Goal: Information Seeking & Learning: Check status

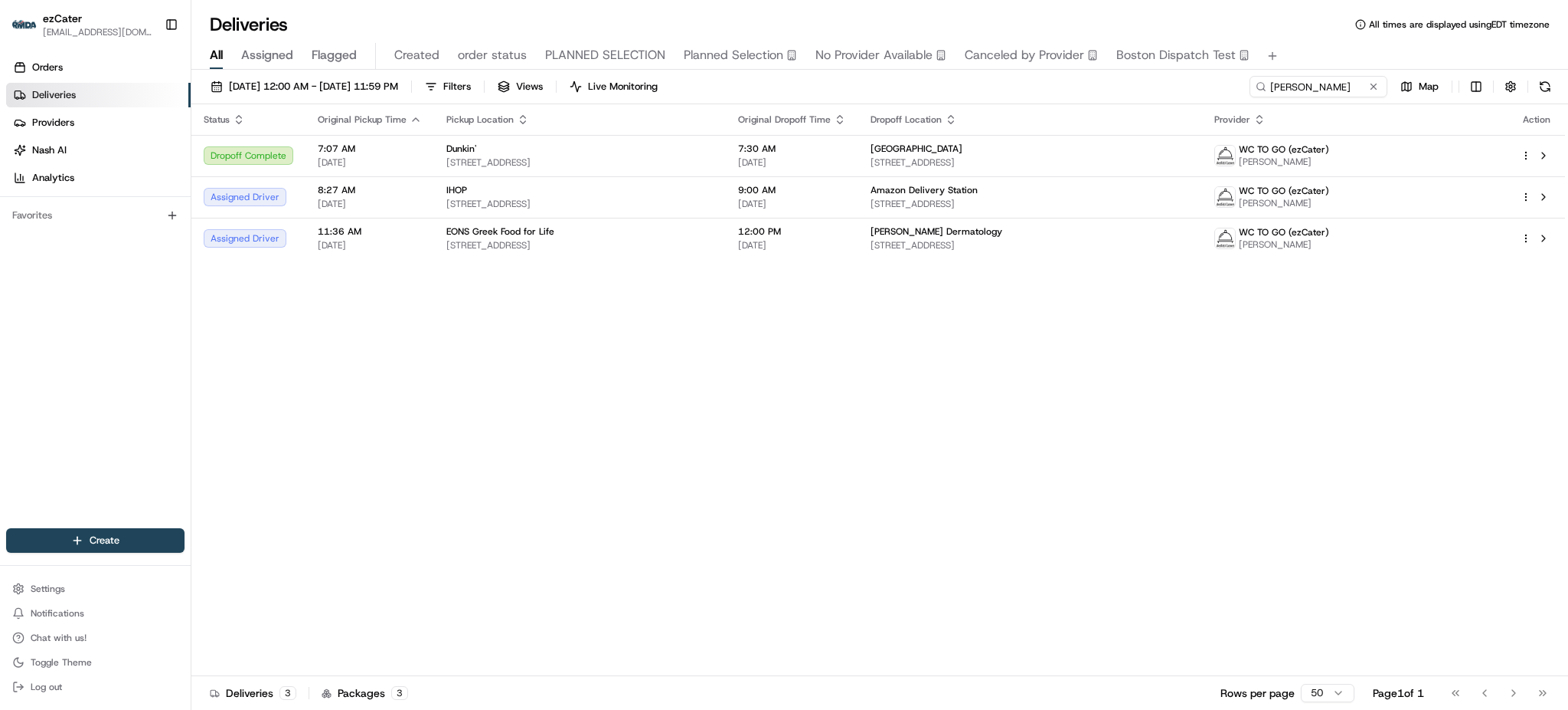
click at [1318, 69] on div "All Assigned Flagged Created order status PLANNED SELECTION Planned Selection N…" at bounding box center [880, 55] width 1377 height 27
click at [1318, 79] on input "[PERSON_NAME]" at bounding box center [1295, 86] width 184 height 21
paste input "AVFFQW"
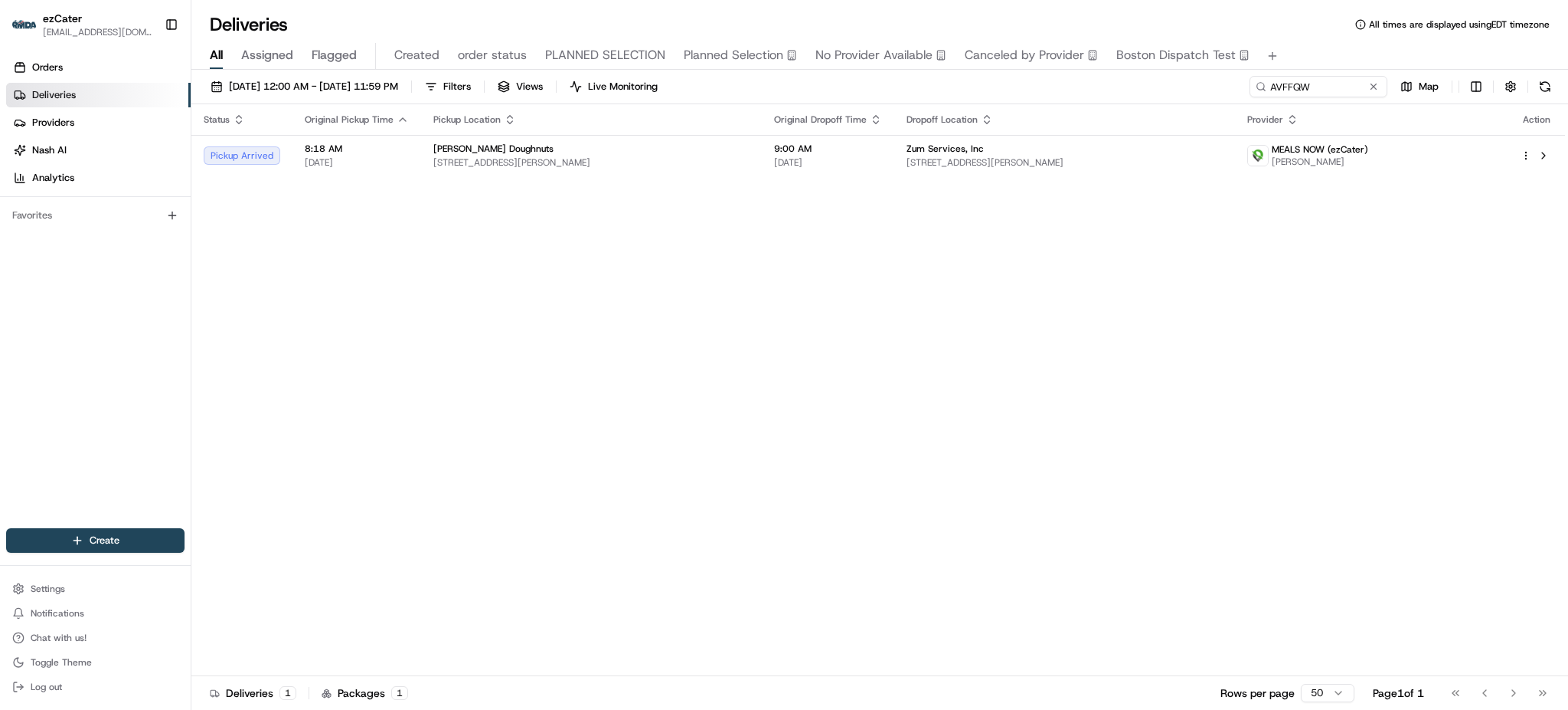
click at [336, 373] on div "Status Original Pickup Time Pickup Location Original Dropoff Time Dropoff Locat…" at bounding box center [878, 390] width 1374 height 571
click at [1327, 85] on input "AVFFQW" at bounding box center [1295, 86] width 184 height 21
paste input "7CP7XX"
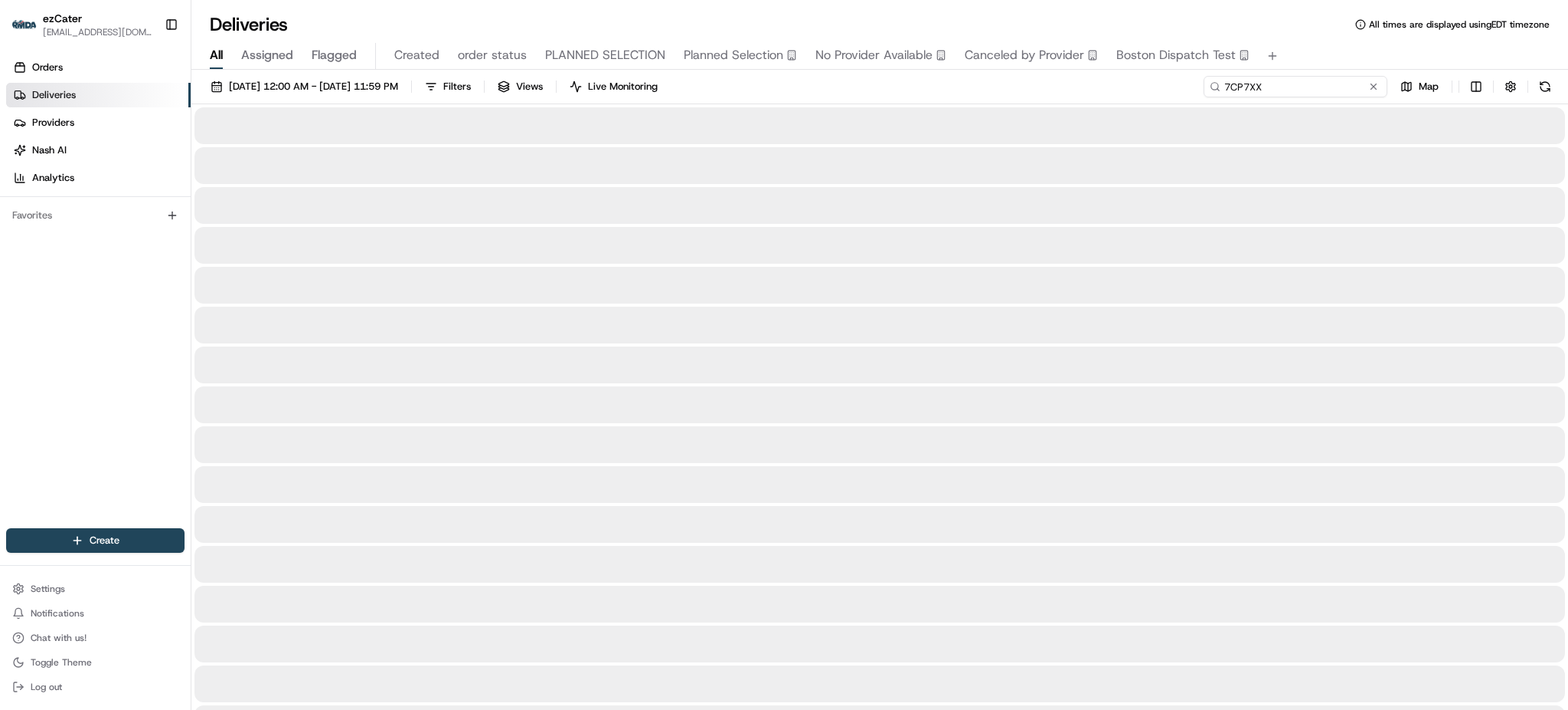
click at [1327, 85] on input "7CP7XX" at bounding box center [1295, 86] width 184 height 21
click at [1317, 55] on div "All Assigned Flagged Created order status PLANNED SELECTION Planned Selection N…" at bounding box center [880, 55] width 1377 height 27
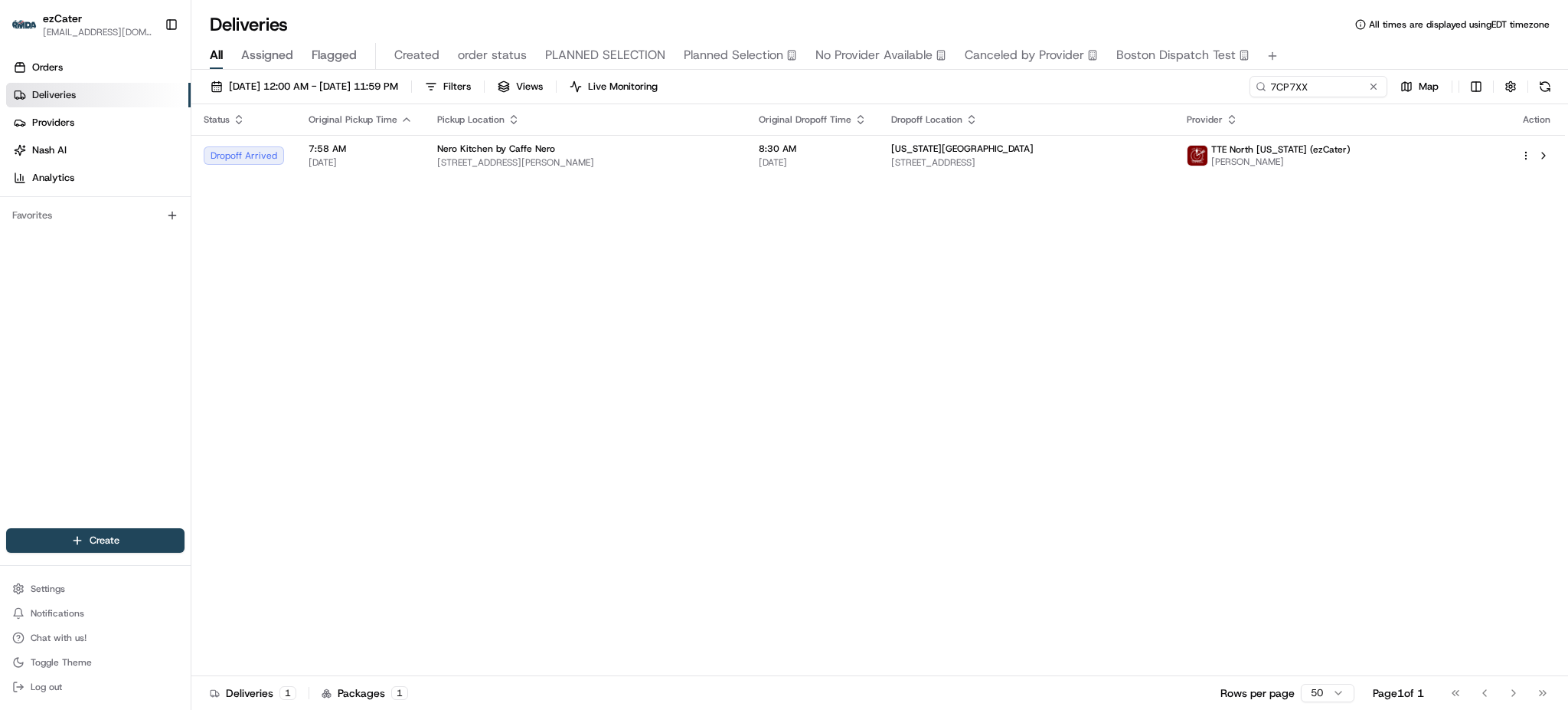
click at [877, 278] on div "Status Original Pickup Time Pickup Location Original Dropoff Time Dropoff Locat…" at bounding box center [878, 390] width 1374 height 571
click at [1380, 382] on div "Status Original Pickup Time Pickup Location Original Dropoff Time Dropoff Locat…" at bounding box center [878, 390] width 1374 height 571
click at [1330, 73] on div "[DATE] 12:00 AM - [DATE] 11:59 PM Filters Views Live Monitoring 7CP7XX Map Stat…" at bounding box center [880, 390] width 1377 height 643
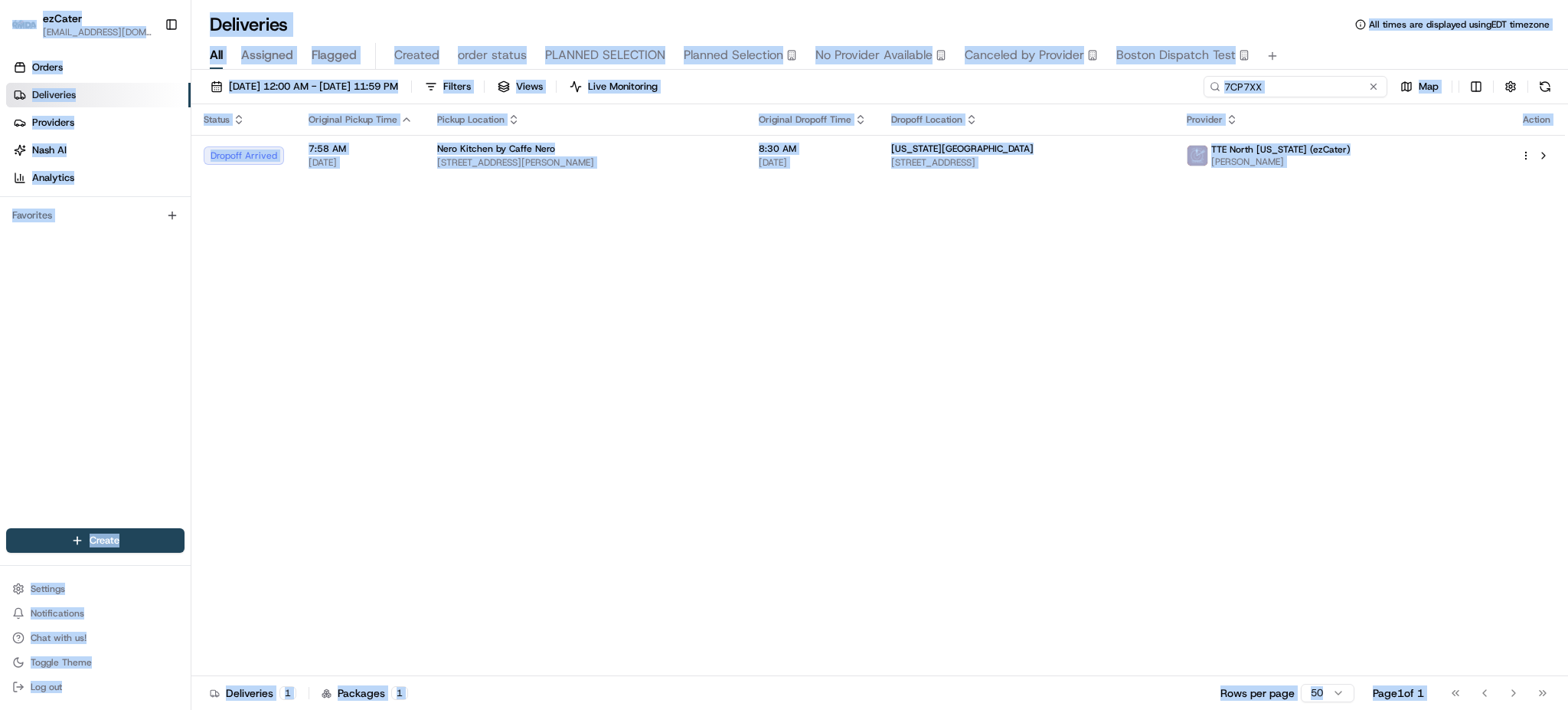
click at [1330, 84] on input "7CP7XX" at bounding box center [1295, 86] width 184 height 21
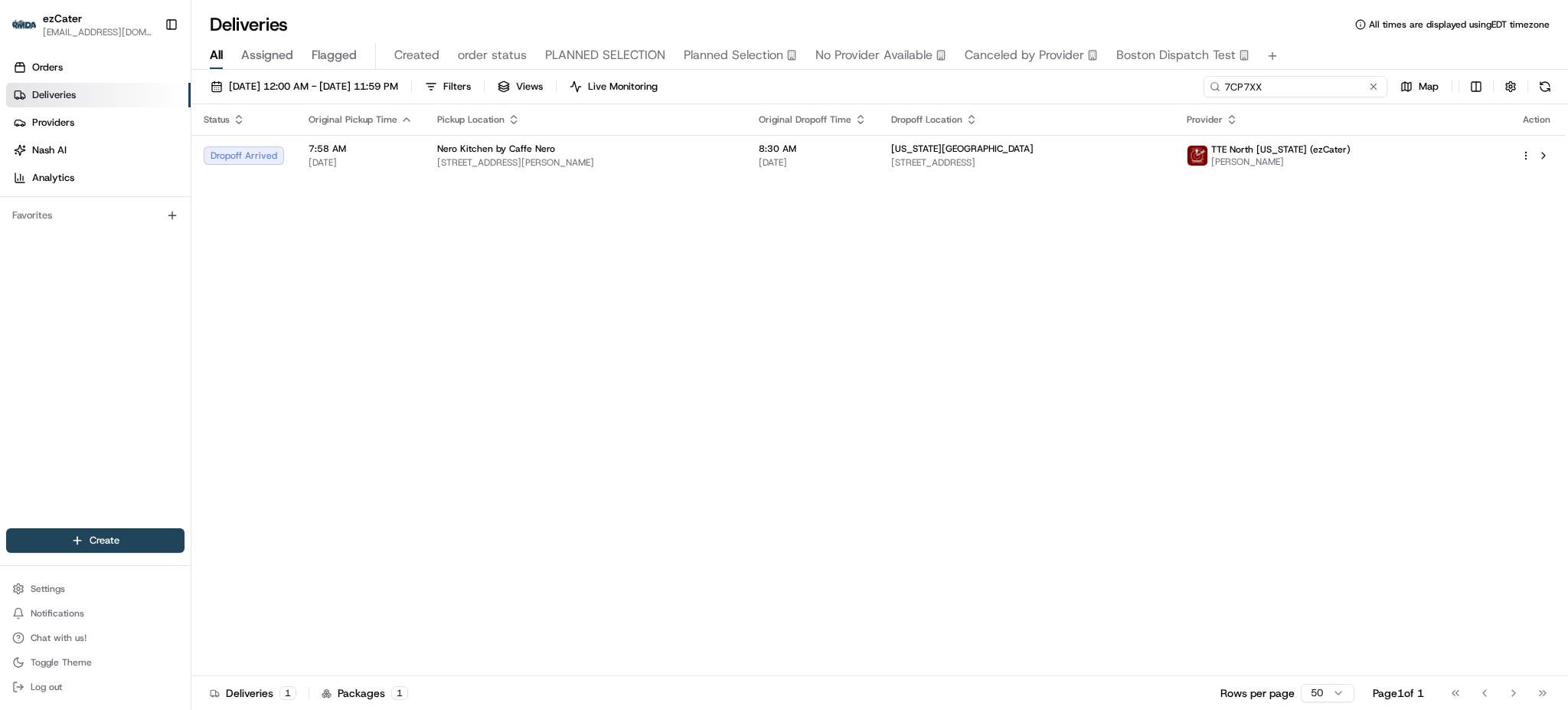
paste input "MJX327"
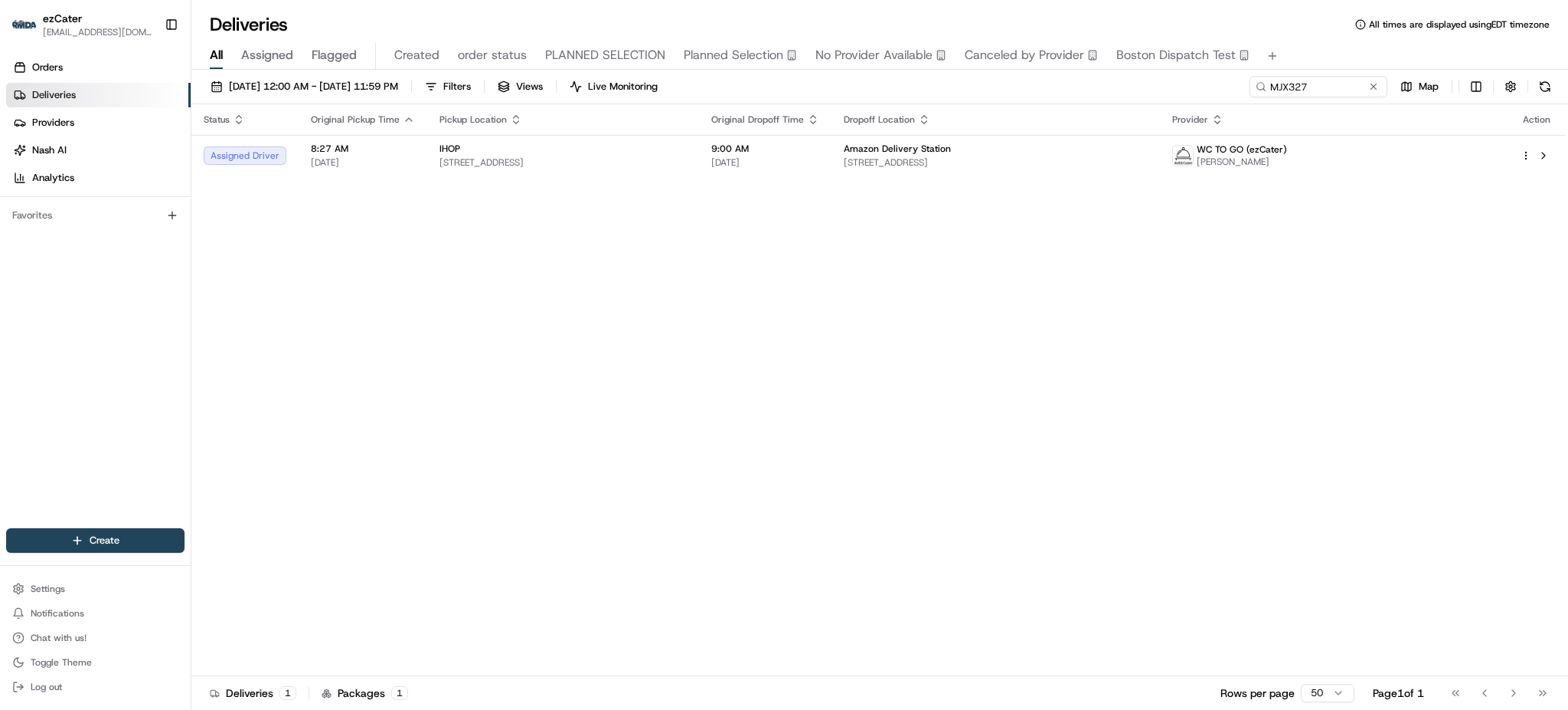
click at [513, 256] on div "Status Original Pickup Time Pickup Location Original Dropoff Time Dropoff Locat…" at bounding box center [878, 390] width 1374 height 571
click at [1307, 77] on input "MJX327" at bounding box center [1295, 86] width 184 height 21
paste input "YHYEM0"
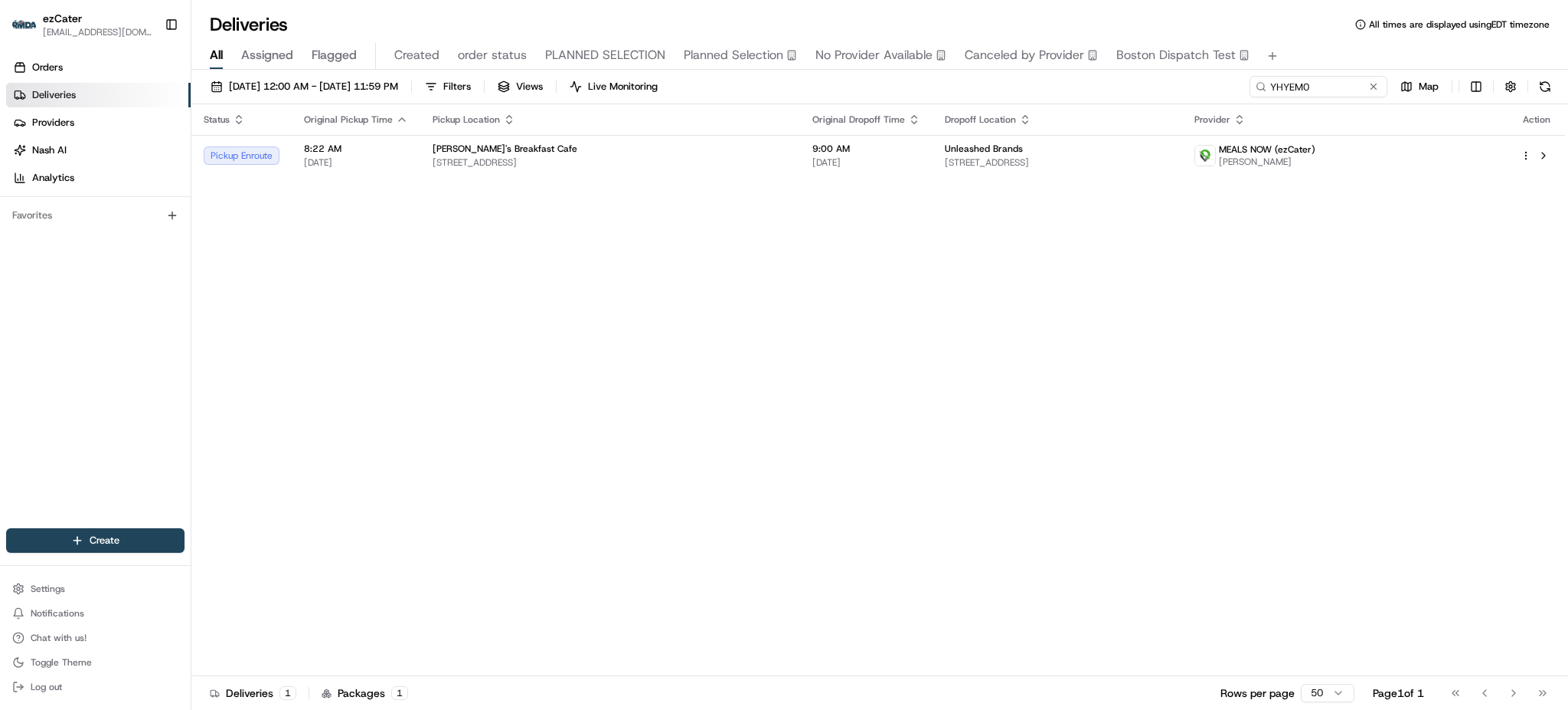
click at [1314, 387] on div "Status Original Pickup Time Pickup Location Original Dropoff Time Dropoff Locat…" at bounding box center [878, 390] width 1374 height 571
click at [1345, 82] on input "YHYEM0" at bounding box center [1295, 86] width 184 height 21
paste input "7CP7XX"
type input "7CP7XX"
click at [1334, 53] on div "All Assigned Flagged Created order status PLANNED SELECTION Planned Selection N…" at bounding box center [880, 55] width 1377 height 27
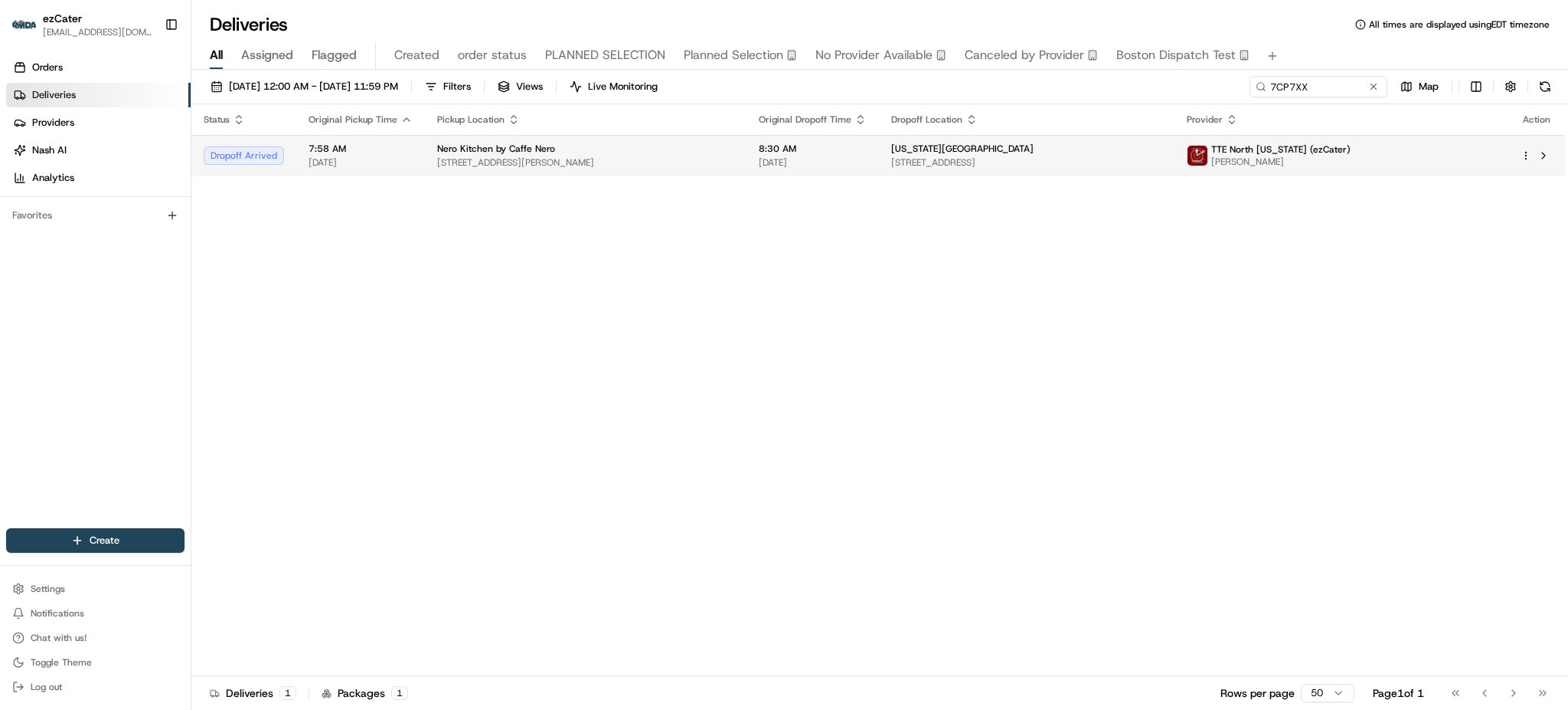
click at [1008, 157] on span "[STREET_ADDRESS]" at bounding box center [1027, 162] width 271 height 12
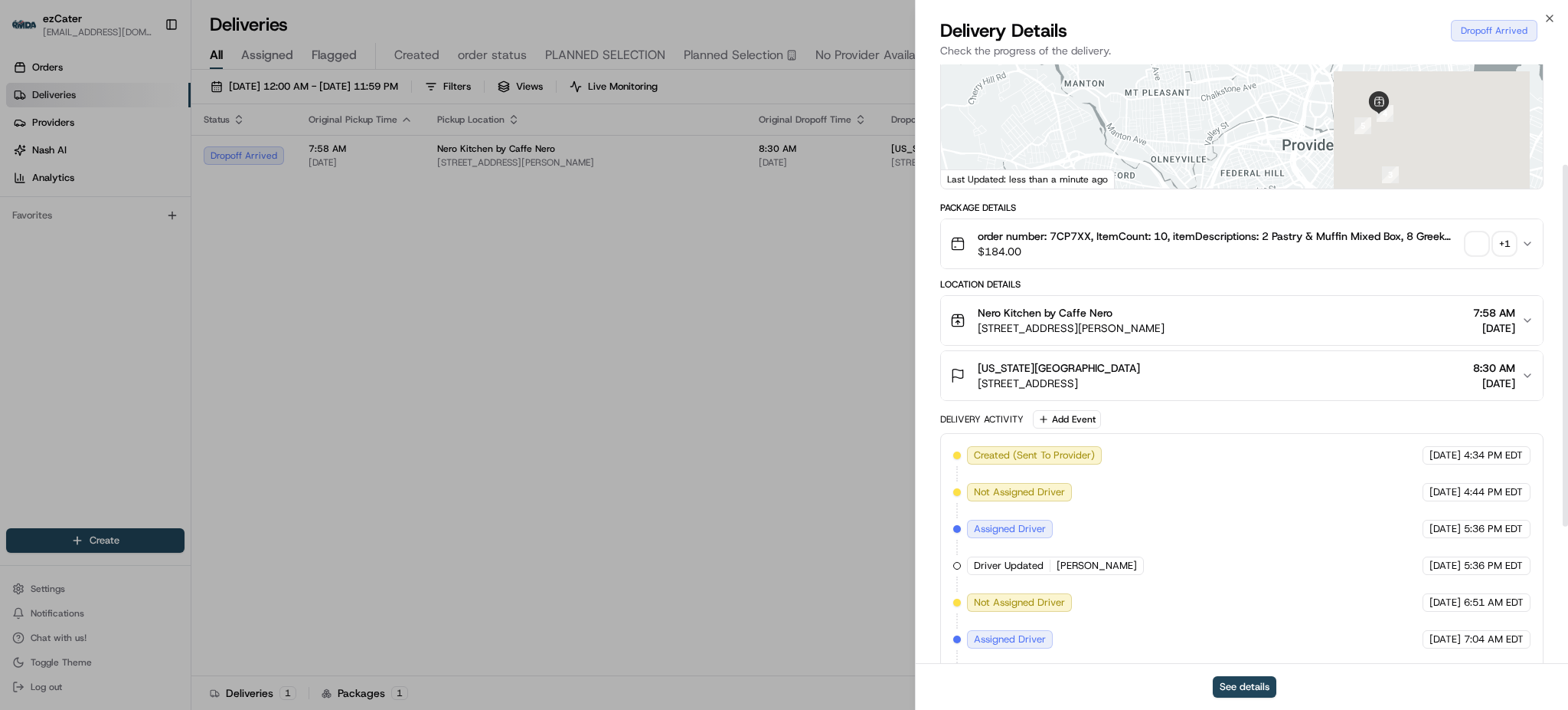
scroll to position [165, 0]
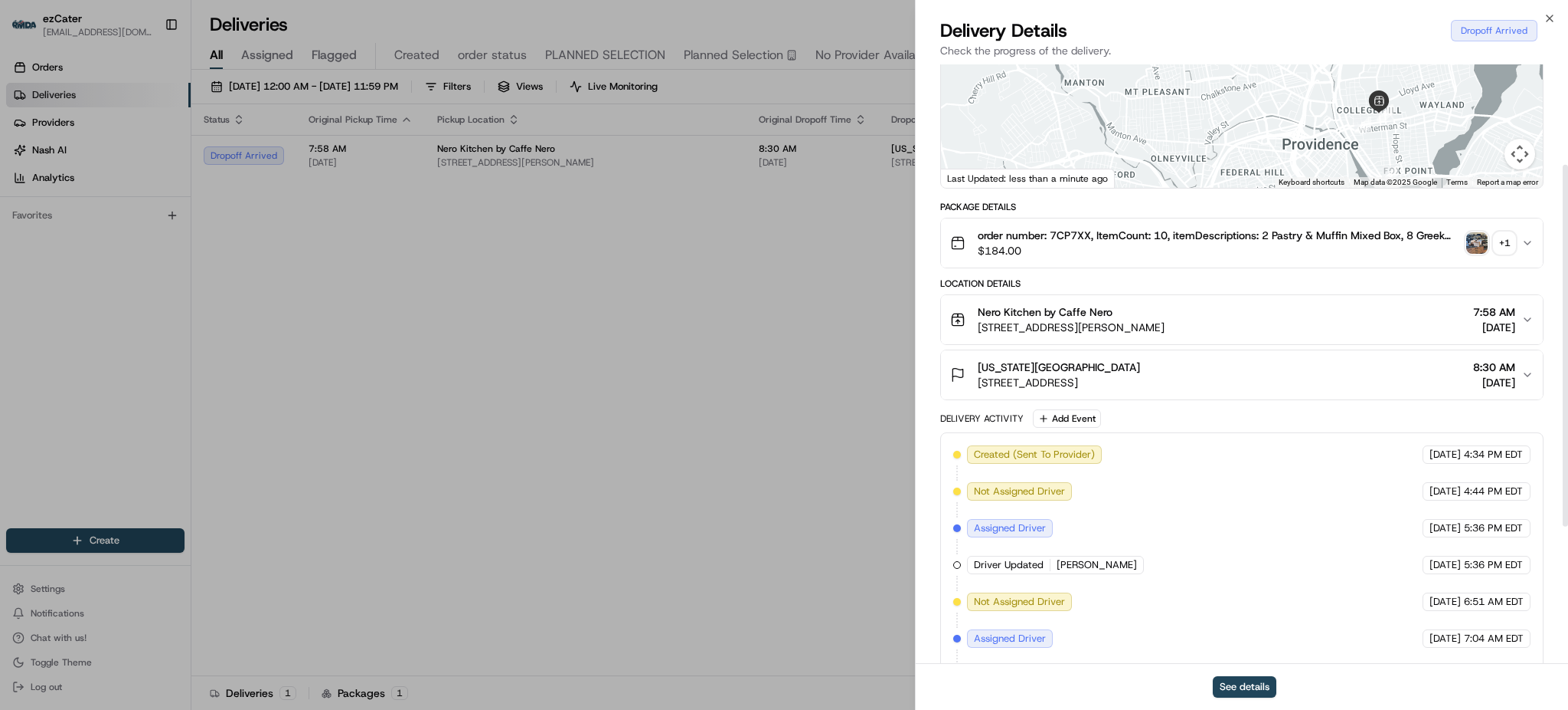
click at [1353, 387] on div "[US_STATE][GEOGRAPHIC_DATA][STREET_ADDRESS] 8:30 AM [DATE]" at bounding box center [1236, 374] width 571 height 31
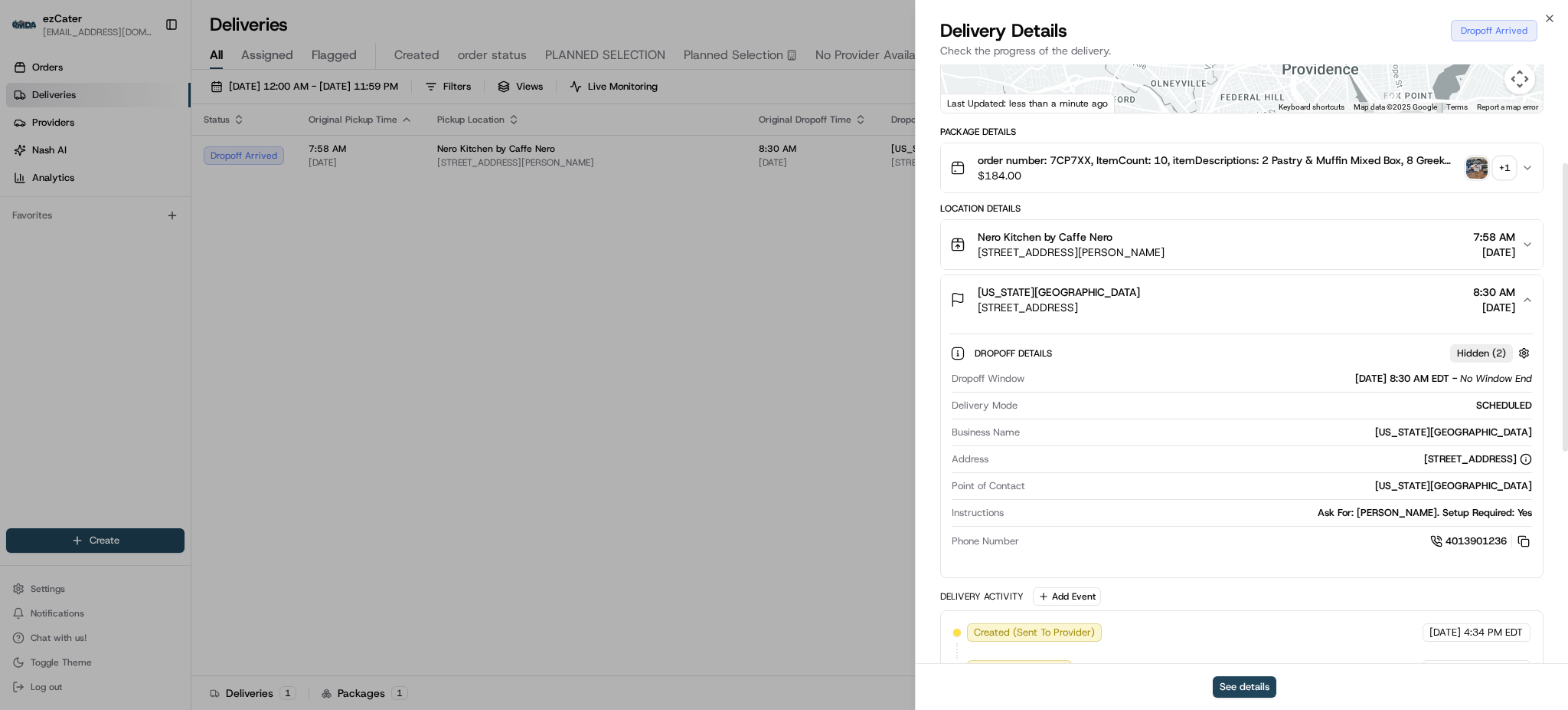
scroll to position [203, 0]
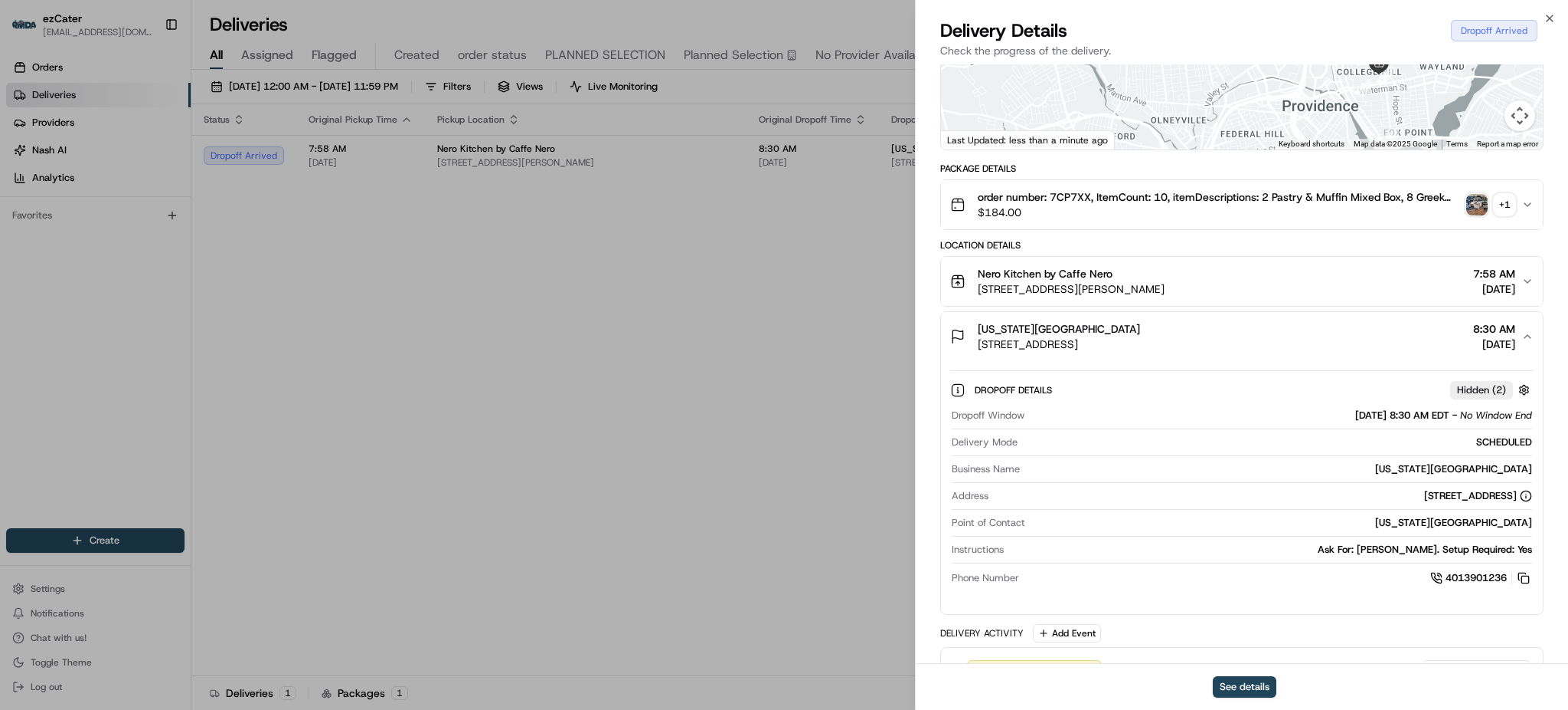
click at [1279, 634] on div "Delivery Activity Add Event" at bounding box center [1242, 633] width 603 height 18
click at [1250, 172] on div "Package Details" at bounding box center [1242, 168] width 603 height 12
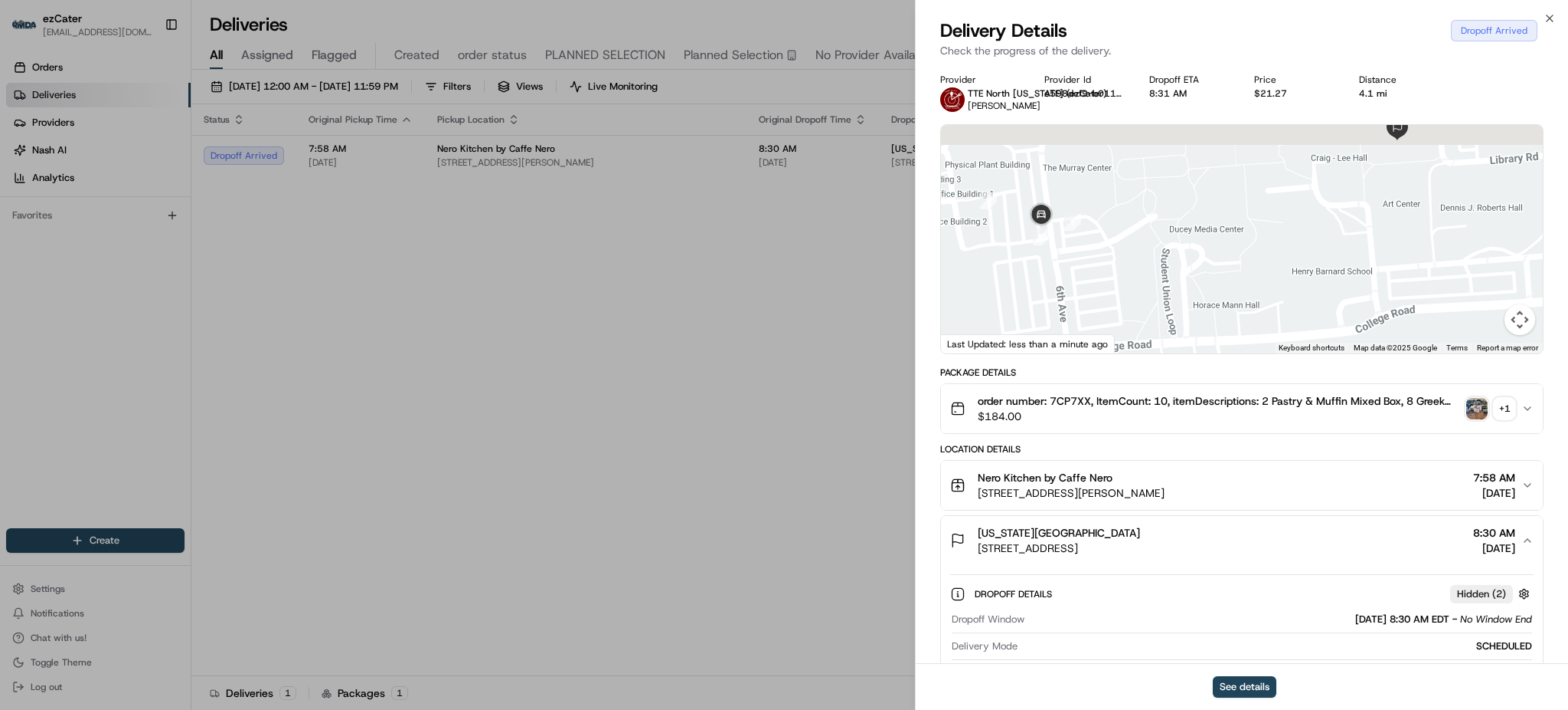
drag, startPoint x: 1087, startPoint y: 202, endPoint x: 1116, endPoint y: 319, distance: 120.5
click at [1107, 315] on div at bounding box center [1242, 239] width 602 height 228
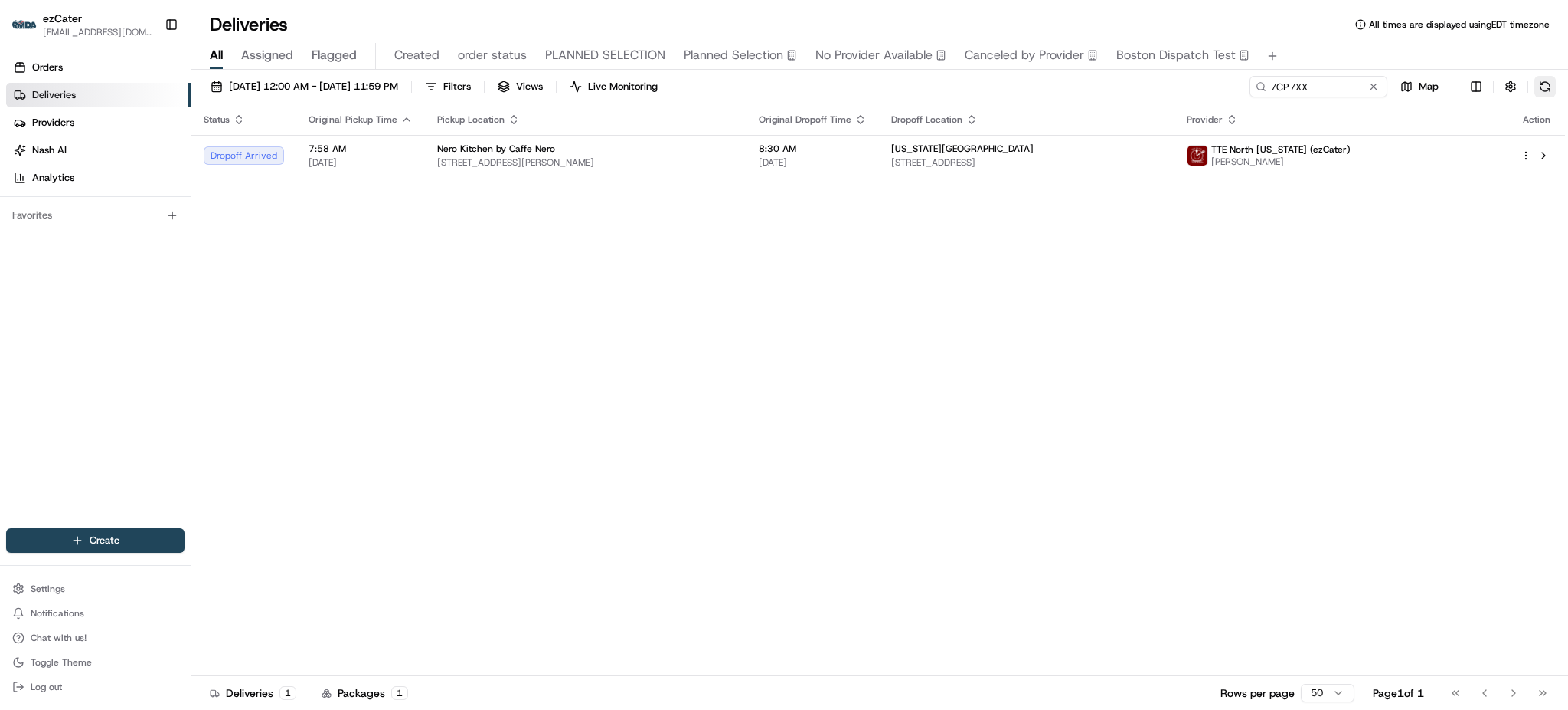
click at [1542, 80] on button at bounding box center [1545, 86] width 21 height 21
click at [1311, 92] on input "7CP7XX" at bounding box center [1295, 86] width 184 height 21
paste input "152-UZH"
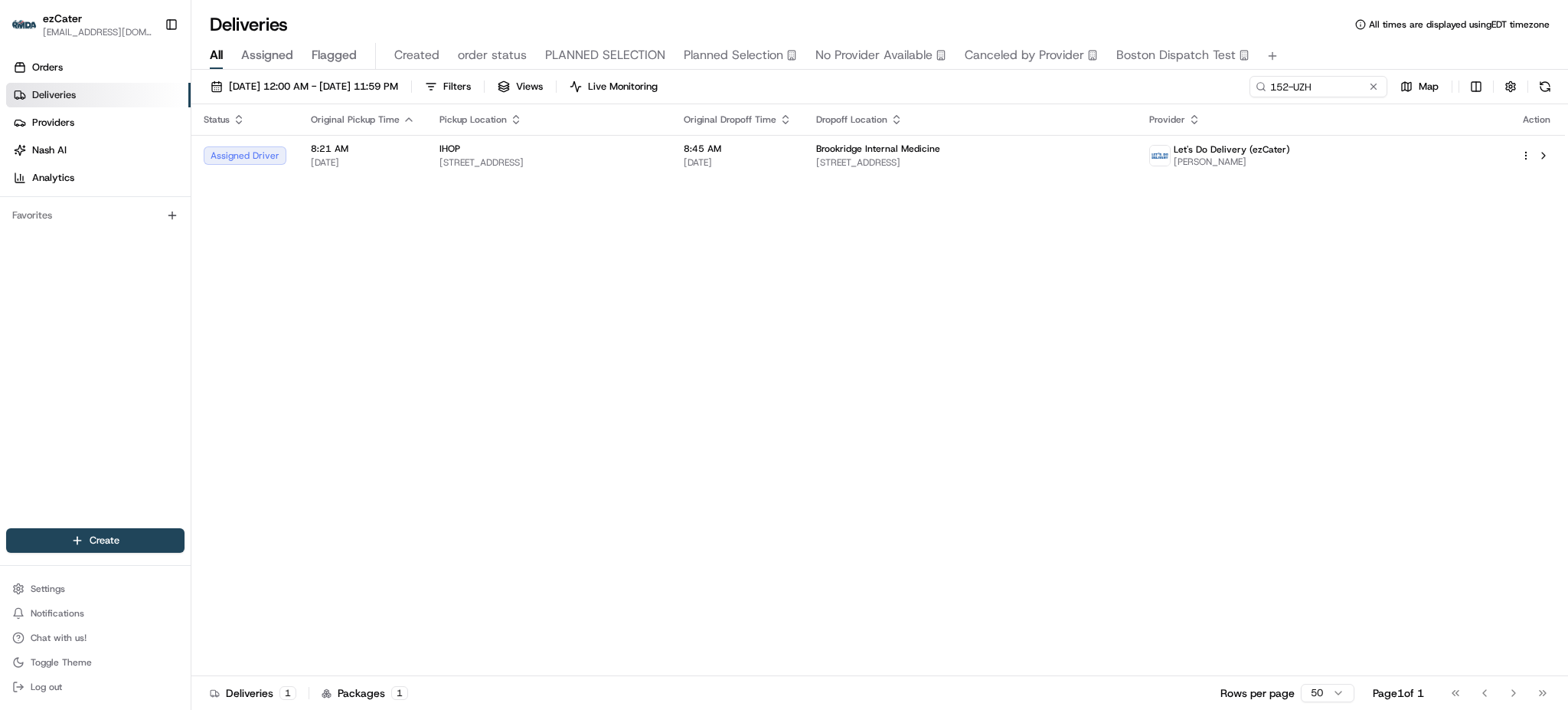
click at [562, 289] on div "Status Original Pickup Time Pickup Location Original Dropoff Time Dropoff Locat…" at bounding box center [878, 390] width 1374 height 571
click at [1524, 441] on div "Status Original Pickup Time Pickup Location Original Dropoff Time Dropoff Locat…" at bounding box center [878, 390] width 1374 height 571
click at [636, 164] on span "[STREET_ADDRESS]" at bounding box center [550, 162] width 220 height 12
click at [1343, 96] on input "152-UZH" at bounding box center [1295, 86] width 184 height 21
paste input "7CP7XX"
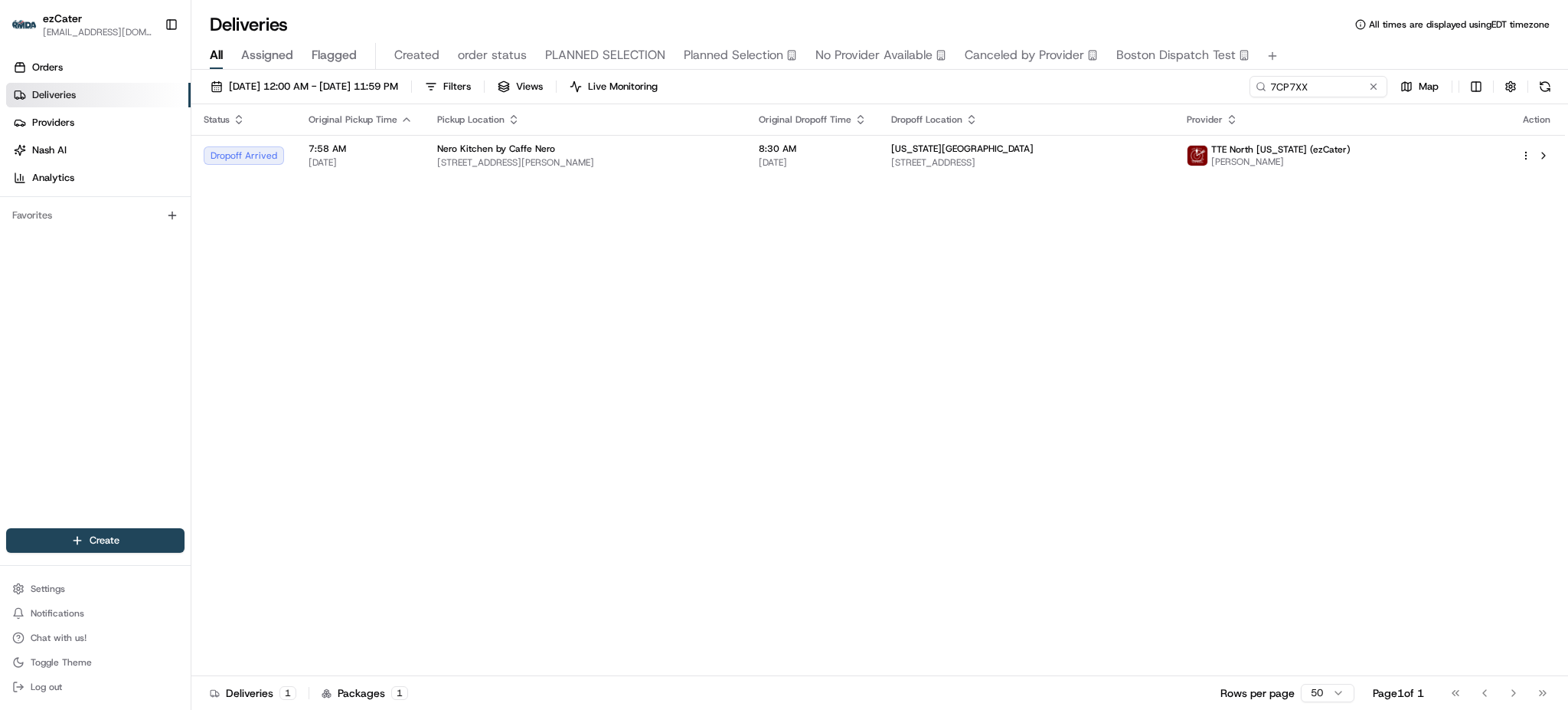
click at [1073, 107] on th "Dropoff Location" at bounding box center [1027, 119] width 296 height 31
click at [1014, 168] on span "[STREET_ADDRESS]" at bounding box center [1027, 162] width 271 height 12
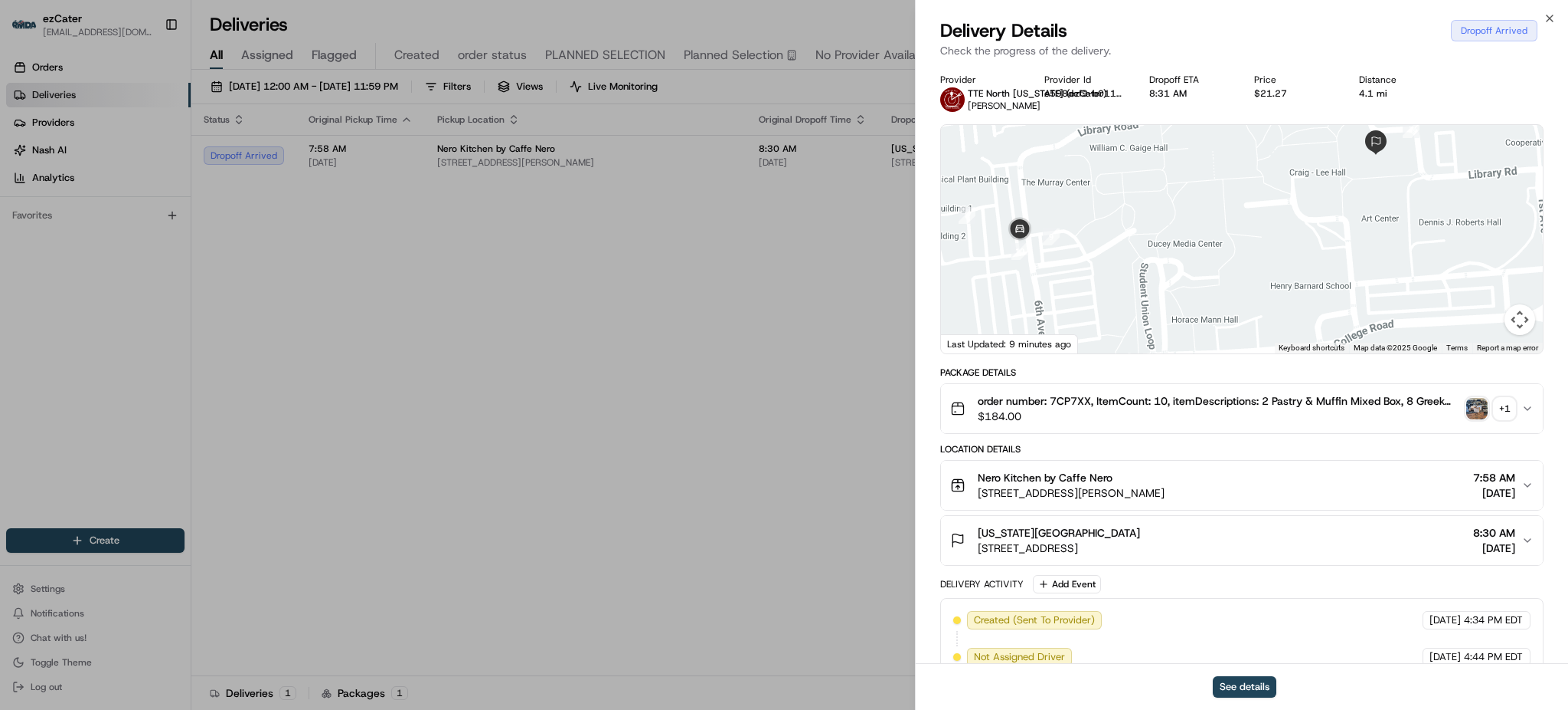
click at [1499, 405] on div "+ 1" at bounding box center [1504, 408] width 21 height 21
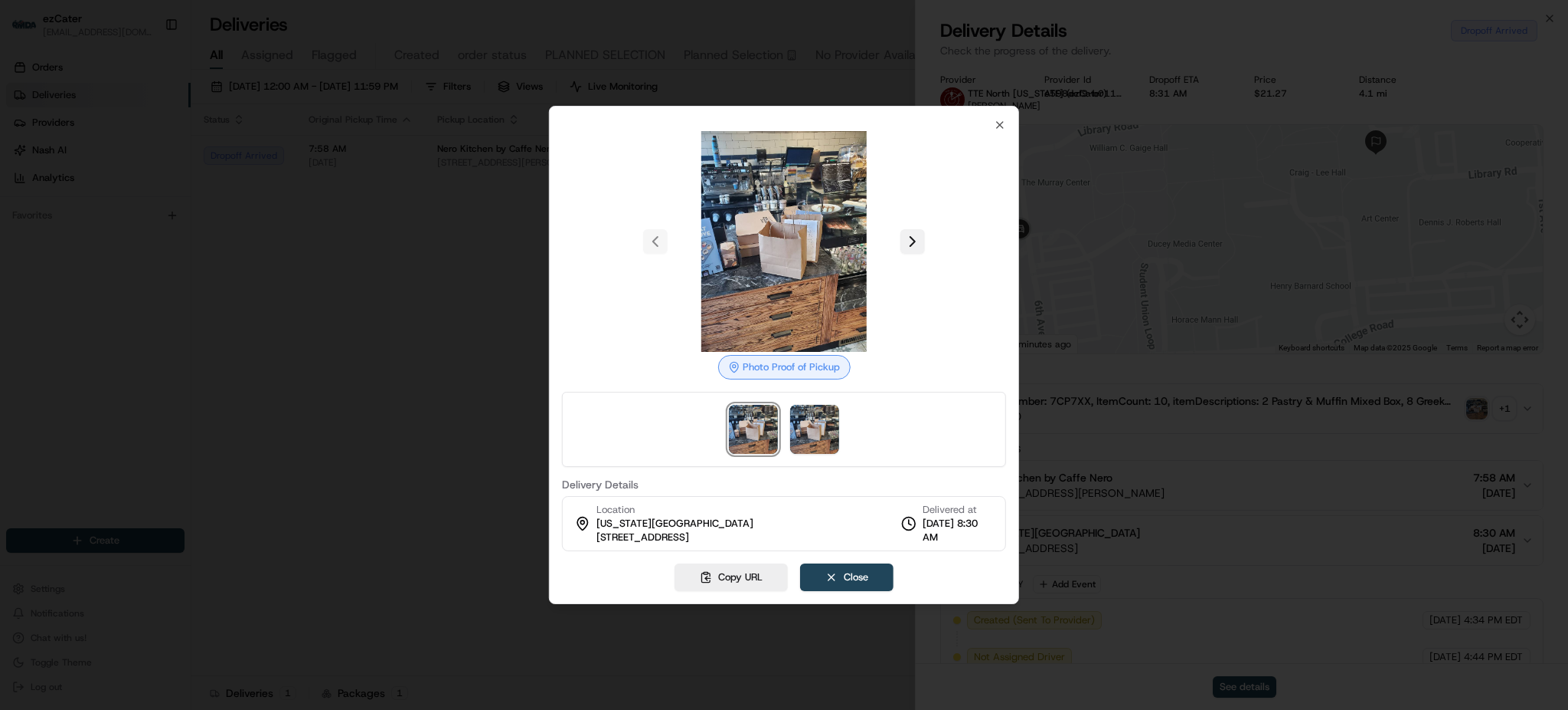
click at [913, 233] on button at bounding box center [913, 241] width 25 height 25
click at [804, 443] on img at bounding box center [814, 429] width 49 height 49
click at [754, 432] on img at bounding box center [753, 429] width 49 height 49
click at [1003, 130] on icon "button" at bounding box center [1000, 124] width 12 height 12
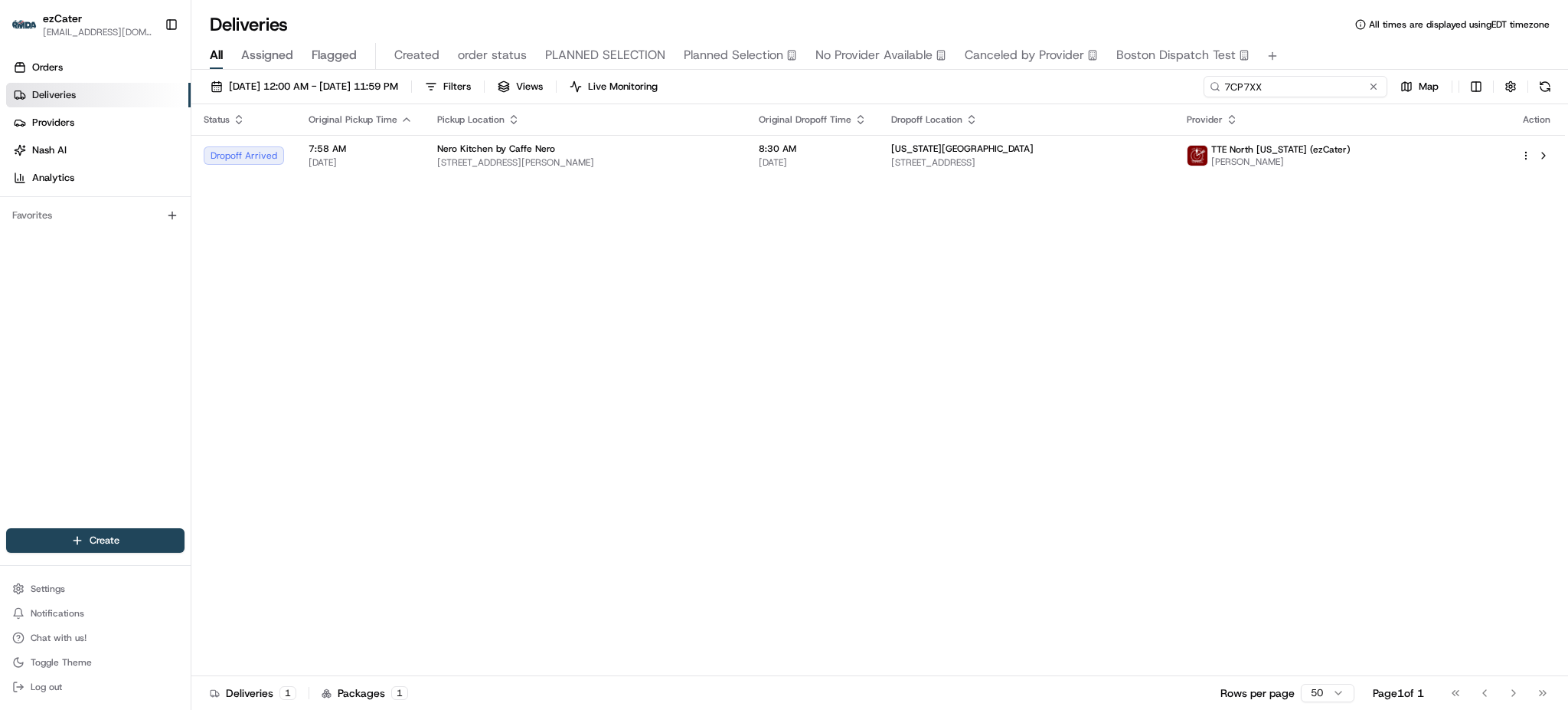
click at [1331, 83] on input "7CP7XX" at bounding box center [1295, 86] width 184 height 21
click at [1162, 164] on span "[STREET_ADDRESS]" at bounding box center [1027, 162] width 271 height 12
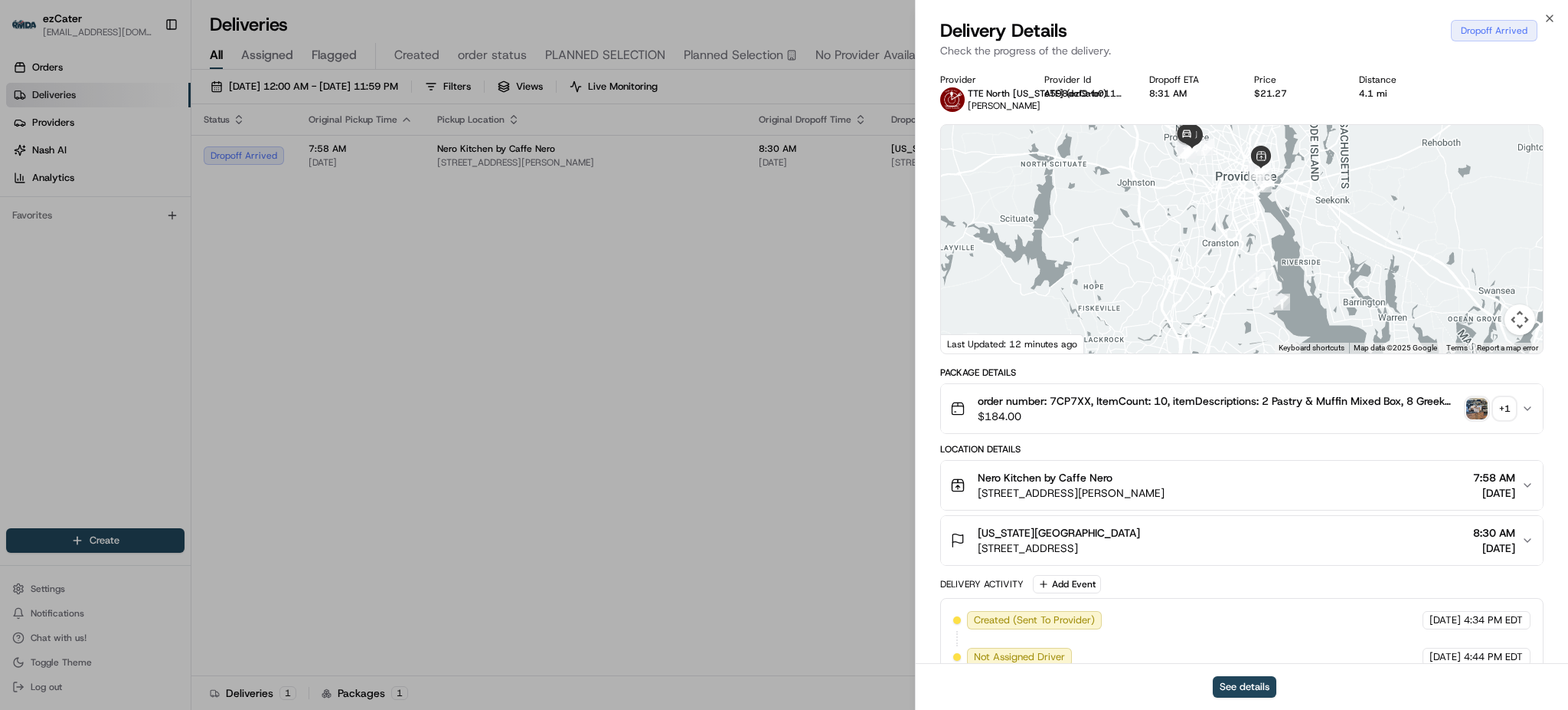
drag, startPoint x: 1232, startPoint y: 269, endPoint x: 1223, endPoint y: 254, distance: 17.5
click at [1223, 254] on div at bounding box center [1242, 239] width 602 height 228
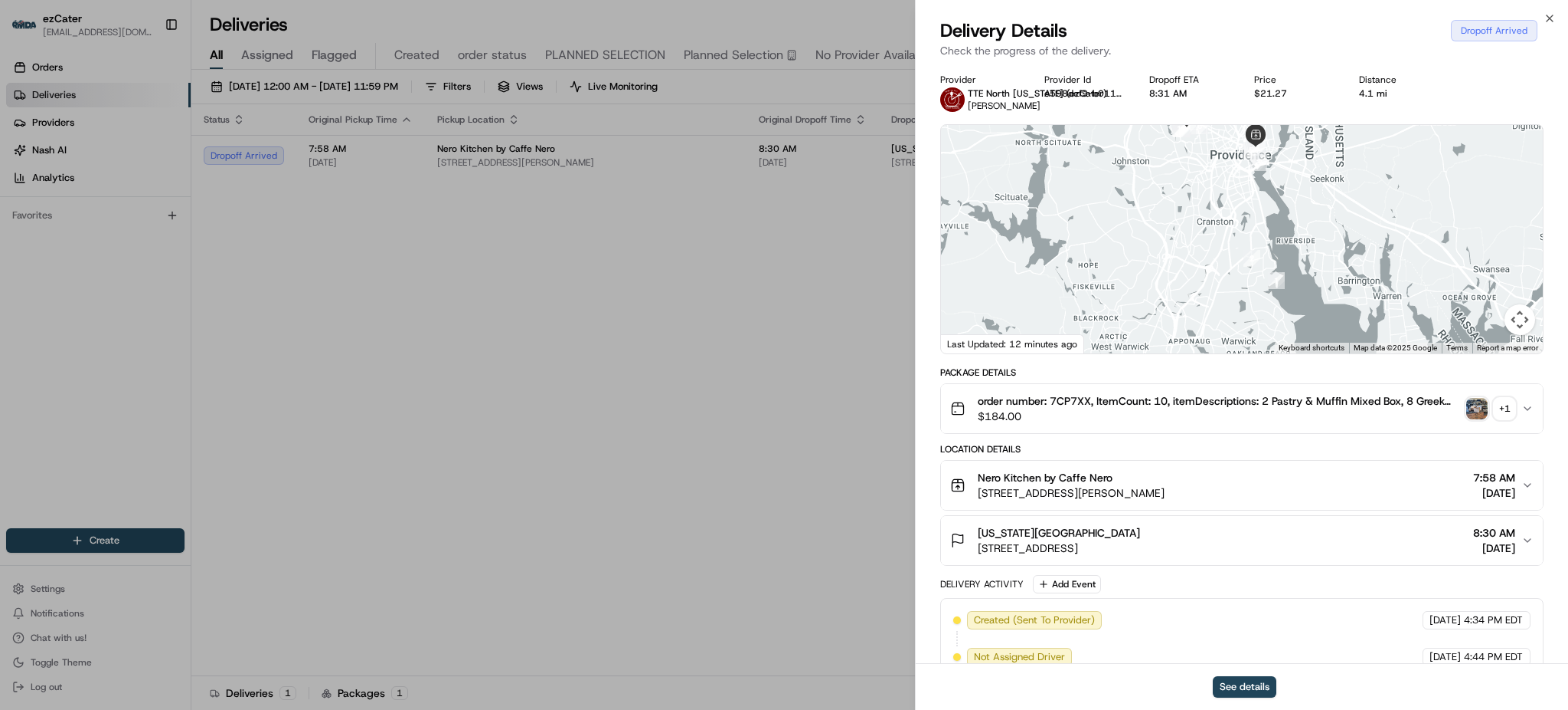
click at [1474, 410] on img "button" at bounding box center [1477, 408] width 21 height 21
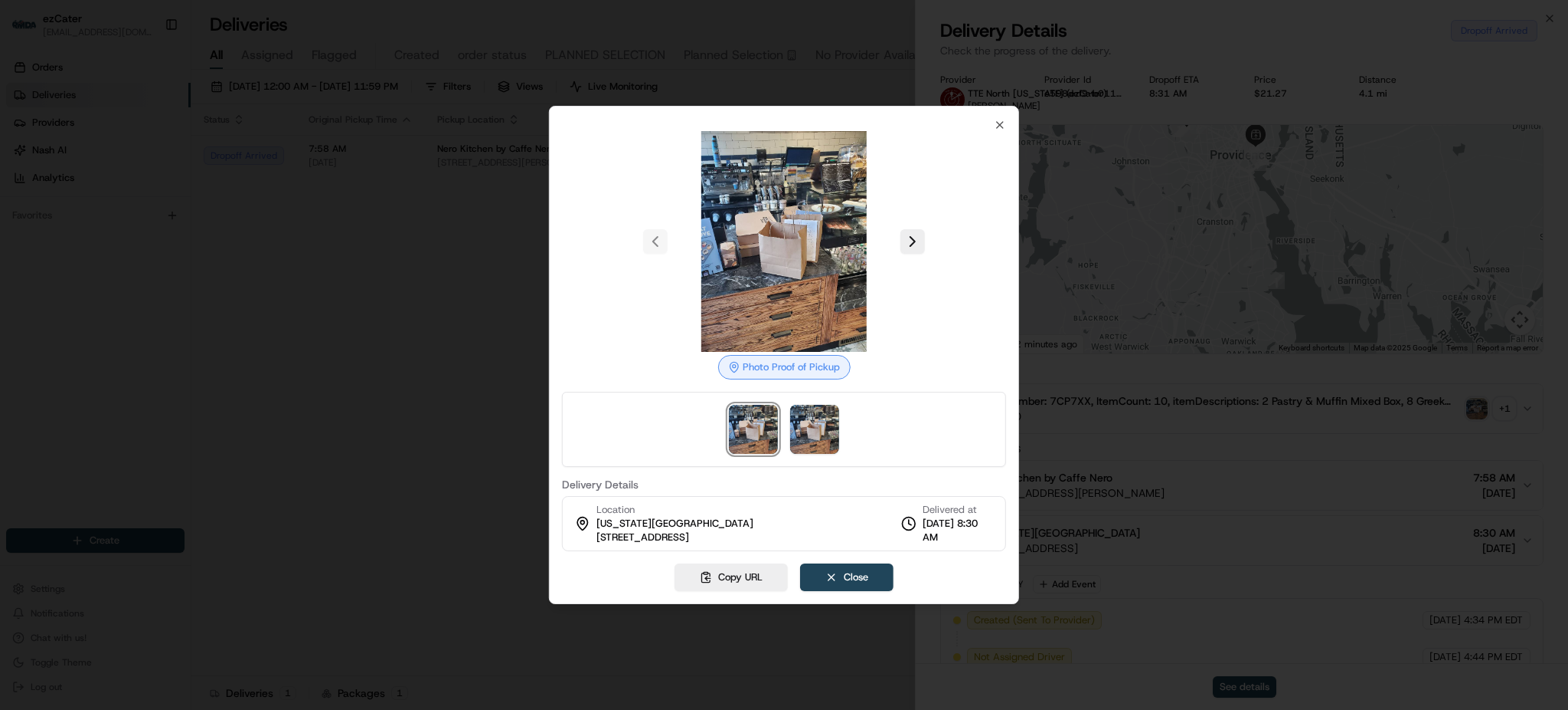
click at [374, 239] on div at bounding box center [784, 355] width 1568 height 710
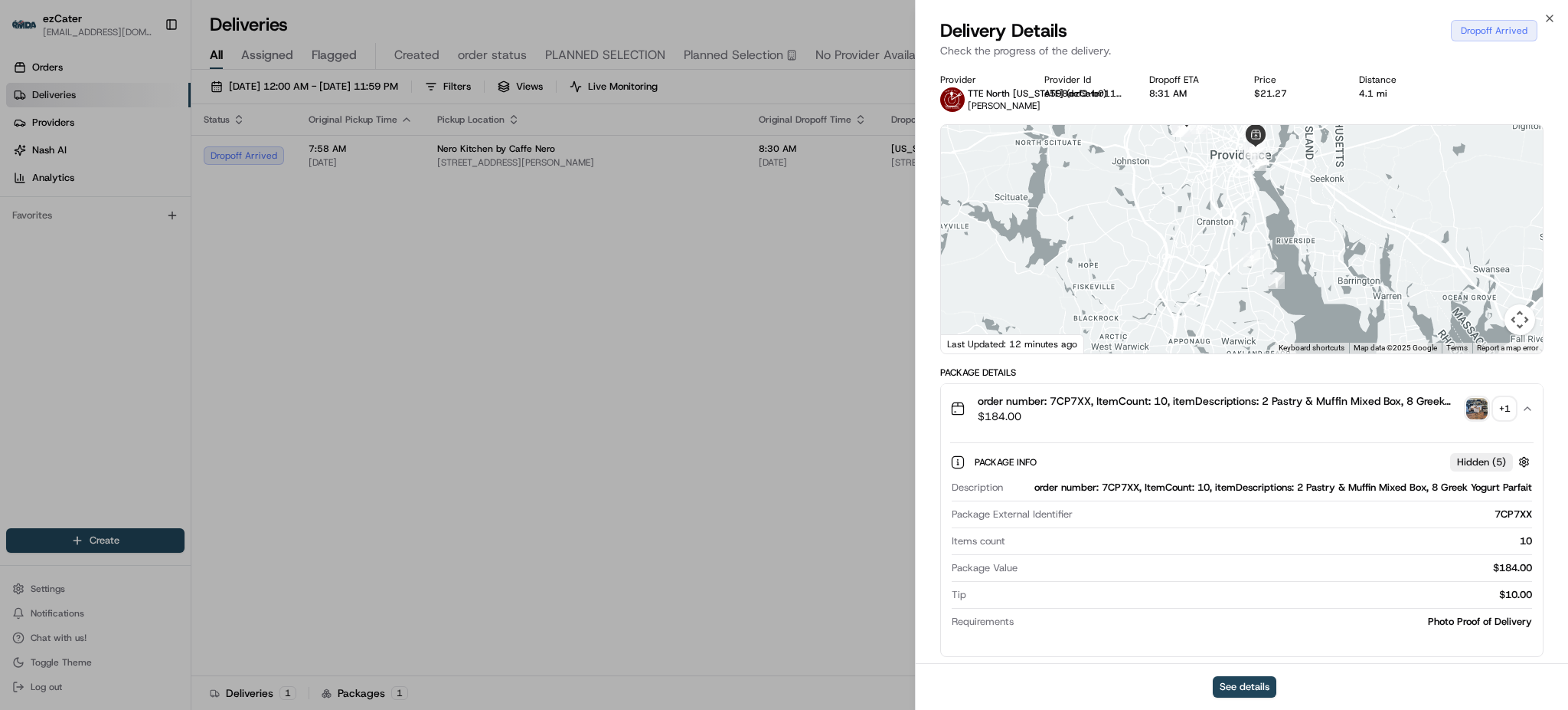
click at [1295, 408] on span "order number: 7CP7XX, ItemCount: 10, itemDescriptions: 2 Pastry & Muffin Mixed …" at bounding box center [1219, 400] width 482 height 16
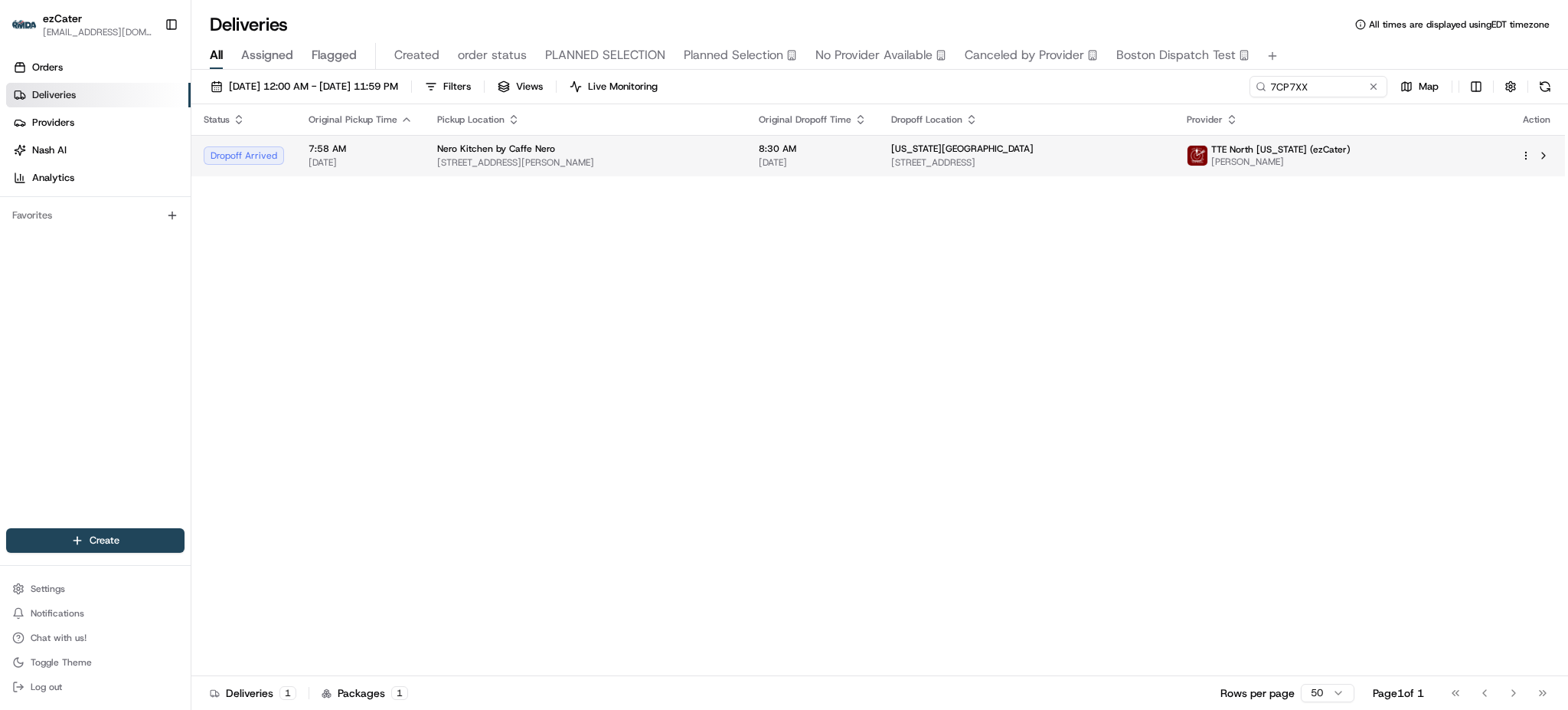
click at [1030, 153] on div "[US_STATE][GEOGRAPHIC_DATA][STREET_ADDRESS][GEOGRAPHIC_DATA]" at bounding box center [1027, 155] width 271 height 26
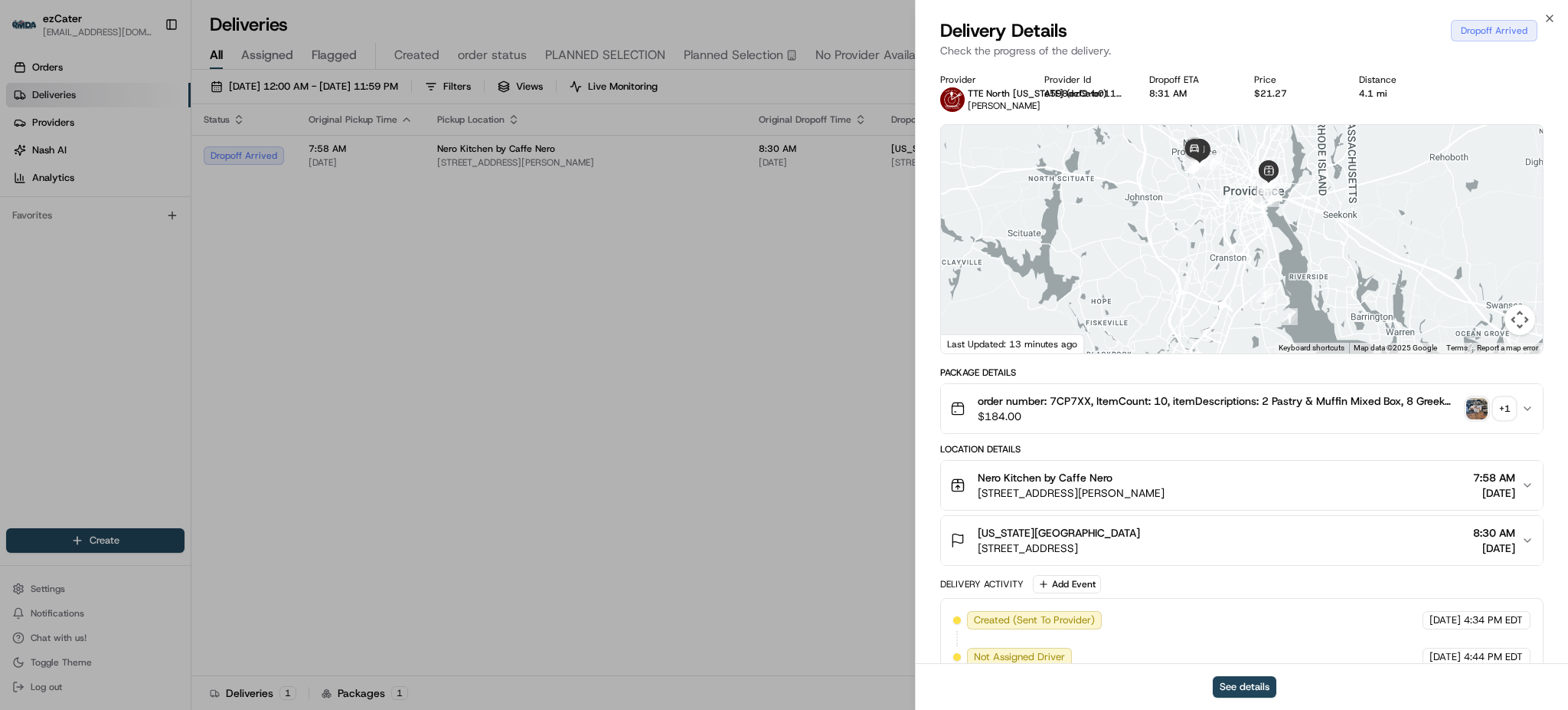
drag, startPoint x: 1206, startPoint y: 177, endPoint x: 1206, endPoint y: 241, distance: 64.0
click at [1206, 241] on div at bounding box center [1242, 239] width 602 height 228
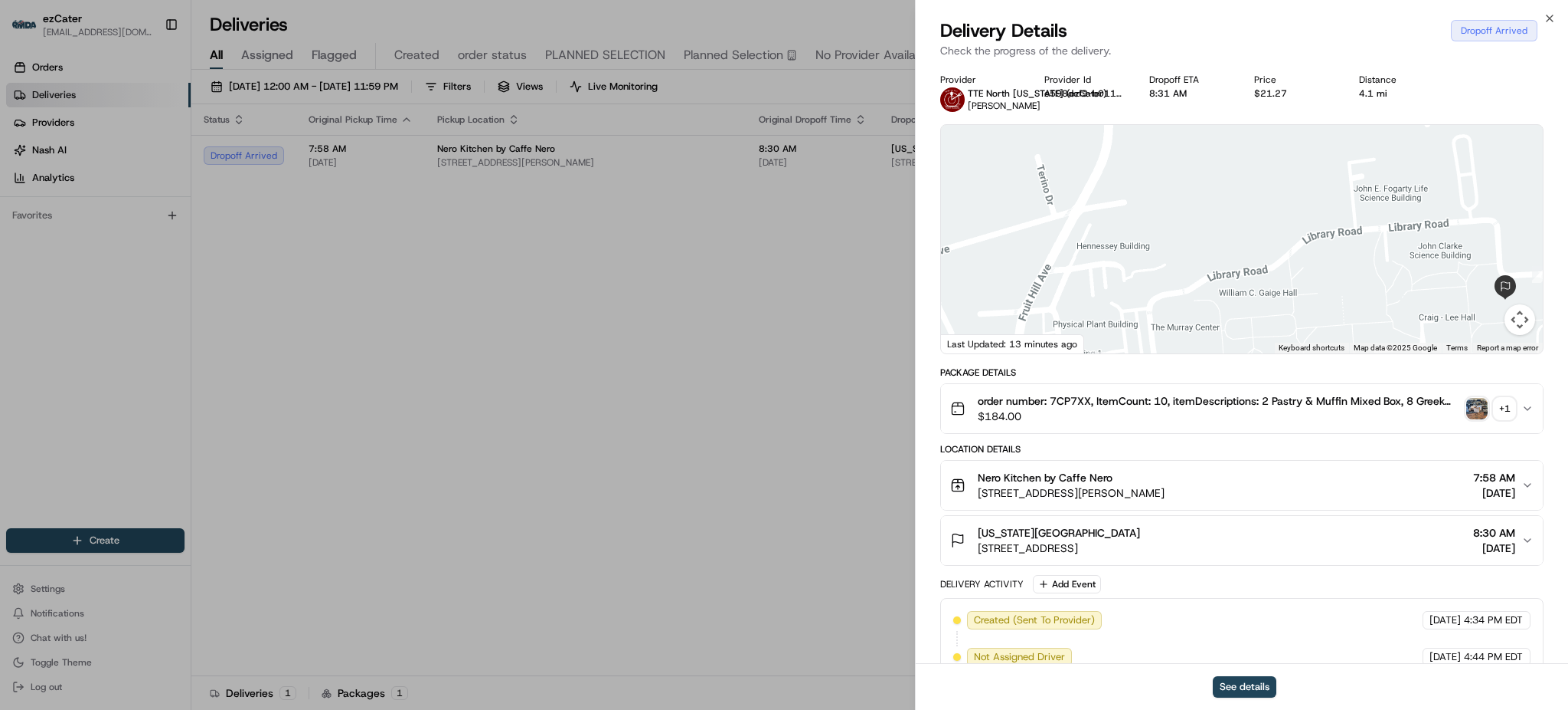
drag, startPoint x: 1158, startPoint y: 298, endPoint x: 1154, endPoint y: 210, distance: 88.1
click at [1154, 210] on div at bounding box center [1242, 239] width 602 height 228
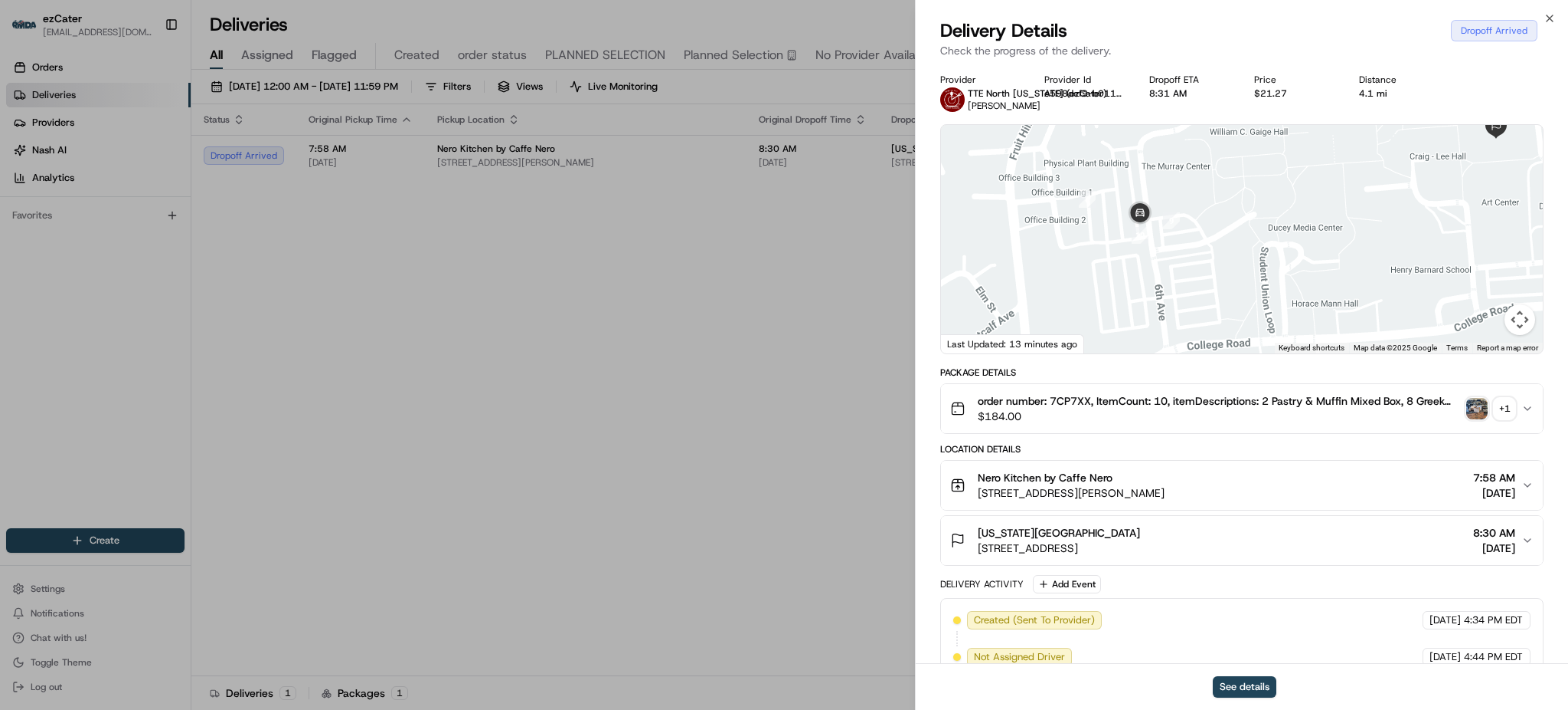
click at [1507, 405] on div "+ 1" at bounding box center [1504, 408] width 21 height 21
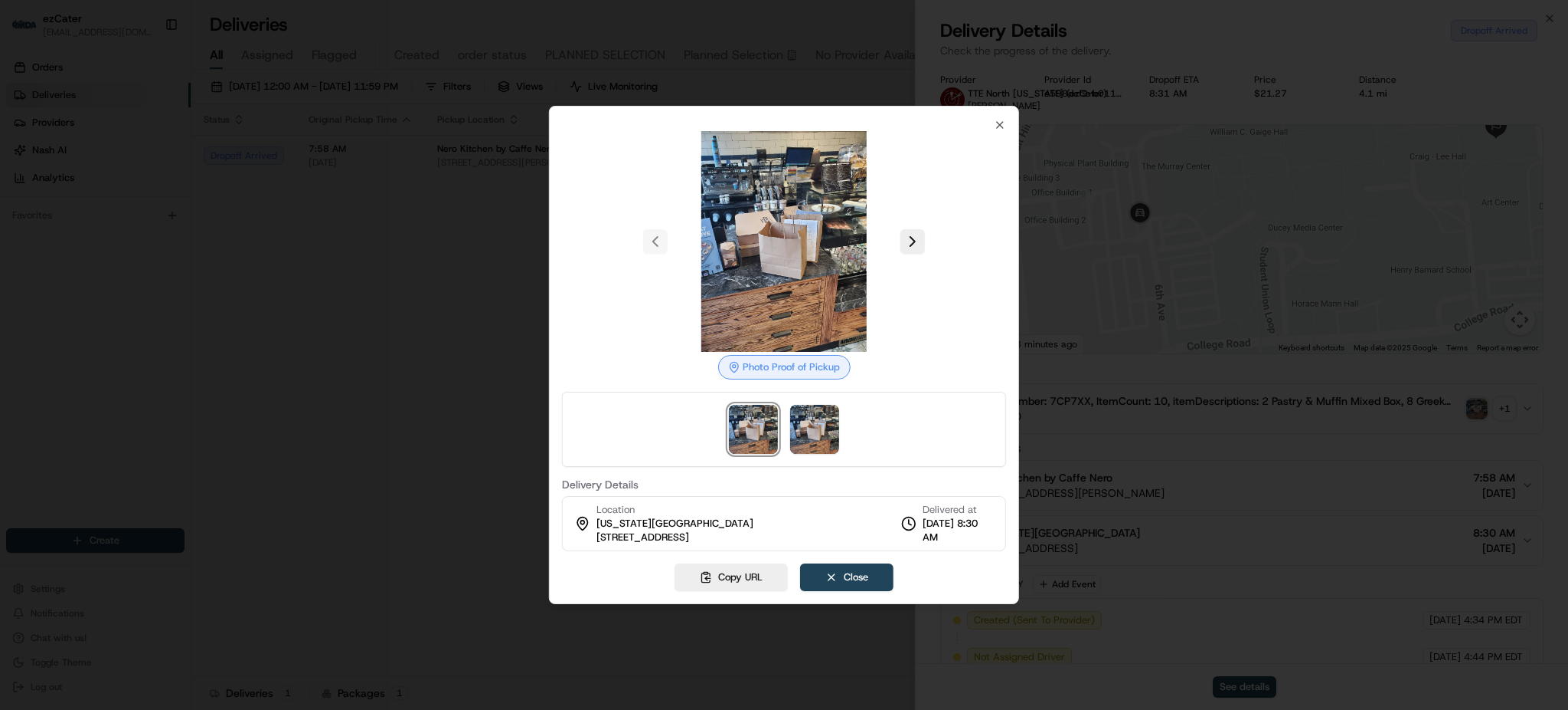
click at [400, 361] on div at bounding box center [784, 355] width 1568 height 710
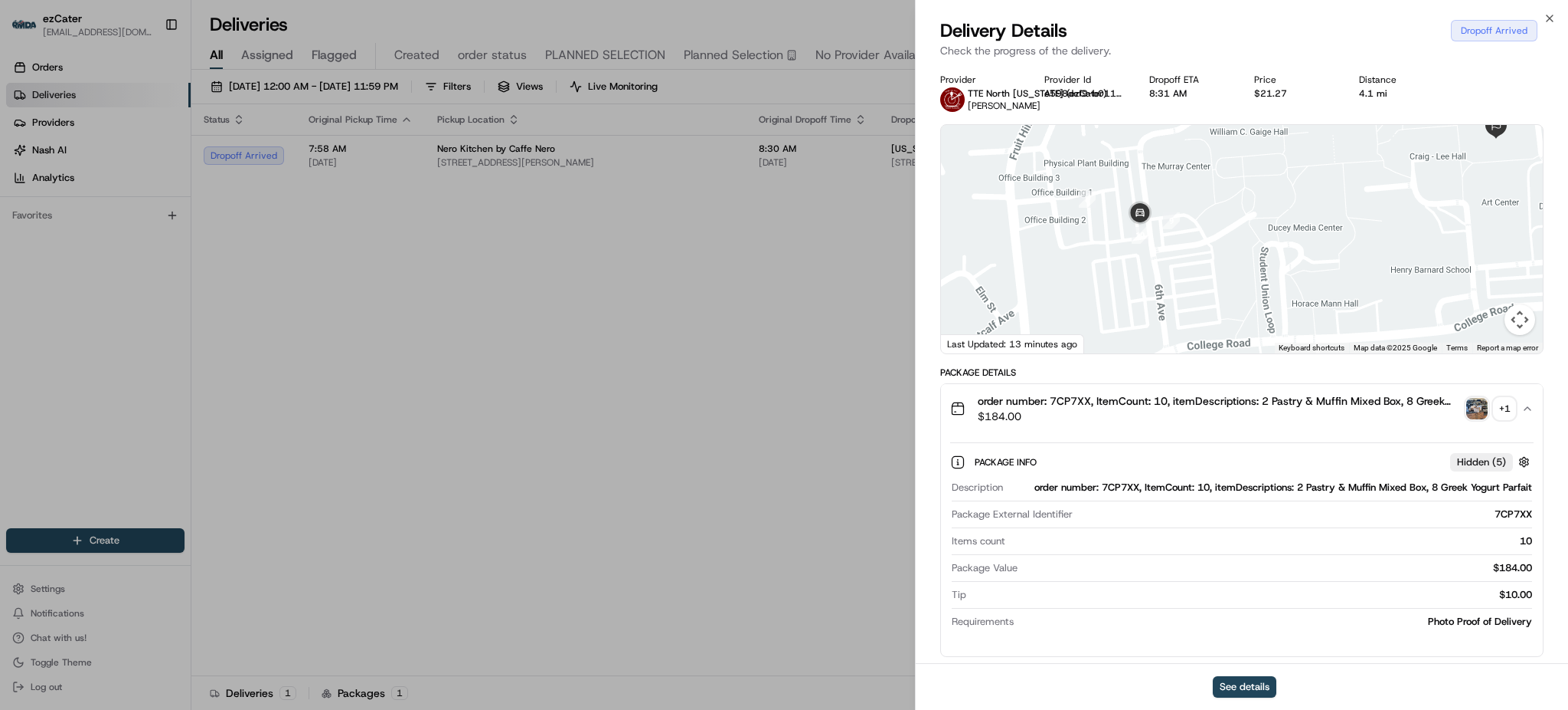
click at [1327, 55] on p "Check the progress of the delivery." at bounding box center [1242, 50] width 603 height 16
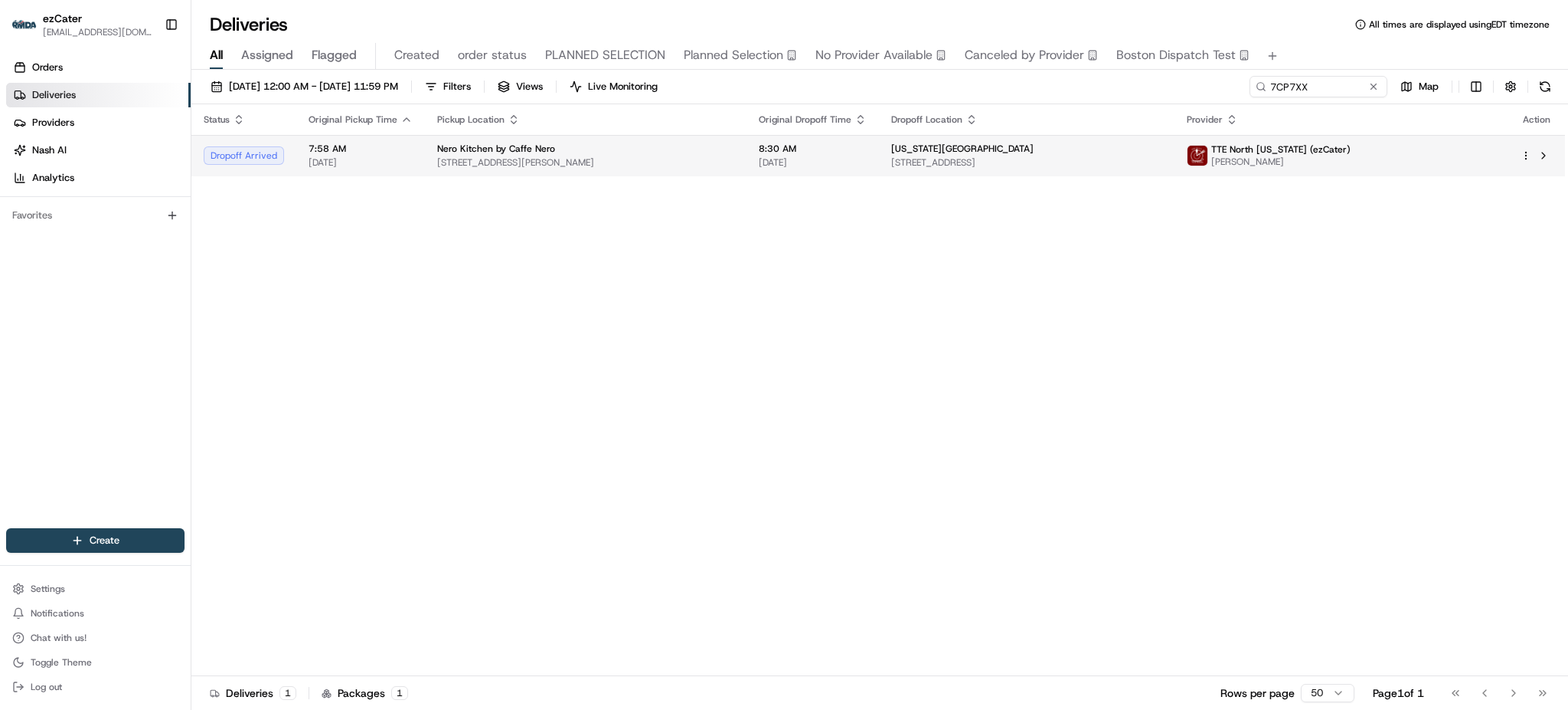
click at [892, 148] on span "[US_STATE][GEOGRAPHIC_DATA]" at bounding box center [963, 148] width 142 height 12
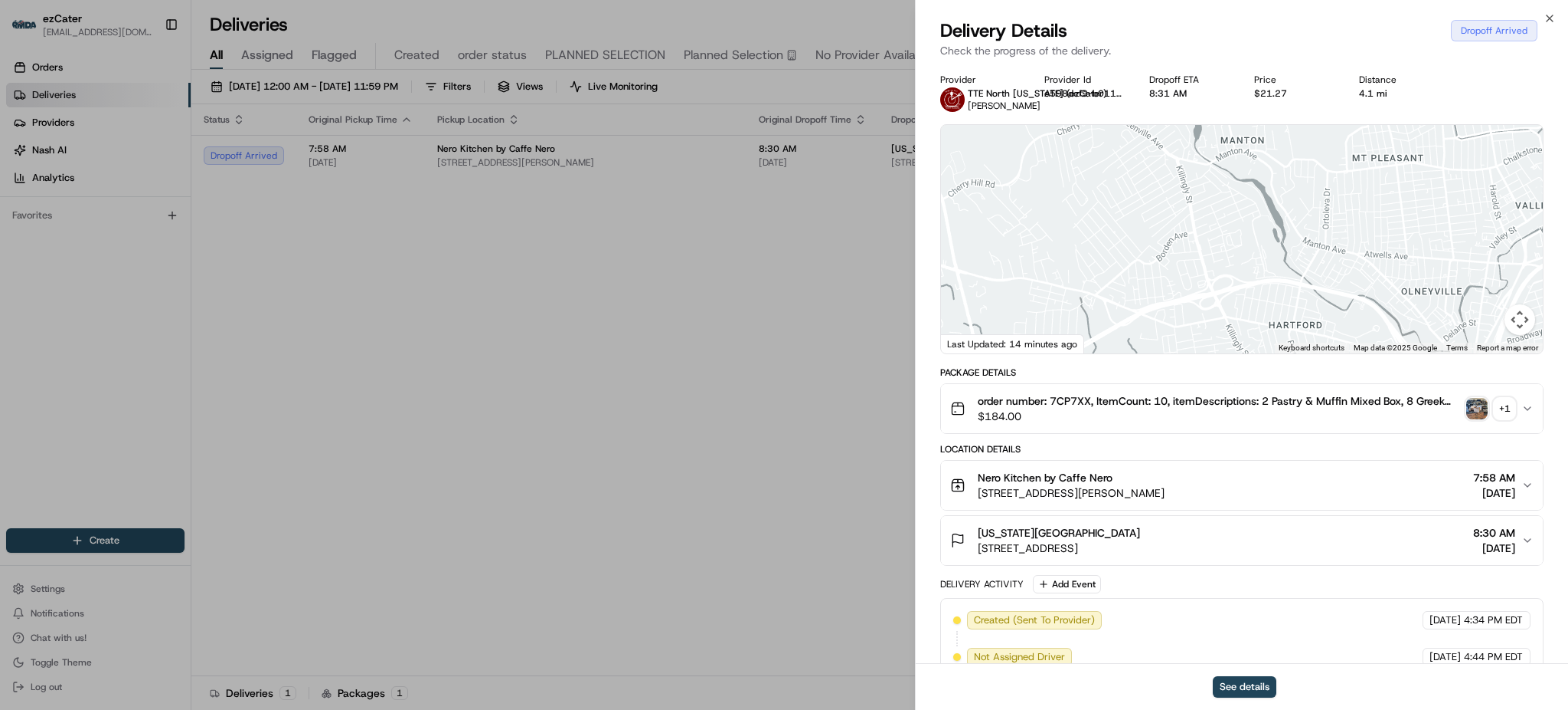
drag, startPoint x: 1188, startPoint y: 178, endPoint x: 1189, endPoint y: 229, distance: 51.0
click at [1189, 229] on div at bounding box center [1242, 239] width 602 height 228
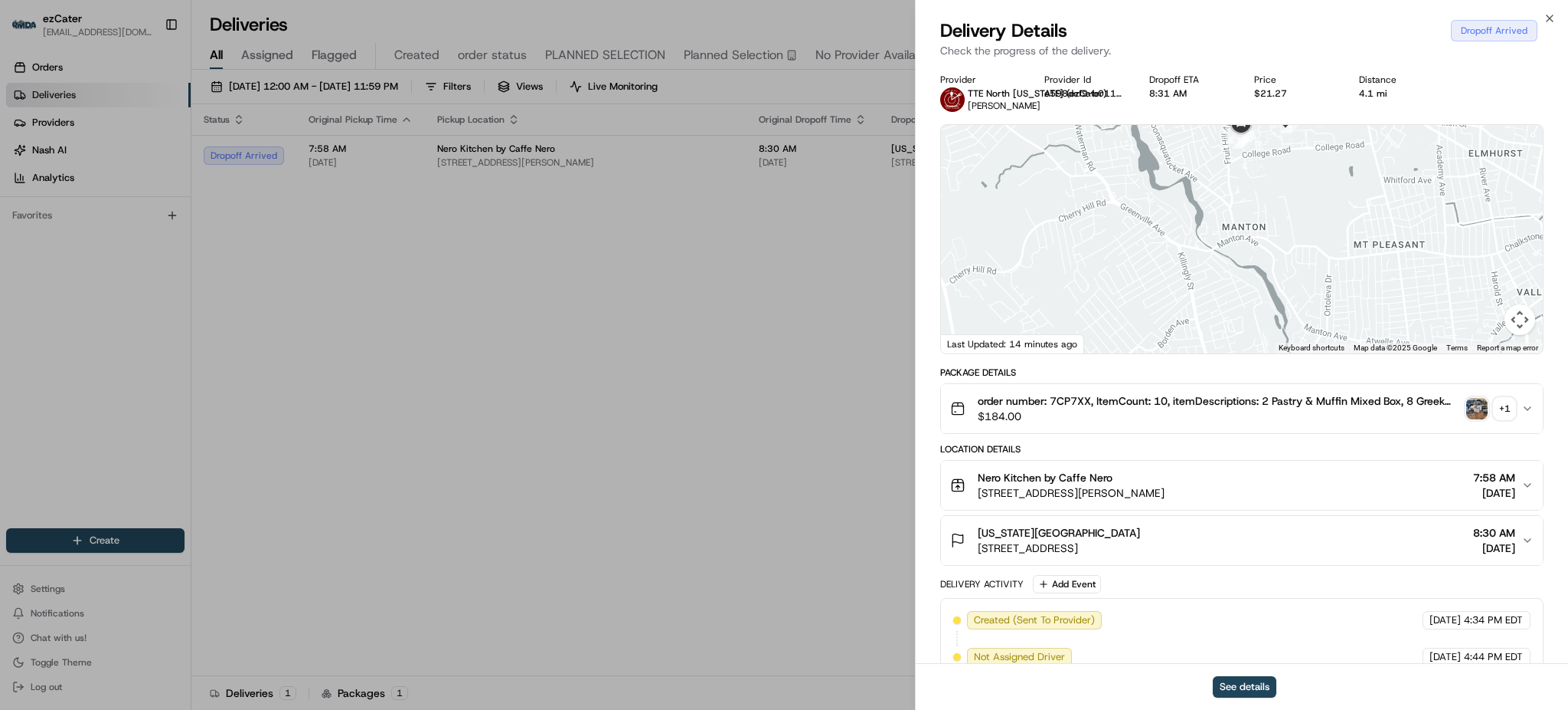
drag, startPoint x: 1246, startPoint y: 180, endPoint x: 1248, endPoint y: 261, distance: 81.0
click at [1248, 261] on div at bounding box center [1242, 239] width 602 height 228
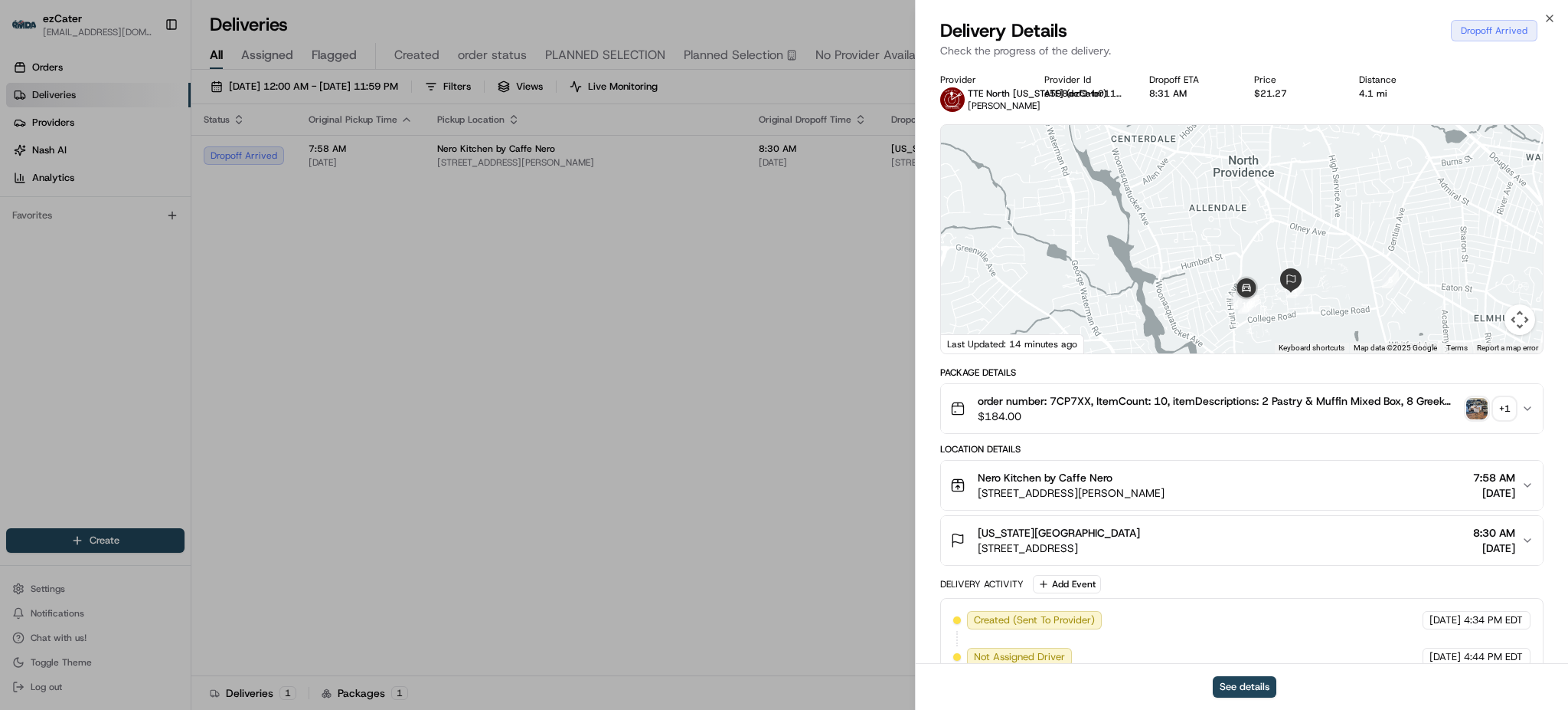
drag, startPoint x: 1252, startPoint y: 257, endPoint x: 1246, endPoint y: 215, distance: 42.4
click at [1246, 215] on div at bounding box center [1242, 239] width 602 height 228
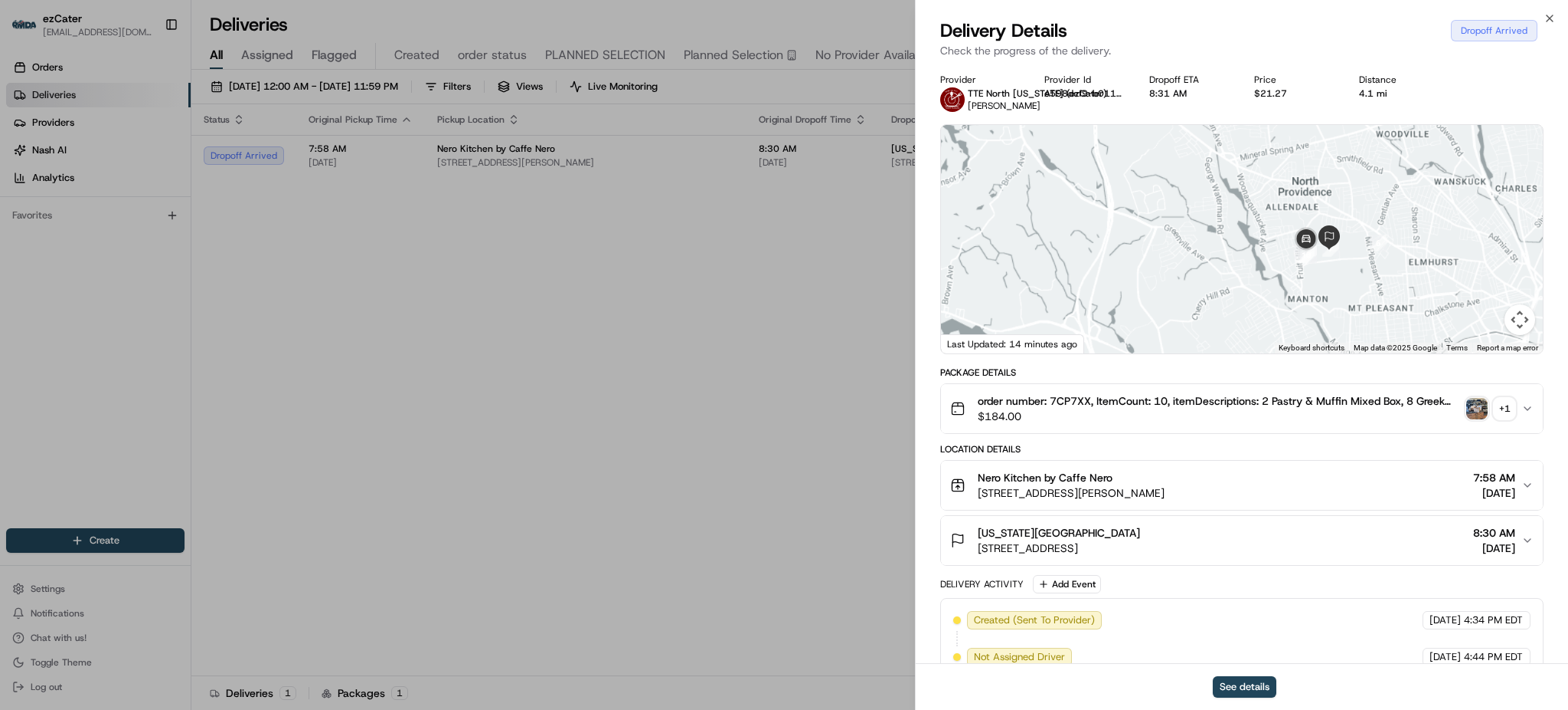
drag, startPoint x: 1416, startPoint y: 301, endPoint x: 1196, endPoint y: 233, distance: 230.3
click at [1203, 234] on div at bounding box center [1242, 239] width 602 height 228
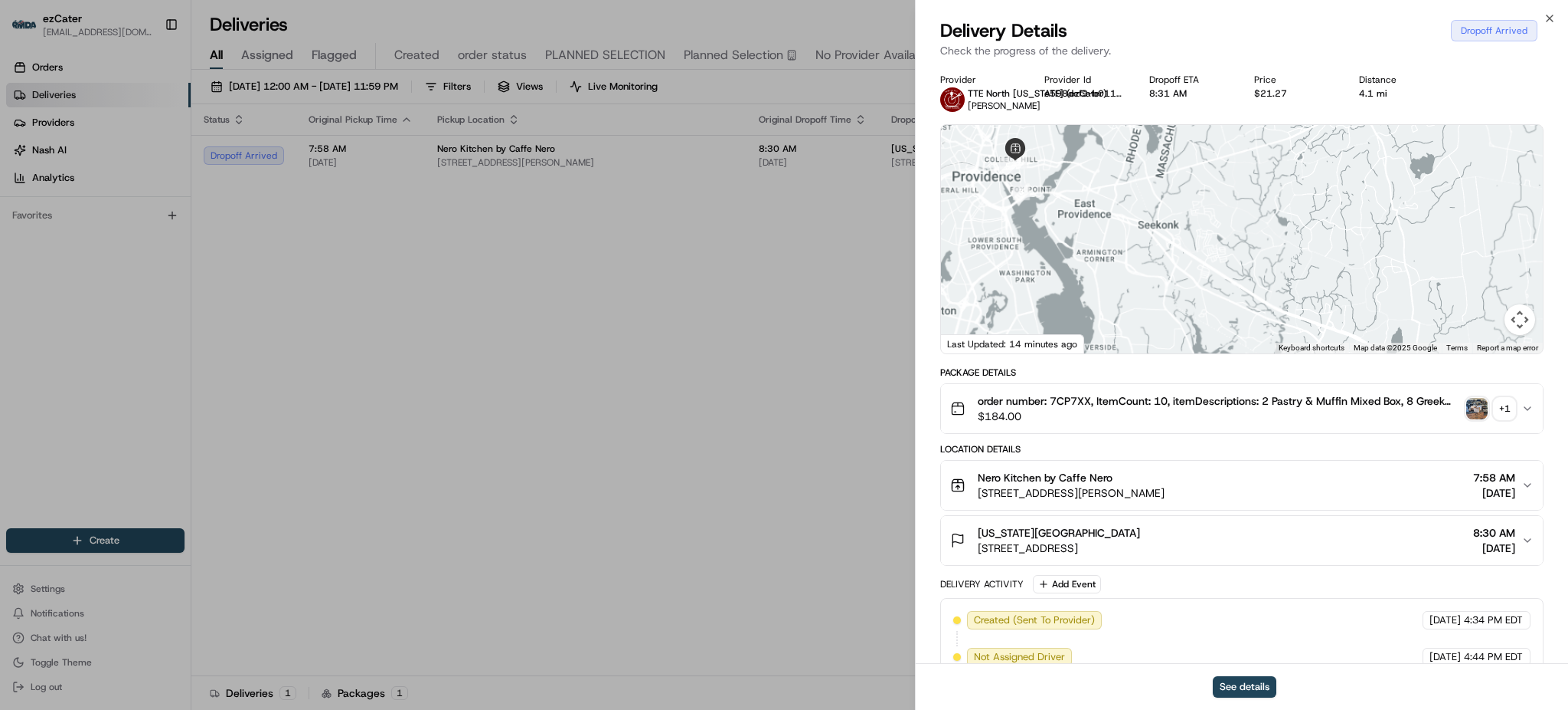
drag, startPoint x: 1193, startPoint y: 237, endPoint x: 1223, endPoint y: 268, distance: 43.1
click at [1223, 268] on div at bounding box center [1242, 239] width 602 height 228
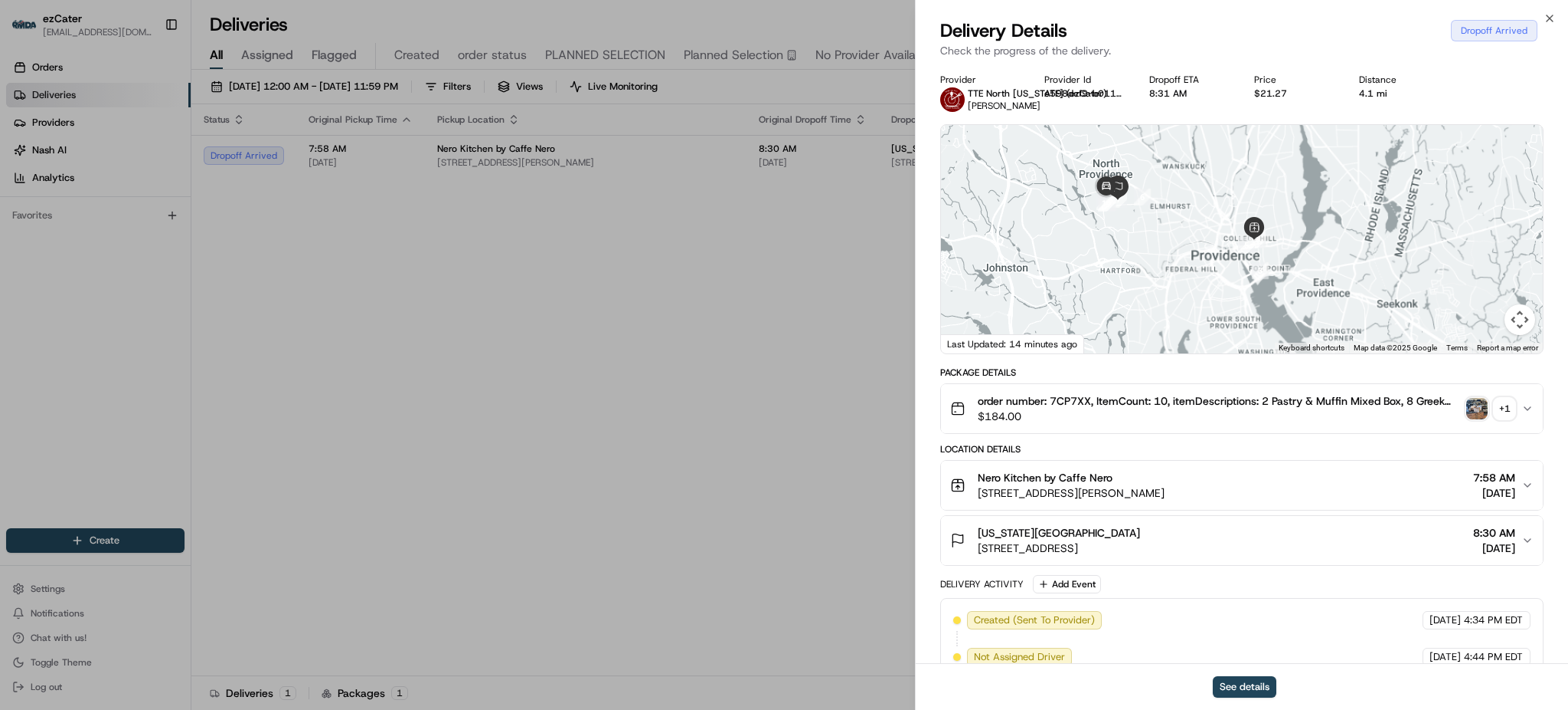
drag, startPoint x: 1042, startPoint y: 228, endPoint x: 1234, endPoint y: 257, distance: 194.2
click at [1234, 257] on div at bounding box center [1242, 239] width 602 height 228
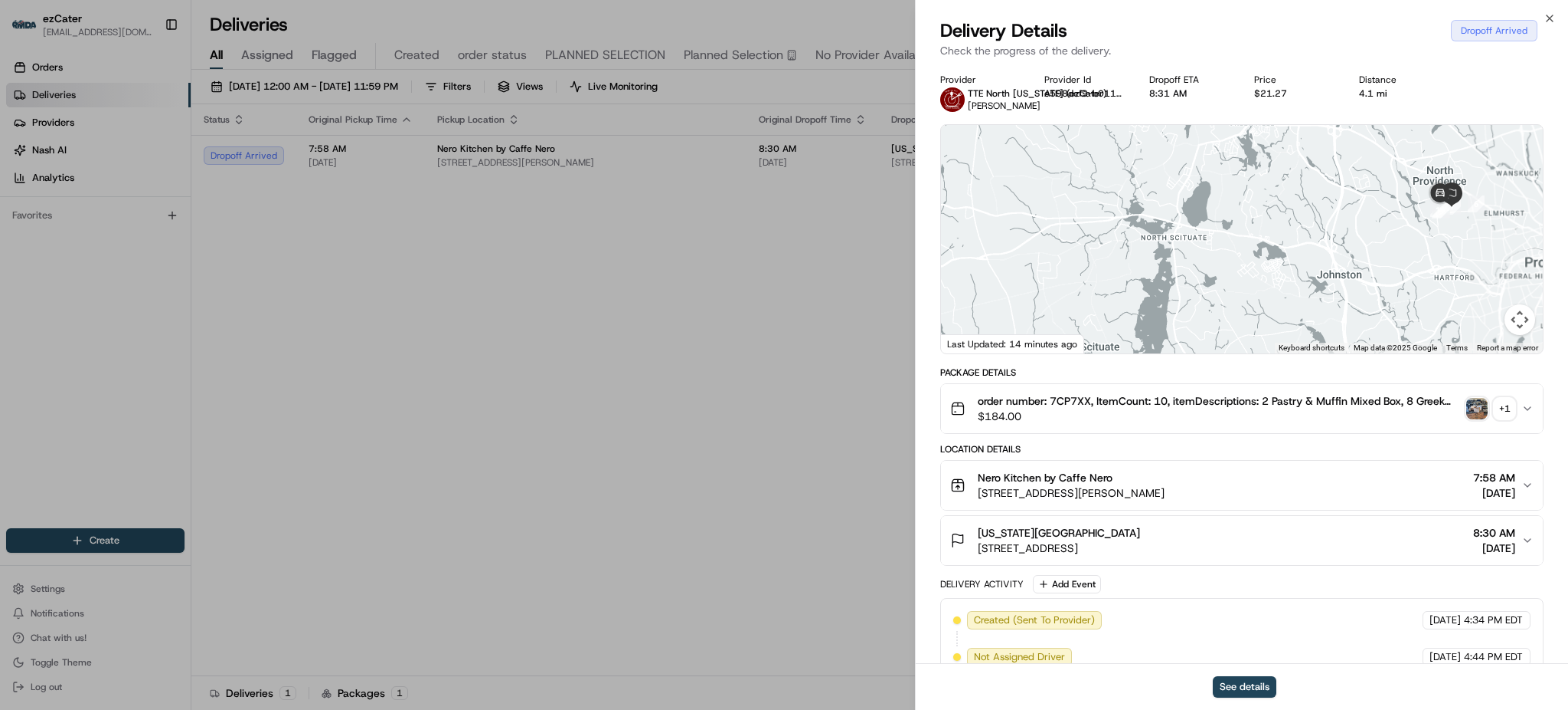
drag, startPoint x: 1226, startPoint y: 244, endPoint x: 1166, endPoint y: 195, distance: 77.5
click at [1185, 205] on div at bounding box center [1242, 239] width 602 height 228
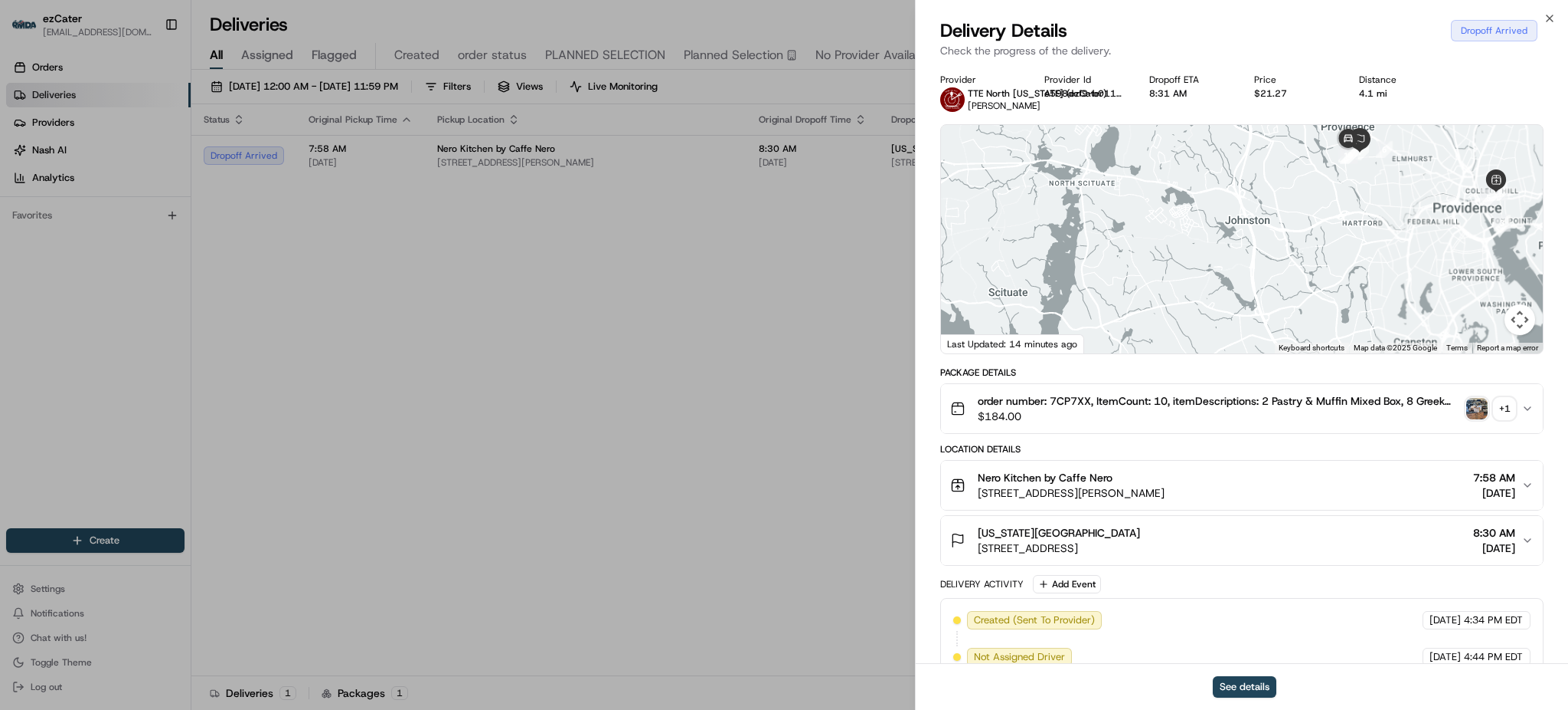
drag, startPoint x: 1354, startPoint y: 195, endPoint x: 1246, endPoint y: 213, distance: 109.5
click at [1246, 213] on div at bounding box center [1242, 239] width 602 height 228
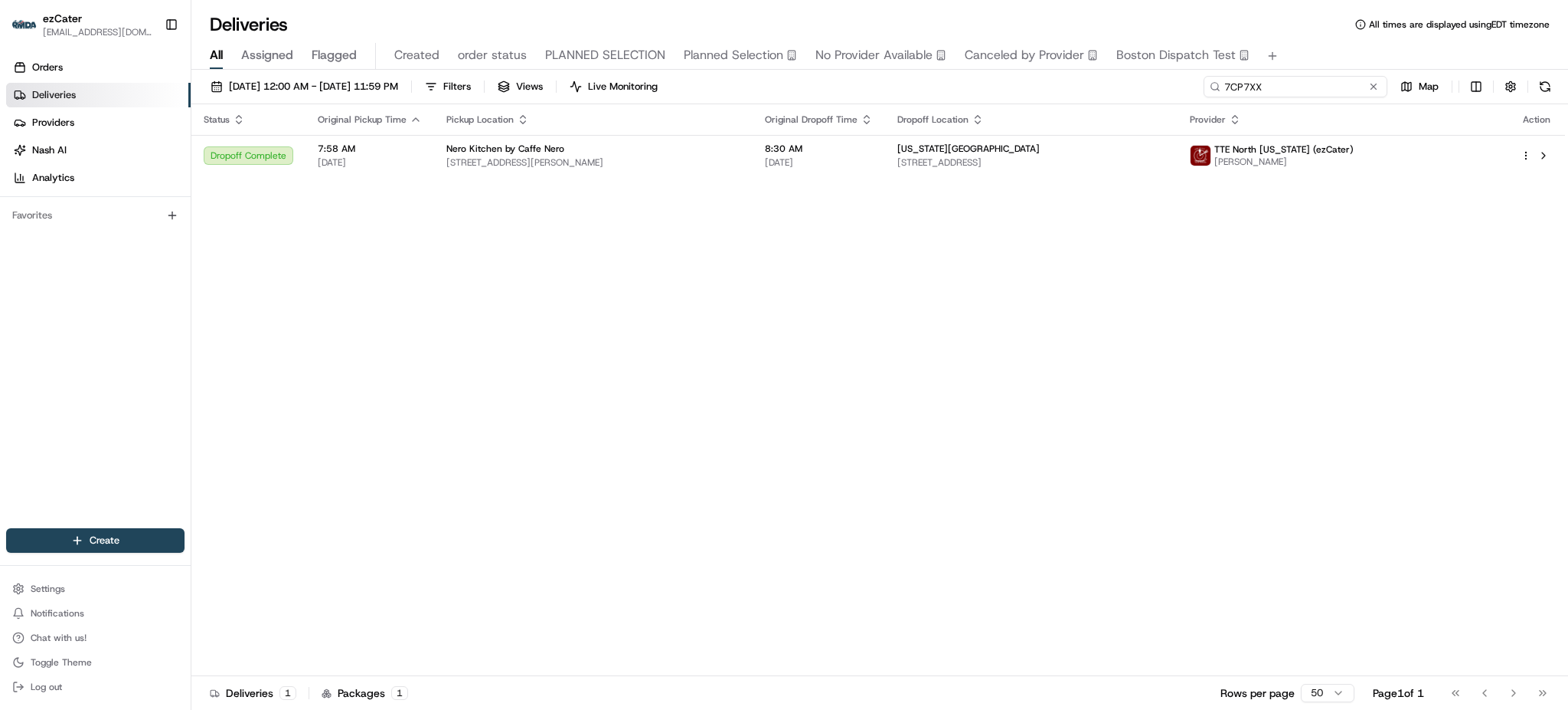
click at [1287, 89] on input "7CP7XX" at bounding box center [1295, 86] width 184 height 21
paste input "AVFFQW"
click at [1158, 262] on div "Status Original Pickup Time Pickup Location Original Dropoff Time Dropoff Locat…" at bounding box center [878, 390] width 1374 height 571
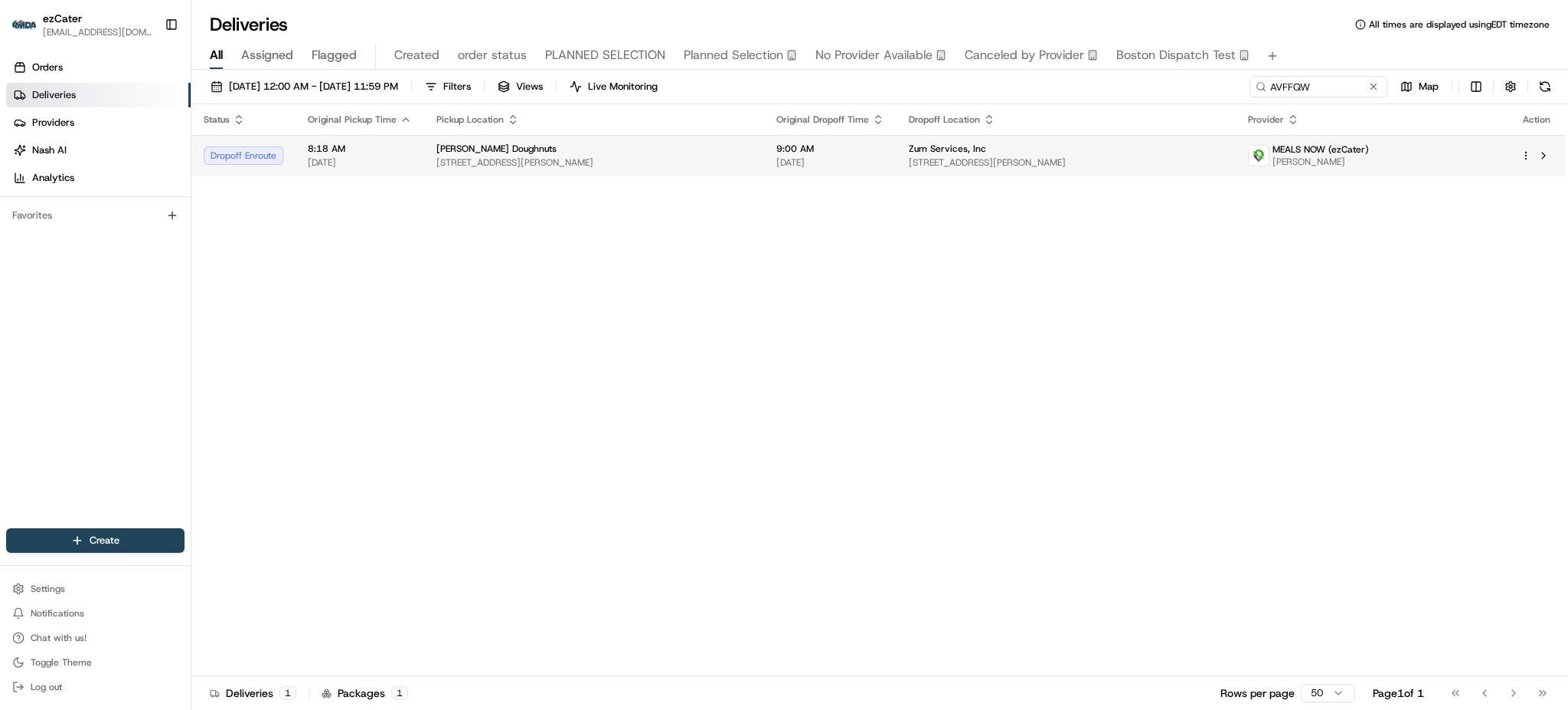
click at [884, 159] on span "[DATE]" at bounding box center [830, 162] width 108 height 12
click at [1320, 91] on input "AVFFQW" at bounding box center [1295, 86] width 184 height 21
paste input
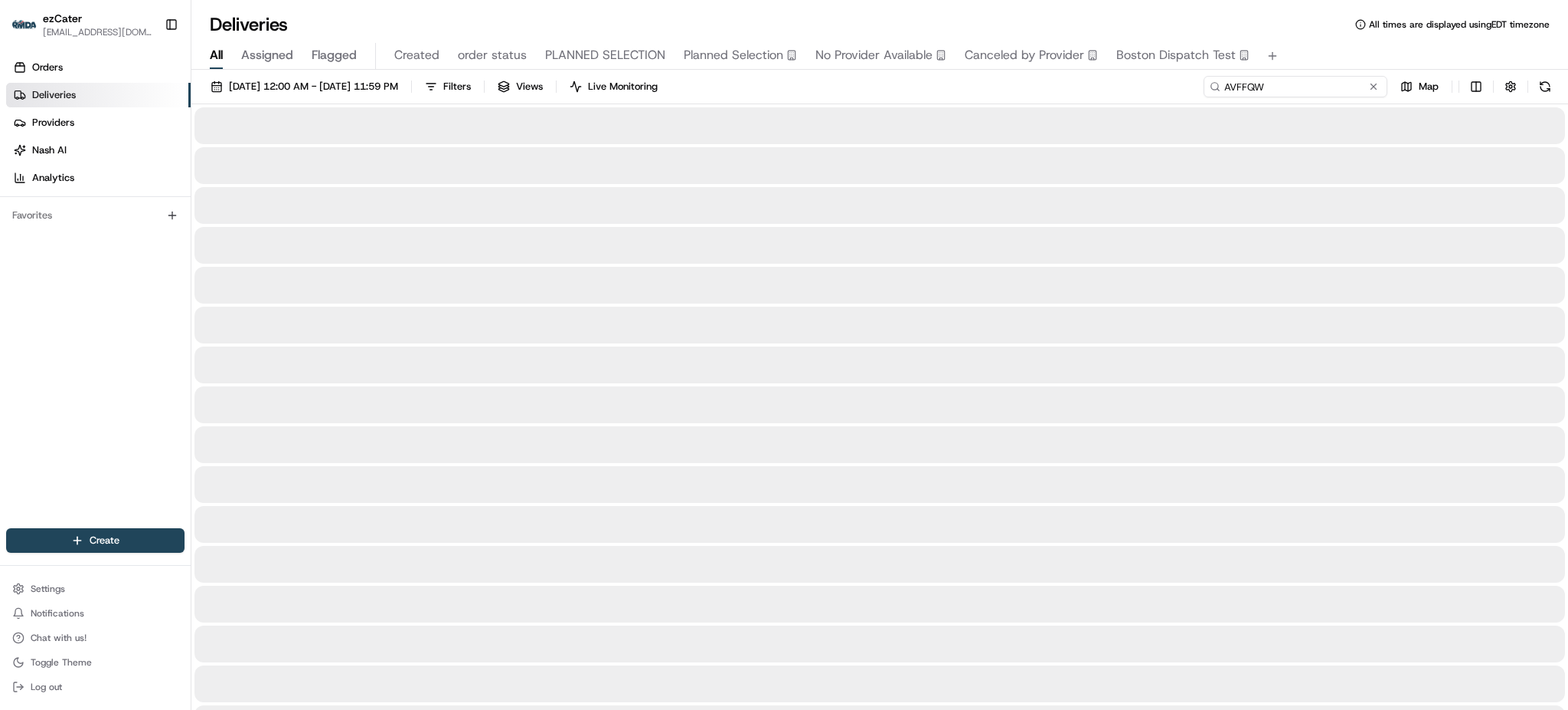
click at [1320, 91] on input "AVFFQW" at bounding box center [1295, 86] width 184 height 21
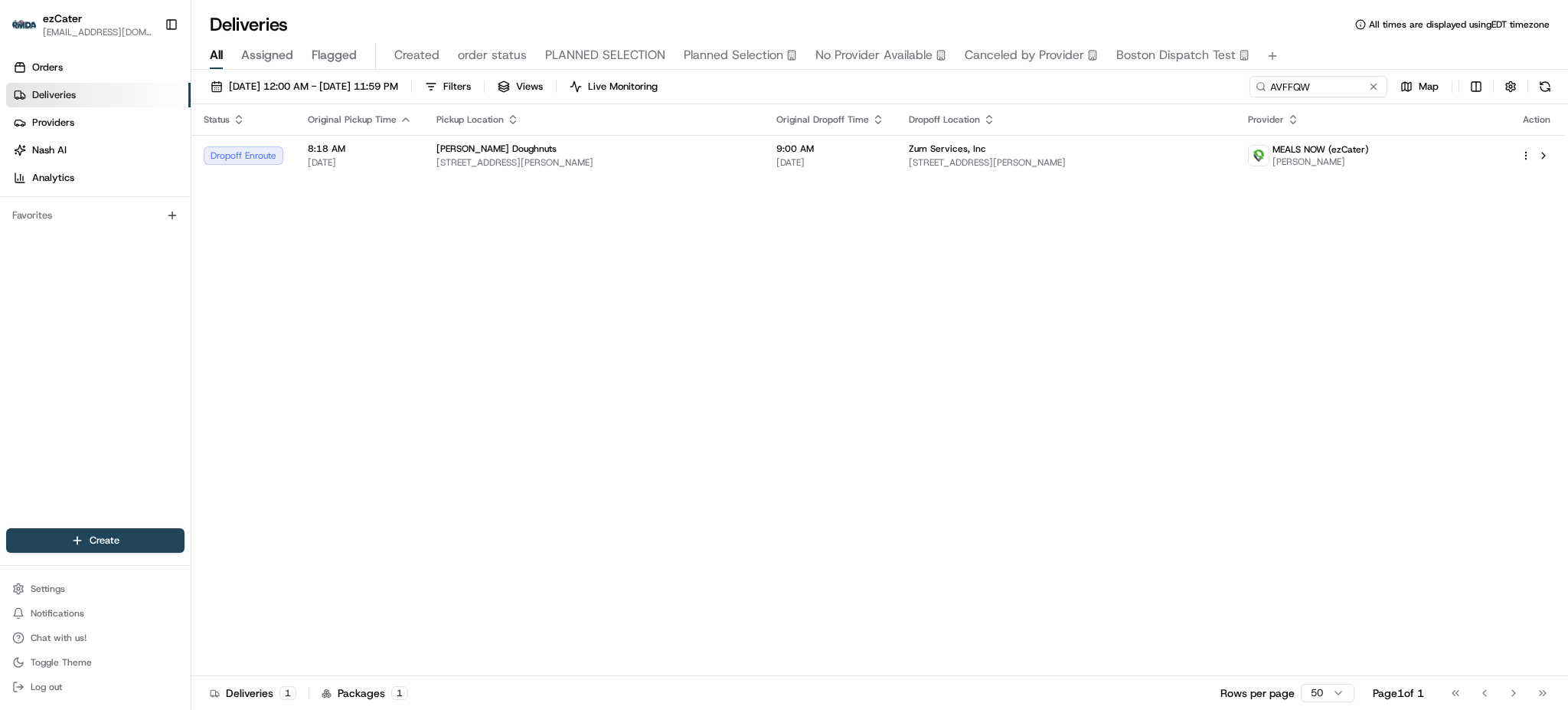
click at [1070, 102] on div "[DATE] 12:00 AM - [DATE] 11:59 PM Filters Views Live Monitoring AVFFQW Map" at bounding box center [880, 90] width 1377 height 29
click at [1058, 147] on div "Zum Services, Inc" at bounding box center [1066, 148] width 315 height 12
click at [1314, 80] on input "AVFFQW" at bounding box center [1295, 86] width 184 height 21
paste input
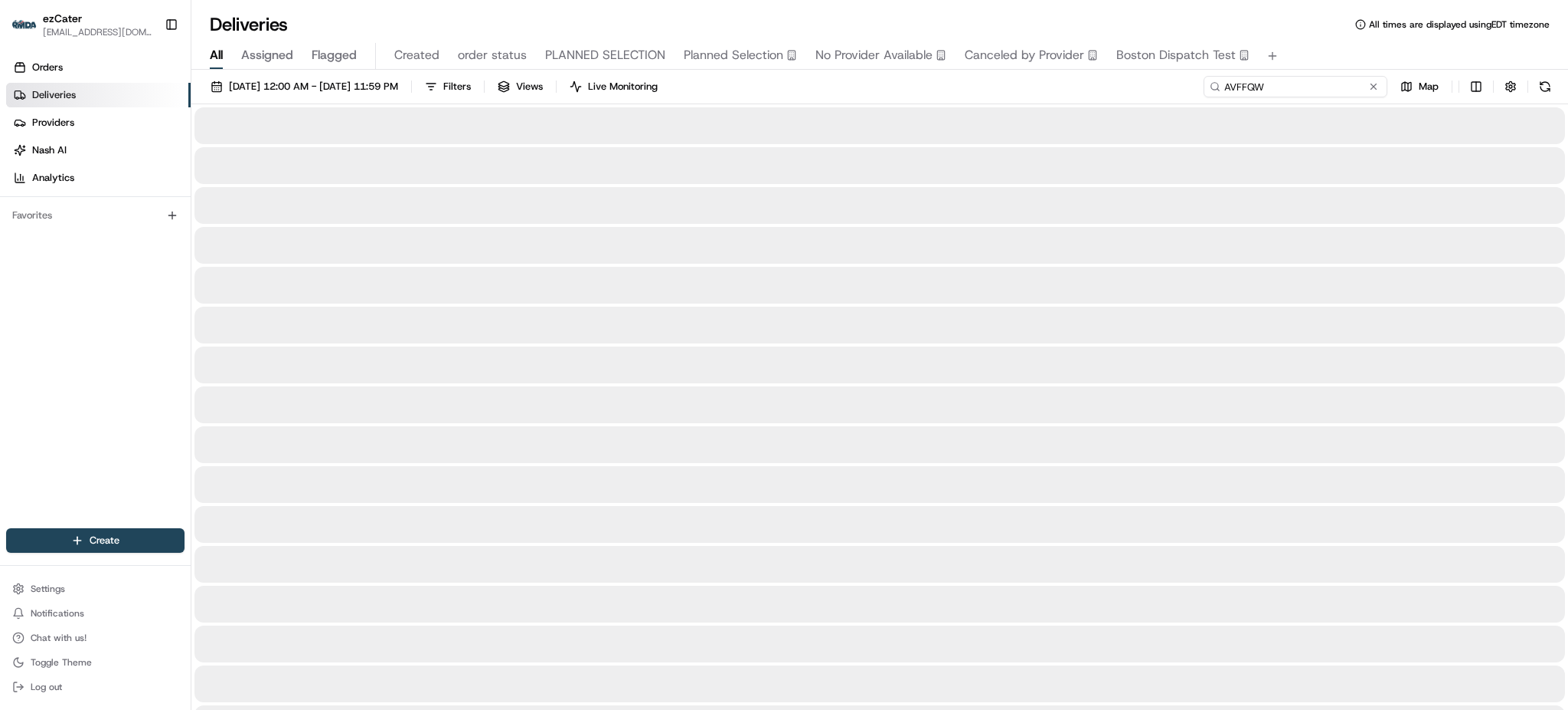
type input "AVFFQW"
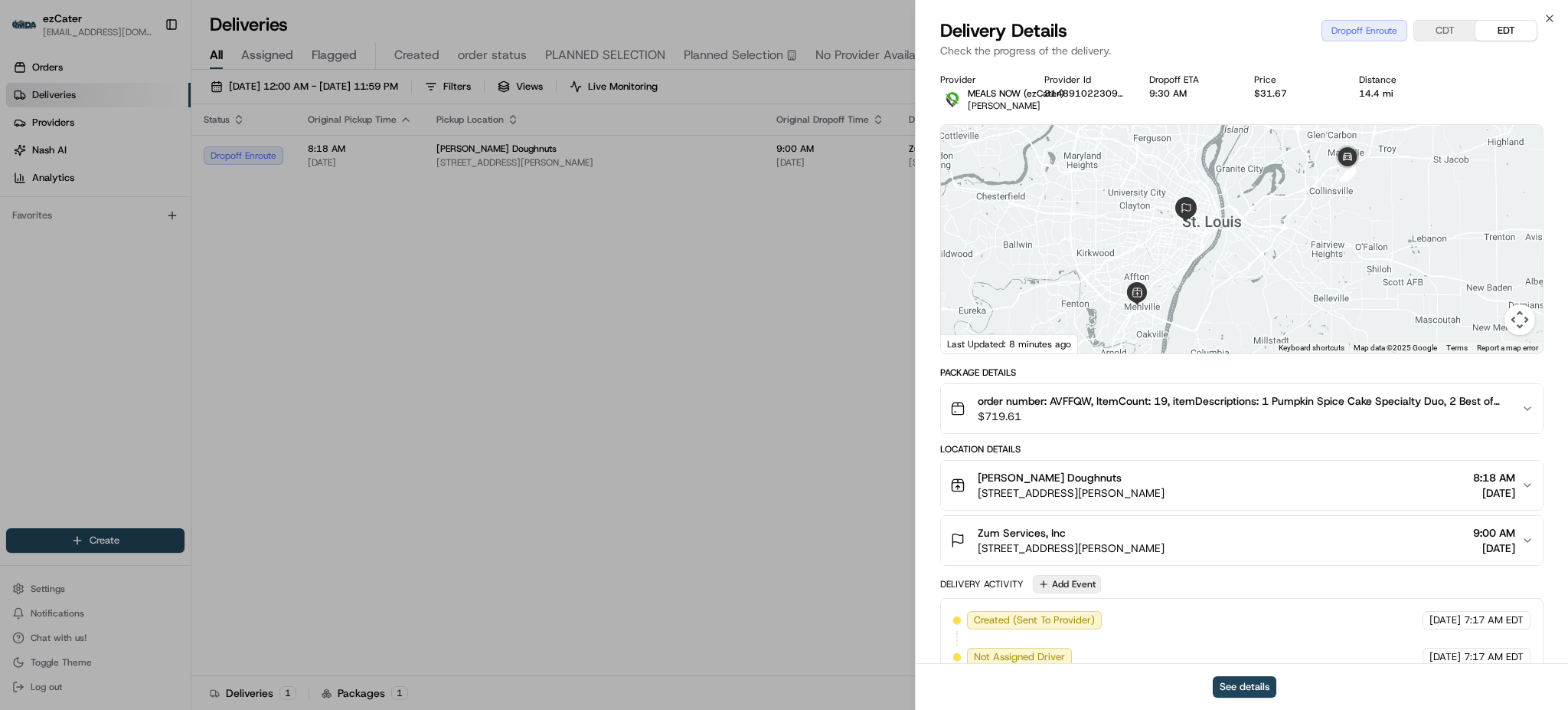
click at [1083, 583] on button "Add Event" at bounding box center [1067, 584] width 68 height 18
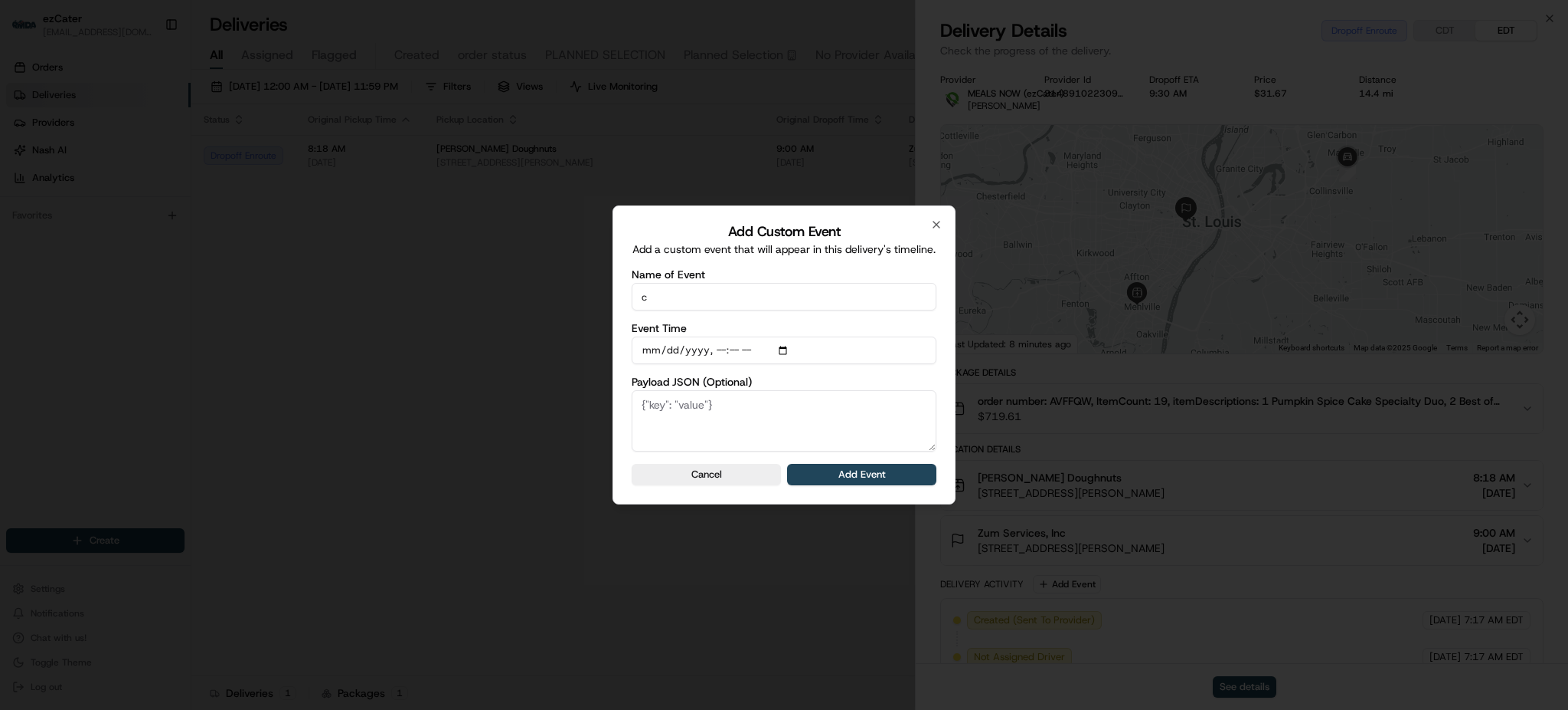
type input "CP is not ready"
click at [888, 484] on button "Add Event" at bounding box center [862, 473] width 150 height 21
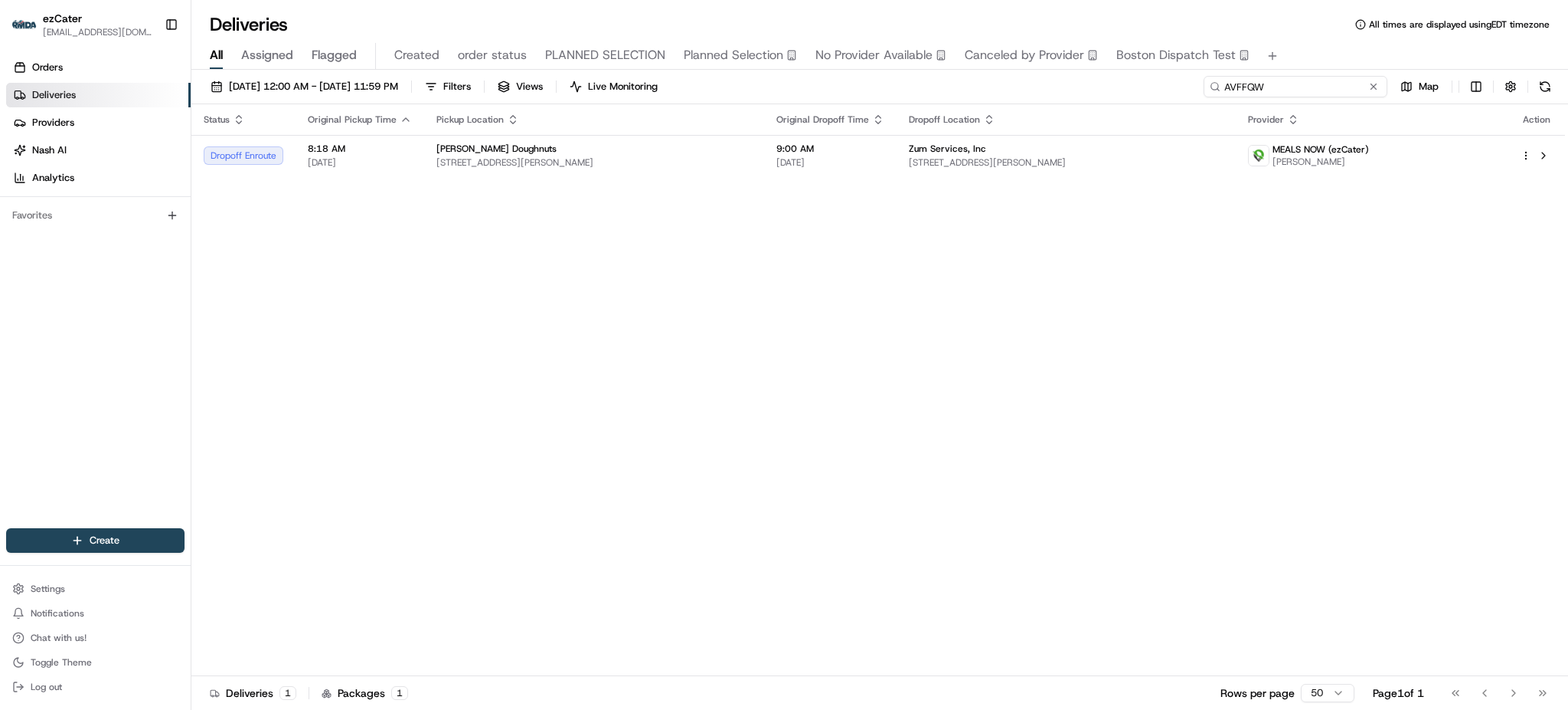
click at [1316, 86] on input "AVFFQW" at bounding box center [1295, 86] width 184 height 21
paste input "7CP7XX"
click at [1168, 238] on div "Status Original Pickup Time Pickup Location Original Dropoff Time Dropoff Locat…" at bounding box center [878, 390] width 1374 height 571
click at [1294, 67] on div "All Assigned Flagged Created order status PLANNED SELECTION Planned Selection N…" at bounding box center [880, 55] width 1377 height 27
click at [1307, 81] on input "7CP7XX" at bounding box center [1295, 86] width 184 height 21
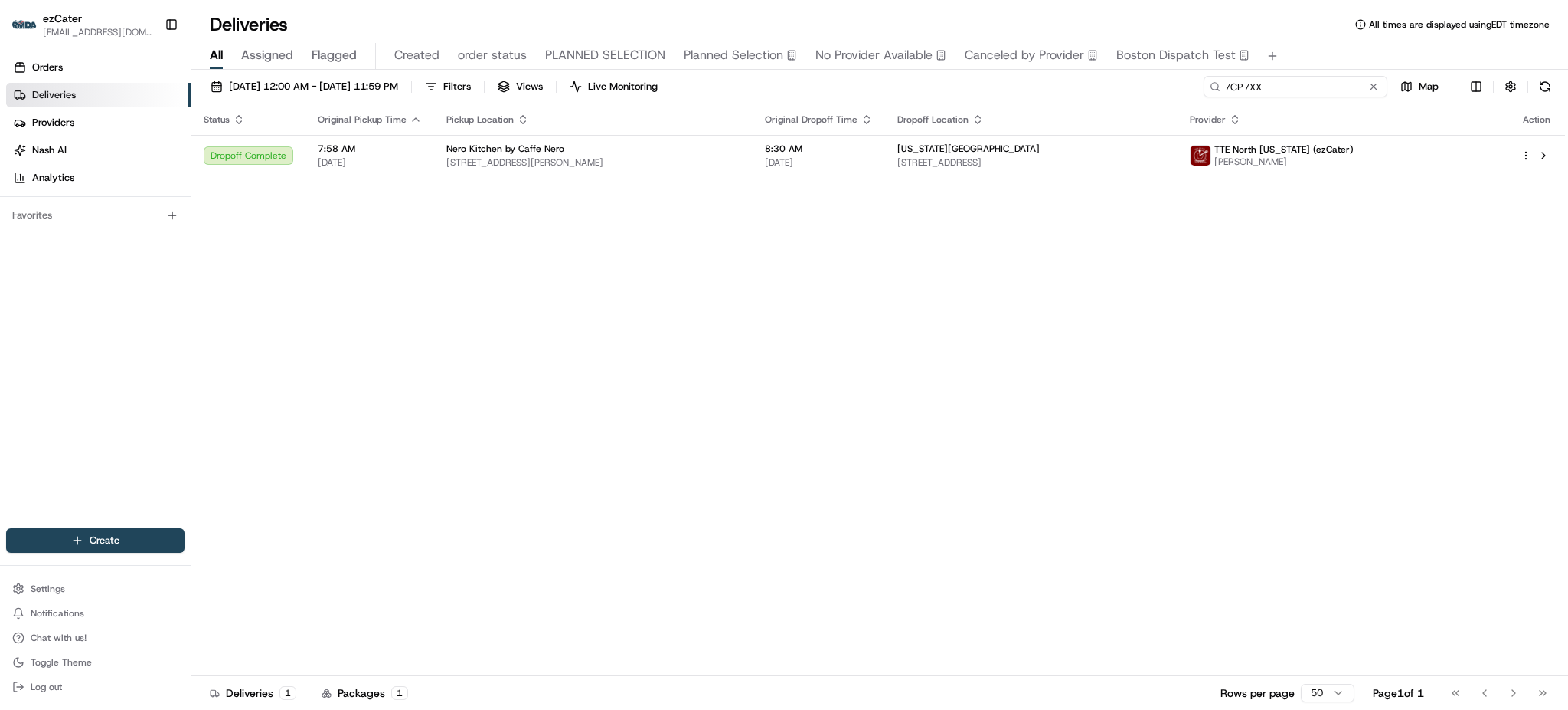
click at [1307, 81] on input "7CP7XX" at bounding box center [1295, 86] width 184 height 21
paste input "EA233F"
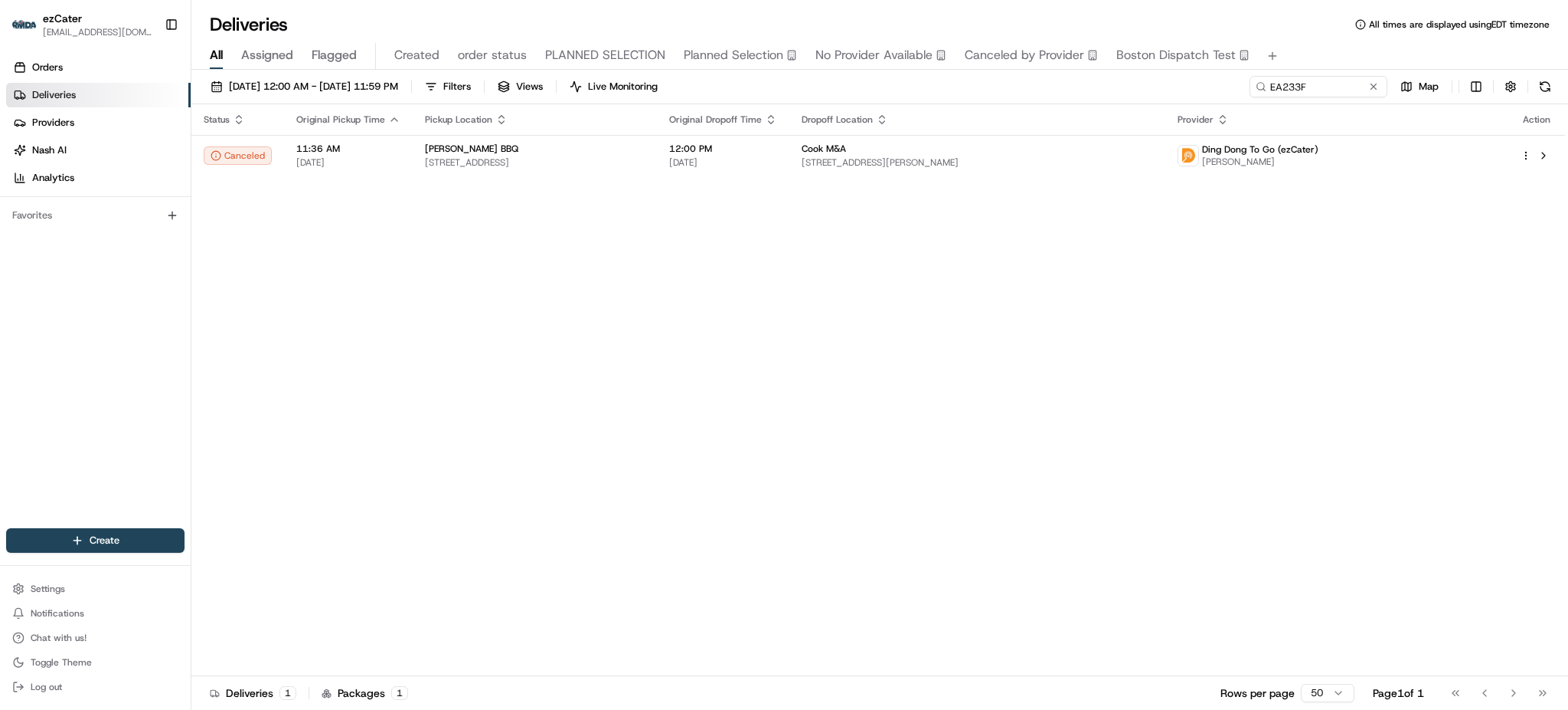
click at [931, 108] on th "Dropoff Location" at bounding box center [978, 119] width 376 height 31
click at [790, 128] on th "Original Dropoff Time" at bounding box center [723, 119] width 132 height 31
click at [777, 144] on span "12:00 PM" at bounding box center [723, 148] width 108 height 12
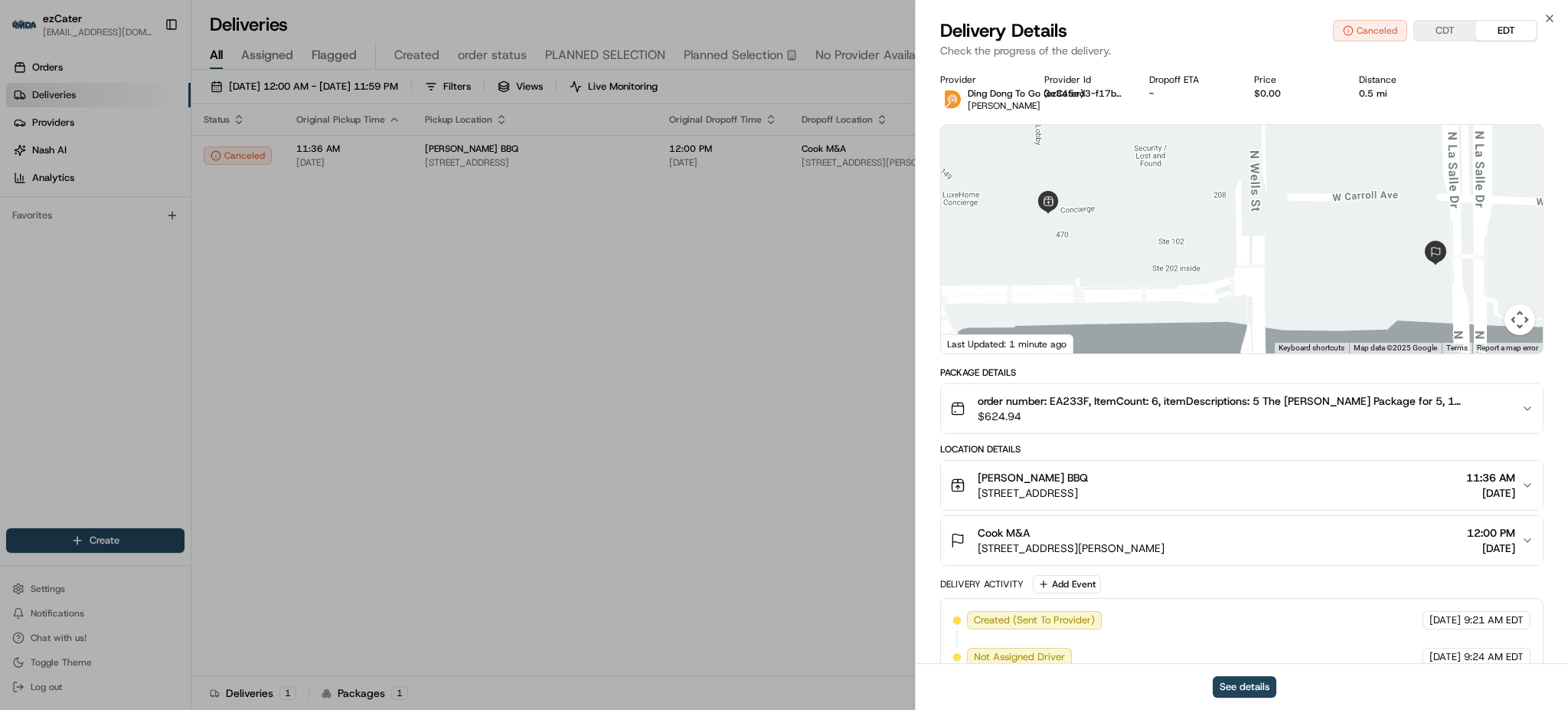
scroll to position [99, 0]
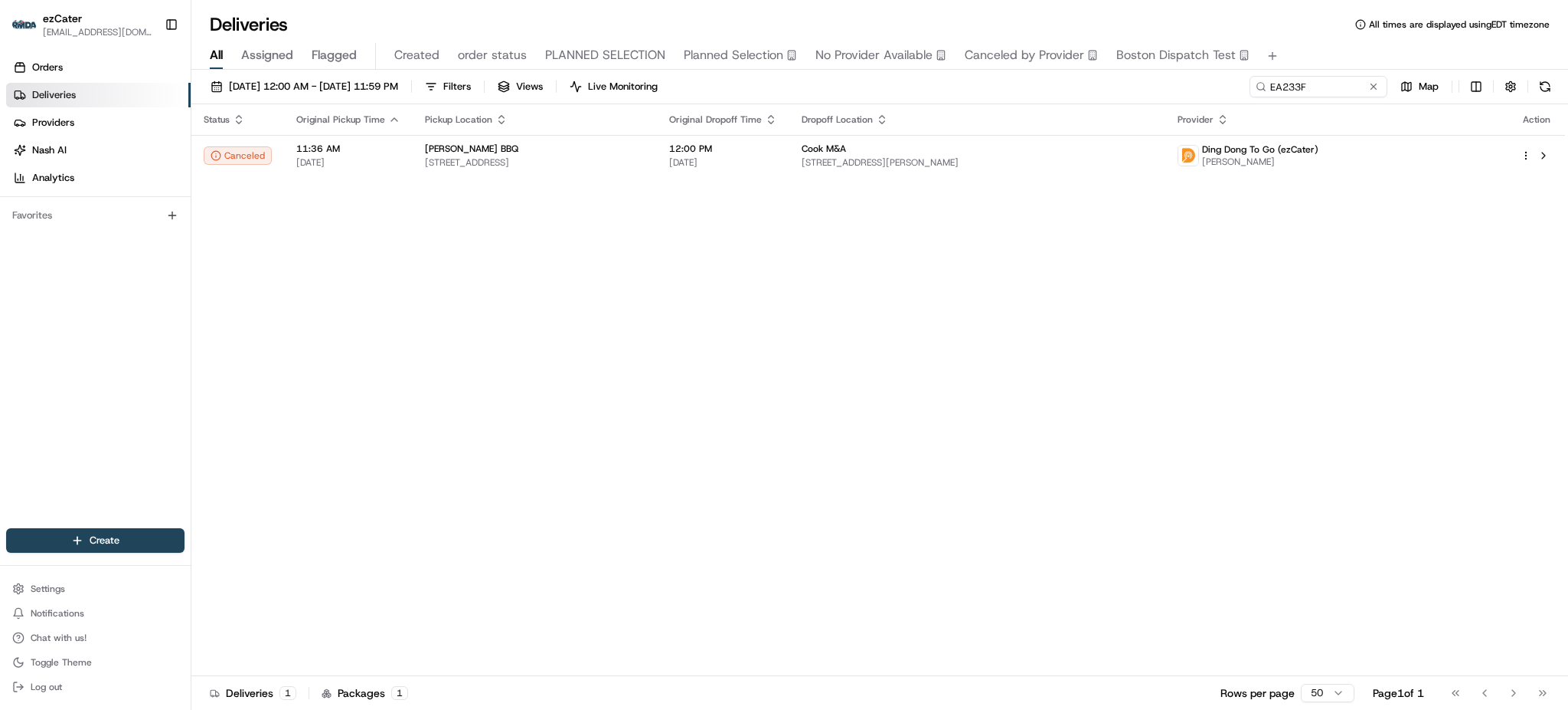
click at [1293, 74] on div "[DATE] 12:00 AM - [DATE] 11:59 PM Filters Views Live Monitoring EA233F Map Stat…" at bounding box center [880, 390] width 1377 height 643
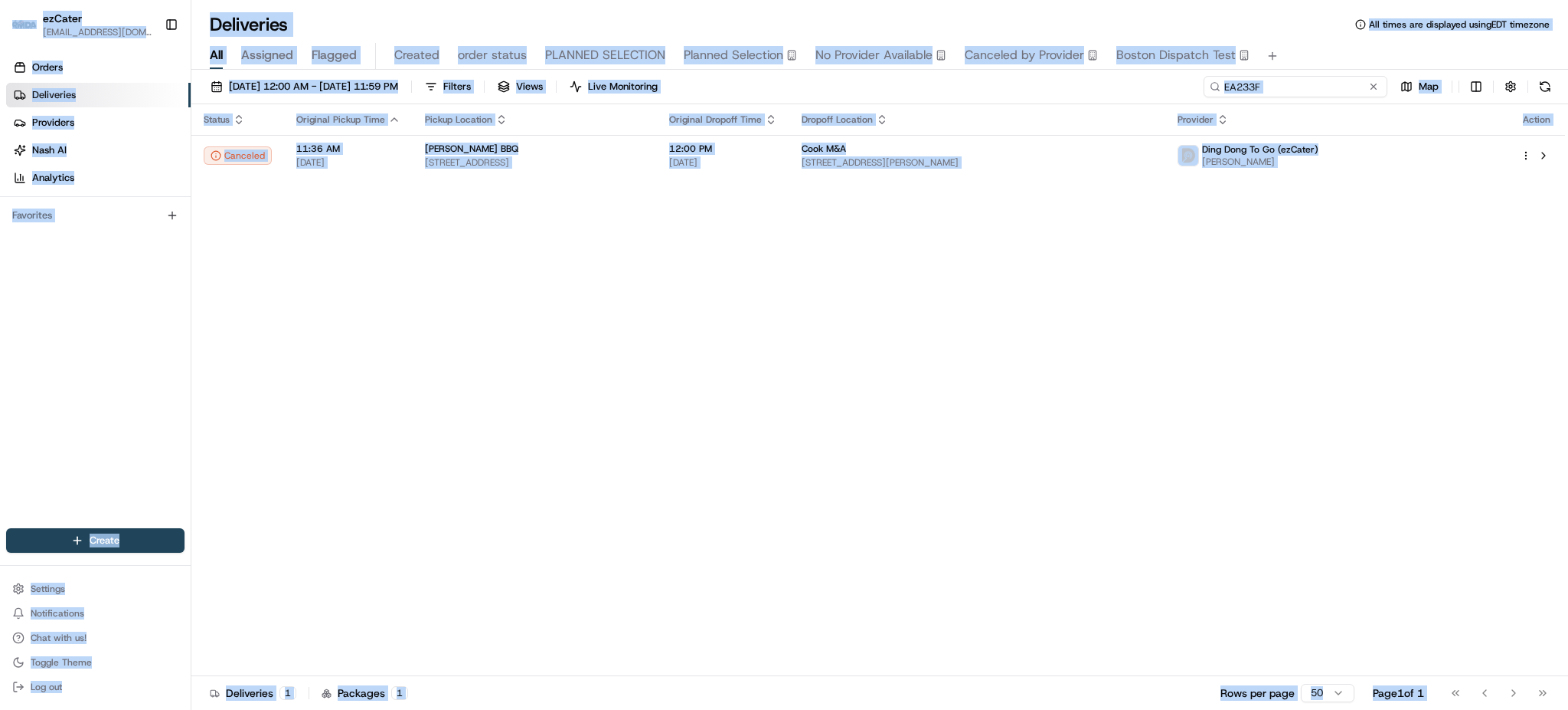
click at [1322, 82] on input "EA233F" at bounding box center [1295, 86] width 184 height 21
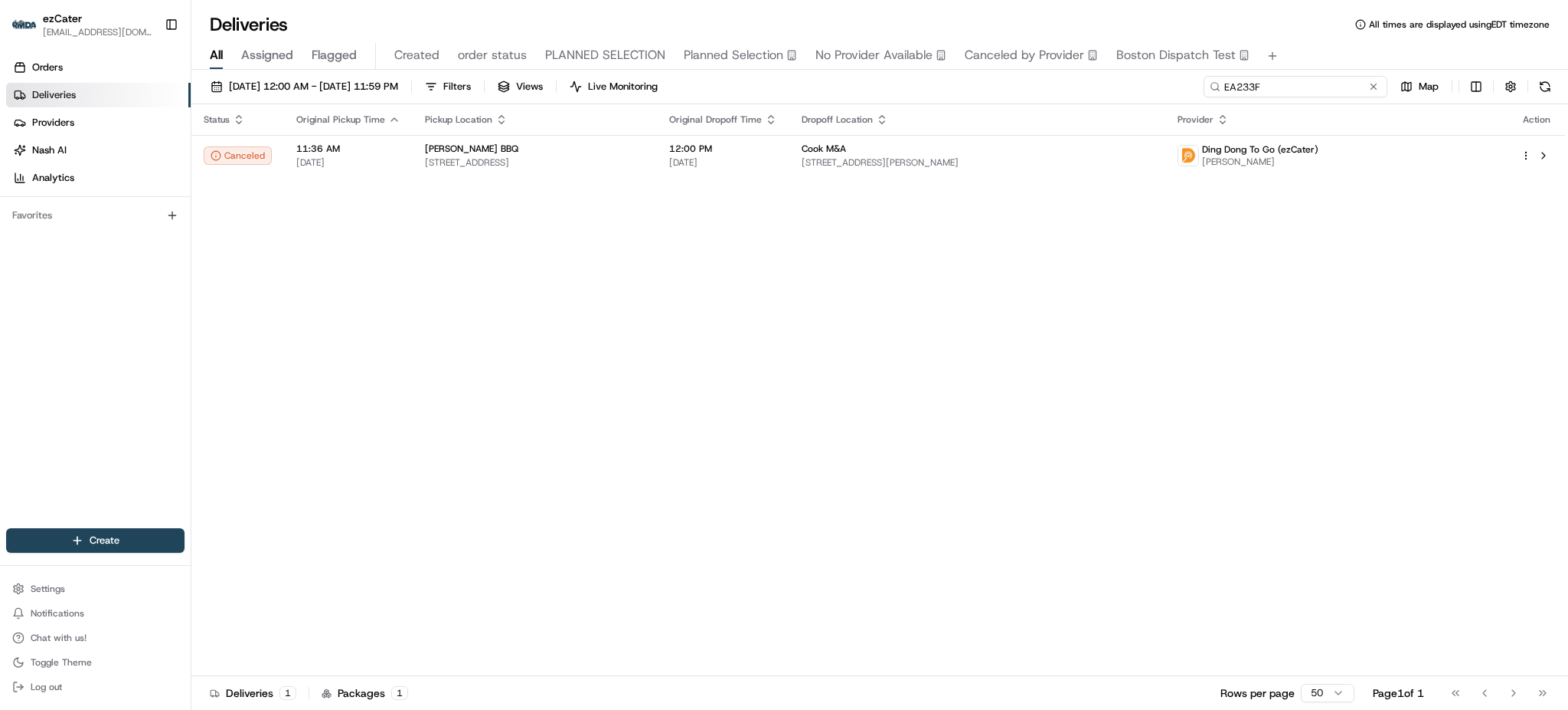
paste input "9WV6W"
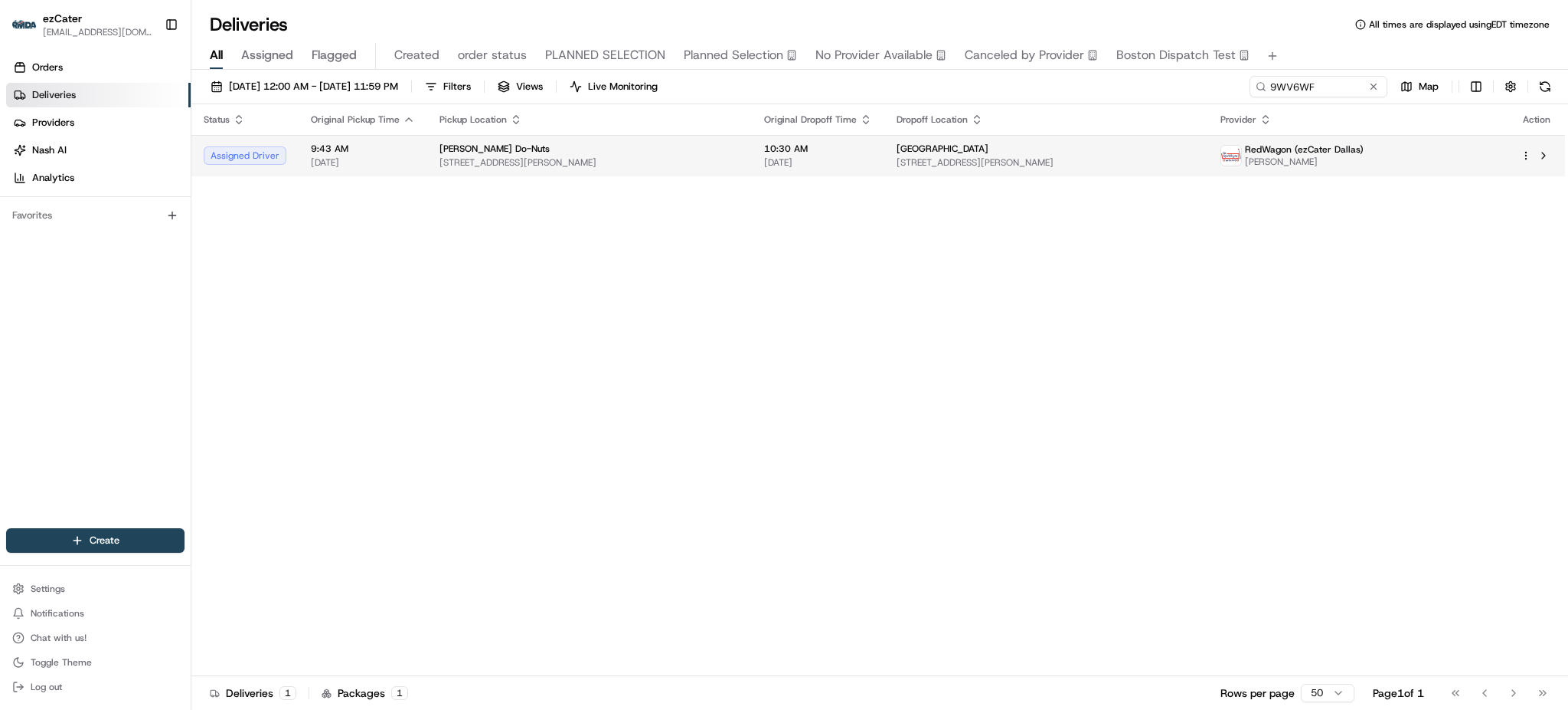
click at [845, 164] on span "[DATE]" at bounding box center [818, 162] width 108 height 12
click at [1329, 92] on input "9WV6WF" at bounding box center [1295, 86] width 184 height 21
paste input "TPY1E8"
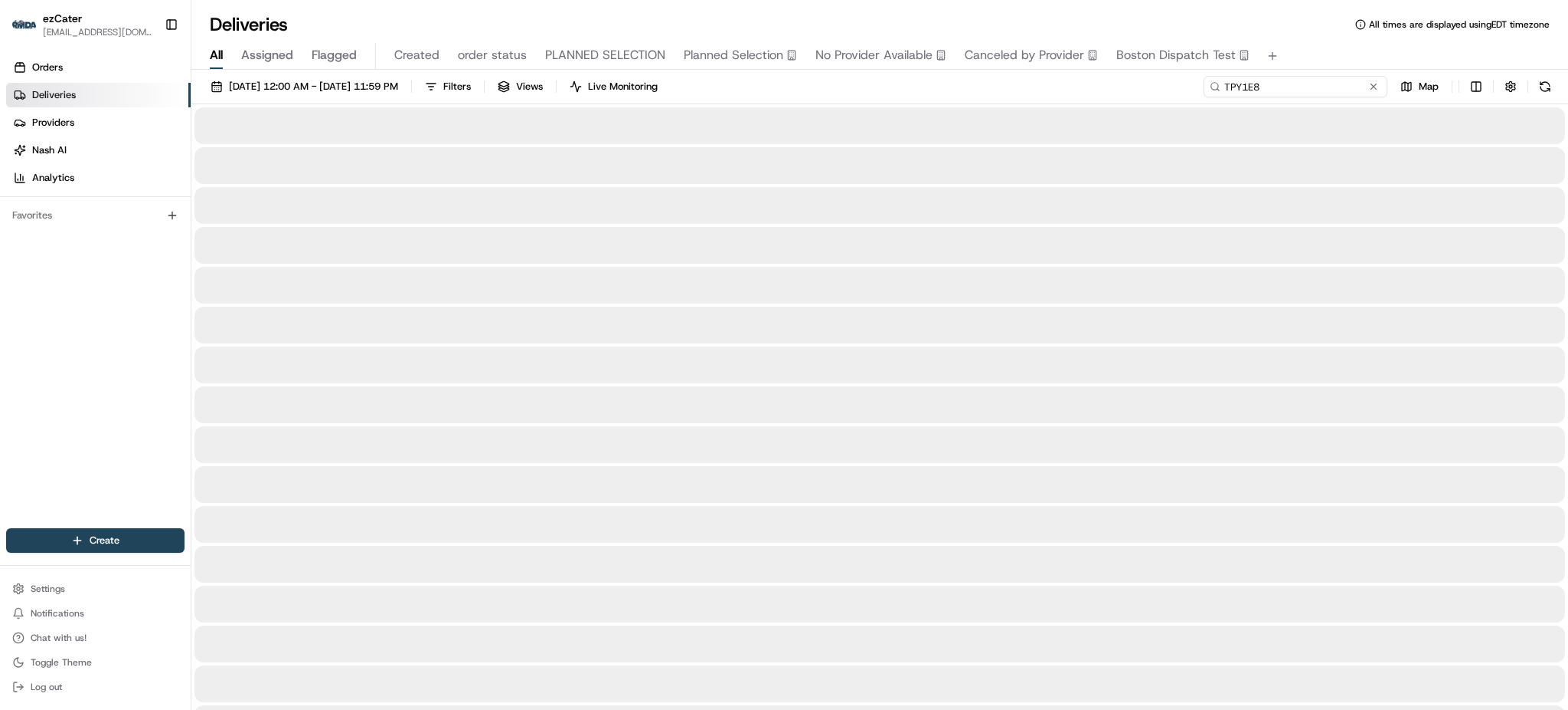
type input "TPY1E8"
click at [1329, 52] on div "All Assigned Flagged Created order status PLANNED SELECTION Planned Selection N…" at bounding box center [880, 55] width 1377 height 27
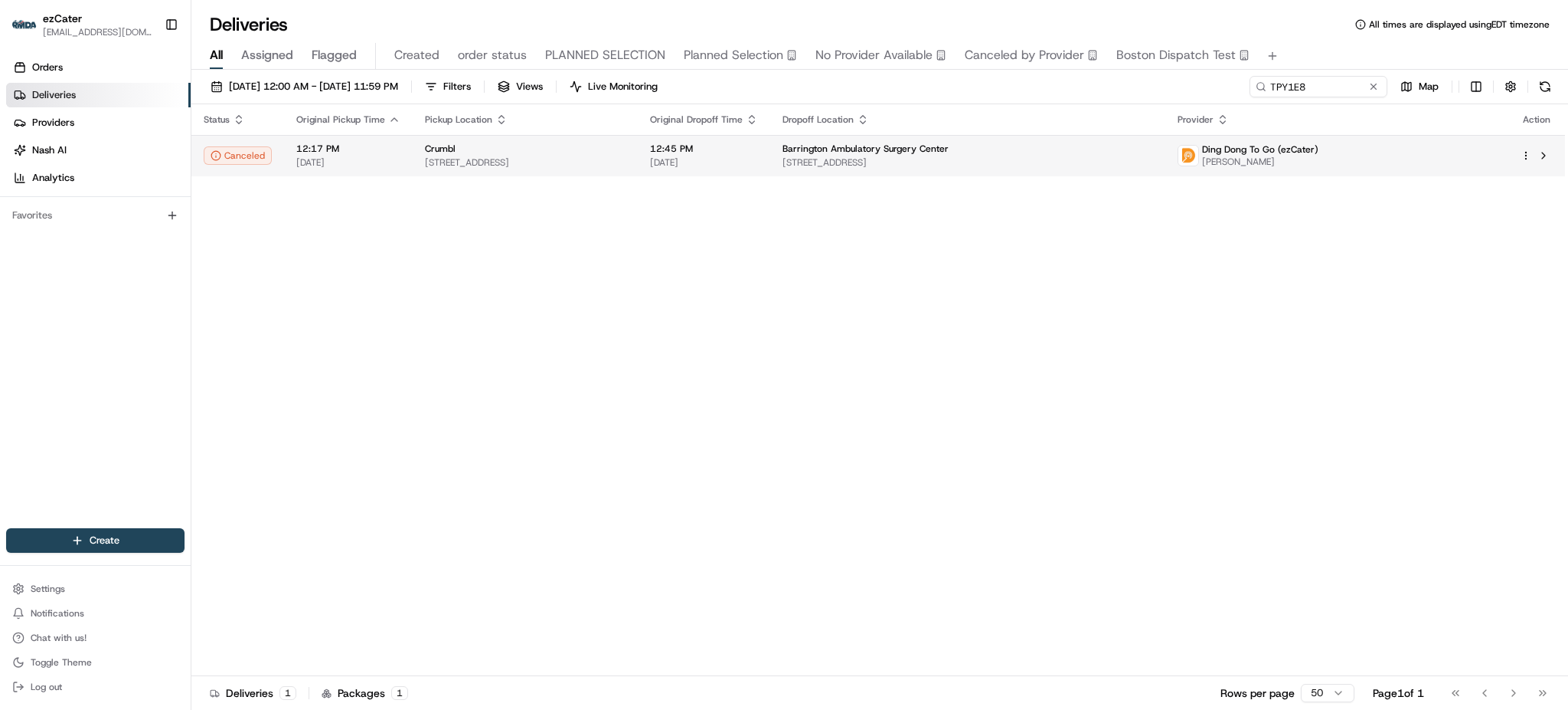
click at [1075, 144] on div "Barrington Ambulatory Surgery Center" at bounding box center [967, 148] width 371 height 12
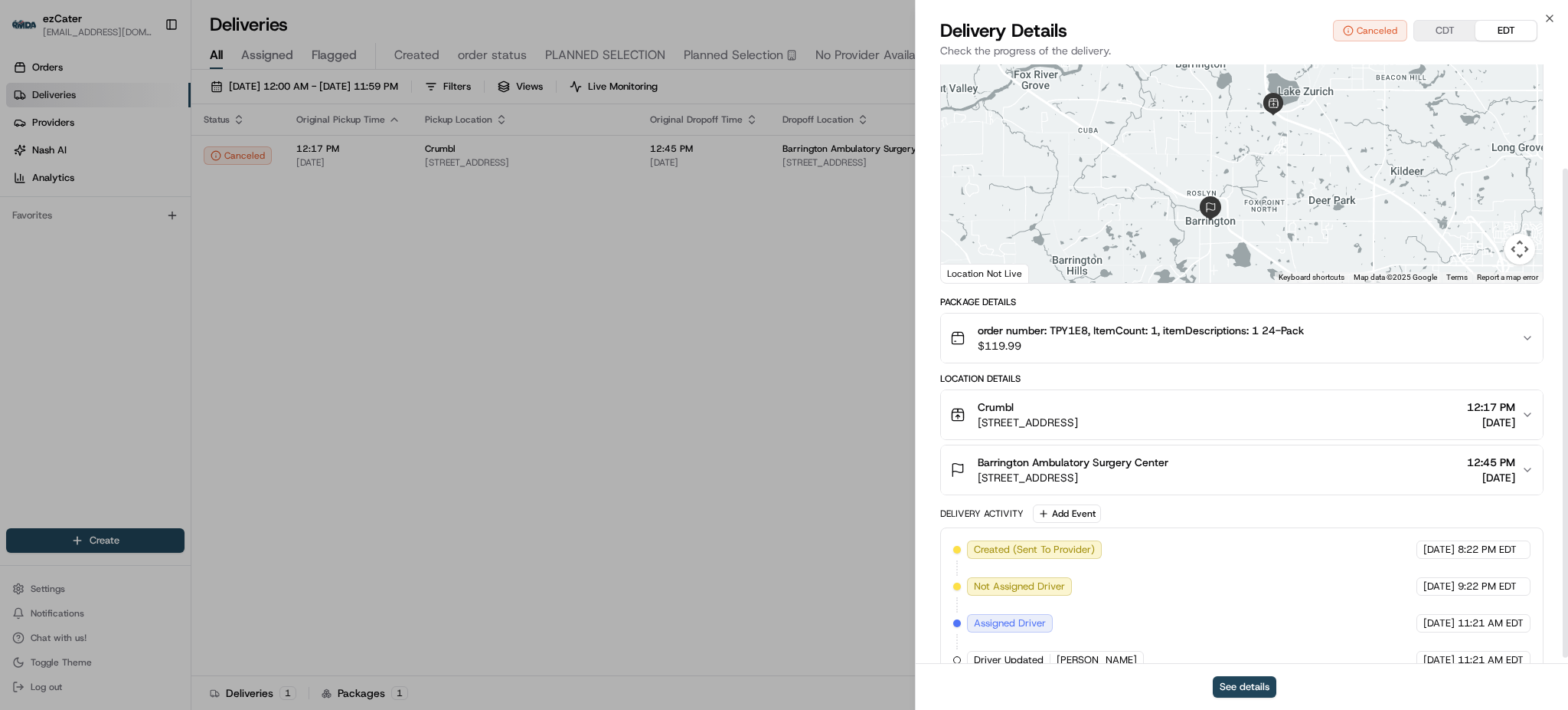
scroll to position [136, 0]
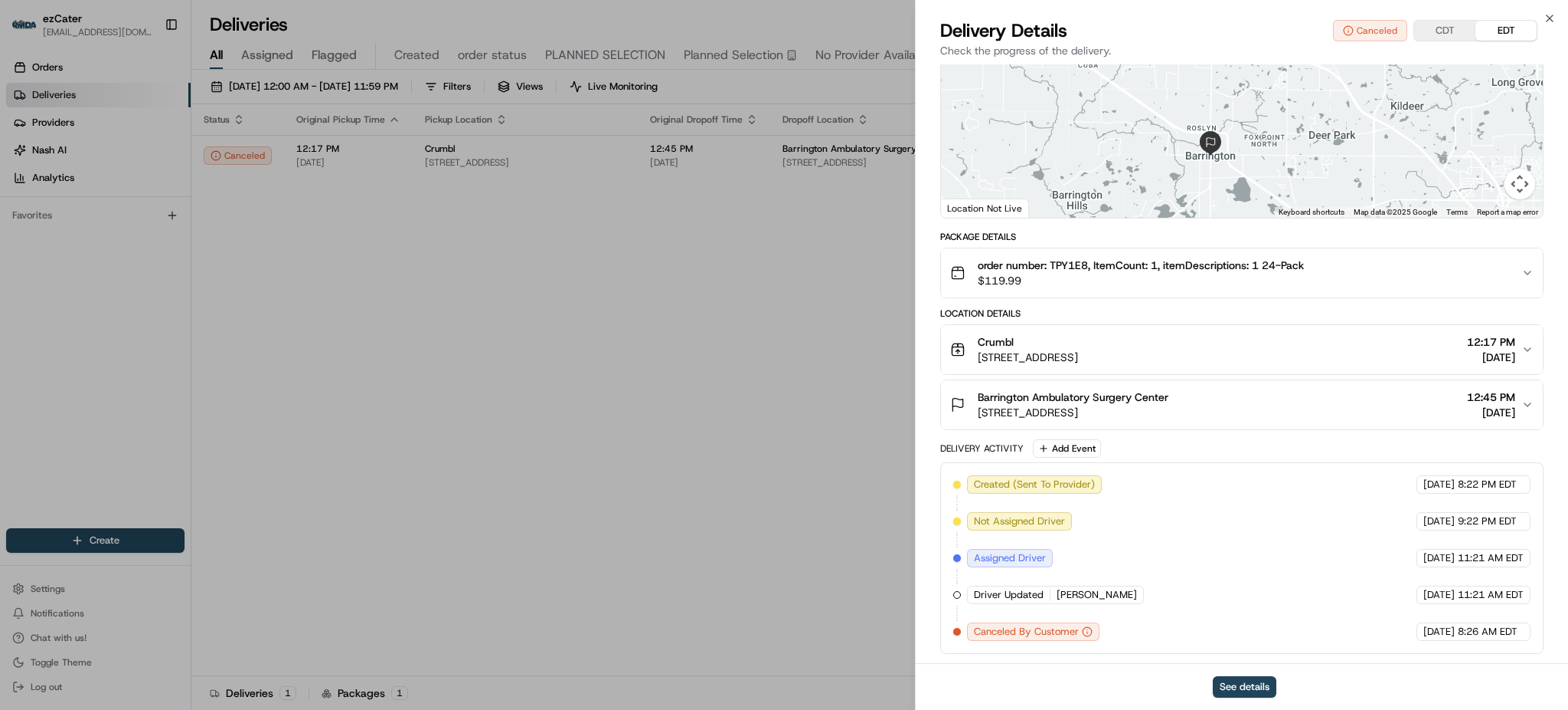
drag, startPoint x: 1446, startPoint y: 633, endPoint x: 1495, endPoint y: 633, distance: 49.0
click at [1495, 633] on div "[DATE] 8:26 AM EDT" at bounding box center [1473, 631] width 114 height 18
click at [1487, 632] on span "8:26 AM EDT" at bounding box center [1488, 631] width 60 height 14
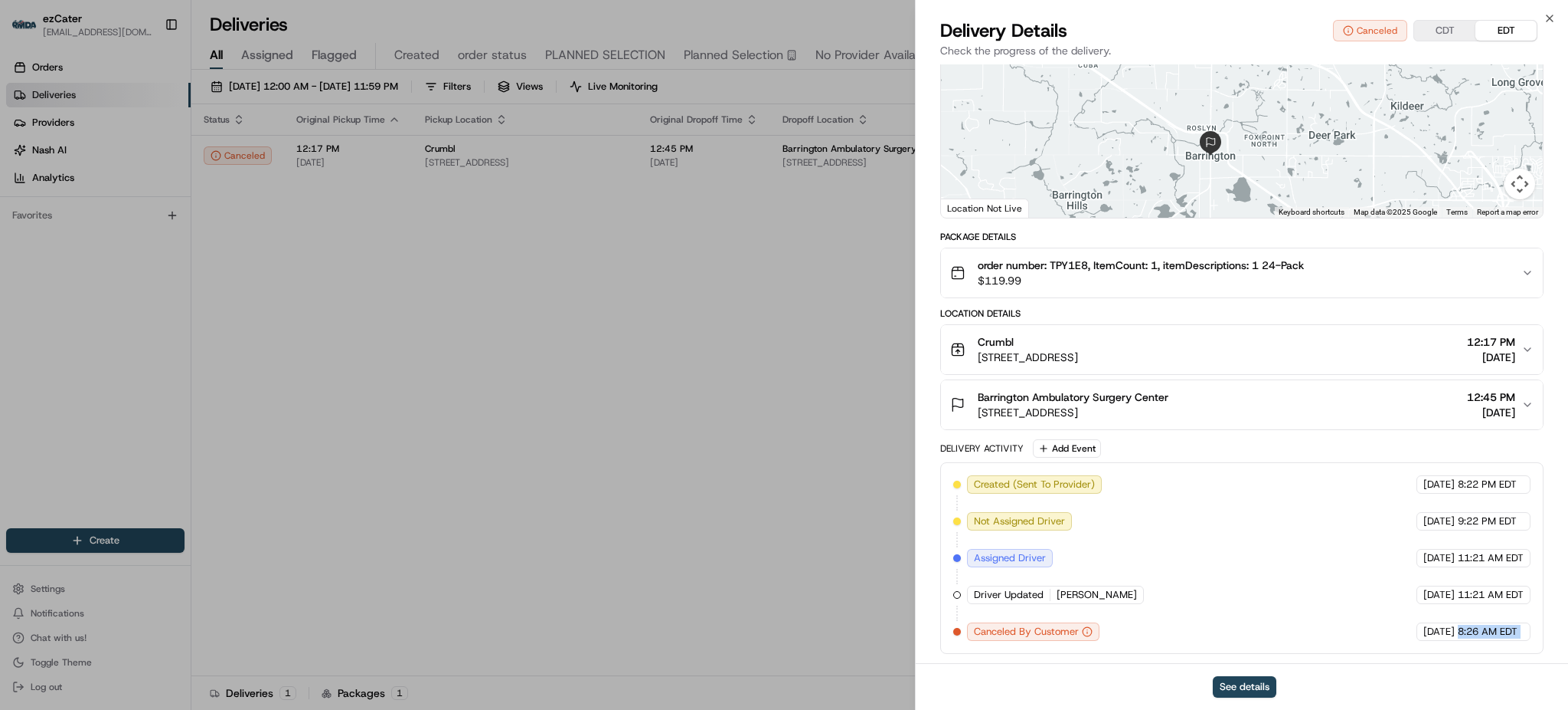
click at [1487, 632] on span "8:26 AM EDT" at bounding box center [1488, 631] width 60 height 14
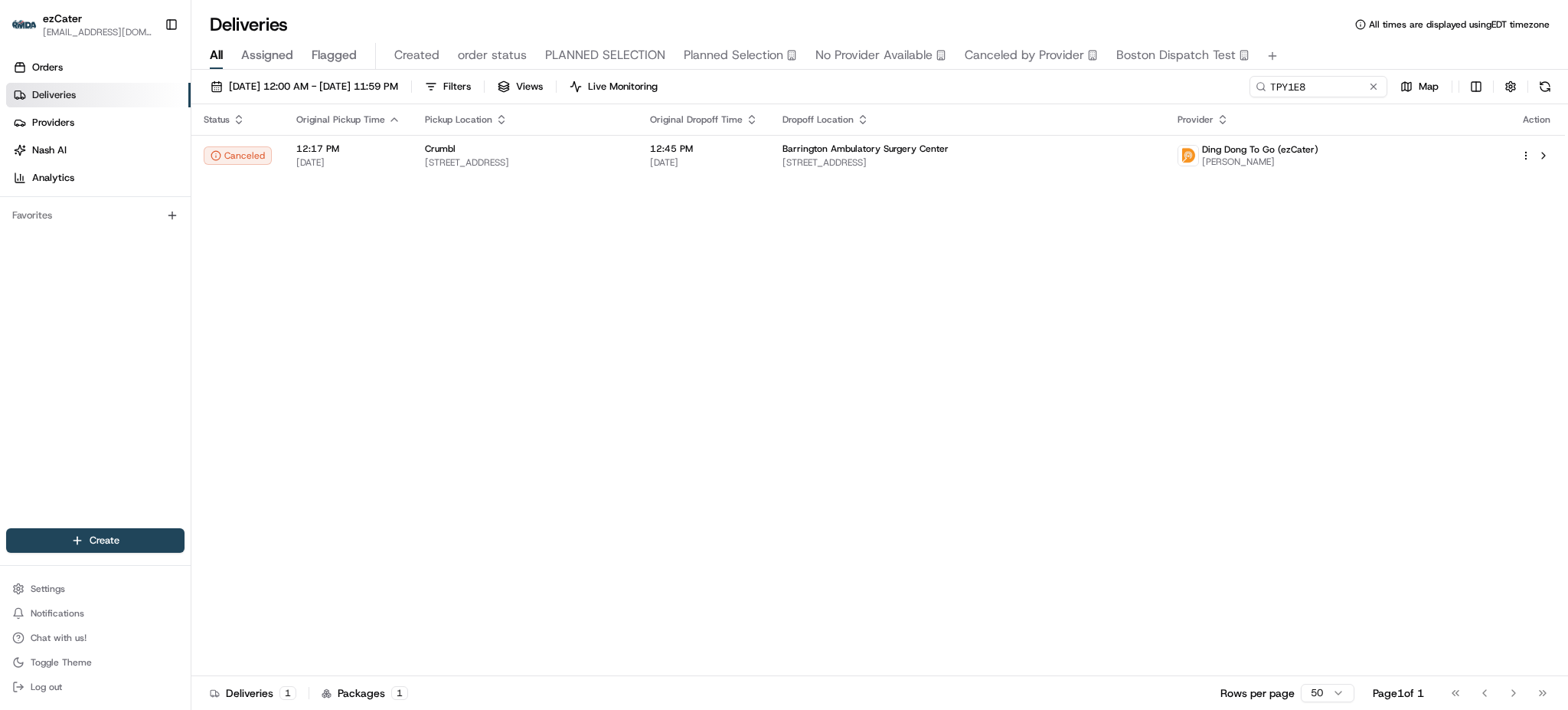
drag, startPoint x: 1427, startPoint y: 320, endPoint x: 1346, endPoint y: 320, distance: 81.0
click at [1426, 320] on div "Status Original Pickup Time Pickup Location Original Dropoff Time Dropoff Locat…" at bounding box center [878, 390] width 1374 height 571
click at [481, 65] on span "order status" at bounding box center [492, 55] width 69 height 18
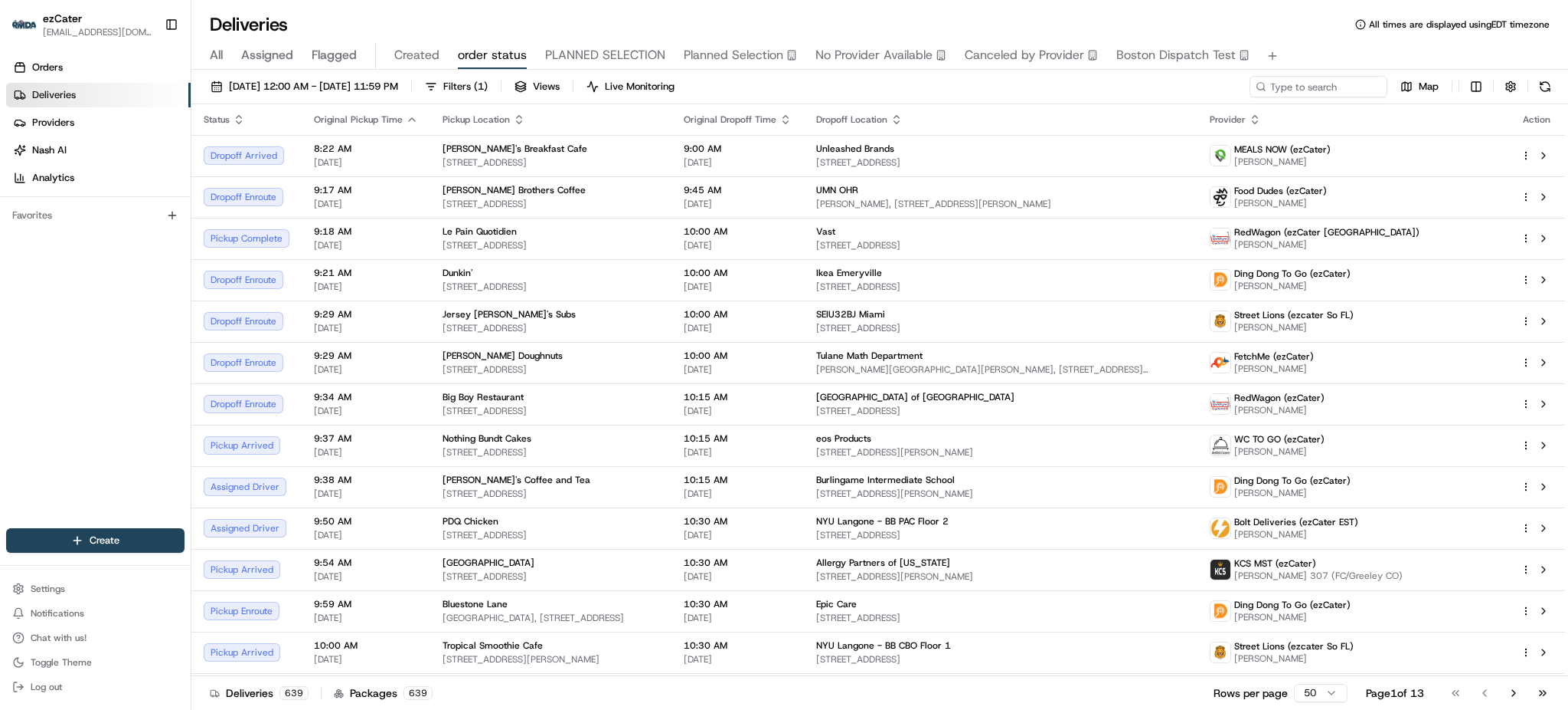
click at [225, 51] on div "All Assigned Flagged Created order status PLANNED SELECTION Planned Selection N…" at bounding box center [880, 55] width 1377 height 27
click at [215, 51] on span "All" at bounding box center [216, 55] width 13 height 18
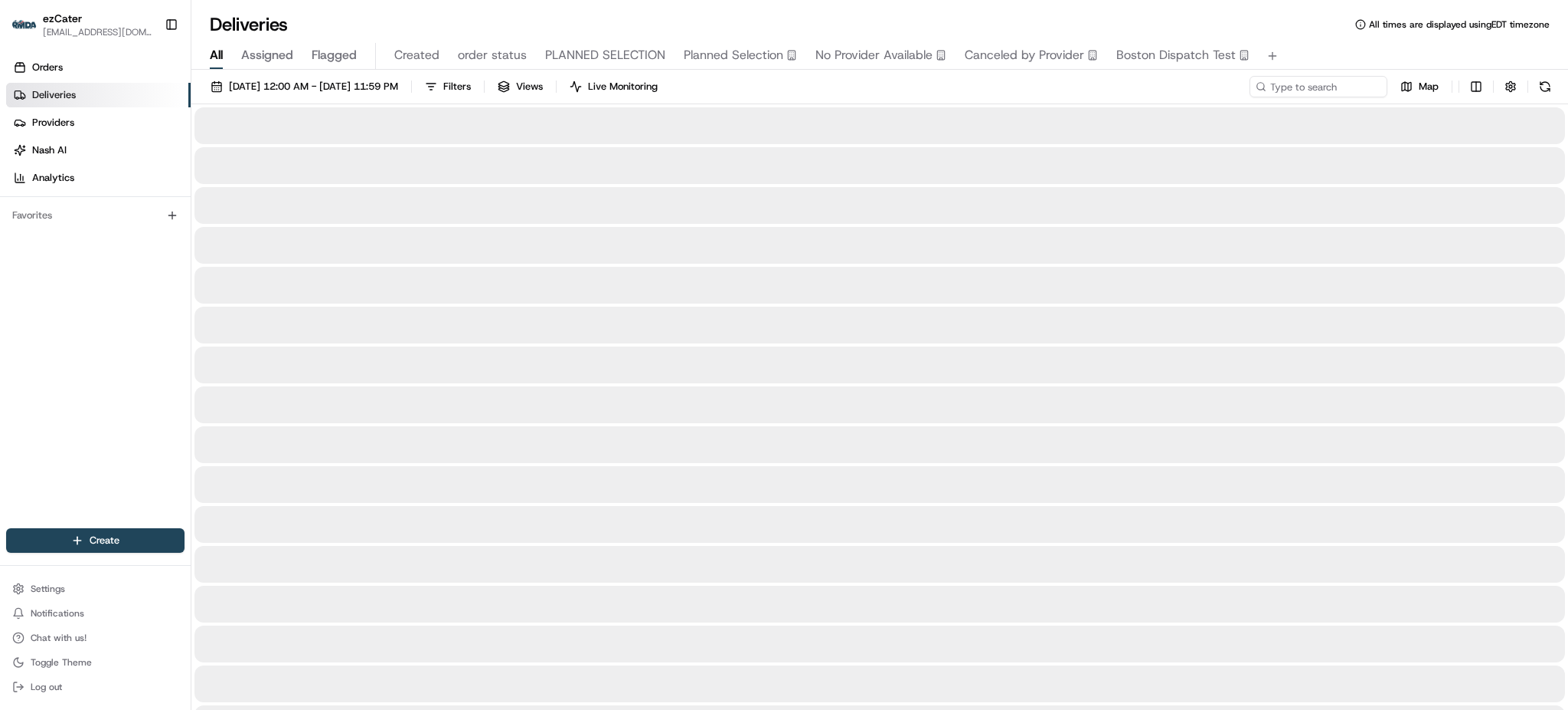
click at [119, 298] on div "Orders Deliveries Providers [PERSON_NAME] Analytics Favorites" at bounding box center [95, 293] width 190 height 488
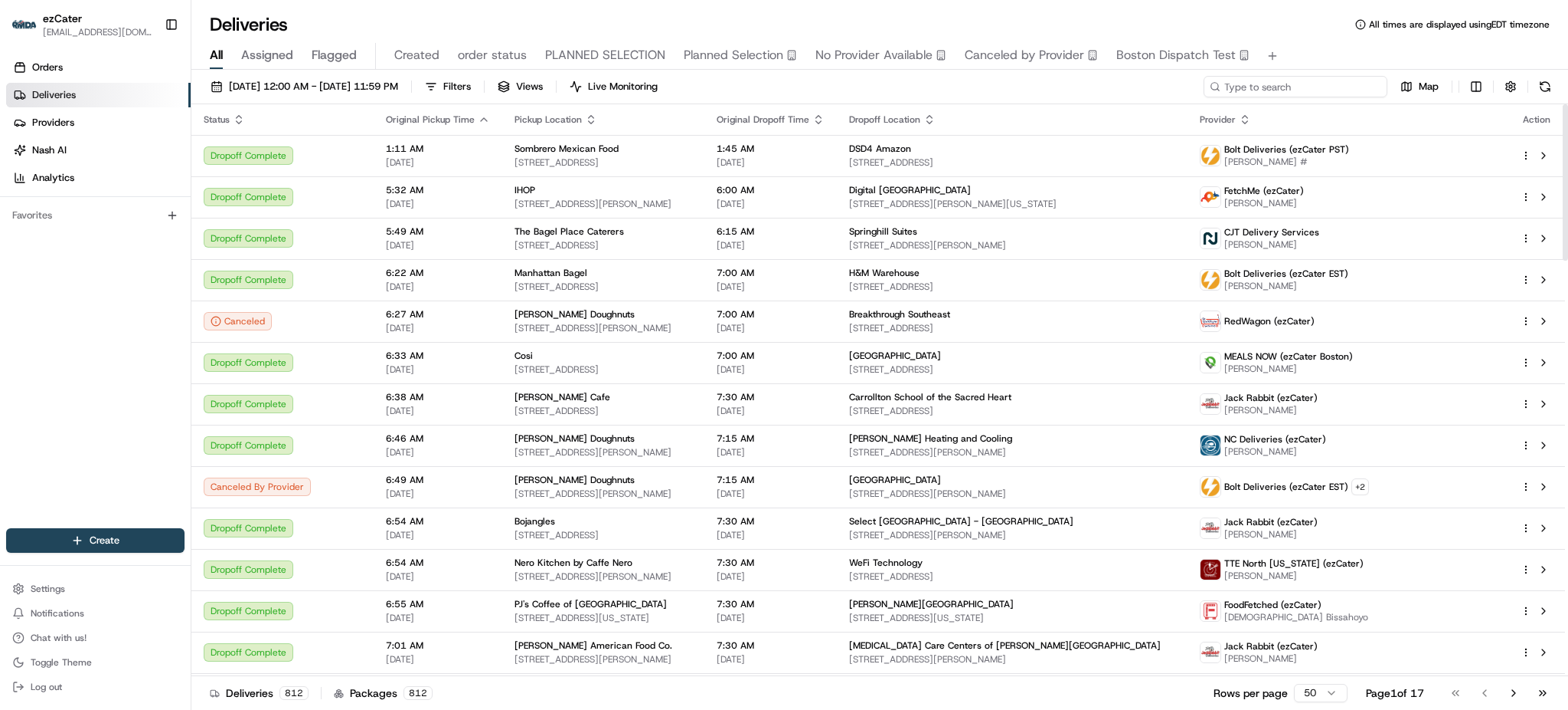
click at [1354, 84] on input at bounding box center [1295, 86] width 184 height 21
paste input "9WV-6WF"
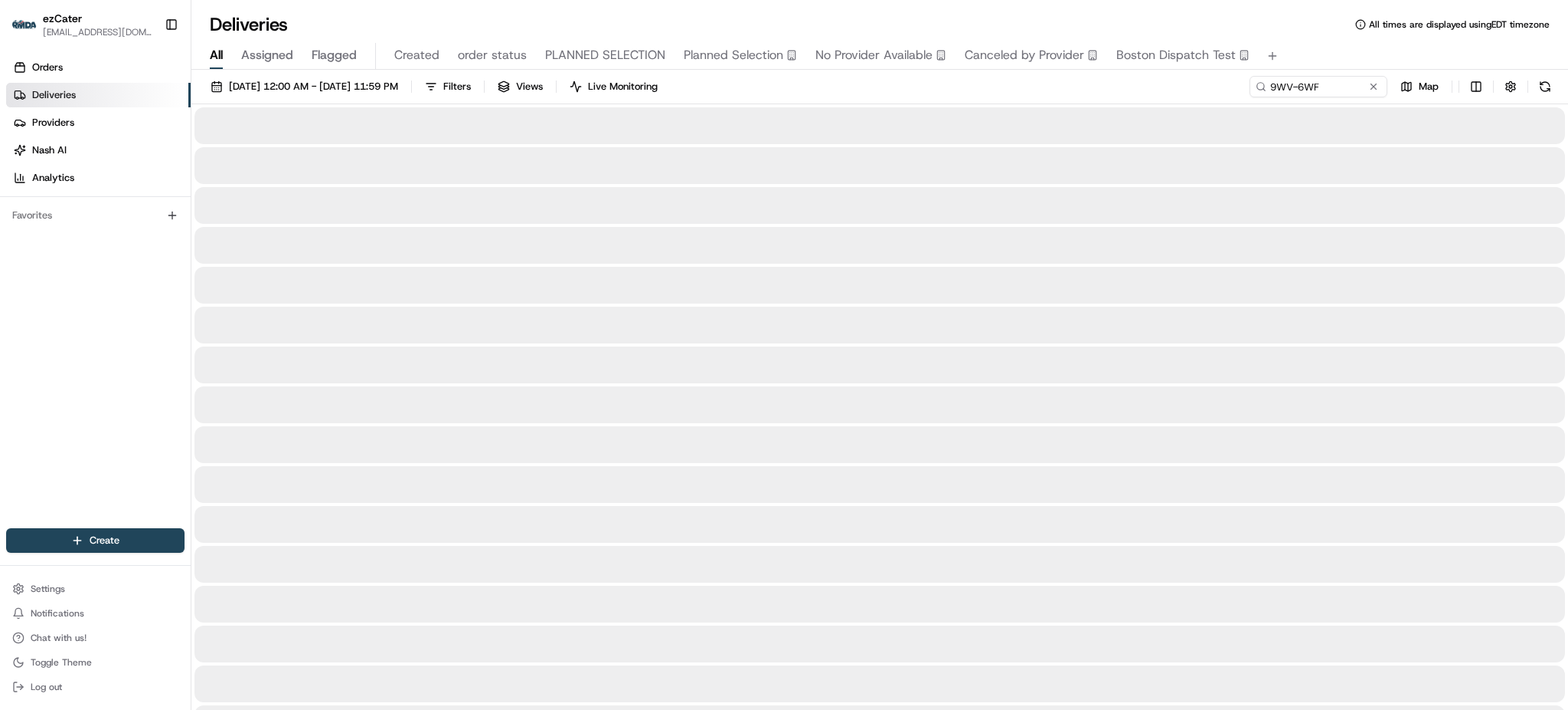
click at [1309, 43] on div "All Assigned Flagged Created order status PLANNED SELECTION Planned Selection N…" at bounding box center [880, 55] width 1377 height 27
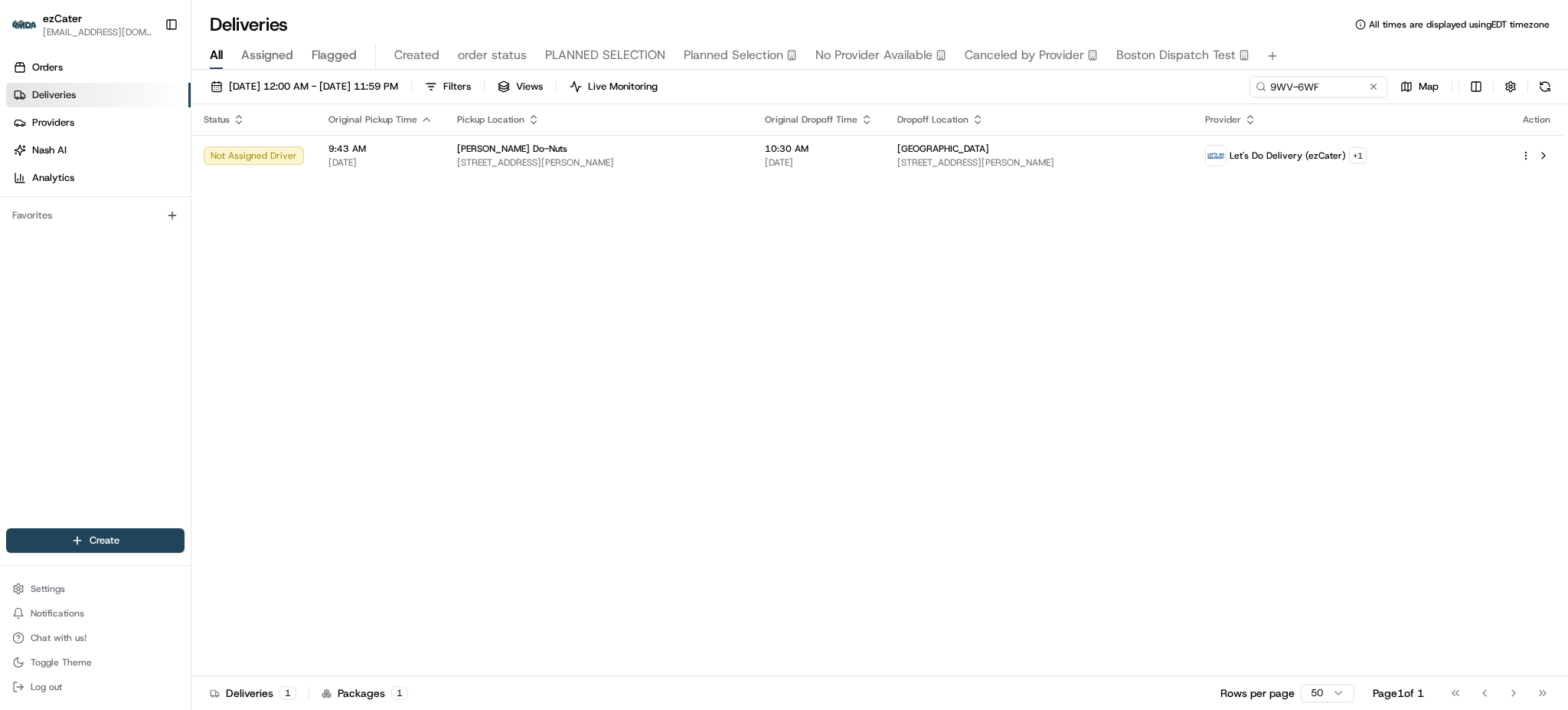
click at [682, 318] on div "Status Original Pickup Time Pickup Location Original Dropoff Time Dropoff Locat…" at bounding box center [878, 390] width 1374 height 571
click at [966, 153] on span "[GEOGRAPHIC_DATA]" at bounding box center [942, 148] width 91 height 12
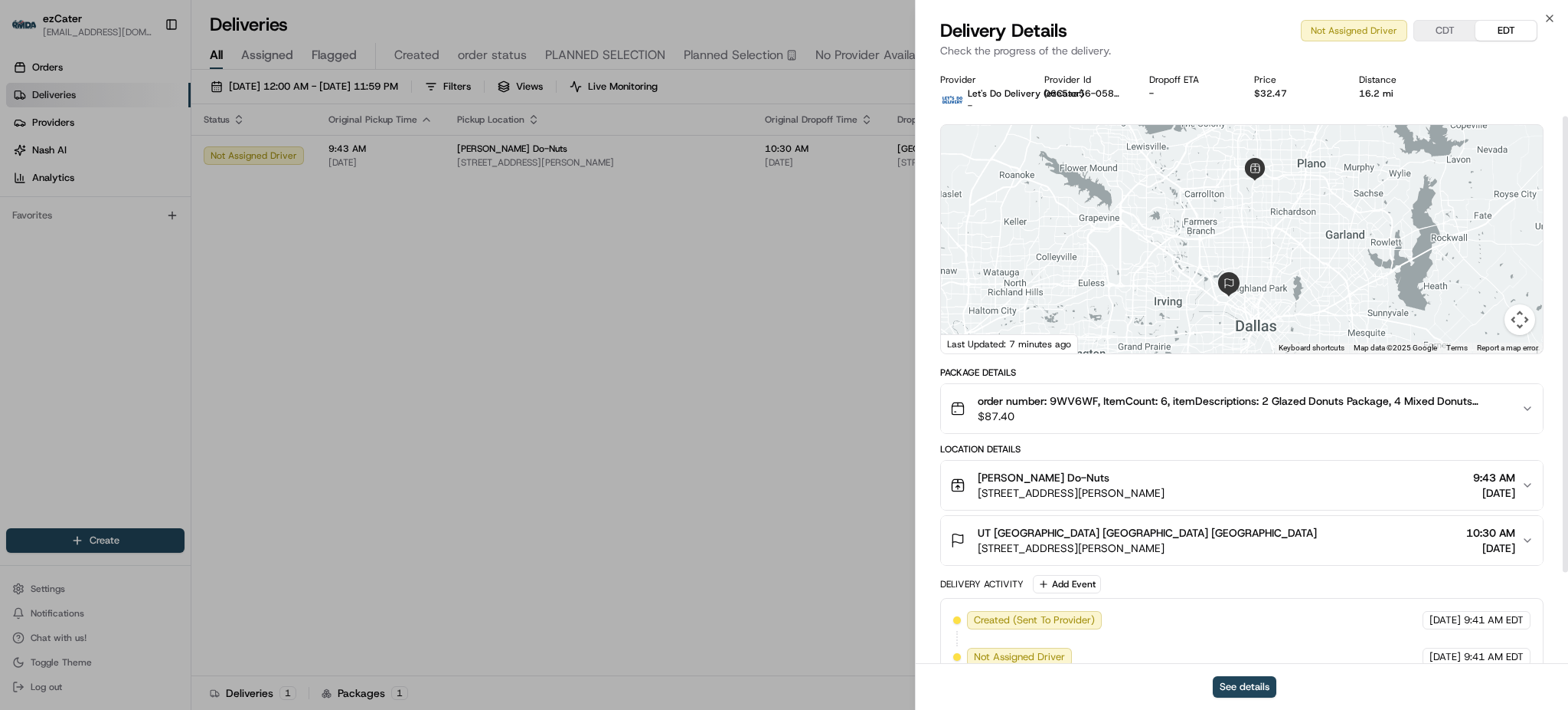
scroll to position [188, 0]
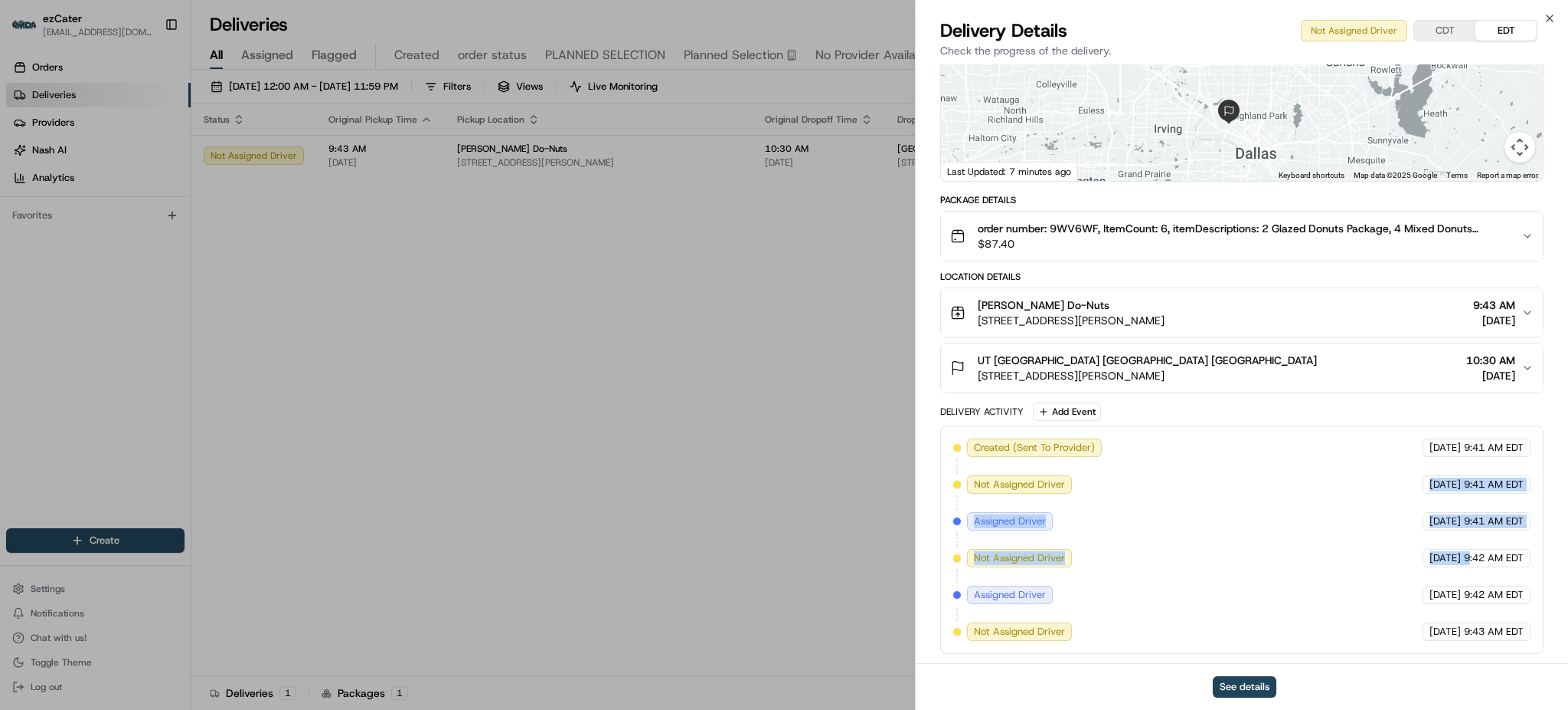
drag, startPoint x: 1367, startPoint y: 491, endPoint x: 1468, endPoint y: 558, distance: 121.2
click at [1467, 557] on div "Created (Sent To Provider) Let's Do Delivery (ezCater) [DATE] 9:41 AM EDT Not A…" at bounding box center [1242, 539] width 577 height 202
click at [1465, 558] on span "9:42 AM EDT" at bounding box center [1494, 557] width 60 height 14
drag, startPoint x: 1410, startPoint y: 513, endPoint x: 1483, endPoint y: 548, distance: 81.0
click at [1483, 548] on div "Created (Sent To Provider) Let's Do Delivery (ezCater) [DATE] 9:41 AM EDT Not A…" at bounding box center [1242, 539] width 577 height 202
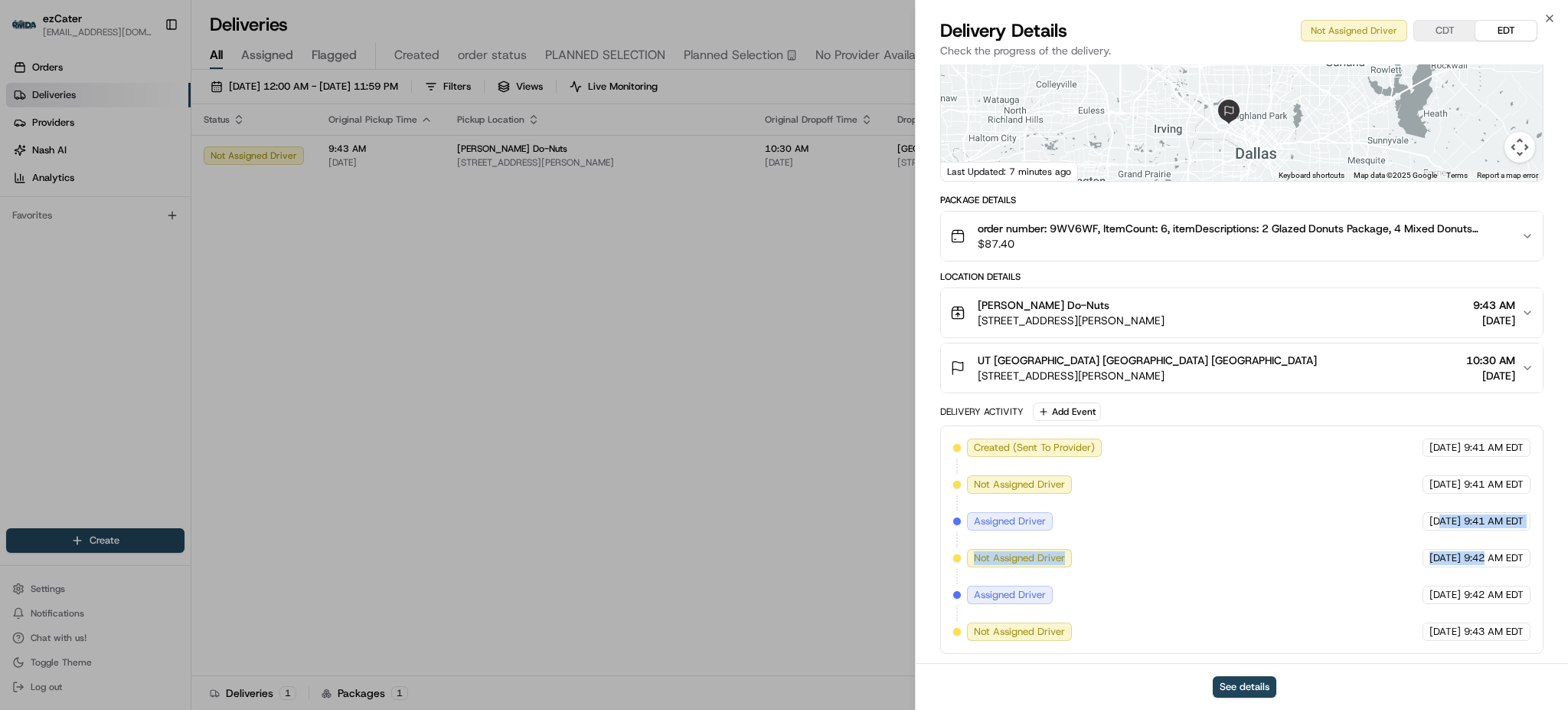
click at [1472, 544] on div "Created (Sent To Provider) Let's Do Delivery (ezCater) [DATE] 9:41 AM EDT Not A…" at bounding box center [1242, 539] width 577 height 202
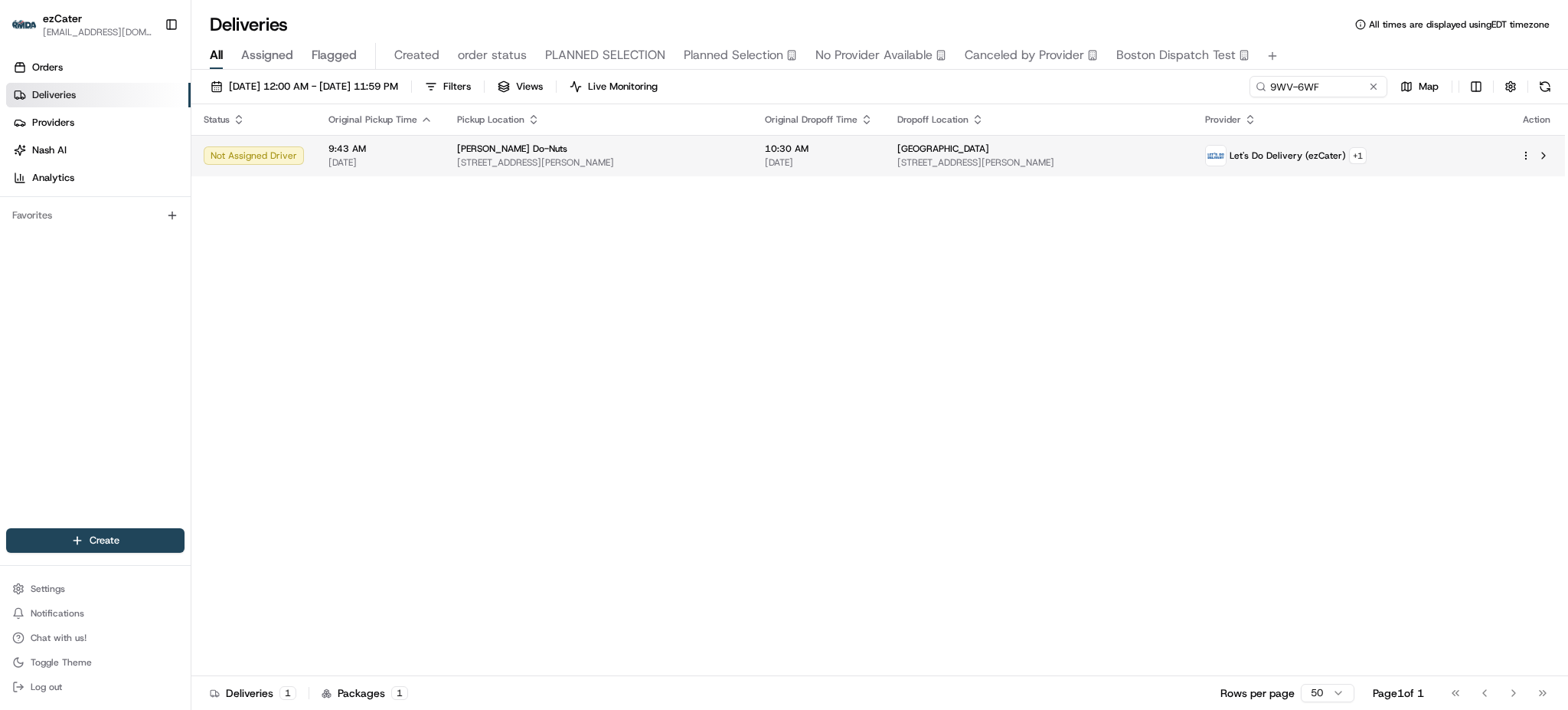
click at [1181, 159] on span "[STREET_ADDRESS][PERSON_NAME]" at bounding box center [1039, 162] width 284 height 12
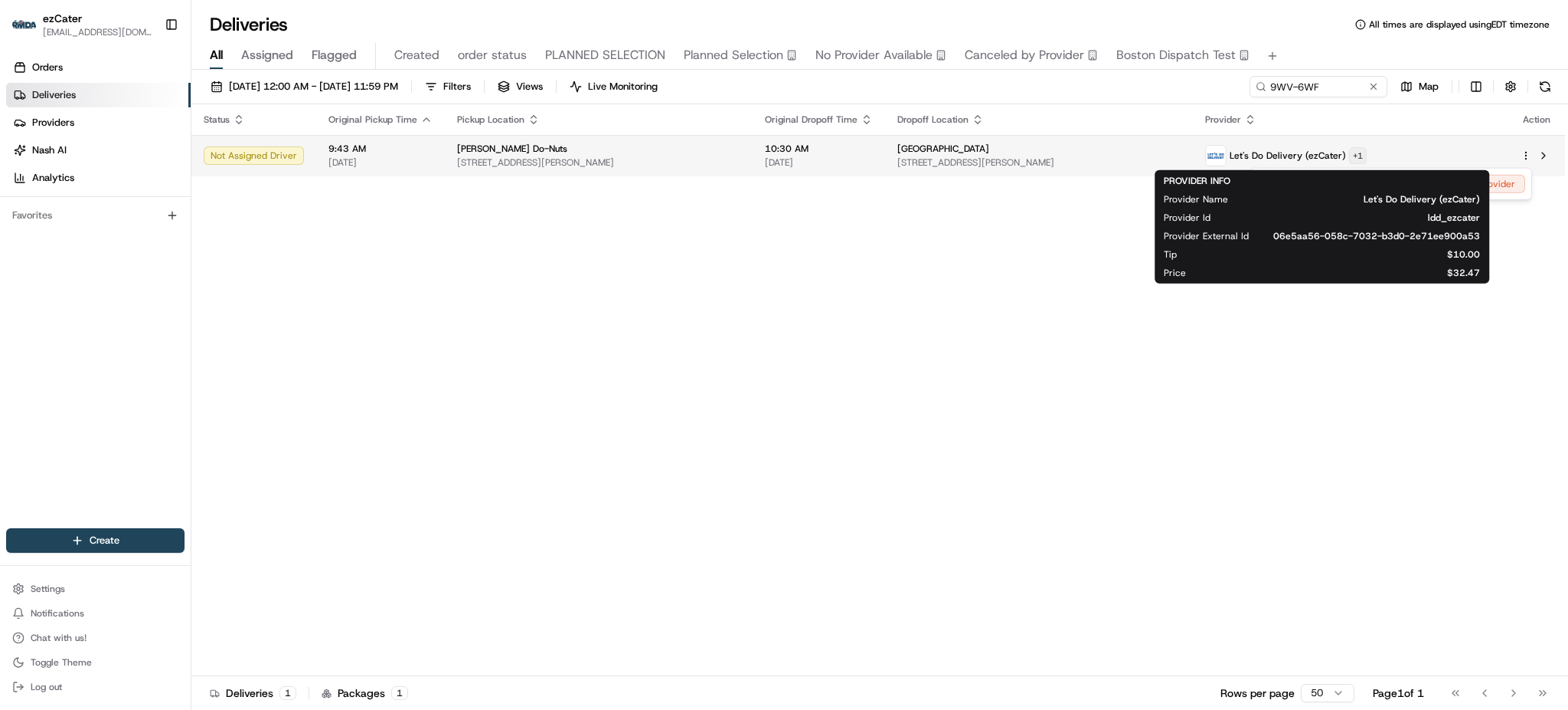
click at [1393, 153] on html "ezCater [EMAIL_ADDRESS][DOMAIN_NAME] Toggle Sidebar Orders Deliveries Providers…" at bounding box center [784, 355] width 1568 height 710
click at [920, 257] on html "ezCater [EMAIL_ADDRESS][DOMAIN_NAME] Toggle Sidebar Orders Deliveries Providers…" at bounding box center [784, 355] width 1568 height 710
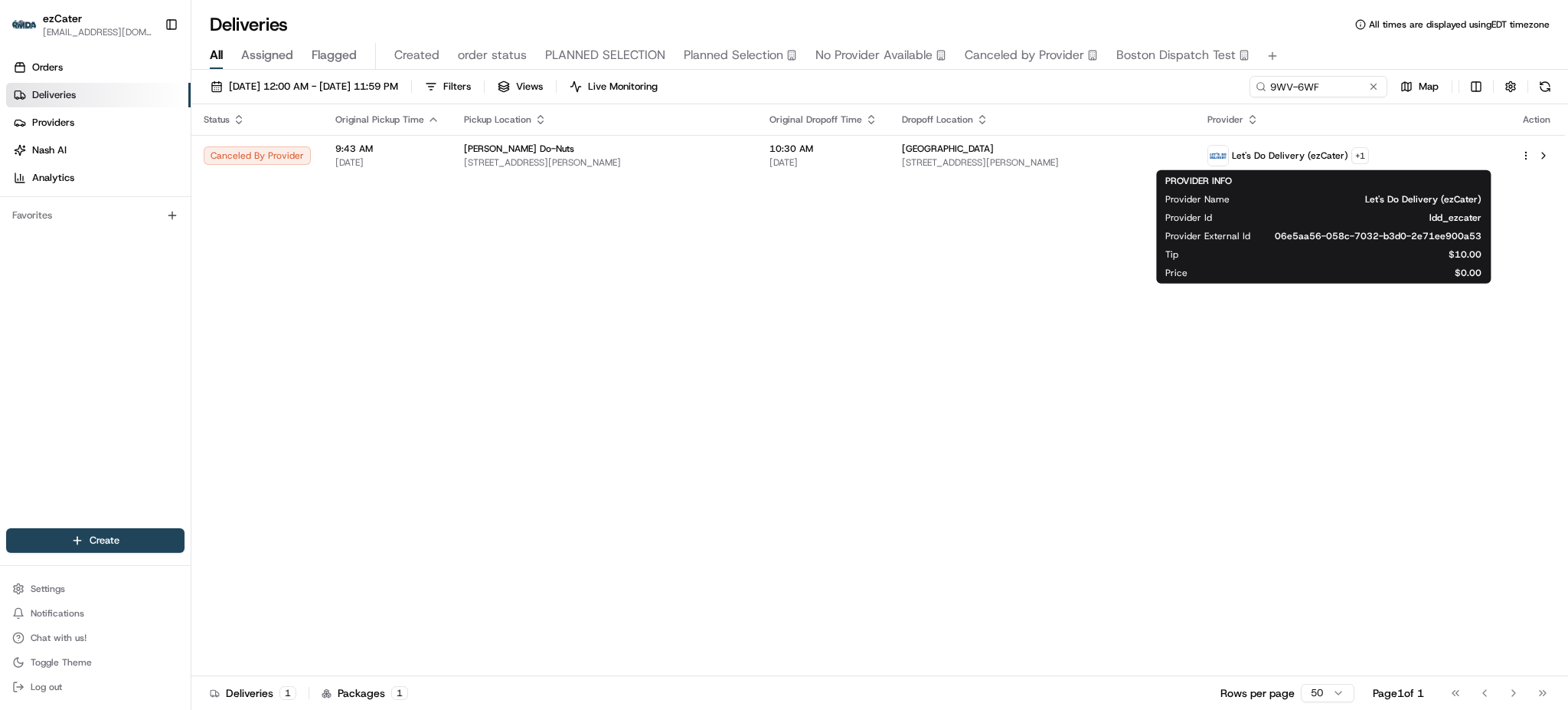
click at [1103, 293] on div "Status Original Pickup Time Pickup Location Original Dropoff Time Dropoff Locat…" at bounding box center [878, 390] width 1374 height 571
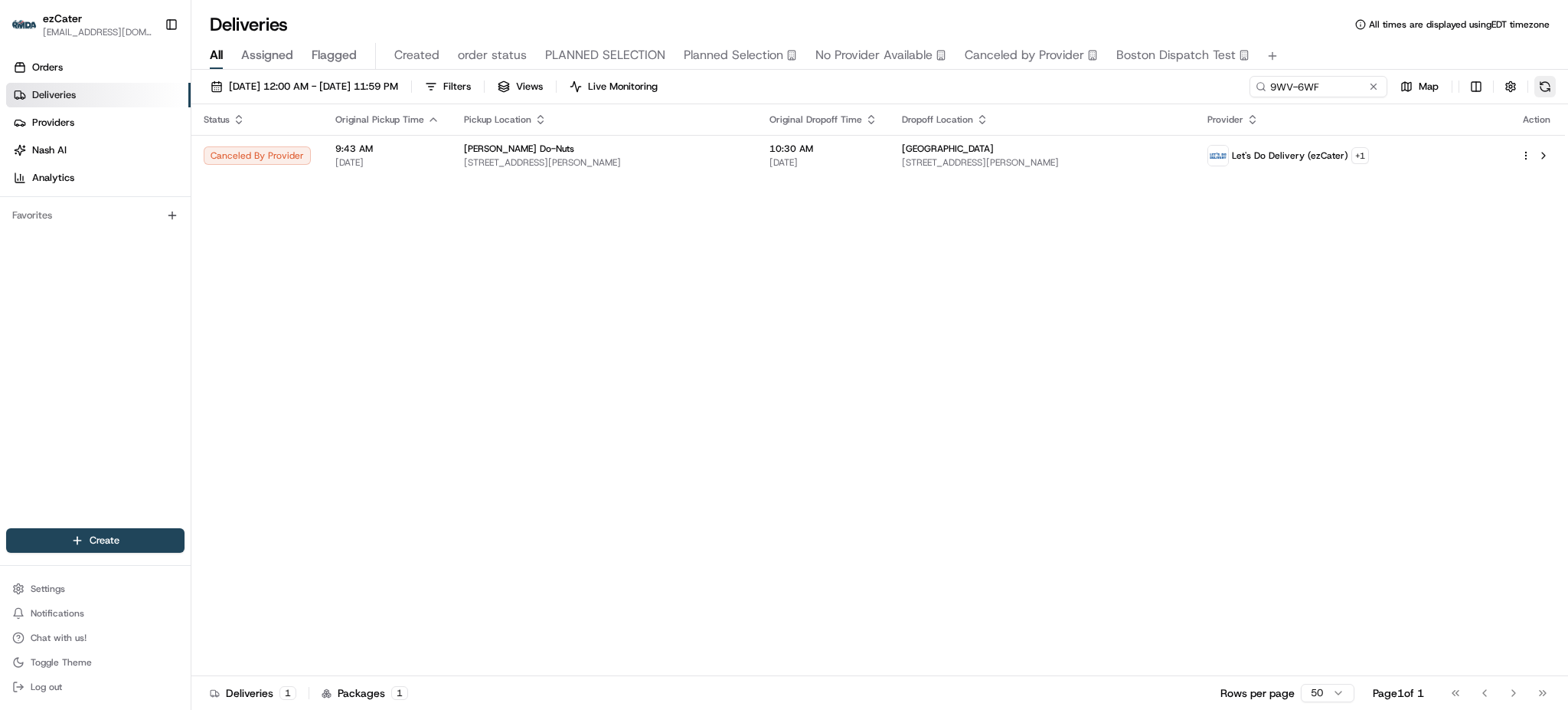
click at [1550, 80] on button at bounding box center [1545, 86] width 21 height 21
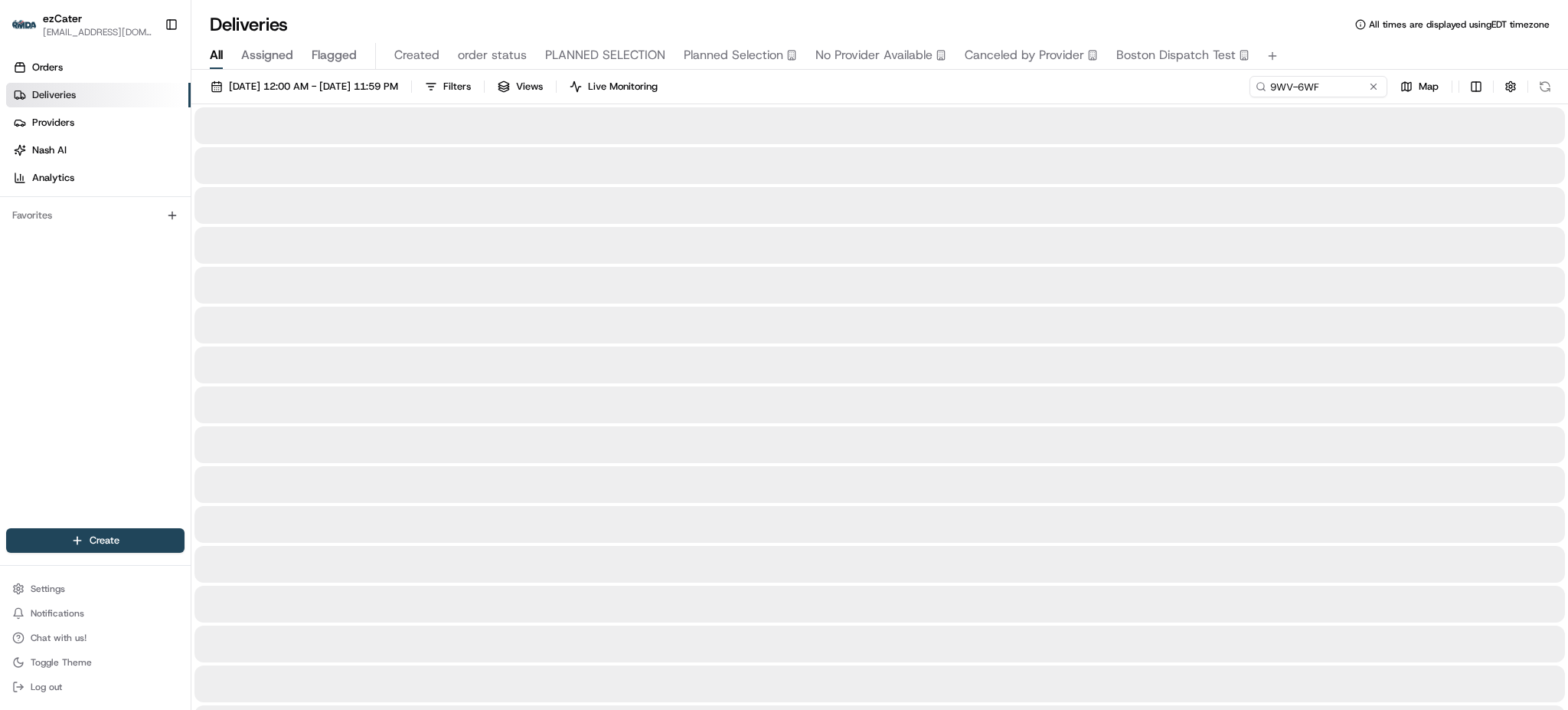
click at [1354, 35] on div "Deliveries All times are displayed using EDT timezone" at bounding box center [880, 24] width 1377 height 25
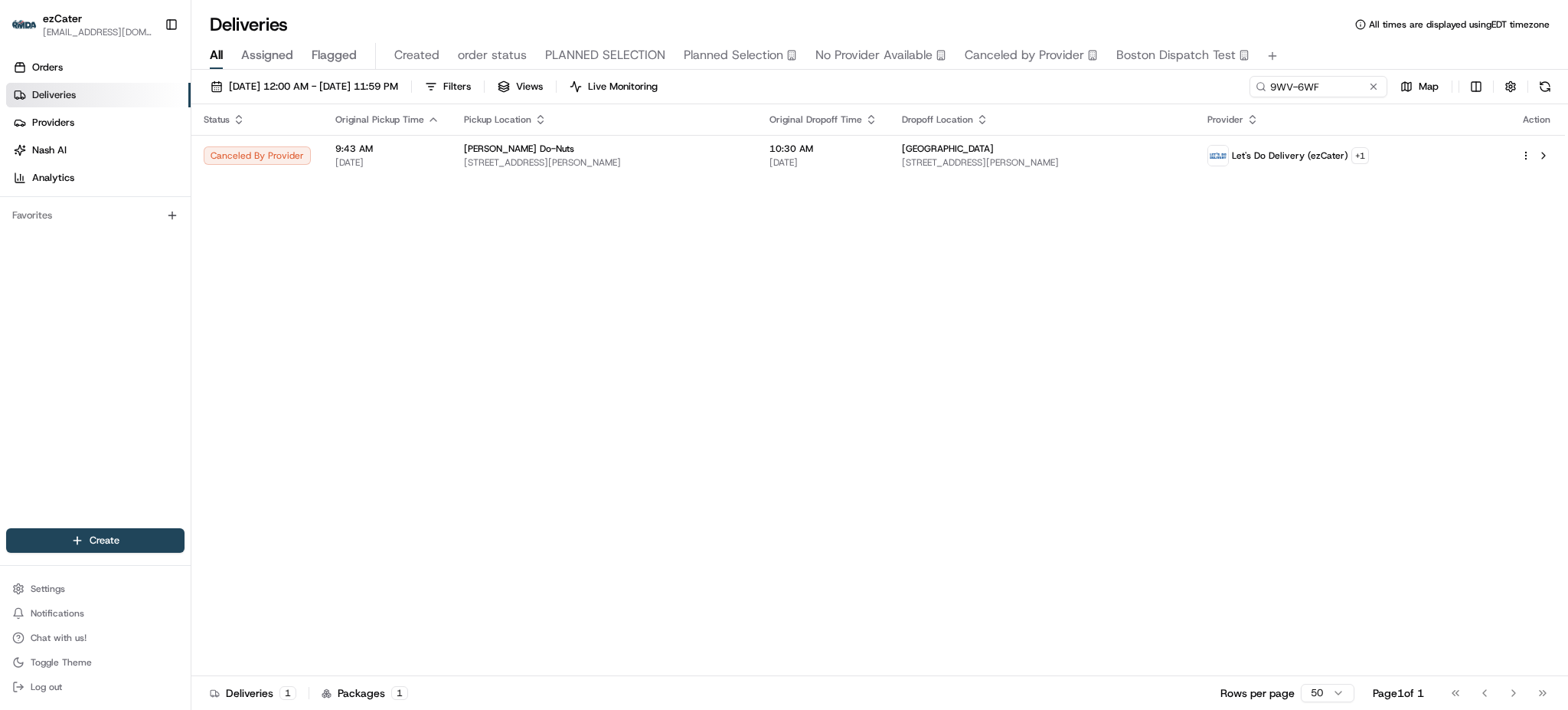
click at [825, 351] on div "Status Original Pickup Time Pickup Location Original Dropoff Time Dropoff Locat…" at bounding box center [878, 390] width 1374 height 571
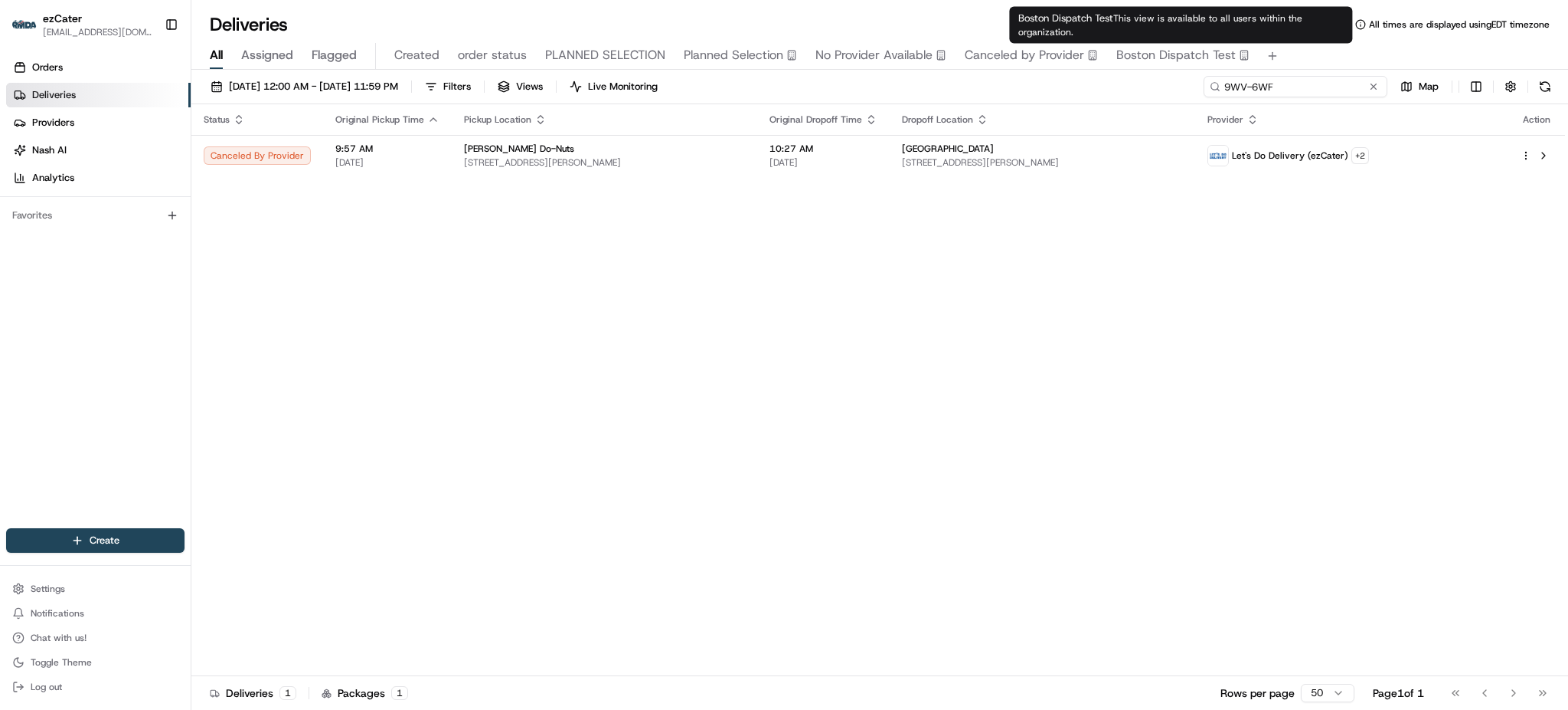
click at [1291, 85] on input "9WV-6WF" at bounding box center [1295, 86] width 184 height 21
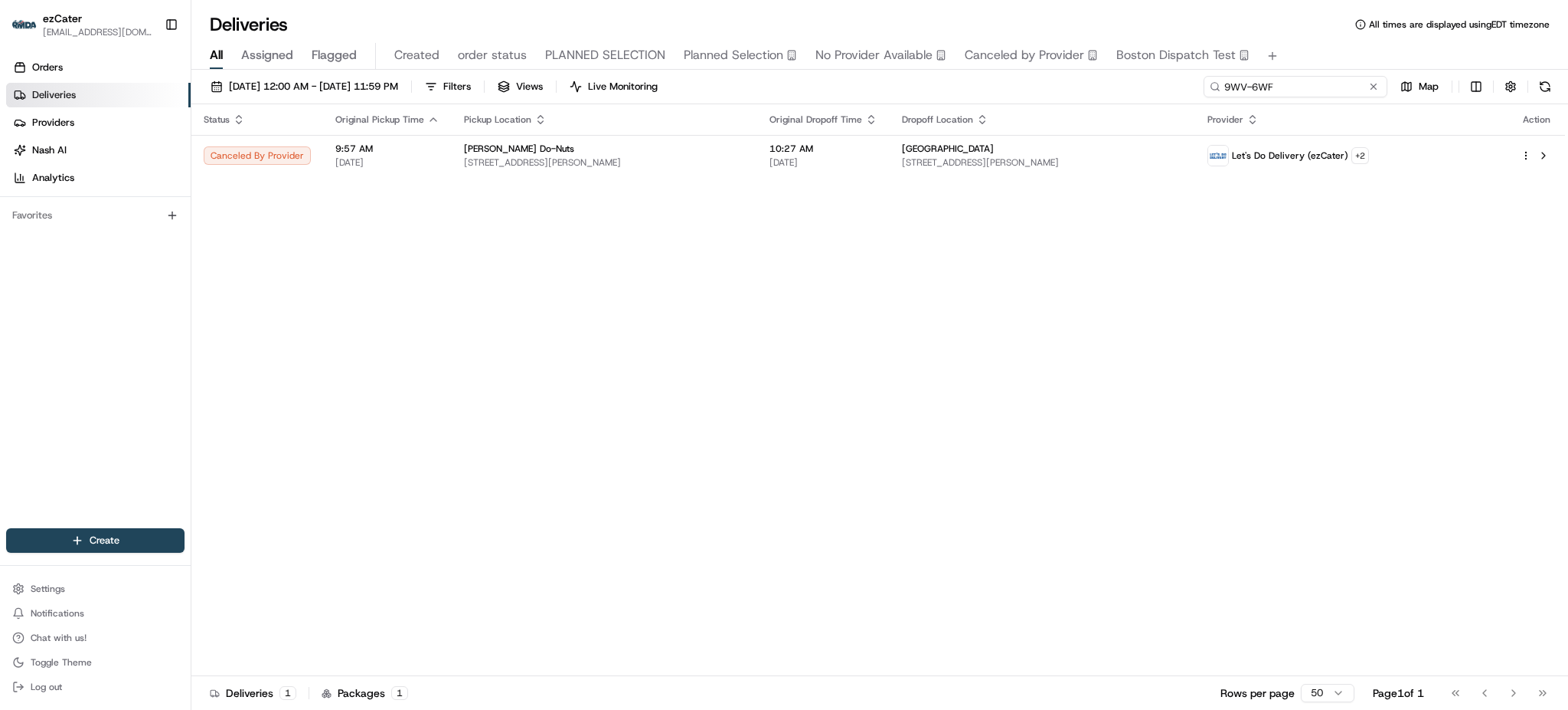
paste input "313YHZ"
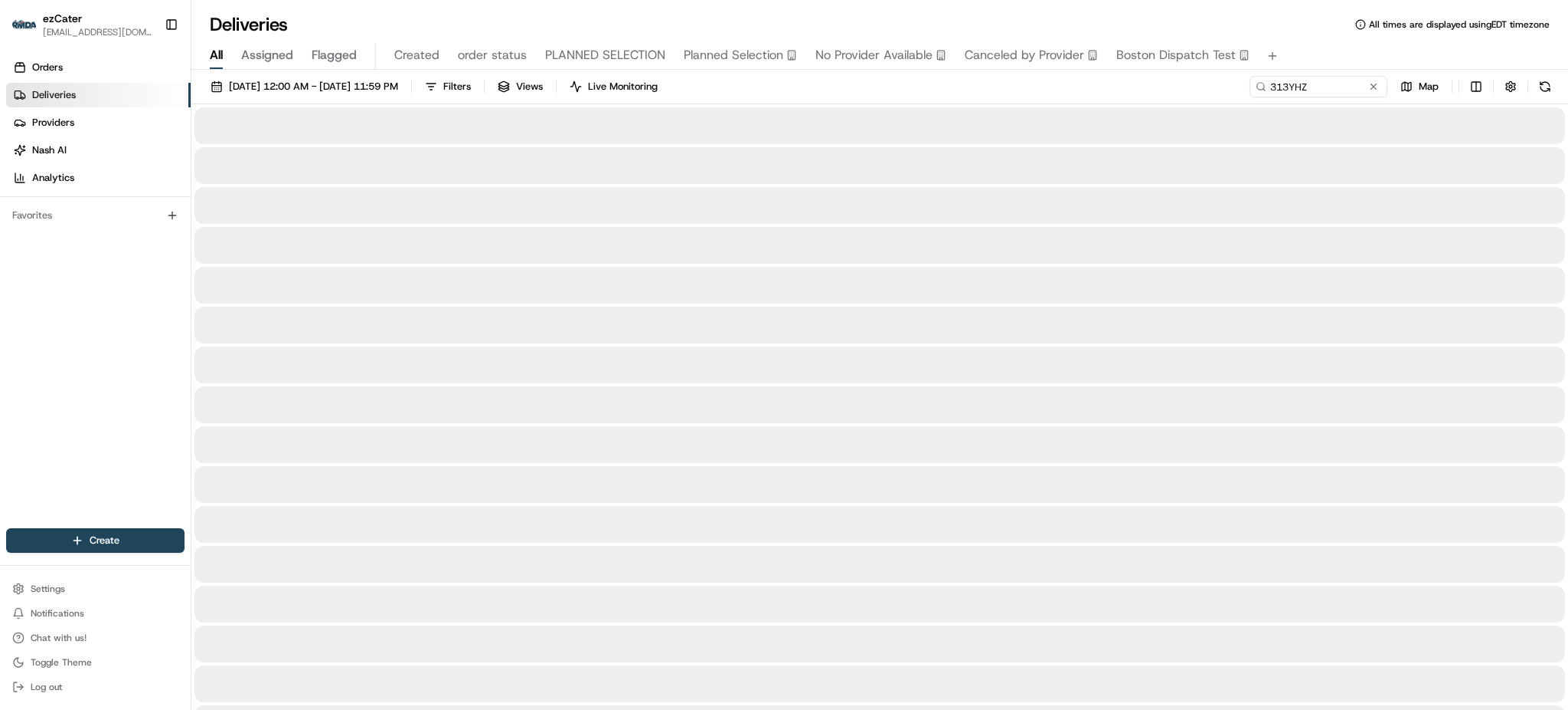
click at [1356, 56] on div "All Assigned Flagged Created order status PLANNED SELECTION Planned Selection N…" at bounding box center [880, 55] width 1377 height 27
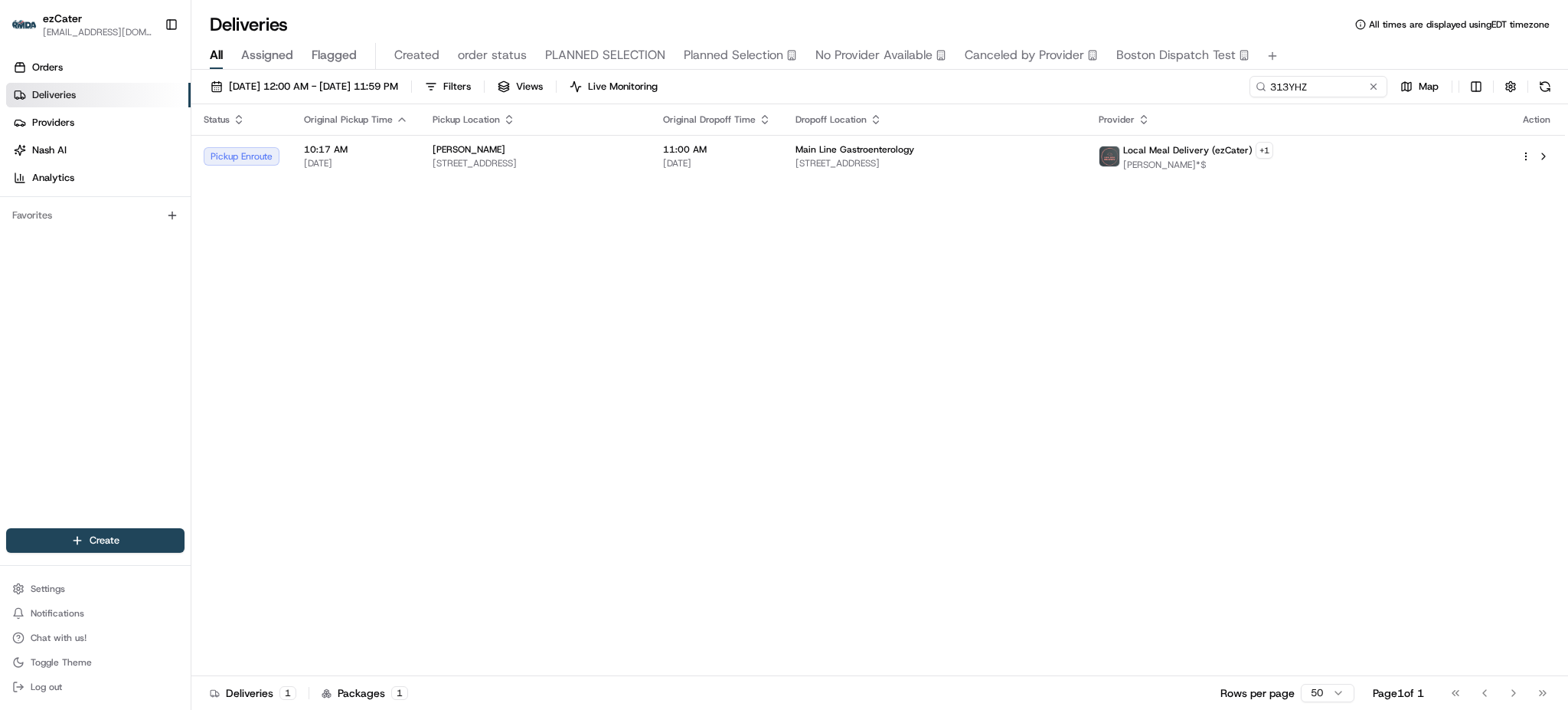
click at [1149, 337] on div "Status Original Pickup Time Pickup Location Original Dropoff Time Dropoff Locat…" at bounding box center [878, 390] width 1374 height 571
click at [1336, 74] on div "[DATE] 12:00 AM - [DATE] 11:59 PM Filters Views Live Monitoring 313YHZ Map Stat…" at bounding box center [880, 390] width 1377 height 643
click at [1339, 82] on input "313YHZ" at bounding box center [1295, 86] width 184 height 21
paste input "JZ3VTK"
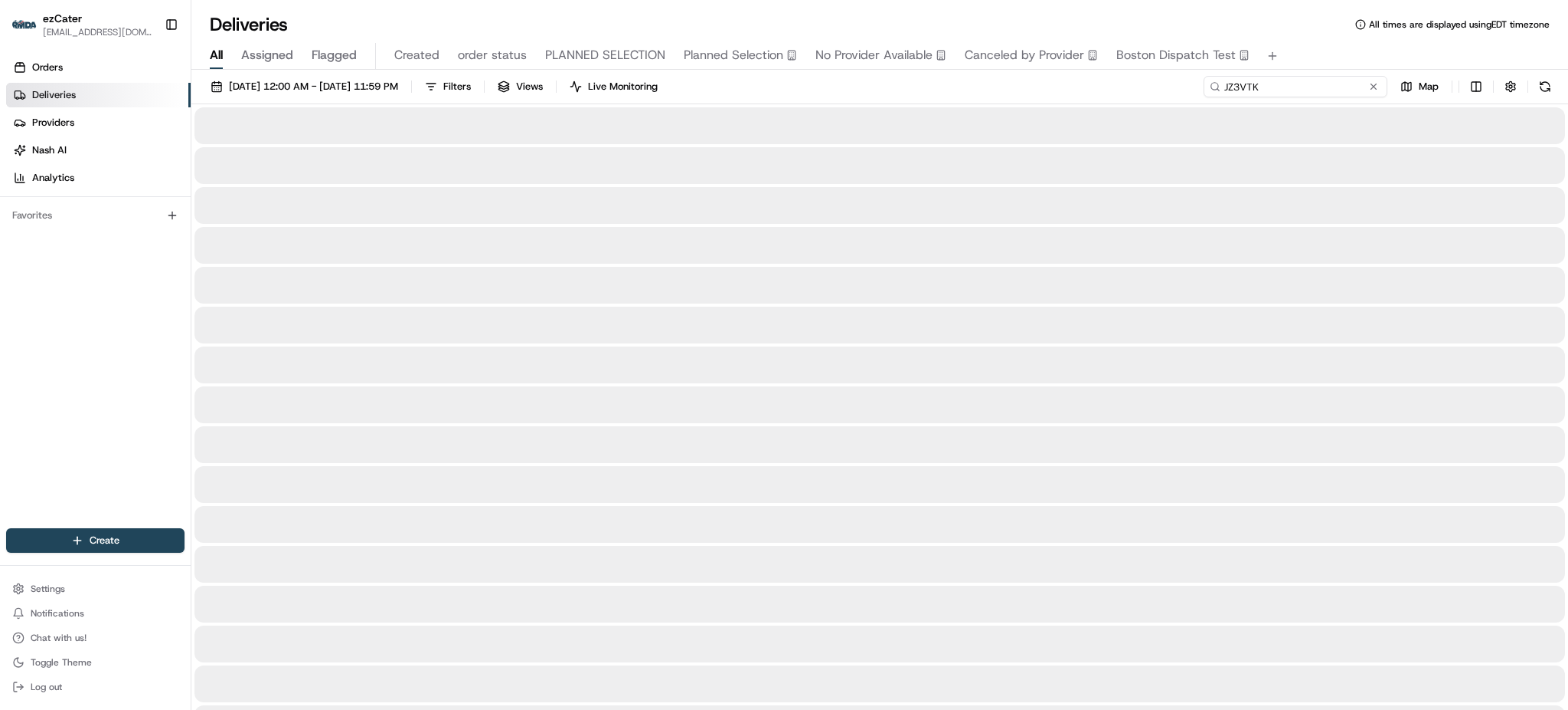
type input "JZ3VTK"
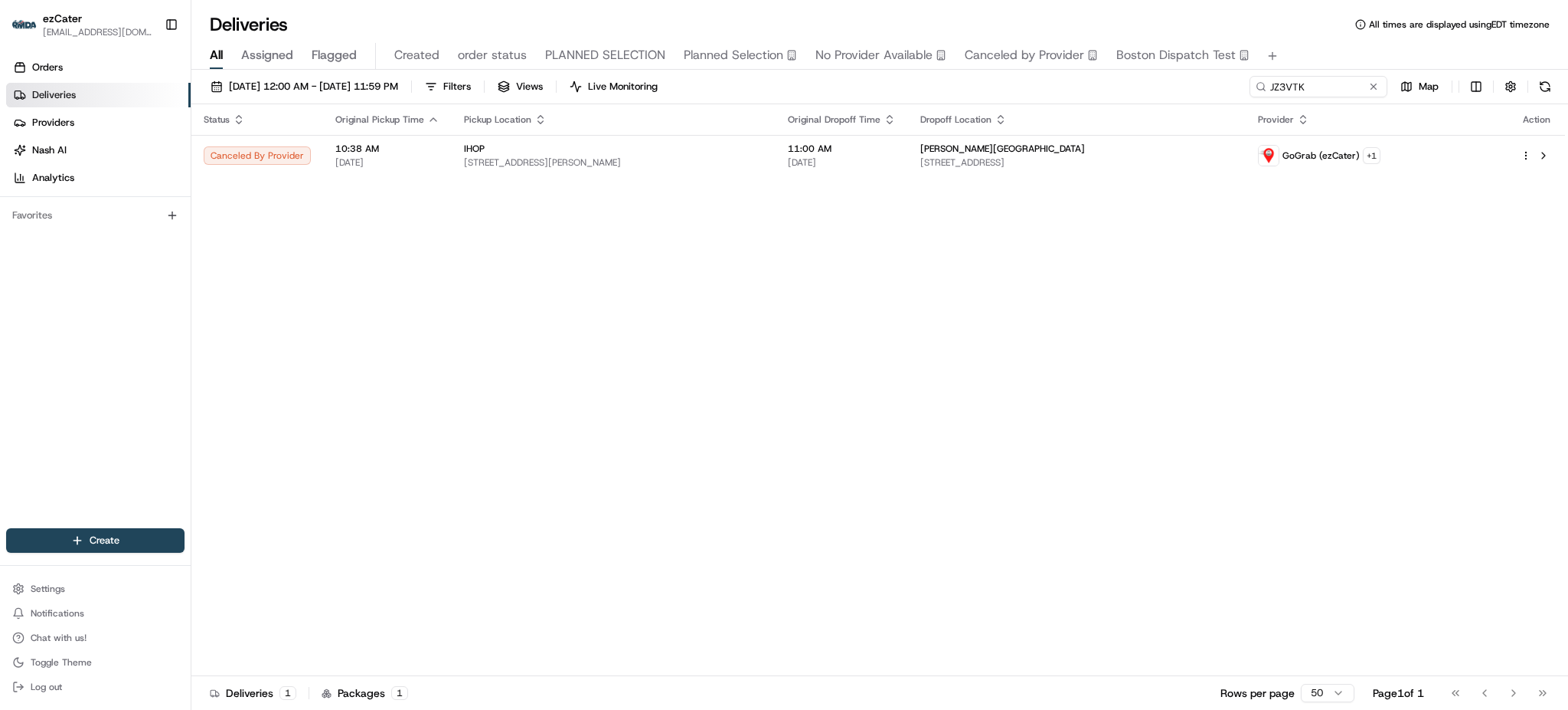
click at [1339, 48] on div "All Assigned Flagged Created order status PLANNED SELECTION Planned Selection N…" at bounding box center [880, 55] width 1377 height 27
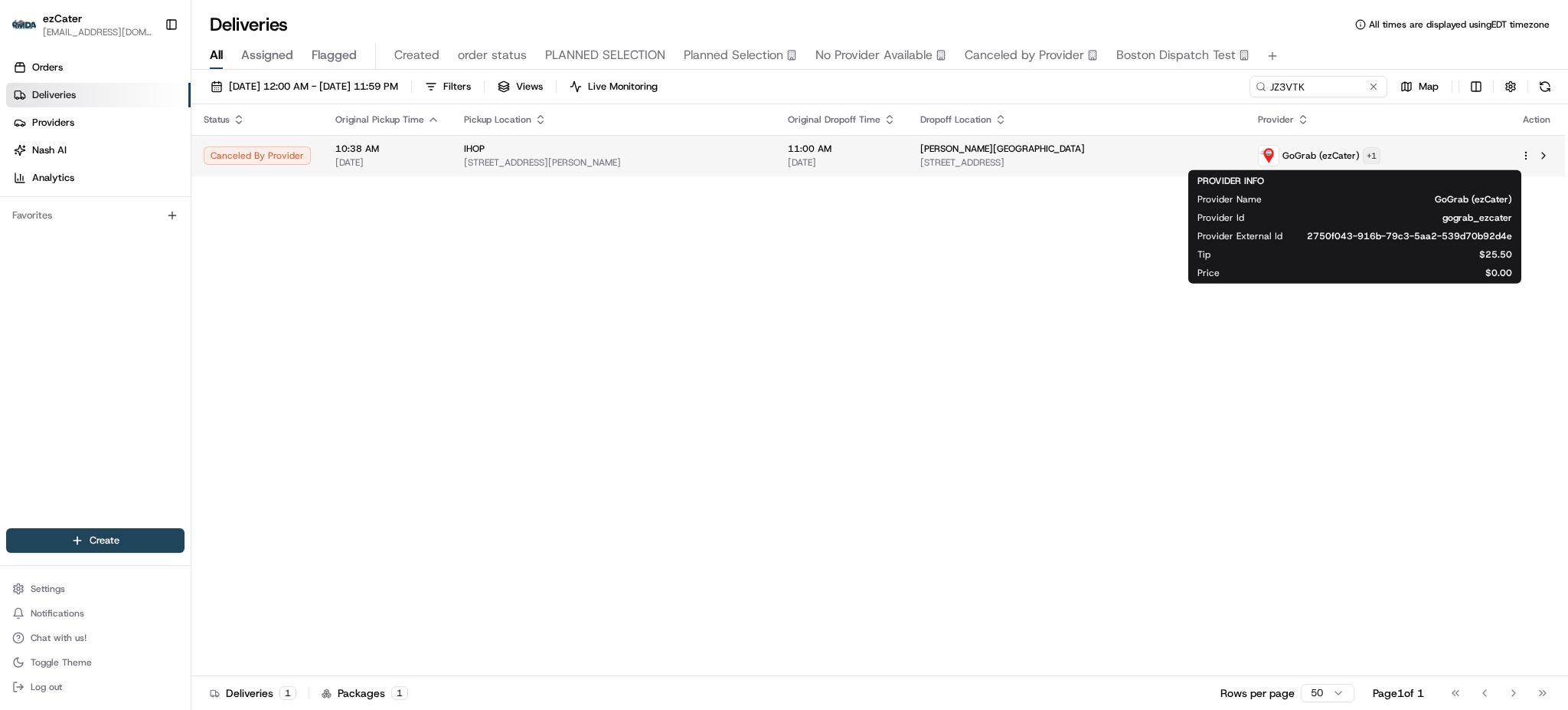
click at [1403, 156] on html "ezCater [EMAIL_ADDRESS][DOMAIN_NAME] Toggle Sidebar Orders Deliveries Providers…" at bounding box center [784, 355] width 1568 height 710
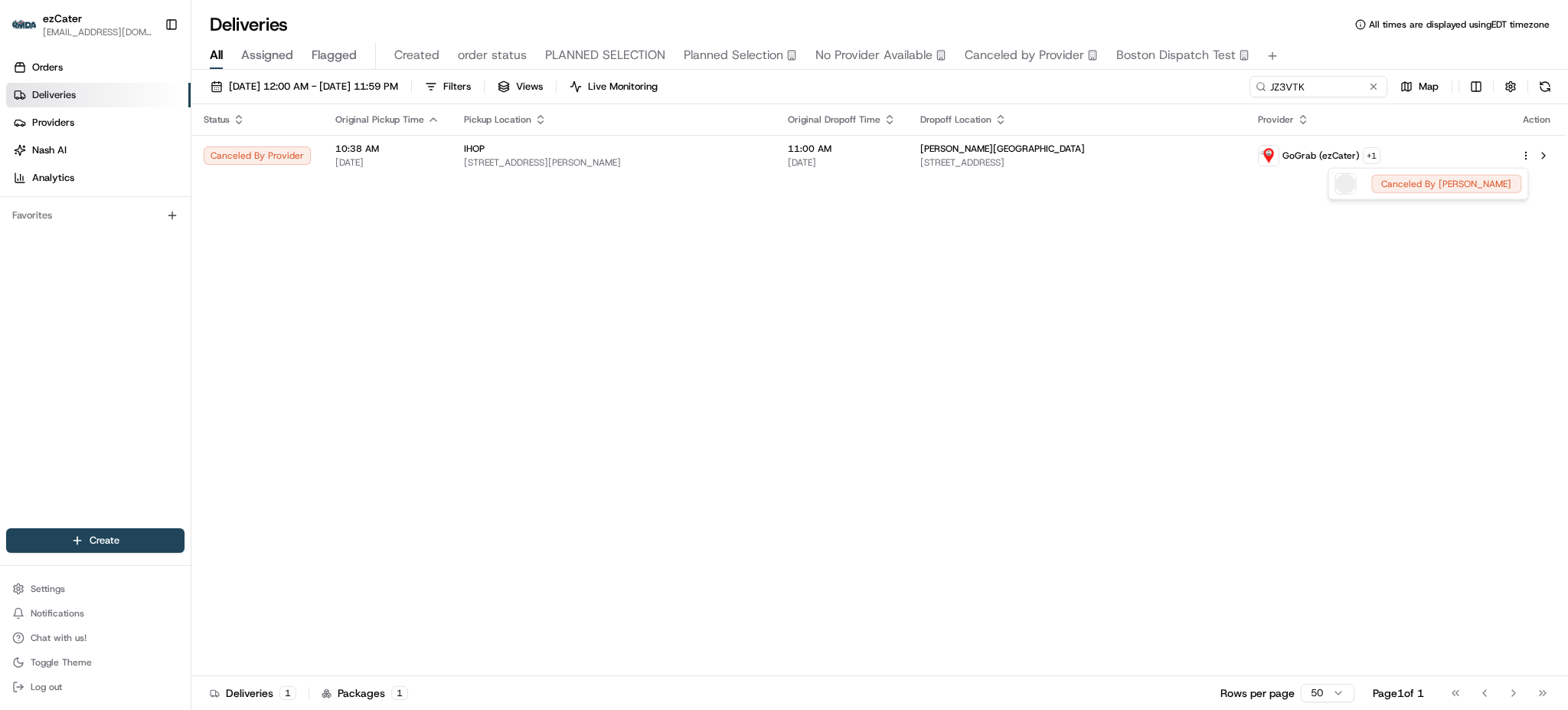
click at [824, 303] on html "ezCater [EMAIL_ADDRESS][DOMAIN_NAME] Toggle Sidebar Orders Deliveries Providers…" at bounding box center [784, 355] width 1568 height 710
click at [1108, 342] on div "Status Original Pickup Time Pickup Location Original Dropoff Time Dropoff Locat…" at bounding box center [878, 390] width 1374 height 571
click at [86, 61] on link "Orders" at bounding box center [99, 67] width 185 height 25
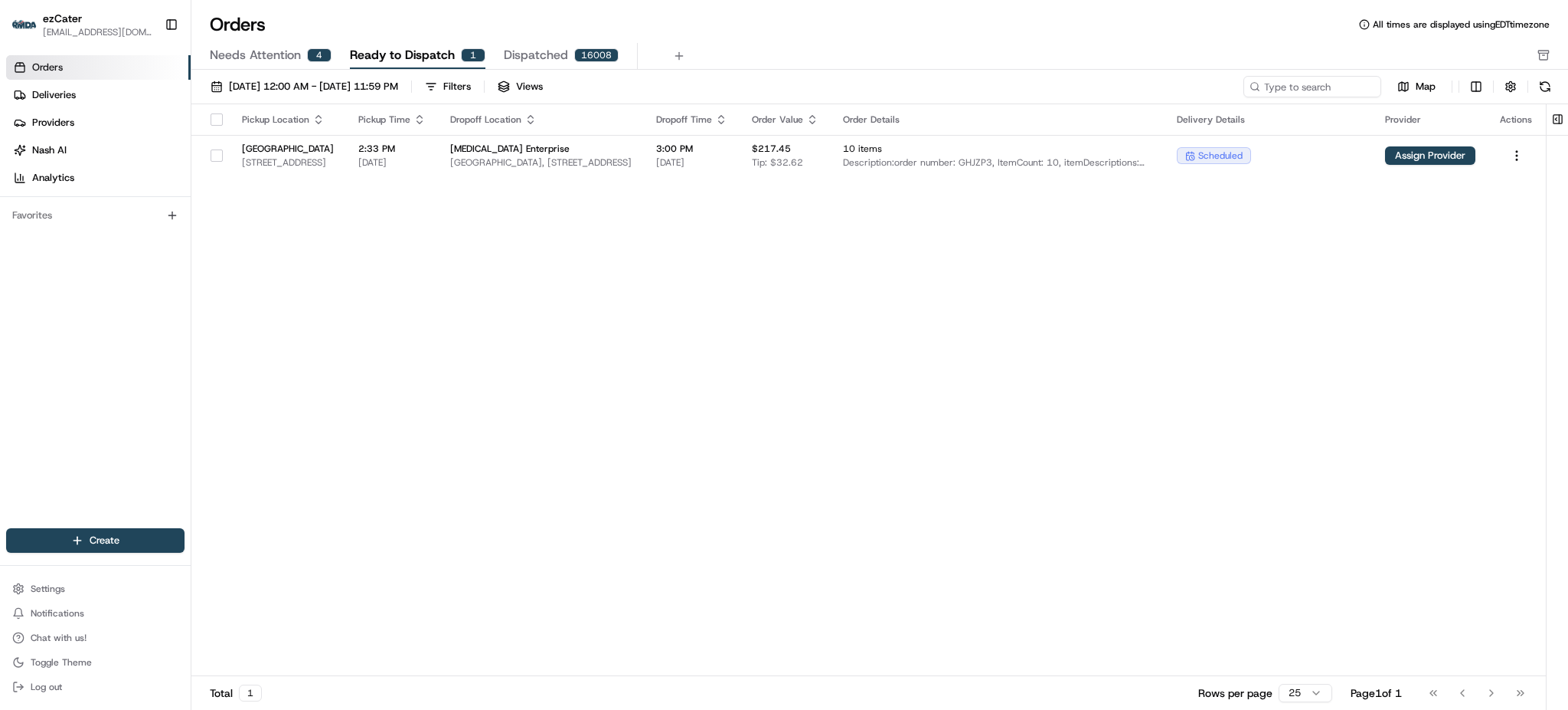
click at [298, 55] on span "Needs Attention" at bounding box center [255, 55] width 91 height 18
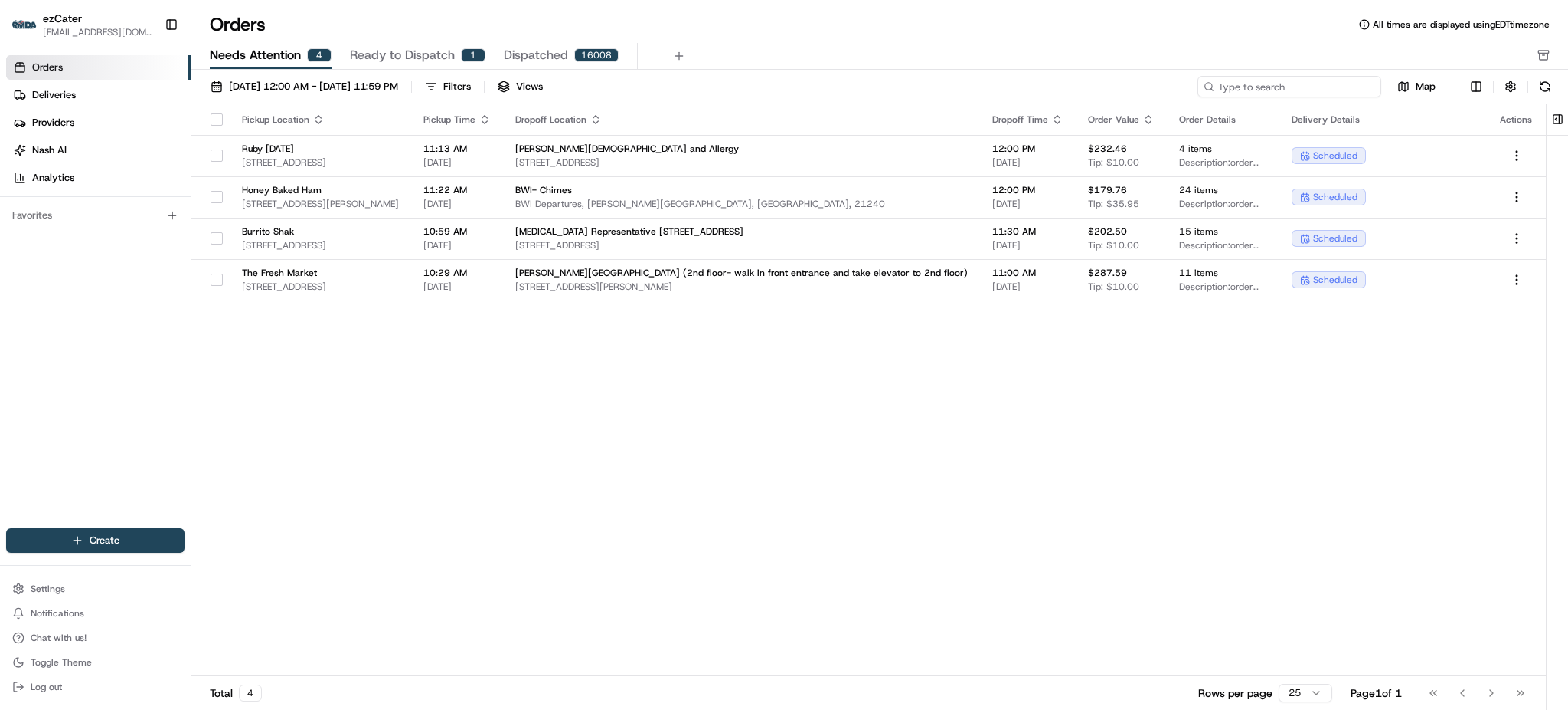
click at [1351, 83] on input at bounding box center [1289, 86] width 184 height 21
paste input "TW7-Y55"
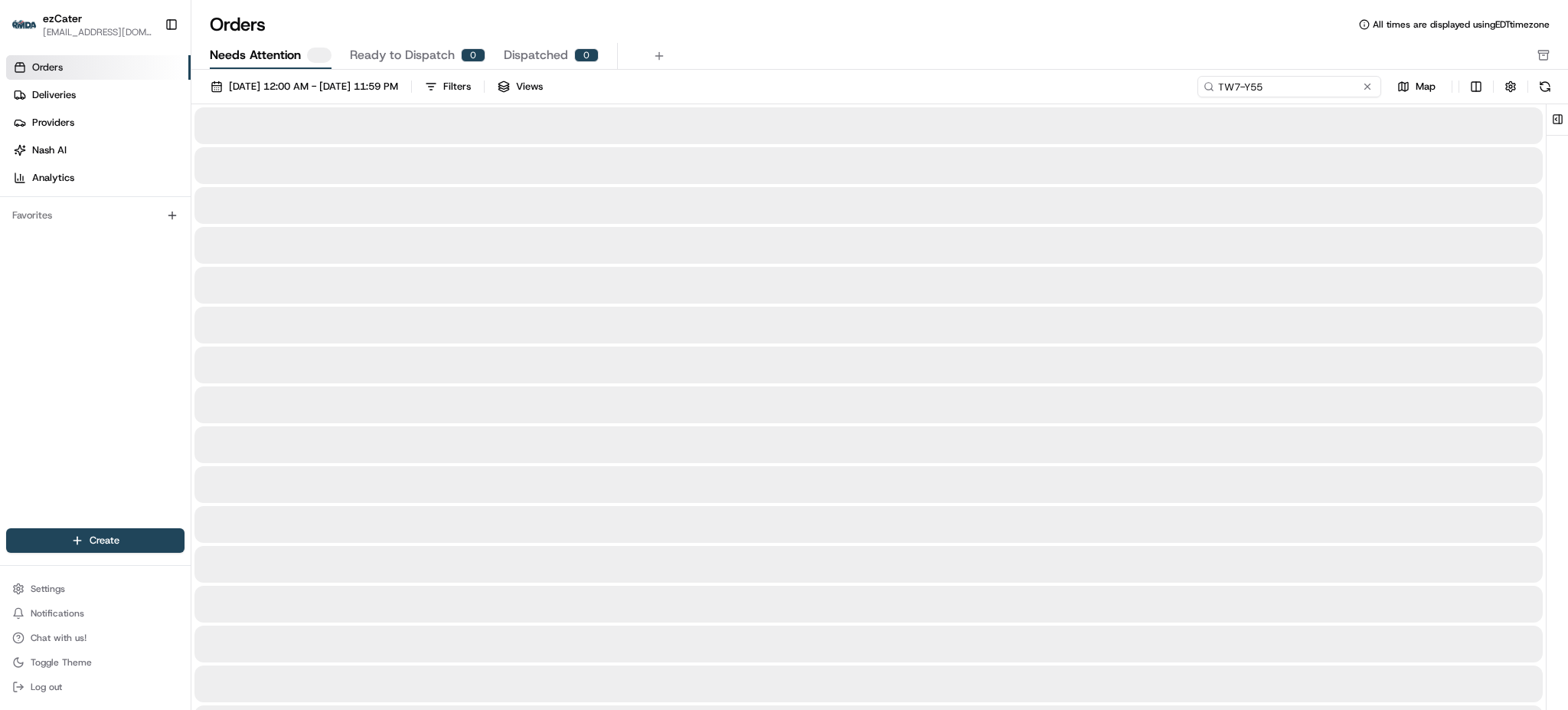
type input "TW7-Y55"
click at [1282, 56] on div "Needs Attention Ready to Dispatch 0 Dispatched 0" at bounding box center [869, 55] width 1319 height 26
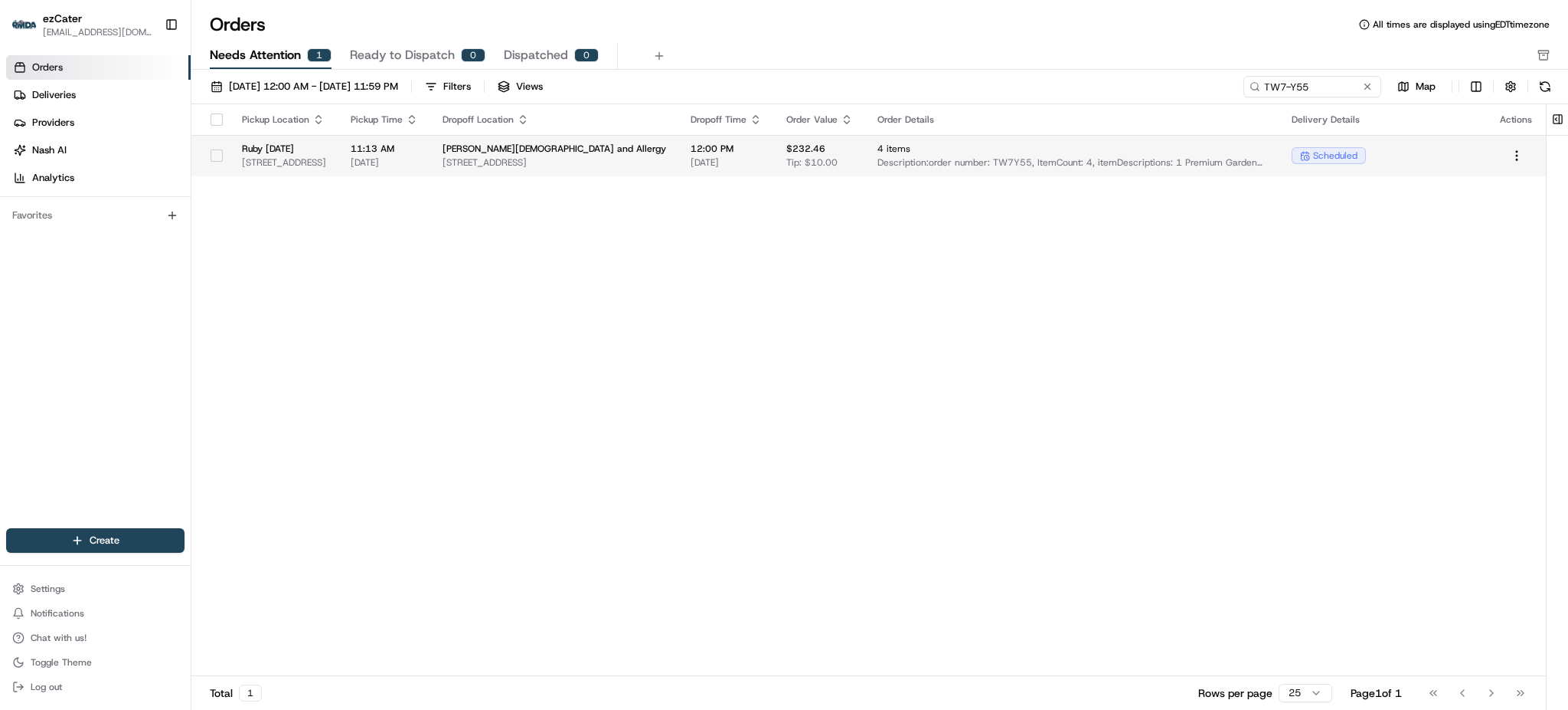
click at [998, 146] on span "4 items" at bounding box center [1073, 148] width 390 height 12
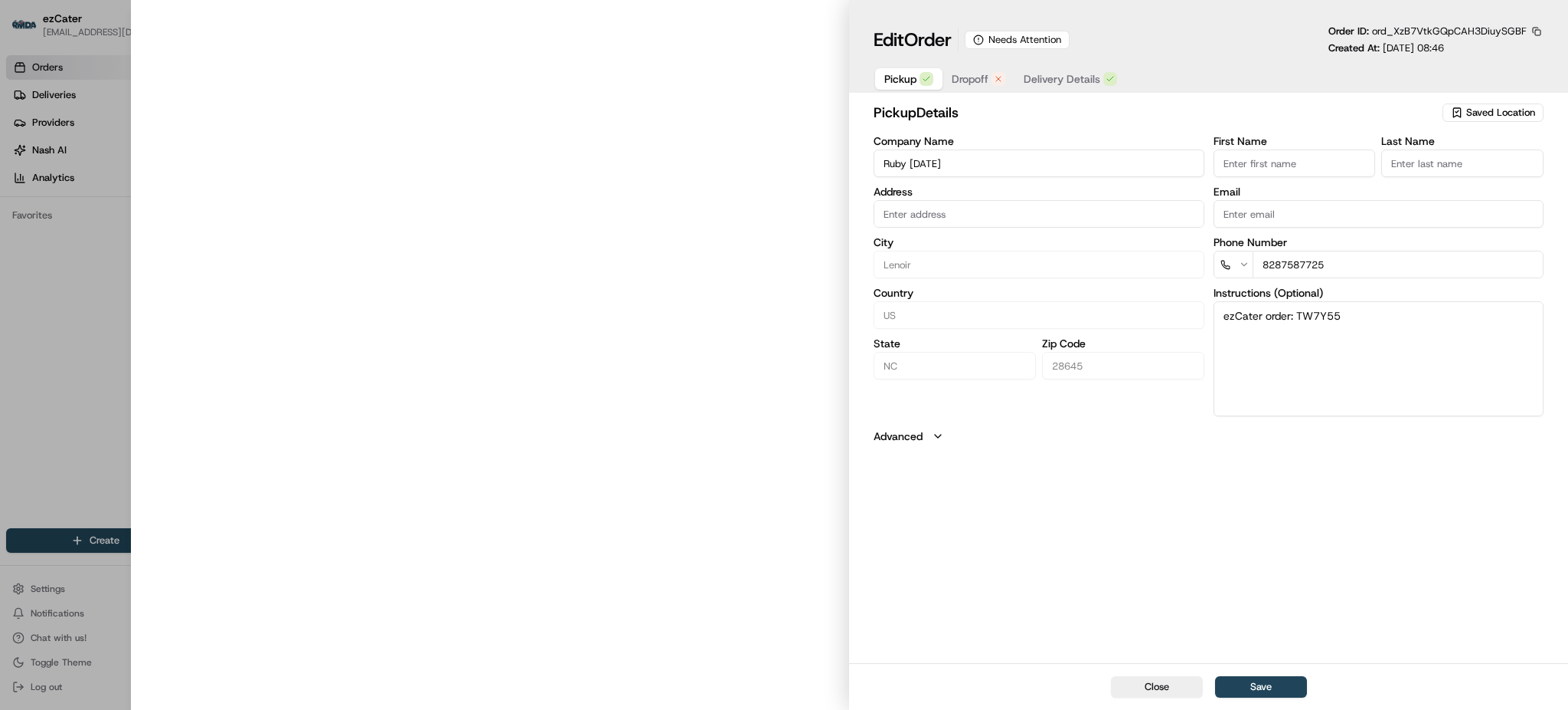
type input "[STREET_ADDRESS]"
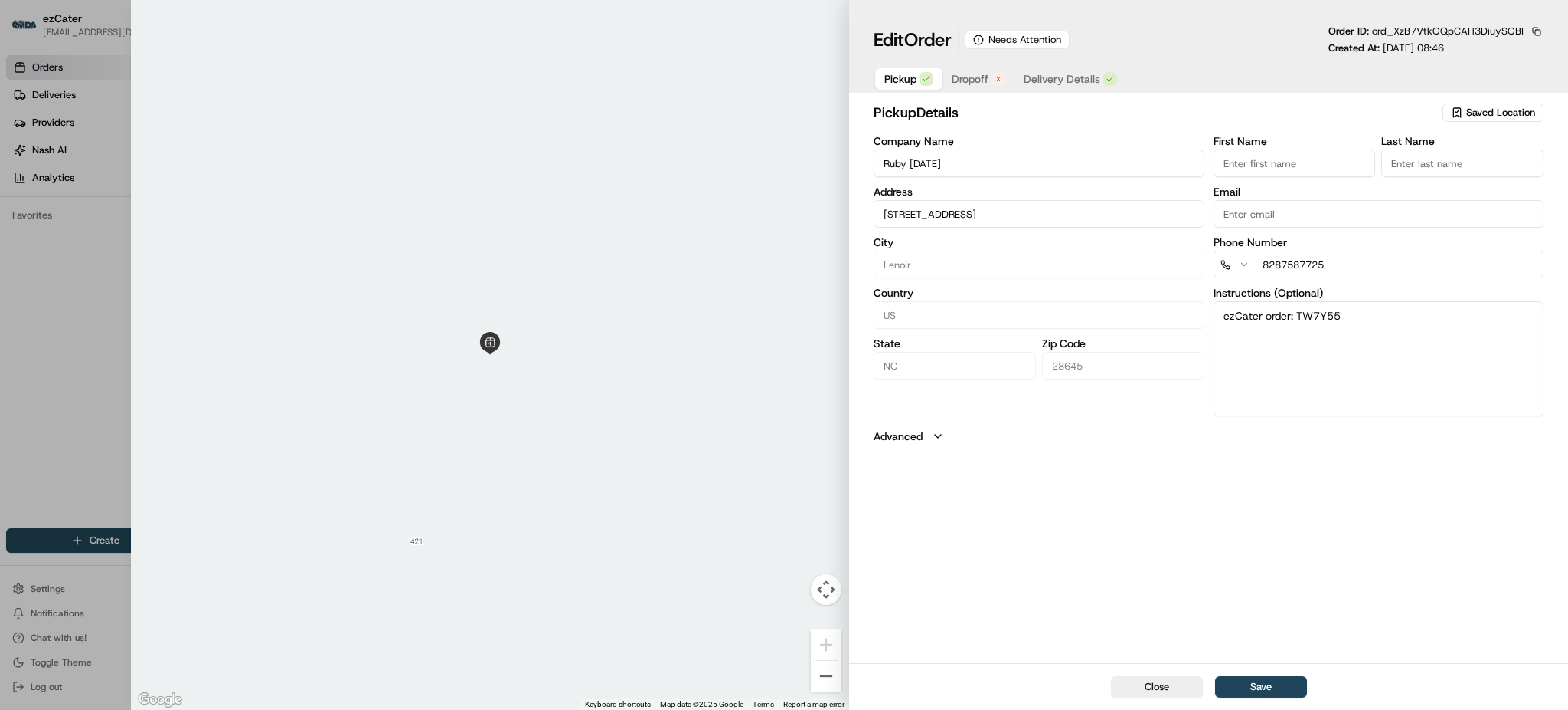
click at [963, 89] on button "Dropoff" at bounding box center [978, 79] width 72 height 21
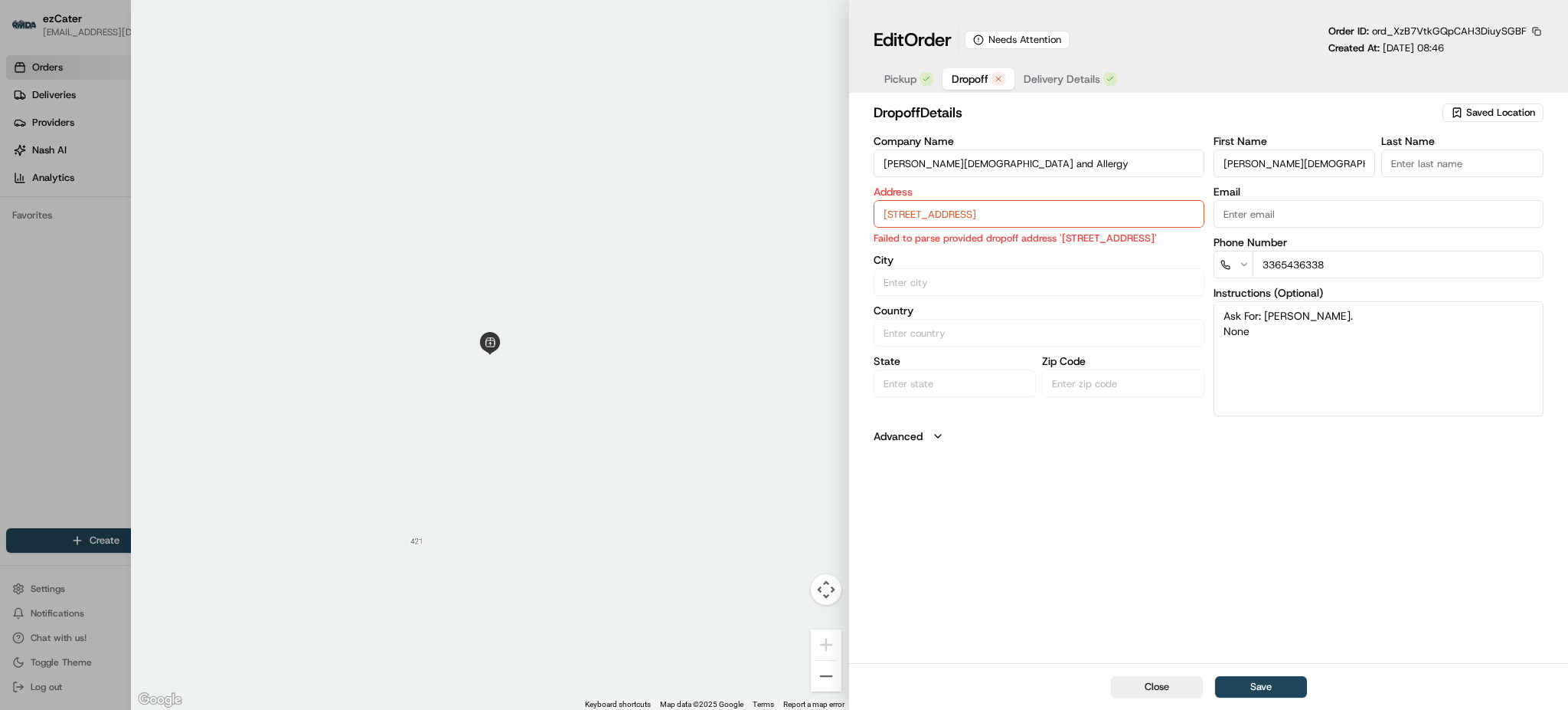
click at [1046, 163] on input "[PERSON_NAME][DEMOGRAPHIC_DATA] and Allergy" at bounding box center [1039, 164] width 330 height 28
click at [1119, 202] on input "[STREET_ADDRESS]" at bounding box center [1039, 214] width 330 height 28
click at [1047, 217] on input "[STREET_ADDRESS]" at bounding box center [1039, 214] width 330 height 28
paste input "[STREET_ADDRESS]?"
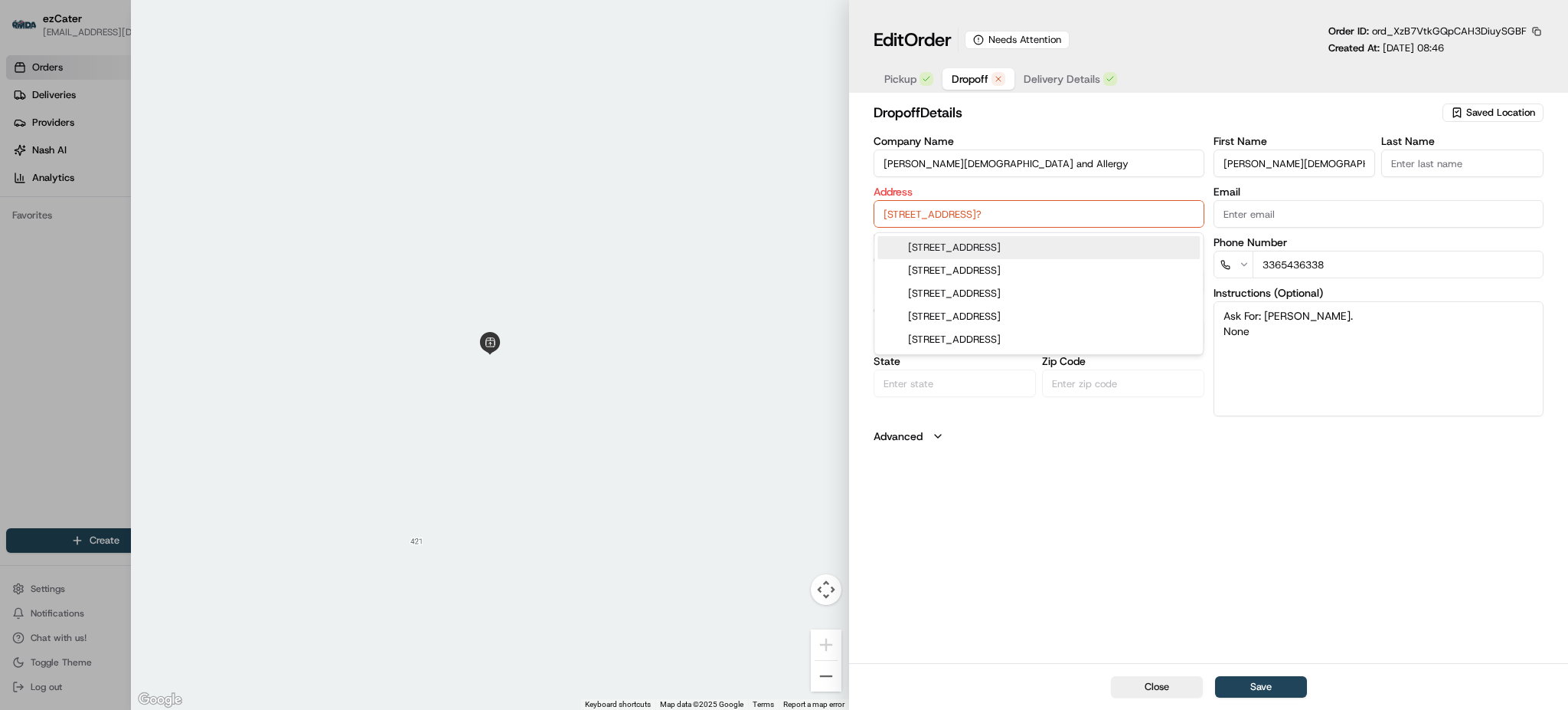
click at [1083, 245] on div "[STREET_ADDRESS]" at bounding box center [1039, 247] width 322 height 23
type input "[STREET_ADDRESS]"
type input "Hickory"
type input "[GEOGRAPHIC_DATA]"
type input "NC"
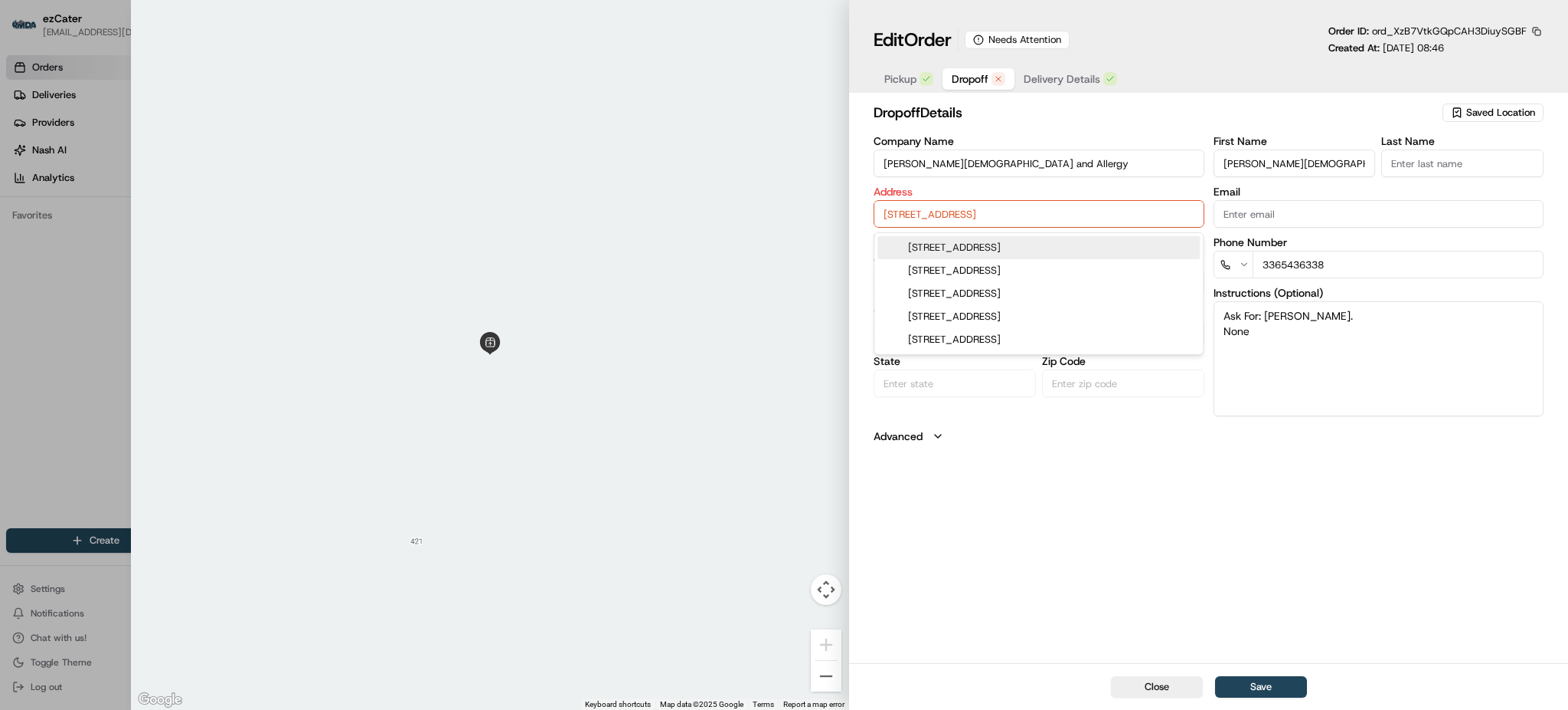
type input "28601"
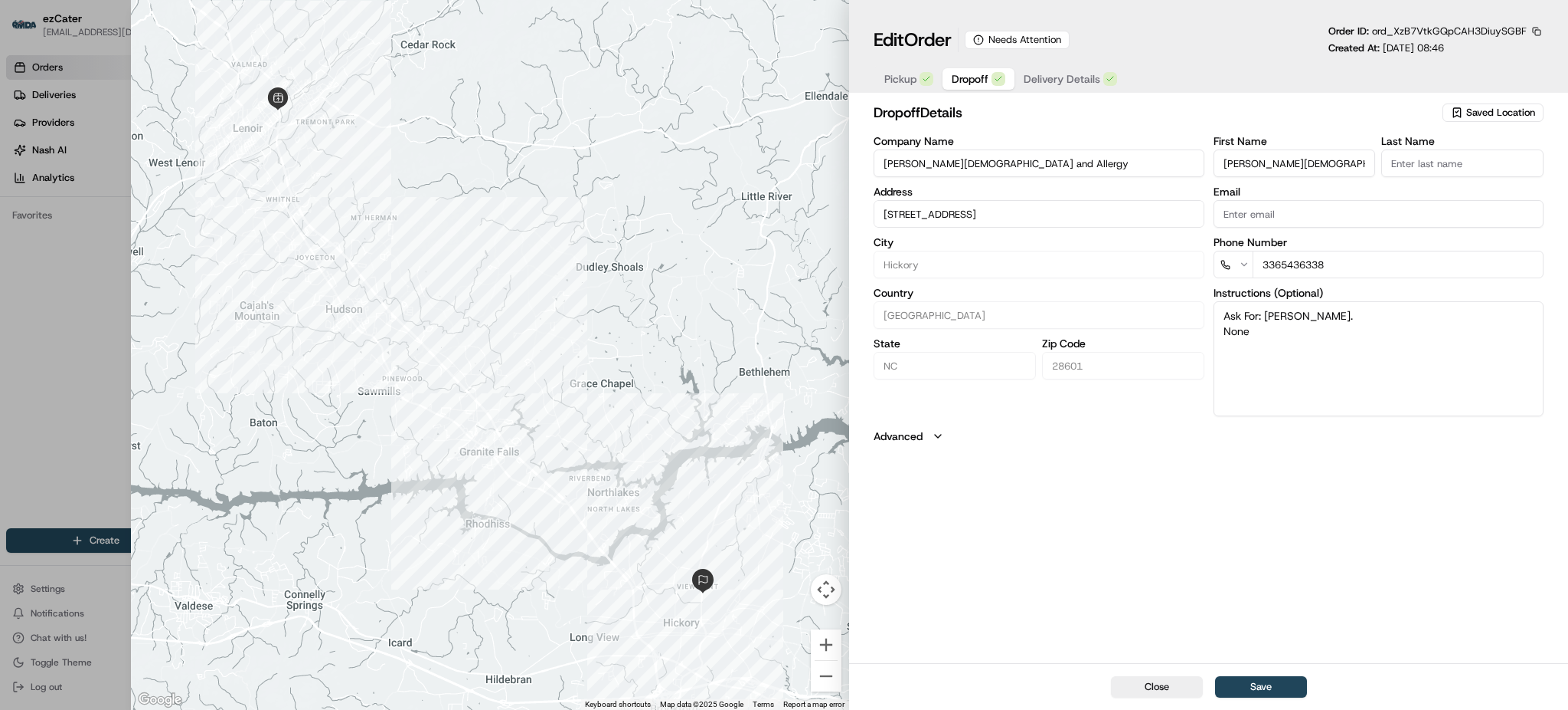
type input "[STREET_ADDRESS]"
click at [1111, 512] on div "dropoff Details Saved Location Company Name Carolina [MEDICAL_DATA] and Allergy…" at bounding box center [1209, 381] width 719 height 564
click at [1063, 79] on span "Delivery Details" at bounding box center [1062, 79] width 77 height 16
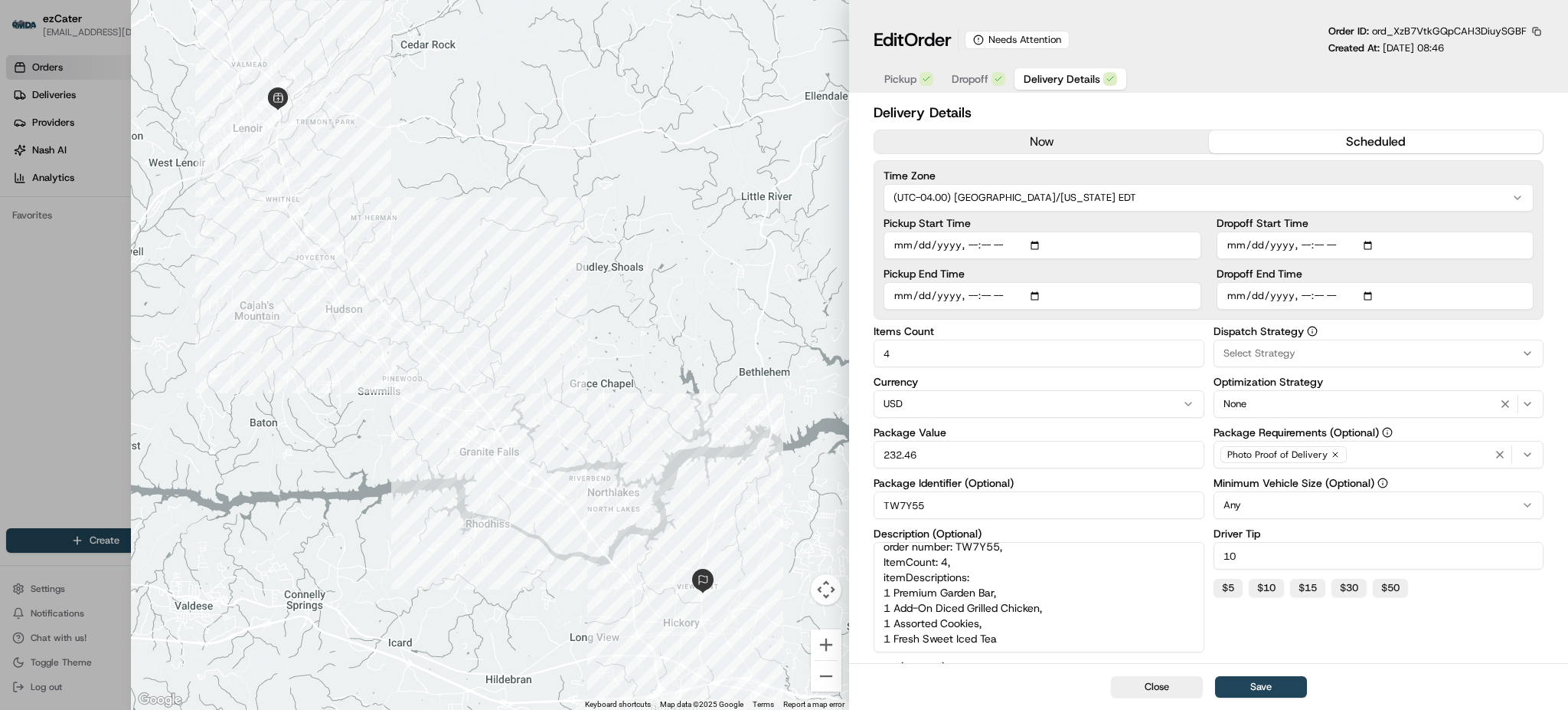
click at [952, 78] on span "Dropoff" at bounding box center [970, 79] width 37 height 16
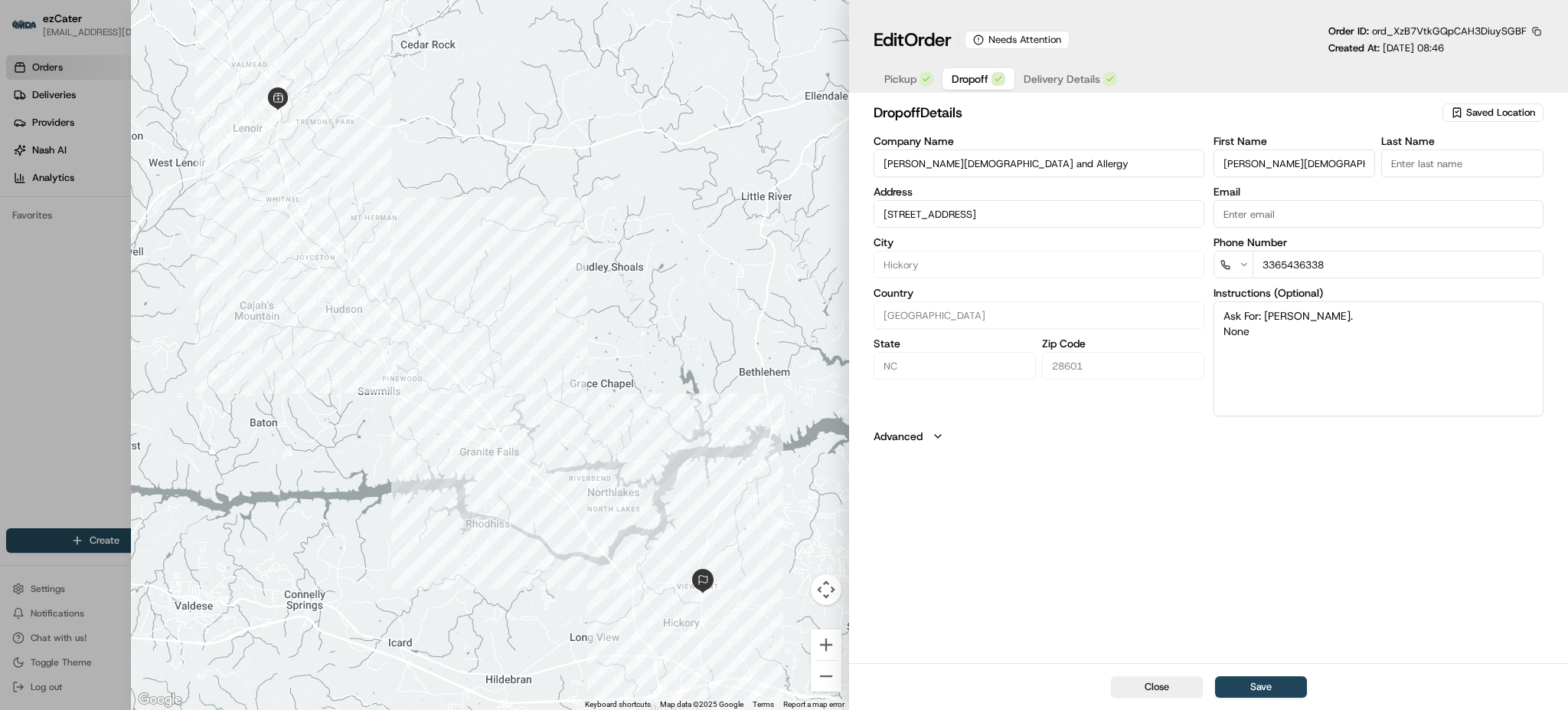
click at [1057, 468] on div "dropoff Details Saved Location Company Name Carolina [MEDICAL_DATA] and Allergy…" at bounding box center [1209, 381] width 719 height 564
click at [938, 434] on icon "button" at bounding box center [938, 435] width 12 height 12
click at [1021, 432] on button "Advanced" at bounding box center [1209, 435] width 670 height 16
click at [1019, 432] on button "Advanced" at bounding box center [1209, 435] width 670 height 16
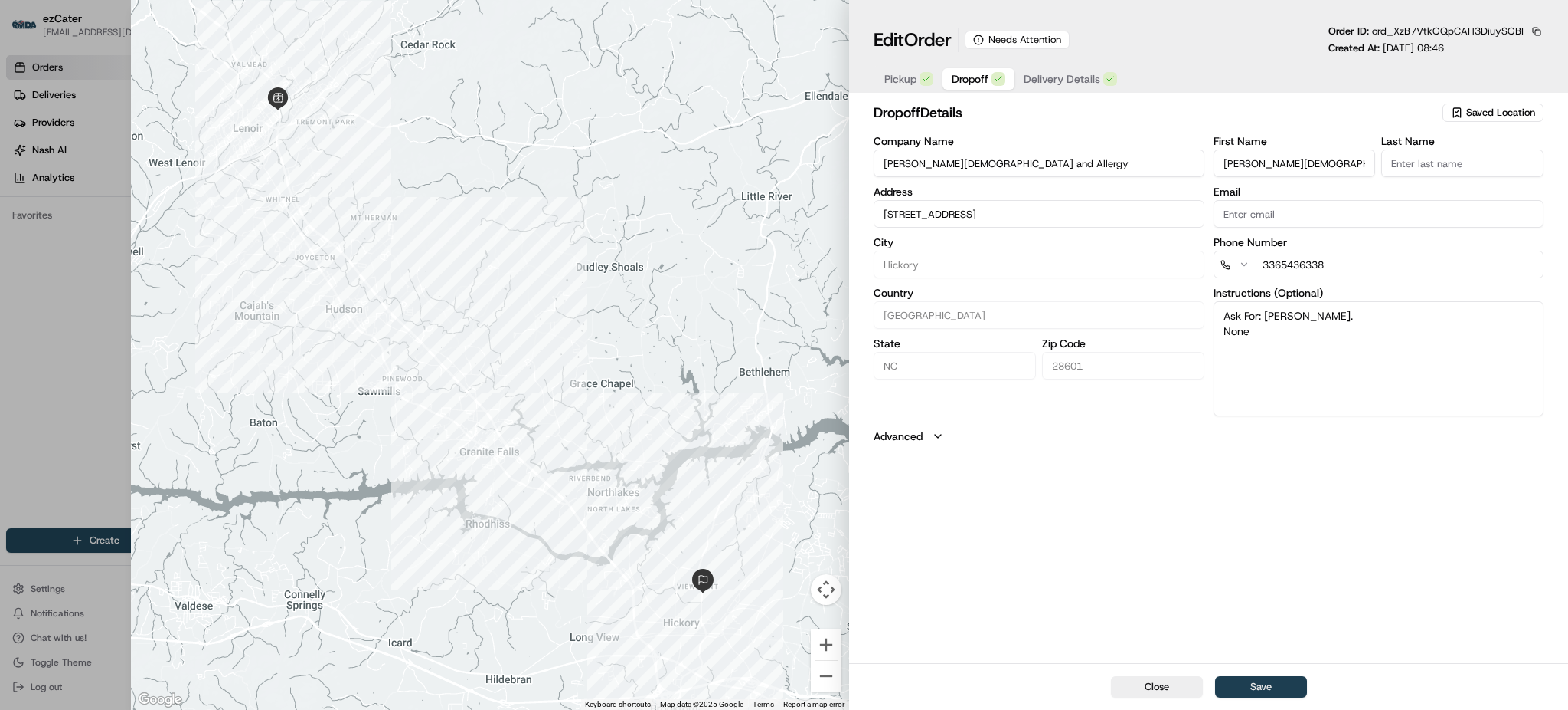
click at [1269, 679] on button "Save" at bounding box center [1260, 686] width 91 height 21
type input "+1"
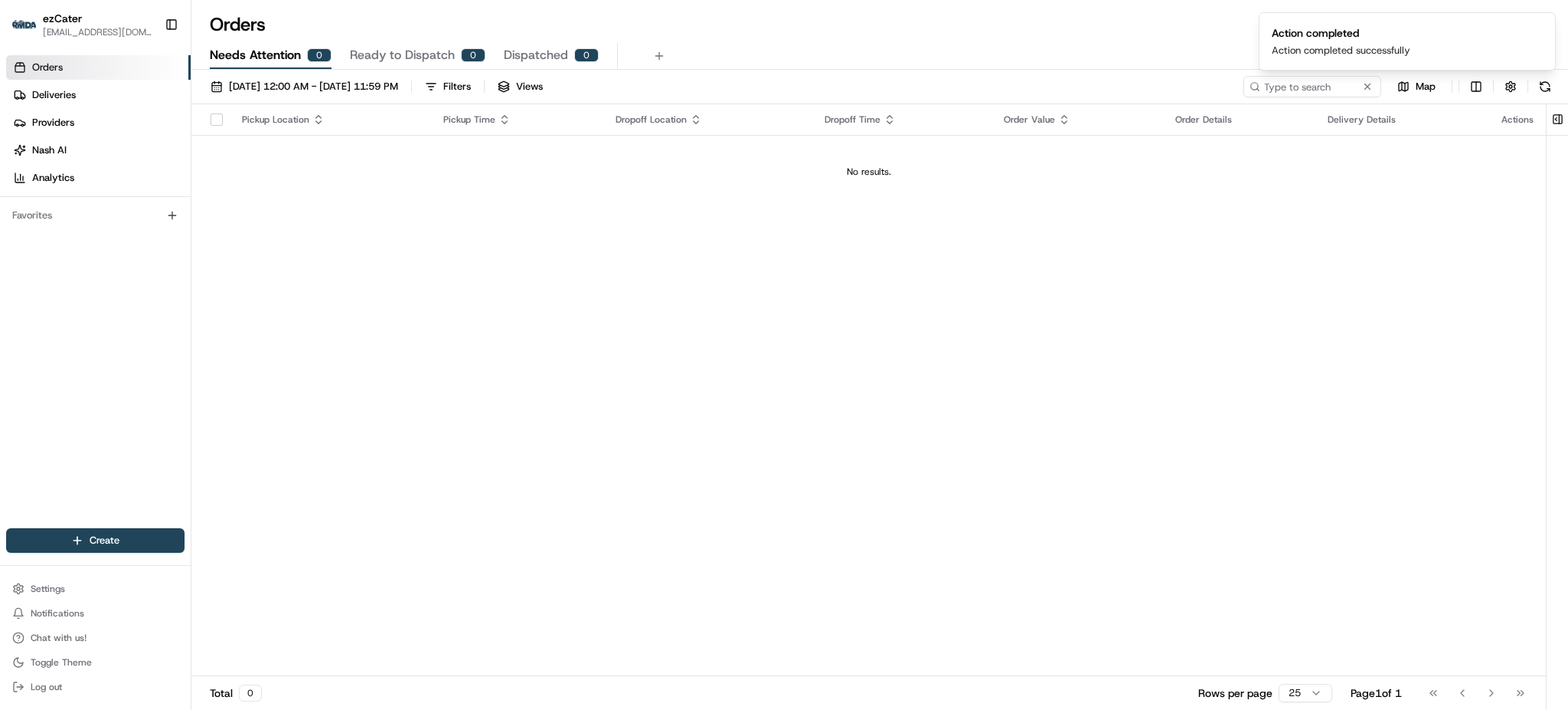
click at [558, 56] on span "Dispatched" at bounding box center [536, 55] width 65 height 18
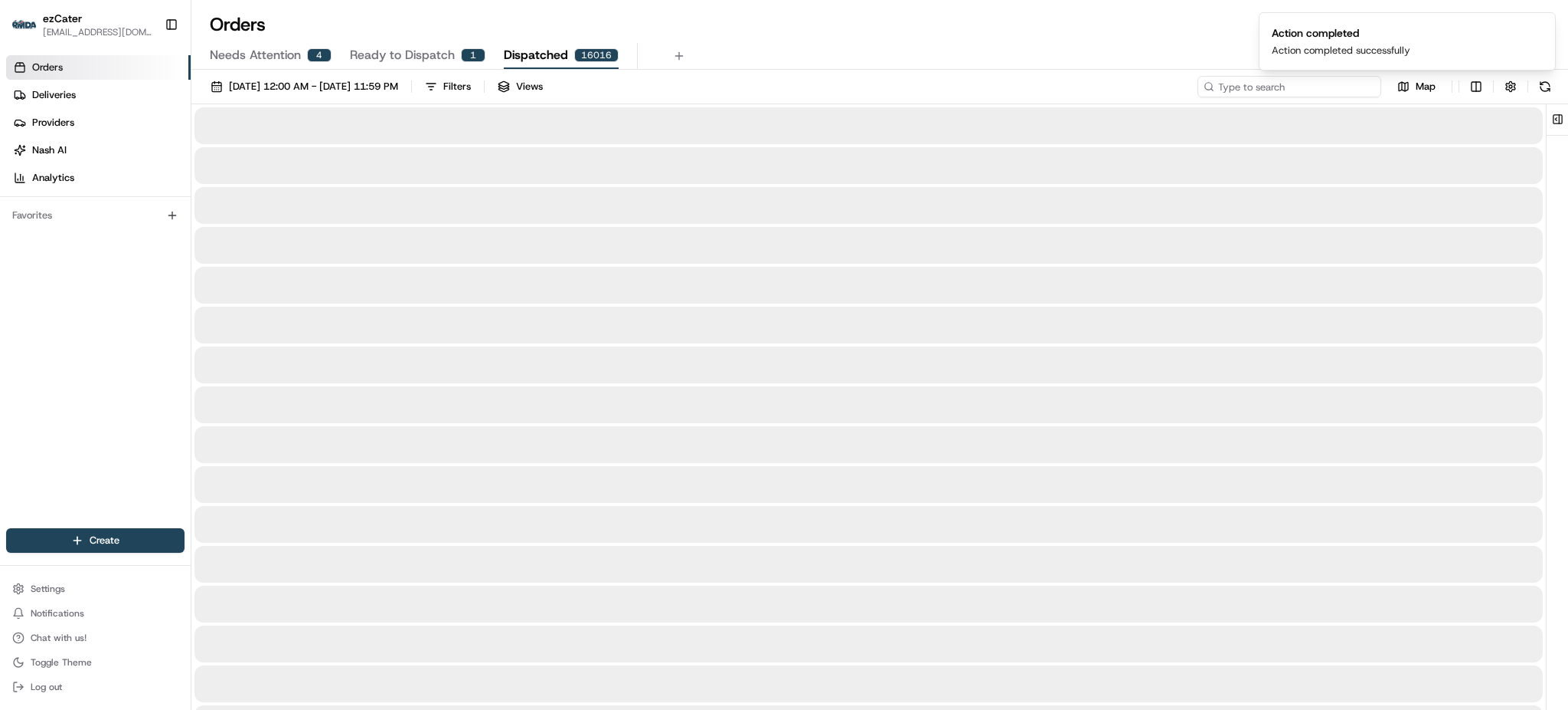
click at [1345, 86] on input at bounding box center [1289, 86] width 184 height 21
paste input "TW7-Y55"
type input "TW7-Y55"
click at [1122, 32] on div "Orders All times are displayed using EDT timezone" at bounding box center [880, 24] width 1377 height 25
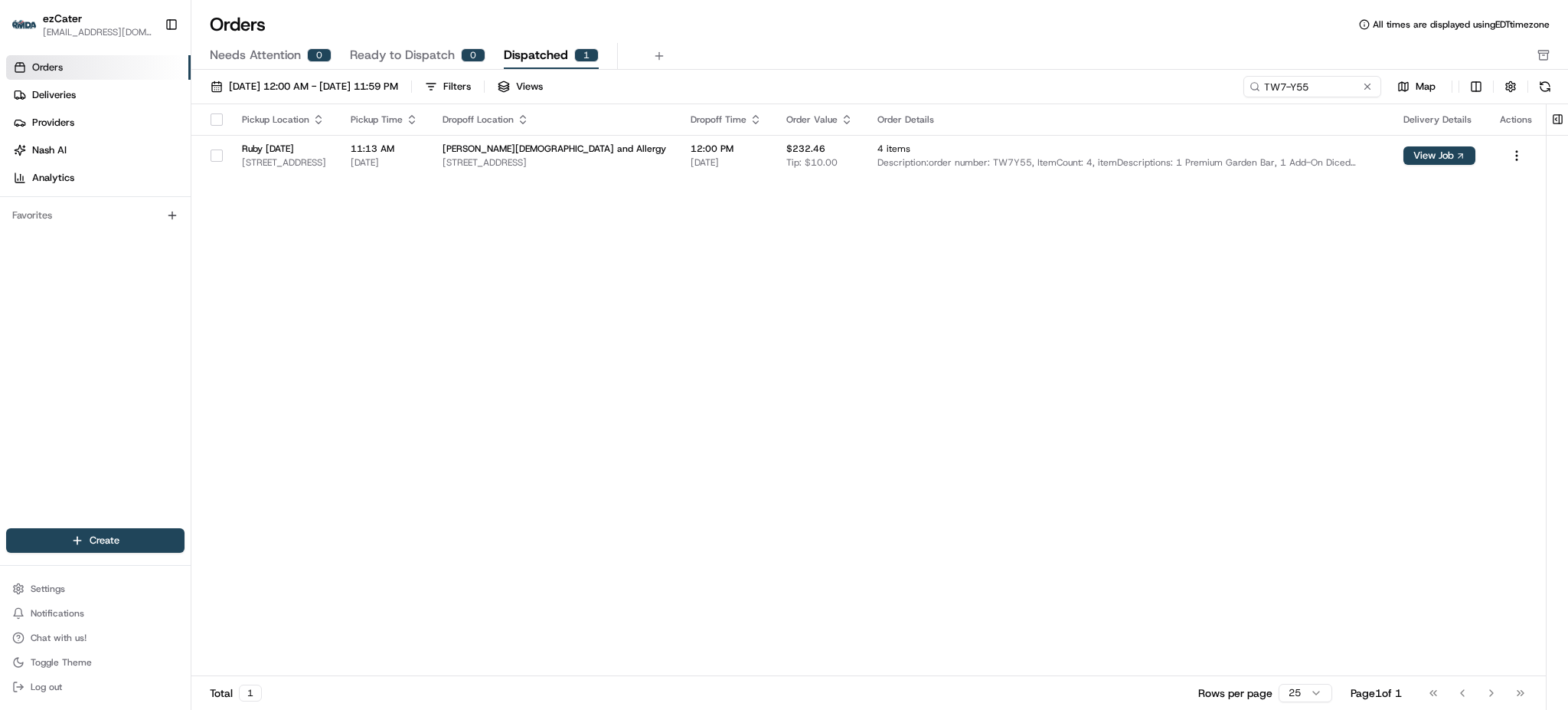
click at [1176, 68] on div "Needs Attention 0 Ready to Dispatch 0 Dispatched 1" at bounding box center [869, 55] width 1319 height 26
click at [1513, 157] on html "ezCater [EMAIL_ADDRESS][DOMAIN_NAME] Toggle Sidebar Orders Deliveries Providers…" at bounding box center [784, 355] width 1568 height 710
click at [1454, 208] on div "View Dispatched Job" at bounding box center [1482, 206] width 164 height 23
click at [81, 95] on link "Deliveries" at bounding box center [99, 95] width 185 height 25
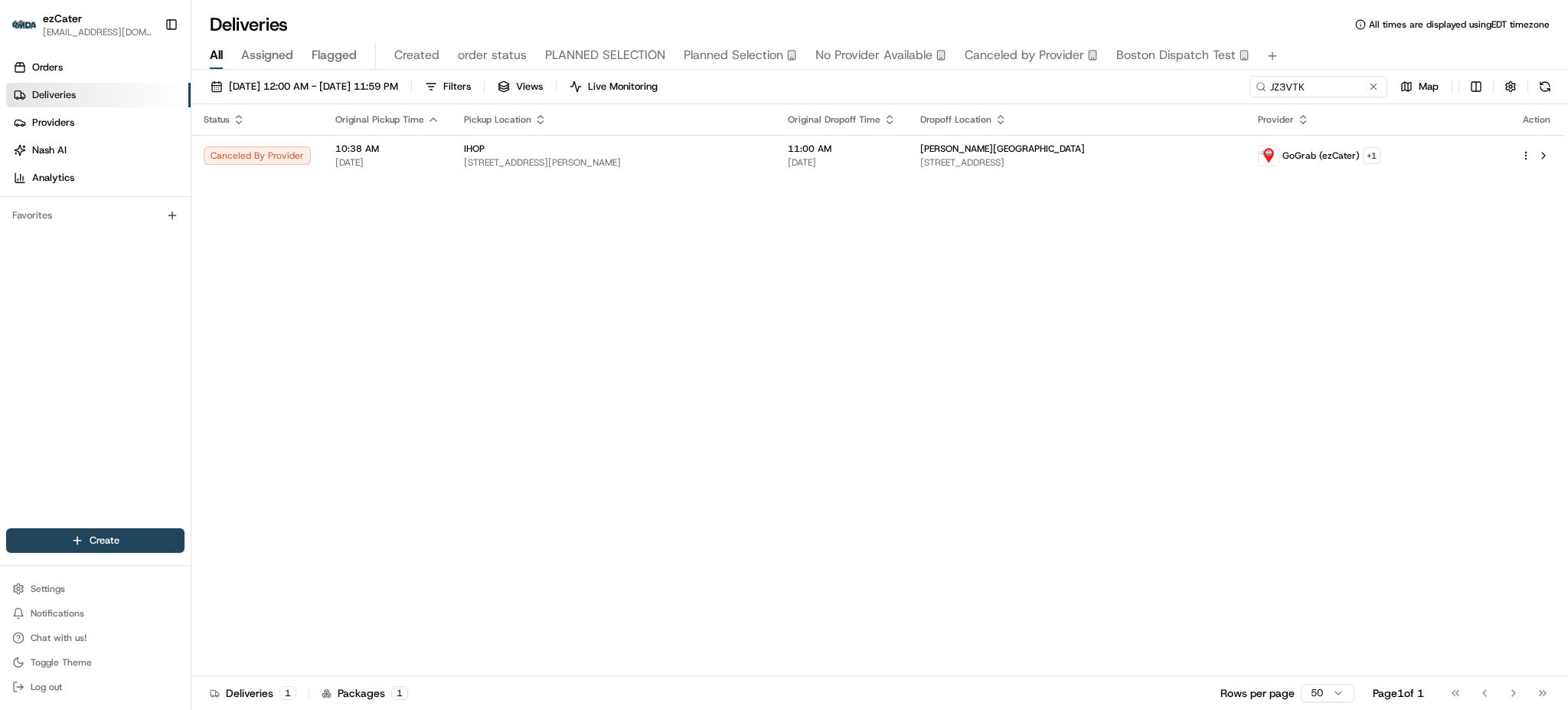
click at [1288, 302] on div "Status Original Pickup Time Pickup Location Original Dropoff Time Dropoff Locat…" at bounding box center [878, 390] width 1374 height 571
click at [1317, 84] on input "JZ3VTK" at bounding box center [1295, 86] width 184 height 21
paste input "A0MY0F"
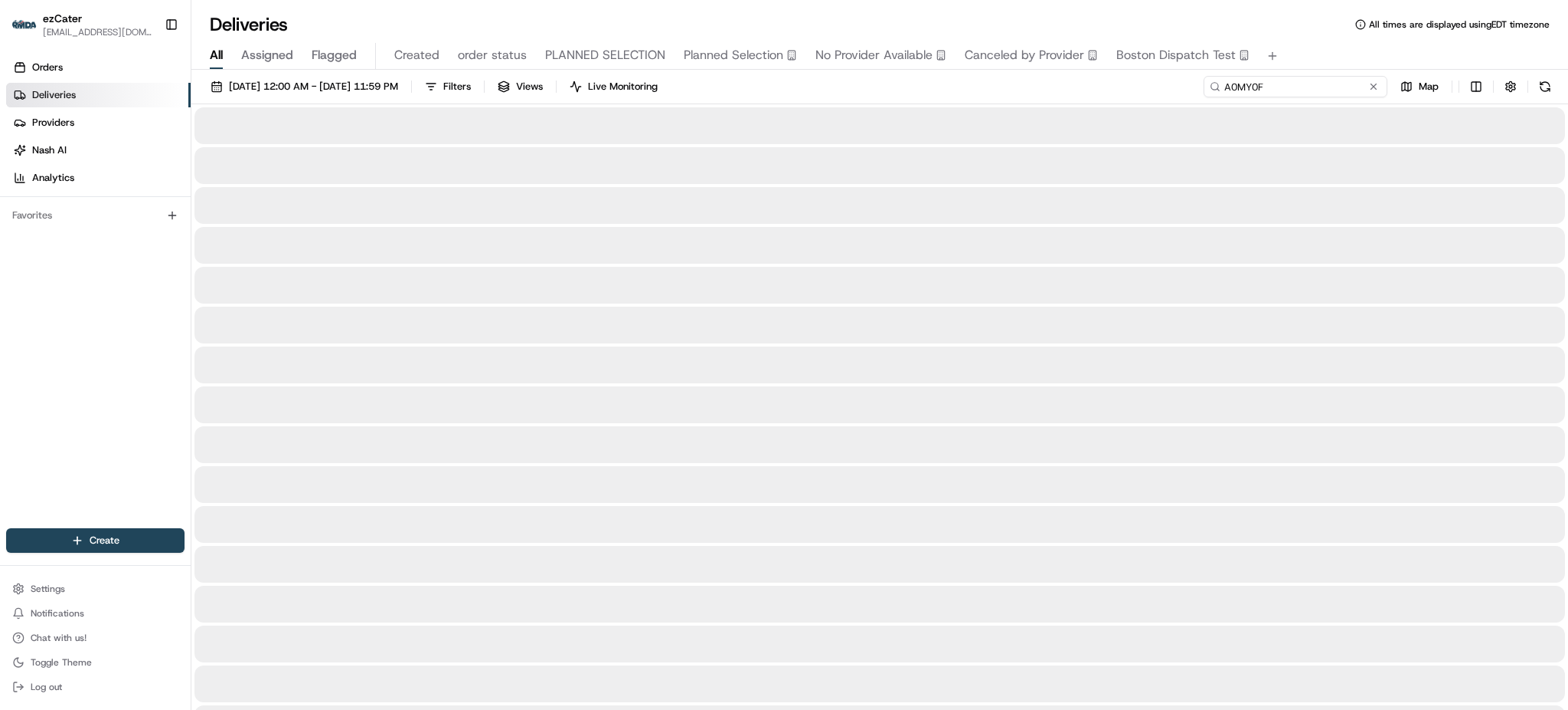
type input "A0MY0F"
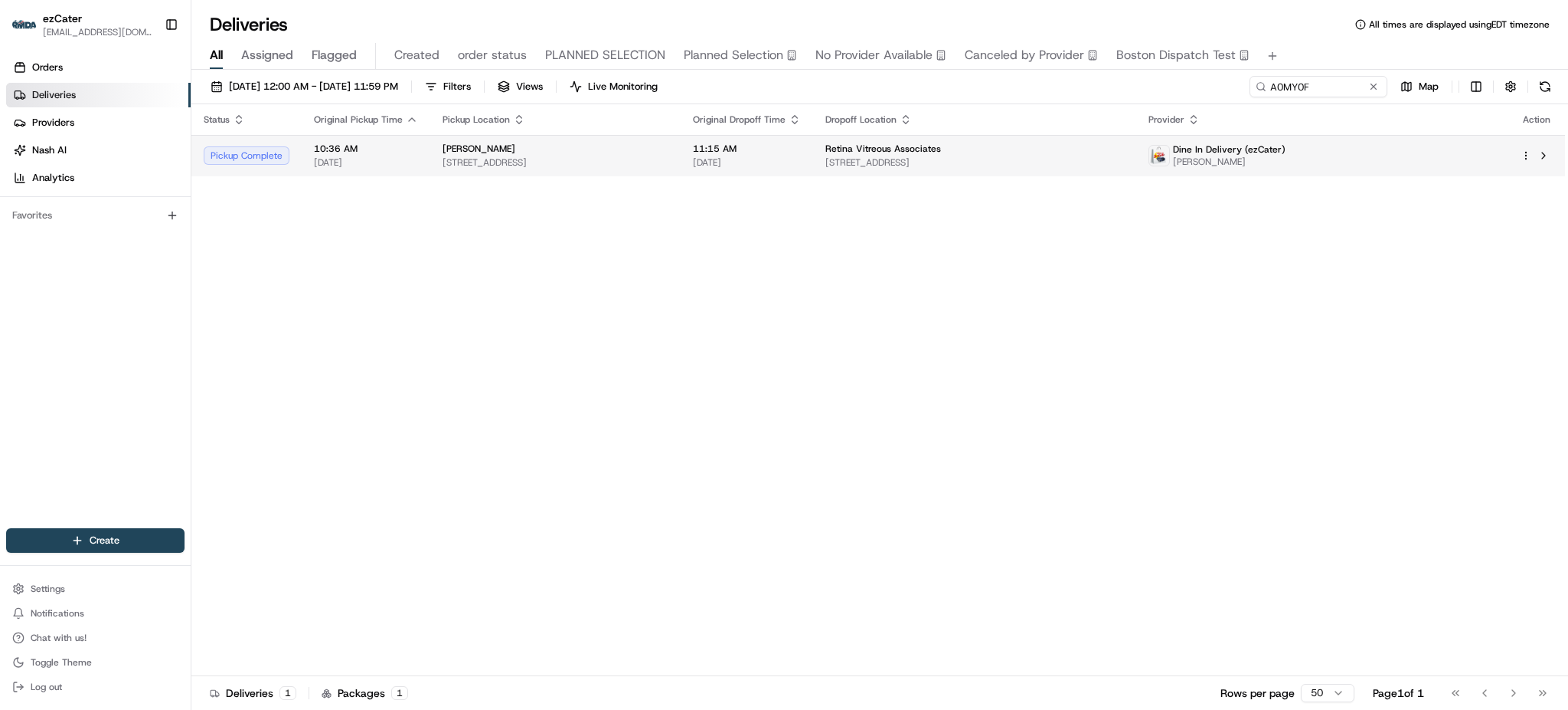
click at [1079, 158] on span "[STREET_ADDRESS]" at bounding box center [974, 162] width 298 height 12
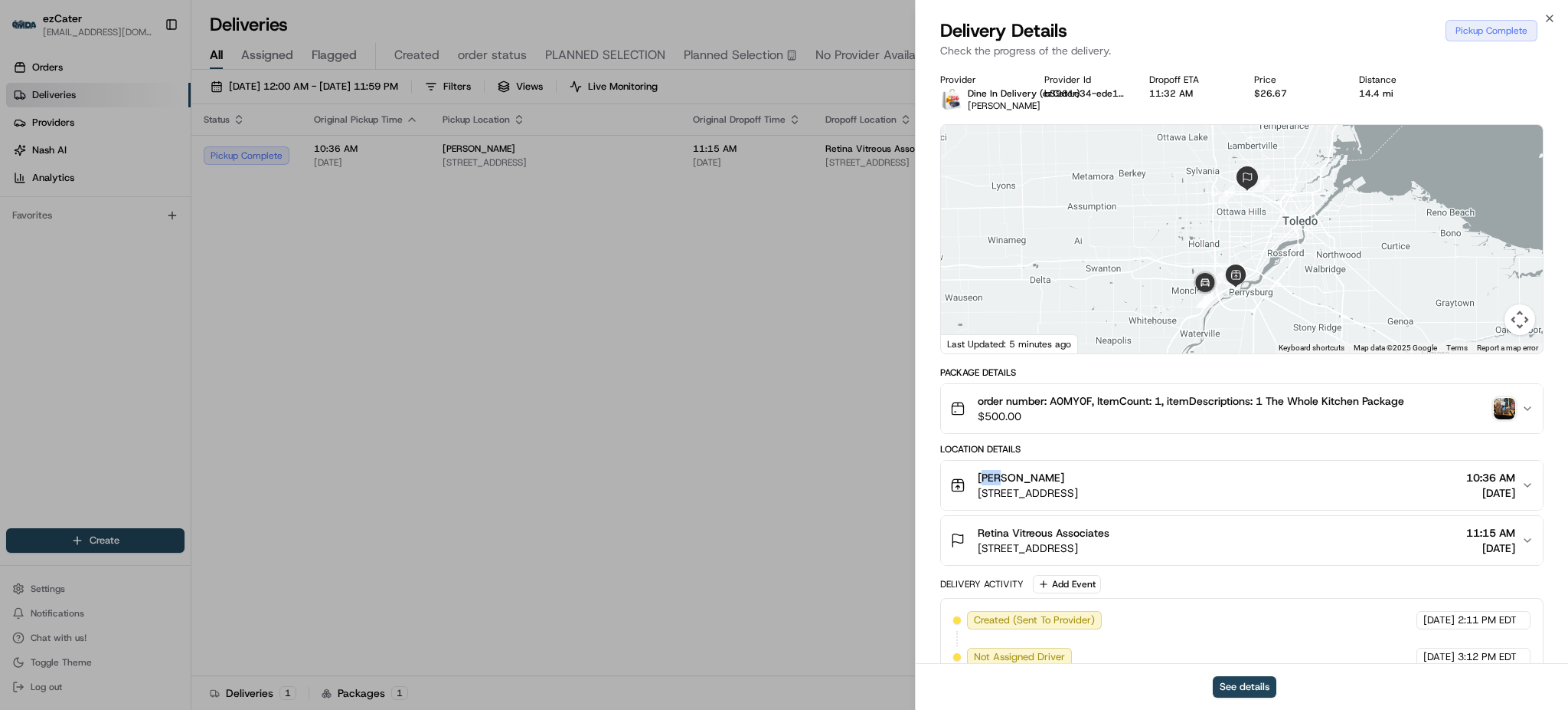
drag, startPoint x: 982, startPoint y: 476, endPoint x: 998, endPoint y: 477, distance: 16.0
click at [998, 477] on span "[PERSON_NAME]" at bounding box center [1021, 477] width 87 height 16
drag, startPoint x: 978, startPoint y: 474, endPoint x: 1312, endPoint y: 490, distance: 334.4
click at [1078, 490] on div "[PERSON_NAME] [STREET_ADDRESS]" at bounding box center [1027, 484] width 101 height 31
copy div "[PERSON_NAME] [STREET_ADDRESS]"
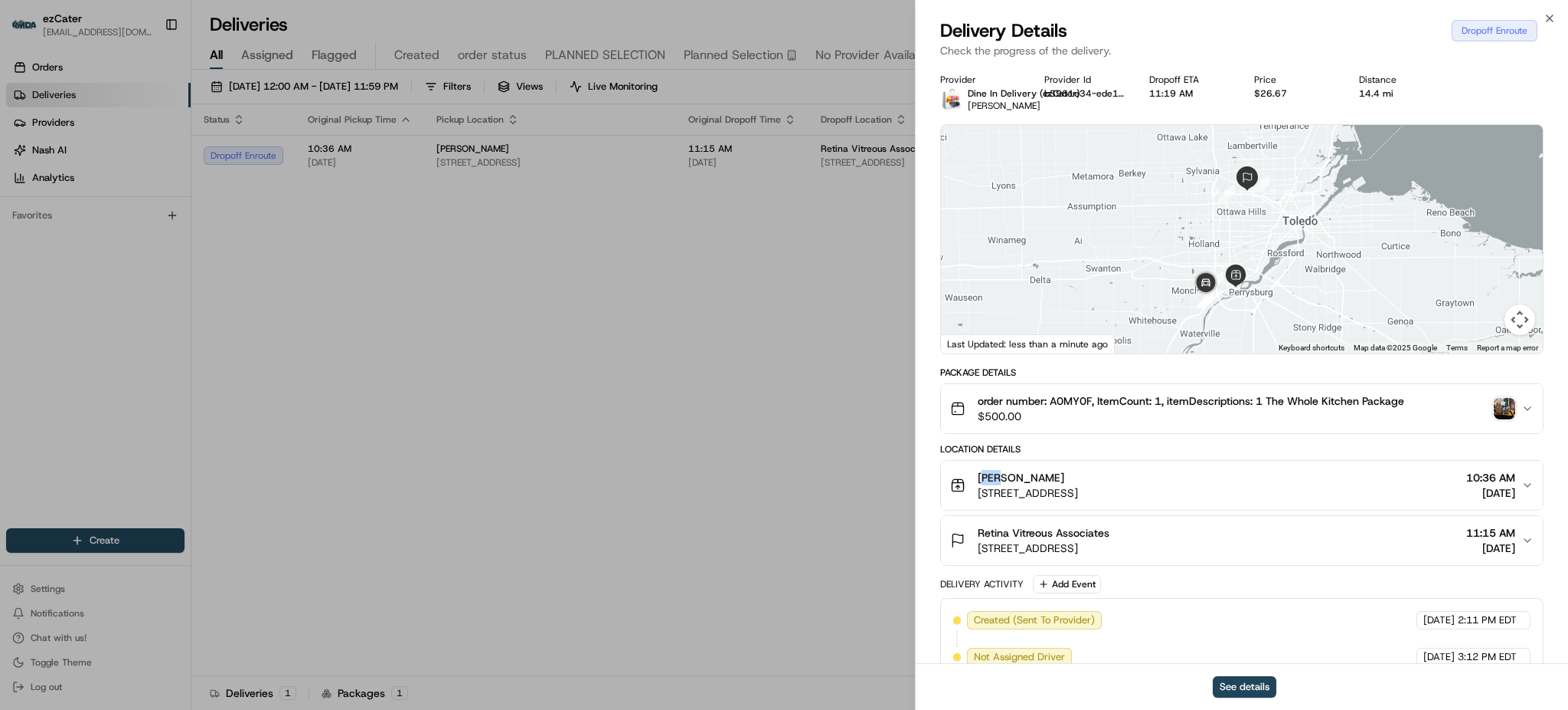
click at [1370, 486] on div "[PERSON_NAME] [STREET_ADDRESS] 10:36 AM [DATE]" at bounding box center [1236, 484] width 571 height 31
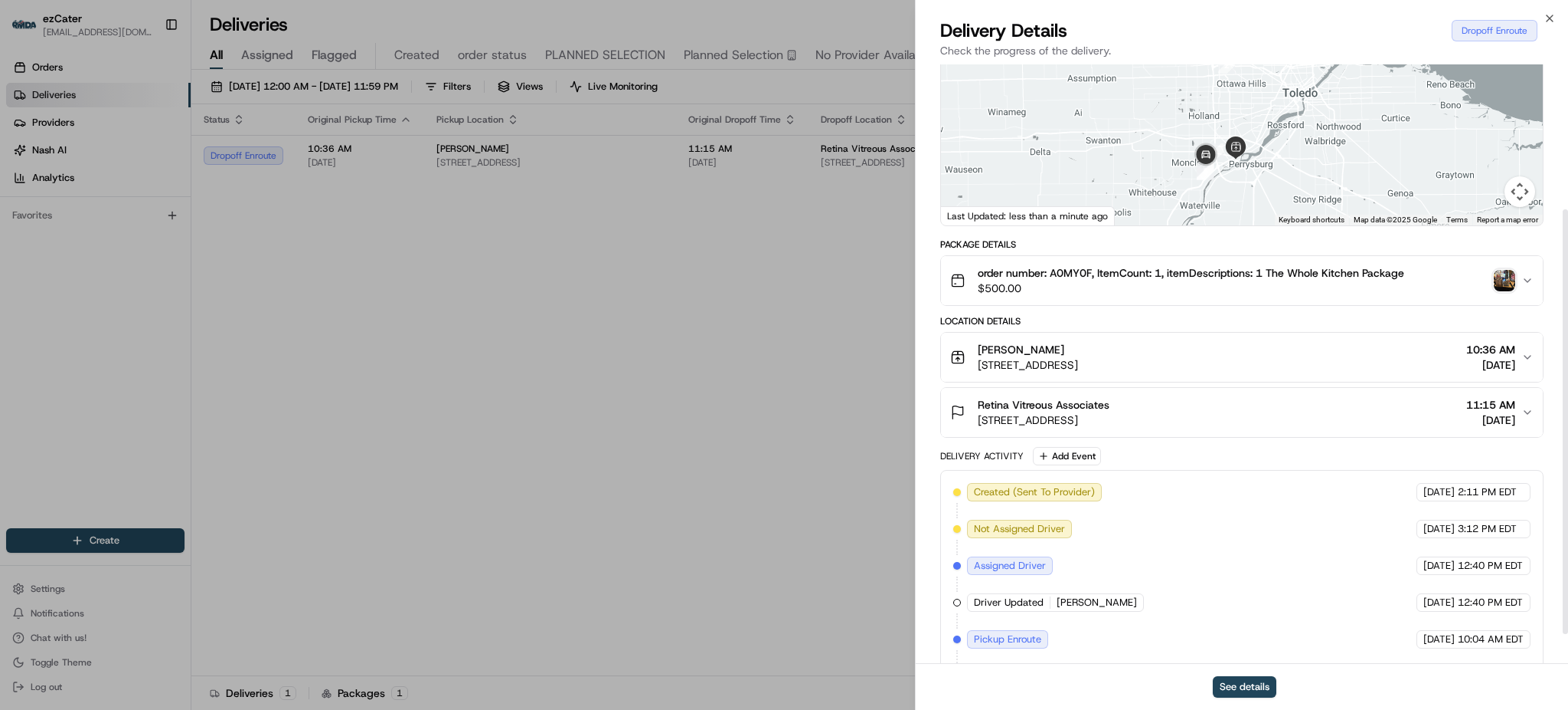
scroll to position [203, 0]
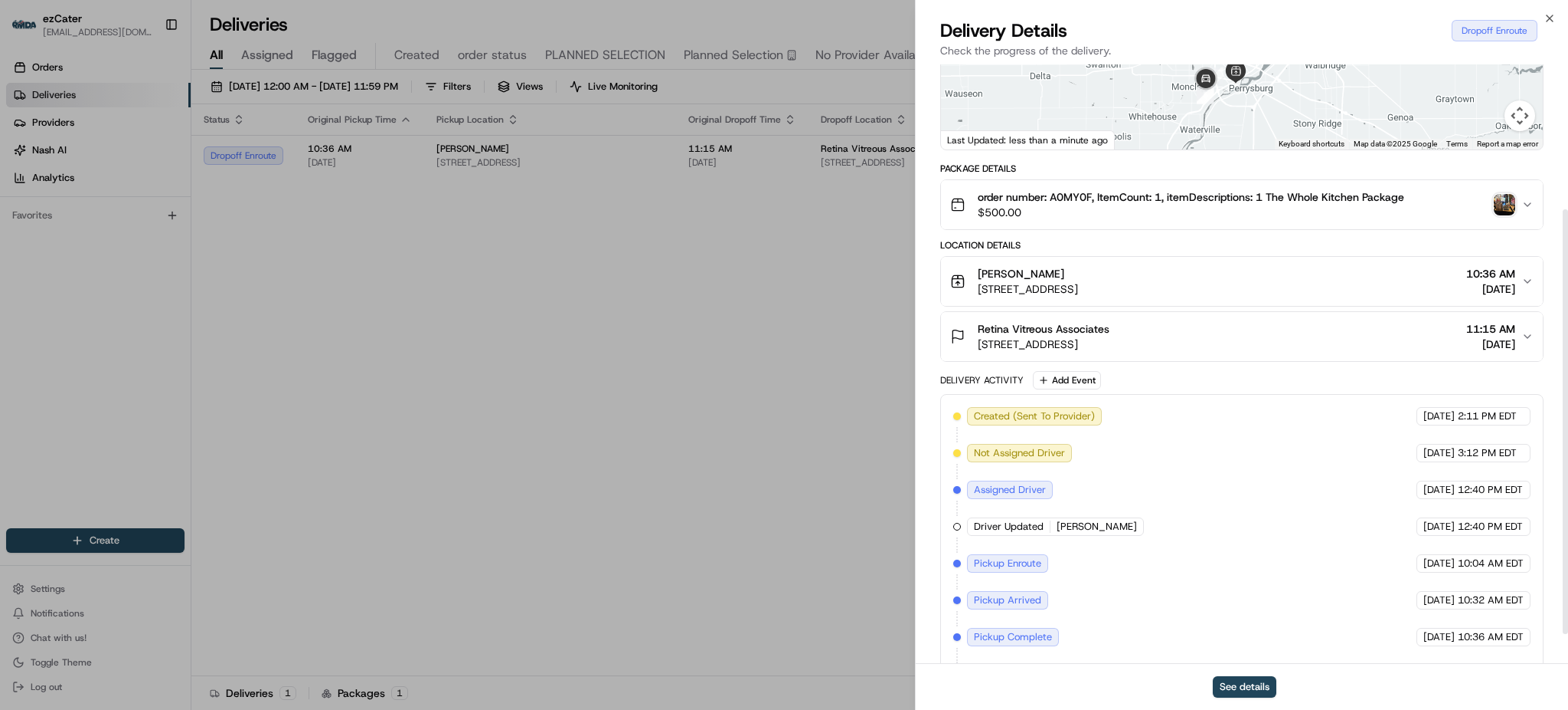
click at [1342, 266] on div "[PERSON_NAME] [STREET_ADDRESS] 10:36 AM [DATE]" at bounding box center [1236, 281] width 571 height 31
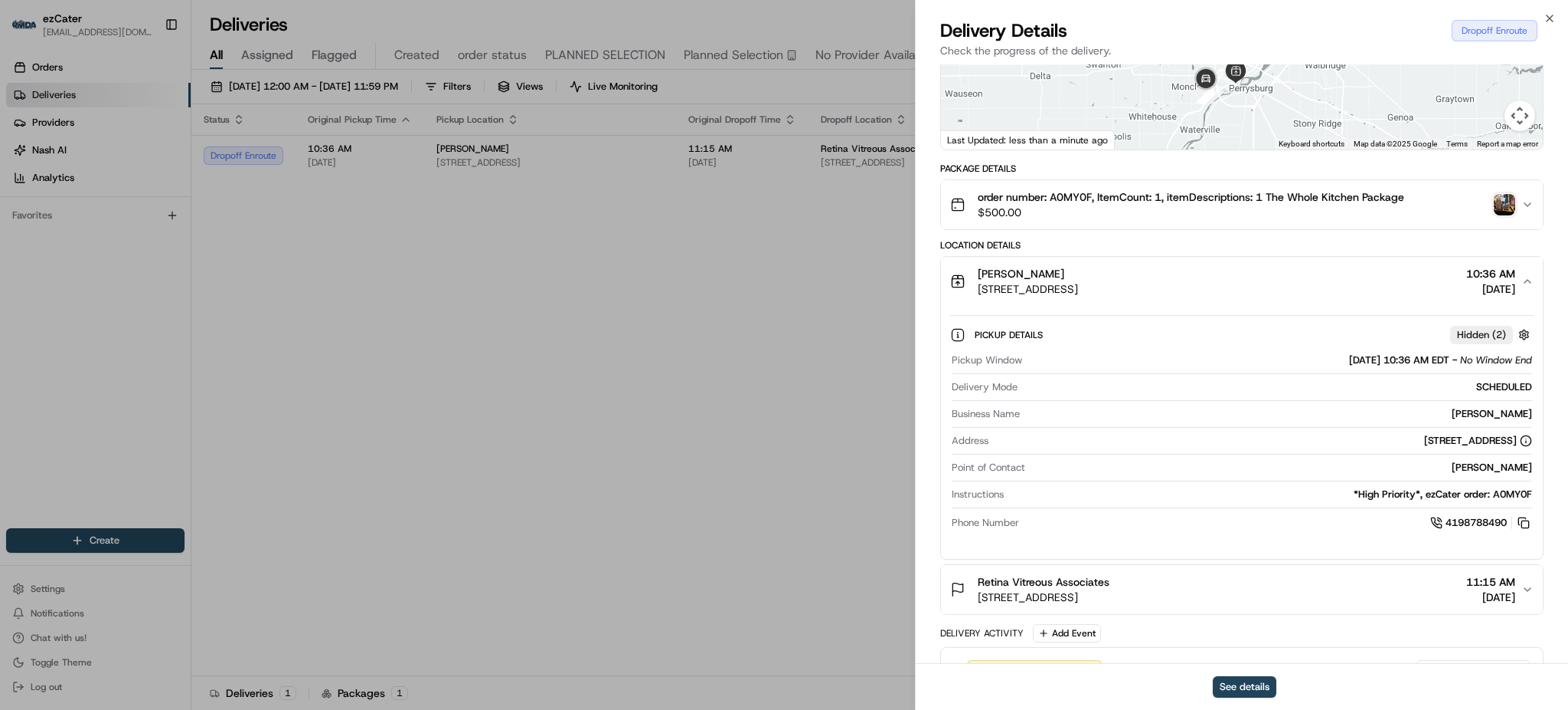
click at [1078, 293] on span "[STREET_ADDRESS]" at bounding box center [1027, 288] width 101 height 16
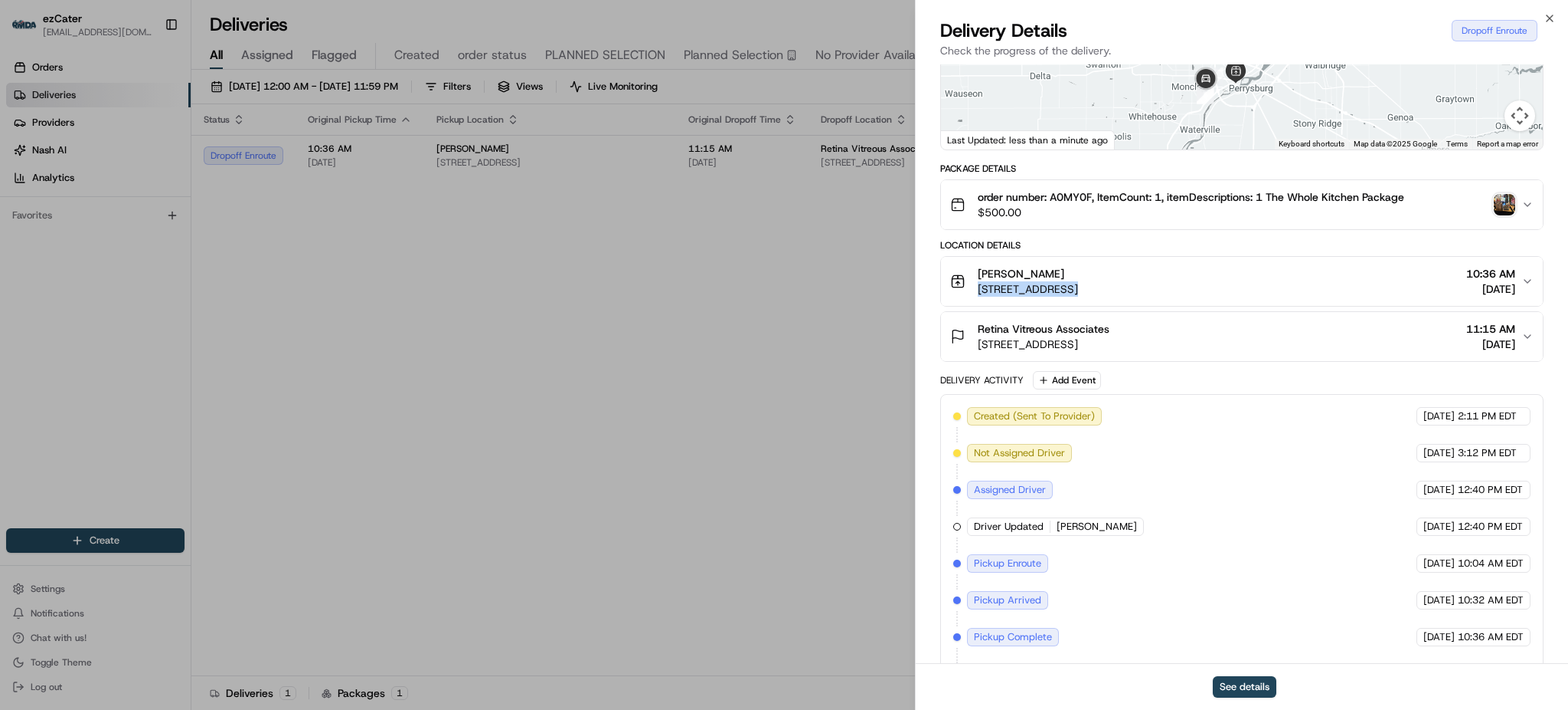
copy span "[STREET_ADDRESS]"
click at [1501, 209] on img "button" at bounding box center [1504, 204] width 21 height 21
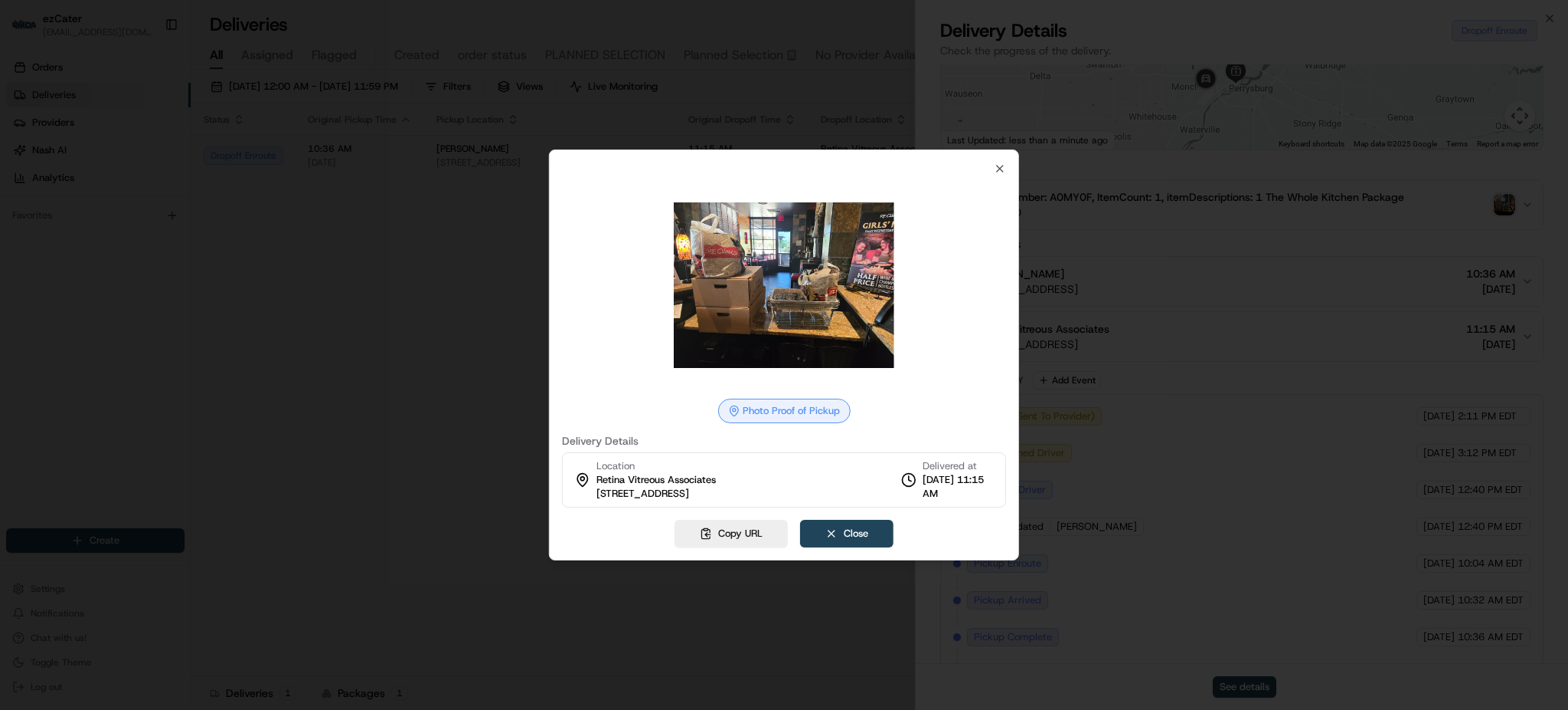
click at [436, 332] on div at bounding box center [784, 355] width 1568 height 710
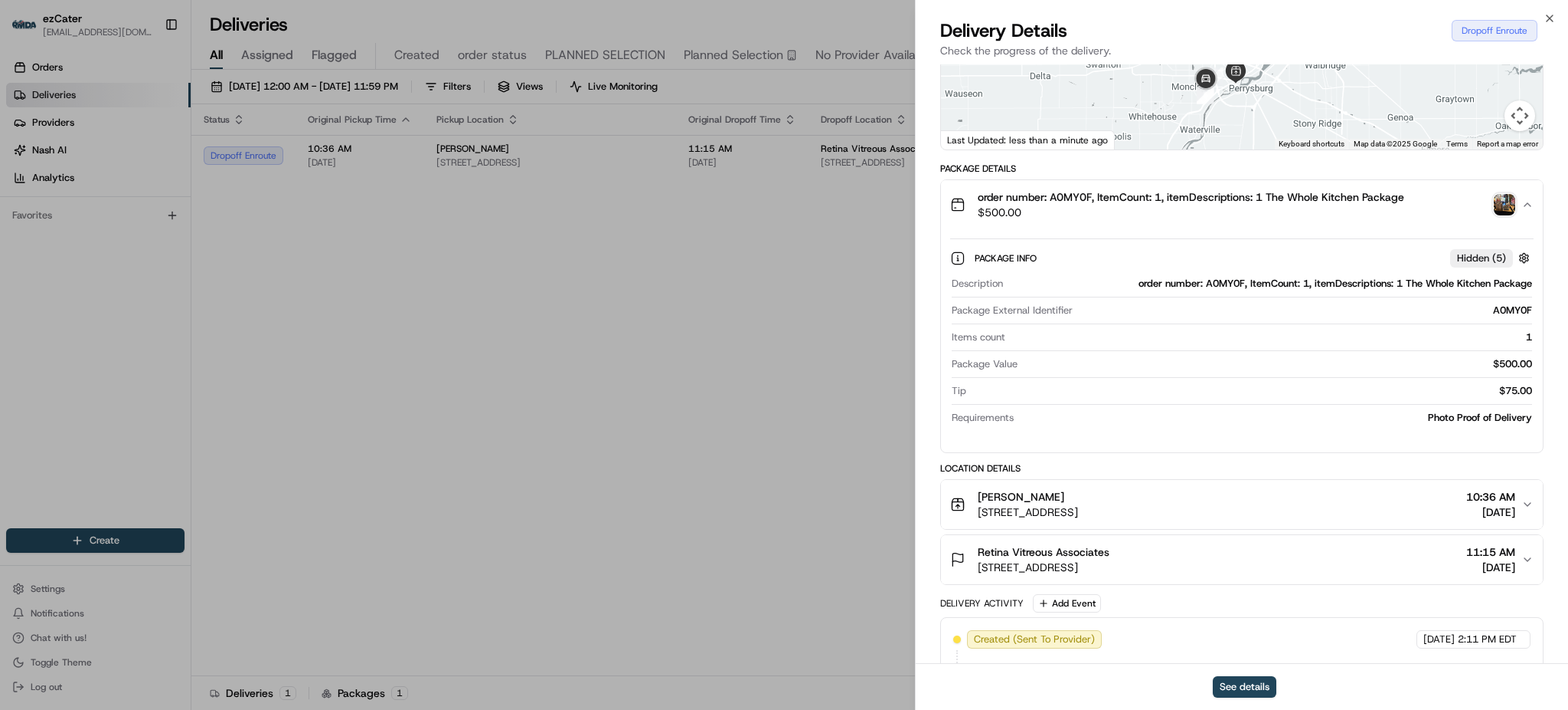
drag, startPoint x: 1227, startPoint y: 116, endPoint x: 1226, endPoint y: 141, distance: 25.0
click at [1226, 141] on div at bounding box center [1242, 35] width 602 height 228
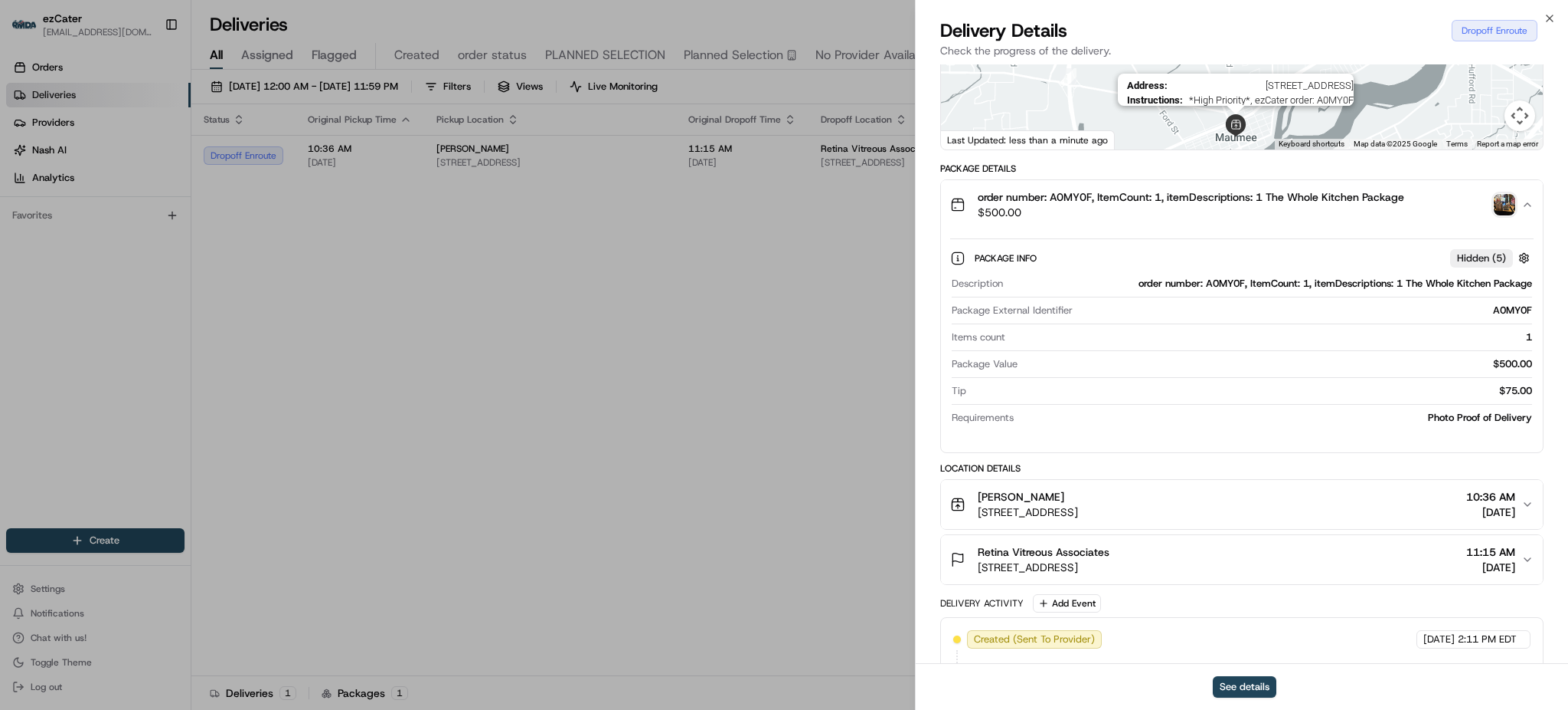
click at [1242, 128] on img at bounding box center [1235, 125] width 23 height 23
click at [1135, 233] on div "Package Info Hidden ( 5 ) Description order number: A0MY0F, ItemCount: 1, itemD…" at bounding box center [1242, 335] width 602 height 211
click at [1135, 225] on button "order number: A0MY0F, ItemCount: 1, itemDescriptions: 1 The Whole Kitchen Packa…" at bounding box center [1242, 204] width 602 height 49
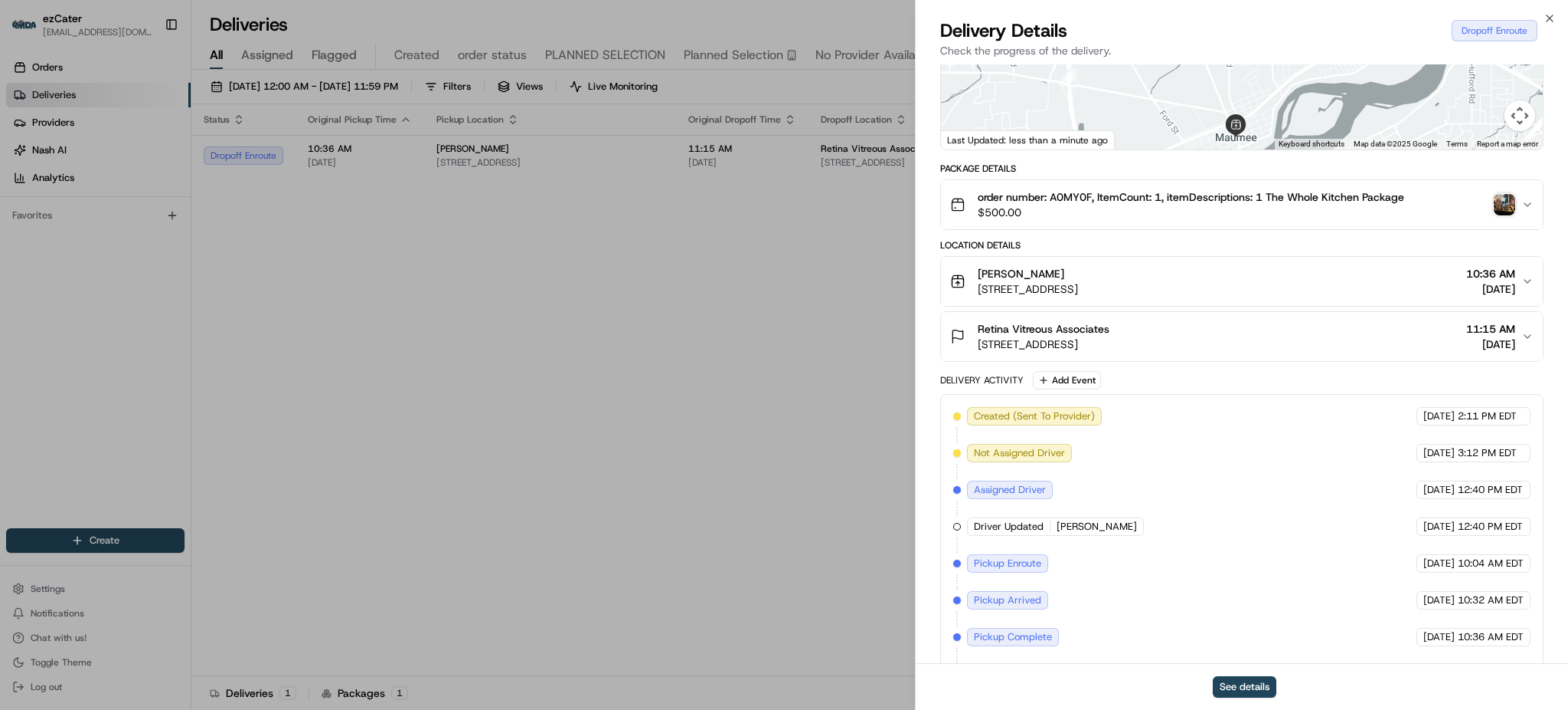
click at [1122, 296] on button "[PERSON_NAME] [STREET_ADDRESS] 10:36 AM [DATE]" at bounding box center [1242, 281] width 602 height 49
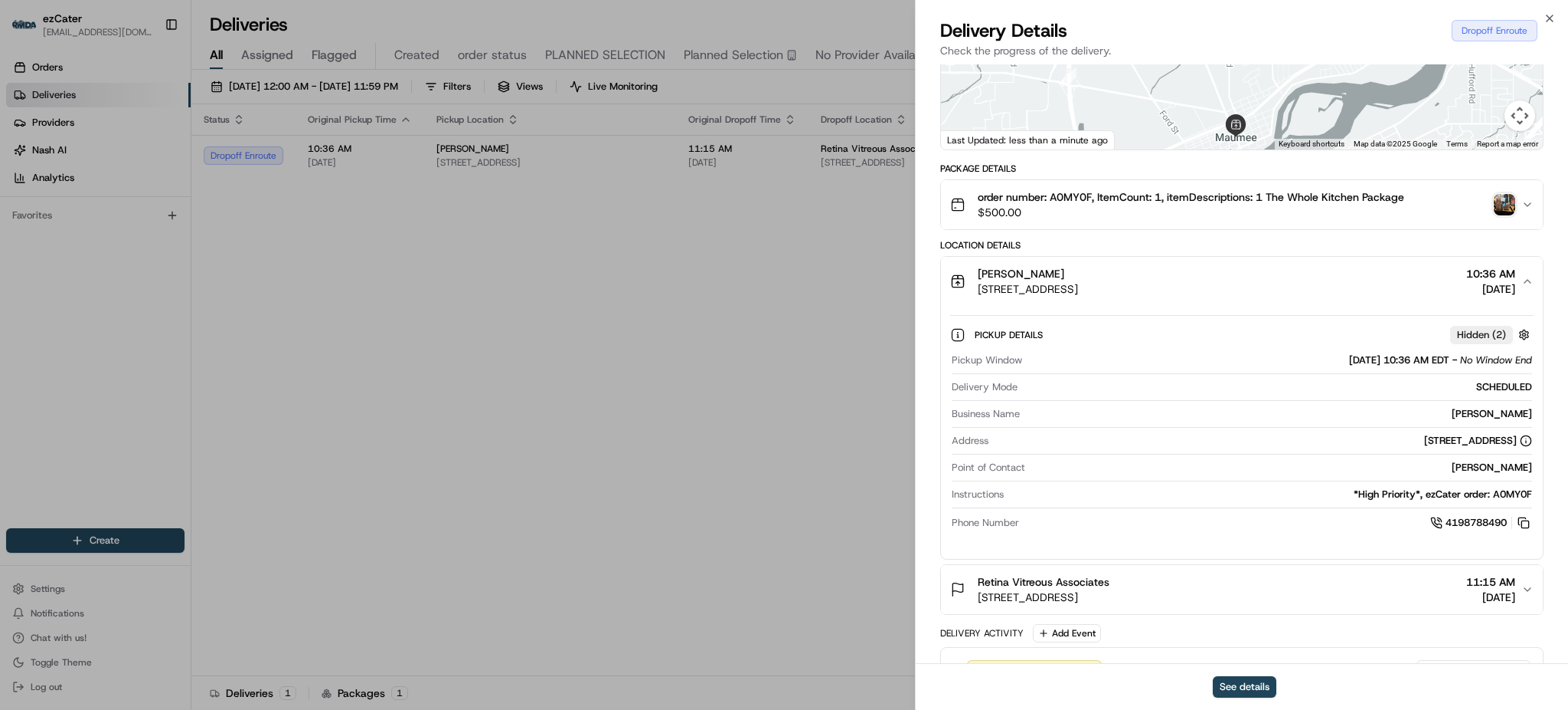
click at [1078, 289] on span "[STREET_ADDRESS]" at bounding box center [1027, 288] width 101 height 16
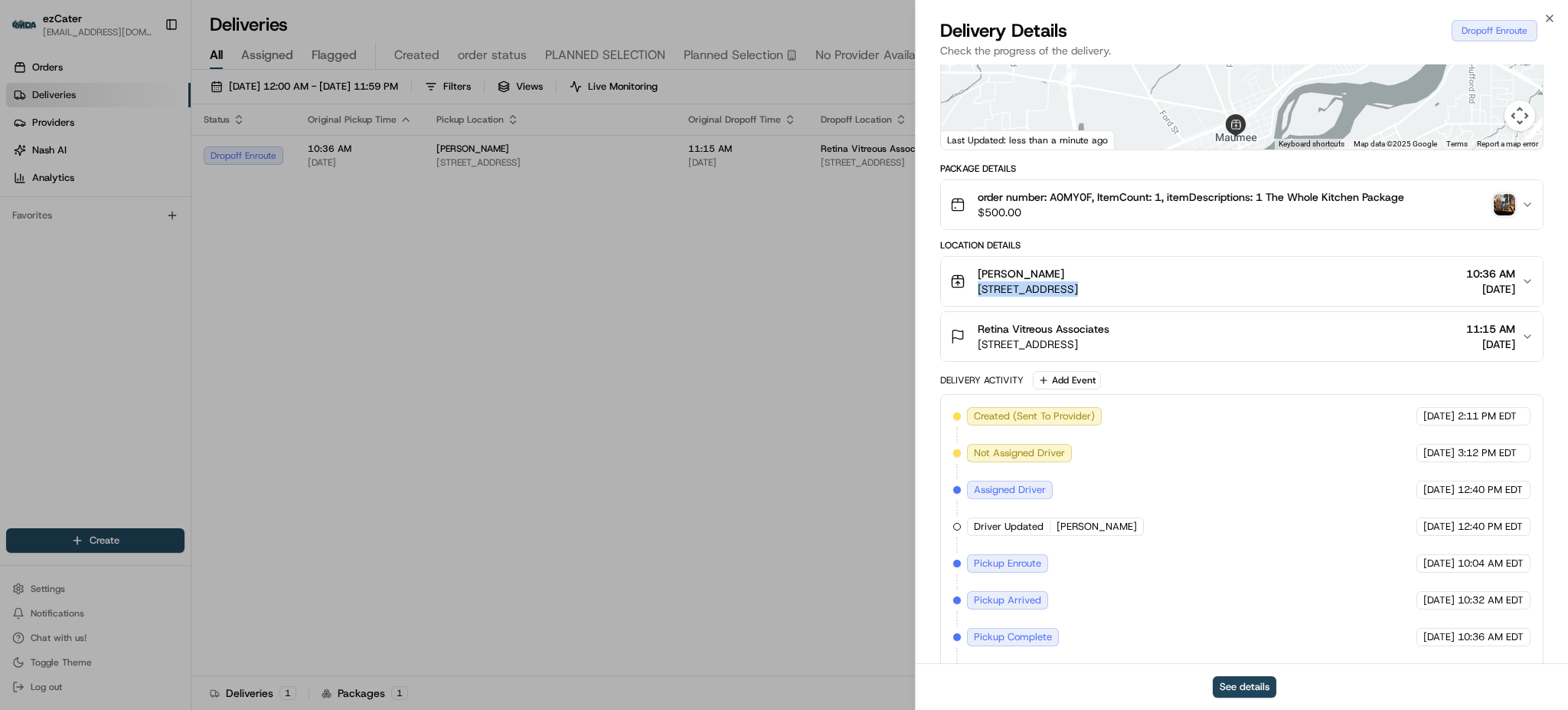
click at [1078, 289] on span "[STREET_ADDRESS]" at bounding box center [1027, 288] width 101 height 16
copy span "[STREET_ADDRESS]"
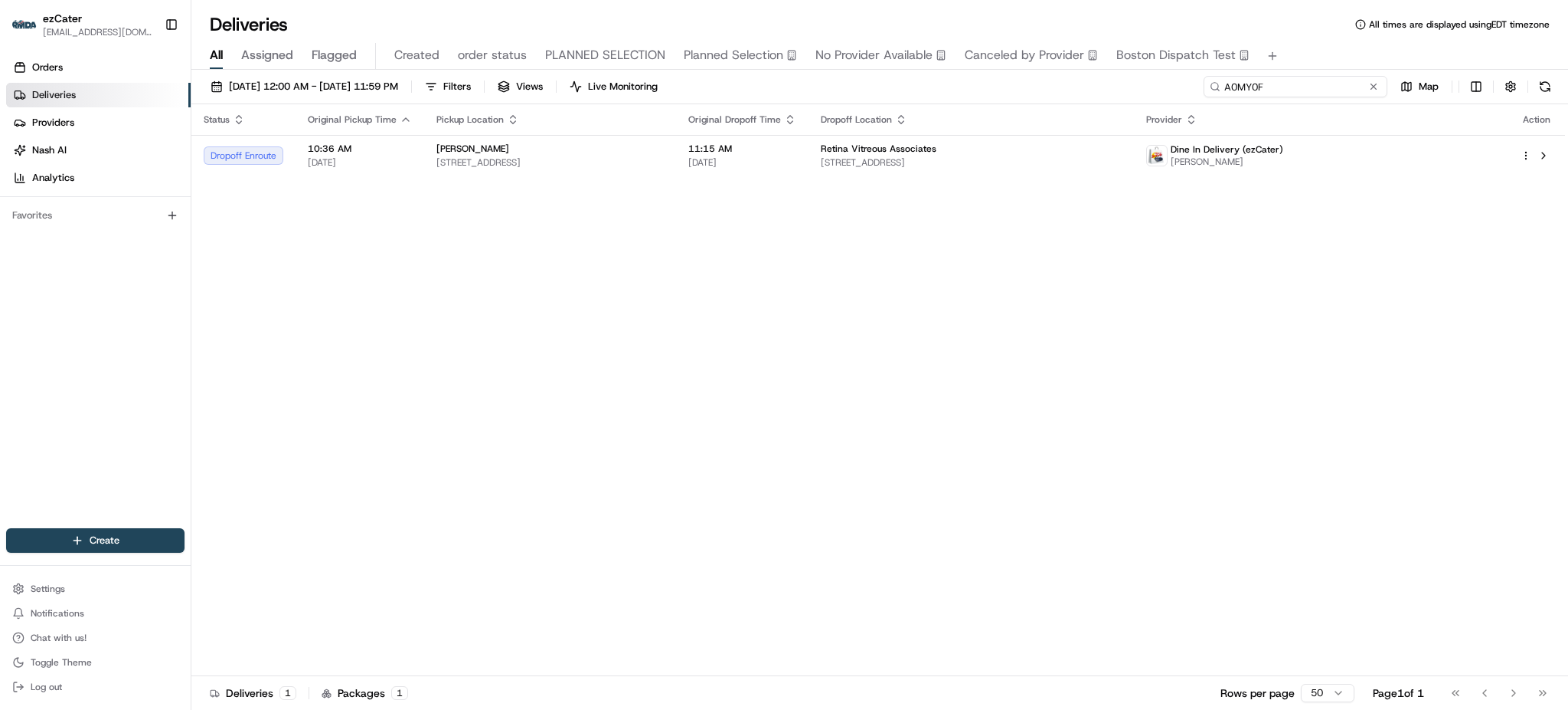
click at [1330, 87] on input "A0MY0F" at bounding box center [1295, 86] width 184 height 21
paste input "TW7-Y55"
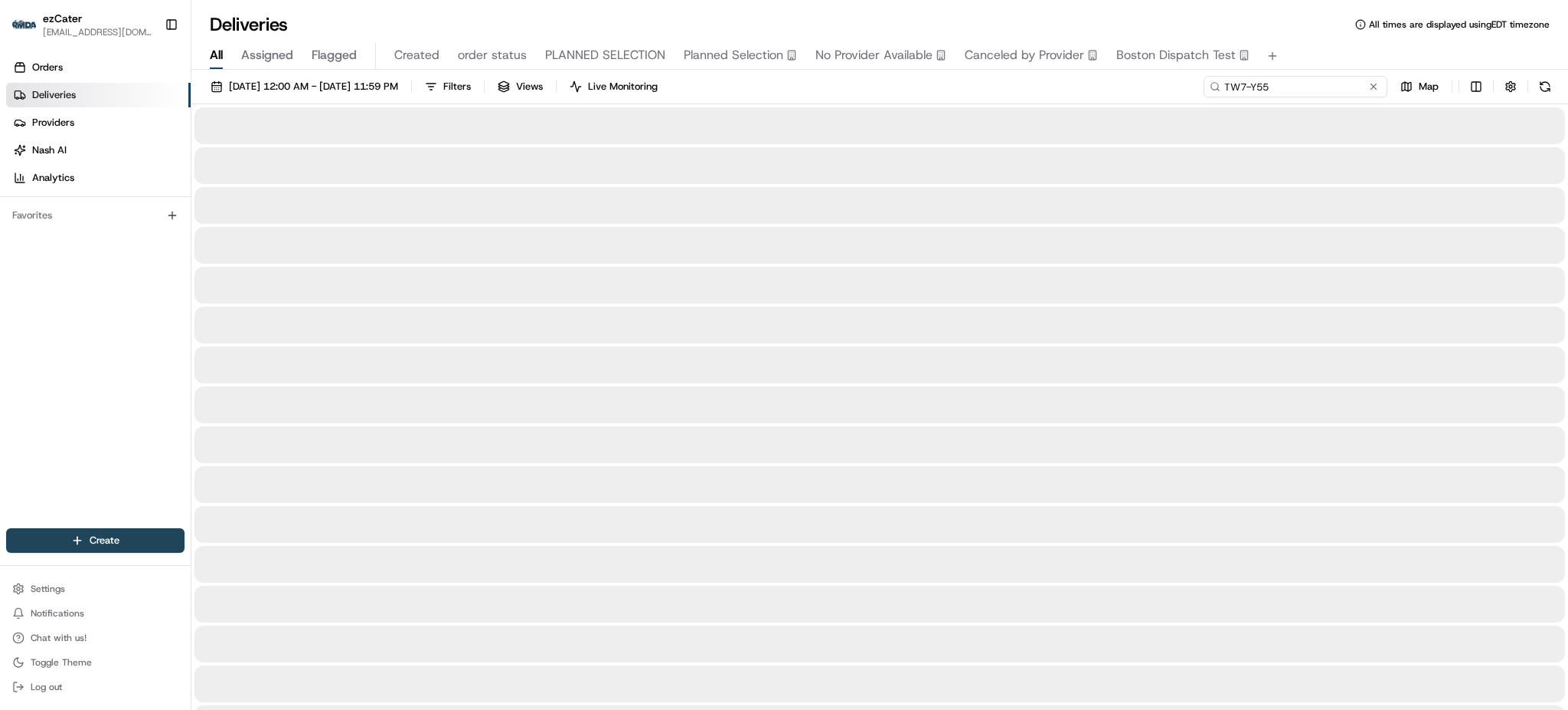
type input "TW7-Y55"
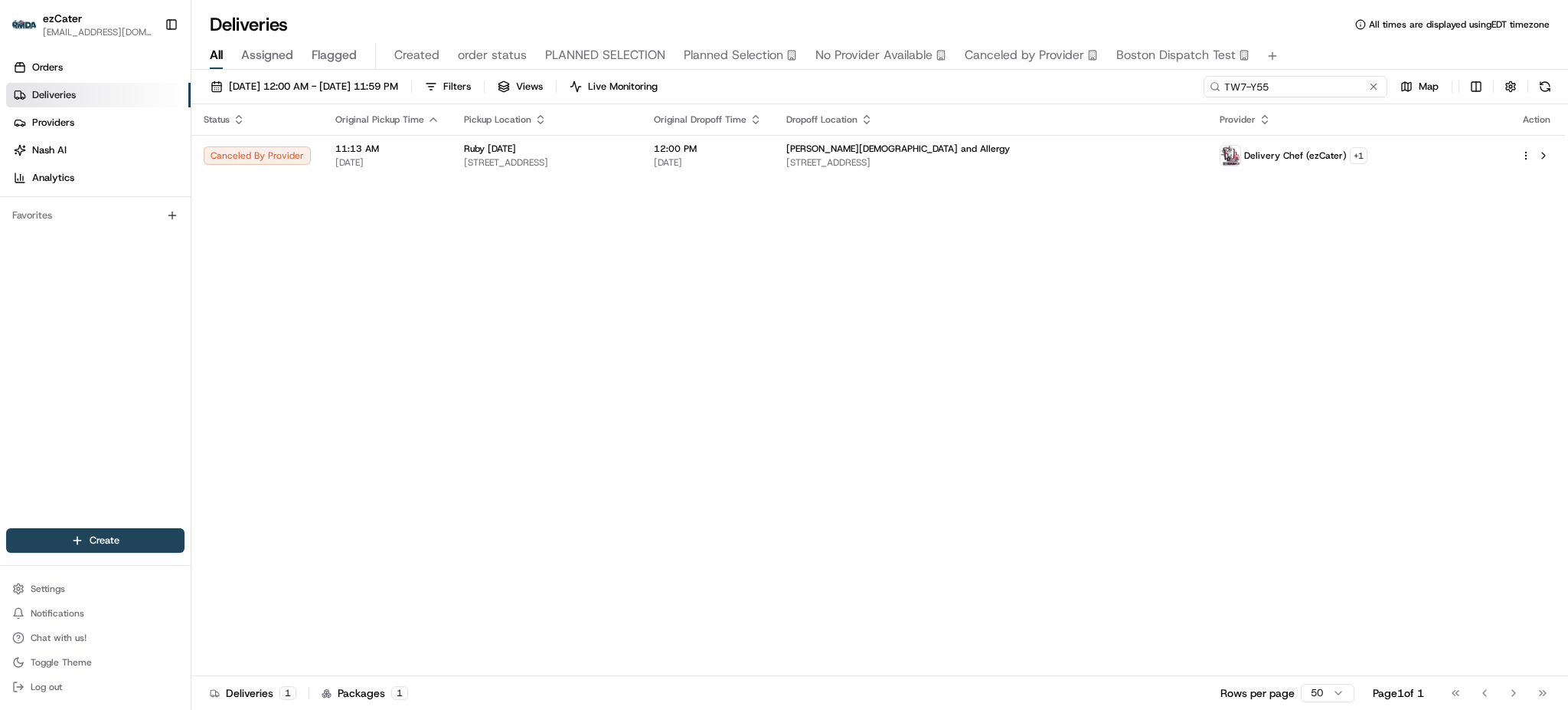
click at [1330, 87] on input "TW7-Y55" at bounding box center [1295, 86] width 184 height 21
click at [1315, 58] on div "All Assigned Flagged Created order status PLANNED SELECTION Planned Selection N…" at bounding box center [880, 55] width 1377 height 27
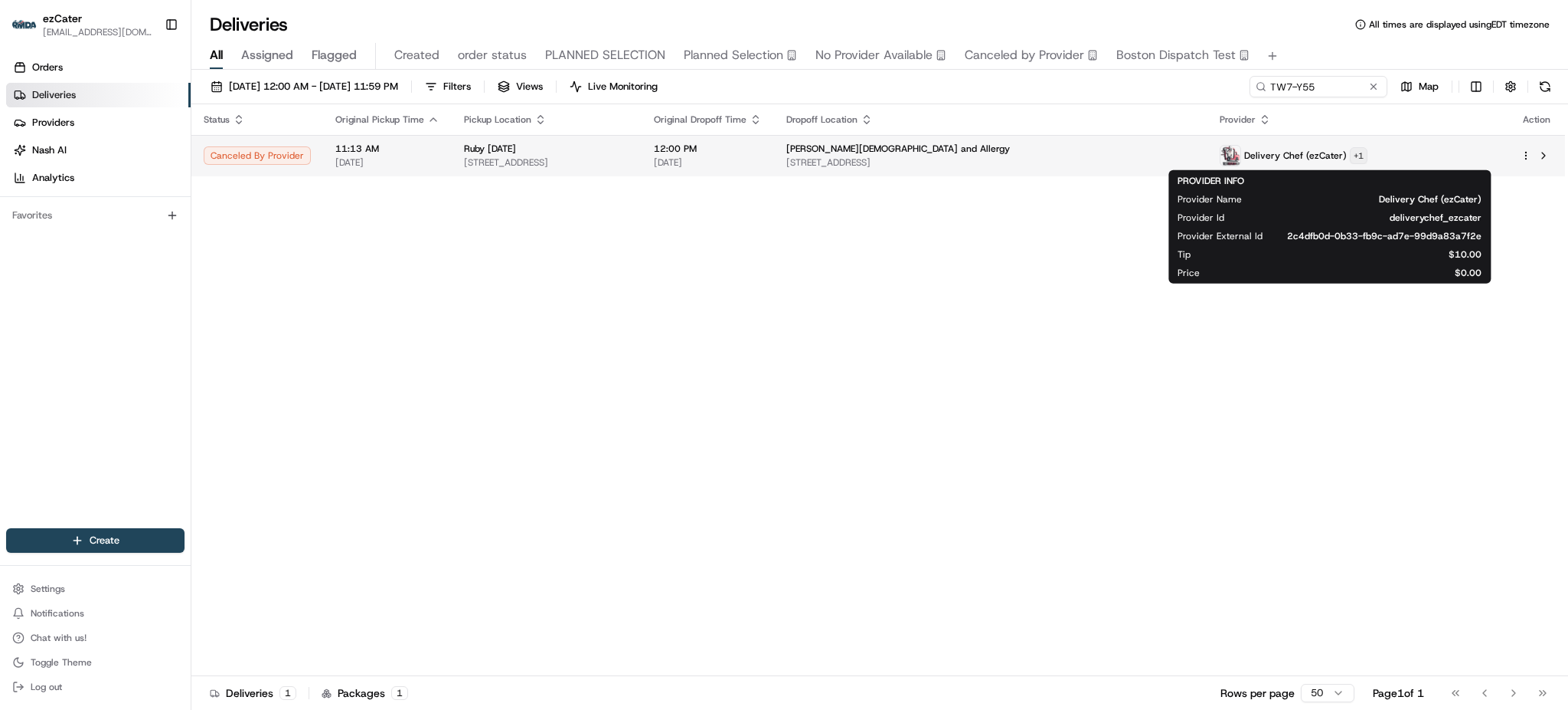
click at [1389, 155] on html "ezCater [EMAIL_ADDRESS][DOMAIN_NAME] Toggle Sidebar Orders Deliveries Providers…" at bounding box center [784, 355] width 1568 height 710
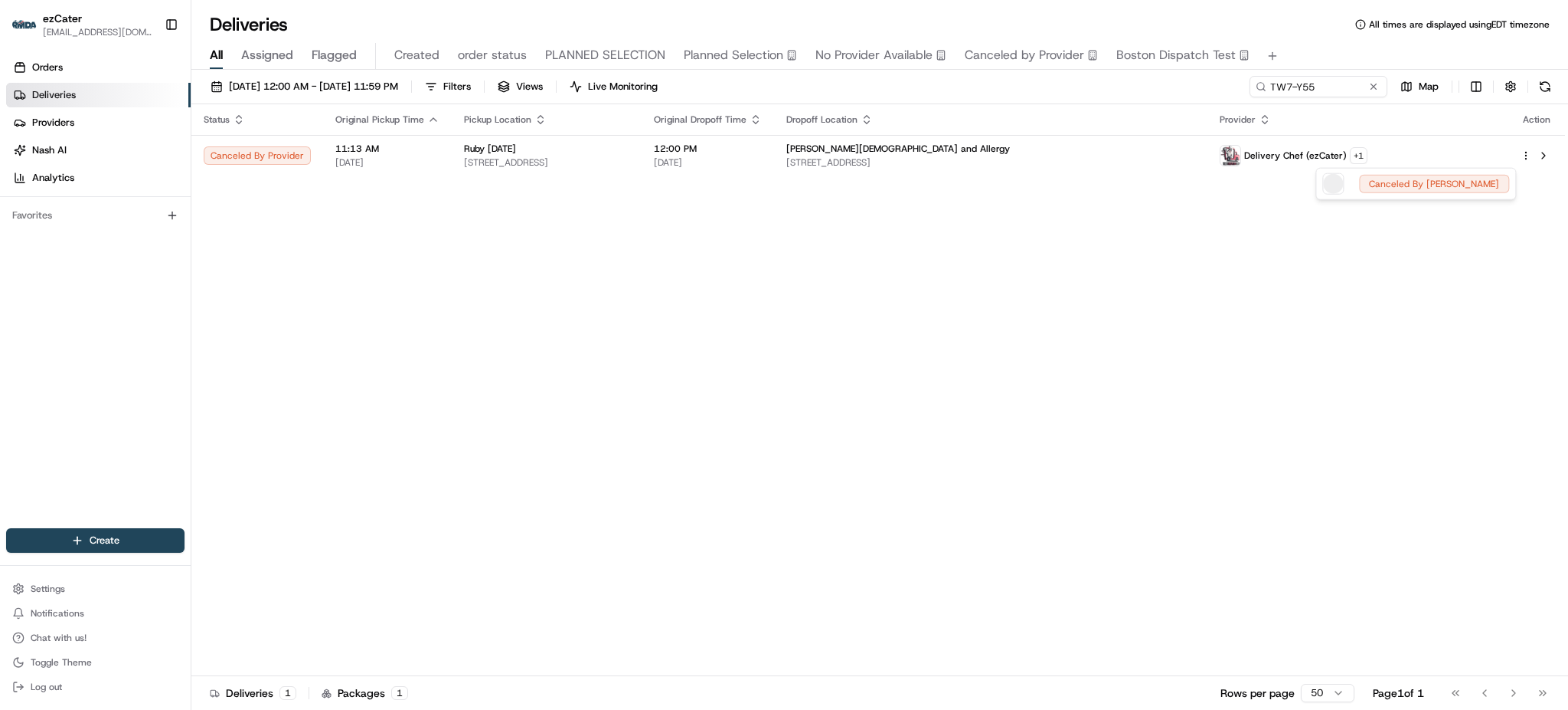
click at [1051, 245] on html "ezCater [EMAIL_ADDRESS][DOMAIN_NAME] Toggle Sidebar Orders Deliveries Providers…" at bounding box center [784, 355] width 1568 height 710
click at [1355, 354] on div "Status Original Pickup Time Pickup Location Original Dropoff Time Dropoff Locat…" at bounding box center [878, 390] width 1374 height 571
click at [1547, 85] on button at bounding box center [1545, 86] width 21 height 21
click at [943, 90] on div "[DATE] 12:00 AM - [DATE] 11:59 PM Filters Views Live Monitoring TW7-Y55 Map" at bounding box center [880, 90] width 1377 height 29
click at [411, 472] on div "Status Original Pickup Time Pickup Location Original Dropoff Time Dropoff Locat…" at bounding box center [878, 390] width 1374 height 571
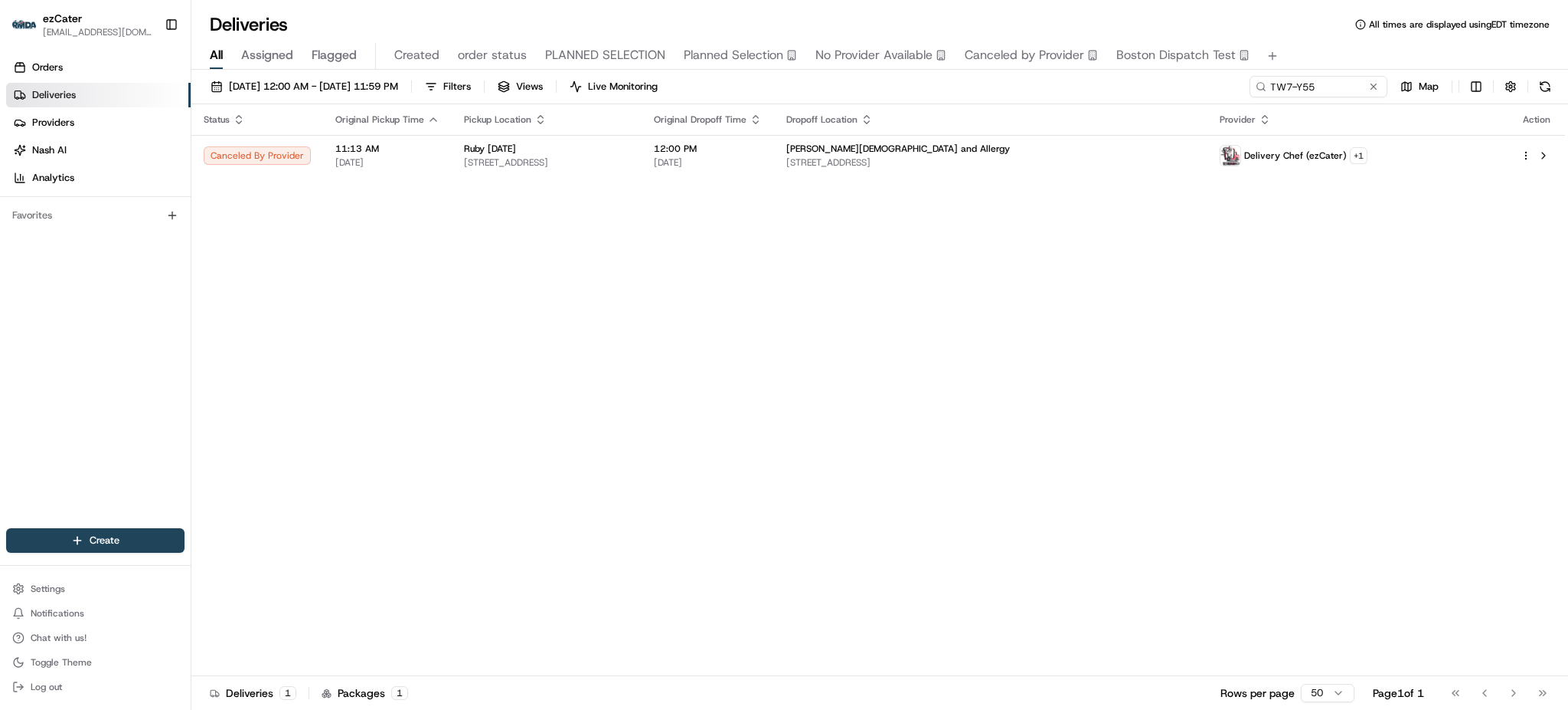
click at [1432, 263] on div "Status Original Pickup Time Pickup Location Original Dropoff Time Dropoff Locat…" at bounding box center [878, 390] width 1374 height 571
click at [977, 167] on span "[STREET_ADDRESS]" at bounding box center [991, 162] width 409 height 12
click at [1292, 92] on input "TW7-Y55" at bounding box center [1295, 86] width 184 height 21
paste input "A0MY0F"
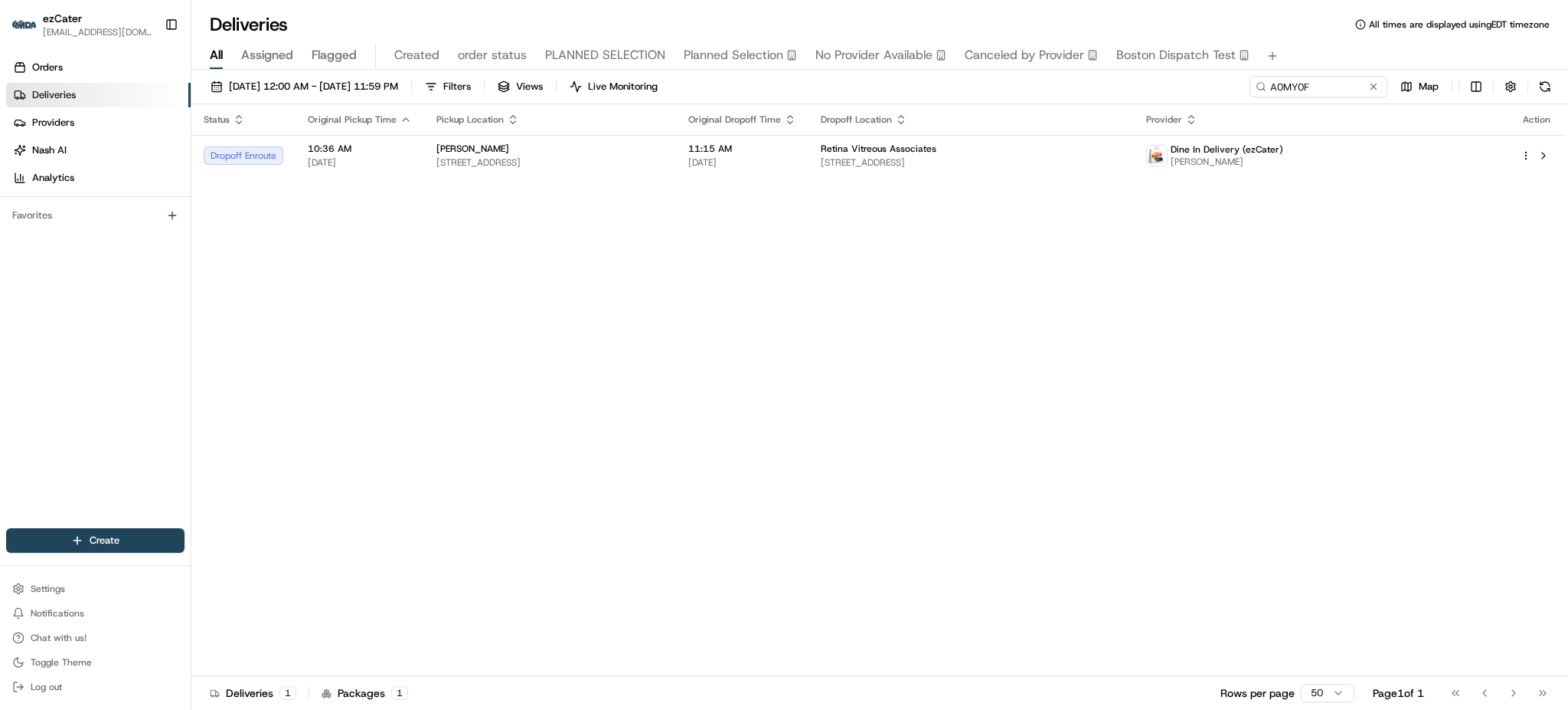
click at [1048, 324] on div "Status Original Pickup Time Pickup Location Original Dropoff Time Dropoff Locat…" at bounding box center [878, 390] width 1374 height 571
click at [796, 167] on span "[DATE]" at bounding box center [742, 162] width 108 height 12
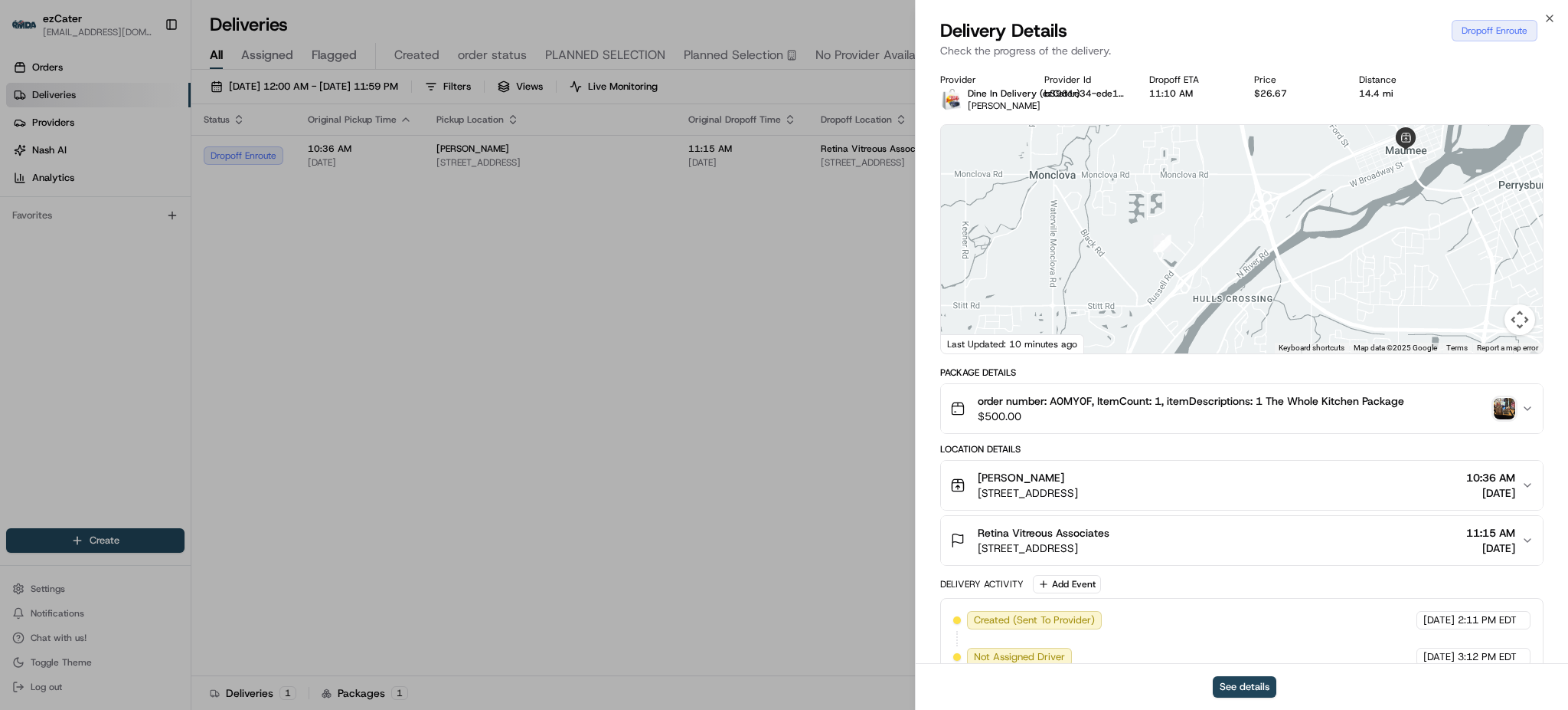
drag, startPoint x: 1315, startPoint y: 226, endPoint x: 1255, endPoint y: 320, distance: 111.5
click at [1256, 320] on div at bounding box center [1242, 239] width 602 height 228
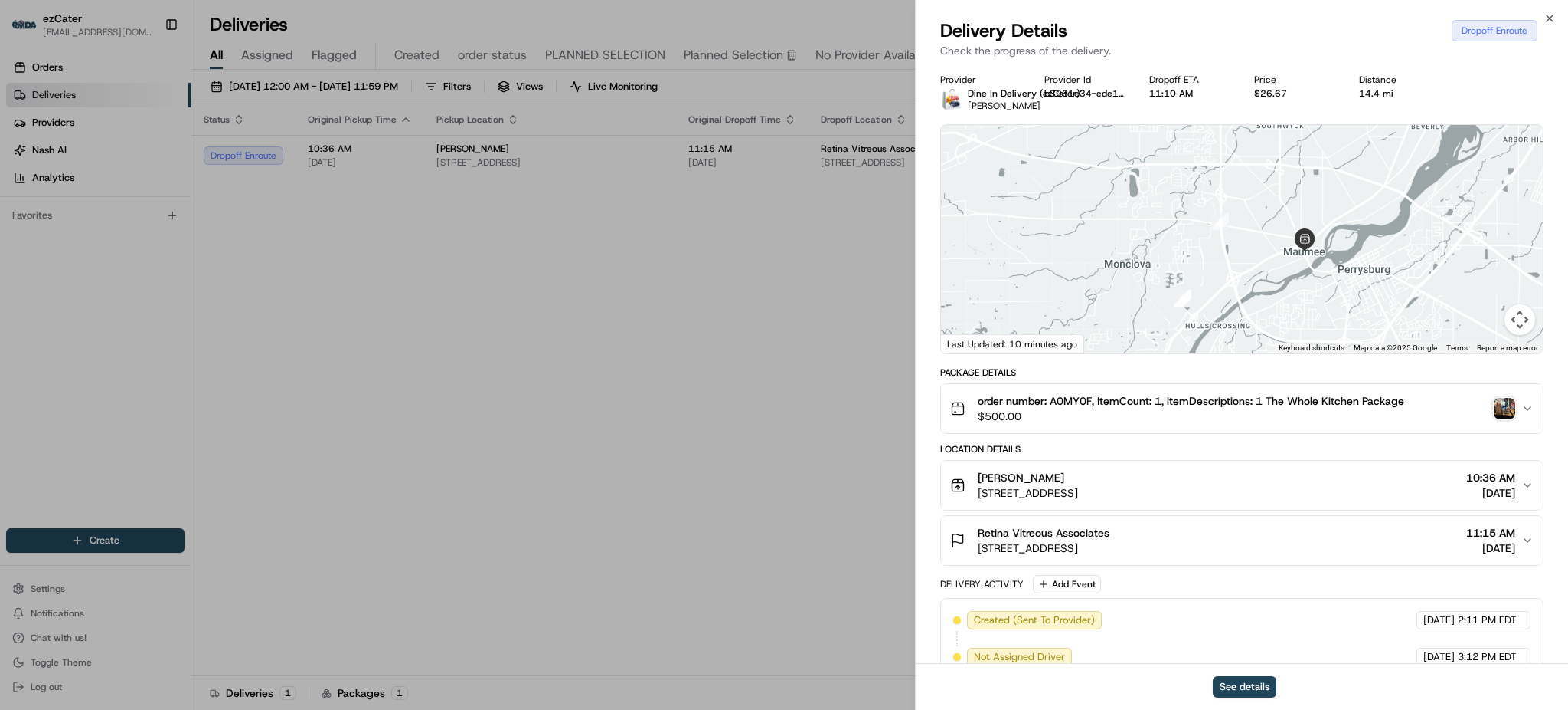
click at [1259, 273] on div at bounding box center [1242, 239] width 602 height 228
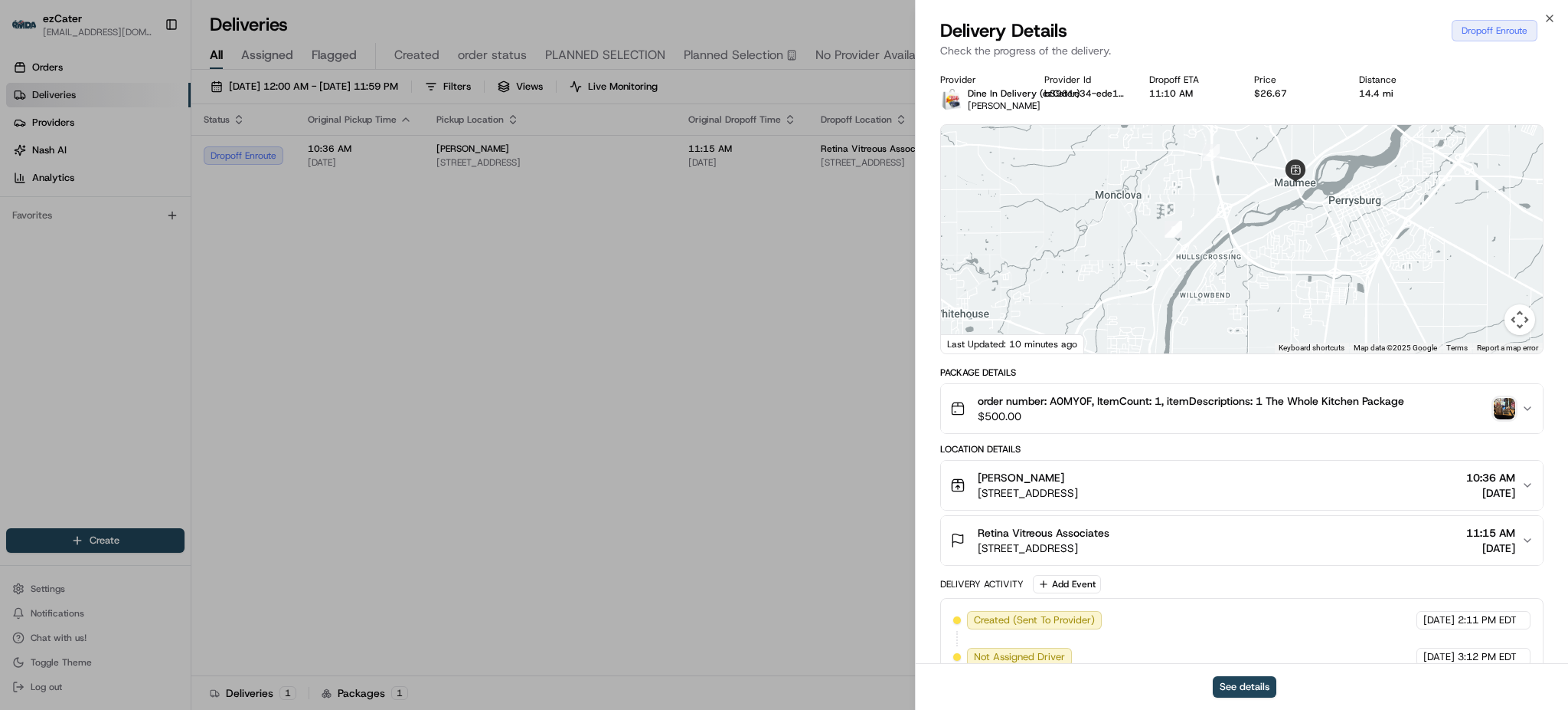
drag, startPoint x: 1259, startPoint y: 273, endPoint x: 1250, endPoint y: 202, distance: 71.6
click at [1250, 202] on div at bounding box center [1242, 239] width 602 height 228
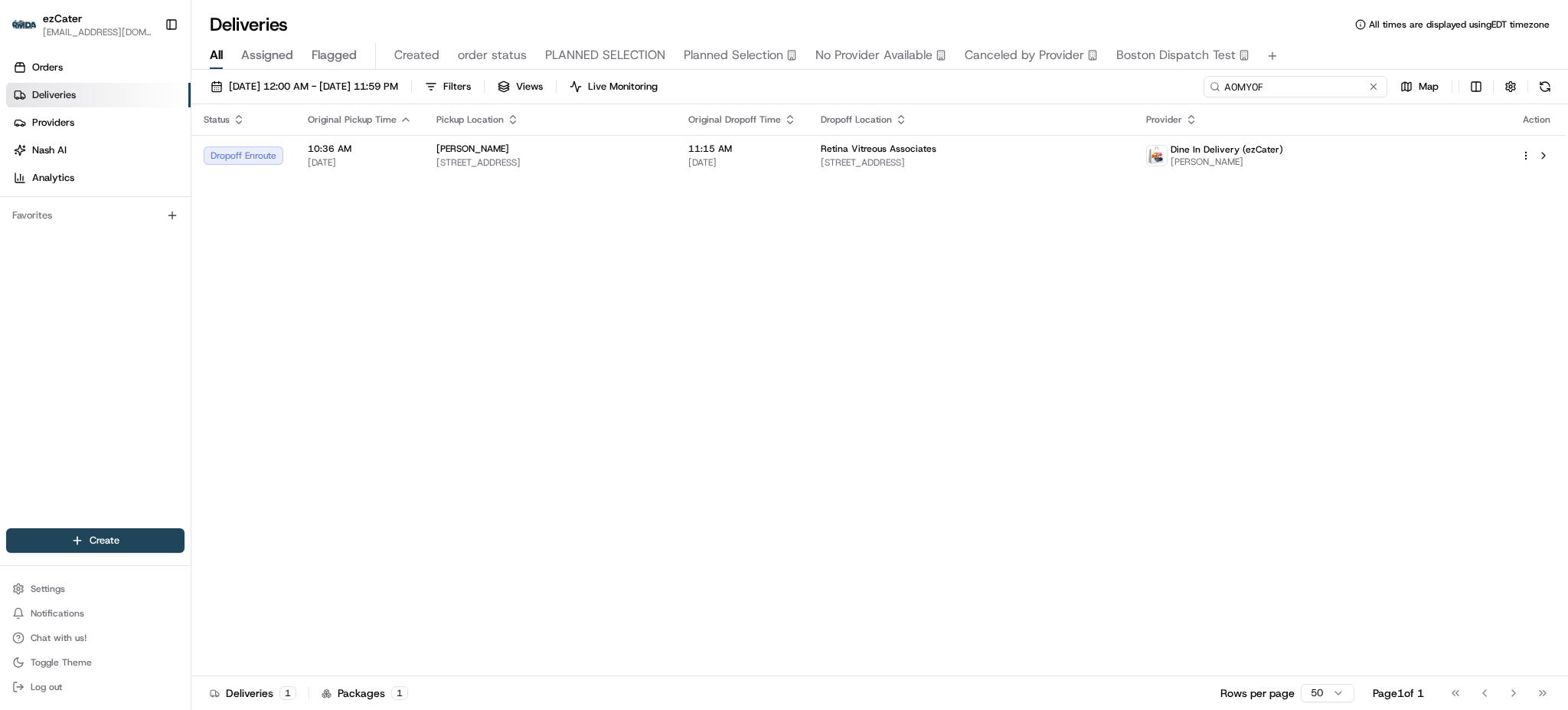
click at [1343, 87] on input "A0MY0F" at bounding box center [1295, 86] width 184 height 21
paste input "REL-ETVCAM"
click at [1327, 55] on div "All Assigned Flagged Created order status PLANNED SELECTION Planned Selection N…" at bounding box center [880, 55] width 1377 height 27
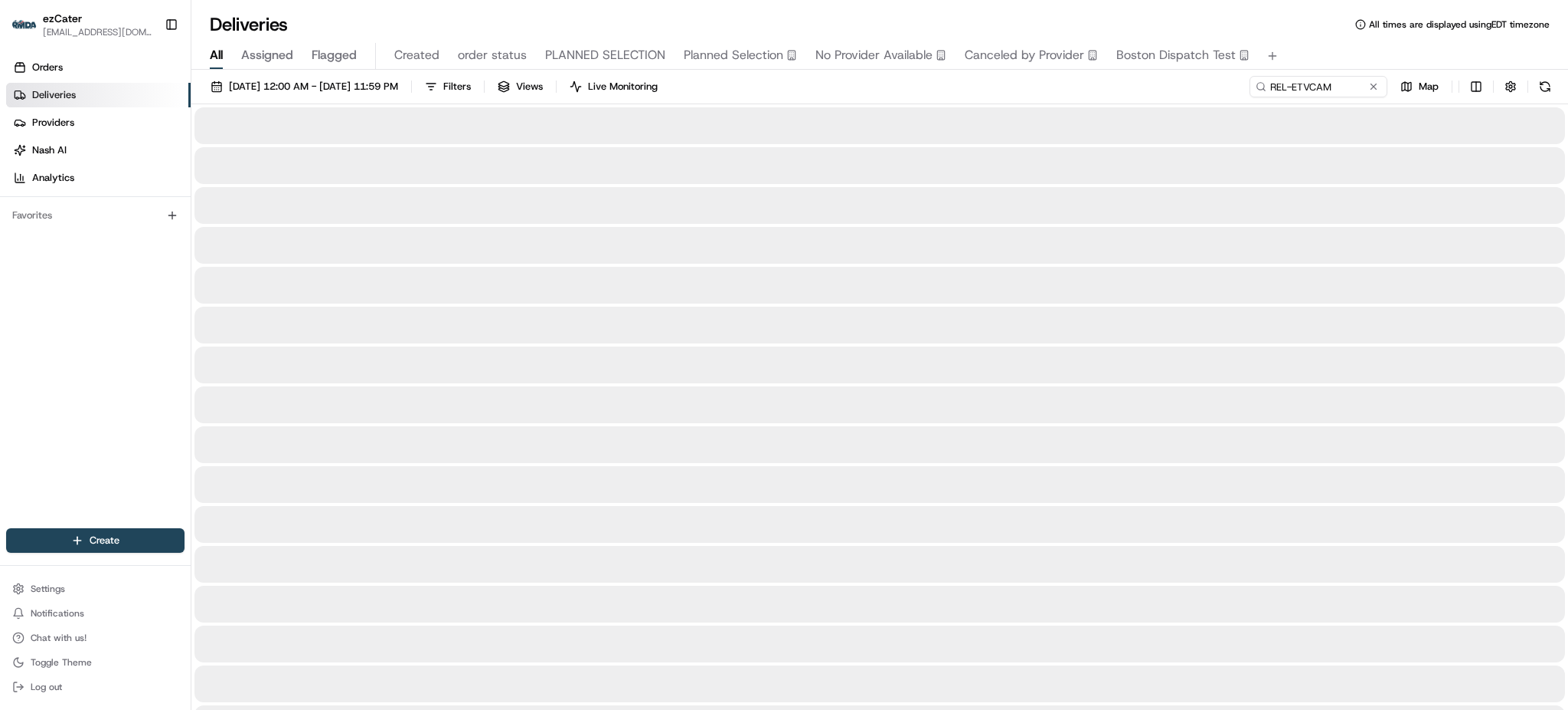
click at [1327, 55] on div "All Assigned Flagged Created order status PLANNED SELECTION Planned Selection N…" at bounding box center [880, 55] width 1377 height 27
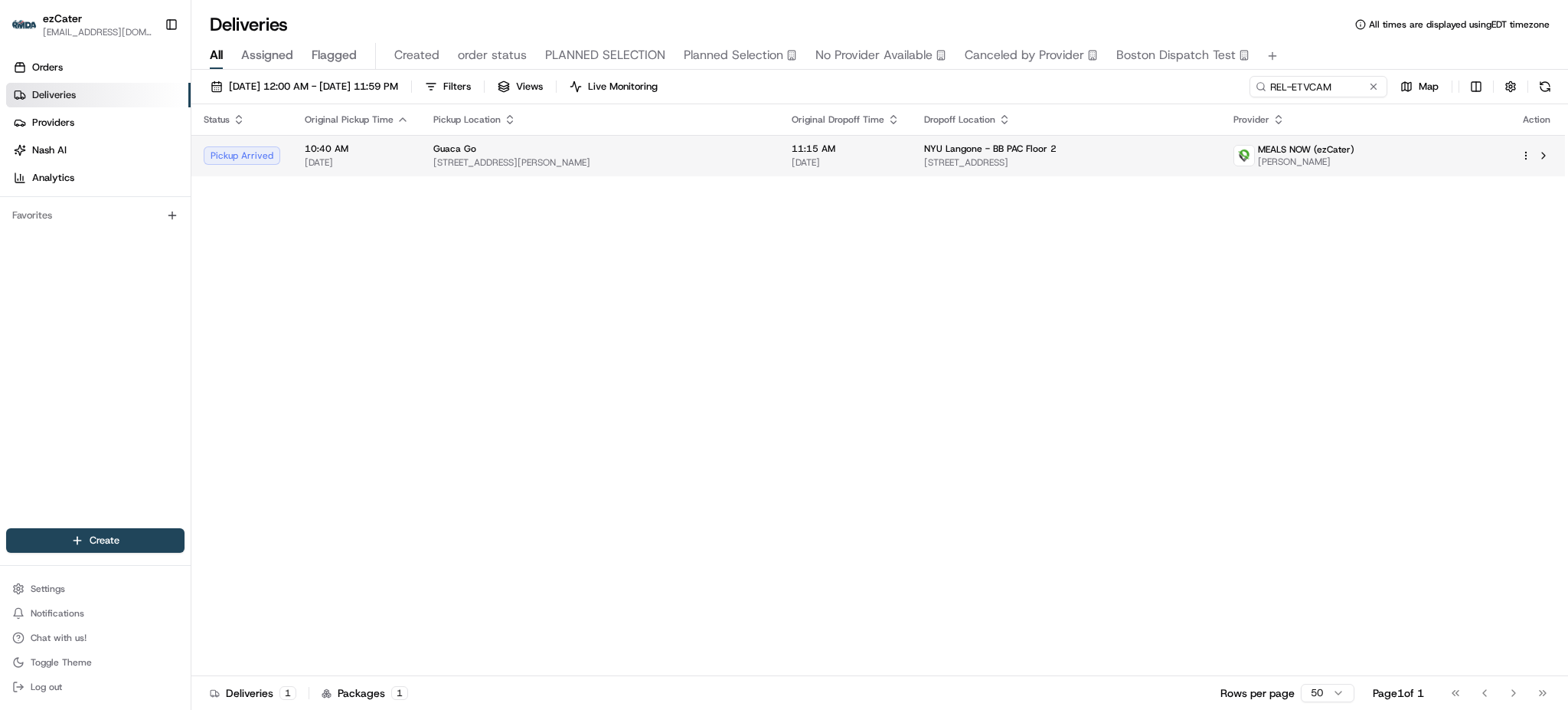
click at [951, 157] on span "[STREET_ADDRESS]" at bounding box center [1066, 162] width 285 height 12
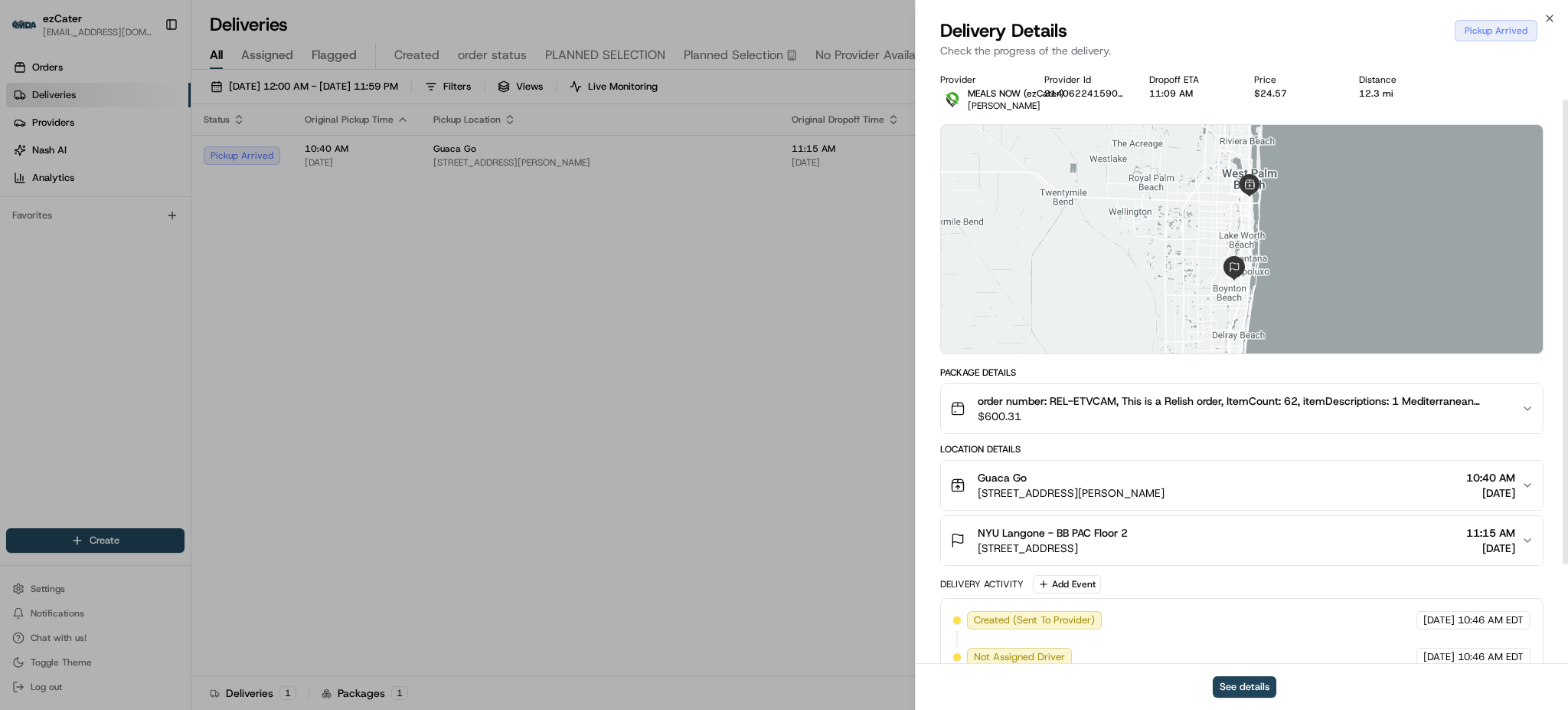
scroll to position [172, 0]
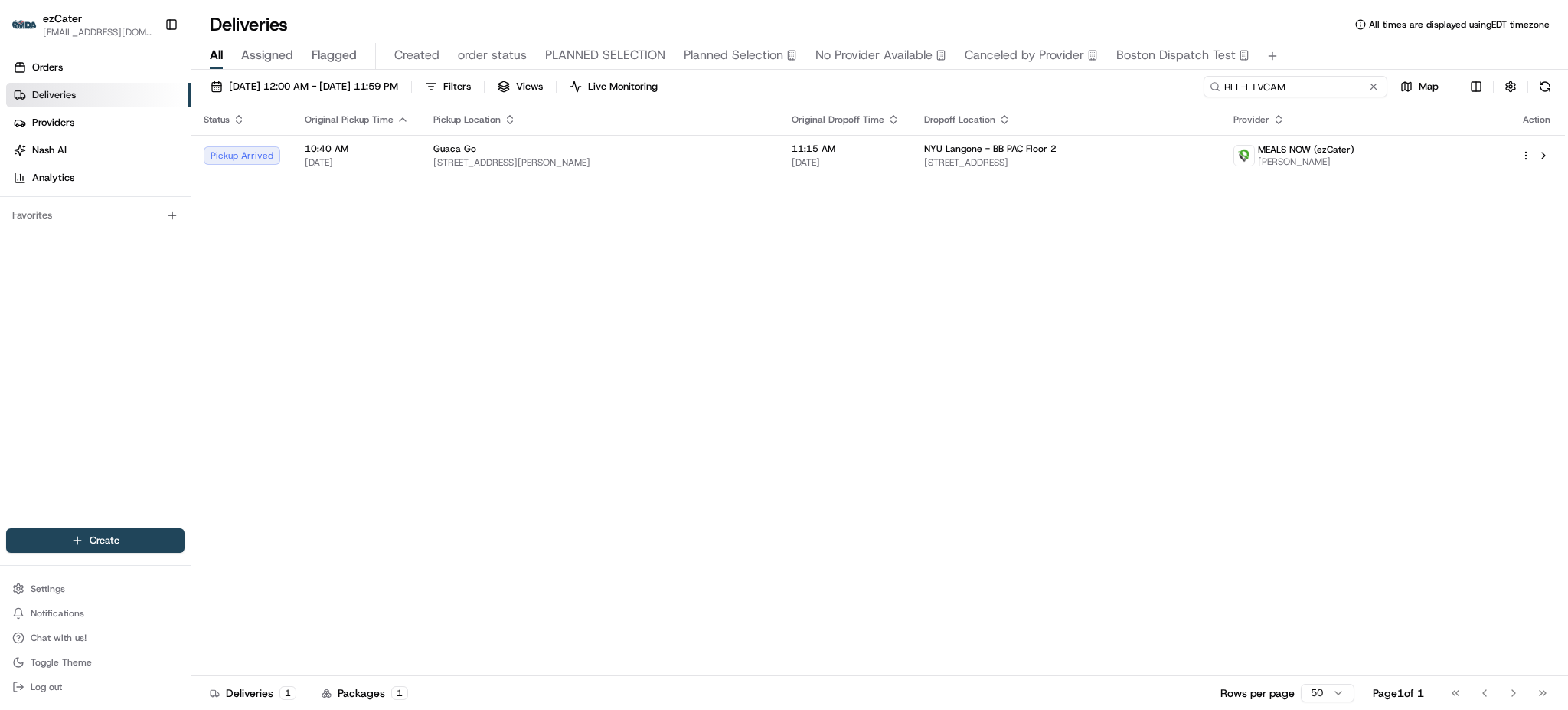
click at [1304, 87] on input "REL-ETVCAM" at bounding box center [1295, 86] width 184 height 21
paste input "AEPQKG"
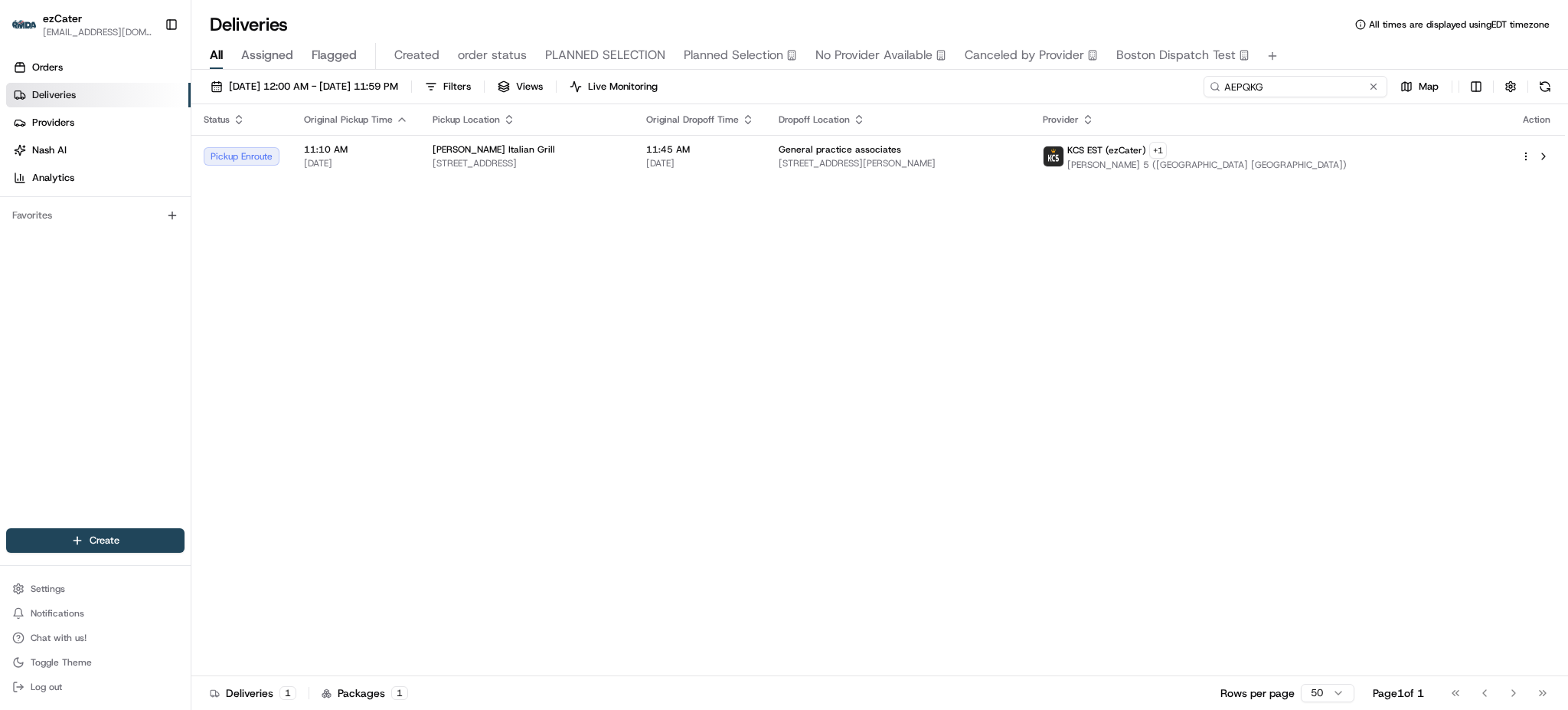
click at [1328, 82] on input "AEPQKG" at bounding box center [1295, 86] width 184 height 21
click at [1336, 86] on input "AEPQKG" at bounding box center [1295, 86] width 184 height 21
paste input "REL-ETVCAM"
click at [1320, 49] on div "All Assigned Flagged Created order status PLANNED SELECTION Planned Selection N…" at bounding box center [880, 55] width 1377 height 27
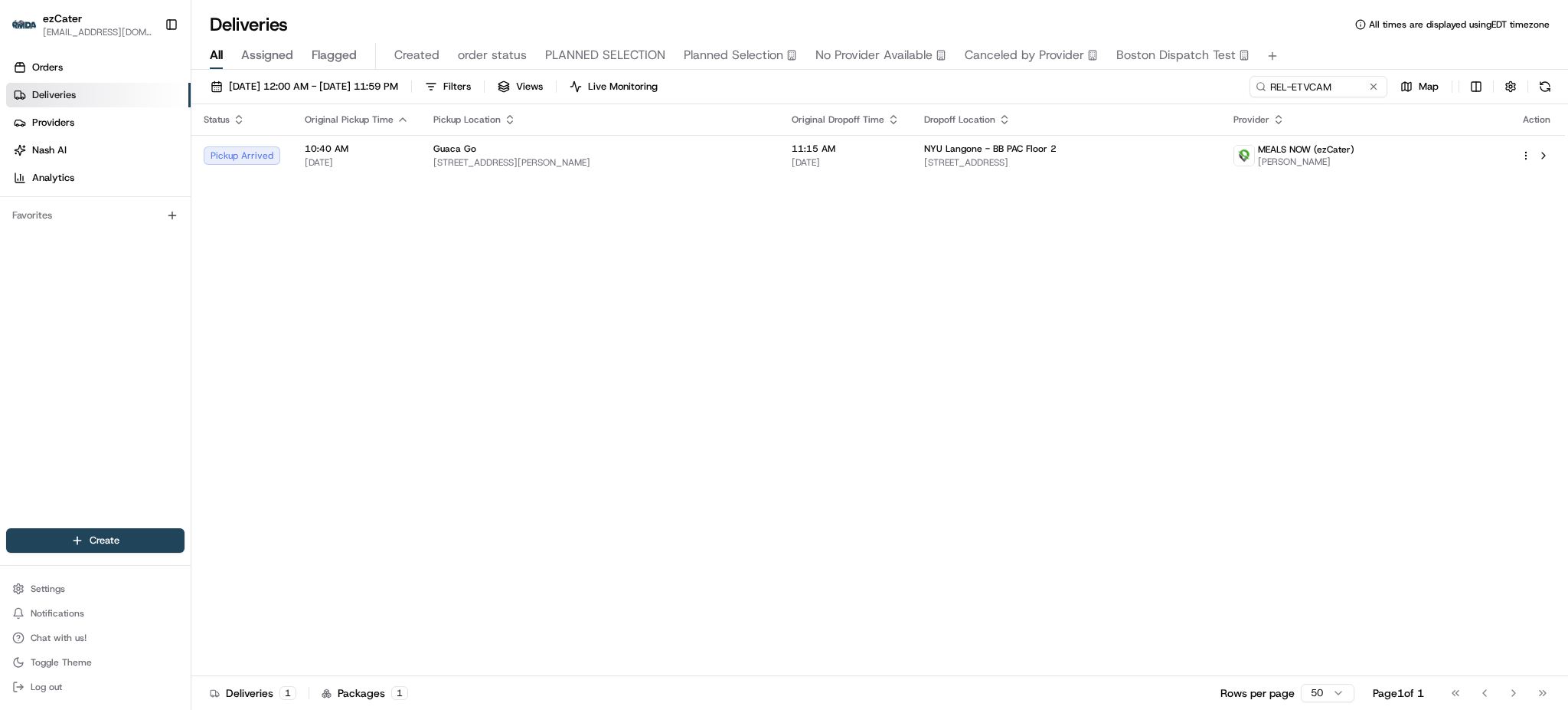
click at [1147, 85] on div "[DATE] 12:00 AM - [DATE] 11:59 PM Filters Views Live Monitoring REL-ETVCAM Map" at bounding box center [880, 90] width 1377 height 29
click at [1125, 151] on div "NYU Langone - BB PAC Floor 2" at bounding box center [1066, 148] width 285 height 12
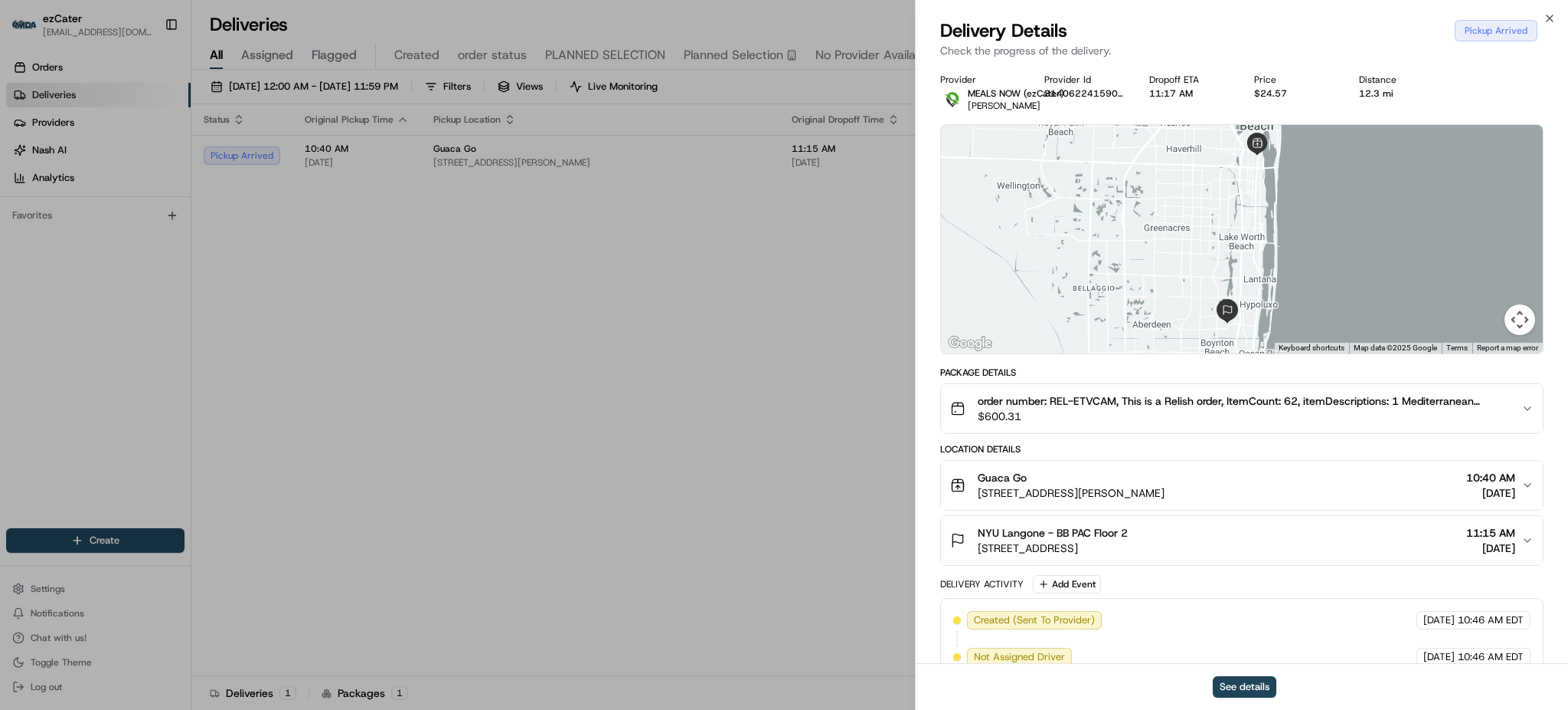
click at [1498, 412] on span "$600.31" at bounding box center [1243, 416] width 531 height 16
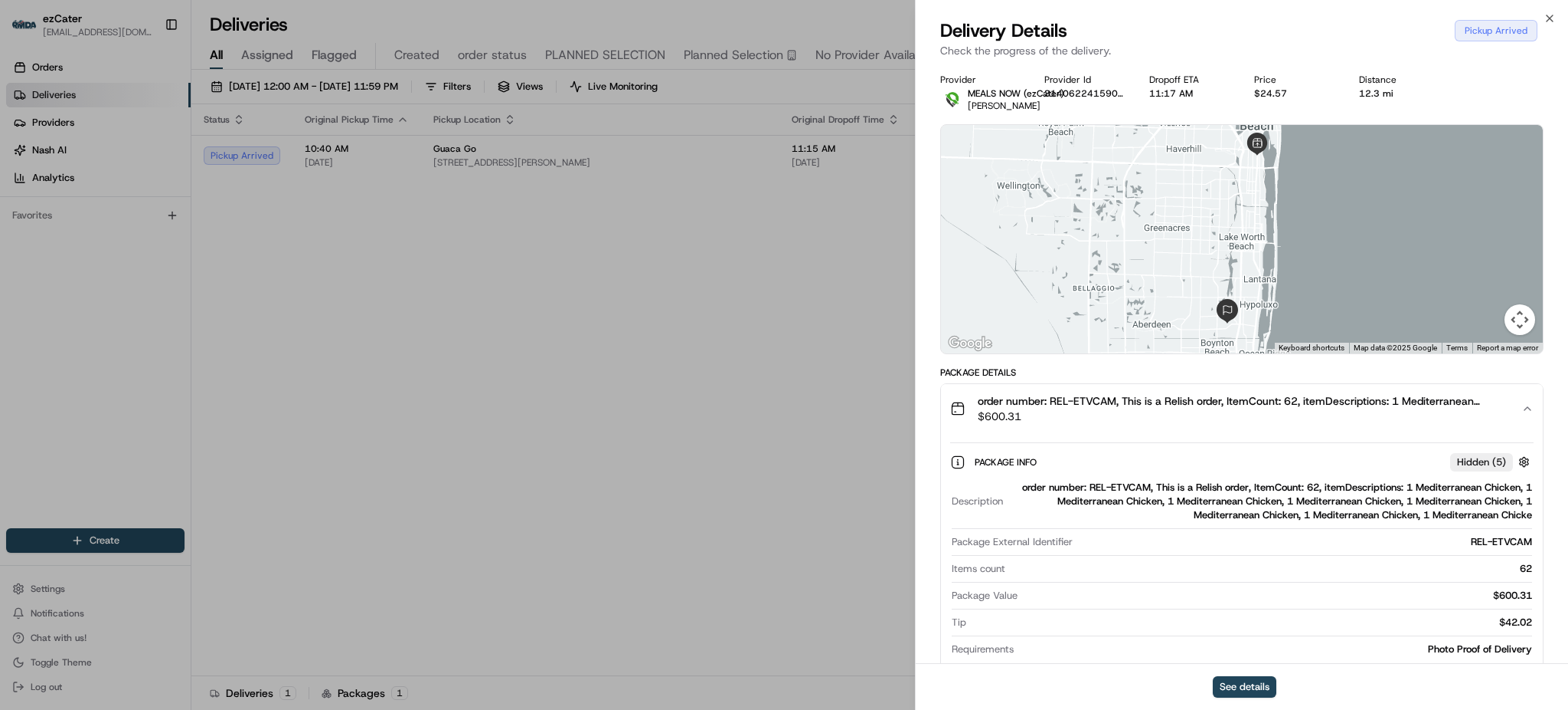
click at [1498, 412] on span "$600.31" at bounding box center [1243, 416] width 531 height 16
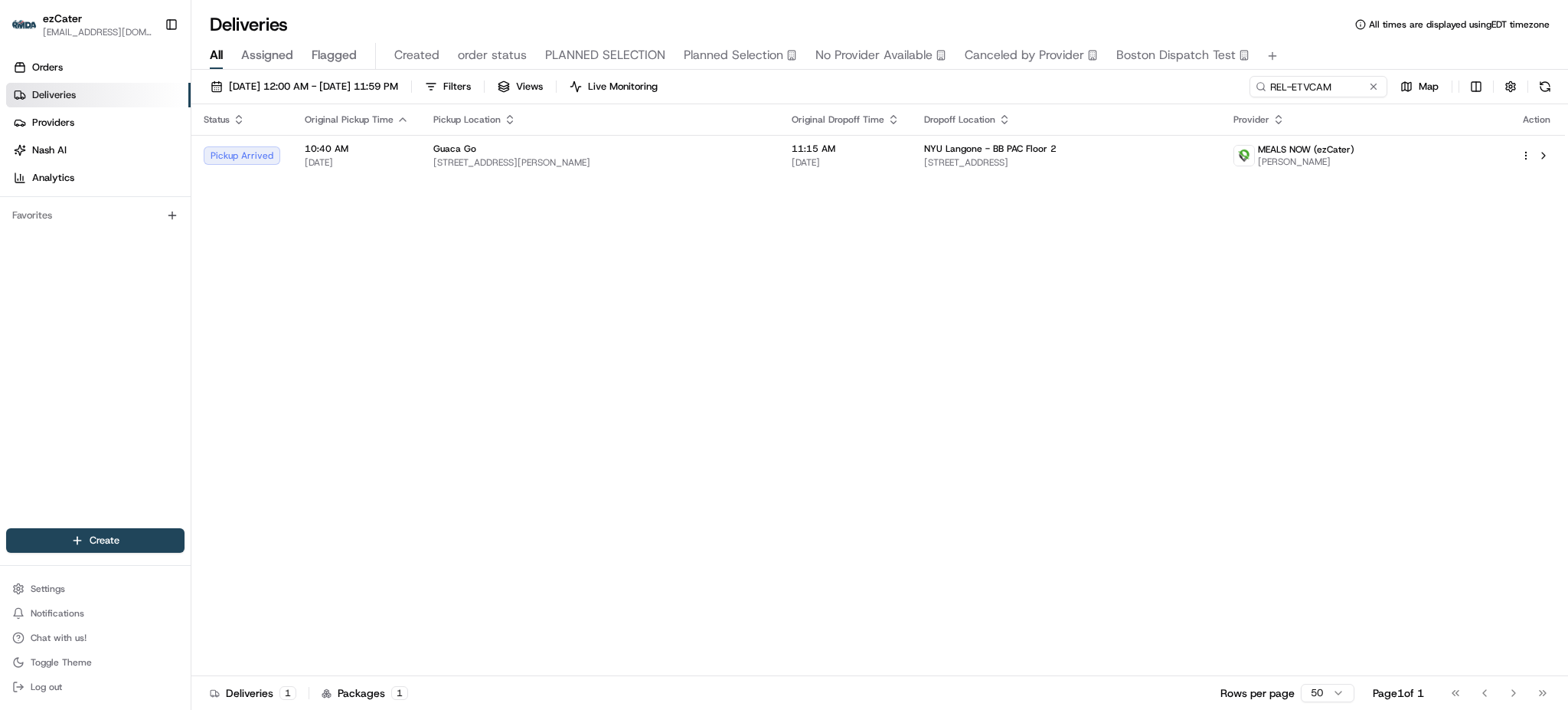
drag, startPoint x: 1264, startPoint y: 300, endPoint x: 1165, endPoint y: 257, distance: 107.9
click at [1264, 300] on div "Status Original Pickup Time Pickup Location Original Dropoff Time Dropoff Locat…" at bounding box center [878, 390] width 1374 height 571
click at [888, 156] on span "[DATE]" at bounding box center [845, 162] width 108 height 12
click at [714, 178] on div "Status Original Pickup Time Pickup Location Original Dropoff Time Dropoff Locat…" at bounding box center [878, 390] width 1374 height 571
click at [720, 160] on span "[STREET_ADDRESS][PERSON_NAME]" at bounding box center [600, 162] width 334 height 12
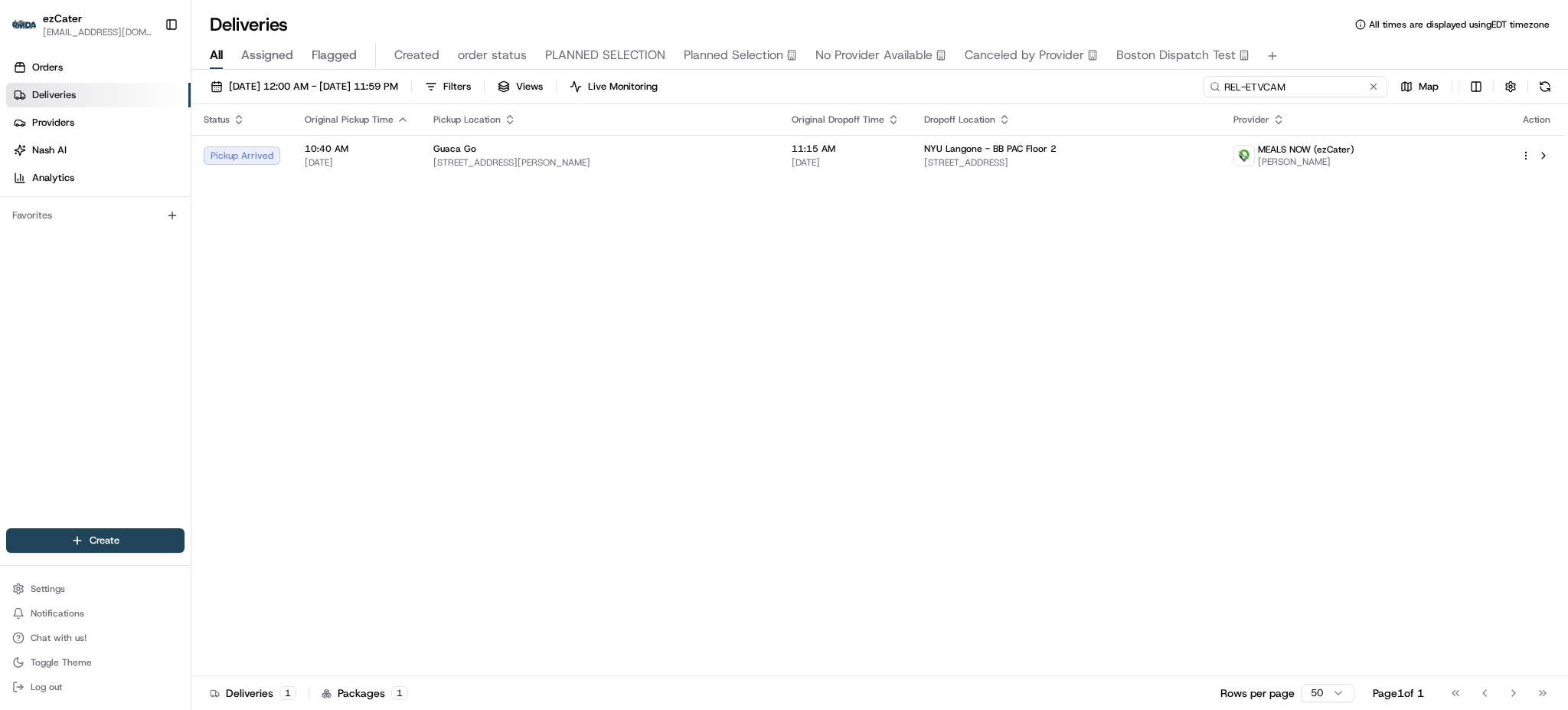
click at [1305, 92] on input "REL-ETVCAM" at bounding box center [1295, 86] width 184 height 21
paste input "JJ6EHJ"
click at [1093, 92] on div "[DATE] 12:00 AM - [DATE] 11:59 PM Filters Views Live Monitoring JJ6EHJ Map" at bounding box center [880, 90] width 1377 height 29
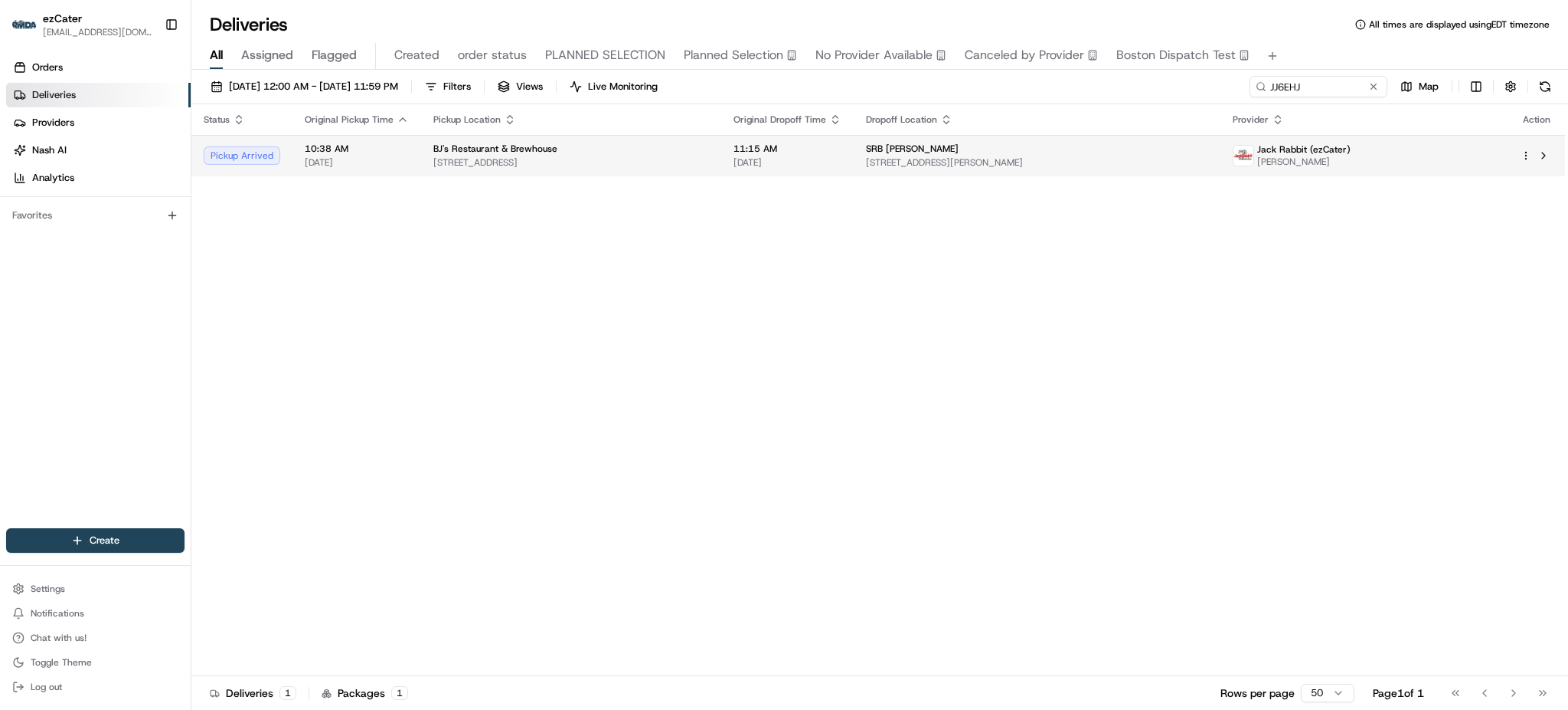
click at [874, 167] on td "SRB [PERSON_NAME] [STREET_ADDRESS][PERSON_NAME]" at bounding box center [1037, 155] width 367 height 42
click at [1312, 87] on input "JJ6EHJ" at bounding box center [1295, 86] width 184 height 21
paste input "TMMZ4E"
click at [1311, 60] on div "All Assigned Flagged Created order status PLANNED SELECTION Planned Selection N…" at bounding box center [880, 55] width 1377 height 27
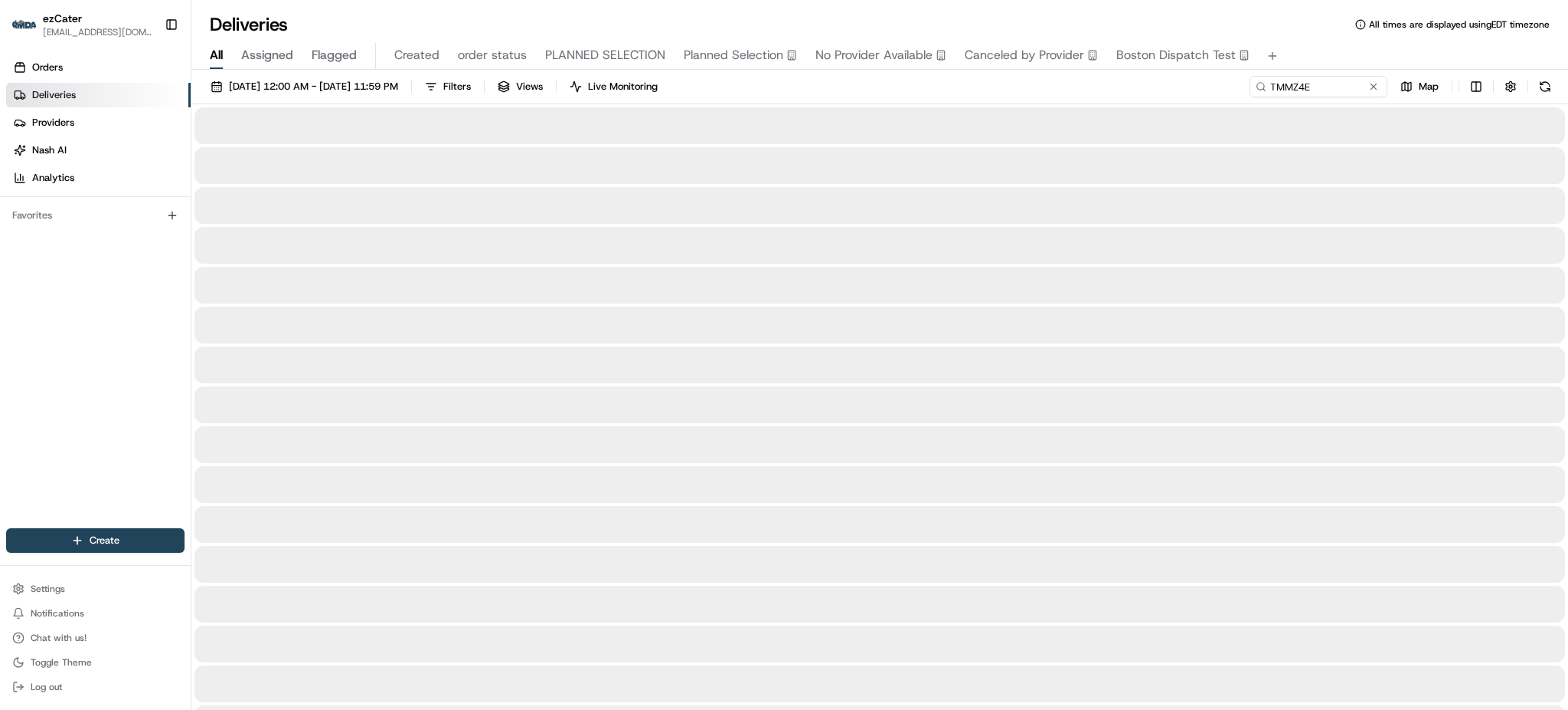
click at [1311, 60] on div "All Assigned Flagged Created order status PLANNED SELECTION Planned Selection N…" at bounding box center [880, 55] width 1377 height 27
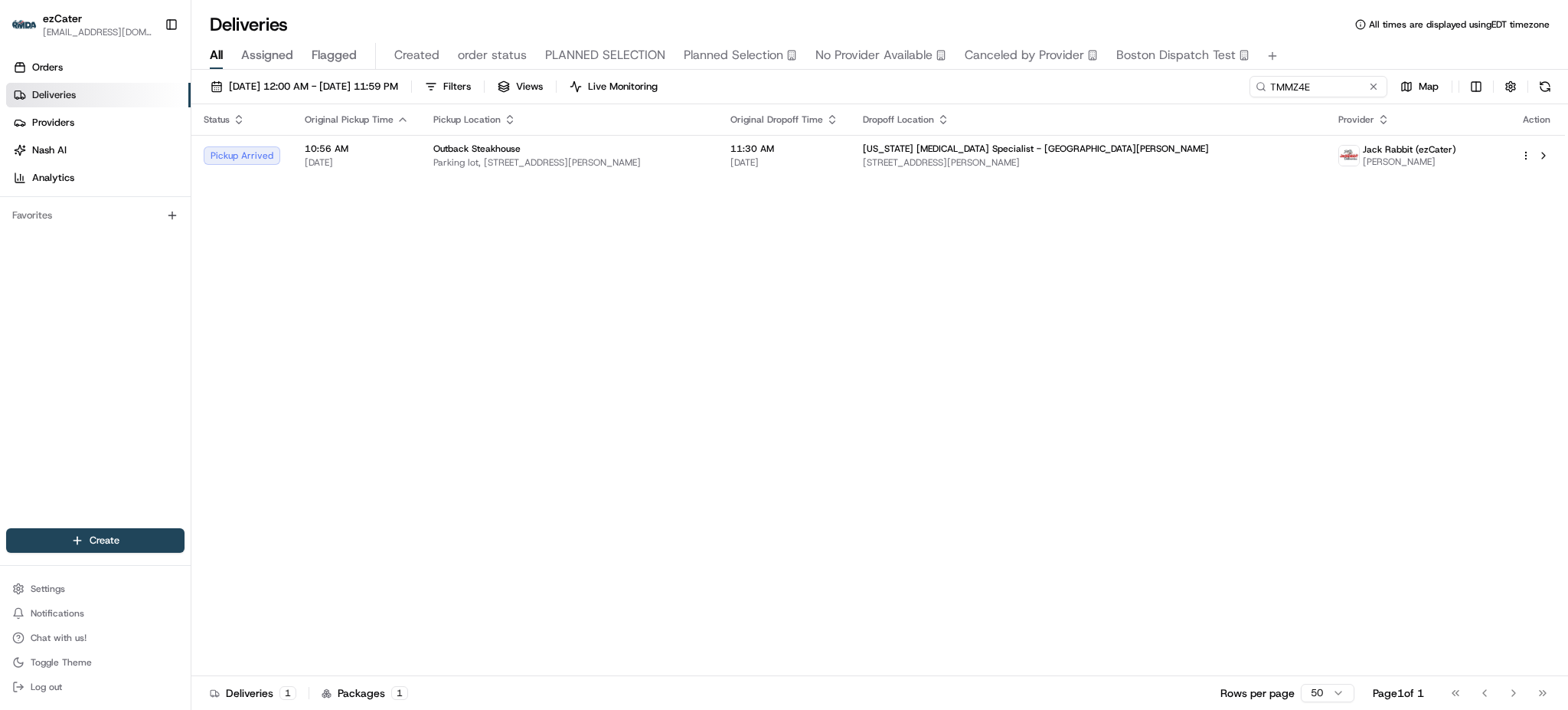
click at [1045, 128] on th "Dropoff Location" at bounding box center [1088, 119] width 475 height 31
click at [1038, 144] on span "[US_STATE] [MEDICAL_DATA] Specialist - [GEOGRAPHIC_DATA][PERSON_NAME]" at bounding box center [1036, 148] width 346 height 12
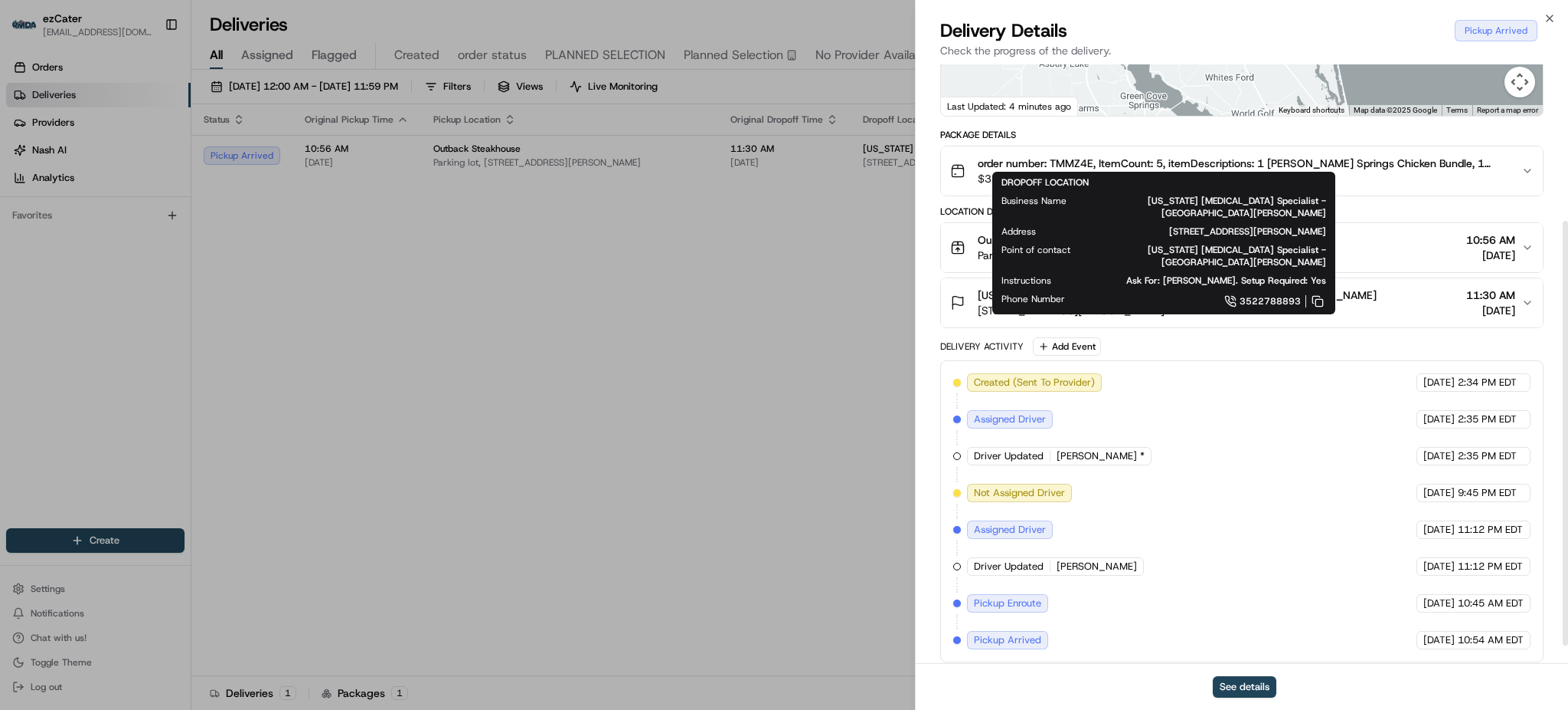
scroll to position [246, 0]
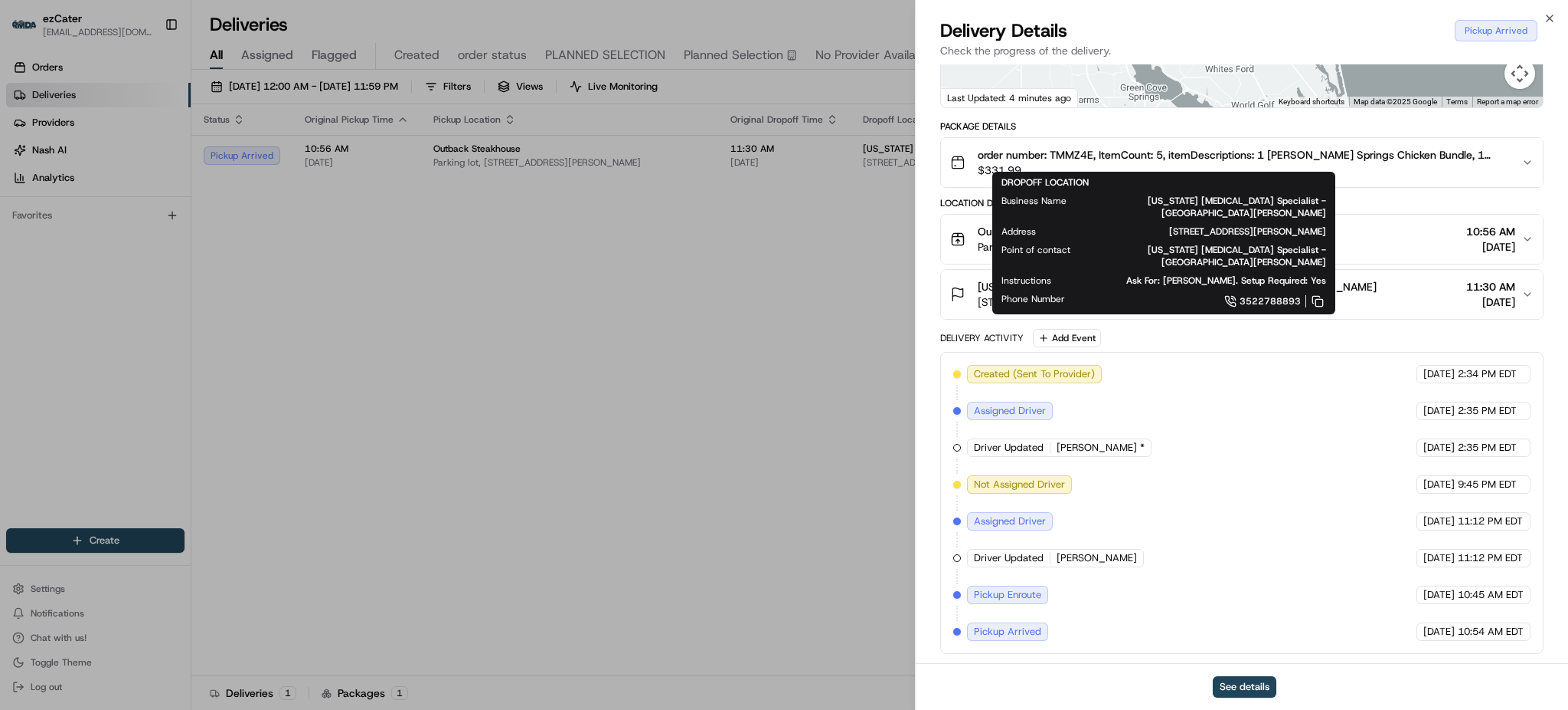
click at [1223, 344] on div "Delivery Activity Add Event" at bounding box center [1242, 338] width 603 height 18
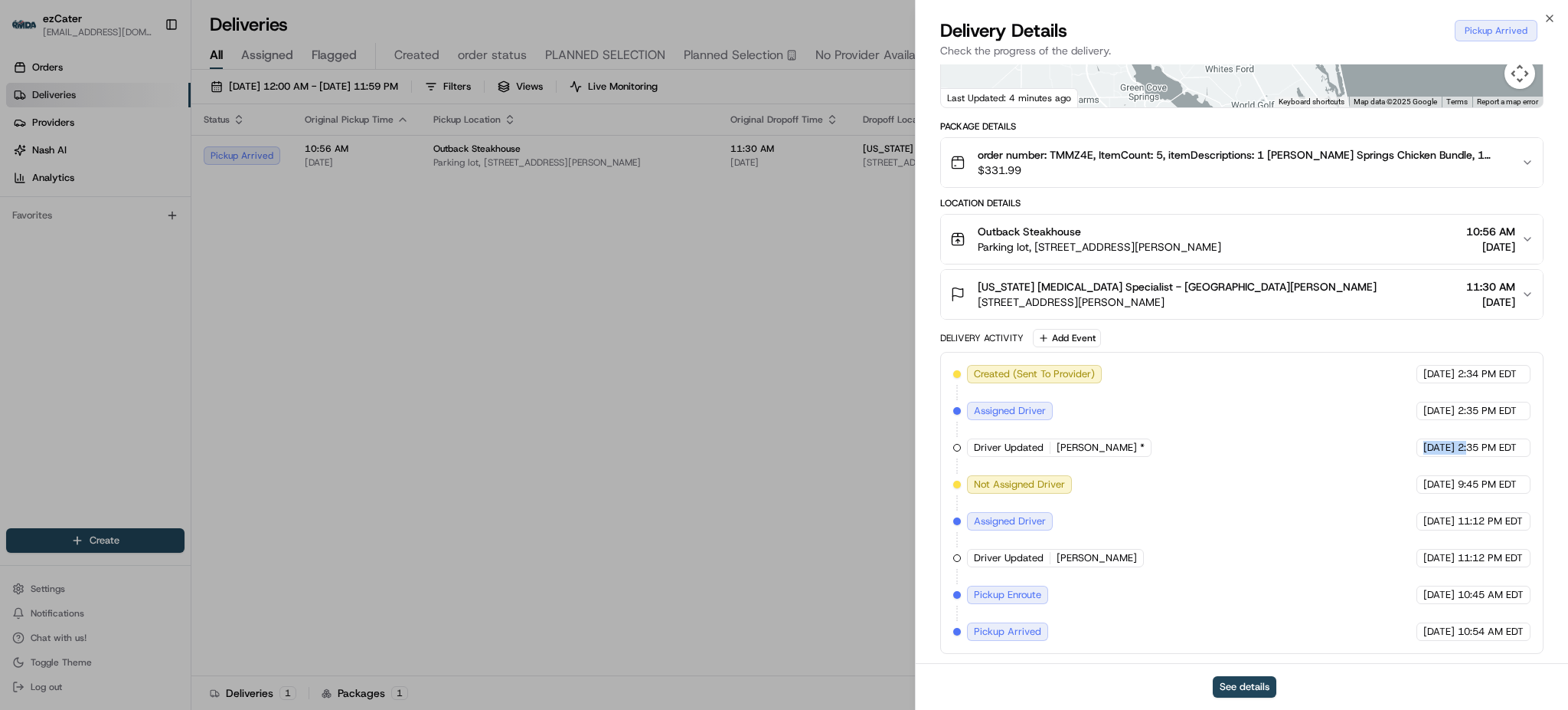
drag, startPoint x: 1279, startPoint y: 447, endPoint x: 1477, endPoint y: 443, distance: 198.0
click at [1471, 443] on div "Created (Sent To Provider) [PERSON_NAME] (ezCater) [DATE] 2:34 PM EDT Assigned …" at bounding box center [1242, 503] width 577 height 275
click at [1477, 443] on span "2:35 PM EDT" at bounding box center [1488, 447] width 59 height 14
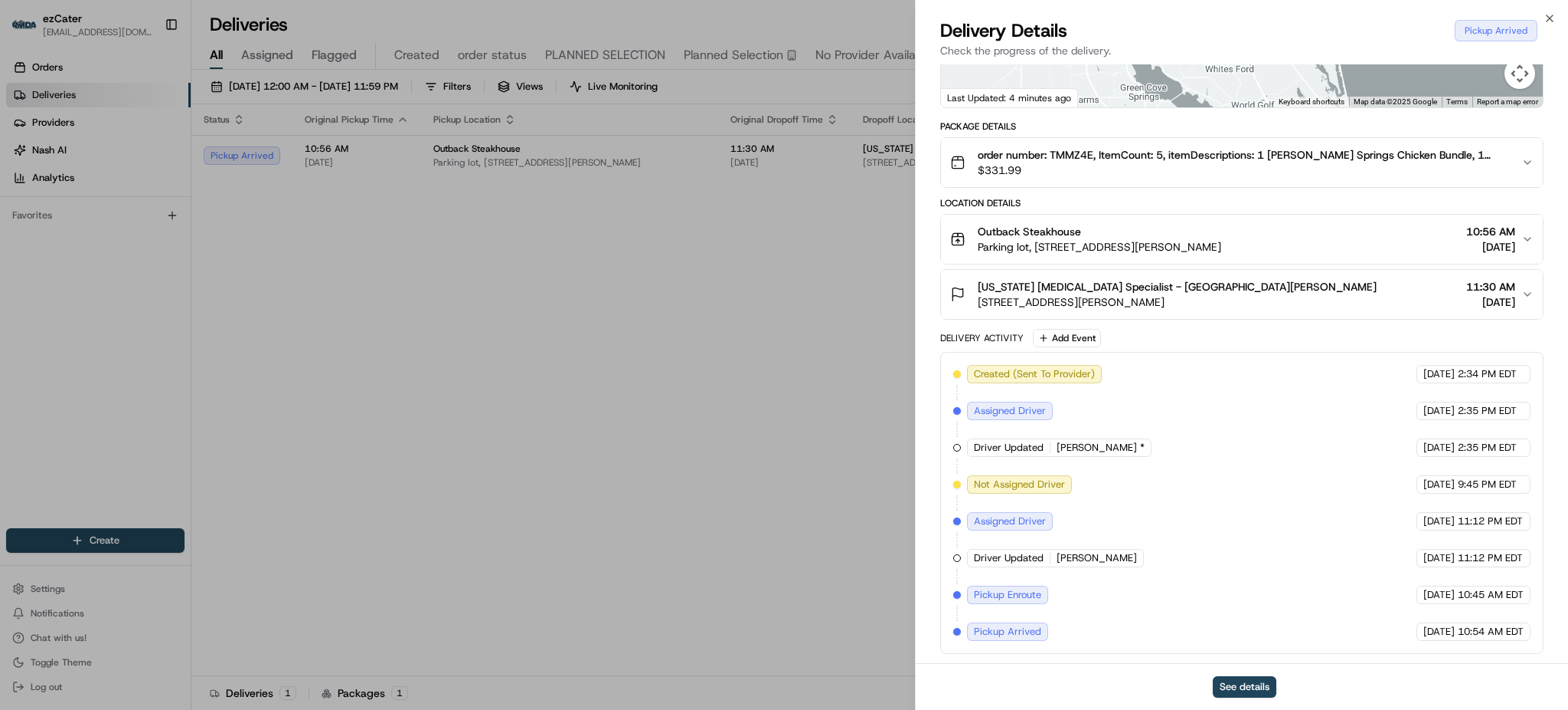
click at [1477, 482] on span "9:45 PM EDT" at bounding box center [1488, 484] width 59 height 14
click at [1476, 510] on div "Created (Sent To Provider) [PERSON_NAME] (ezCater) [DATE] 2:34 PM EDT Assigned …" at bounding box center [1242, 503] width 577 height 275
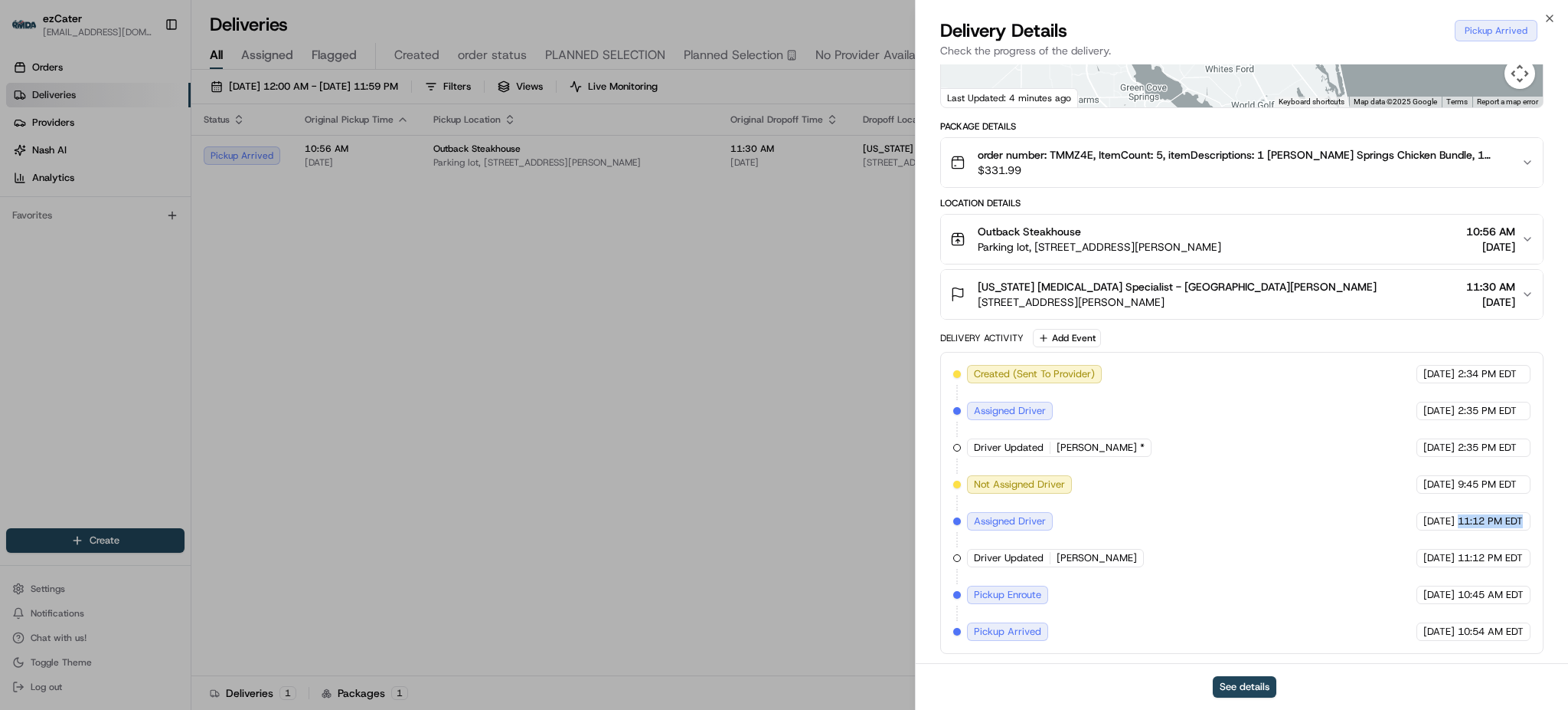
click at [1476, 510] on div "Created (Sent To Provider) [PERSON_NAME] (ezCater) [DATE] 2:34 PM EDT Assigned …" at bounding box center [1242, 503] width 577 height 275
click at [1471, 548] on div "Created (Sent To Provider) [PERSON_NAME] (ezCater) [DATE] 2:34 PM EDT Assigned …" at bounding box center [1242, 503] width 577 height 275
click at [1471, 494] on div "[DATE] 9:45 PM EDT" at bounding box center [1473, 484] width 114 height 18
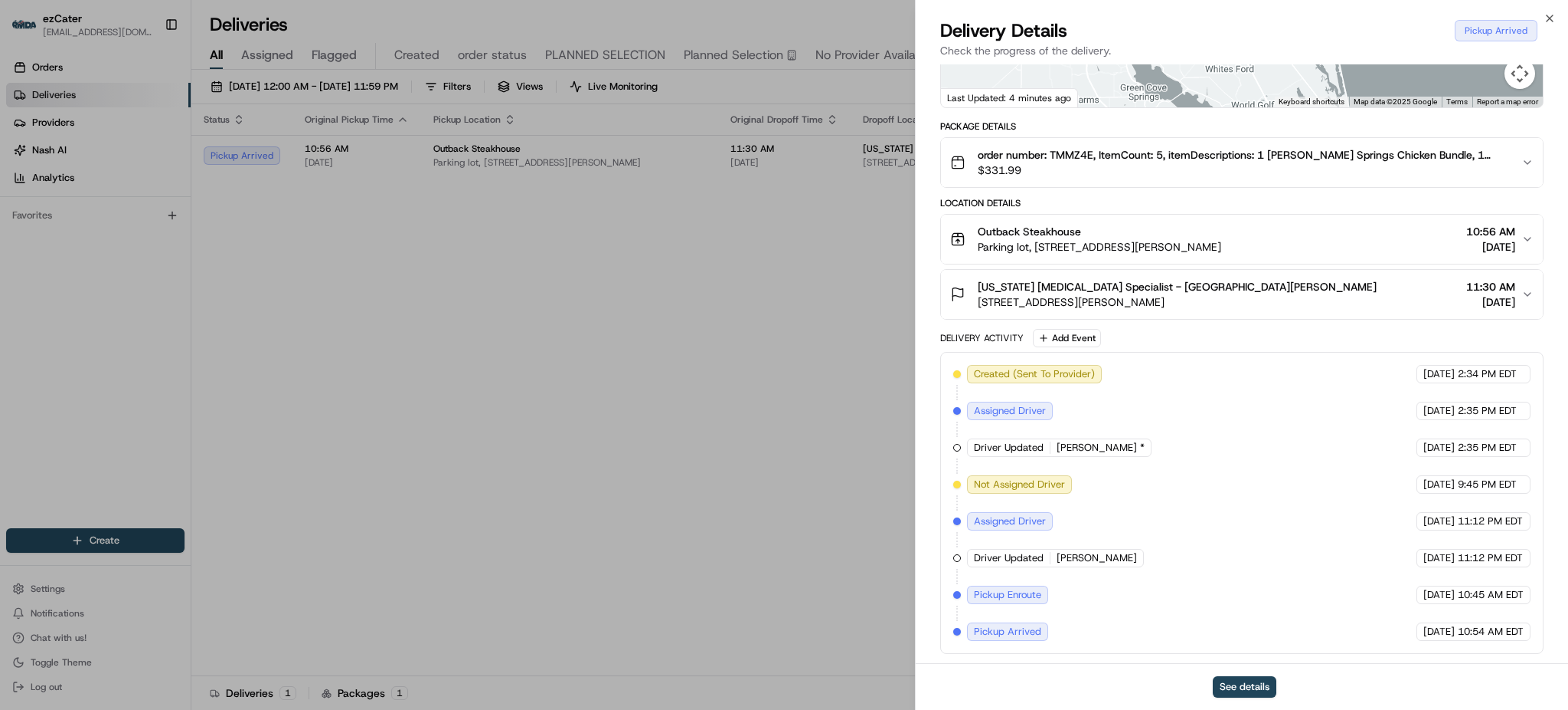
click at [1471, 485] on span "9:45 PM EDT" at bounding box center [1488, 484] width 59 height 14
click at [1471, 492] on div "[DATE] 9:45 PM EDT" at bounding box center [1473, 484] width 114 height 18
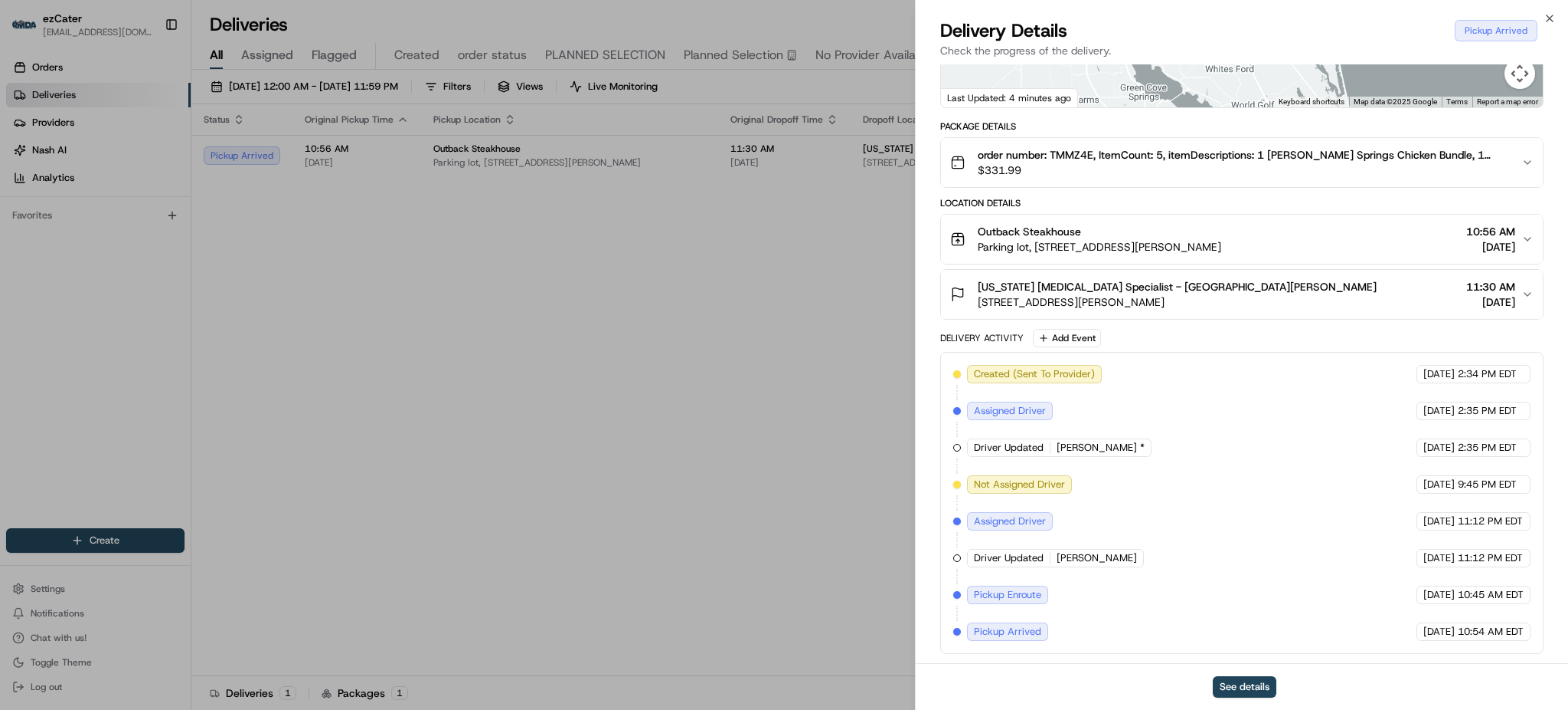
click at [1476, 532] on div "Created (Sent To Provider) [PERSON_NAME] (ezCater) [DATE] 2:34 PM EDT Assigned …" at bounding box center [1242, 503] width 577 height 275
drag, startPoint x: 1476, startPoint y: 532, endPoint x: 1483, endPoint y: 574, distance: 42.6
click at [1476, 533] on div "Created (Sent To Provider) [PERSON_NAME] (ezCater) [DATE] 2:34 PM EDT Assigned …" at bounding box center [1242, 503] width 577 height 275
click at [1483, 577] on div "Created (Sent To Provider) [PERSON_NAME] (ezCater) [DATE] 2:34 PM EDT Assigned …" at bounding box center [1242, 503] width 577 height 275
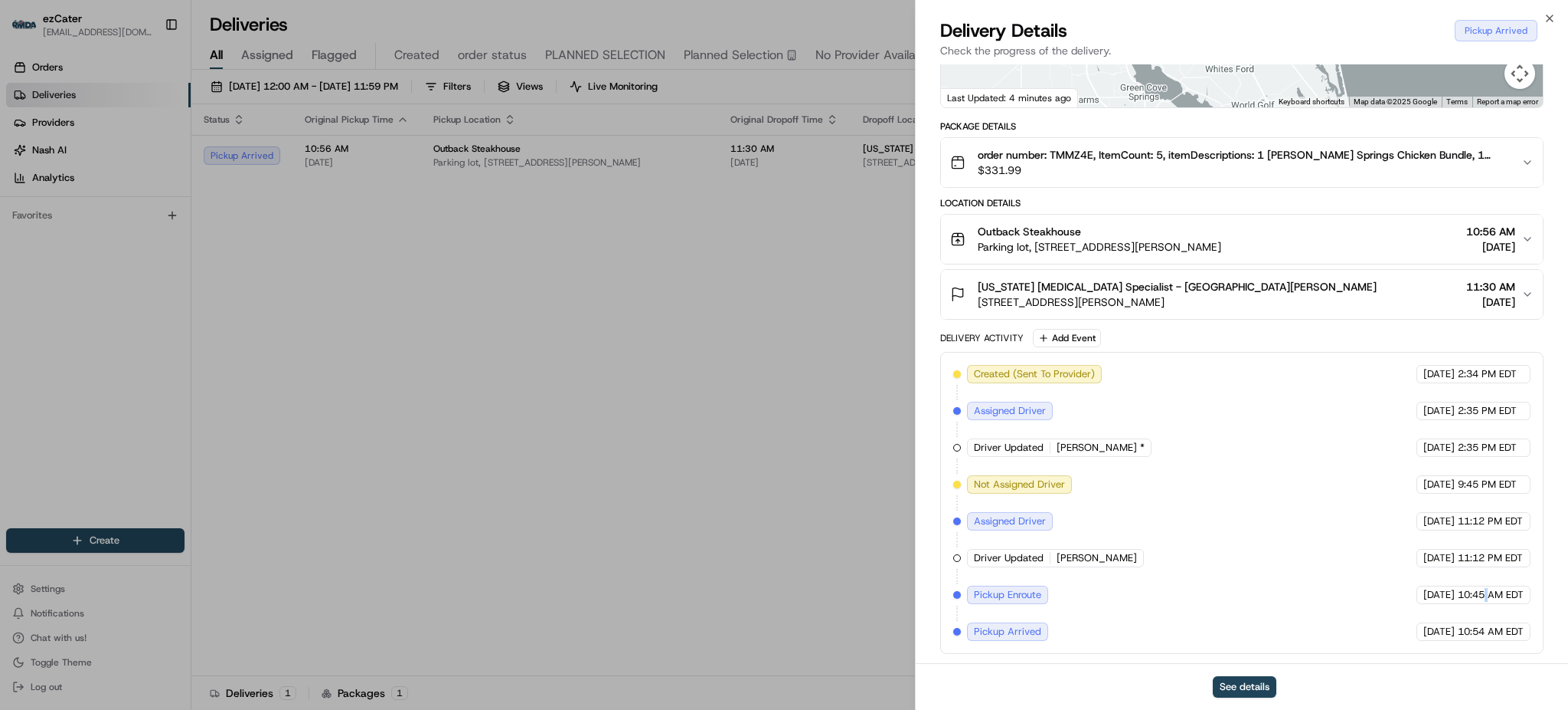
click at [1481, 567] on div "[DATE] 11:12 PM EDT" at bounding box center [1473, 557] width 114 height 18
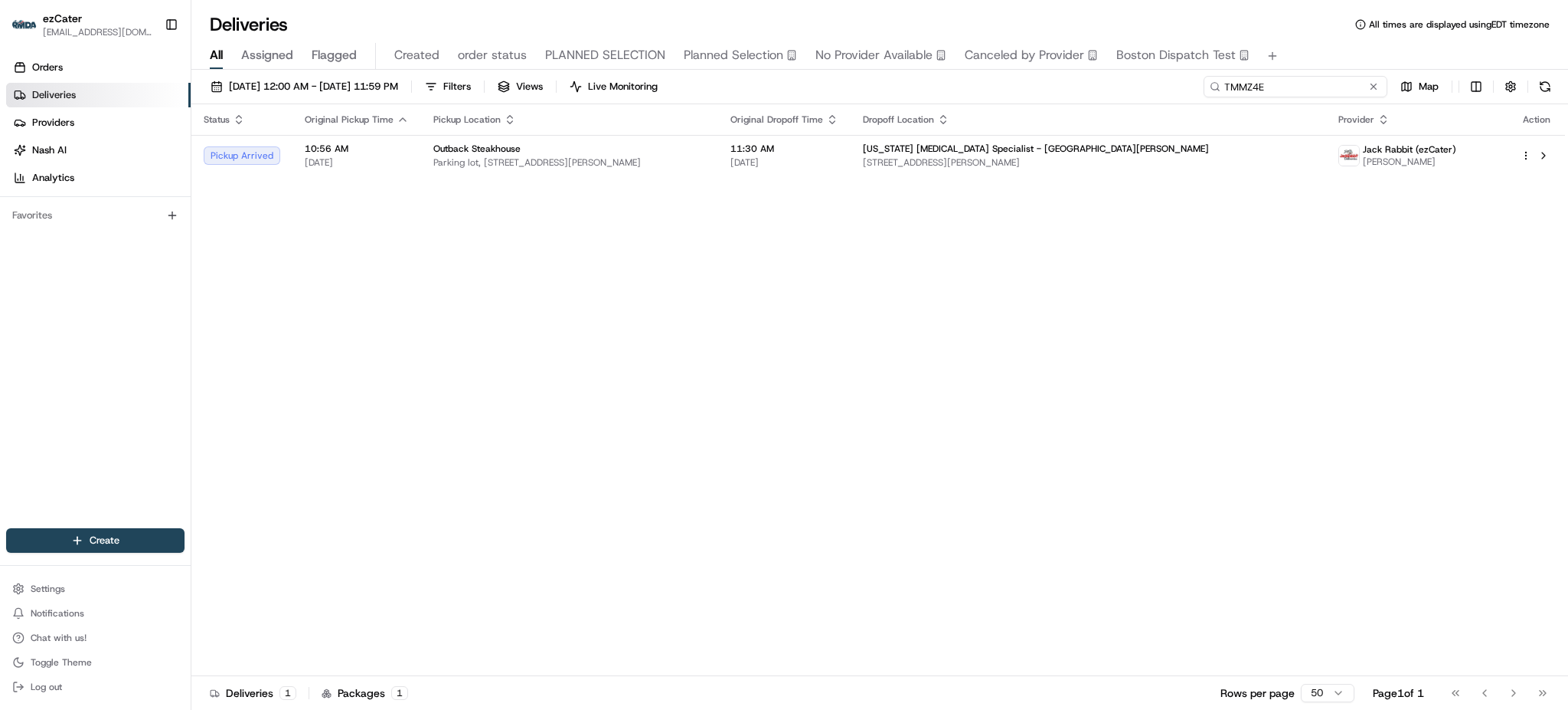
click at [1300, 83] on input "TMMZ4E" at bounding box center [1295, 86] width 184 height 21
paste input "GUZ783"
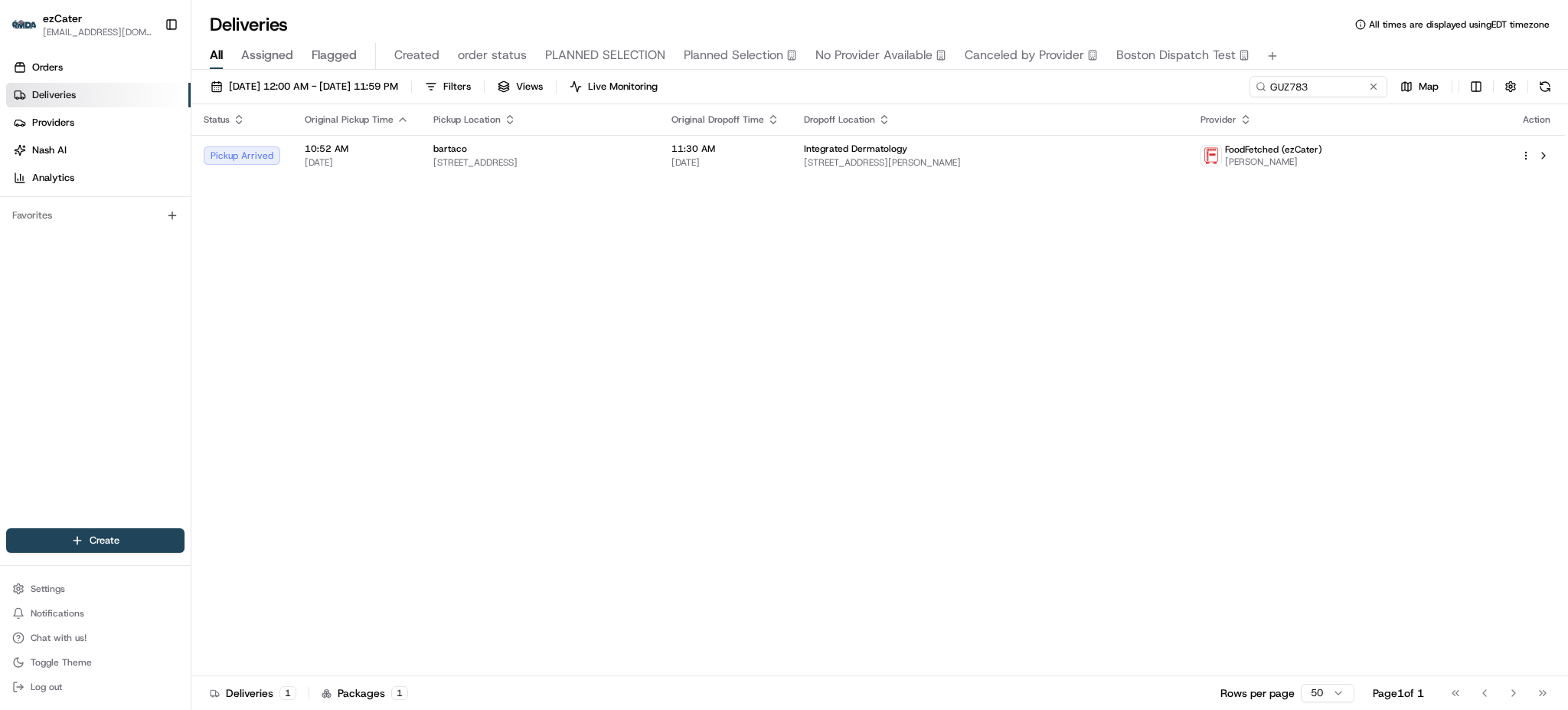
click at [1271, 307] on div "Status Original Pickup Time Pickup Location Original Dropoff Time Dropoff Locat…" at bounding box center [878, 390] width 1374 height 571
click at [1333, 87] on input "GUZ783" at bounding box center [1295, 86] width 184 height 21
paste input "REL-ETVCAM"
click at [1308, 52] on div "All Assigned Flagged Created order status PLANNED SELECTION Planned Selection N…" at bounding box center [880, 55] width 1377 height 27
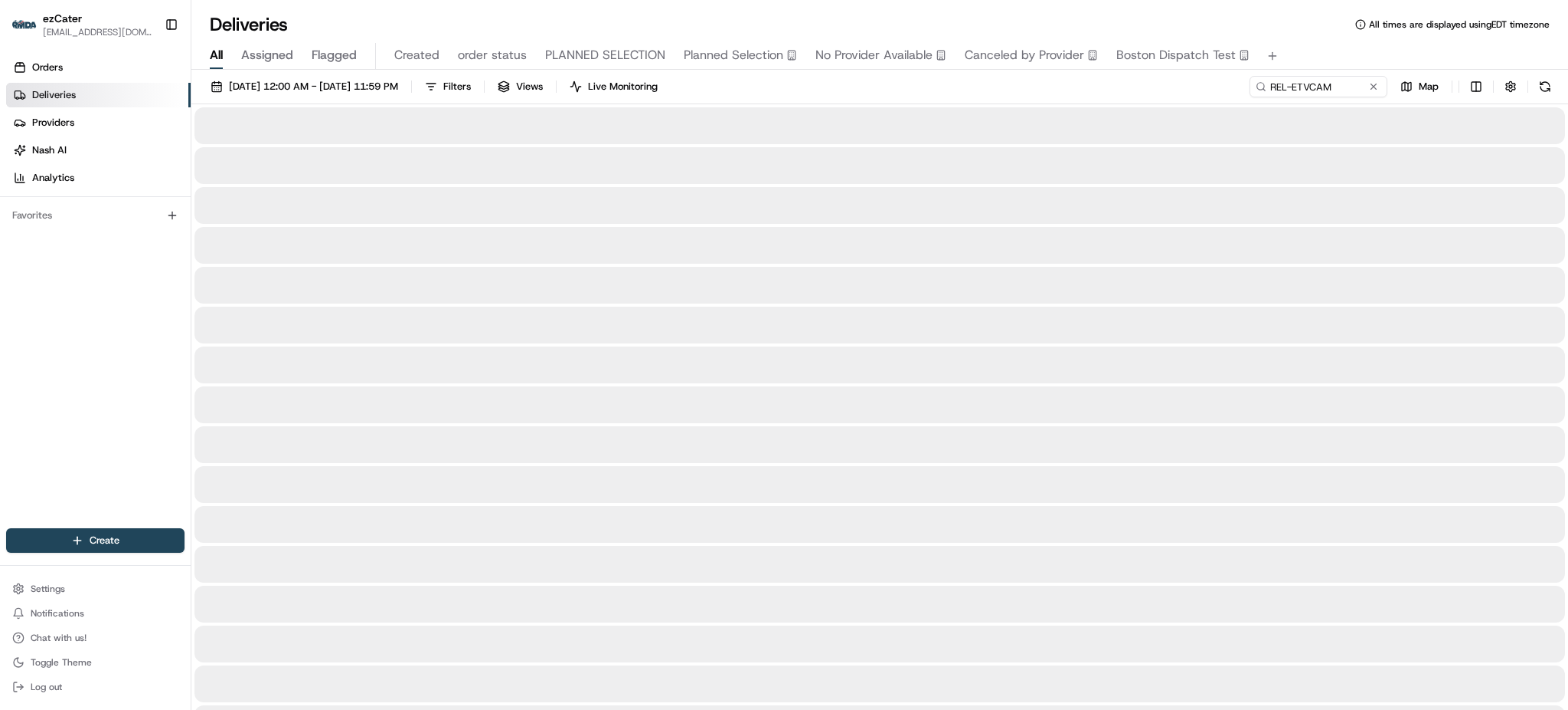
click at [1304, 38] on div "All Assigned Flagged Created order status PLANNED SELECTION Planned Selection N…" at bounding box center [880, 54] width 1377 height 33
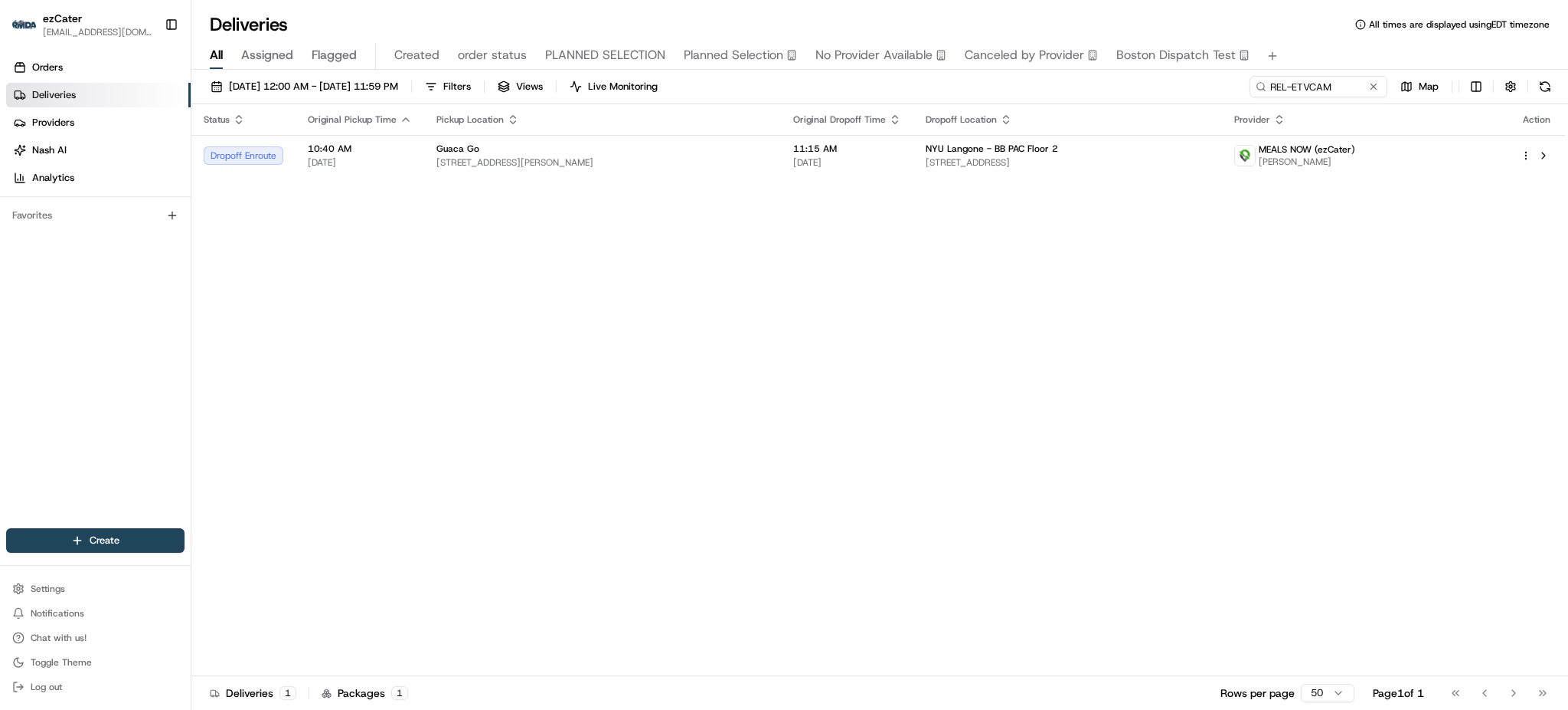
click at [812, 190] on div "Status Original Pickup Time Pickup Location Original Dropoff Time Dropoff Locat…" at bounding box center [878, 390] width 1374 height 571
click at [828, 159] on span "[DATE]" at bounding box center [847, 162] width 108 height 12
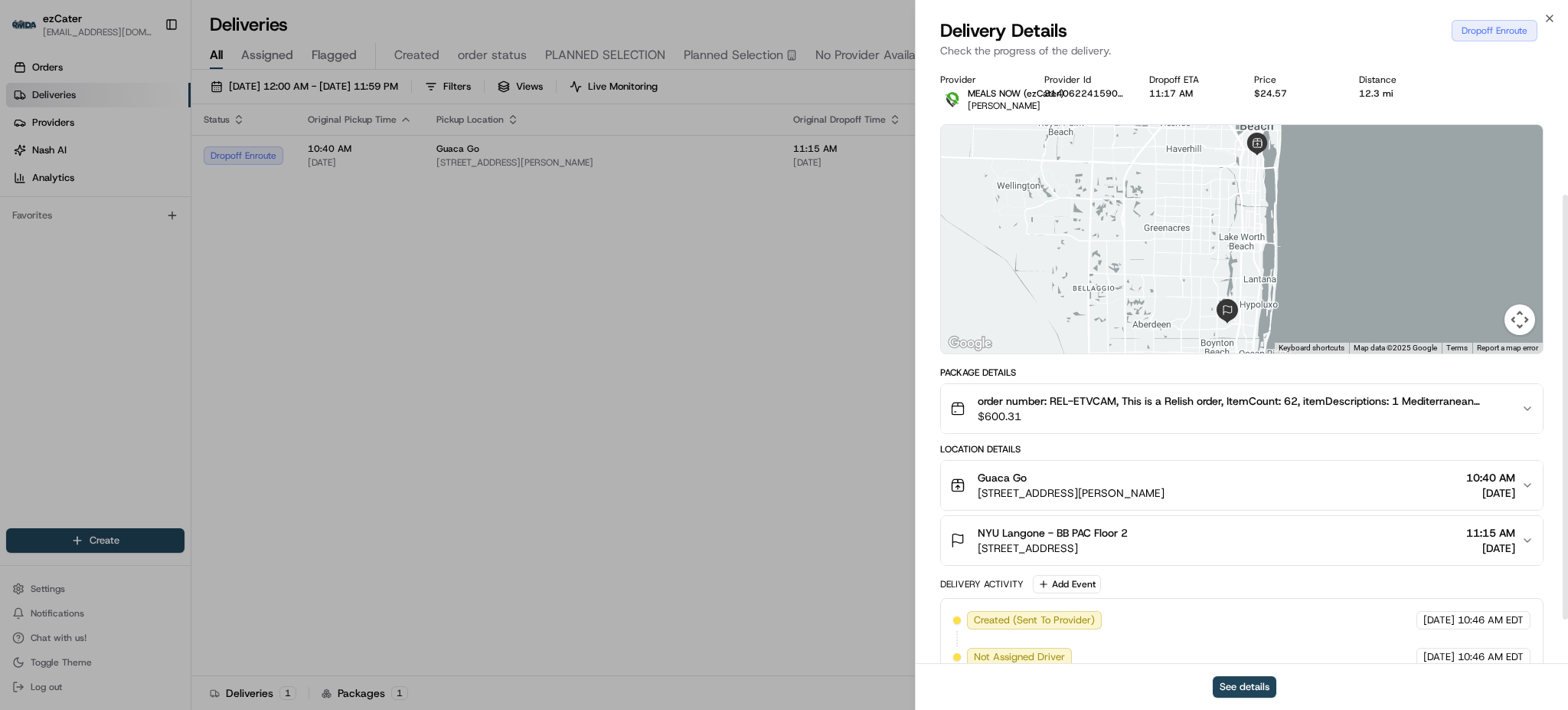
scroll to position [246, 0]
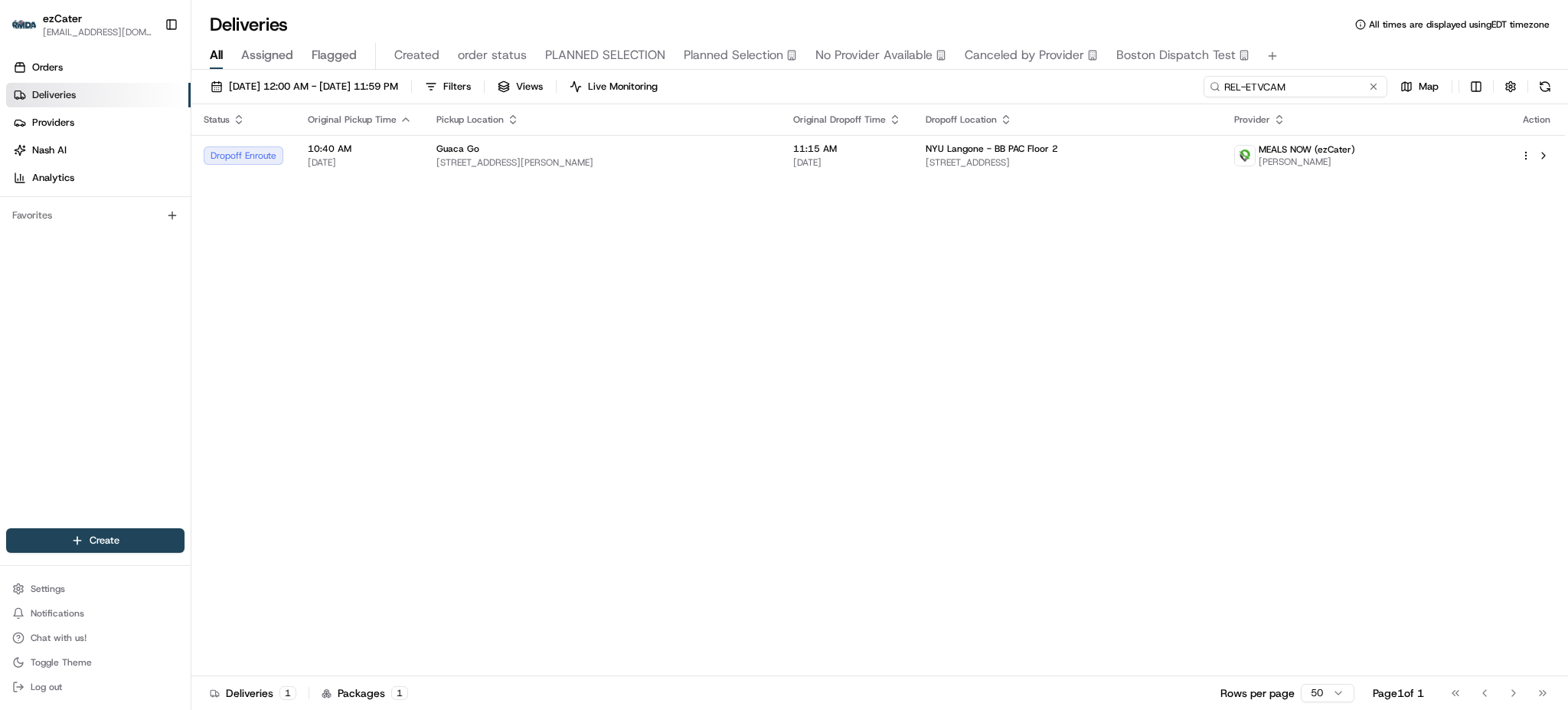
click at [1302, 83] on input "REL-ETVCAM" at bounding box center [1295, 86] width 184 height 21
paste input "TV7EVU"
click at [1304, 51] on div "All Assigned Flagged Created order status PLANNED SELECTION Planned Selection N…" at bounding box center [880, 55] width 1377 height 27
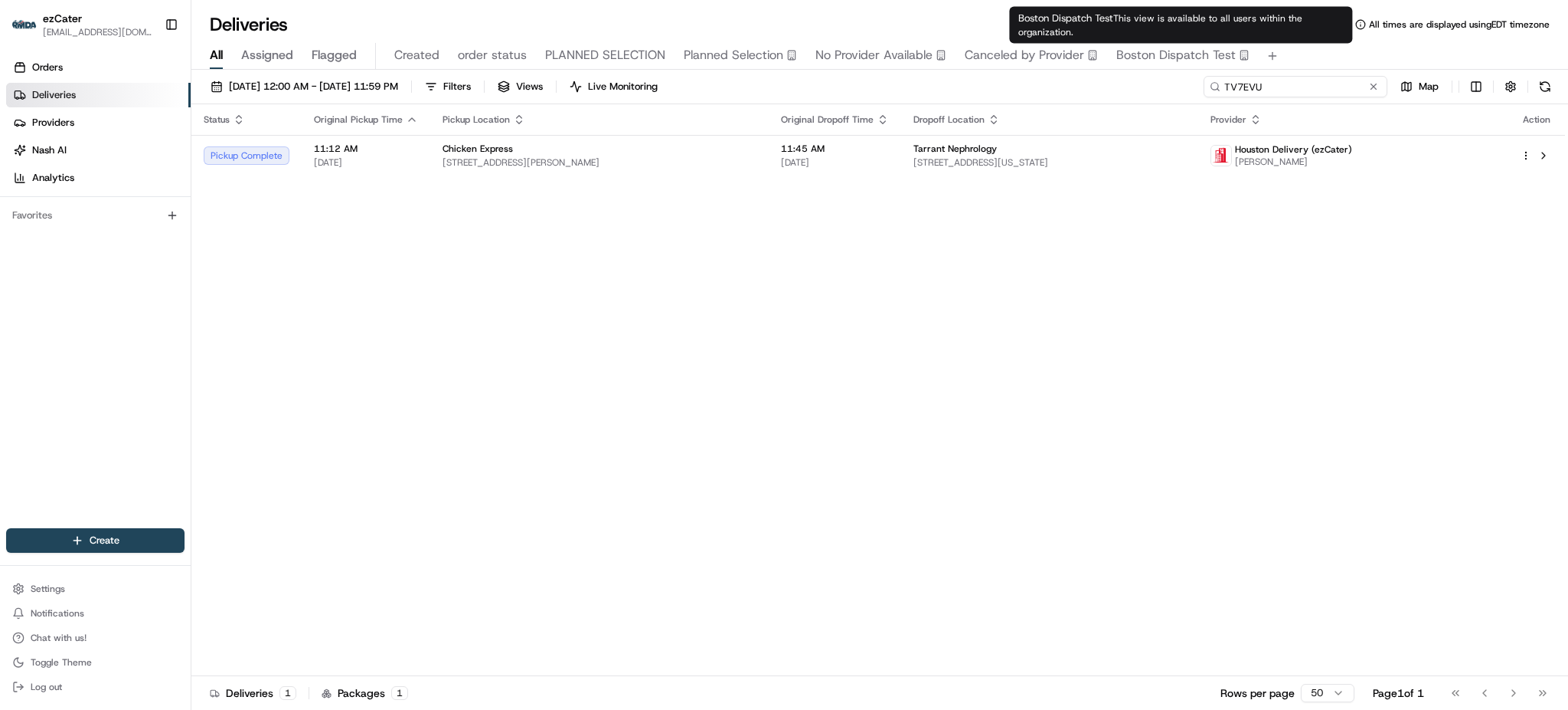
click at [1343, 83] on input "TV7EVU" at bounding box center [1295, 86] width 184 height 21
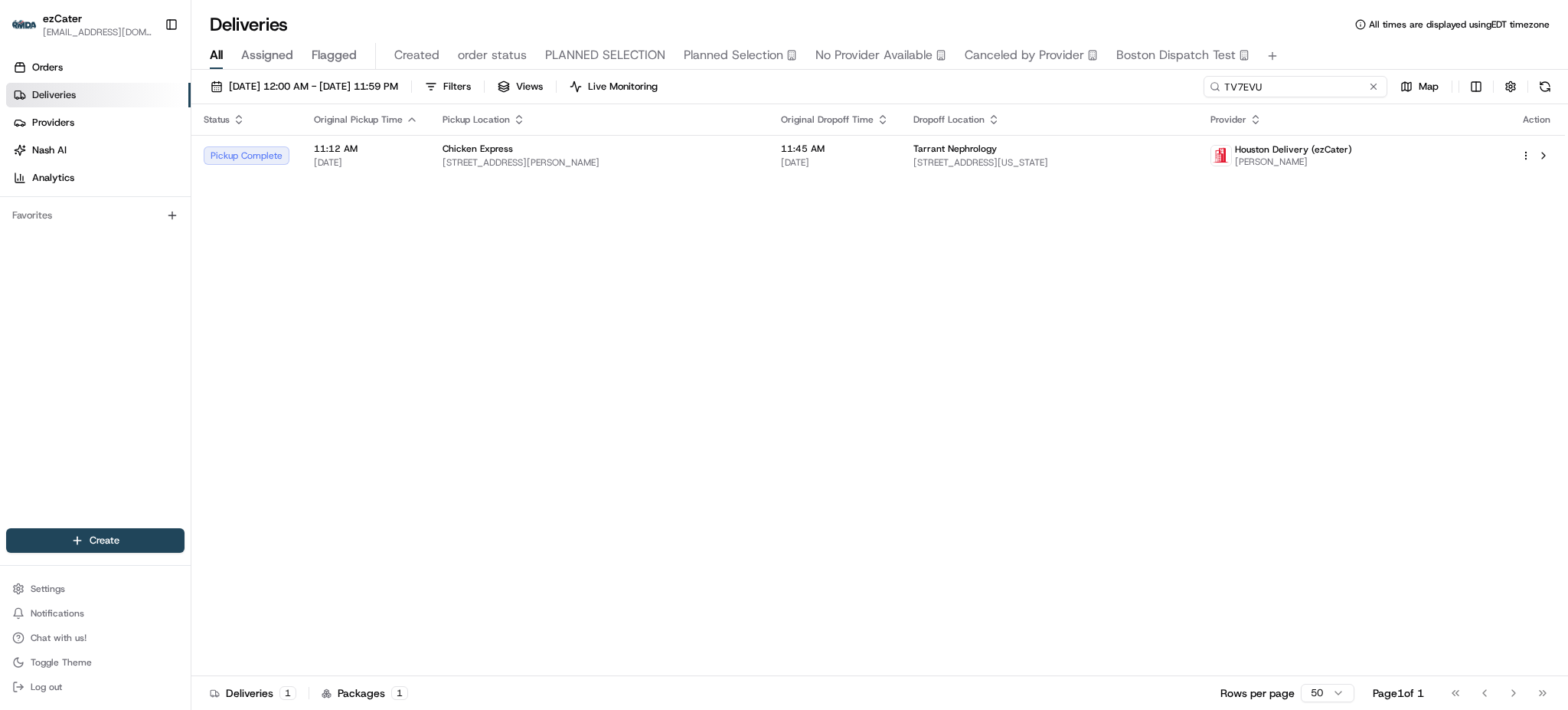
paste input "6KQFTZ"
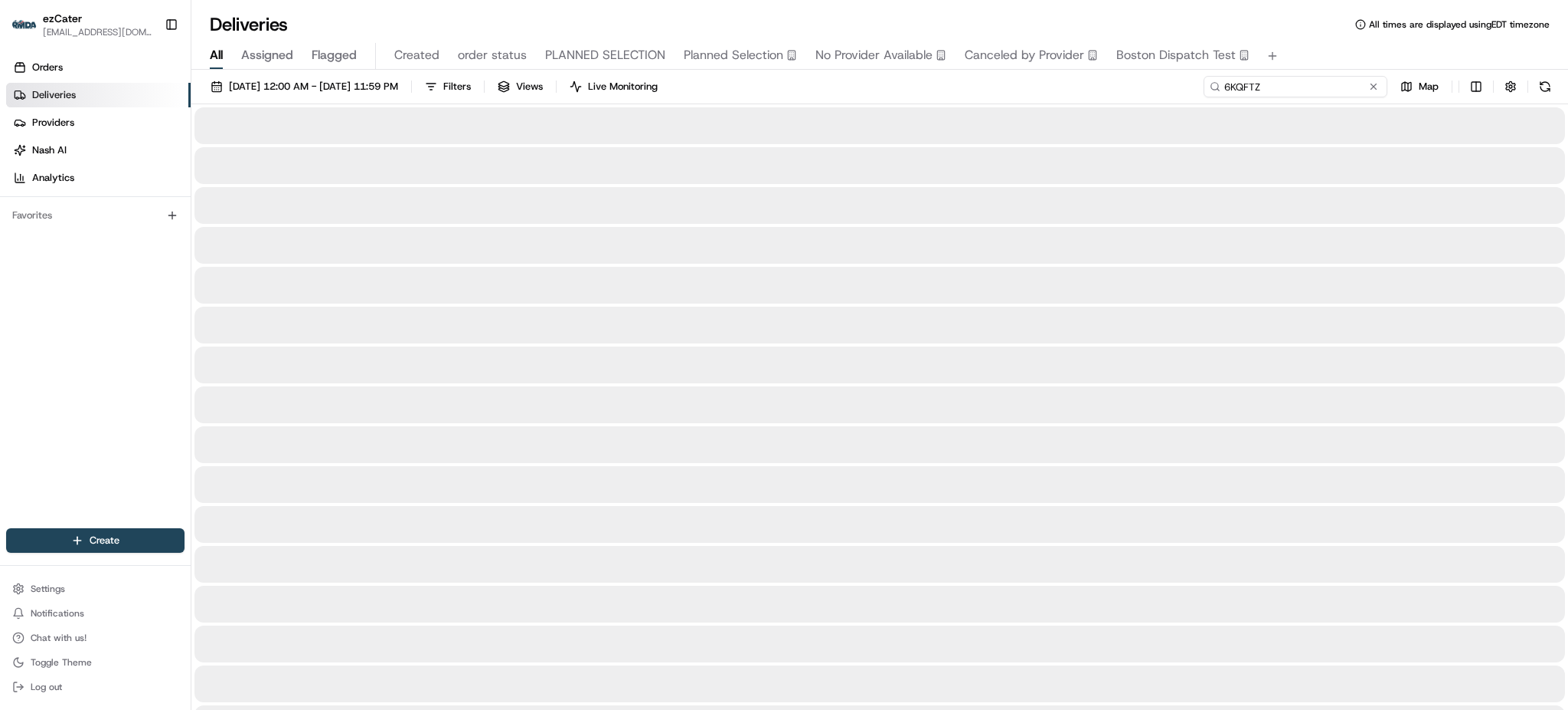
click at [1343, 83] on input "6KQFTZ" at bounding box center [1295, 86] width 184 height 21
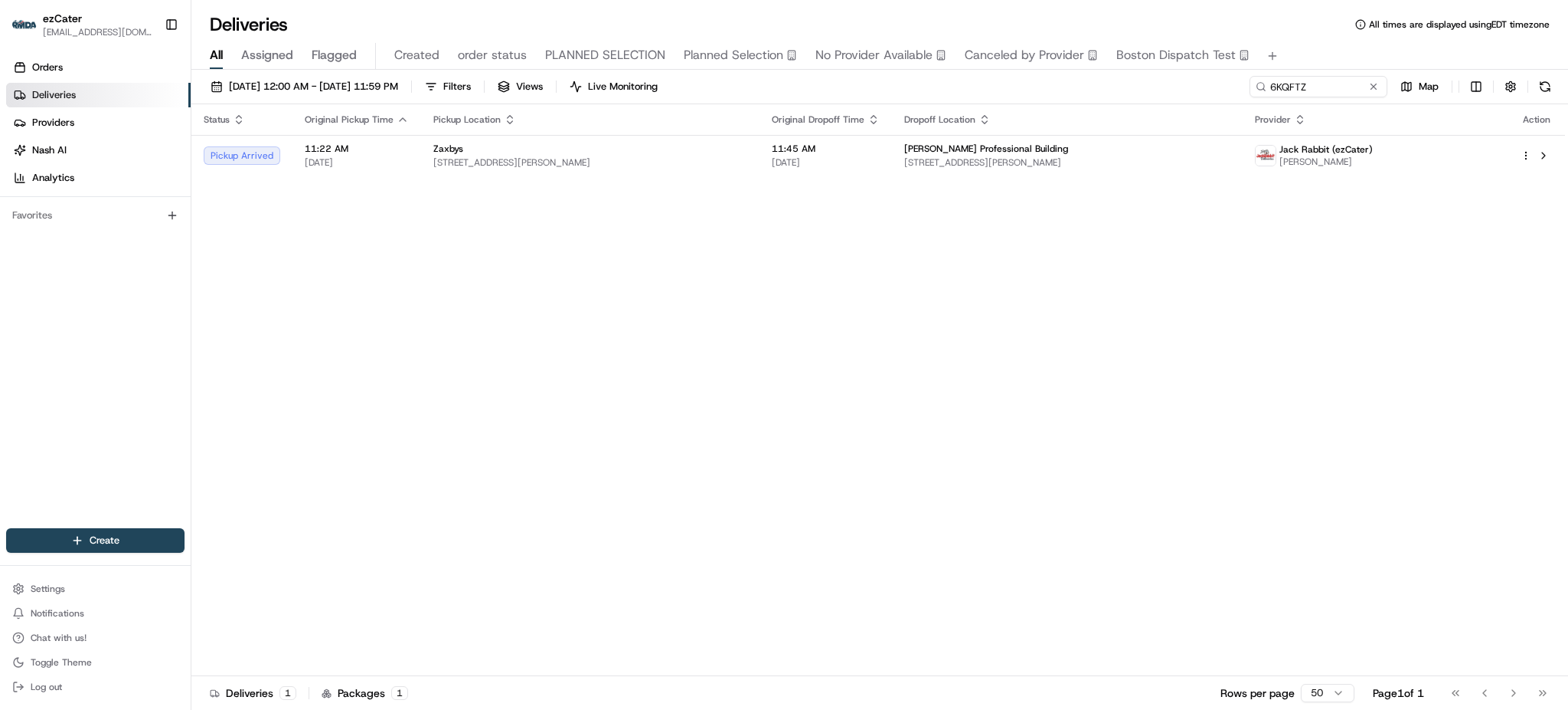
click at [1174, 325] on div "Status Original Pickup Time Pickup Location Original Dropoff Time Dropoff Locat…" at bounding box center [878, 390] width 1374 height 571
click at [1325, 83] on input "6KQFTZ" at bounding box center [1295, 86] width 184 height 21
paste input "REL-HWV96M"
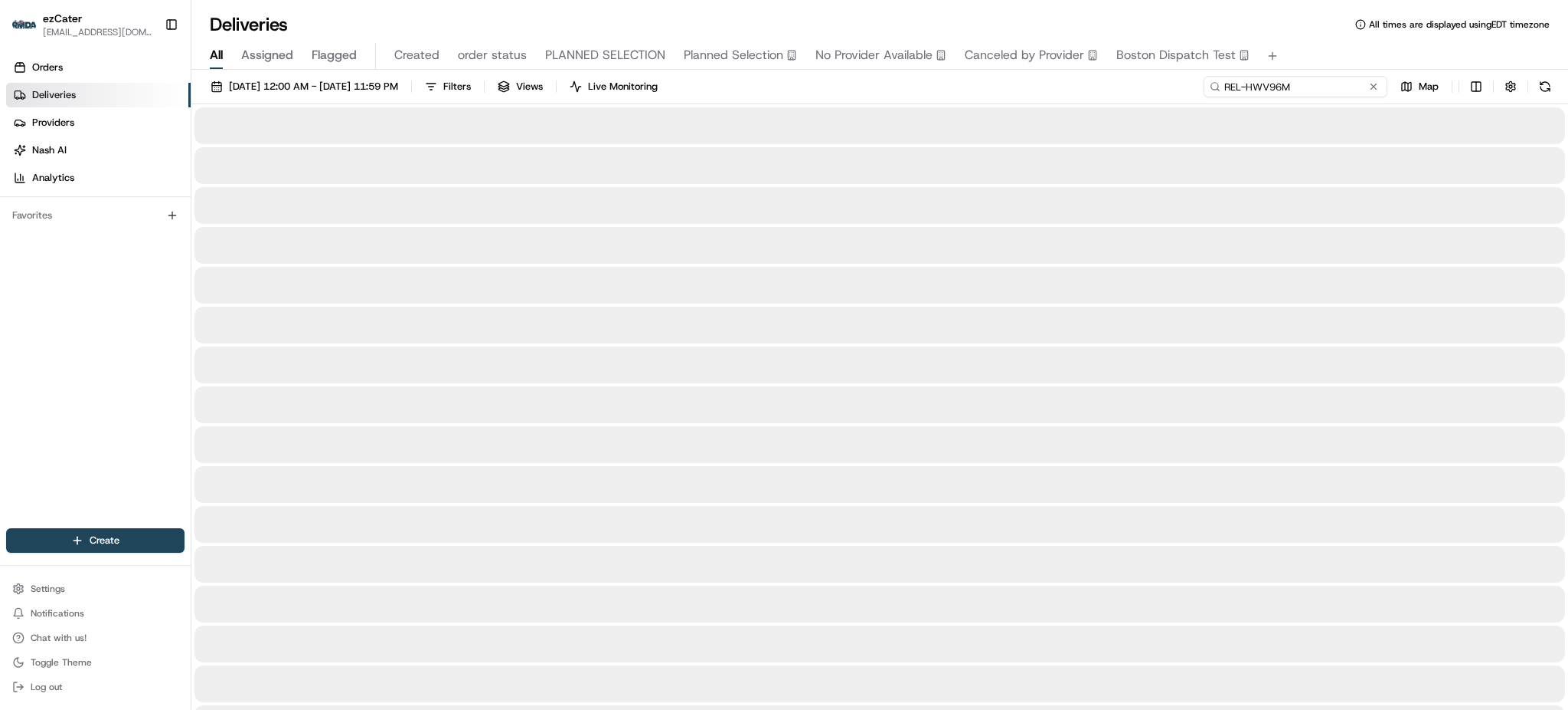
click at [1325, 83] on input "REL-HWV96M" at bounding box center [1295, 86] width 184 height 21
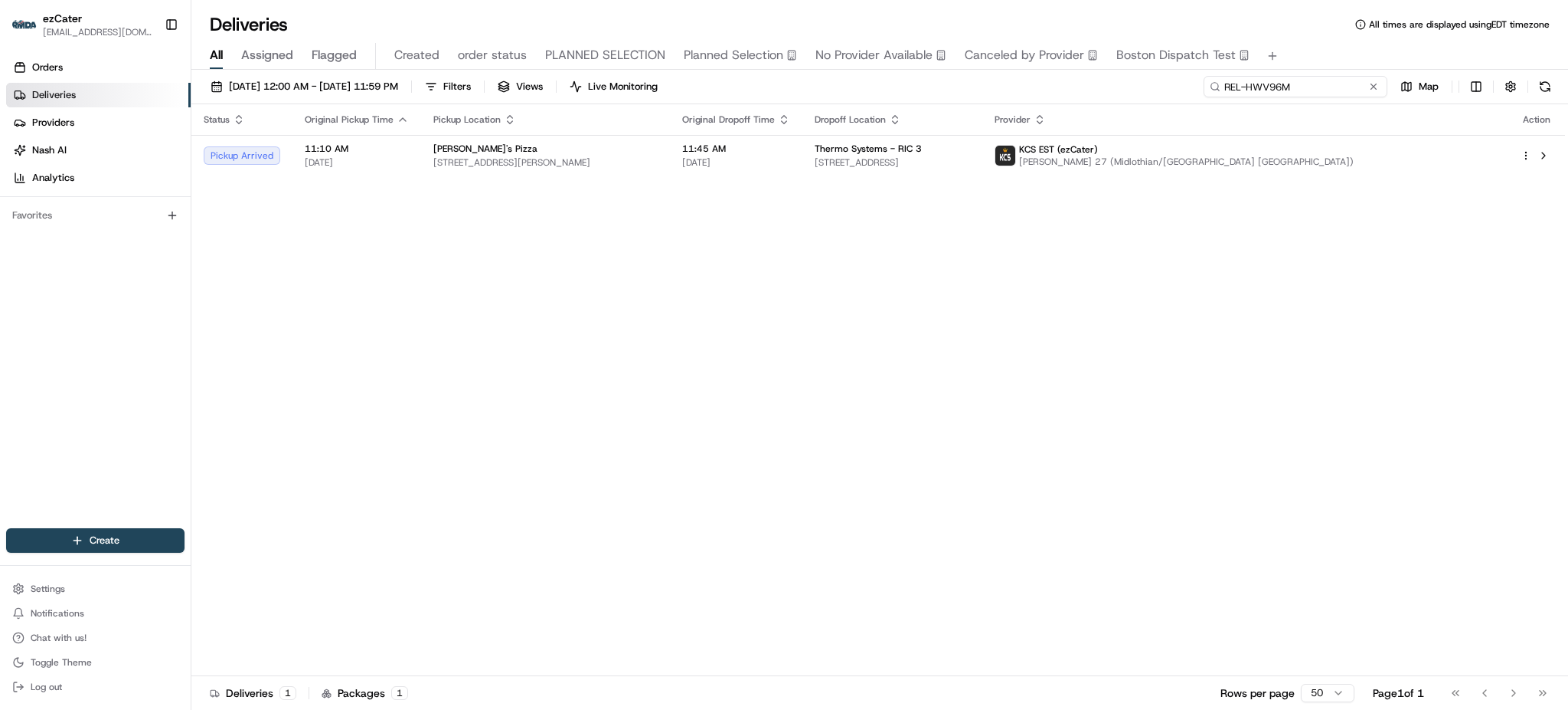
type input "REL-HWV96M"
click at [940, 129] on th "Dropoff Location" at bounding box center [893, 119] width 181 height 31
click at [940, 135] on table "Status Original Pickup Time Pickup Location Original Dropoff Time Dropoff Locat…" at bounding box center [878, 141] width 1374 height 72
click at [942, 140] on td "Thermo Systems - RIC 3 [STREET_ADDRESS]" at bounding box center [893, 155] width 181 height 42
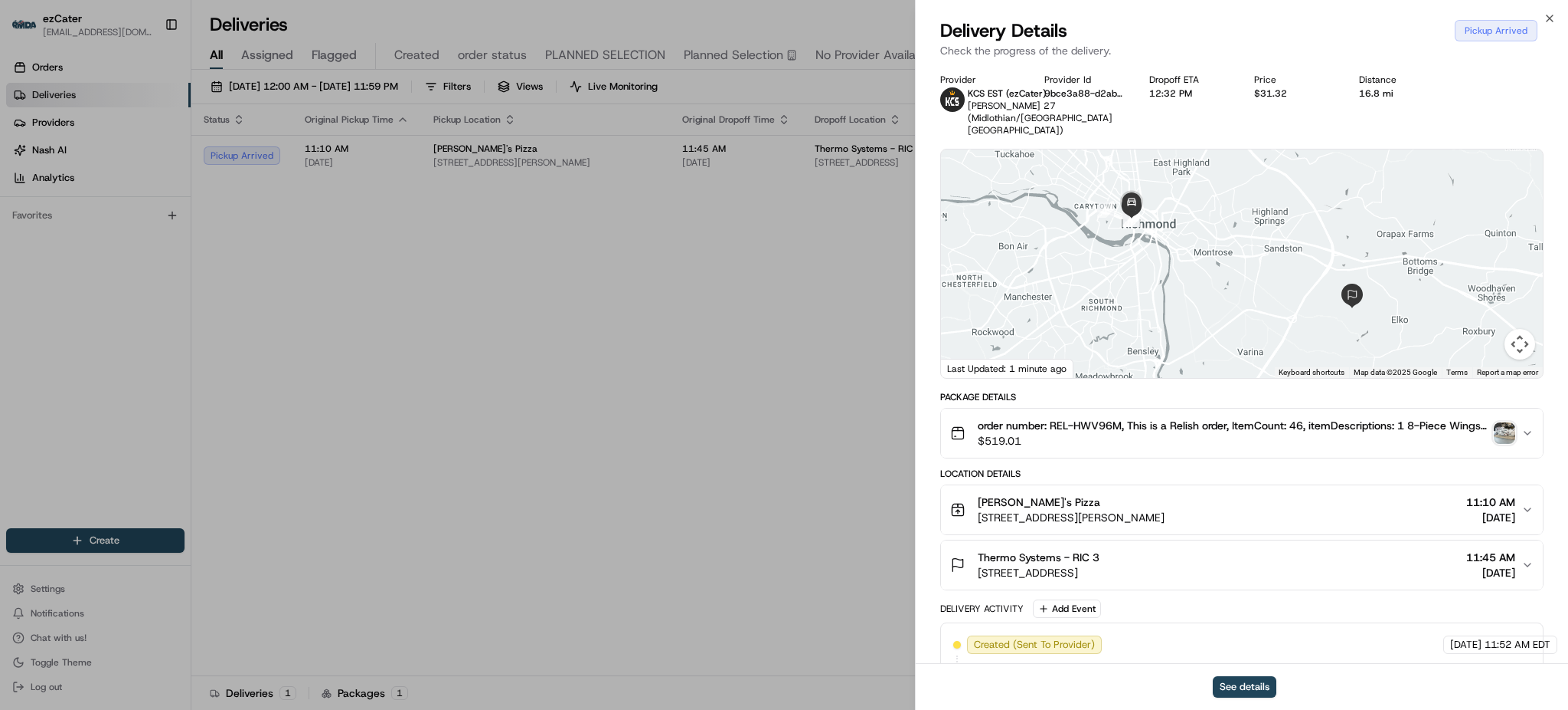
click at [1501, 431] on img "button" at bounding box center [1504, 433] width 21 height 21
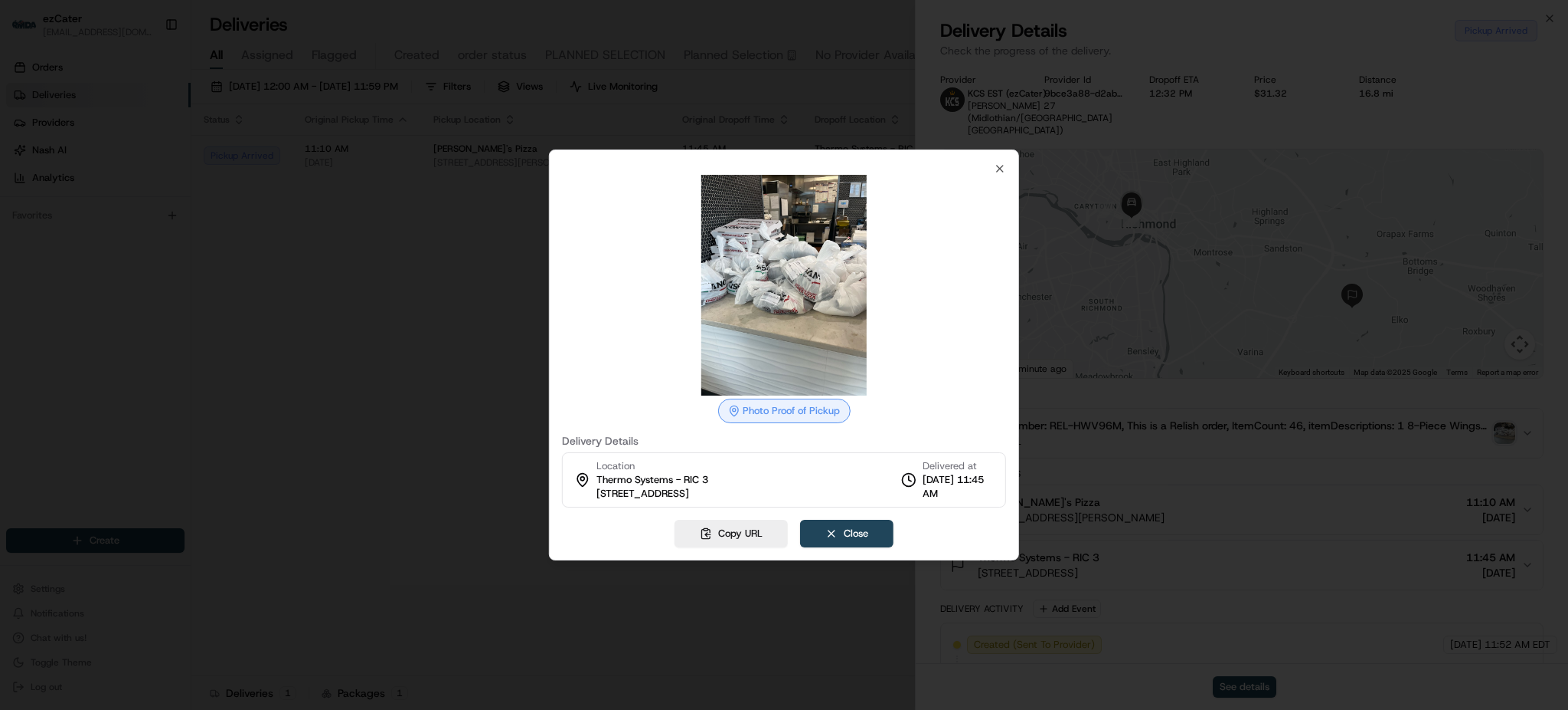
click at [468, 347] on div at bounding box center [784, 355] width 1568 height 710
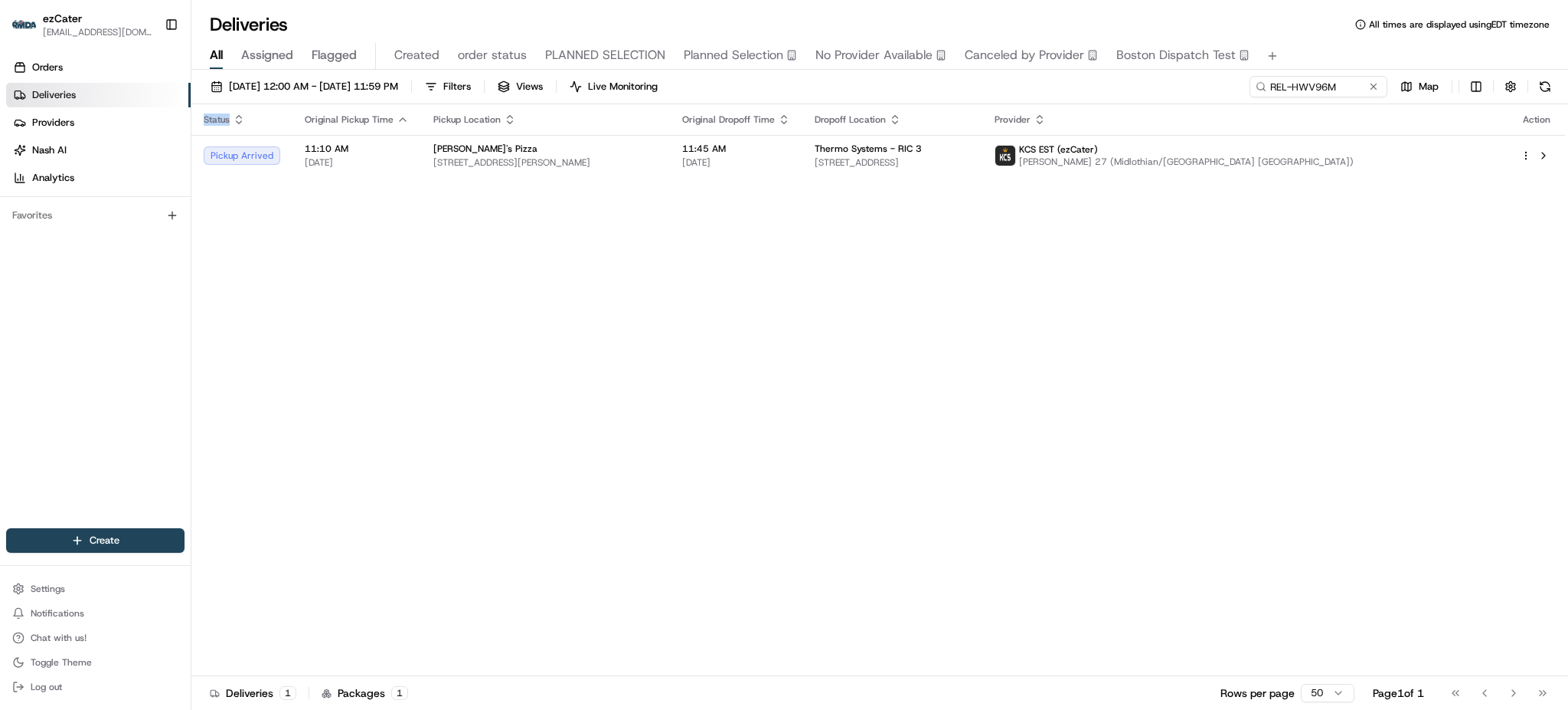
click at [452, 549] on div "Status Original Pickup Time Pickup Location Original Dropoff Time Dropoff Locat…" at bounding box center [878, 390] width 1374 height 571
click at [923, 173] on td "Thermo Systems - RIC 3 [STREET_ADDRESS]" at bounding box center [893, 155] width 181 height 42
click at [1321, 86] on input "REL-HWV96M" at bounding box center [1295, 86] width 184 height 21
paste input "GJT74P"
type input "GJT74P"
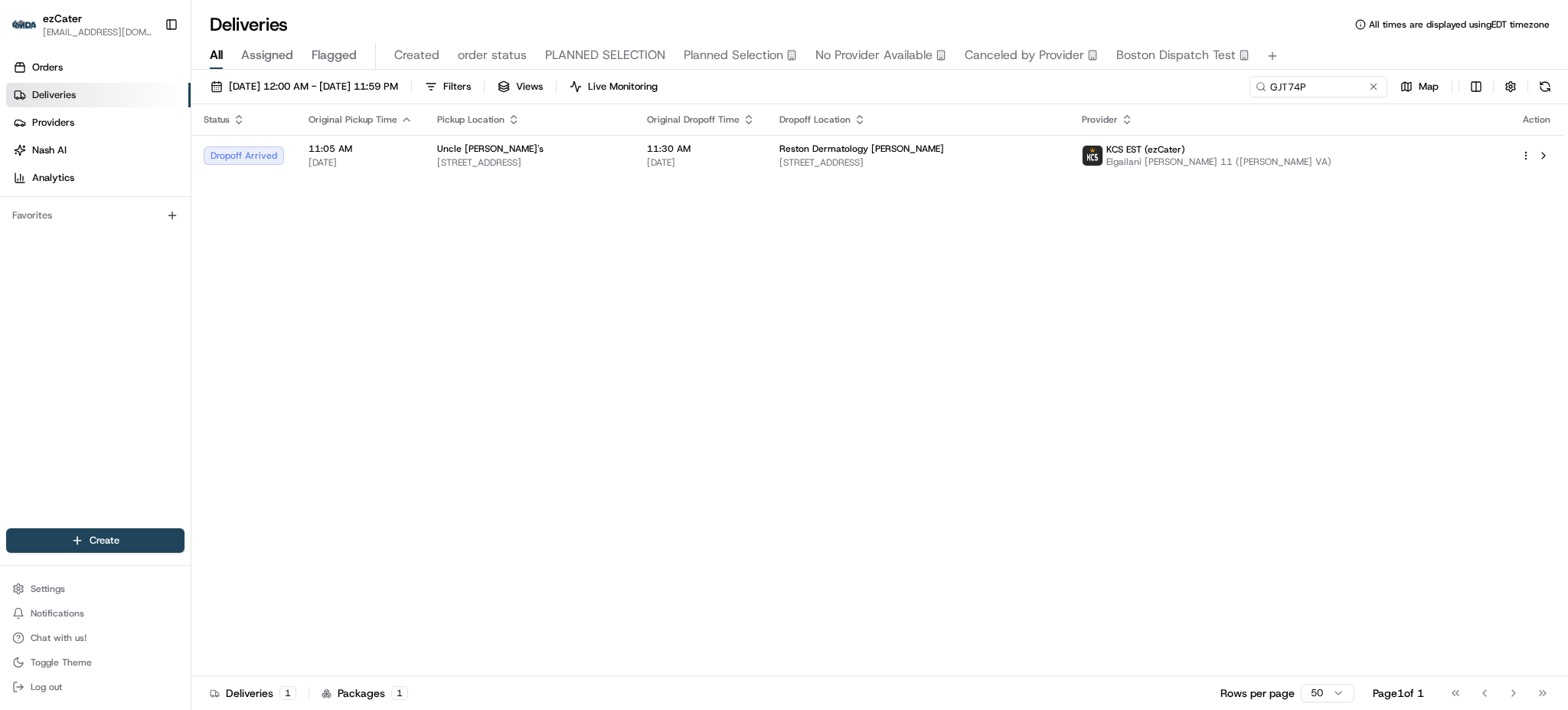
click at [1316, 65] on div "All Assigned Flagged Created order status PLANNED SELECTION Planned Selection N…" at bounding box center [880, 55] width 1377 height 27
click at [991, 164] on span "[STREET_ADDRESS]" at bounding box center [918, 162] width 278 height 12
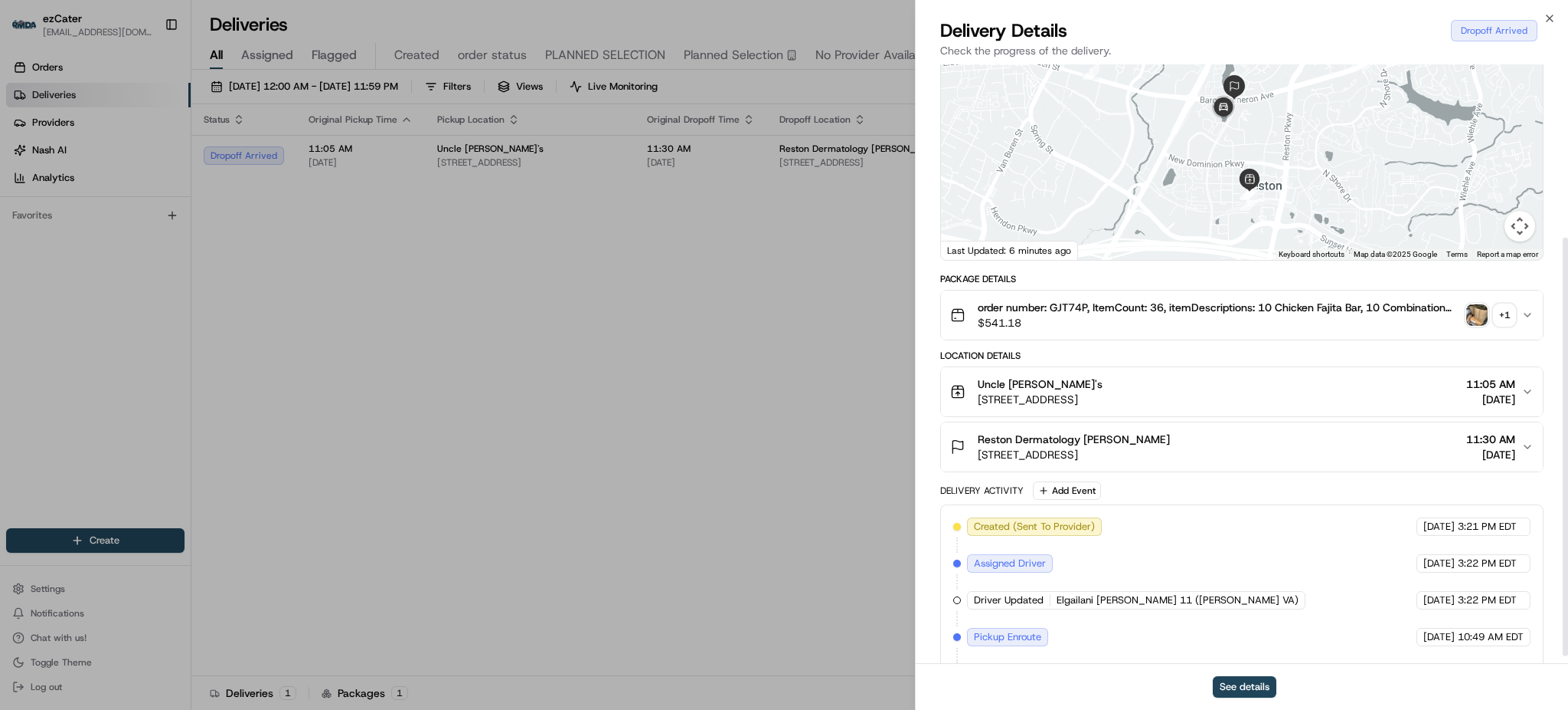
scroll to position [258, 0]
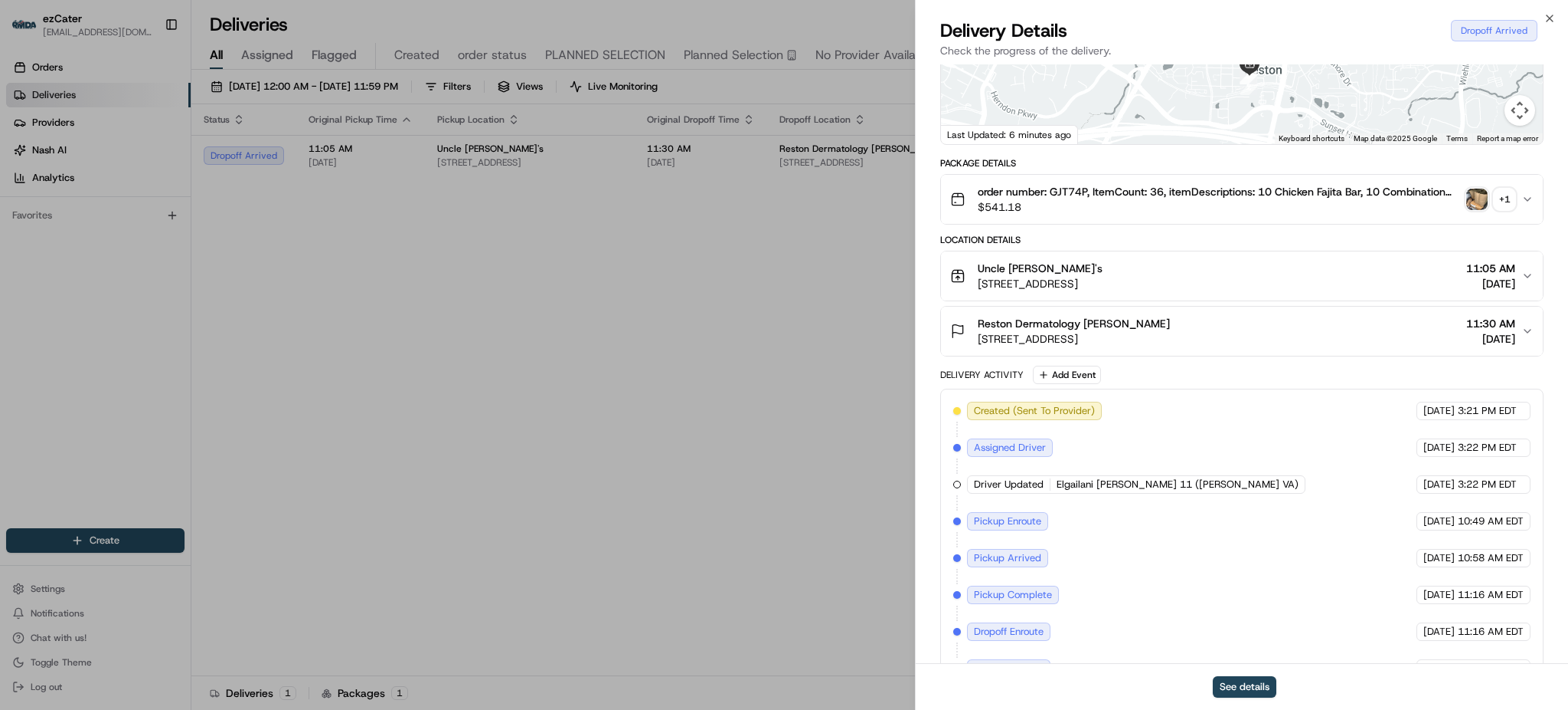
click at [1363, 315] on div "Reston Dermatology [PERSON_NAME] [STREET_ADDRESS] 11:30 AM [DATE]" at bounding box center [1236, 330] width 571 height 31
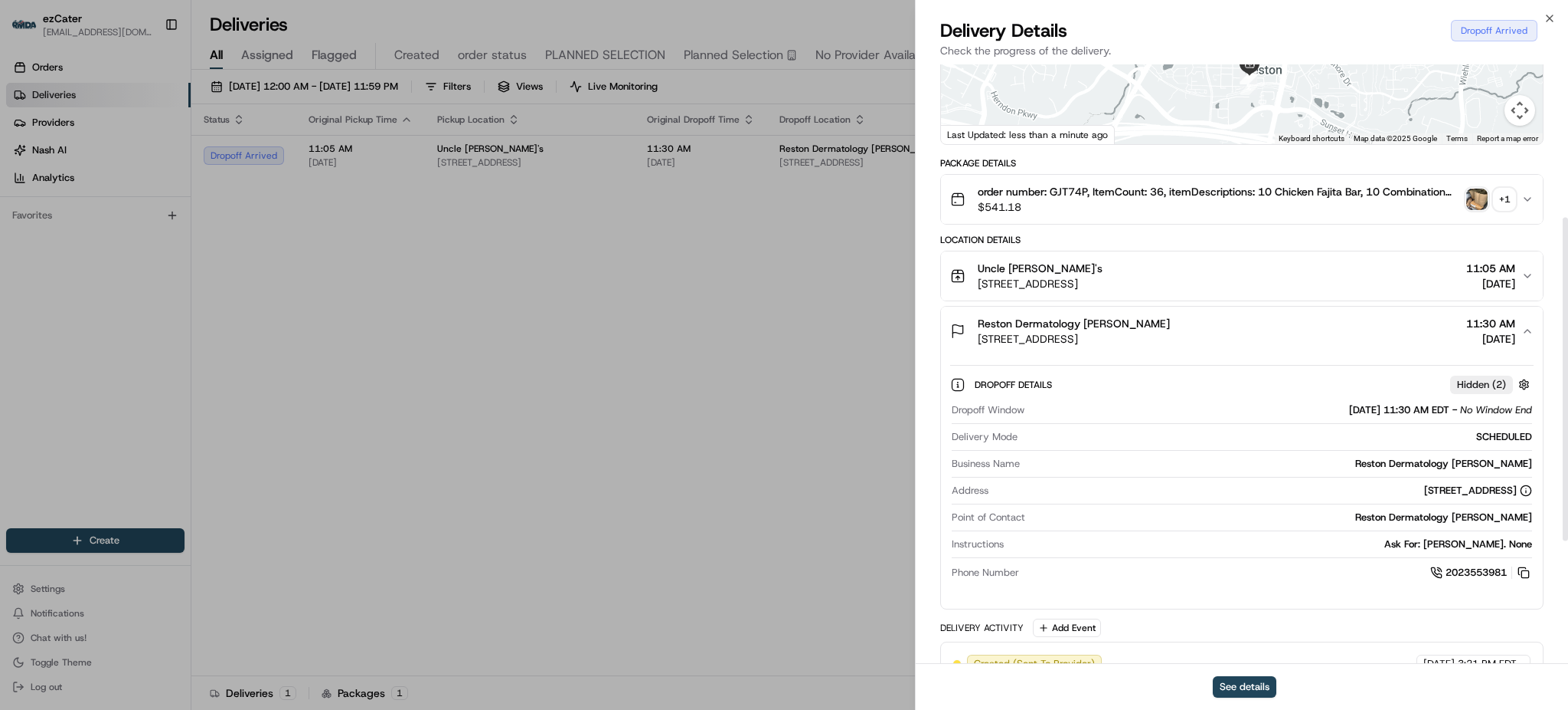
scroll to position [361, 0]
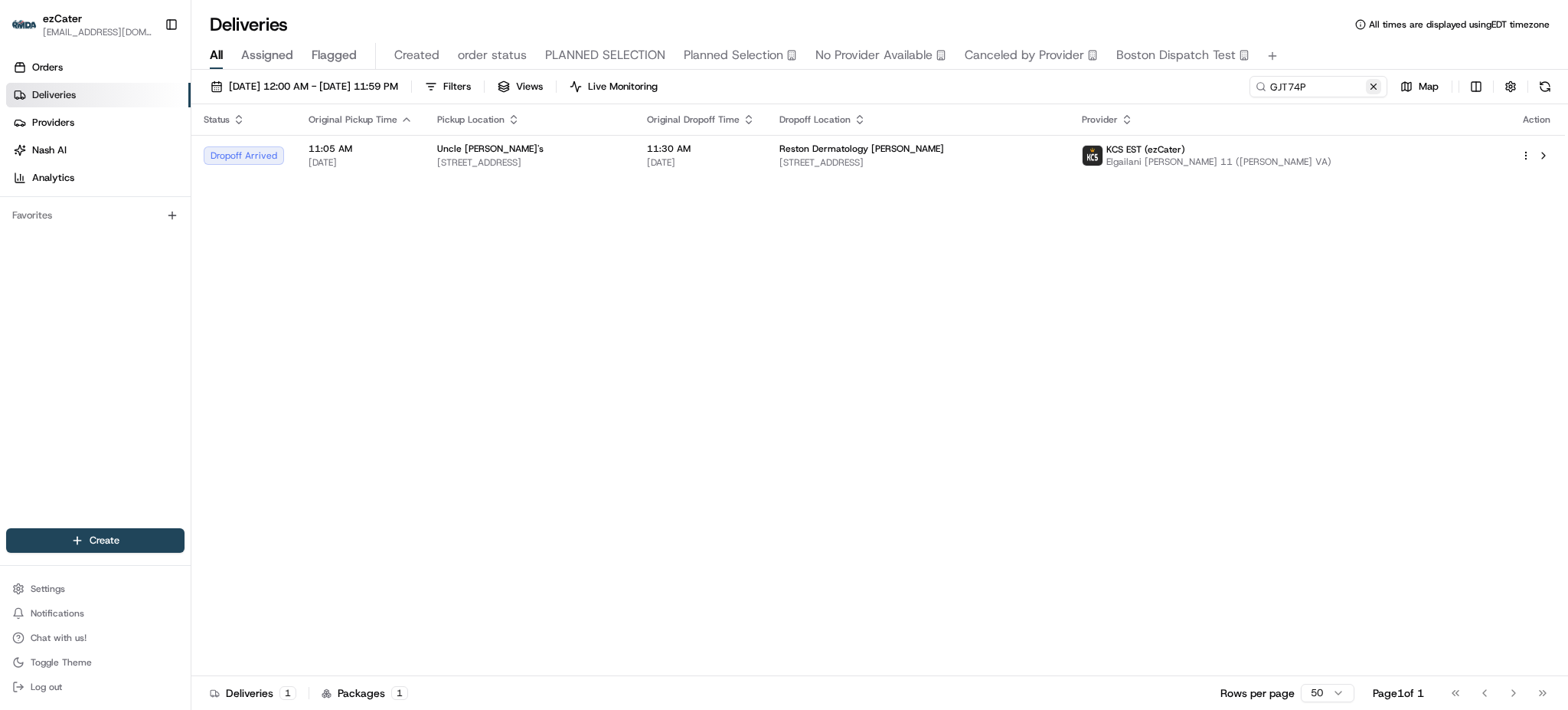
click at [1367, 86] on button at bounding box center [1374, 86] width 16 height 16
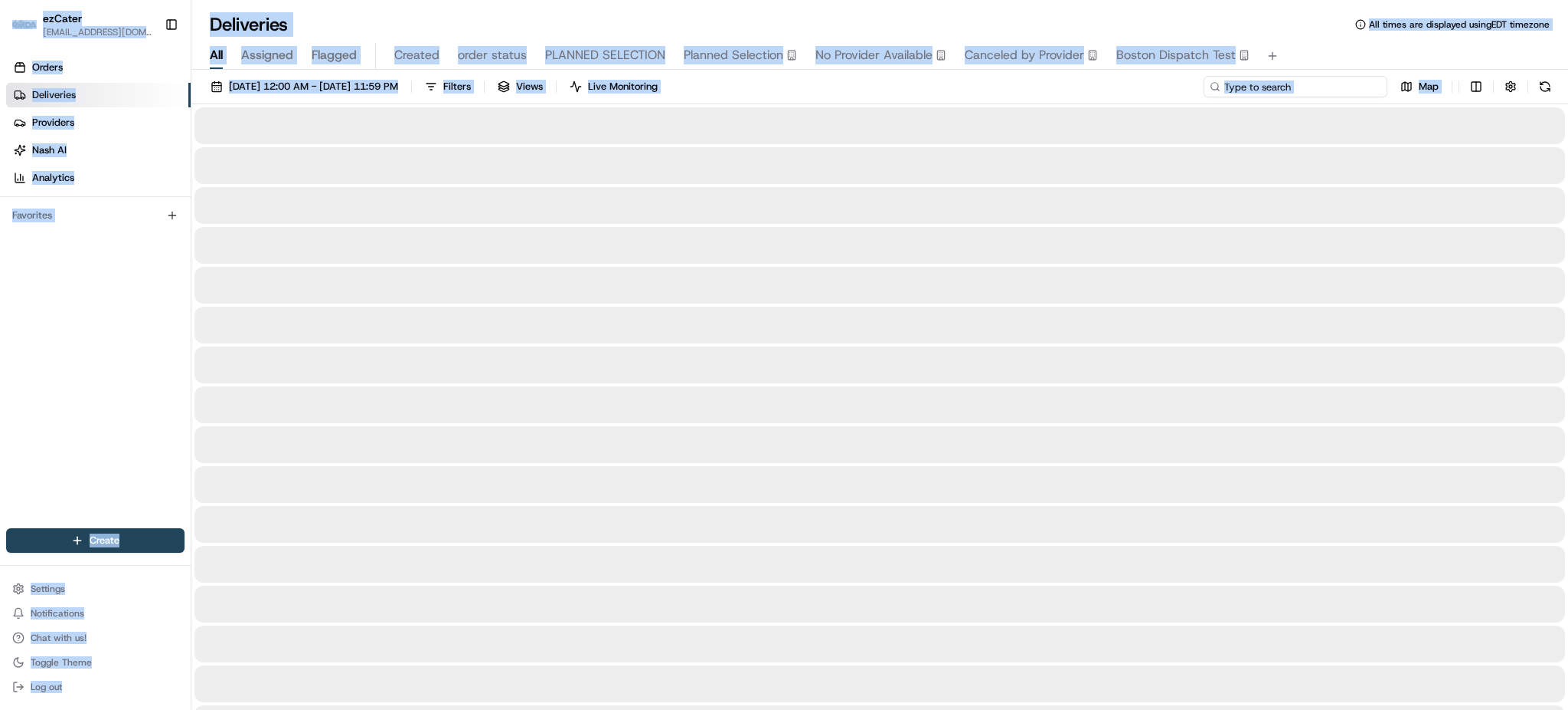
click at [1367, 86] on input at bounding box center [1295, 86] width 184 height 21
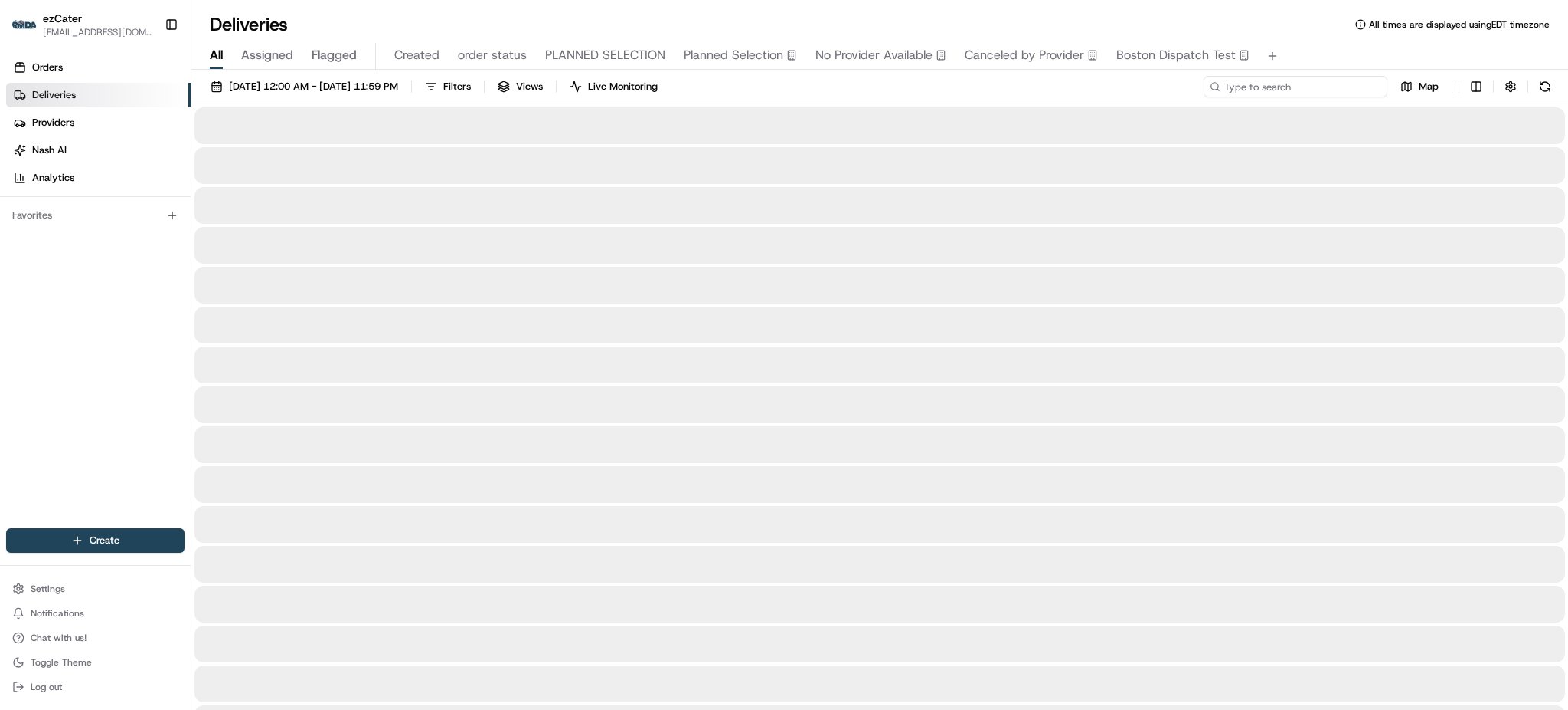
paste input "F6X-ZGC"
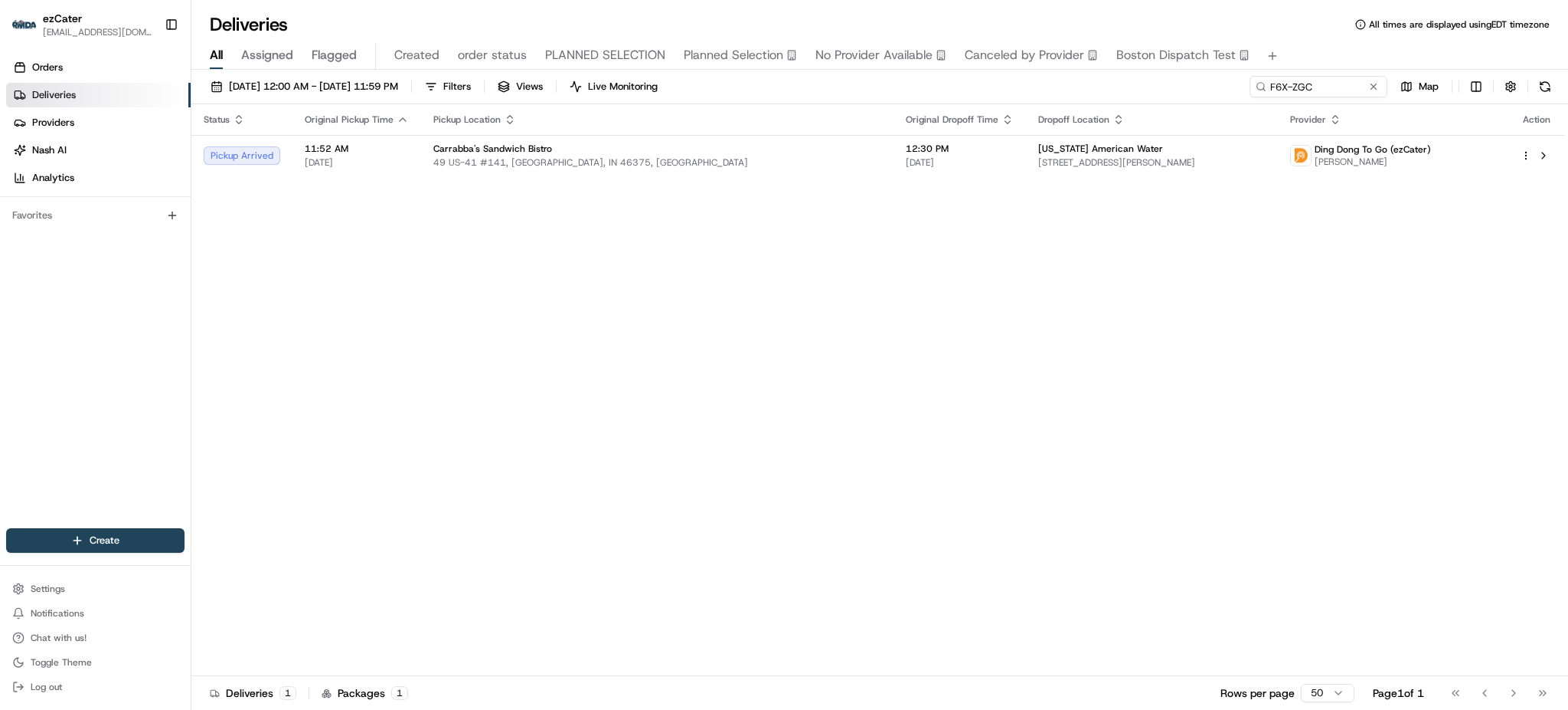
click at [1138, 308] on div "Status Original Pickup Time Pickup Location Original Dropoff Time Dropoff Locat…" at bounding box center [878, 390] width 1374 height 571
click at [1307, 79] on input "F6X-ZGC" at bounding box center [1295, 86] width 184 height 21
click at [766, 145] on div "Carrabba's Sandwich Bistro" at bounding box center [657, 148] width 448 height 12
click at [1194, 169] on td "[US_STATE] American Water [STREET_ADDRESS]" at bounding box center [1153, 155] width 253 height 42
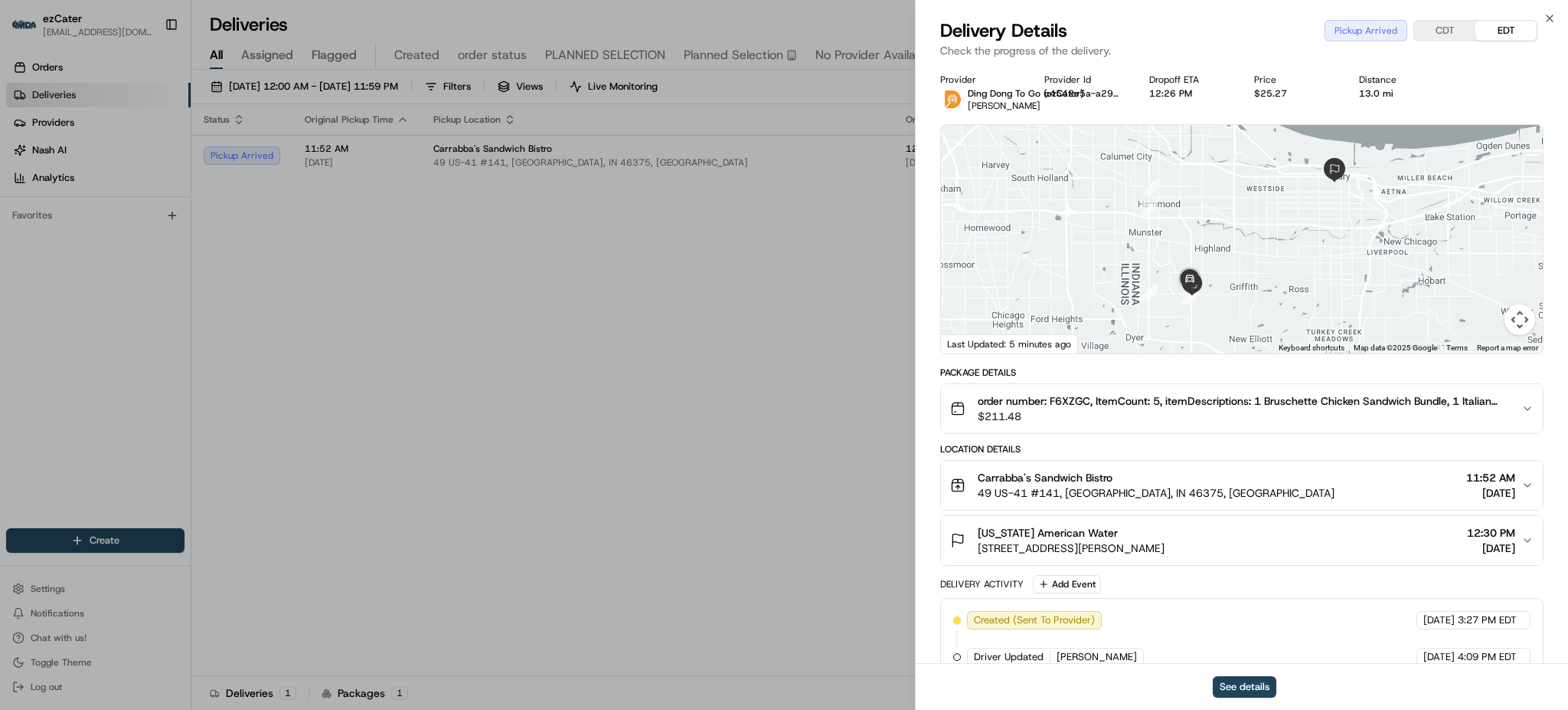
click at [1285, 681] on div "See details" at bounding box center [1242, 686] width 652 height 47
click at [1265, 681] on button "See details" at bounding box center [1245, 686] width 64 height 21
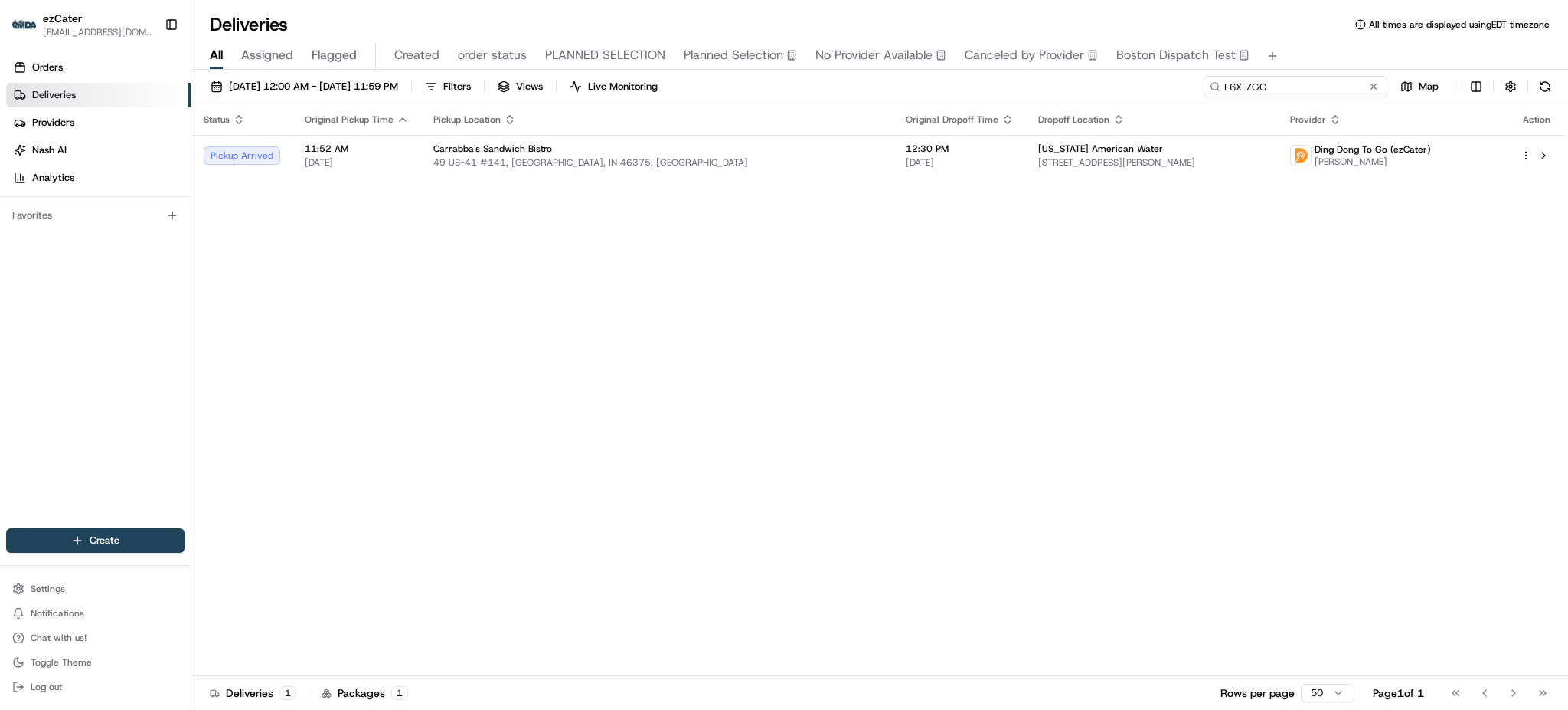
click at [1344, 87] on input "F6X-ZGC" at bounding box center [1295, 86] width 184 height 21
paste input "5GY2PT"
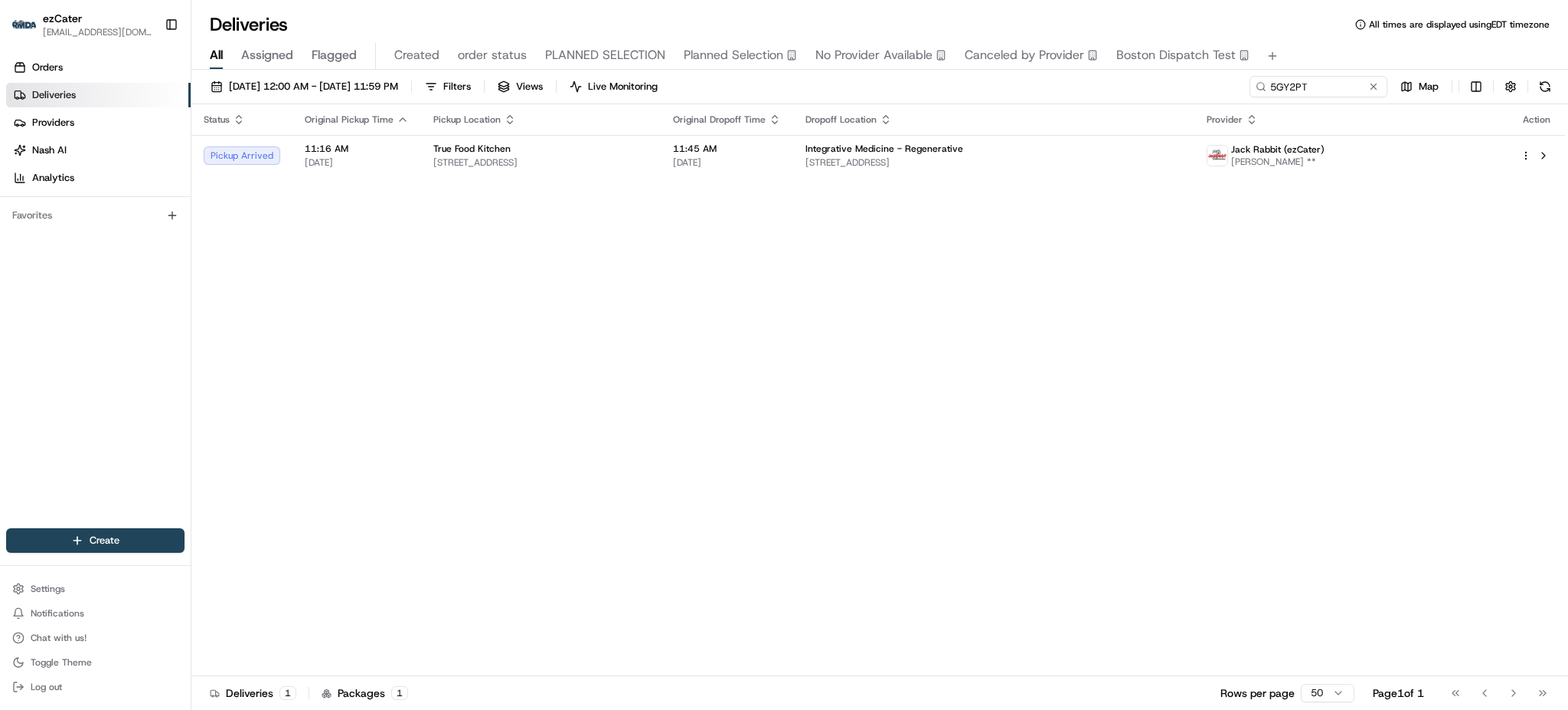
click at [801, 257] on div "Status Original Pickup Time Pickup Location Original Dropoff Time Dropoff Locat…" at bounding box center [878, 390] width 1374 height 571
drag, startPoint x: 1461, startPoint y: 299, endPoint x: 1416, endPoint y: 275, distance: 51.0
click at [1461, 299] on div "Status Original Pickup Time Pickup Location Original Dropoff Time Dropoff Locat…" at bounding box center [878, 390] width 1374 height 571
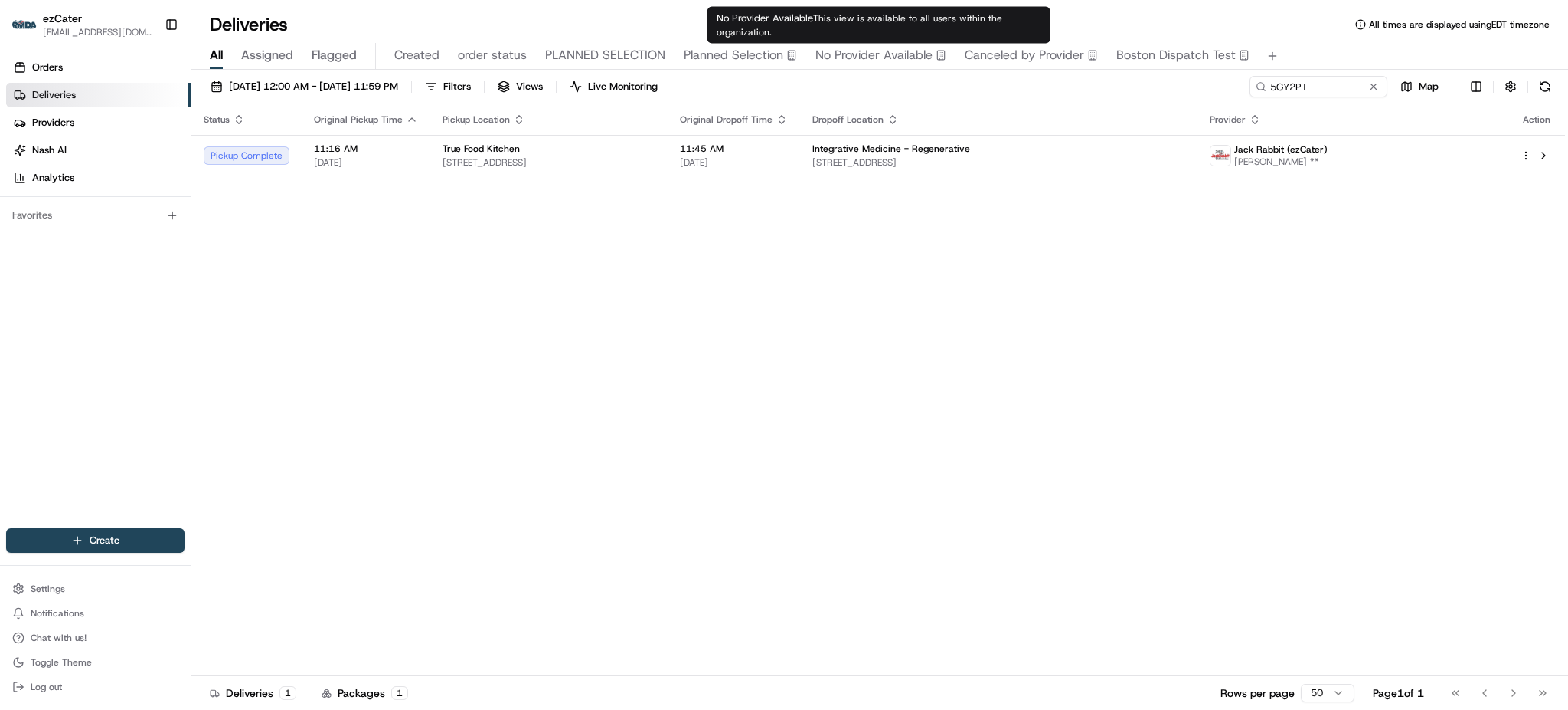
click at [1363, 279] on div "Status Original Pickup Time Pickup Location Original Dropoff Time Dropoff Locat…" at bounding box center [878, 390] width 1374 height 571
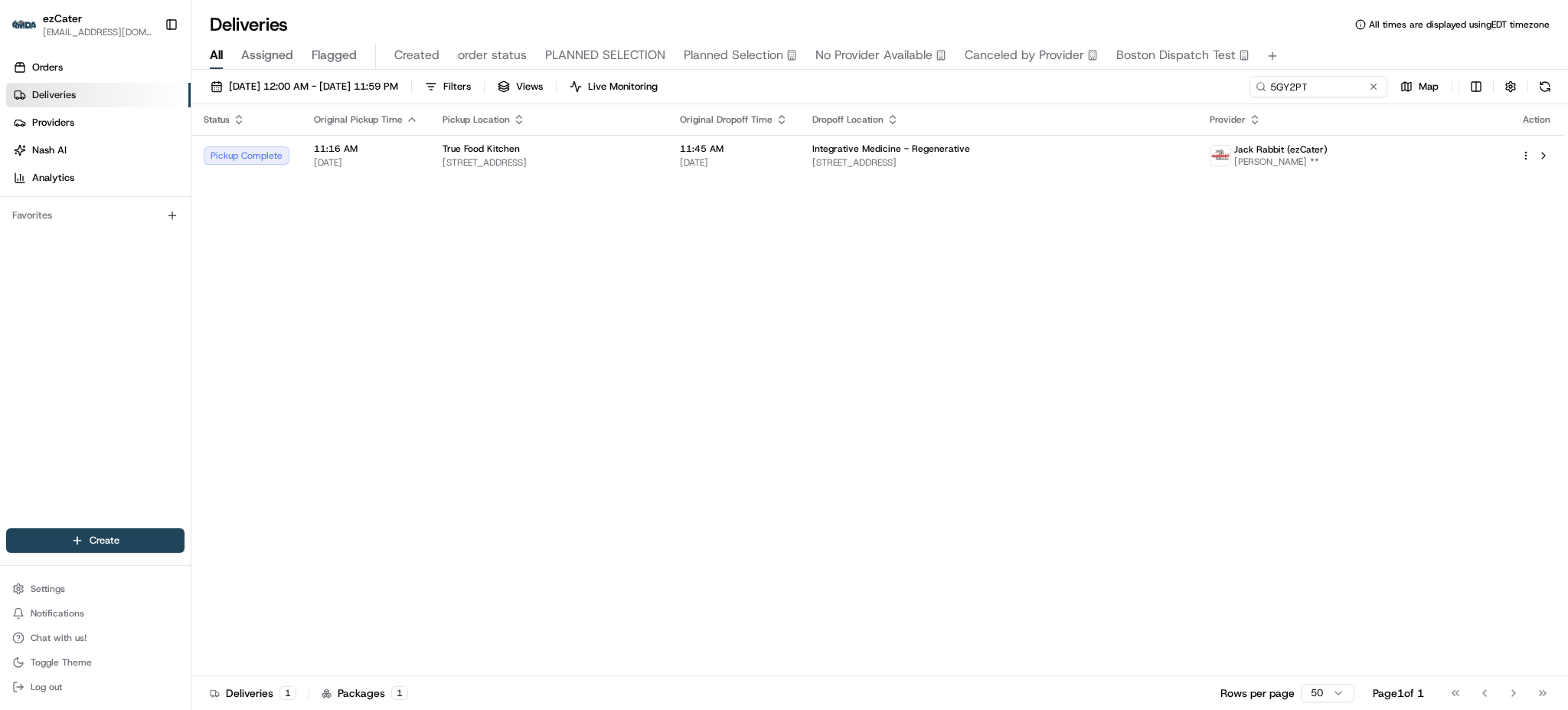
click at [1330, 99] on div "[DATE] 12:00 AM - [DATE] 11:59 PM Filters Views Live Monitoring 5GY2PT Map" at bounding box center [880, 90] width 1377 height 29
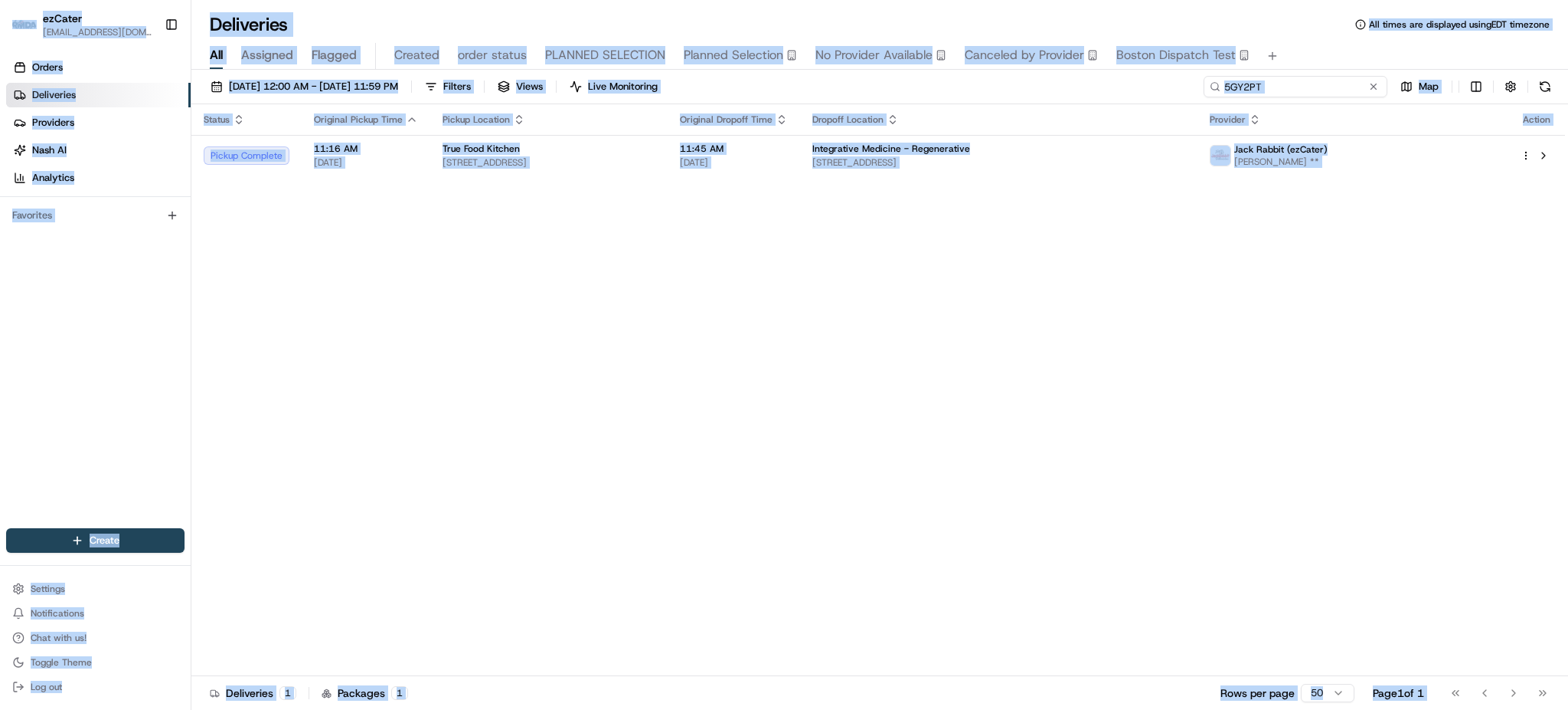
click at [1327, 96] on input "5GY2PT" at bounding box center [1295, 86] width 184 height 21
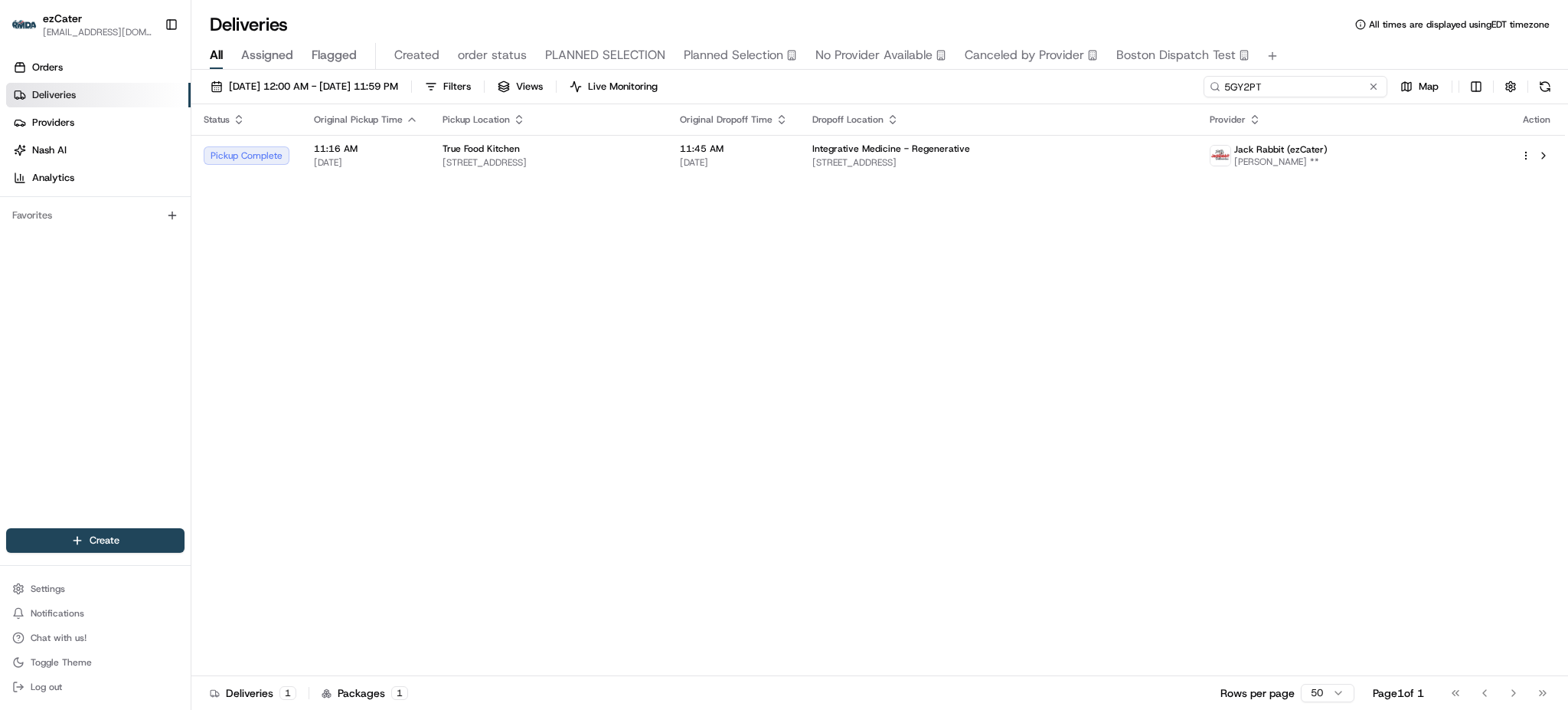
paste input "AU4UE"
type input "AU4UET"
click at [1000, 188] on div "Status Original Pickup Time Pickup Location Original Dropoff Time Dropoff Locat…" at bounding box center [878, 390] width 1374 height 571
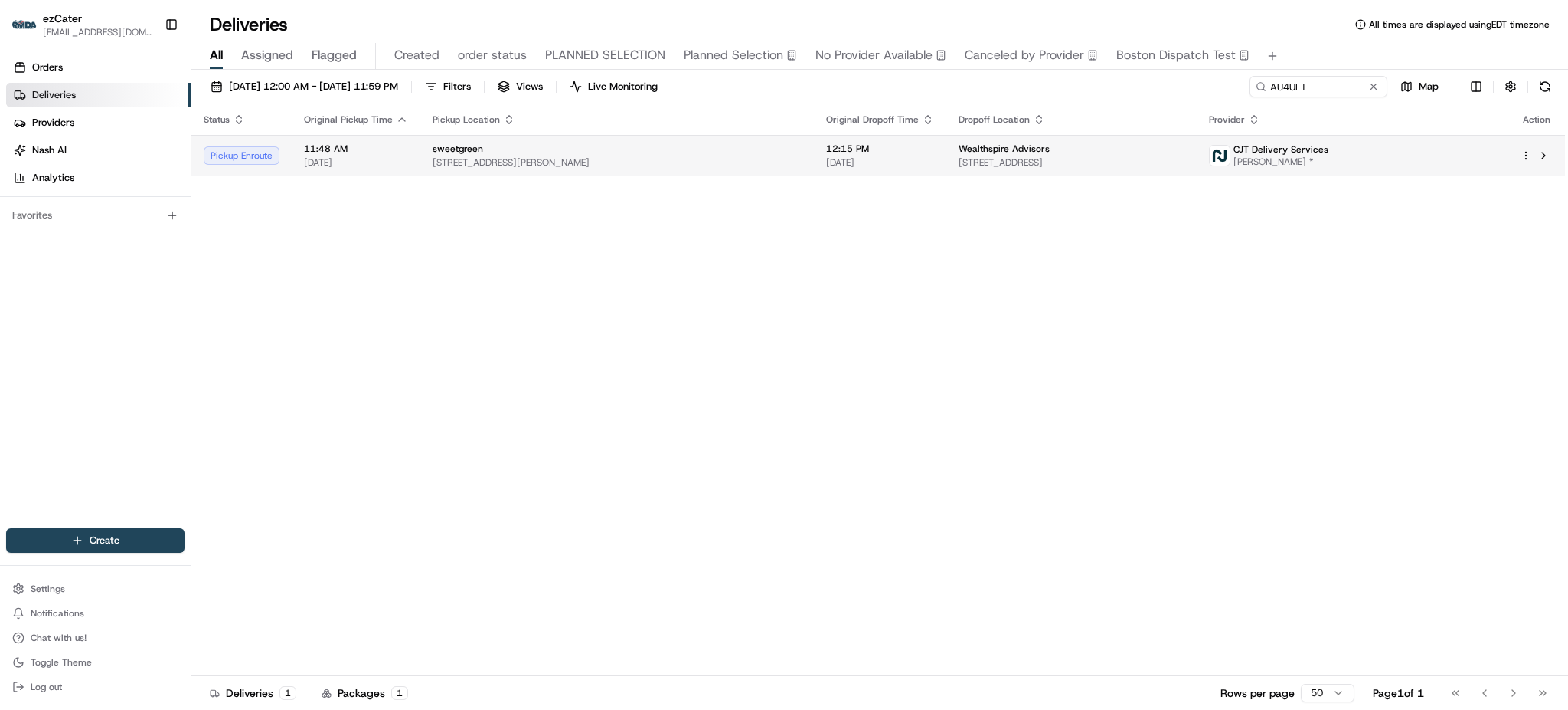
click at [1003, 160] on td "Wealthspire Advisors [STREET_ADDRESS]" at bounding box center [1071, 155] width 250 height 42
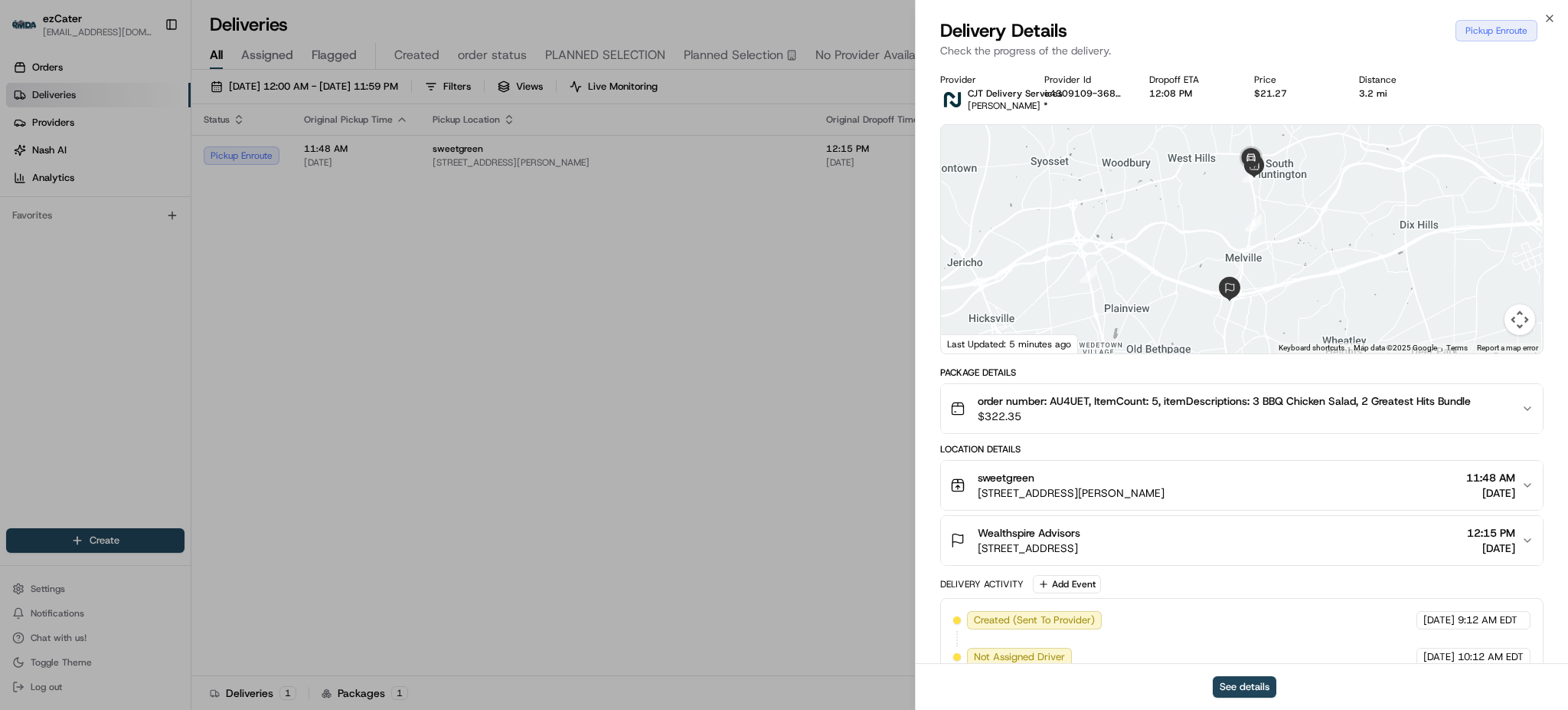
click at [1165, 477] on div "sweetgreen" at bounding box center [1071, 477] width 187 height 16
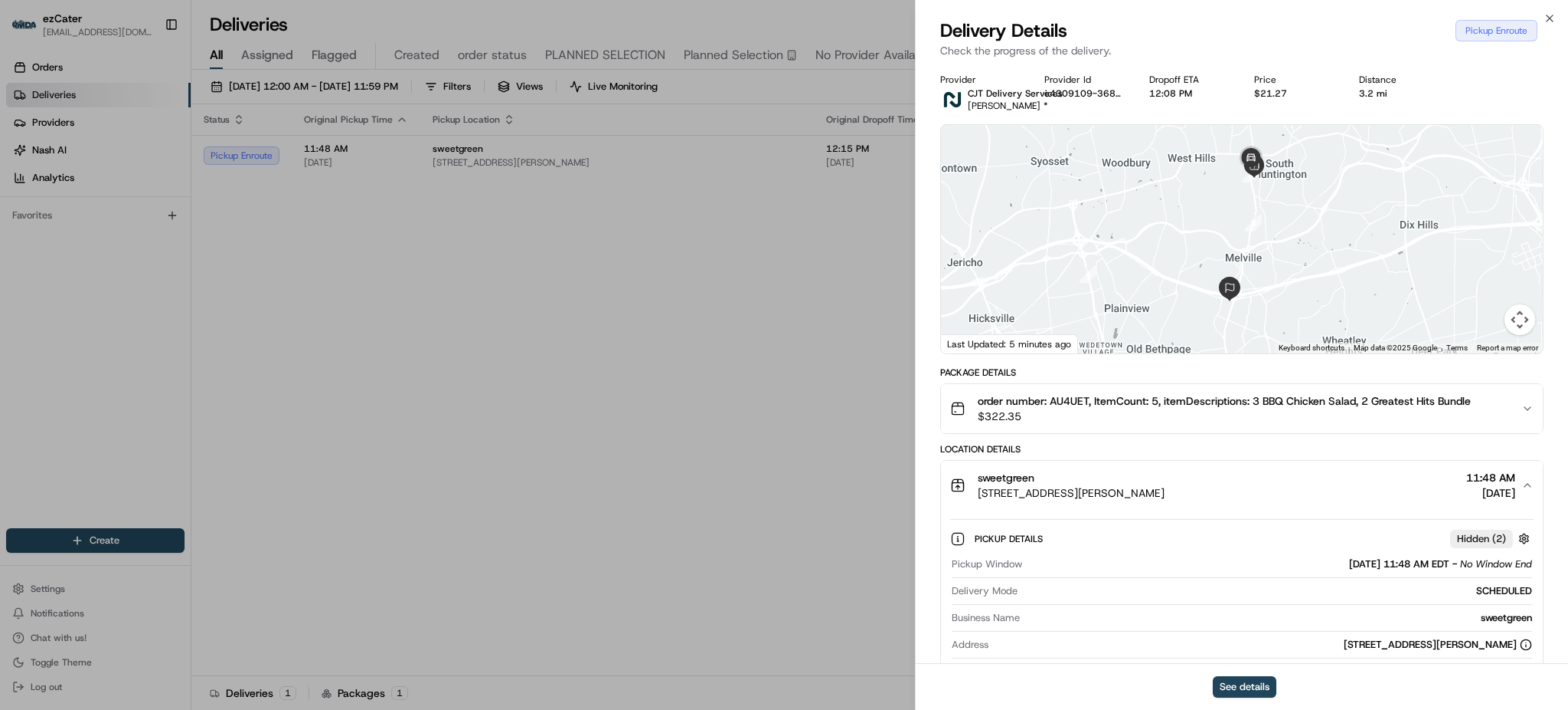
scroll to position [307, 0]
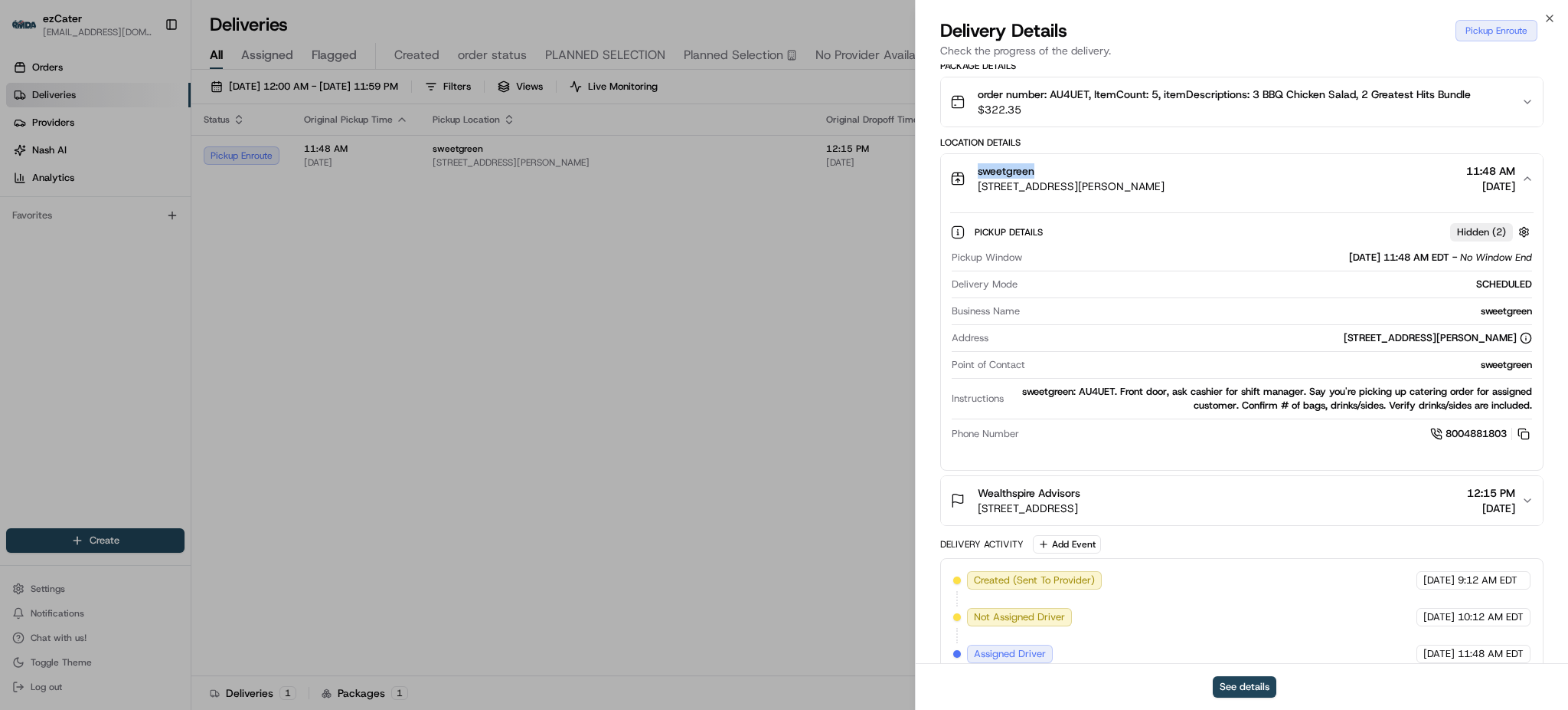
drag, startPoint x: 978, startPoint y: 165, endPoint x: 1342, endPoint y: 178, distance: 364.2
click at [1342, 178] on div "sweetgreen [STREET_ADDRESS][PERSON_NAME] 11:48 AM [DATE]" at bounding box center [1236, 178] width 571 height 31
drag, startPoint x: 1340, startPoint y: 185, endPoint x: 960, endPoint y: 177, distance: 380.1
click at [960, 177] on div "sweetgreen [STREET_ADDRESS][PERSON_NAME]" at bounding box center [1058, 178] width 214 height 31
copy div "sweetgreen [STREET_ADDRESS][PERSON_NAME]"
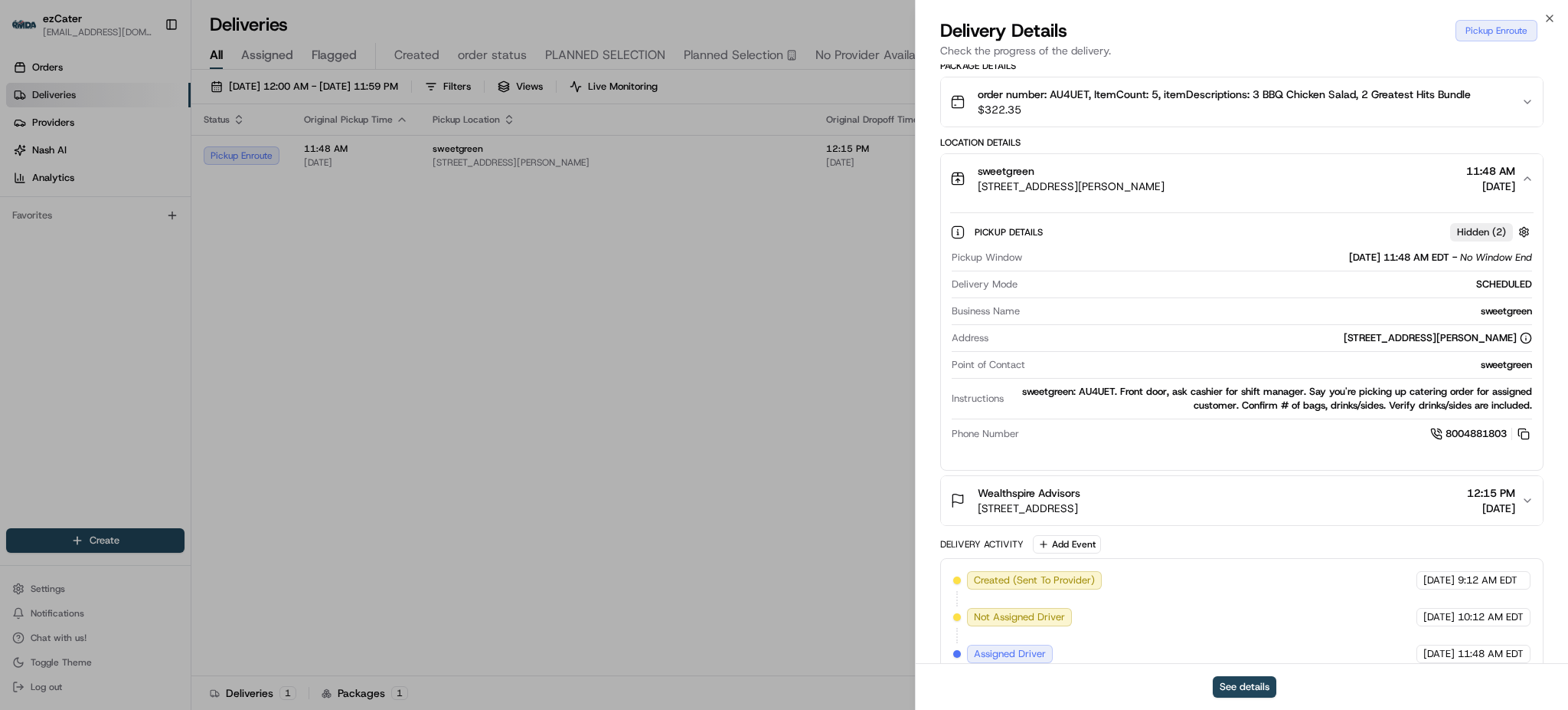
click at [1237, 400] on div "sweetgreen: AU4UET. Front door, ask cashier for shift manager. Say you're picki…" at bounding box center [1270, 398] width 522 height 28
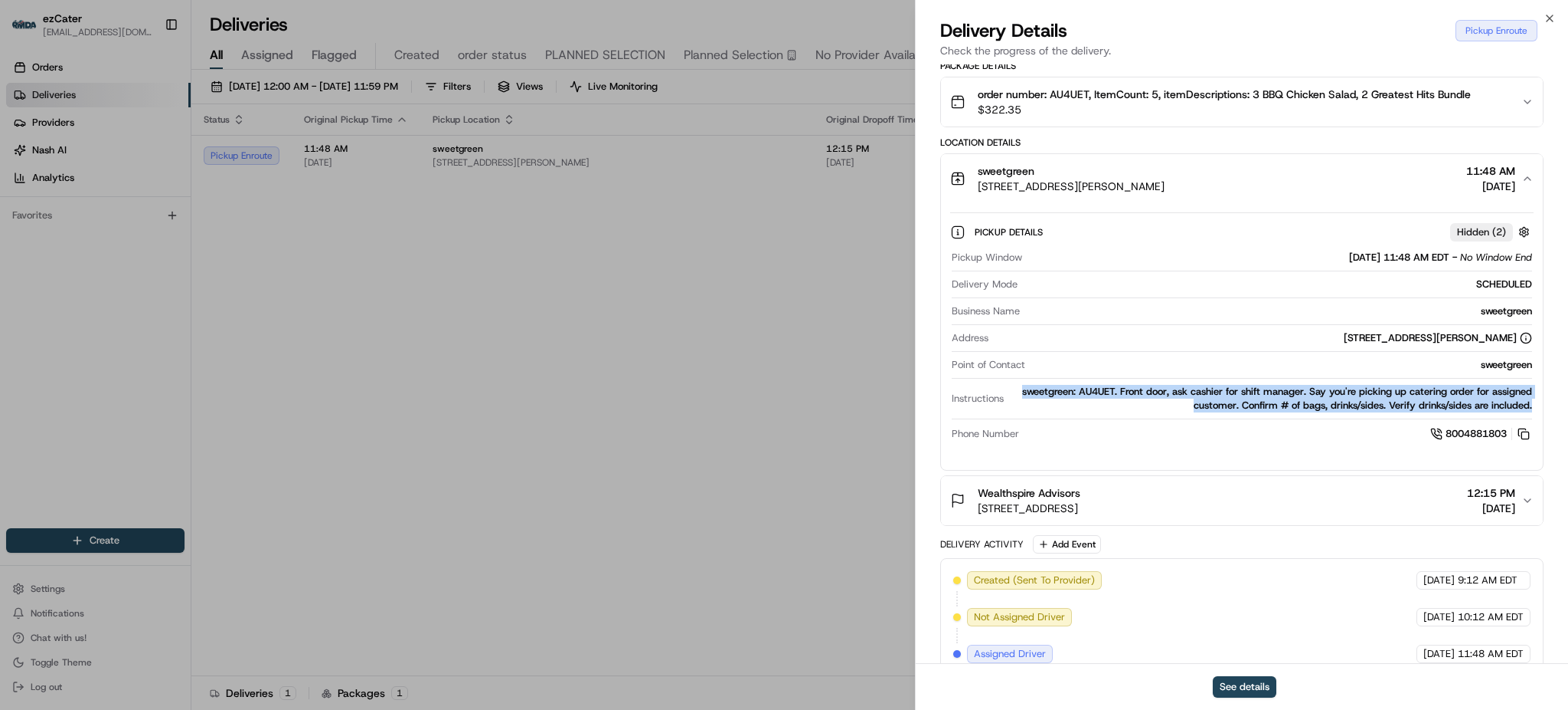
click at [1237, 400] on div "sweetgreen: AU4UET. Front door, ask cashier for shift manager. Say you're picki…" at bounding box center [1270, 398] width 522 height 28
copy div "sweetgreen: AU4UET. Front door, ask cashier for shift manager. Say you're picki…"
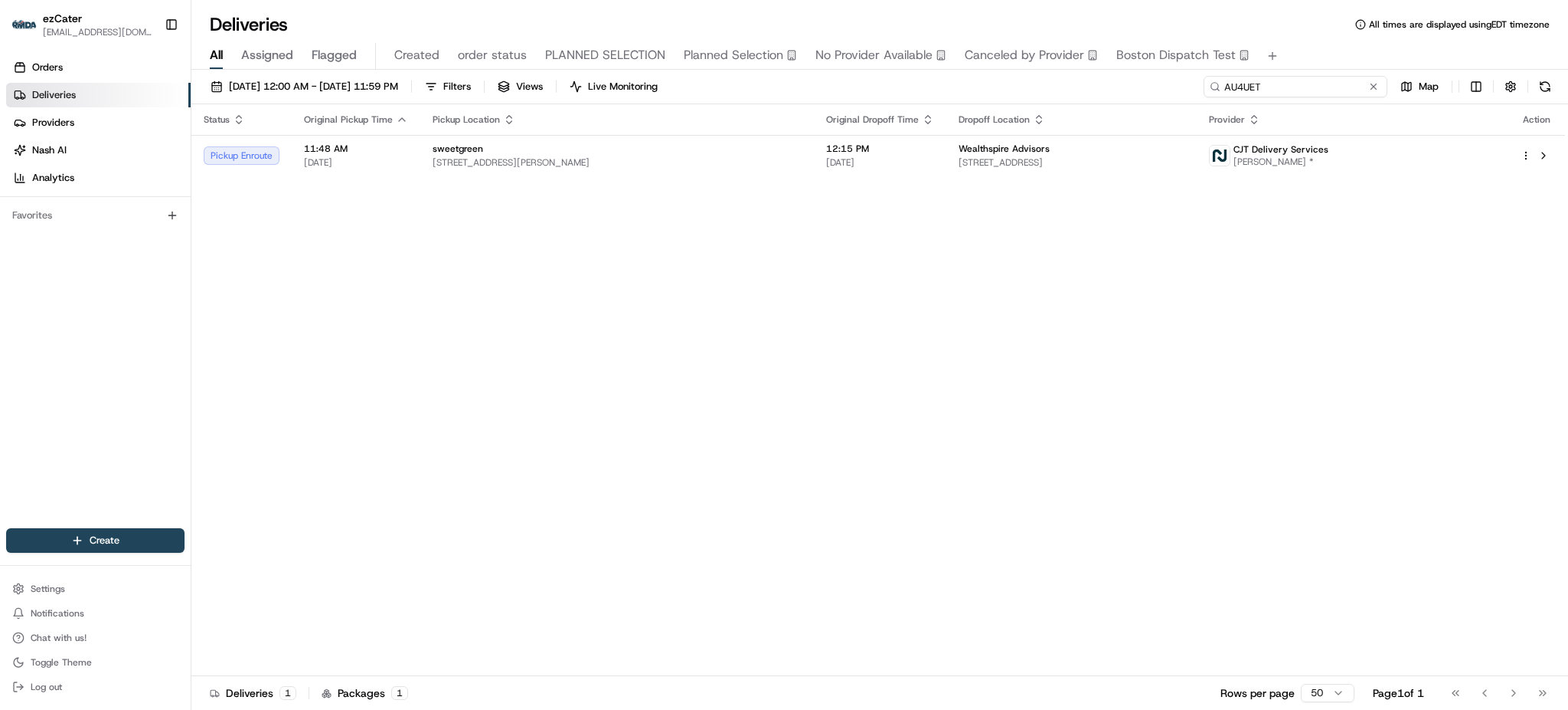
click at [1305, 86] on input "AU4UET" at bounding box center [1295, 86] width 184 height 21
paste input "REL-FEZV90"
click at [1313, 53] on div "All Assigned Flagged Created order status PLANNED SELECTION Planned Selection N…" at bounding box center [880, 55] width 1377 height 27
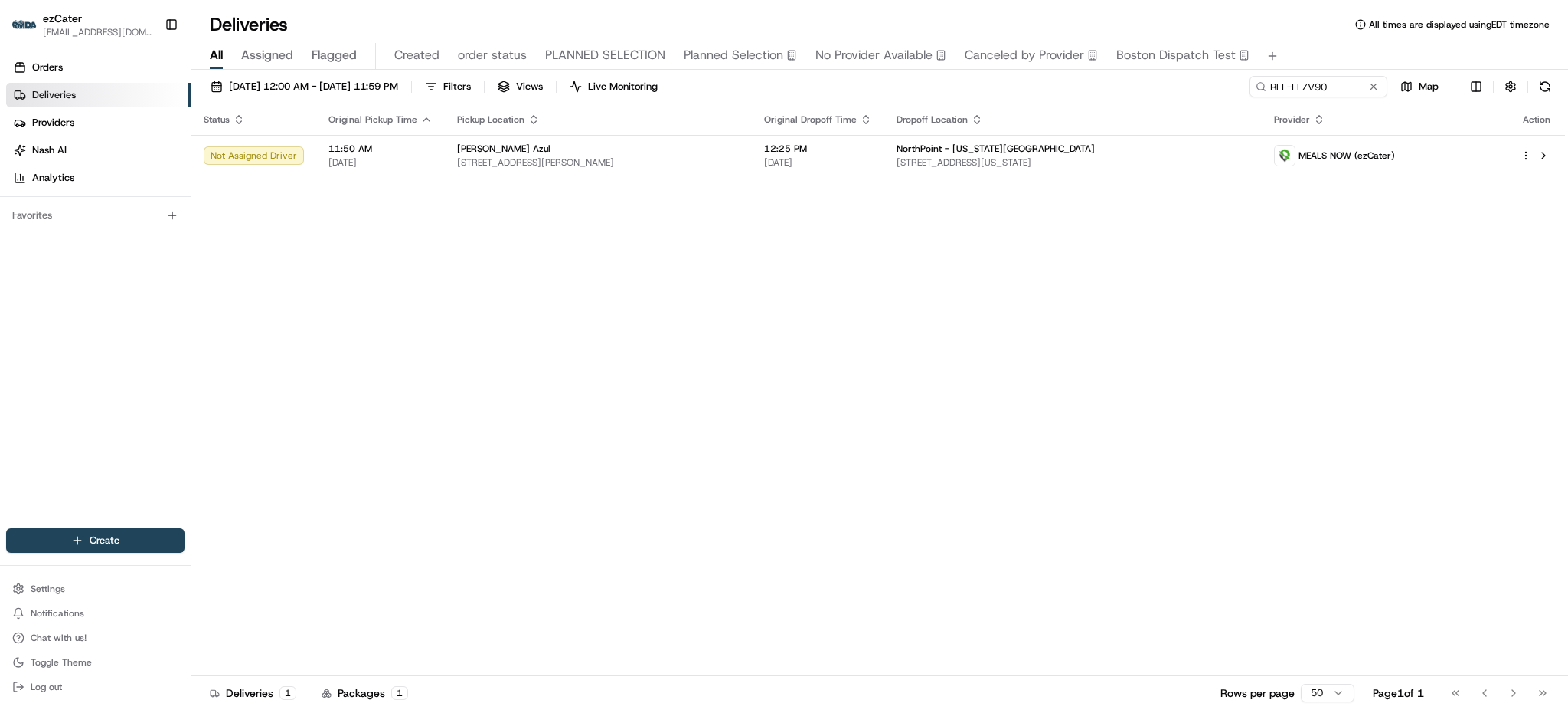
click at [1313, 53] on div "All Assigned Flagged Created order status PLANNED SELECTION Planned Selection N…" at bounding box center [880, 55] width 1377 height 27
click at [1080, 131] on th "Dropoff Location" at bounding box center [1073, 119] width 378 height 31
click at [1076, 136] on td "NorthPoint - [US_STATE][GEOGRAPHIC_DATA][STREET_ADDRESS][US_STATE][GEOGRAPHIC_D…" at bounding box center [1073, 155] width 378 height 42
click at [534, 376] on div "Status Original Pickup Time Pickup Location Original Dropoff Time Dropoff Locat…" at bounding box center [878, 390] width 1374 height 571
click at [1319, 92] on input "REL-FEZV90" at bounding box center [1295, 86] width 184 height 21
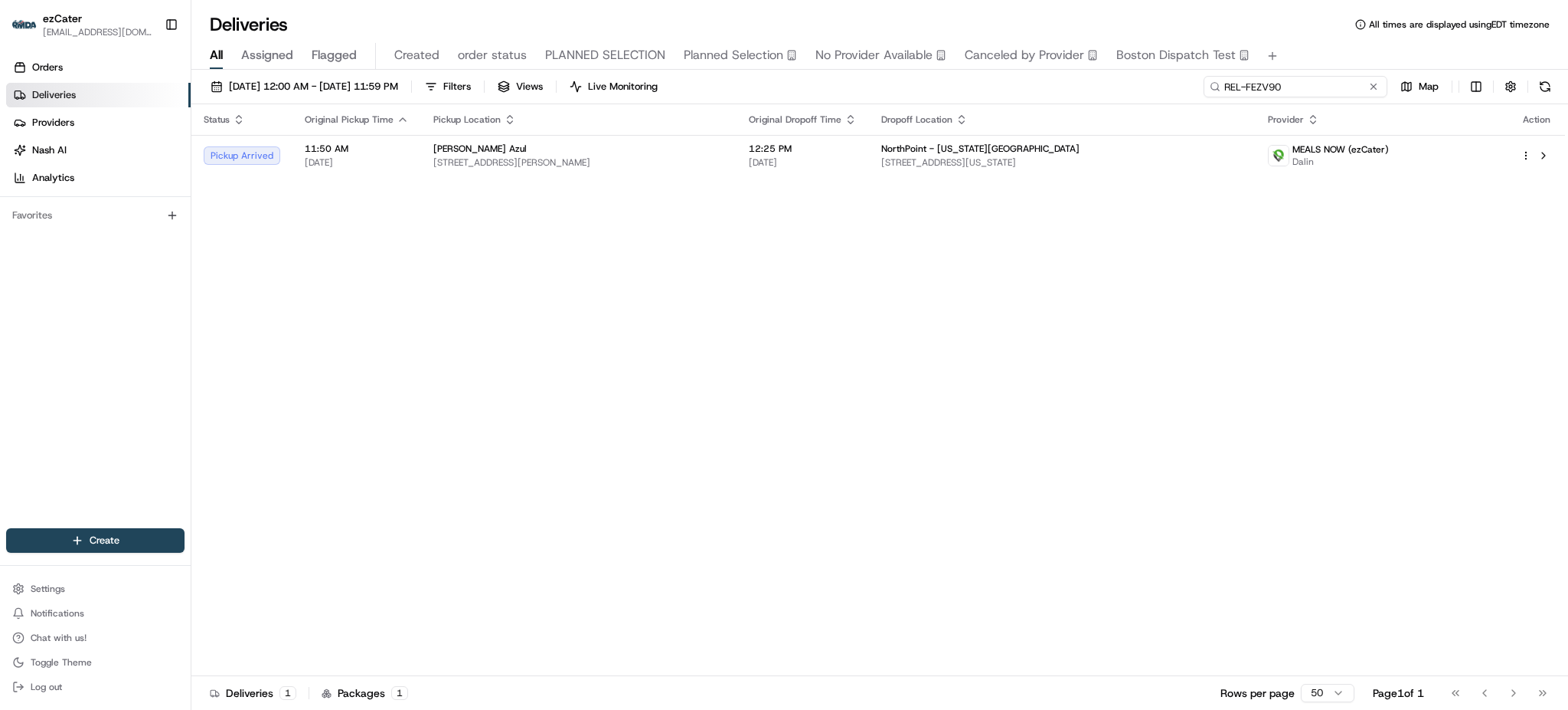
paste input "6KQFTZ"
click at [1194, 102] on div "[DATE] 12:00 AM - [DATE] 11:59 PM Filters Views Live Monitoring 6KQFTZ Map" at bounding box center [880, 90] width 1377 height 29
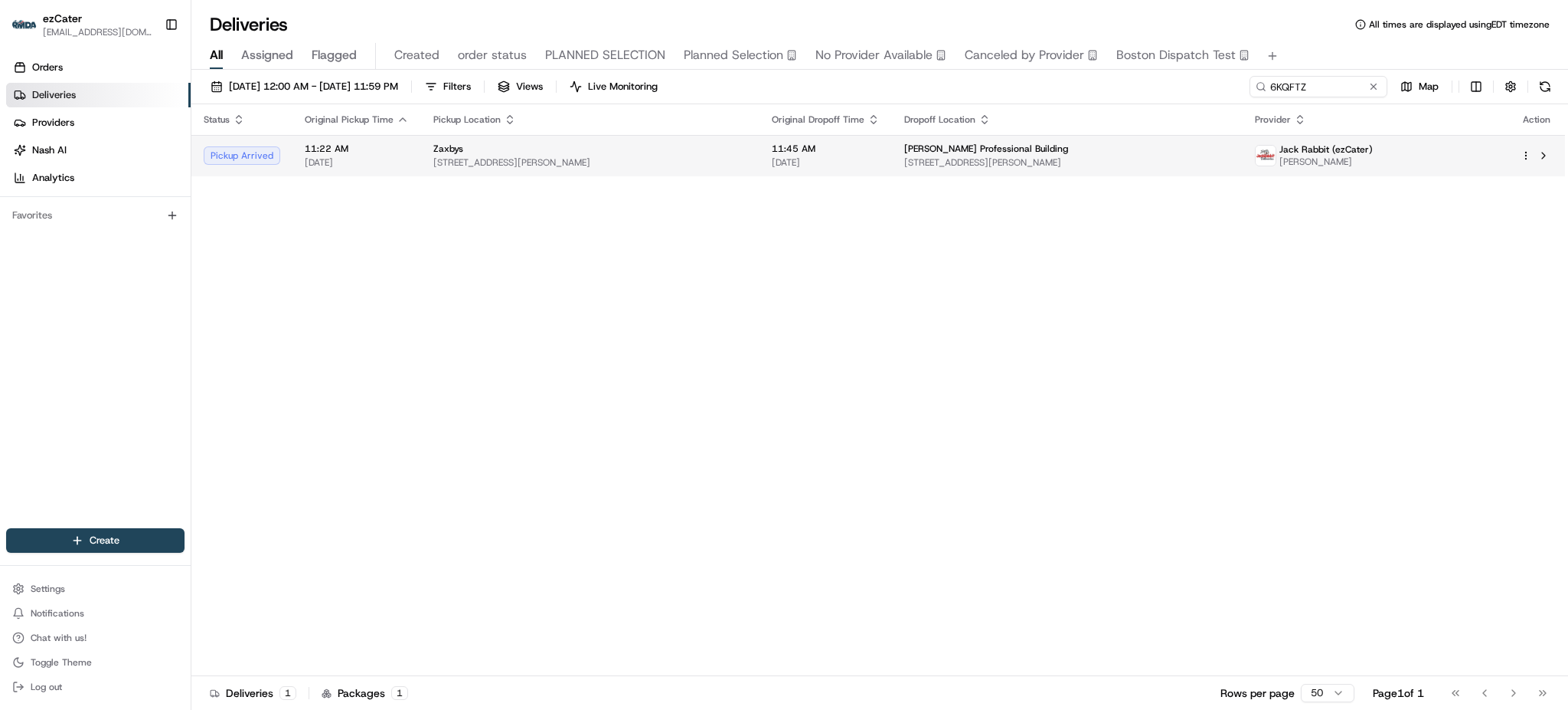
click at [1034, 154] on span "[PERSON_NAME] Professional Building" at bounding box center [986, 148] width 164 height 12
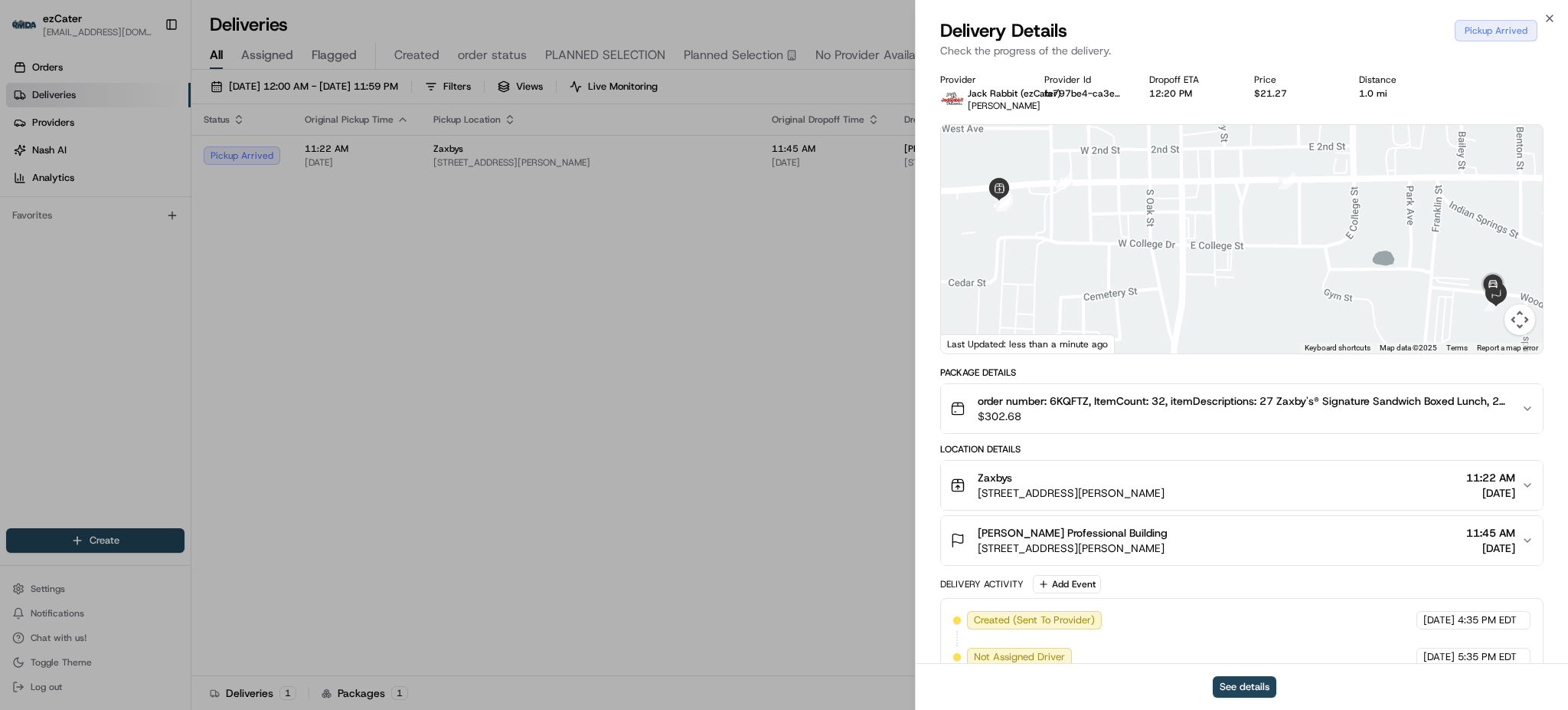
drag, startPoint x: 1052, startPoint y: 172, endPoint x: 1060, endPoint y: 192, distance: 21.5
click at [1060, 190] on img "56" at bounding box center [1064, 180] width 17 height 17
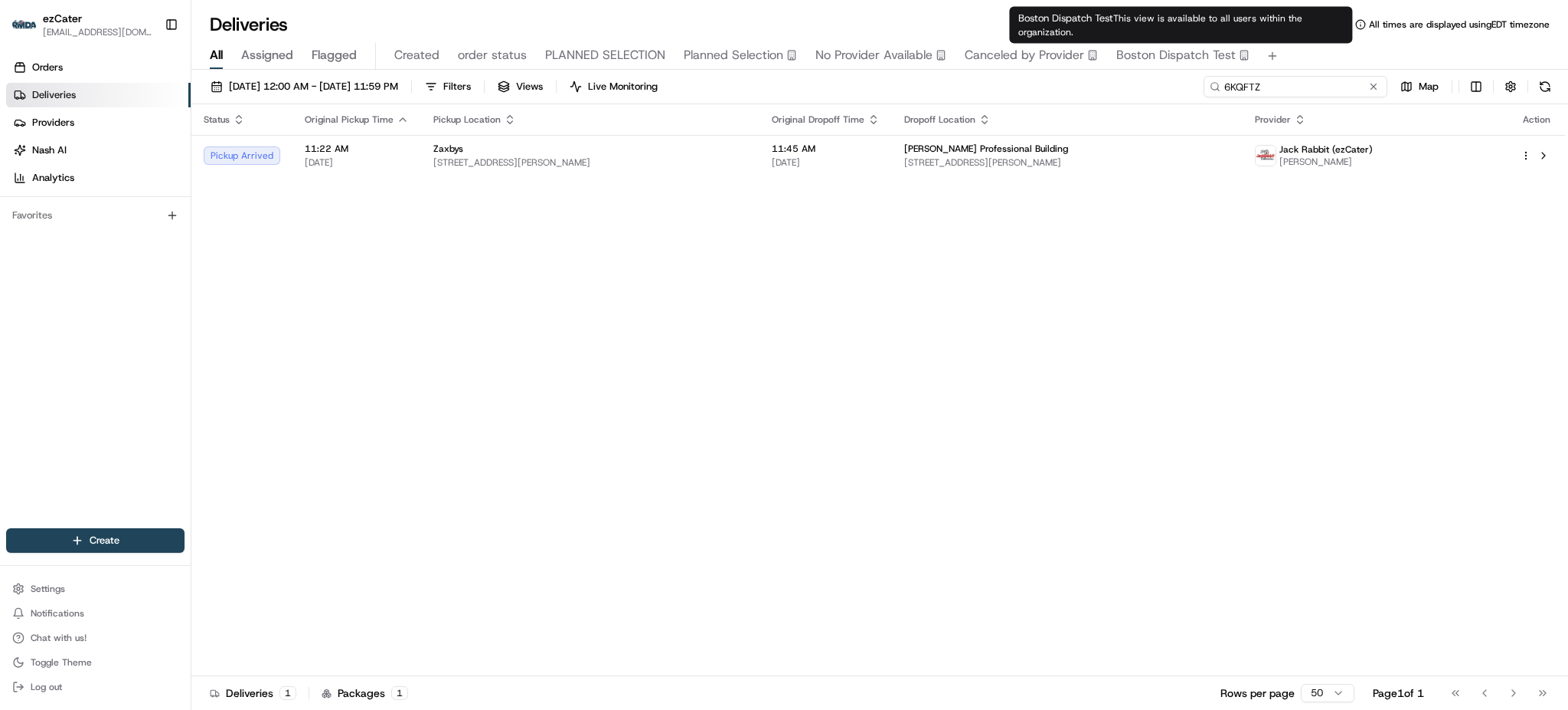
click at [1329, 92] on input "6KQFTZ" at bounding box center [1295, 86] width 184 height 21
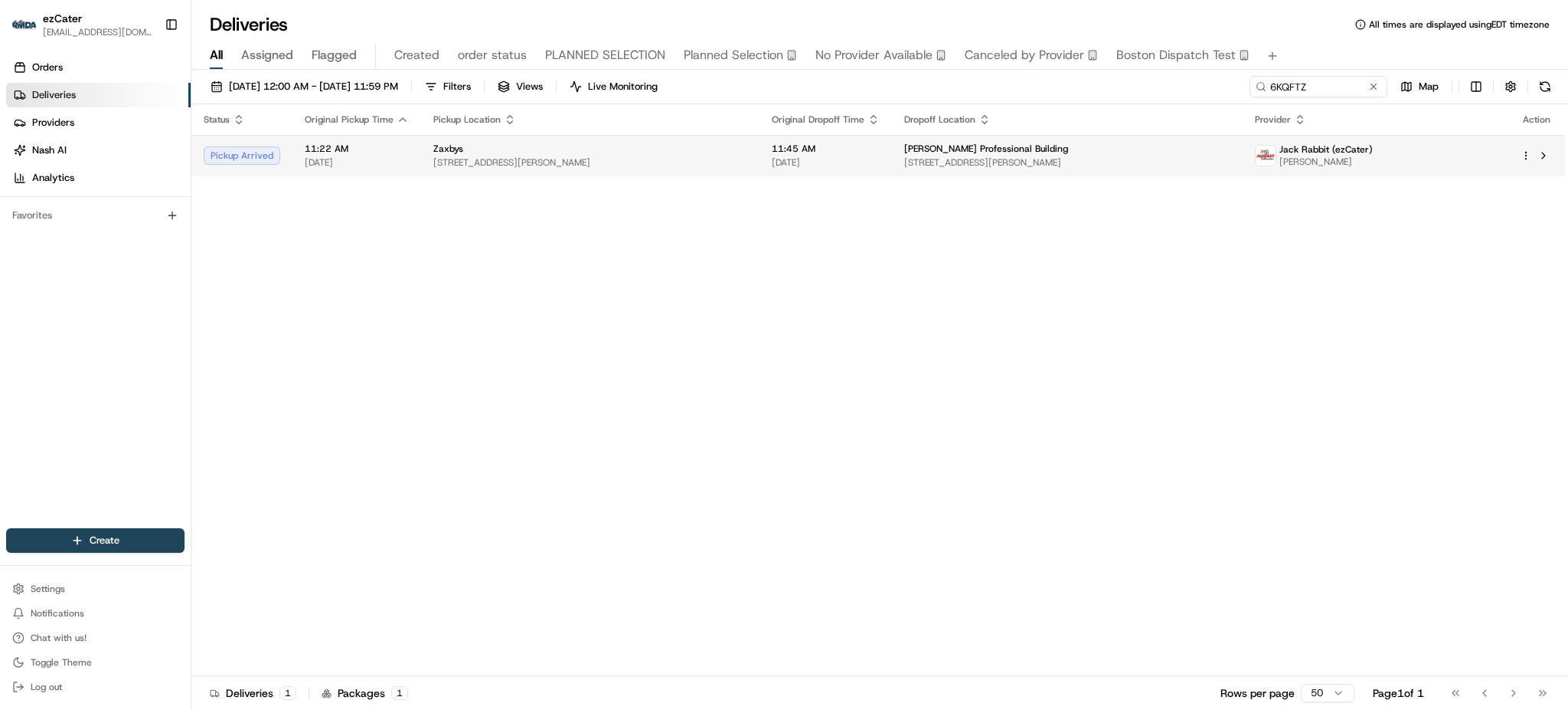
click at [1034, 153] on span "[PERSON_NAME] Professional Building" at bounding box center [986, 148] width 164 height 12
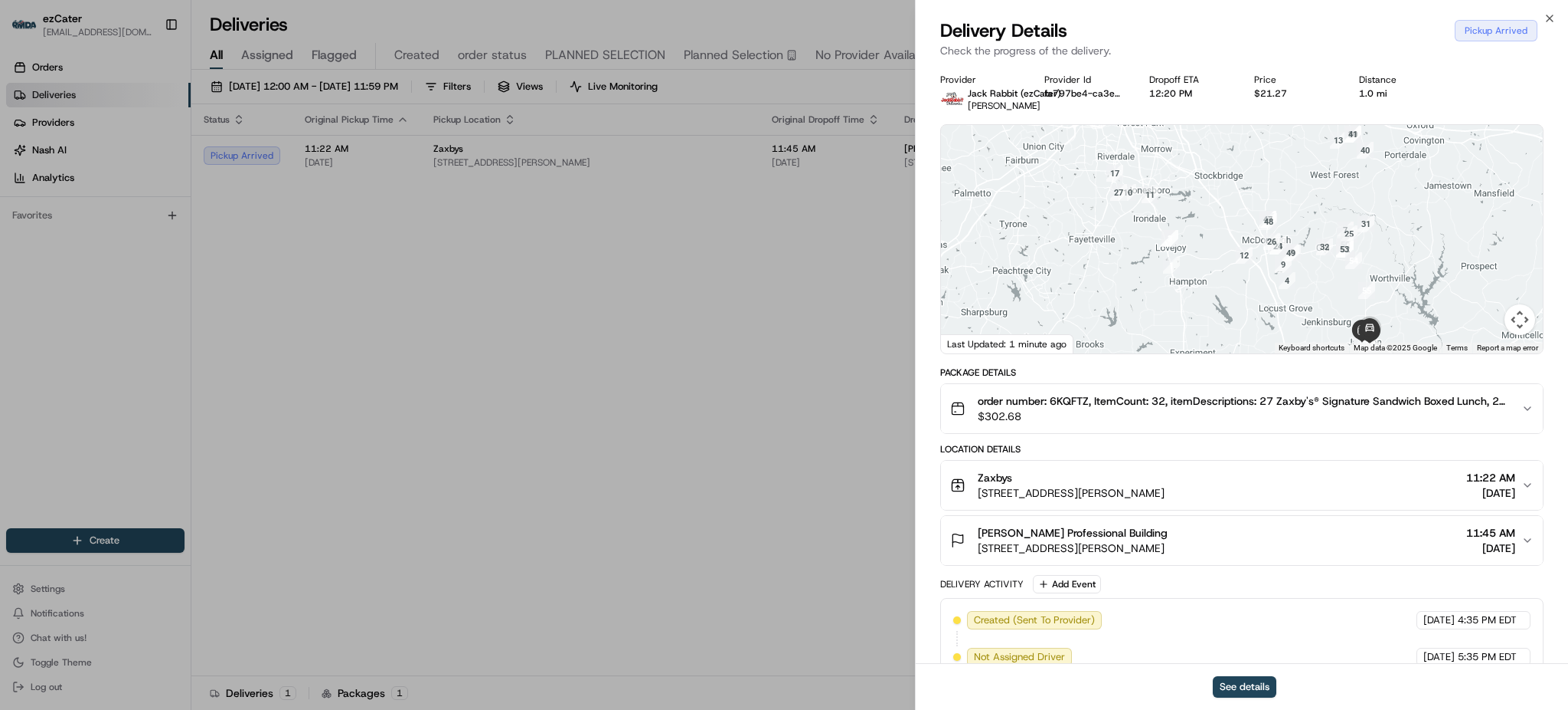
scroll to position [102, 0]
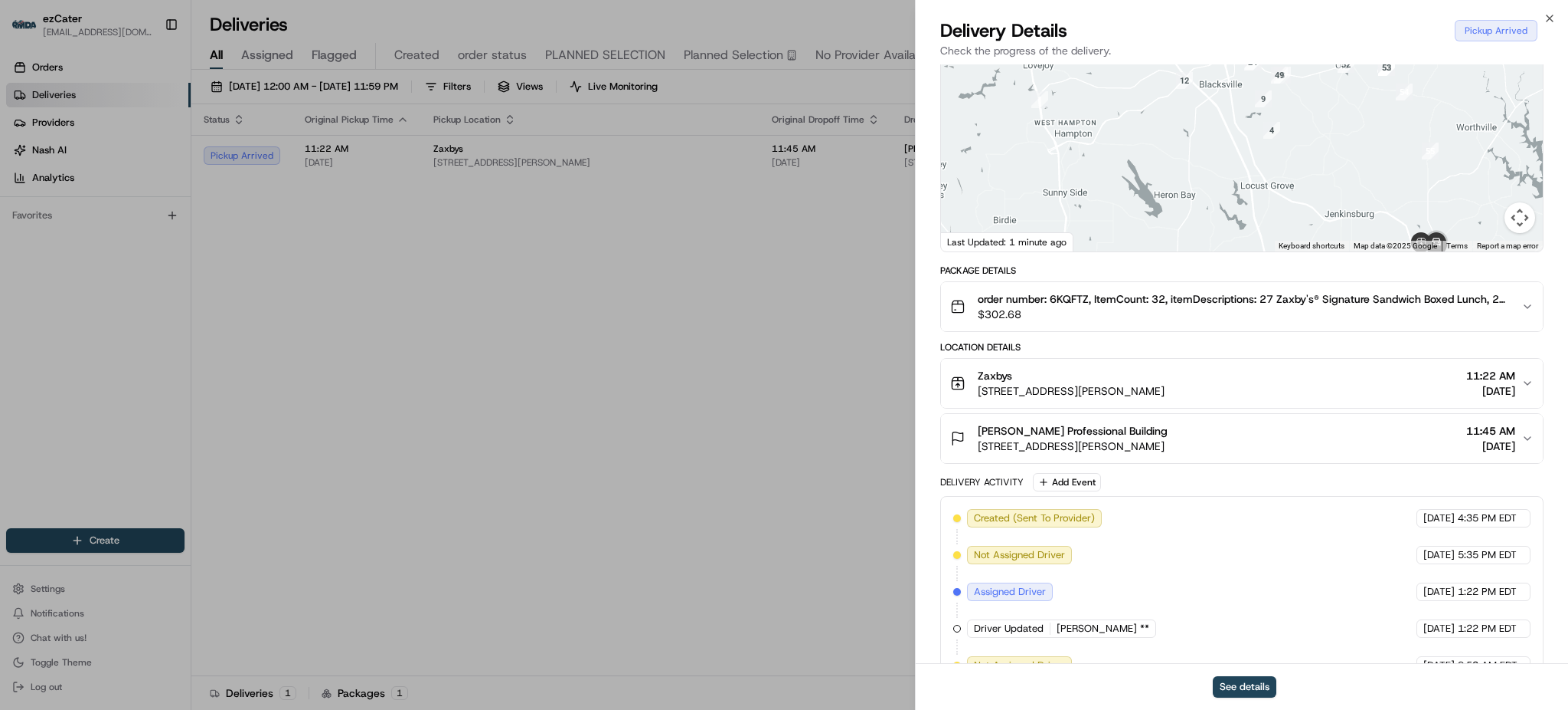
drag, startPoint x: 1331, startPoint y: 199, endPoint x: 1300, endPoint y: 132, distance: 73.8
click at [1300, 132] on div at bounding box center [1242, 137] width 602 height 228
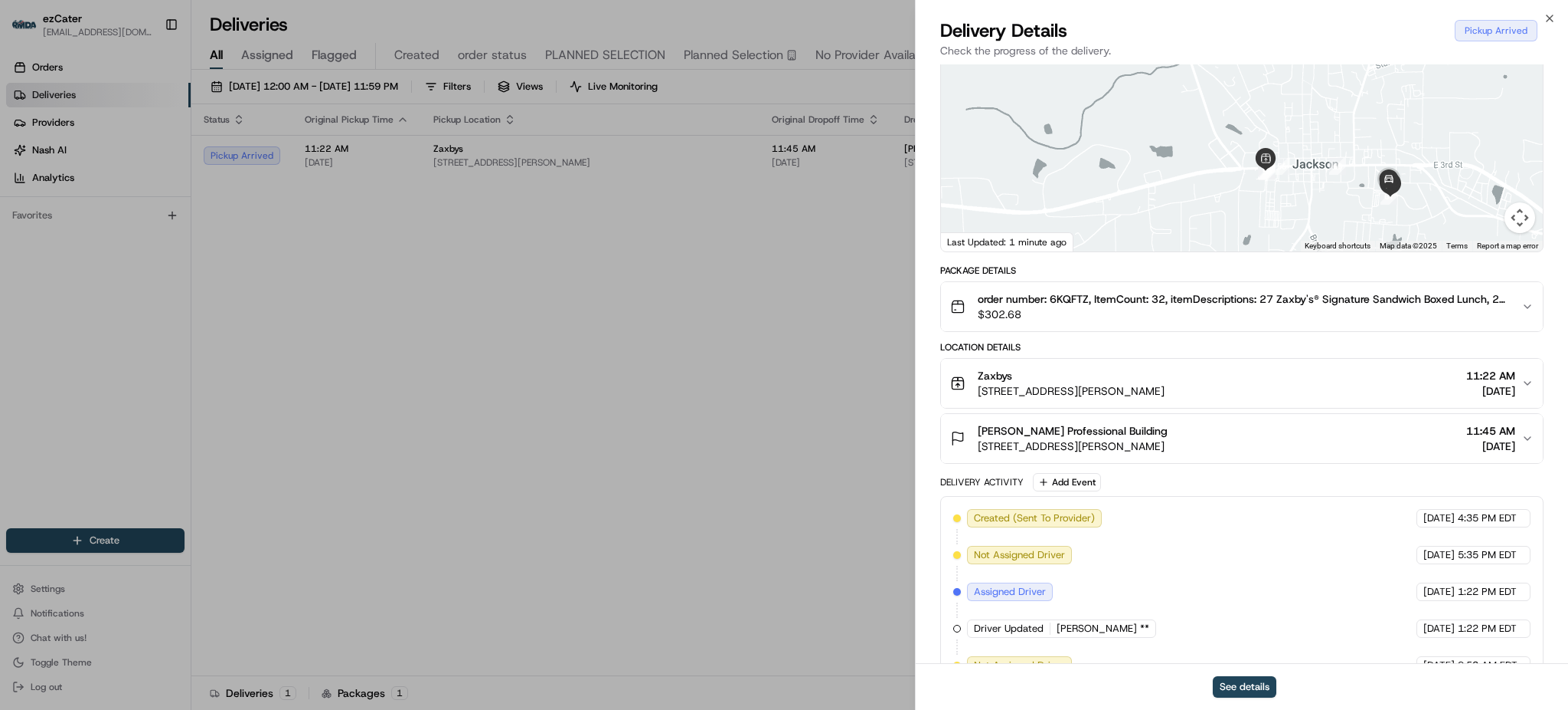
drag, startPoint x: 1366, startPoint y: 190, endPoint x: 1363, endPoint y: 173, distance: 17.3
click at [1363, 173] on div at bounding box center [1242, 137] width 602 height 228
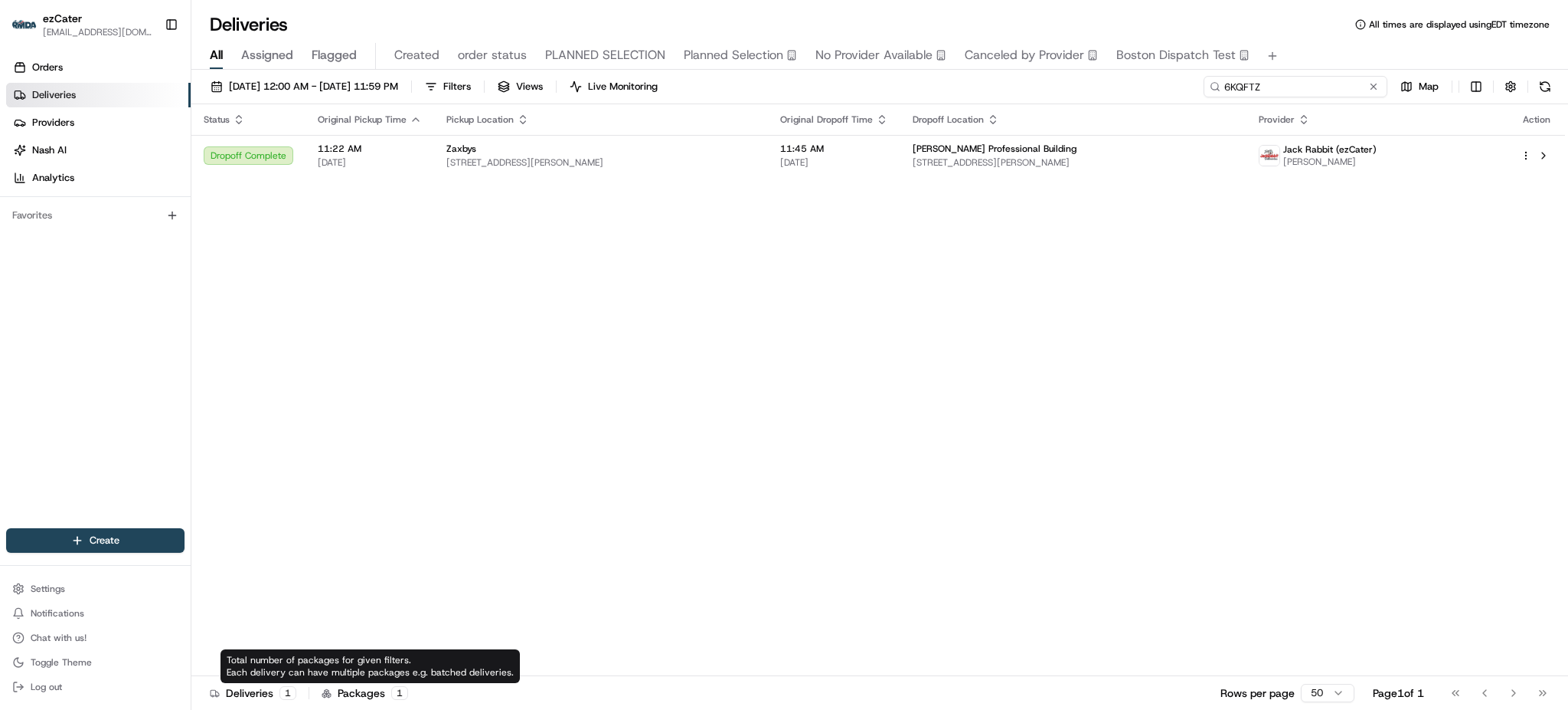
click at [1331, 80] on input "6KQFTZ" at bounding box center [1295, 86] width 184 height 21
paste input "AU4UET"
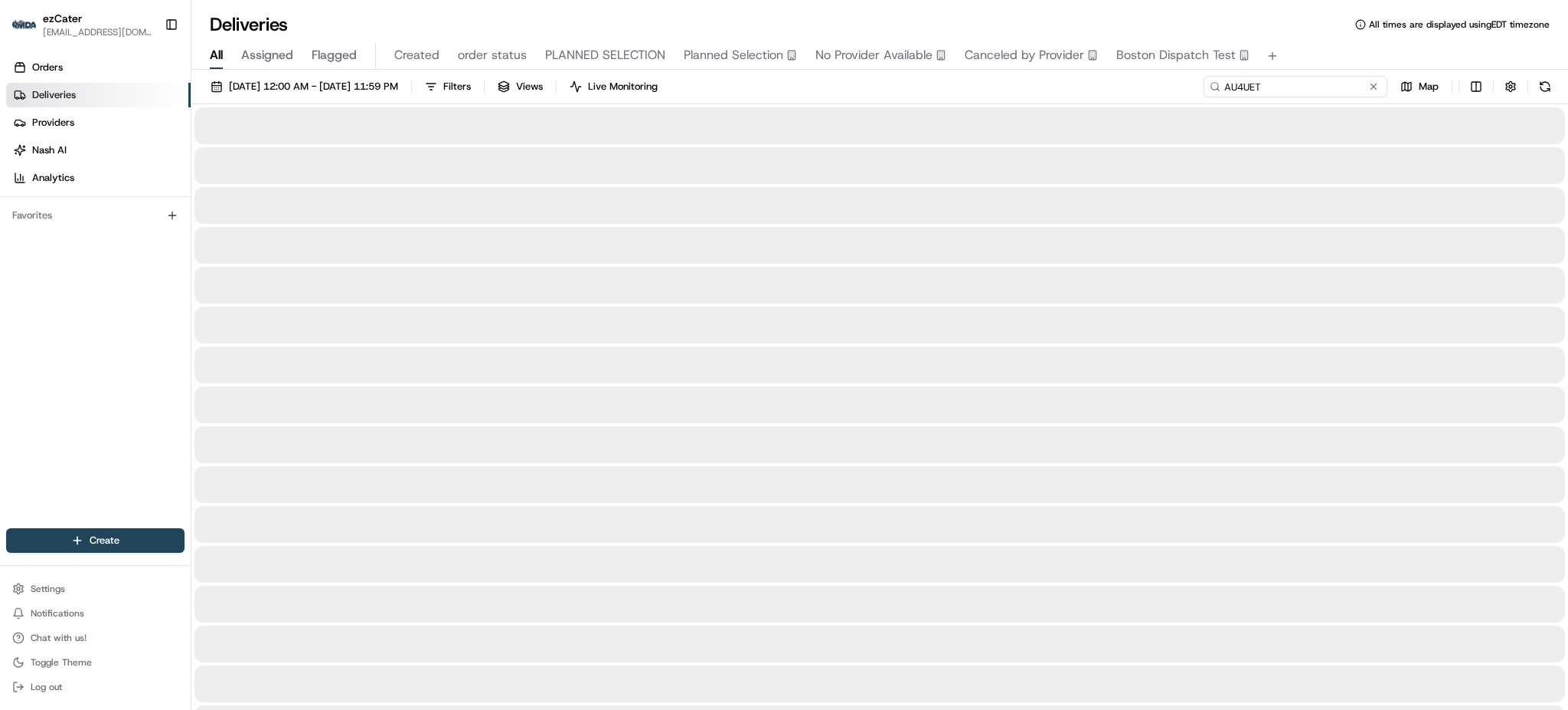
type input "AU4UET"
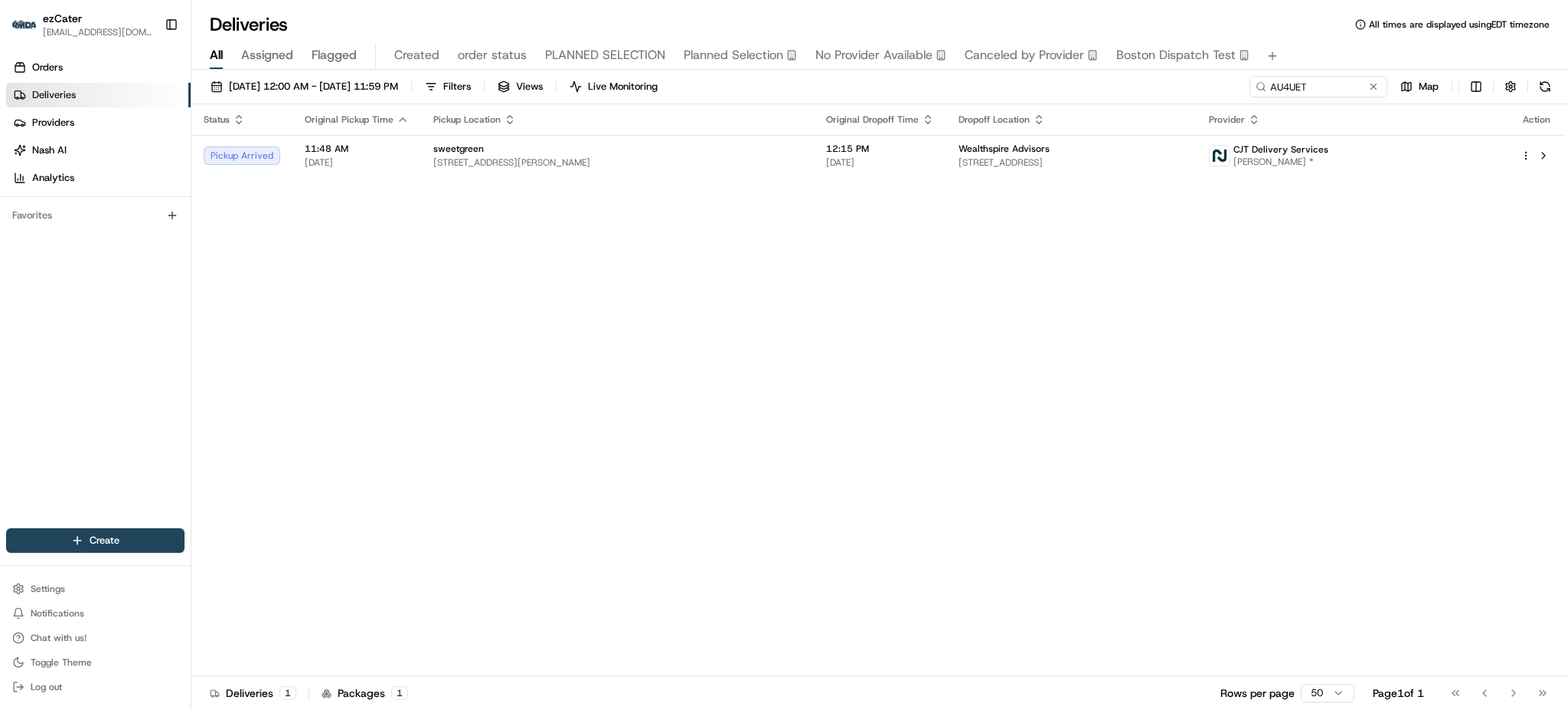
click at [1139, 87] on div "[DATE] 12:00 AM - [DATE] 11:59 PM Filters Views Live Monitoring AU4UET Map" at bounding box center [880, 90] width 1377 height 29
click at [814, 169] on td "sweetgreen [STREET_ADDRESS][PERSON_NAME]" at bounding box center [617, 155] width 393 height 42
click at [1284, 372] on div "Status Original Pickup Time Pickup Location Original Dropoff Time Dropoff Locat…" at bounding box center [878, 390] width 1374 height 571
click at [1264, 282] on div "Status Original Pickup Time Pickup Location Original Dropoff Time Dropoff Locat…" at bounding box center [878, 390] width 1374 height 571
click at [1185, 143] on div "Wealthspire Advisors" at bounding box center [1072, 148] width 226 height 12
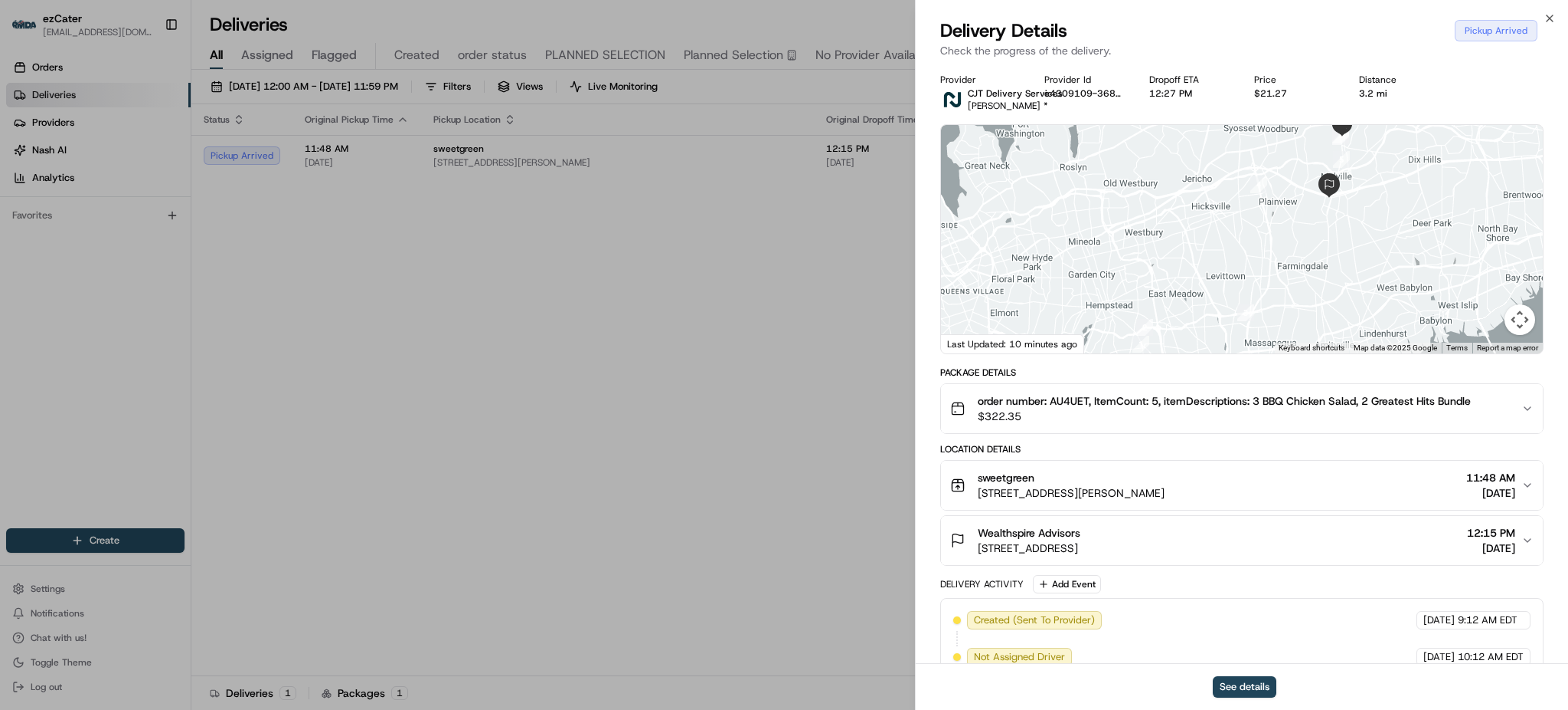
drag, startPoint x: 1274, startPoint y: 182, endPoint x: 1259, endPoint y: 259, distance: 78.4
click at [1259, 259] on div at bounding box center [1242, 239] width 602 height 228
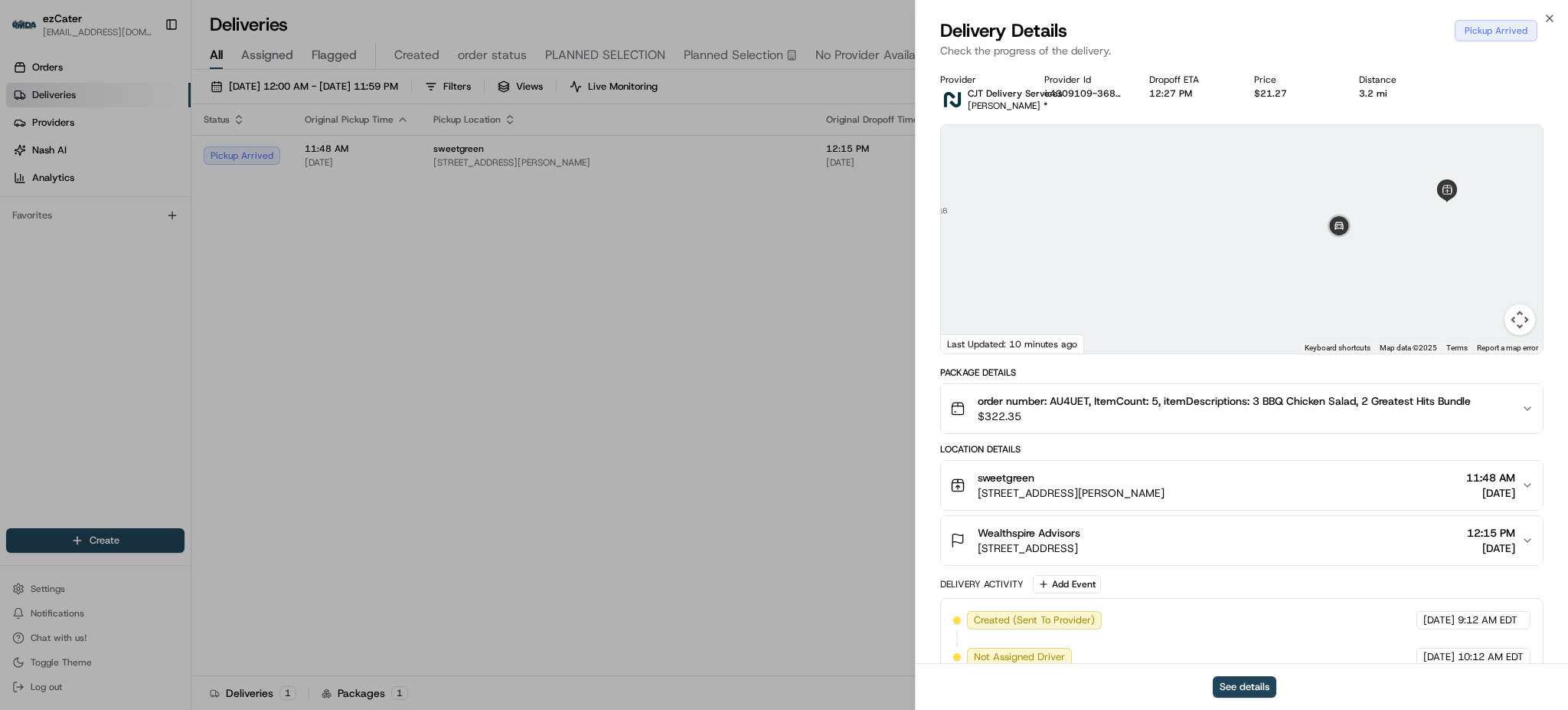
drag, startPoint x: 1376, startPoint y: 239, endPoint x: 1354, endPoint y: 280, distance: 46.5
click at [1355, 280] on div at bounding box center [1242, 239] width 602 height 228
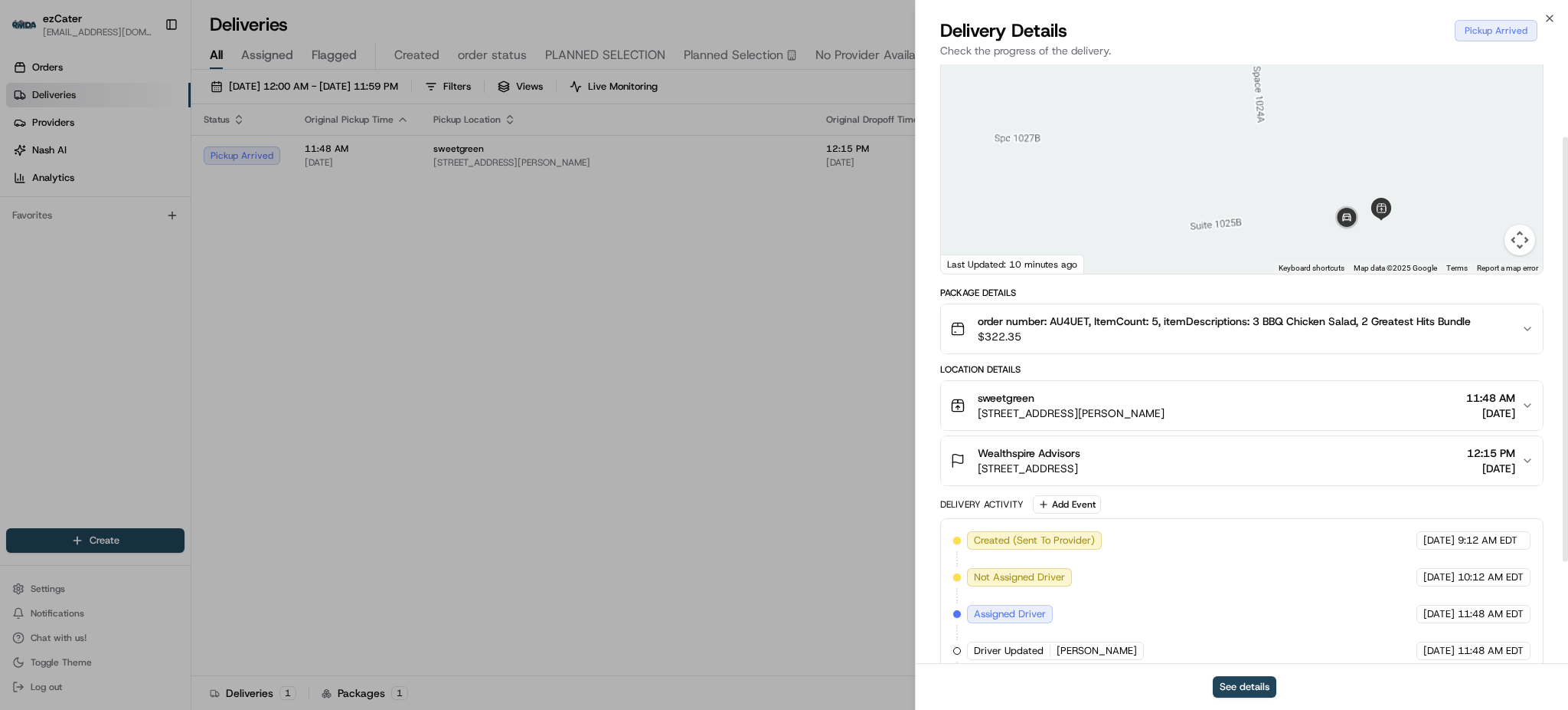
scroll to position [102, 0]
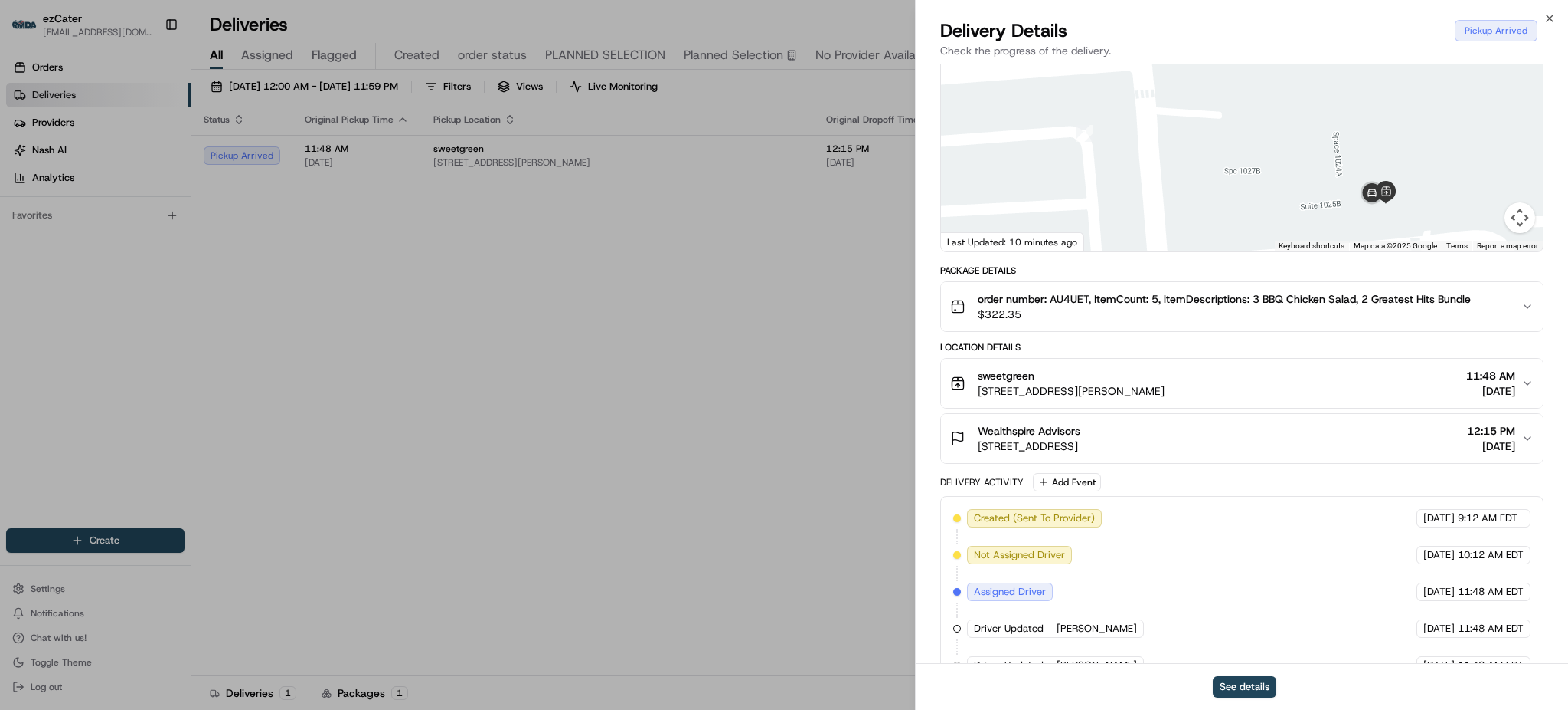
drag, startPoint x: 1403, startPoint y: 217, endPoint x: 1331, endPoint y: 124, distance: 117.6
click at [1331, 126] on div at bounding box center [1242, 137] width 602 height 228
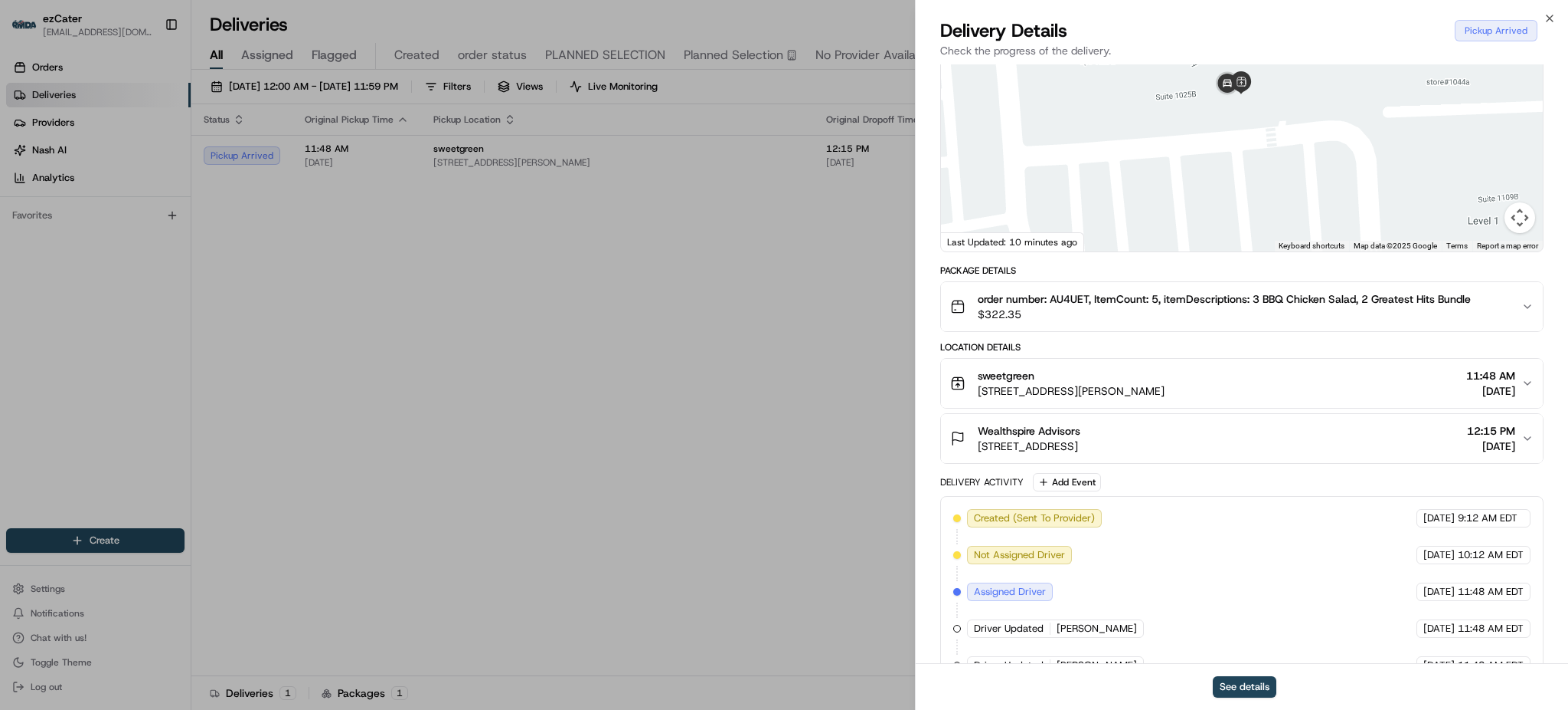
drag, startPoint x: 1324, startPoint y: 192, endPoint x: 1324, endPoint y: 204, distance: 12.0
click at [1324, 203] on div at bounding box center [1242, 137] width 602 height 228
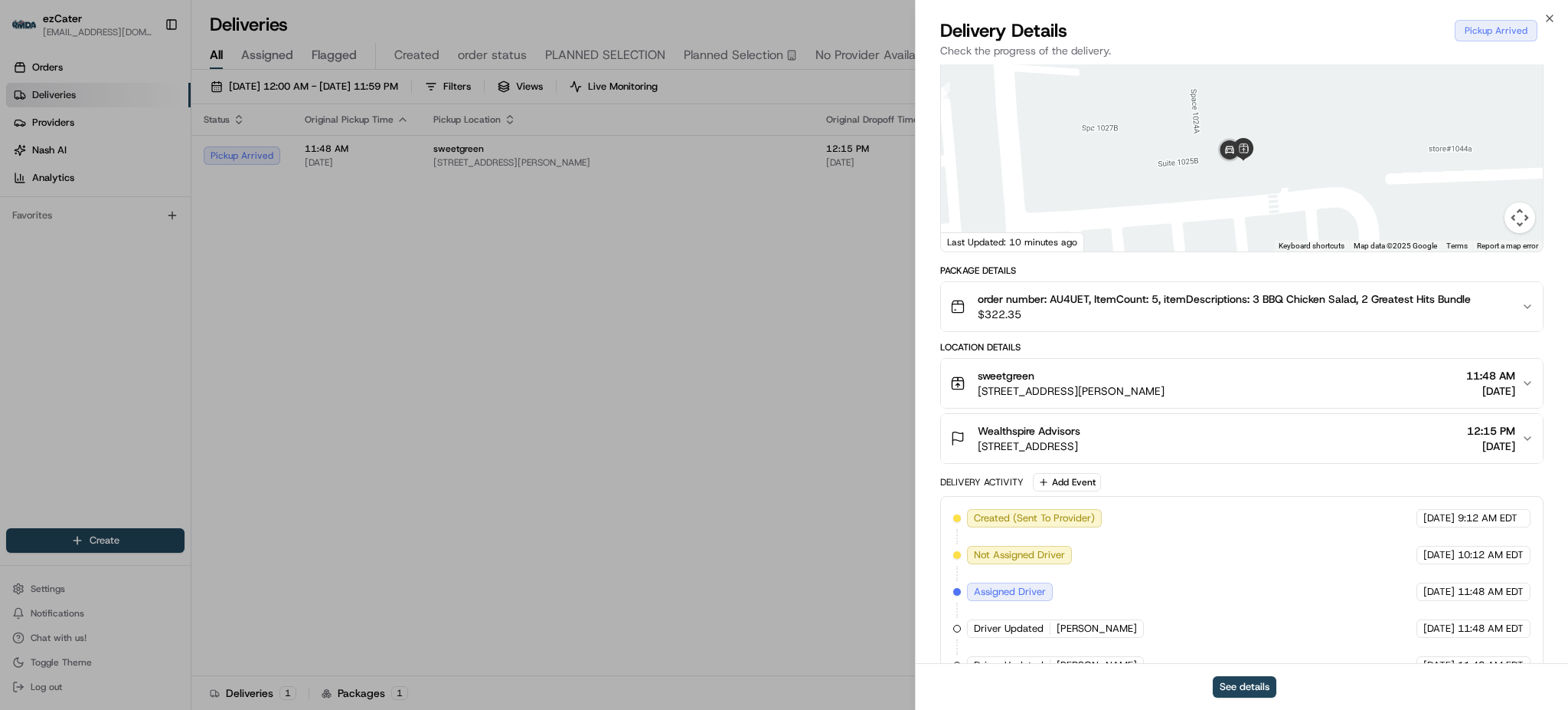
click at [1236, 172] on div at bounding box center [1242, 137] width 602 height 228
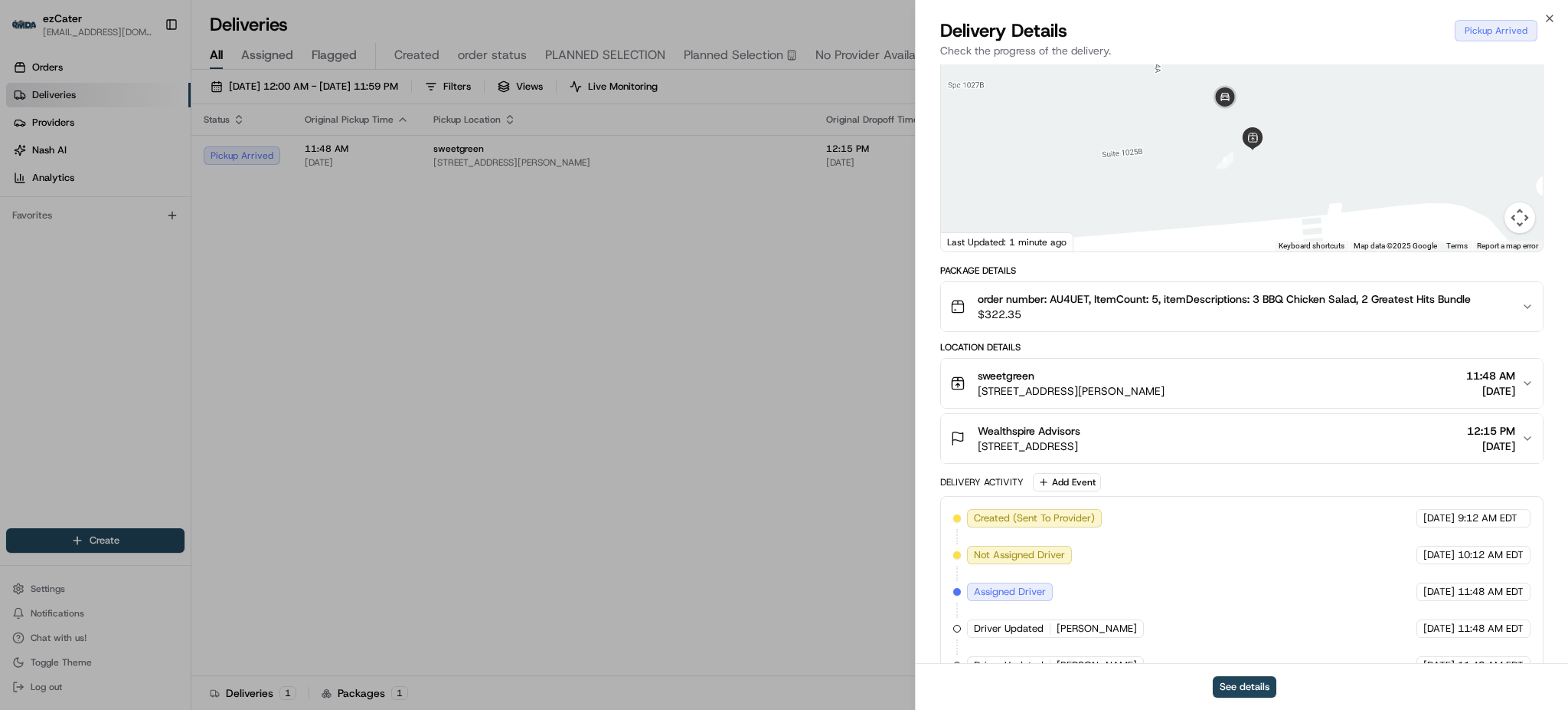
drag, startPoint x: 981, startPoint y: 373, endPoint x: 1354, endPoint y: 405, distance: 374.4
click at [1354, 405] on button "sweetgreen [STREET_ADDRESS][PERSON_NAME] 11:48 AM [DATE]" at bounding box center [1242, 383] width 602 height 49
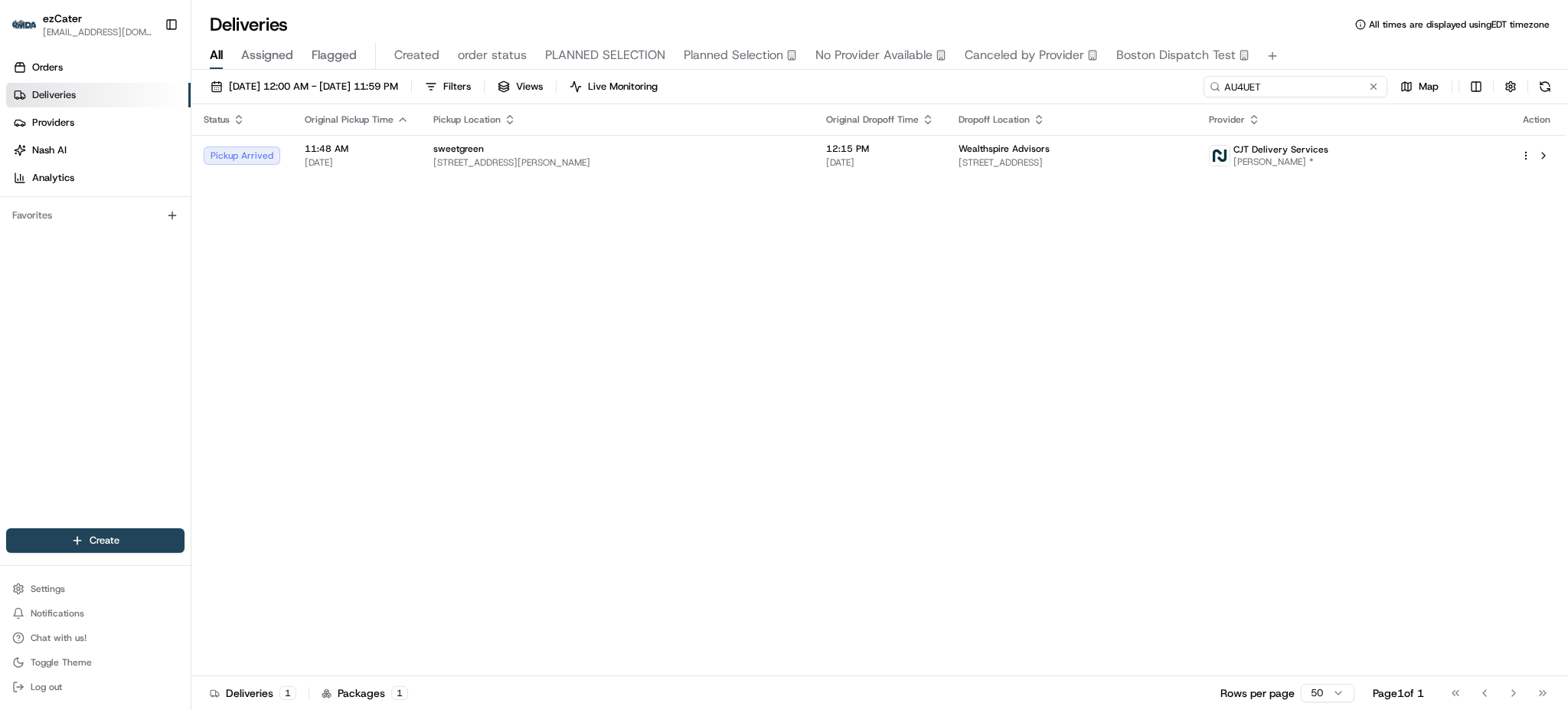
click at [1319, 93] on input "AU4UET" at bounding box center [1295, 86] width 184 height 21
paste input "6XF7E3"
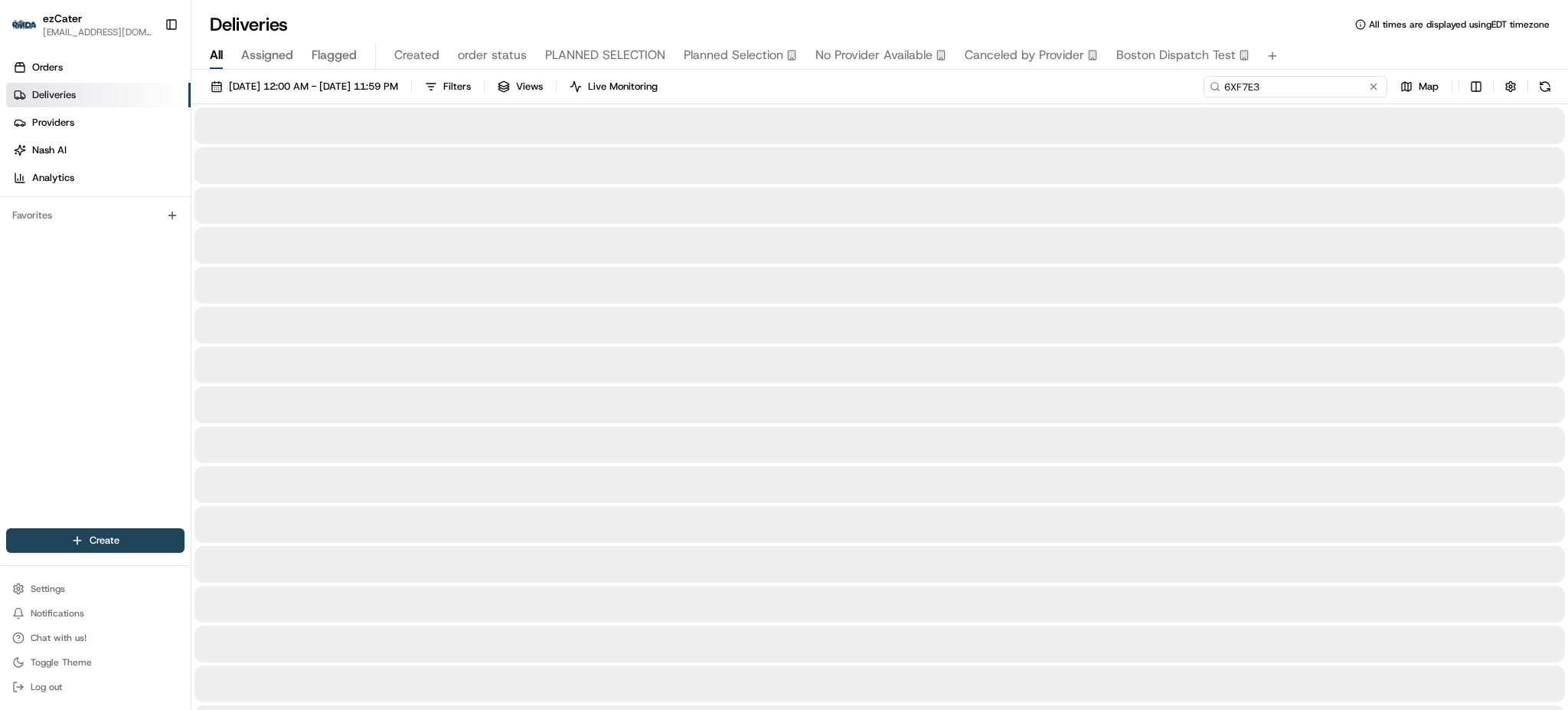
type input "6XF7E3"
click at [1383, 60] on div "All Assigned Flagged Created order status PLANNED SELECTION Planned Selection N…" at bounding box center [880, 55] width 1377 height 27
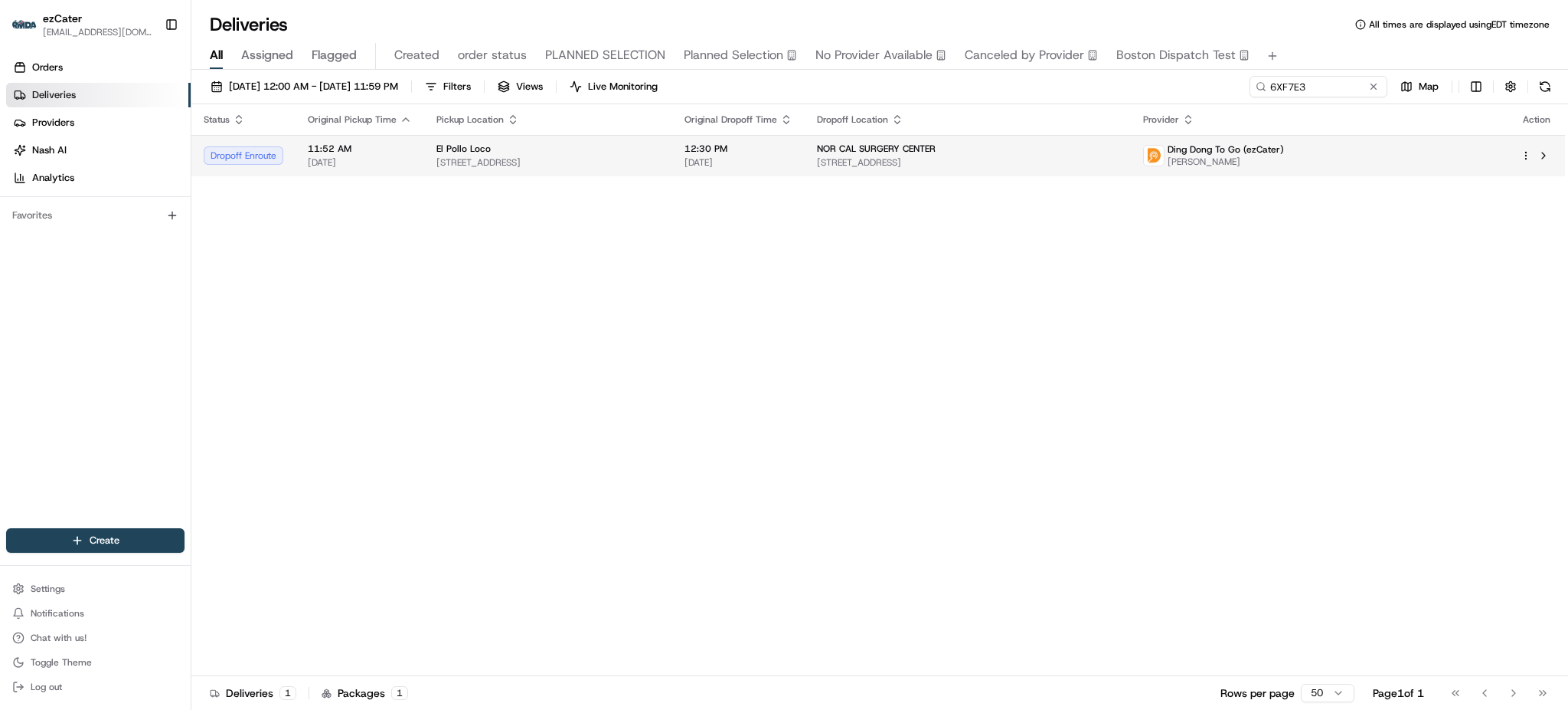
click at [911, 169] on td "[GEOGRAPHIC_DATA] [STREET_ADDRESS]" at bounding box center [967, 155] width 326 height 42
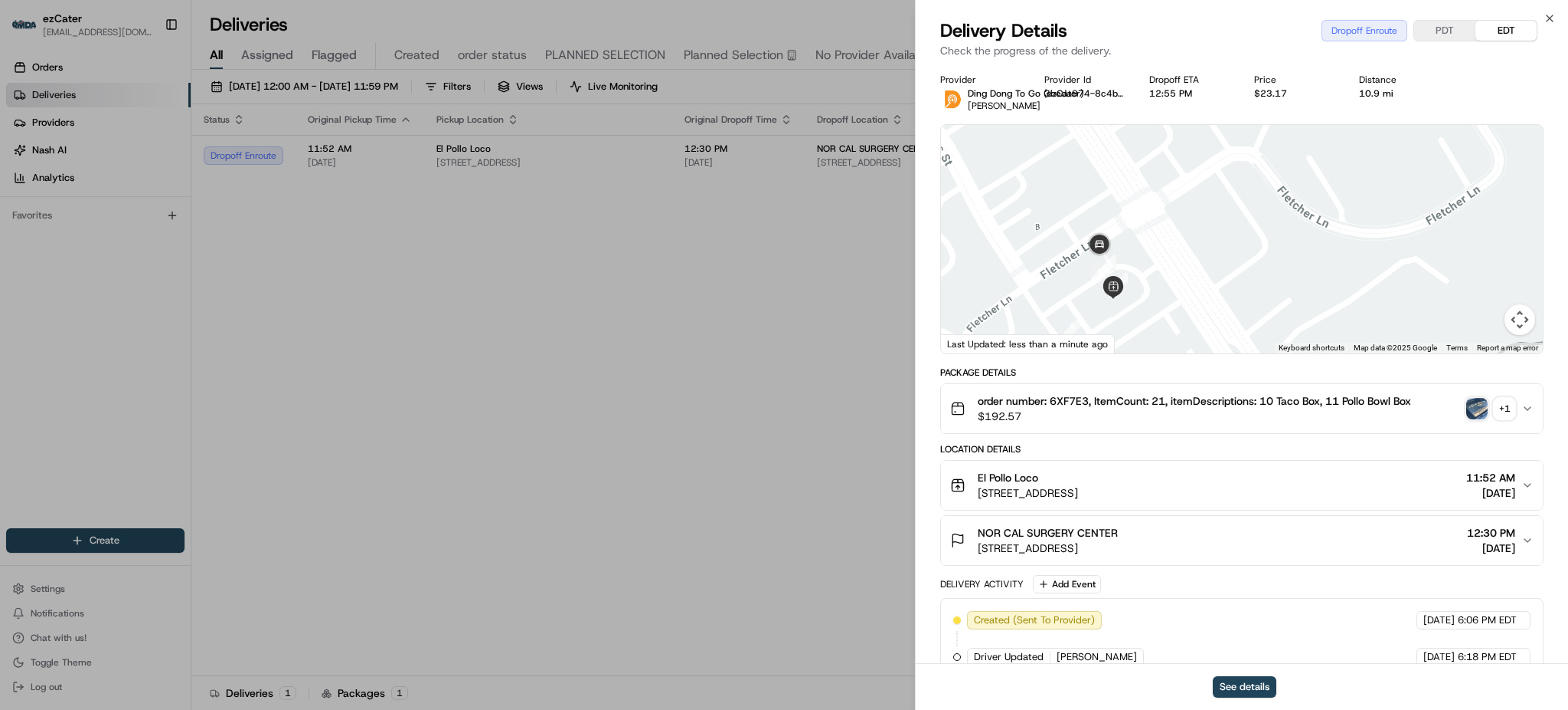
click at [1502, 413] on div "+ 1" at bounding box center [1504, 408] width 21 height 21
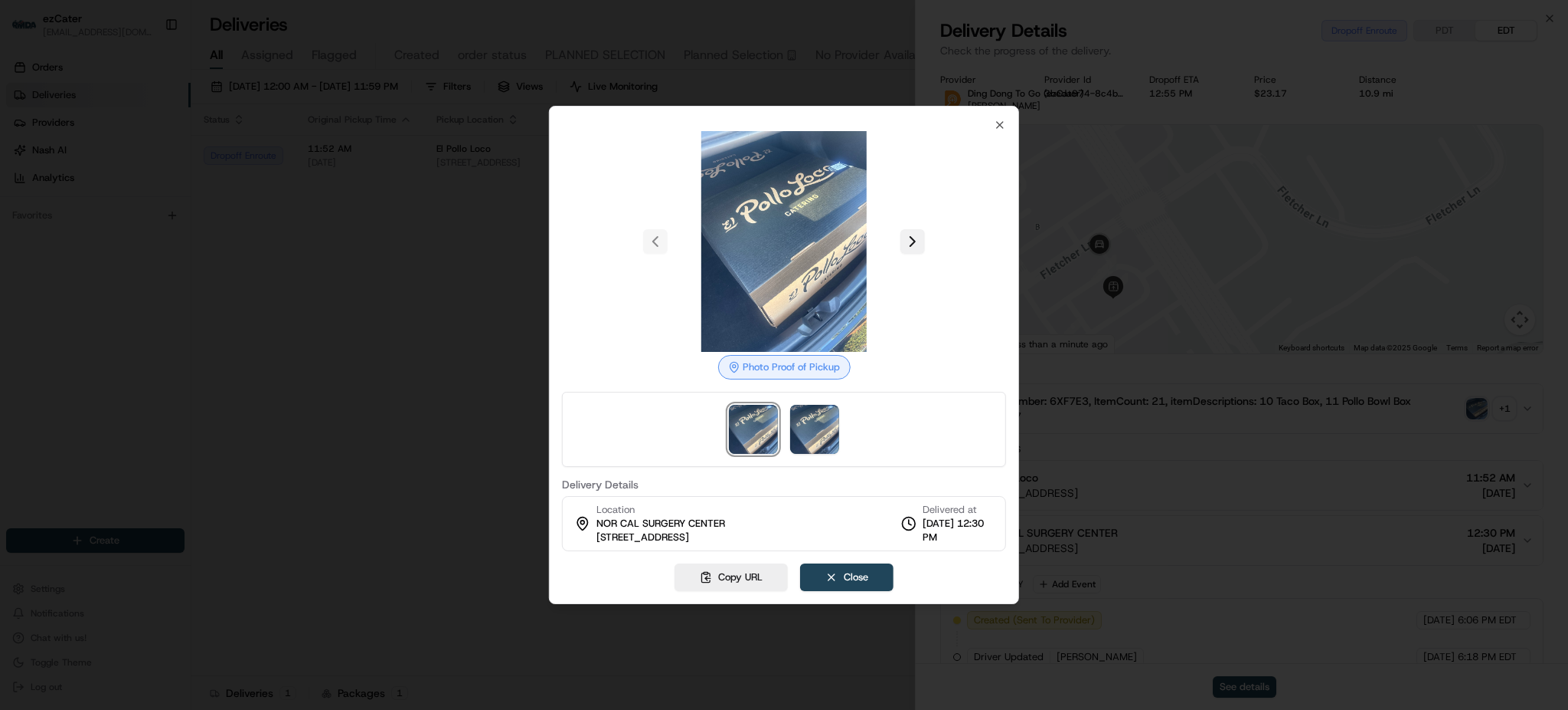
click at [912, 243] on button at bounding box center [913, 241] width 25 height 25
click at [1180, 439] on div at bounding box center [784, 355] width 1568 height 710
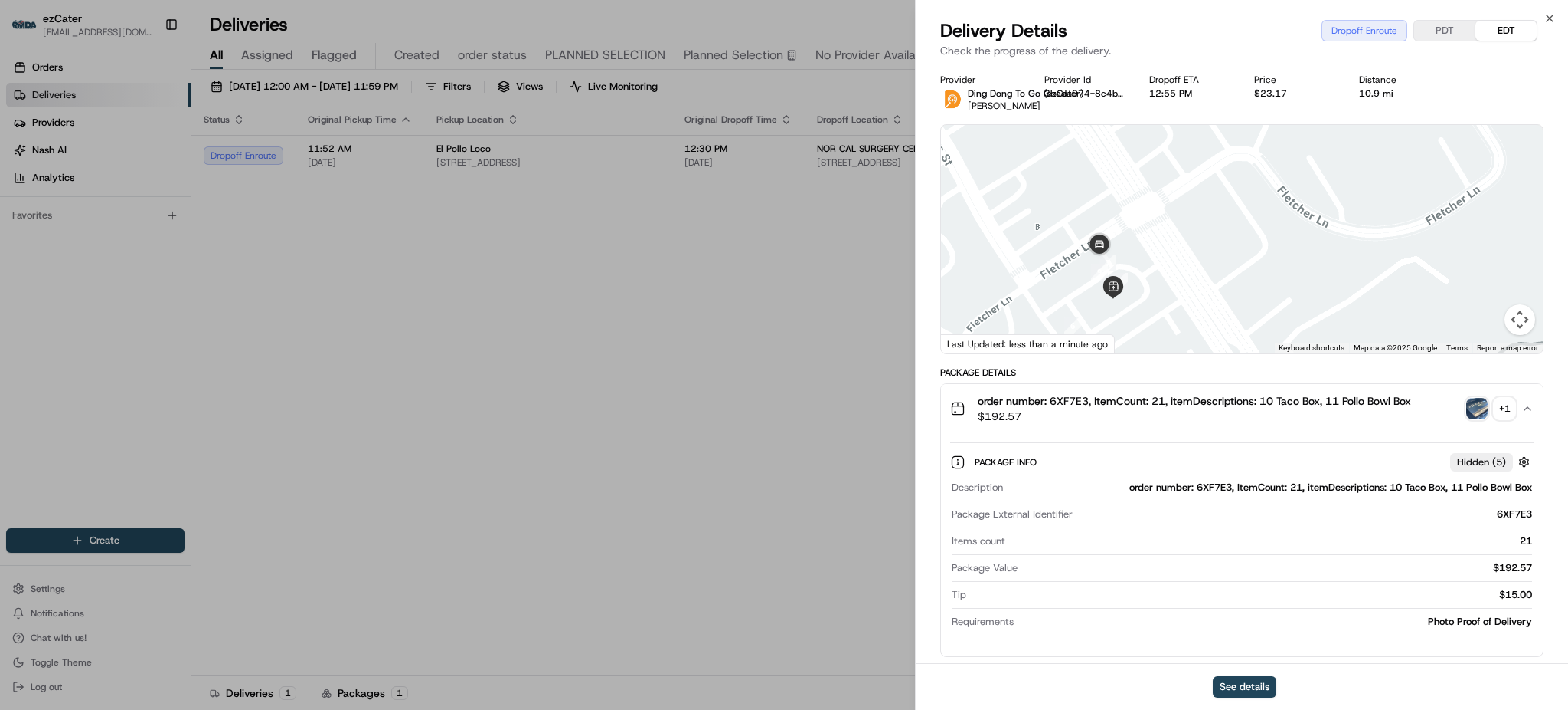
click at [1180, 439] on div "Package Info Hidden ( 5 ) Description order number: 6XF7E3, ItemCount: 21, item…" at bounding box center [1242, 538] width 602 height 211
click at [1180, 434] on div "Package Info Hidden ( 5 ) Description order number: 6XF7E3, ItemCount: 21, item…" at bounding box center [1242, 538] width 602 height 211
click at [1184, 415] on span "$192.57" at bounding box center [1194, 416] width 433 height 16
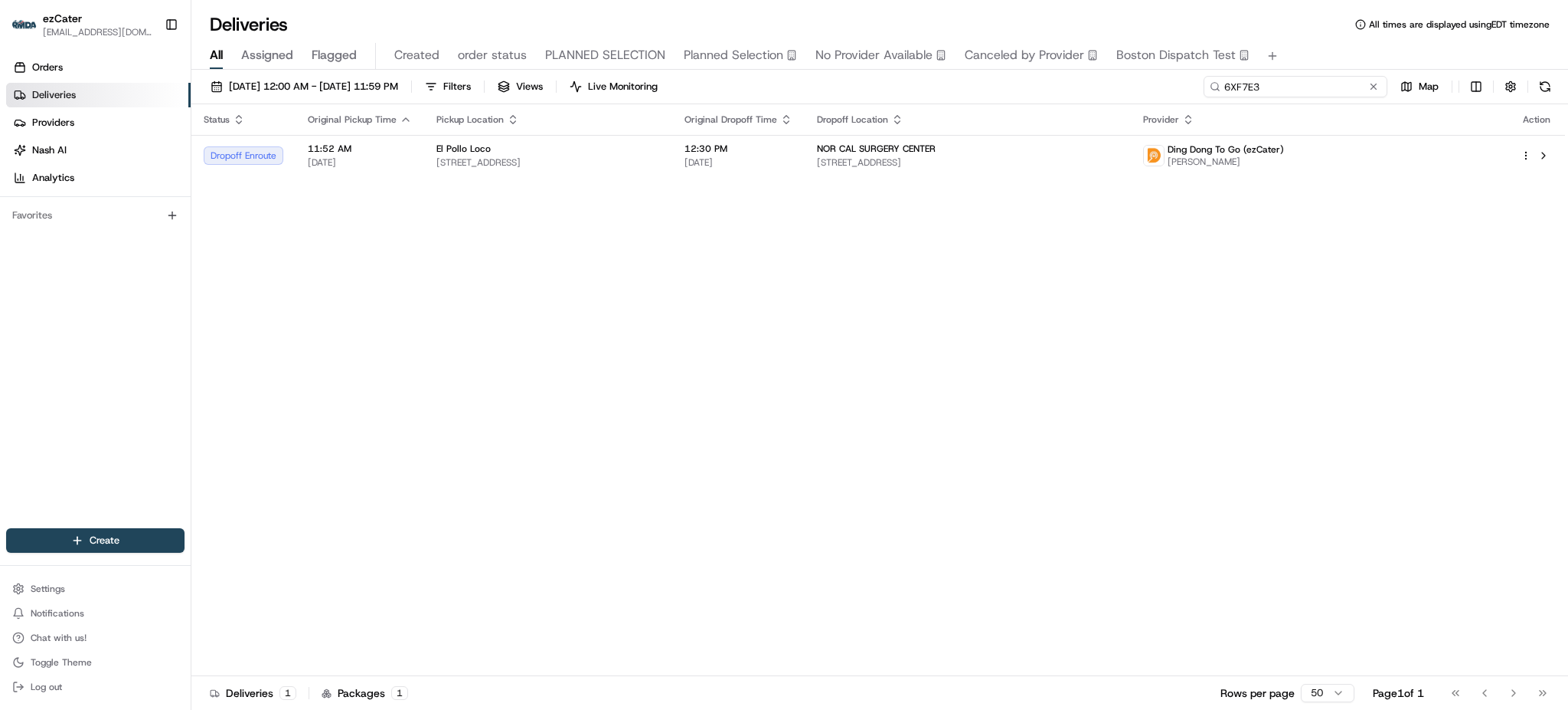
click at [1350, 80] on input "6XF7E3" at bounding box center [1295, 86] width 184 height 21
paste input "XC0-62M"
type input "XC0-62M"
click at [1295, 47] on div "All Assigned Flagged Created order status PLANNED SELECTION Planned Selection N…" at bounding box center [880, 55] width 1377 height 27
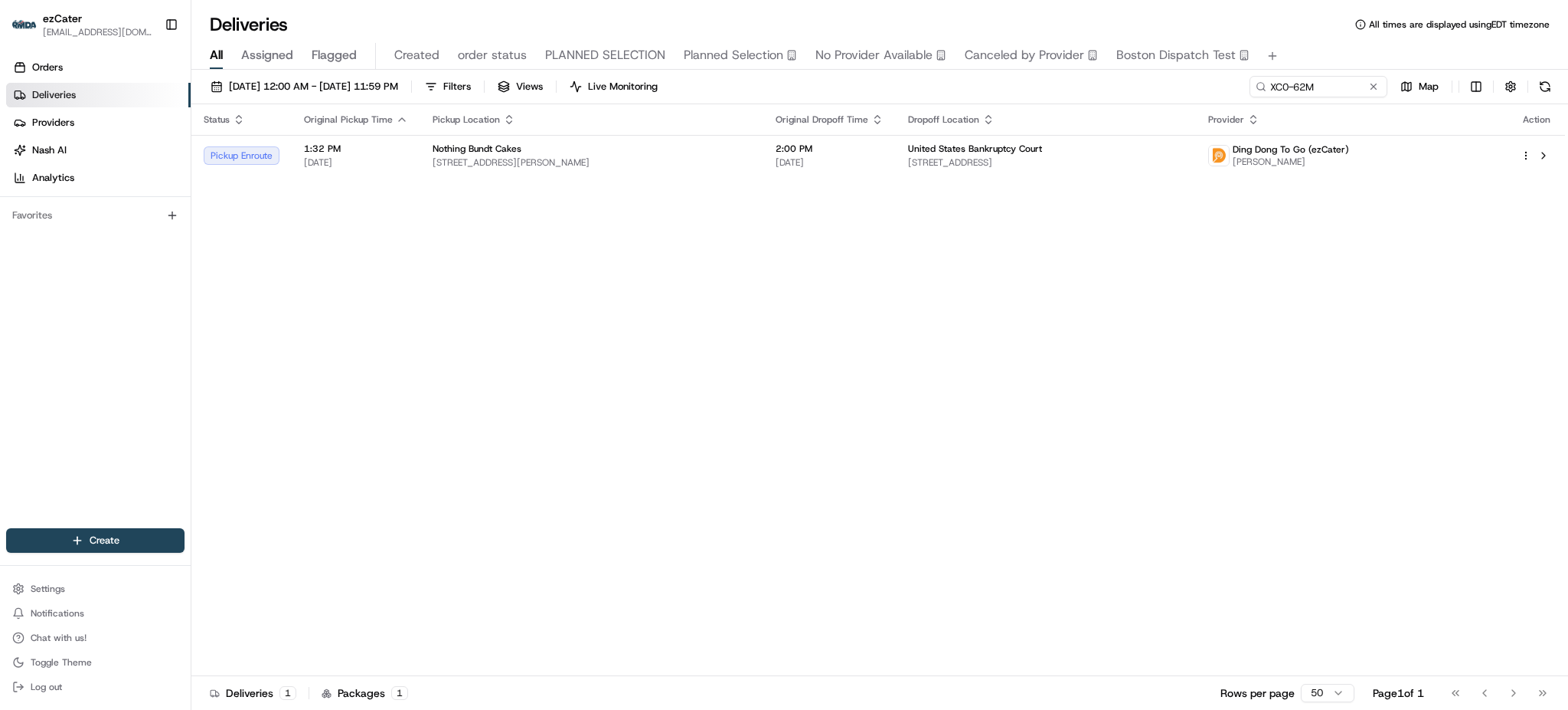
click at [1142, 365] on div "Status Original Pickup Time Pickup Location Original Dropoff Time Dropoff Locat…" at bounding box center [878, 390] width 1374 height 571
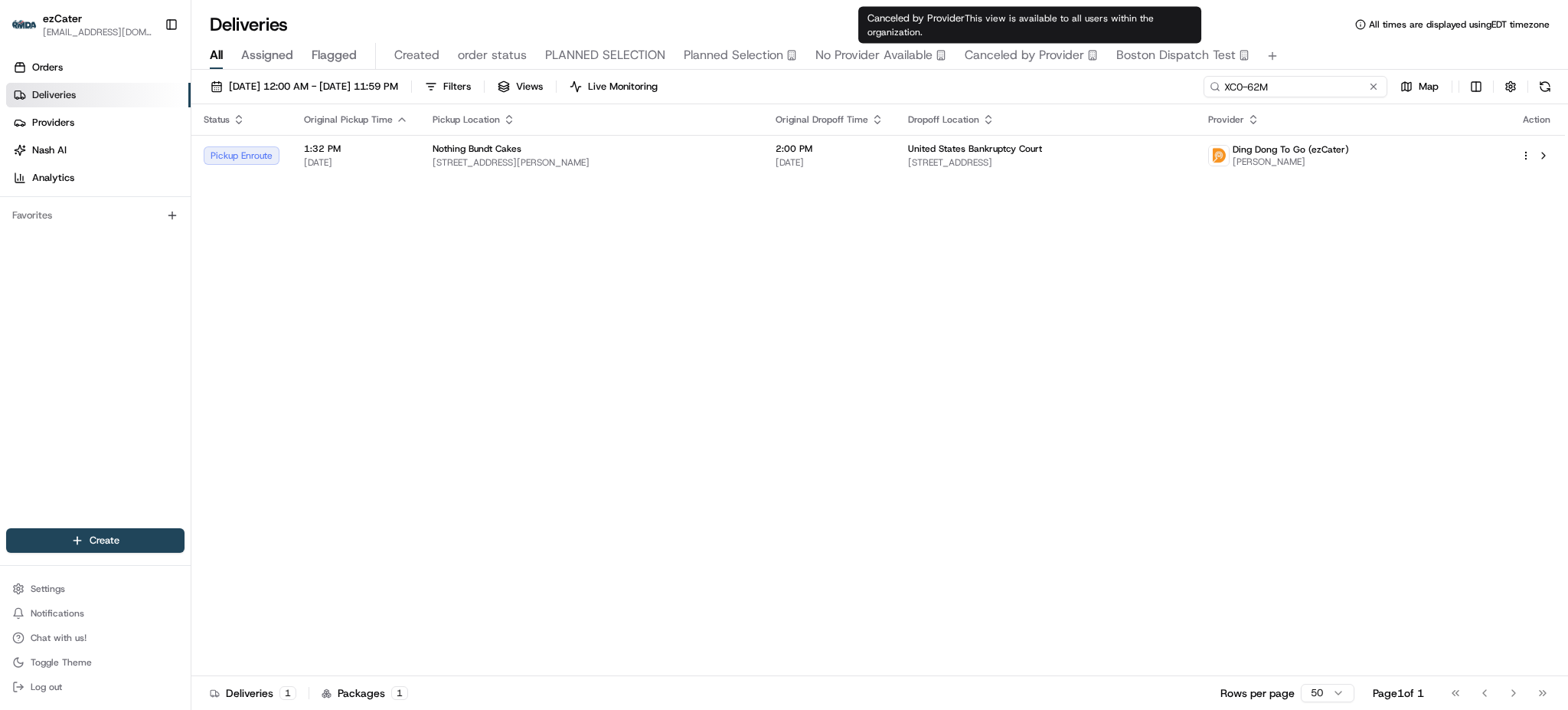
click at [1311, 87] on input "XC0-62M" at bounding box center [1295, 86] width 184 height 21
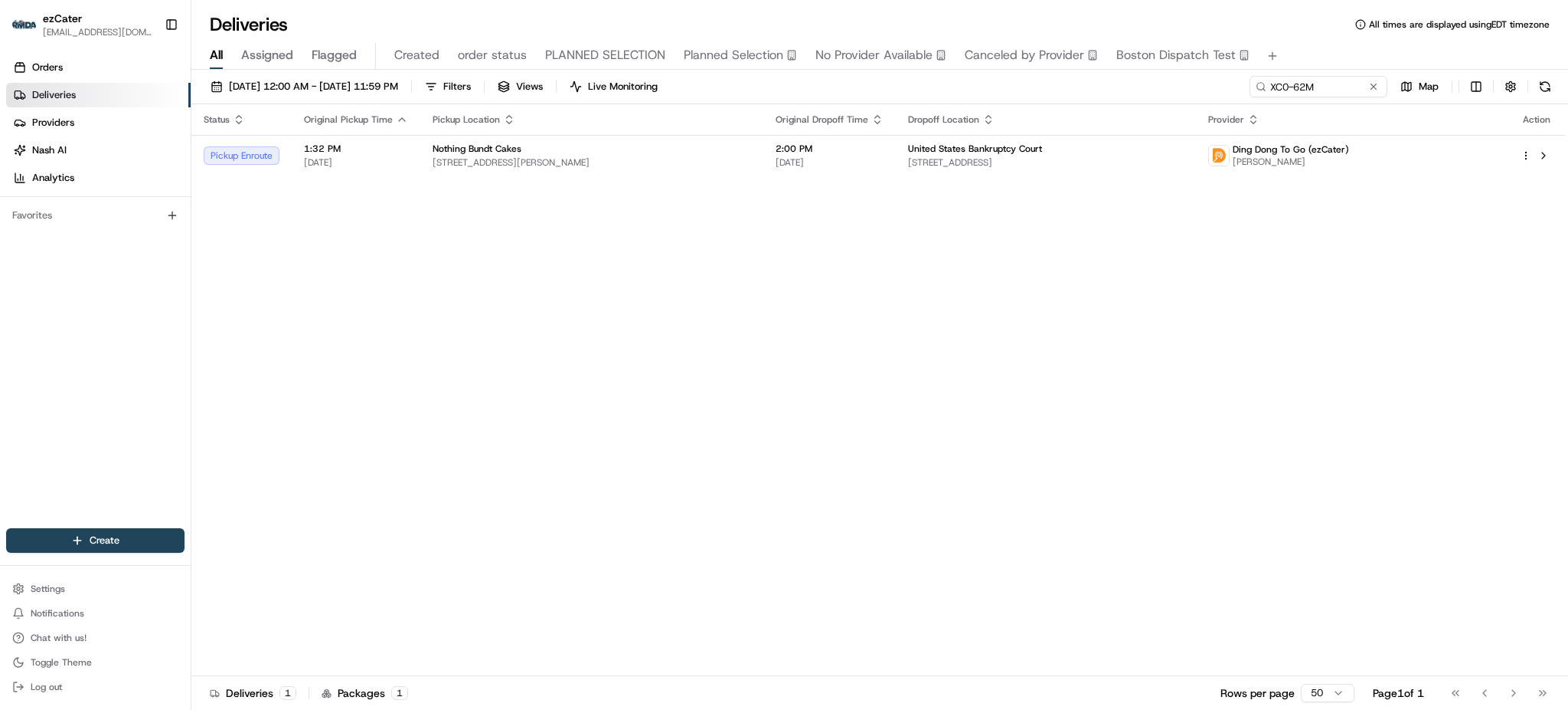
click at [1010, 241] on div "Status Original Pickup Time Pickup Location Original Dropoff Time Dropoff Locat…" at bounding box center [878, 390] width 1374 height 571
click at [1064, 123] on div "Dropoff Location" at bounding box center [1046, 119] width 275 height 12
click at [1066, 153] on div "United States Bankruptcy Court" at bounding box center [1046, 148] width 275 height 12
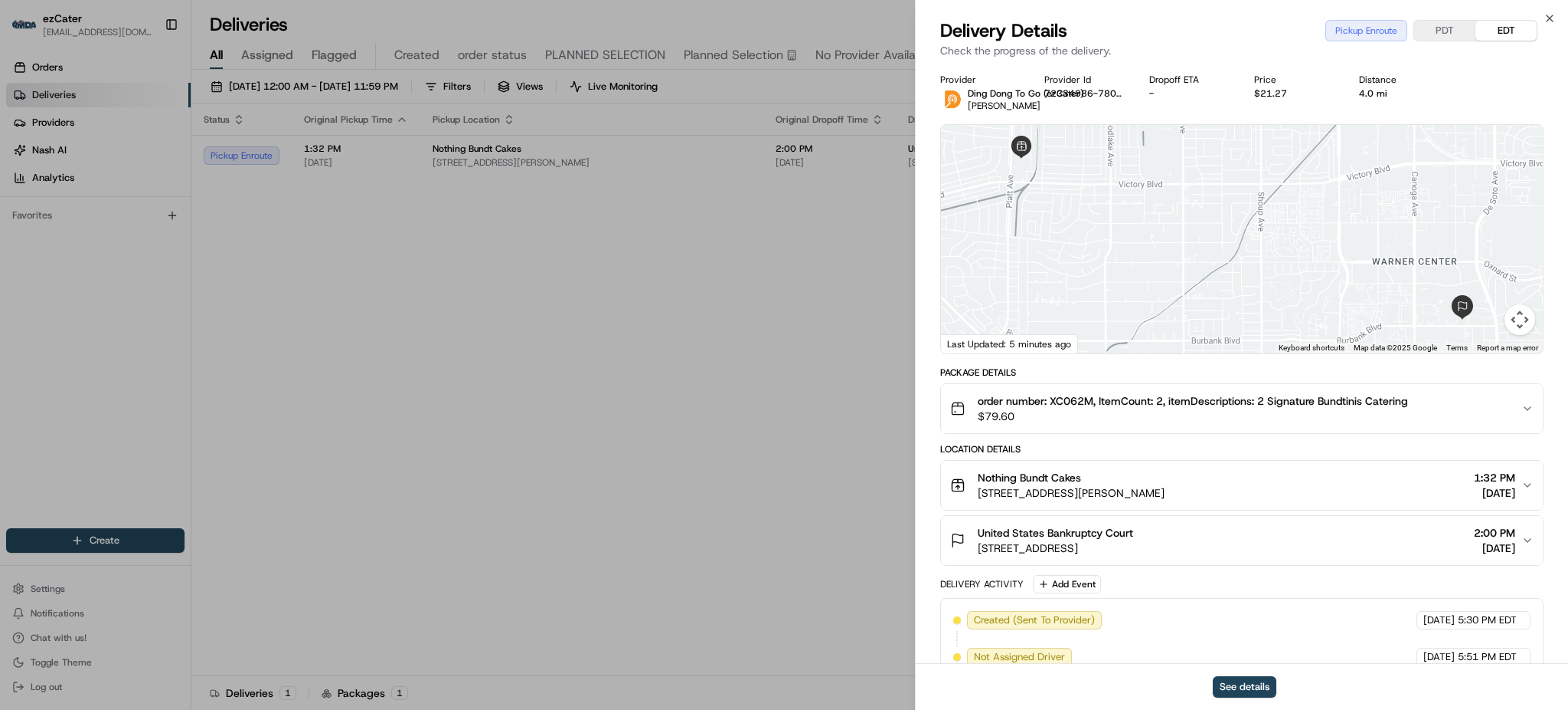
click at [1134, 545] on span "[STREET_ADDRESS]" at bounding box center [1055, 547] width 155 height 16
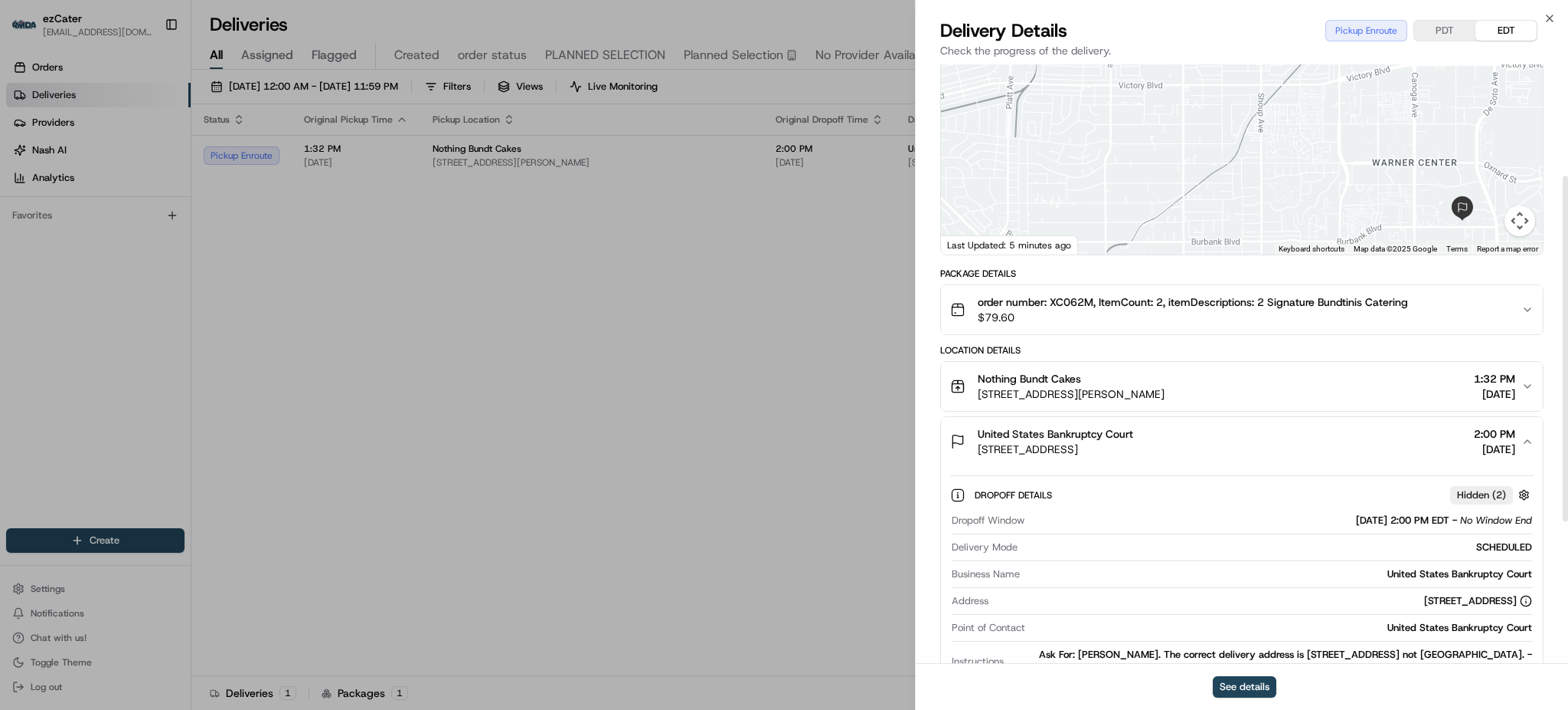
scroll to position [203, 0]
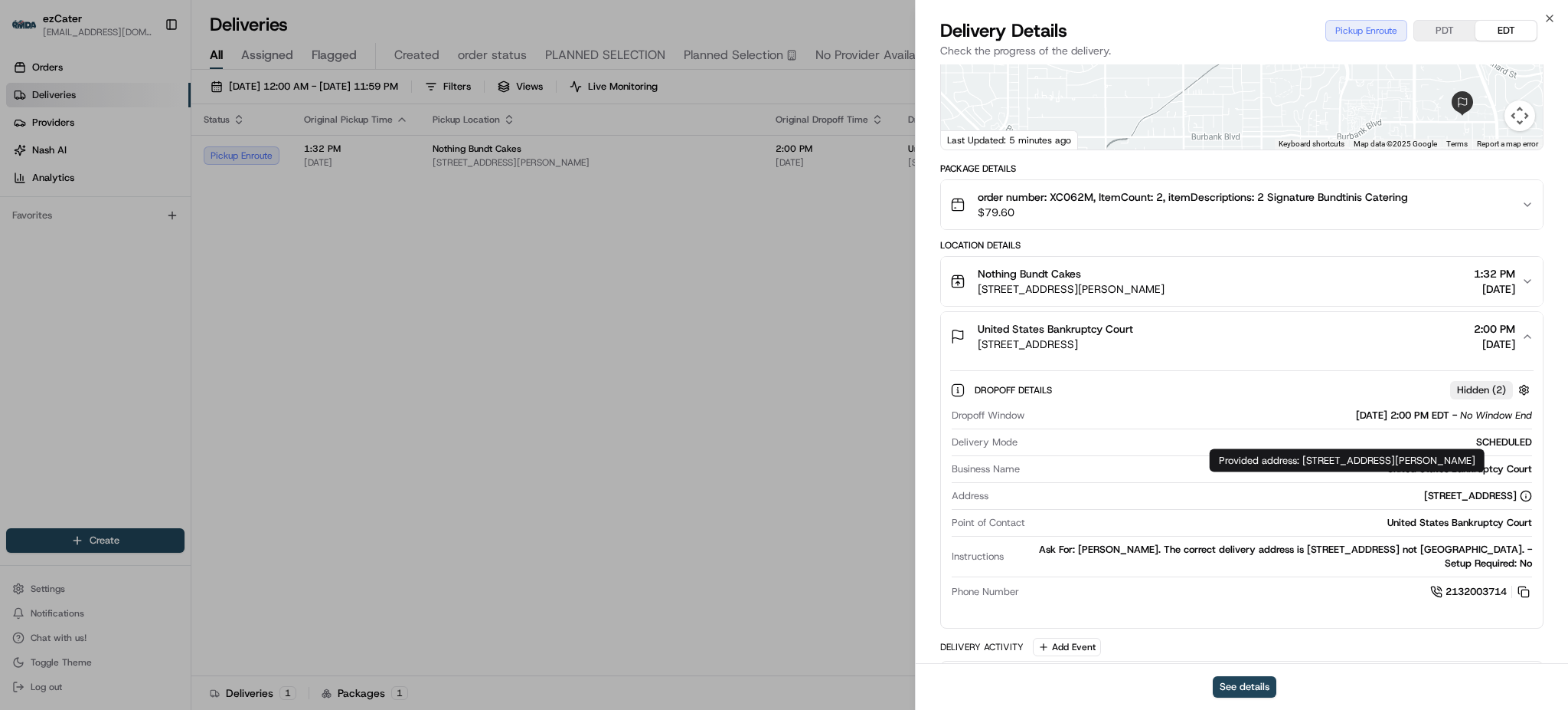
click at [1335, 472] on div "Provided address: [STREET_ADDRESS][PERSON_NAME] (213)[GEOGRAPHIC_DATA] Provided…" at bounding box center [1348, 460] width 275 height 23
copy div "Provided address: [STREET_ADDRESS][PERSON_NAME]"
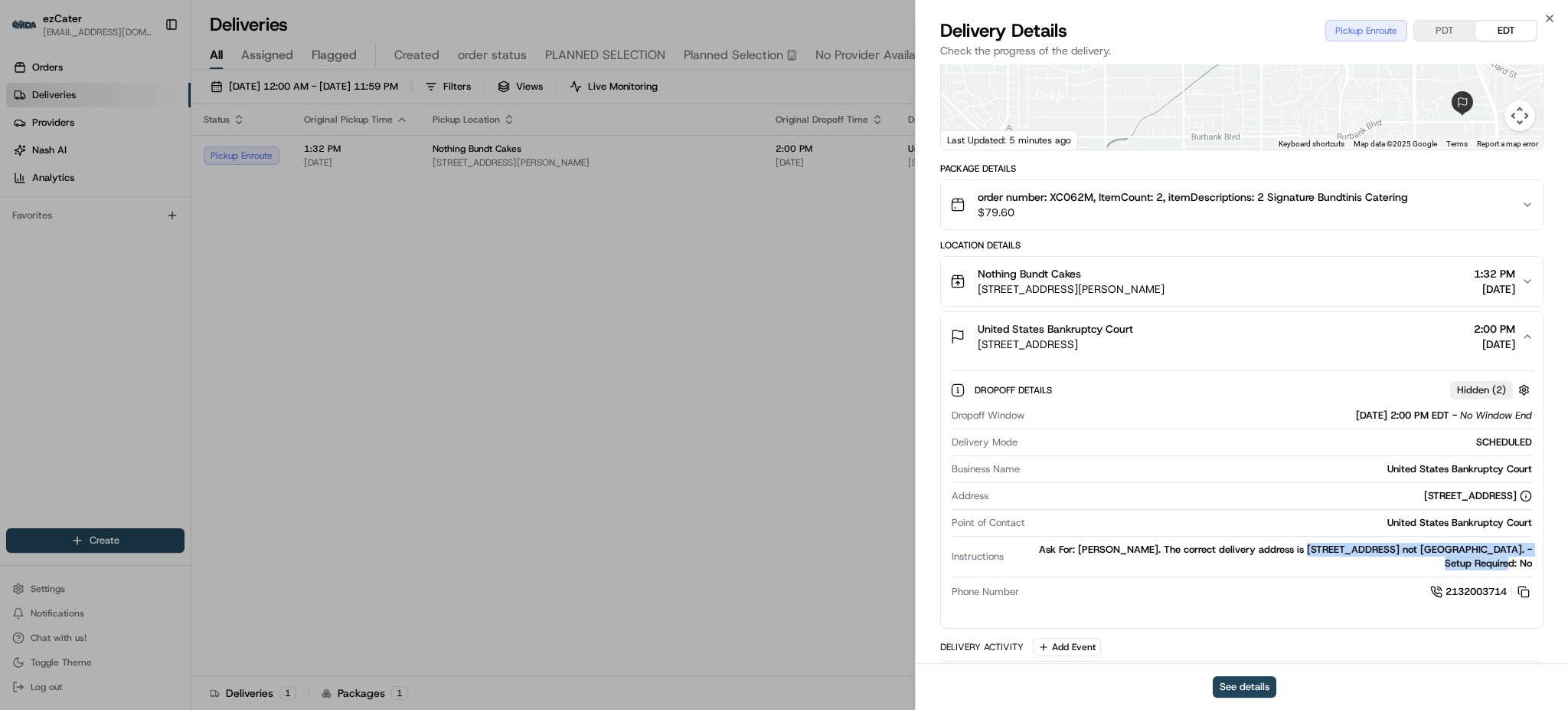
drag, startPoint x: 1267, startPoint y: 548, endPoint x: 1534, endPoint y: 548, distance: 267.0
click at [1534, 548] on div "Dropoff Details Hidden ( 2 ) Dropoff Window [DATE] 2:00 PM EDT - No Window End …" at bounding box center [1242, 487] width 602 height 254
copy div "[STREET_ADDRESS]"
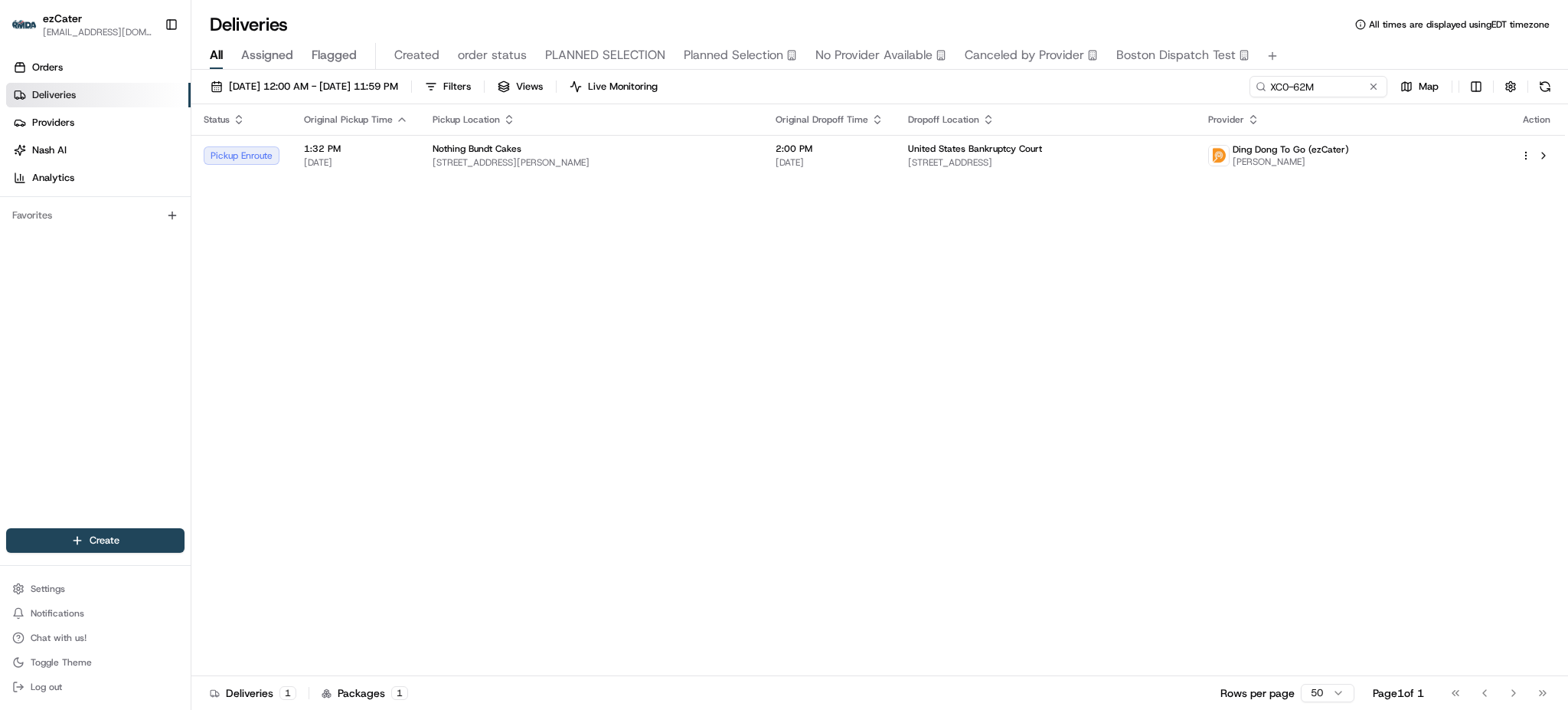
click at [1116, 298] on div "Status Original Pickup Time Pickup Location Original Dropoff Time Dropoff Locat…" at bounding box center [878, 390] width 1374 height 571
click at [991, 156] on span "[STREET_ADDRESS]" at bounding box center [1046, 162] width 275 height 12
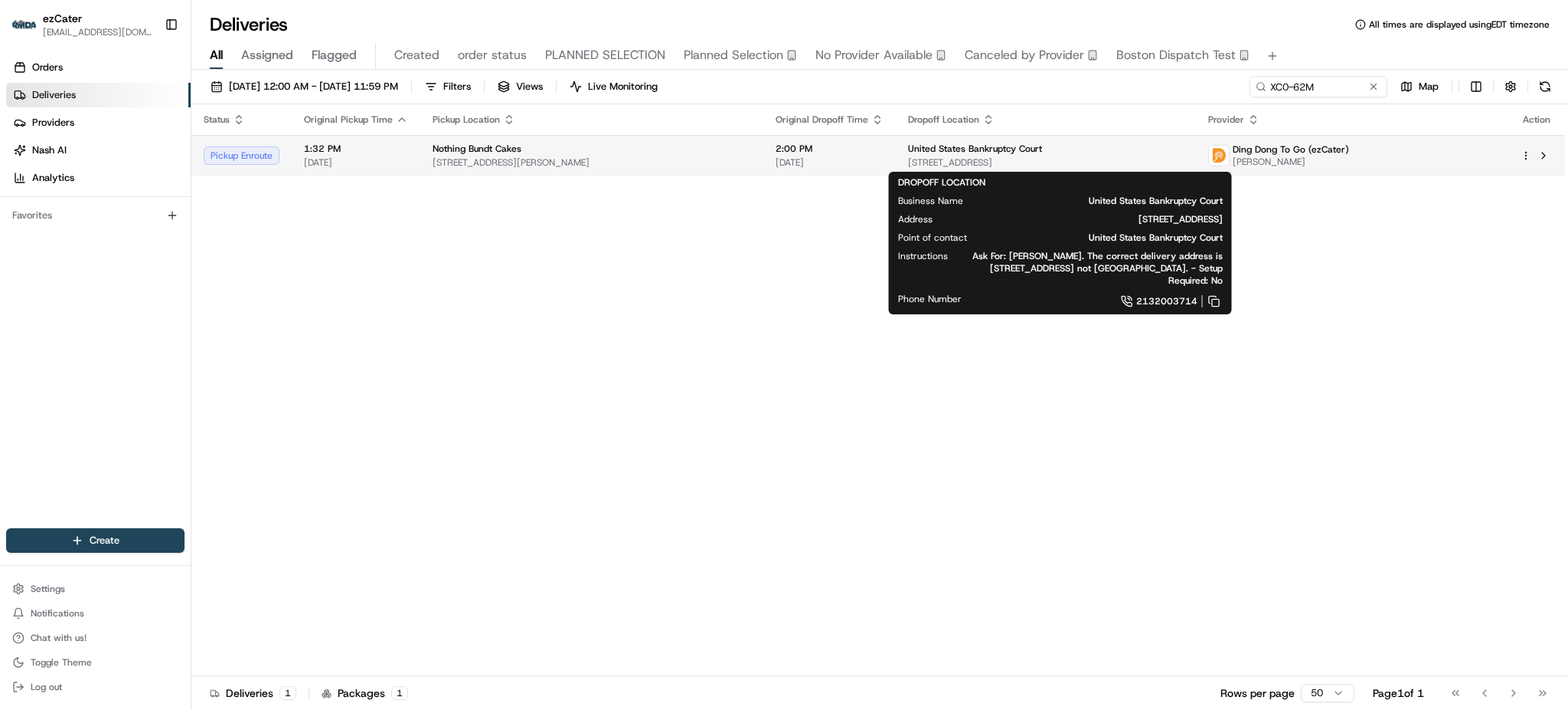
click at [947, 141] on td "United States Bankruptcy Court [STREET_ADDRESS]" at bounding box center [1046, 155] width 299 height 42
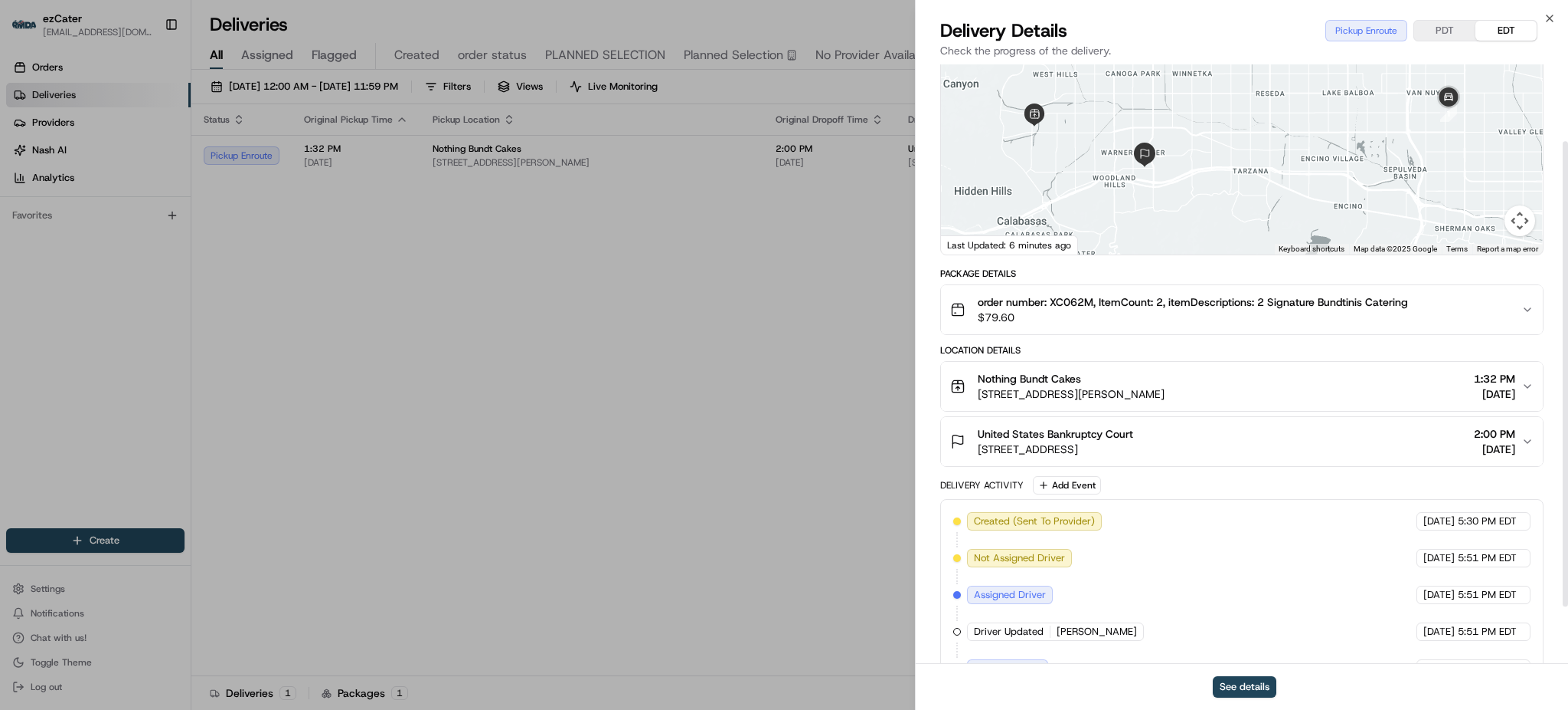
scroll to position [172, 0]
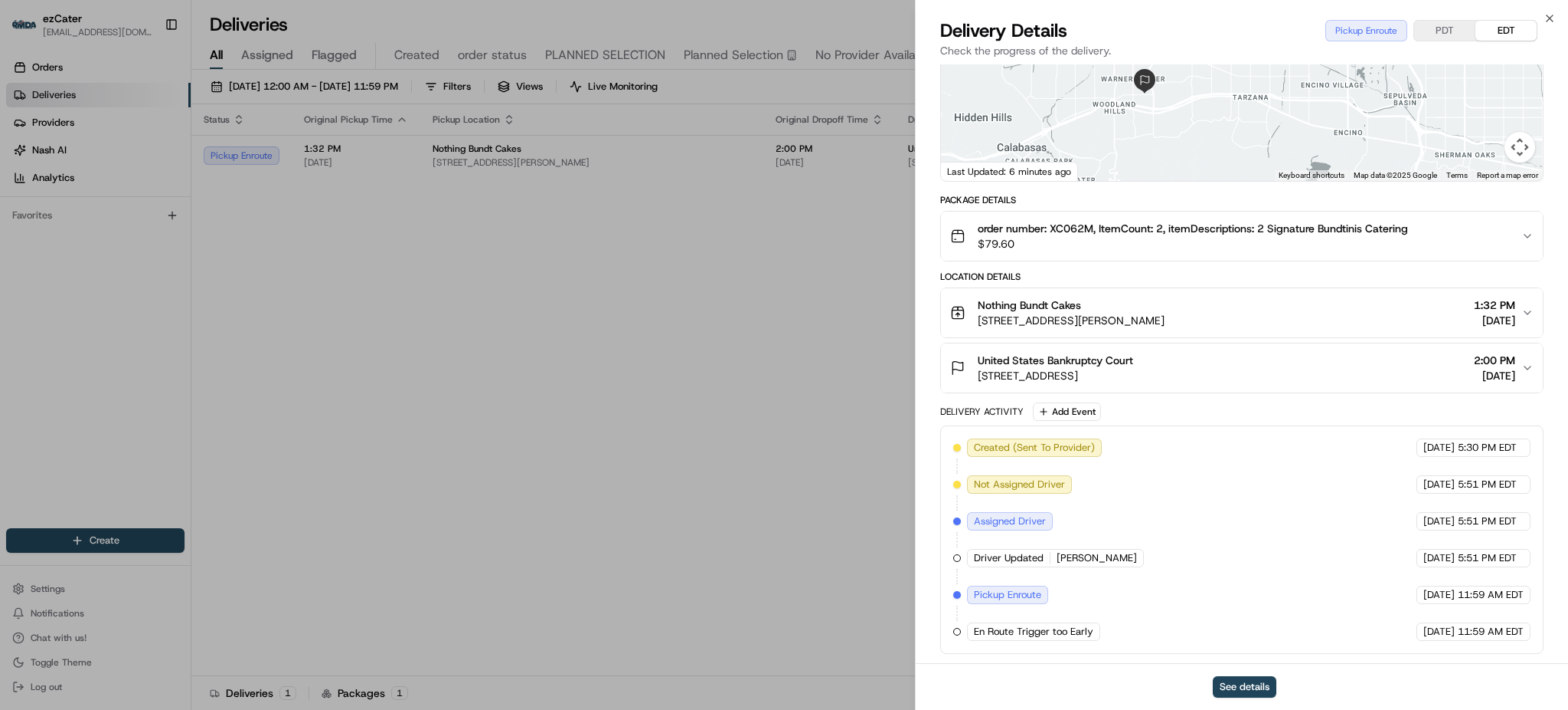
click at [1134, 382] on span "[STREET_ADDRESS]" at bounding box center [1055, 375] width 155 height 16
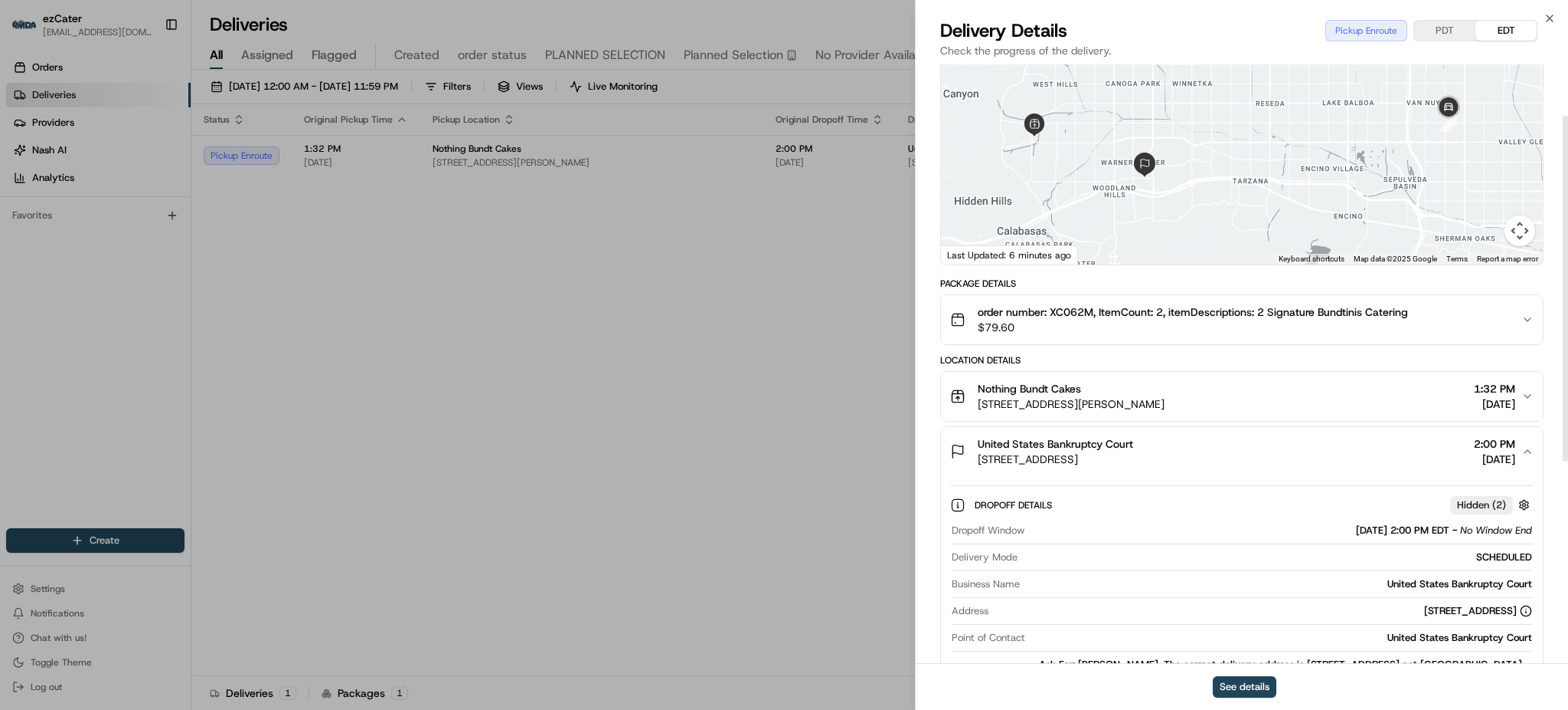
scroll to position [203, 0]
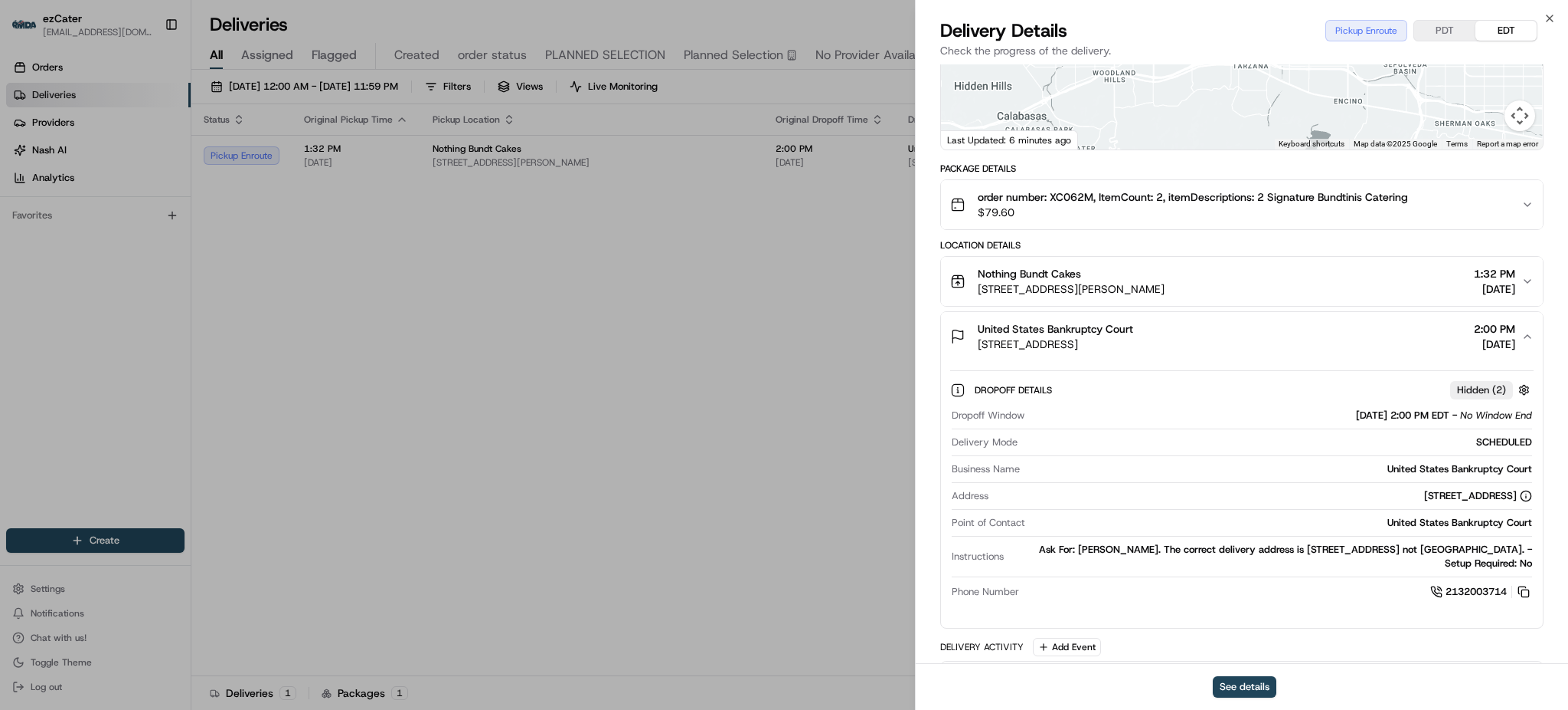
click at [1223, 257] on h3 "Nothing Bundt Cakes [STREET_ADDRESS][PERSON_NAME] 1:32 PM [DATE]" at bounding box center [1242, 281] width 602 height 49
click at [1226, 231] on div "Package Details order number: XC062M, ItemCount: 2, itemDescriptions: 2 Signatu…" at bounding box center [1242, 526] width 603 height 727
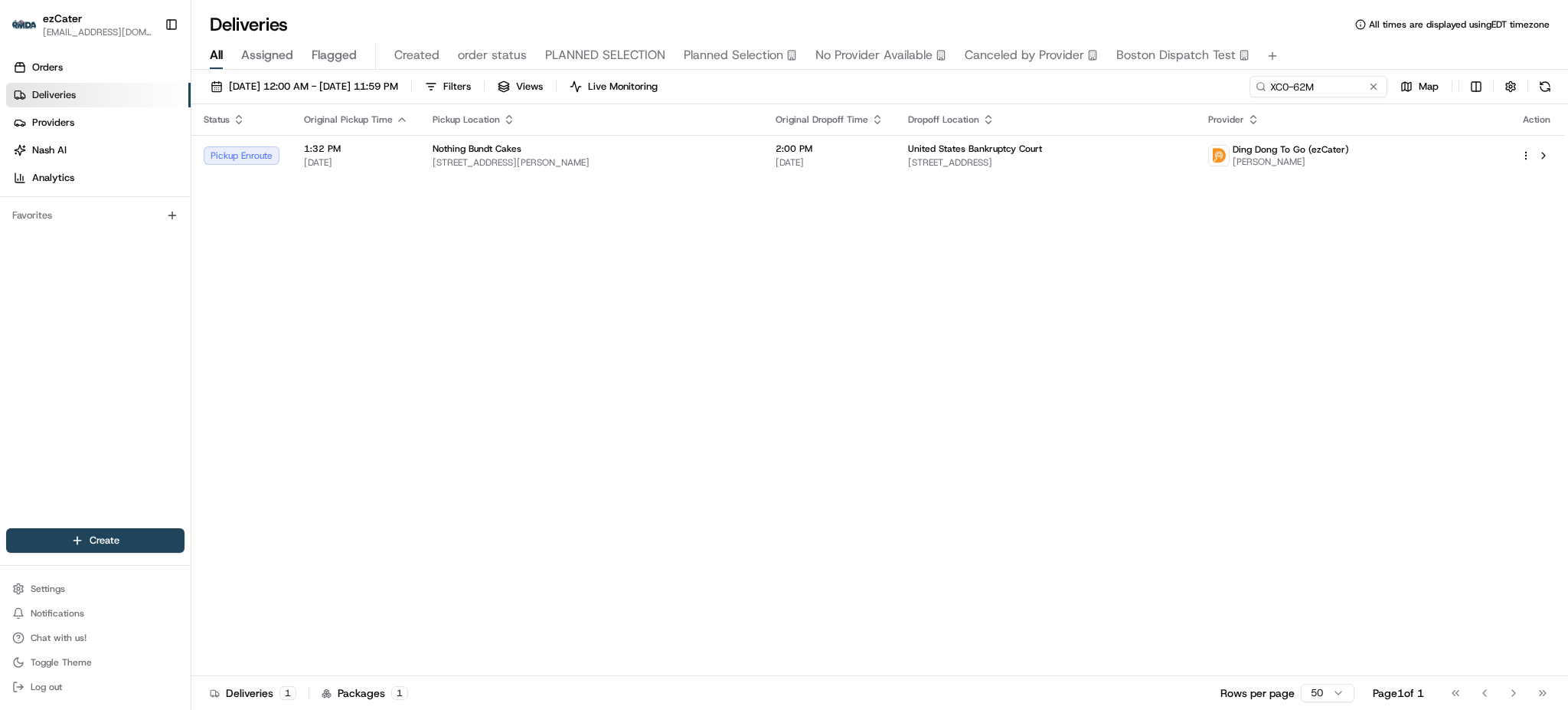
click at [1172, 312] on div "Status Original Pickup Time Pickup Location Original Dropoff Time Dropoff Locat…" at bounding box center [878, 390] width 1374 height 571
click at [915, 159] on span "[STREET_ADDRESS]" at bounding box center [1046, 162] width 275 height 12
click at [1553, 342] on div "Status Original Pickup Time Pickup Location Original Dropoff Time Dropoff Locat…" at bounding box center [878, 390] width 1374 height 571
click at [1344, 89] on input "XC0-62M" at bounding box center [1295, 86] width 184 height 21
paste input "AU4UET"
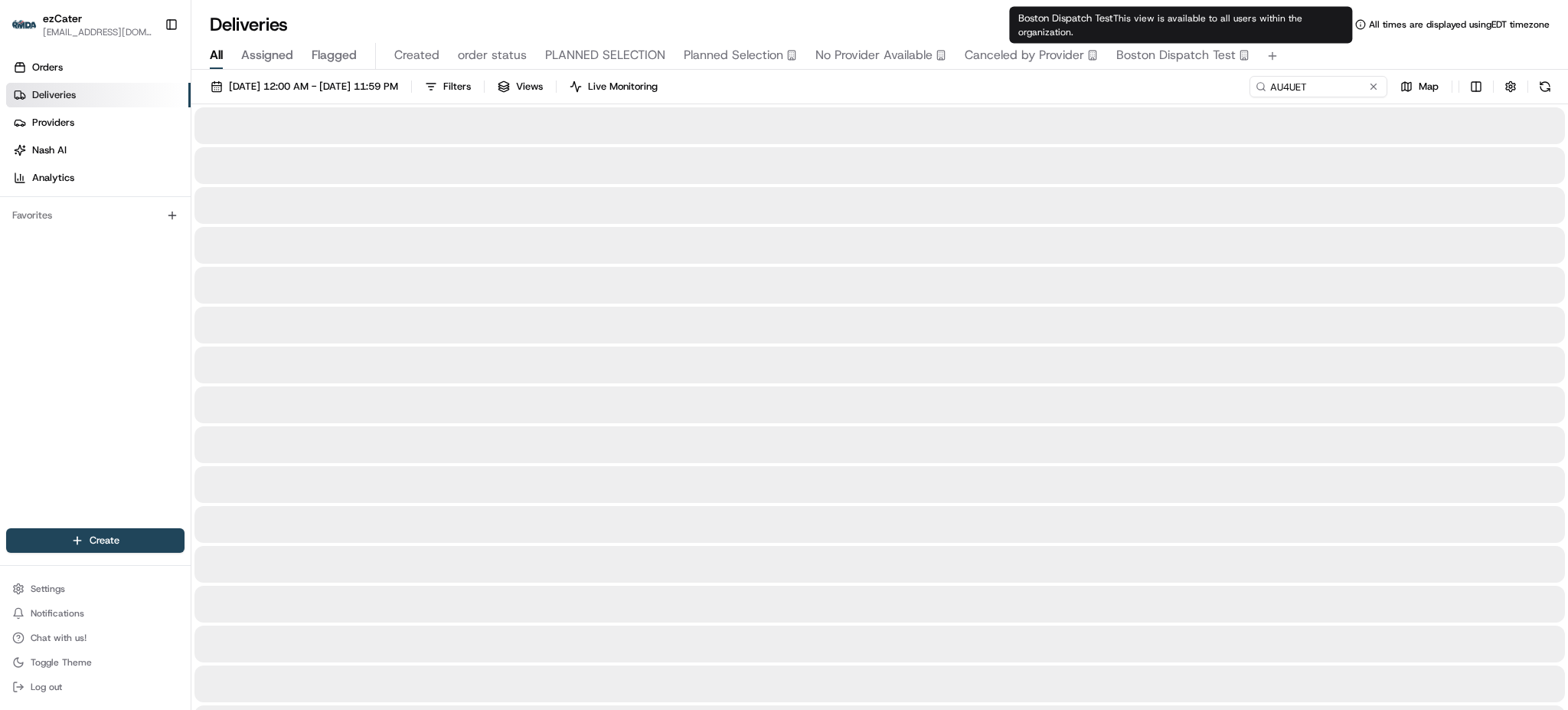
click at [1186, 83] on div "[DATE] 12:00 AM - [DATE] 11:59 PM Filters Views Live Monitoring AU4UET Map" at bounding box center [880, 90] width 1377 height 29
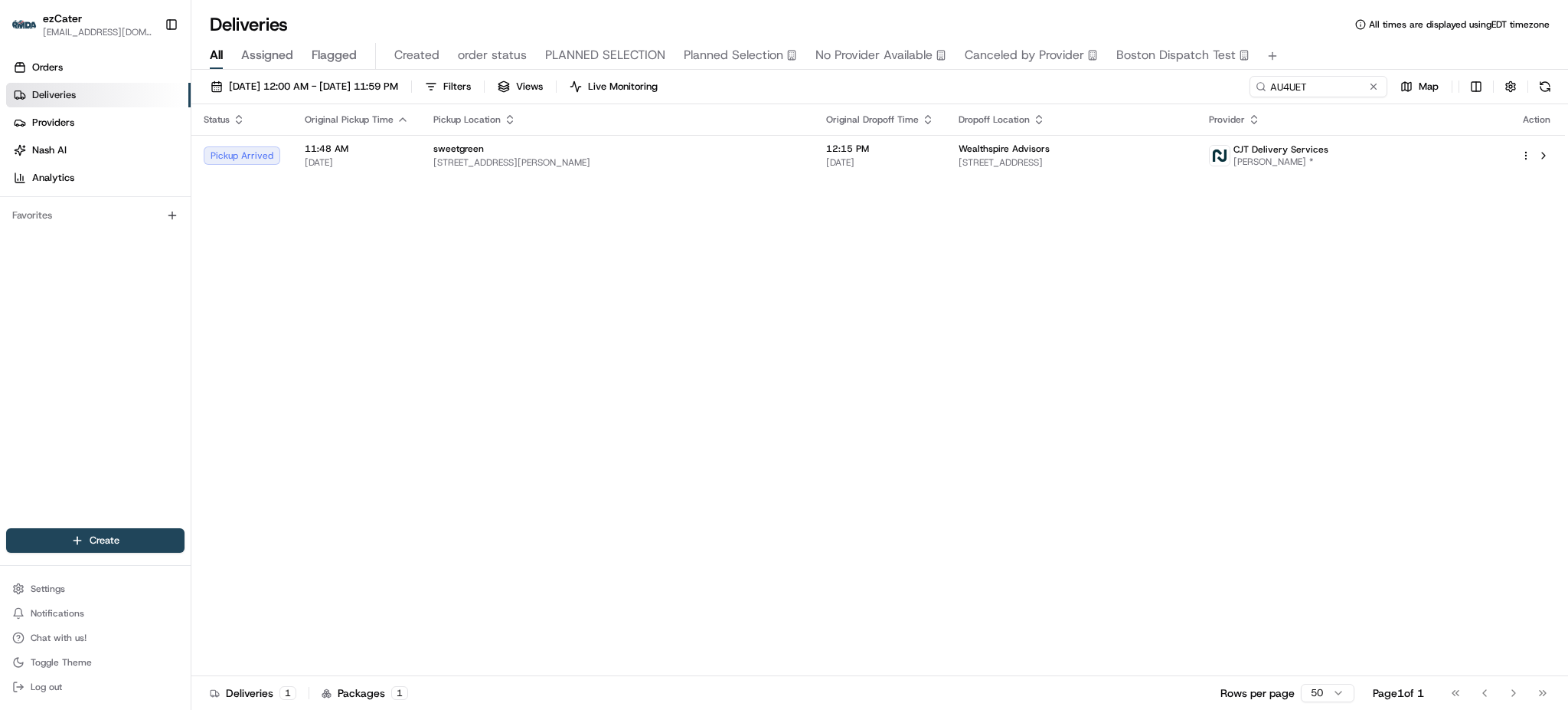
click at [934, 120] on icon "button" at bounding box center [928, 119] width 12 height 12
click at [618, 153] on div "sweetgreen" at bounding box center [617, 148] width 369 height 12
click at [1340, 83] on input "AU4UET" at bounding box center [1295, 86] width 184 height 21
paste input "Q2R-4GZ"
click at [1393, 270] on div "Status Original Pickup Time Pickup Location Original Dropoff Time Dropoff Locat…" at bounding box center [878, 390] width 1374 height 571
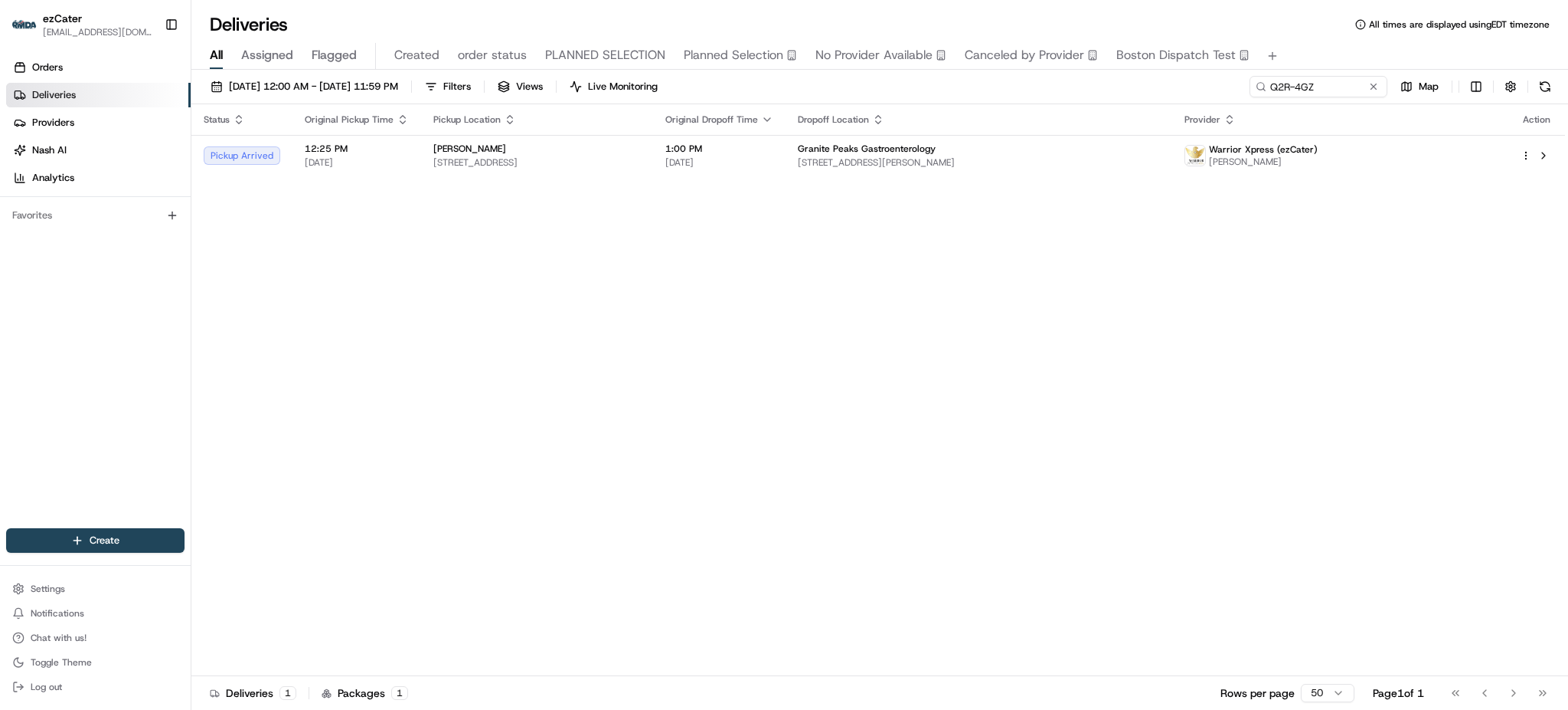
click at [1063, 332] on div "Status Original Pickup Time Pickup Location Original Dropoff Time Dropoff Locat…" at bounding box center [878, 390] width 1374 height 571
click at [1362, 78] on input "Q2R-4GZ" at bounding box center [1295, 86] width 184 height 21
paste input "4QYMZV"
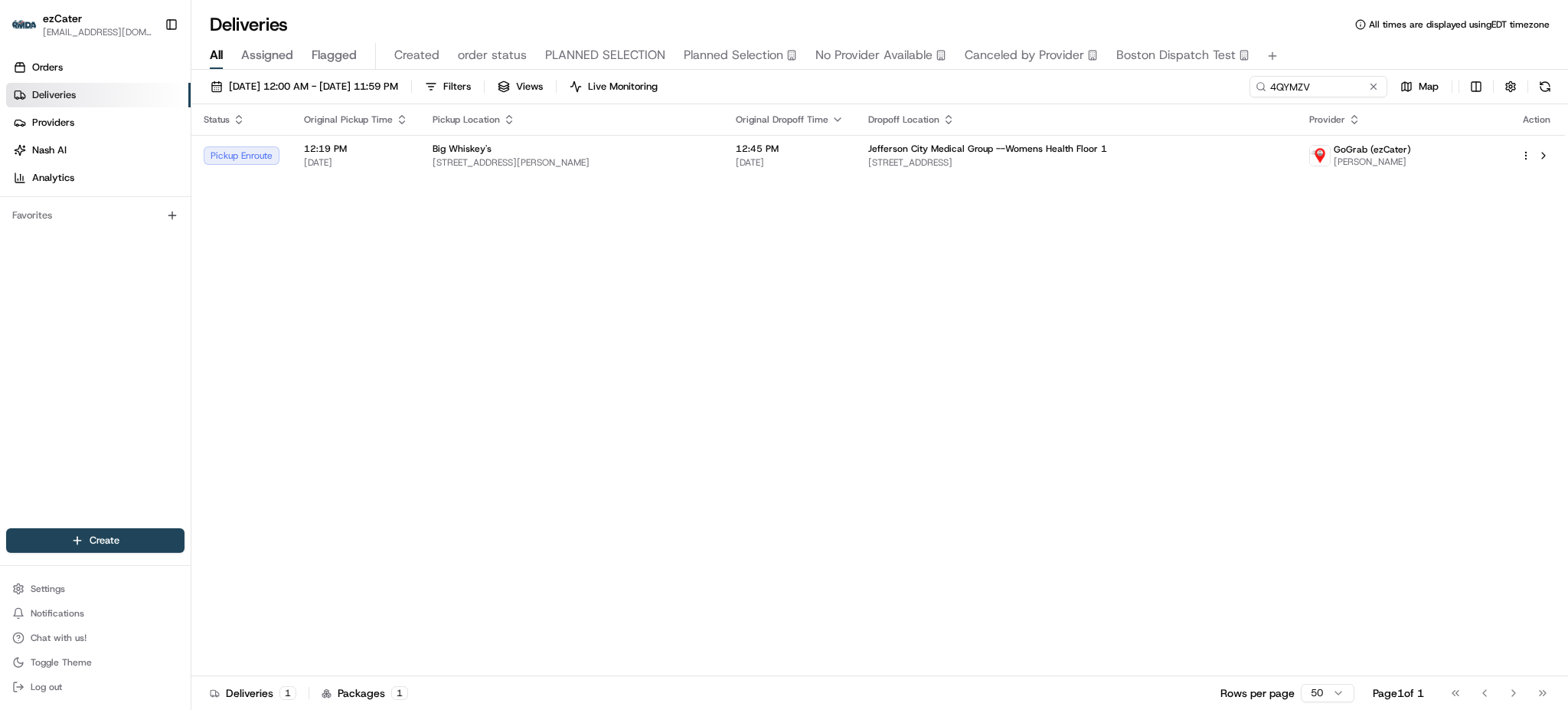
click at [1093, 234] on div "Status Original Pickup Time Pickup Location Original Dropoff Time Dropoff Locat…" at bounding box center [878, 390] width 1374 height 571
click at [857, 172] on td "12:45 PM [DATE]" at bounding box center [789, 155] width 132 height 42
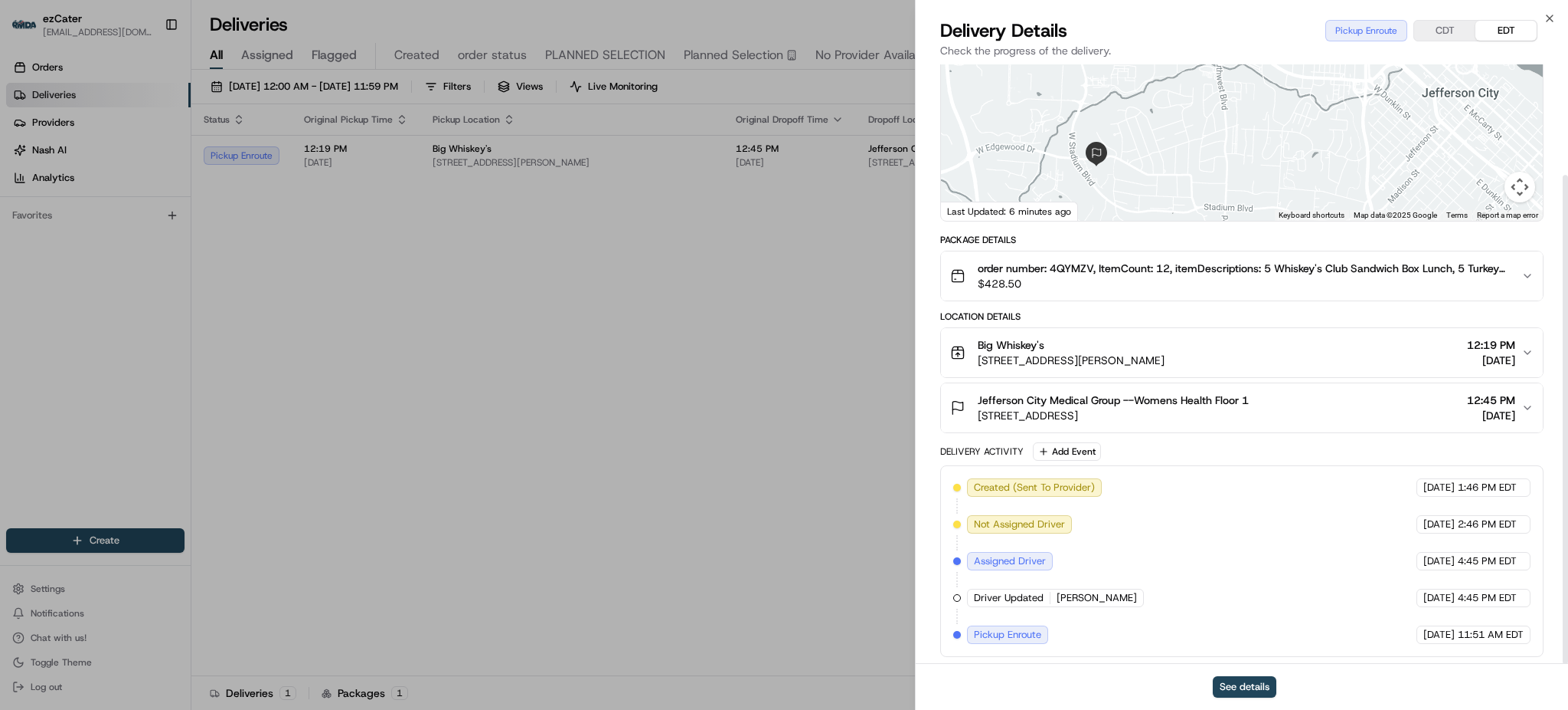
scroll to position [136, 0]
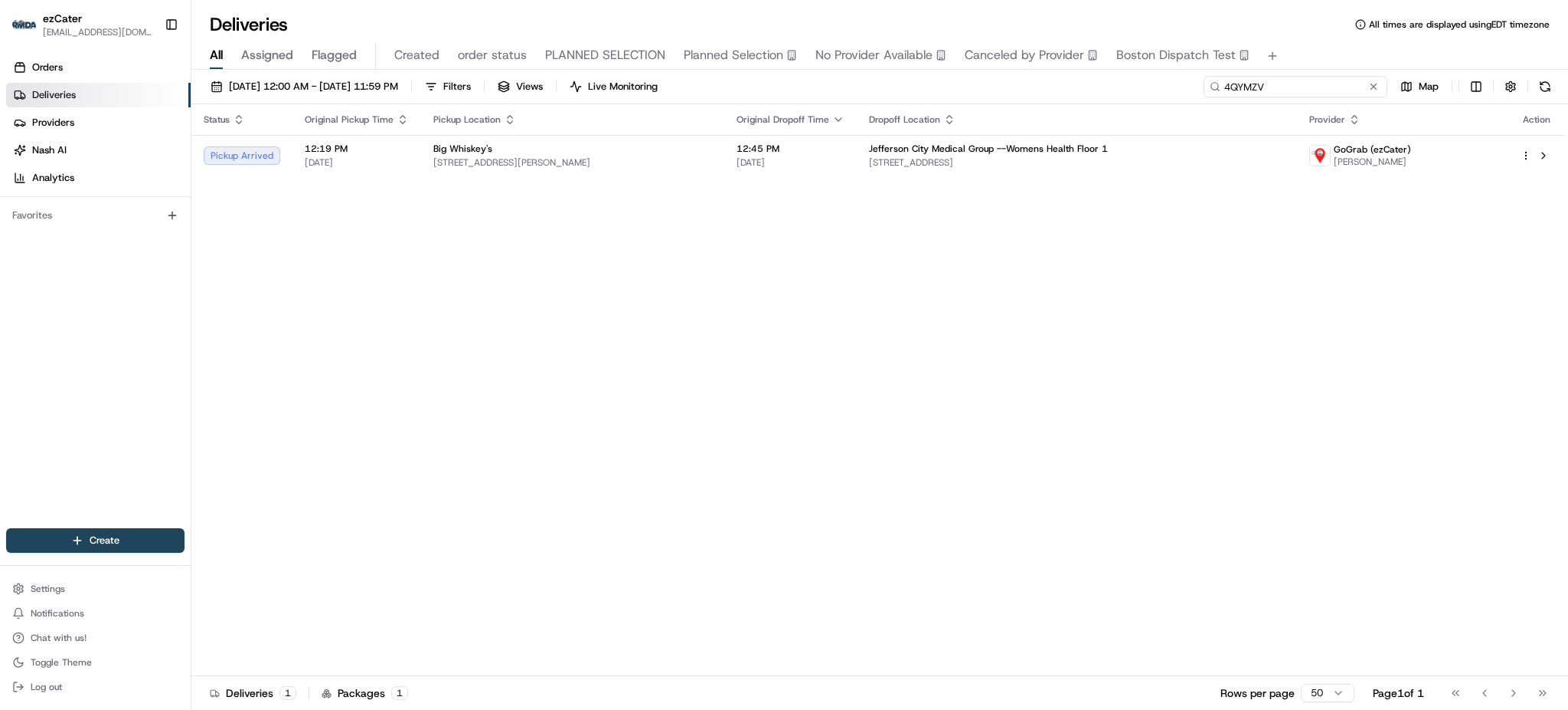
click at [1283, 86] on input "4QYMZV" at bounding box center [1295, 86] width 184 height 21
paste input "XC0-62M"
type input "XC0-62M"
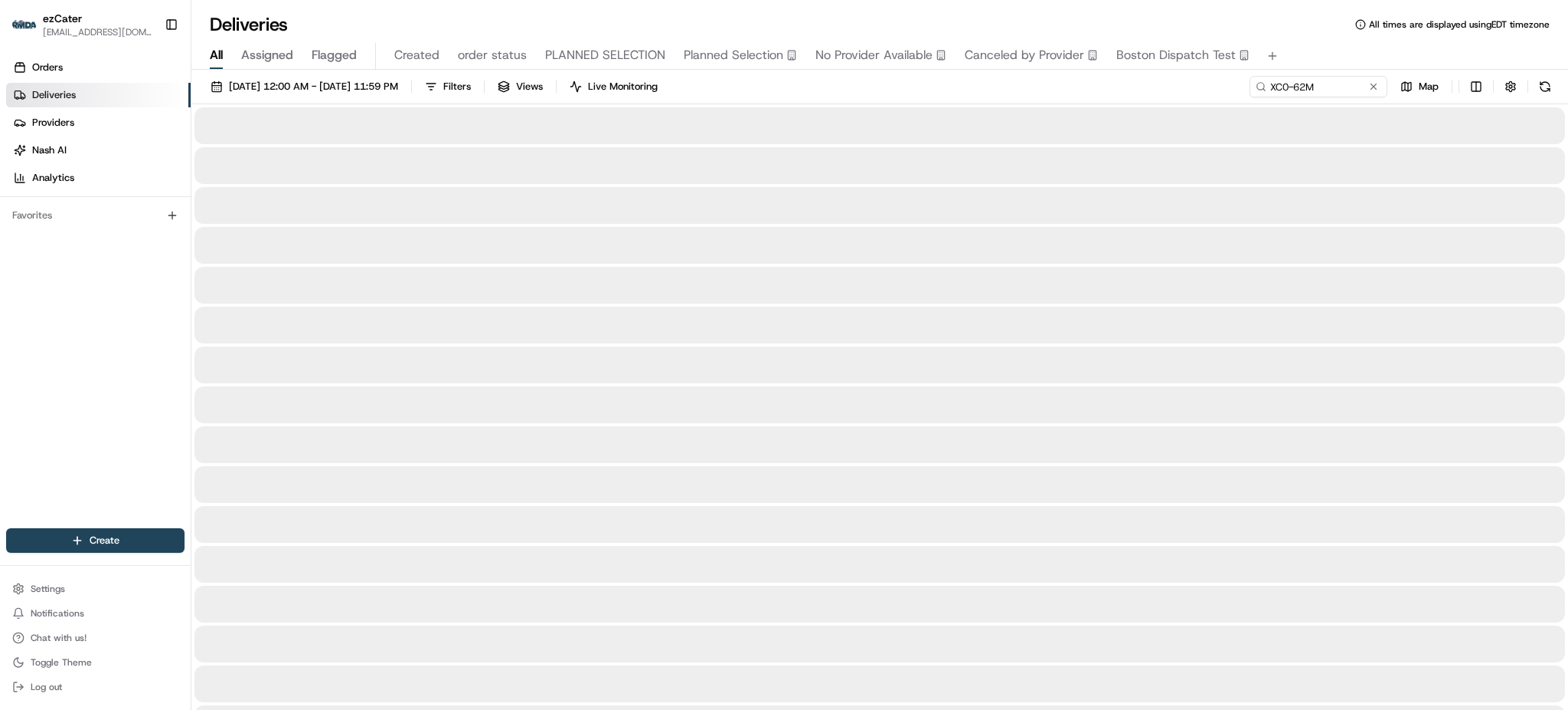
click at [982, 92] on div "[DATE] 12:00 AM - [DATE] 11:59 PM Filters Views Live Monitoring XC0-62M Map" at bounding box center [880, 90] width 1377 height 29
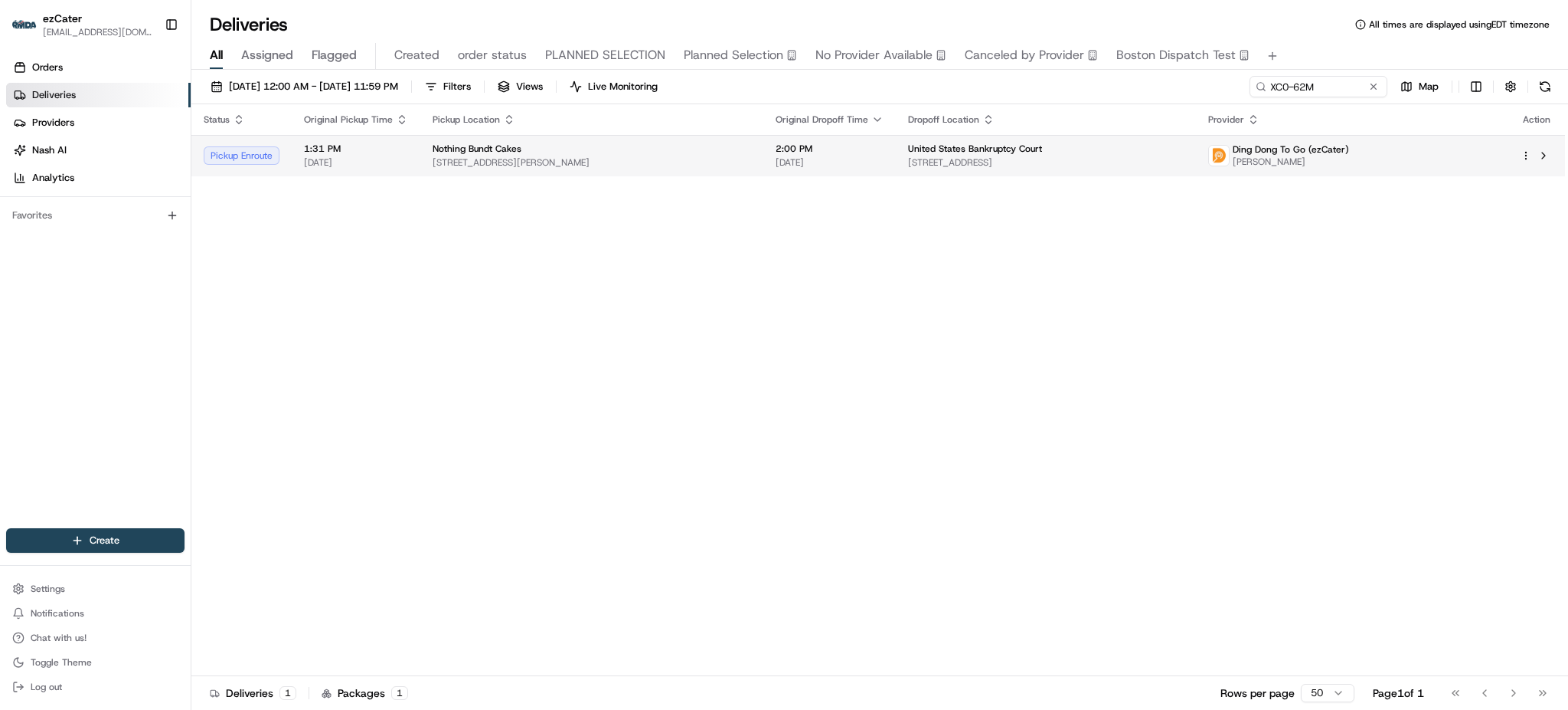
click at [918, 143] on span "United States Bankruptcy Court" at bounding box center [975, 148] width 134 height 12
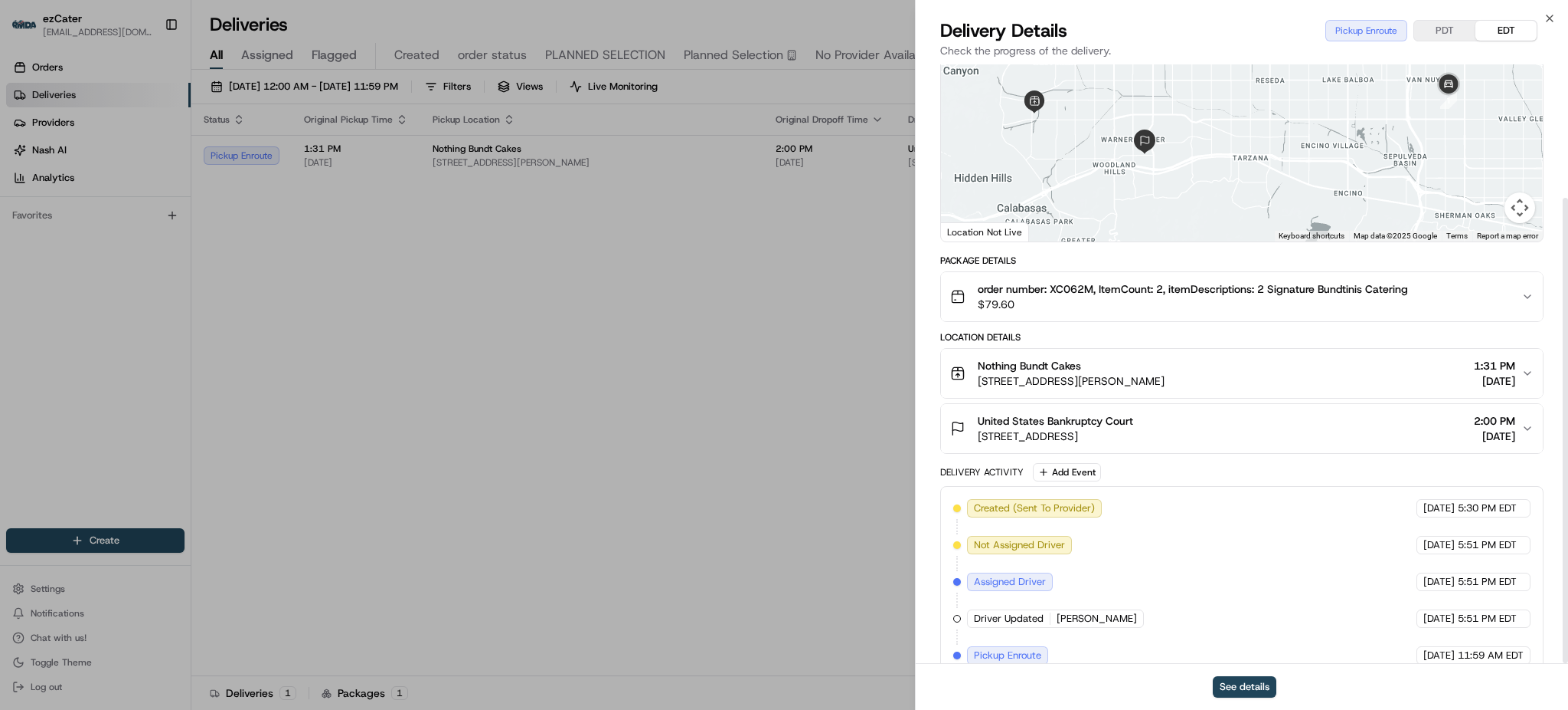
scroll to position [172, 0]
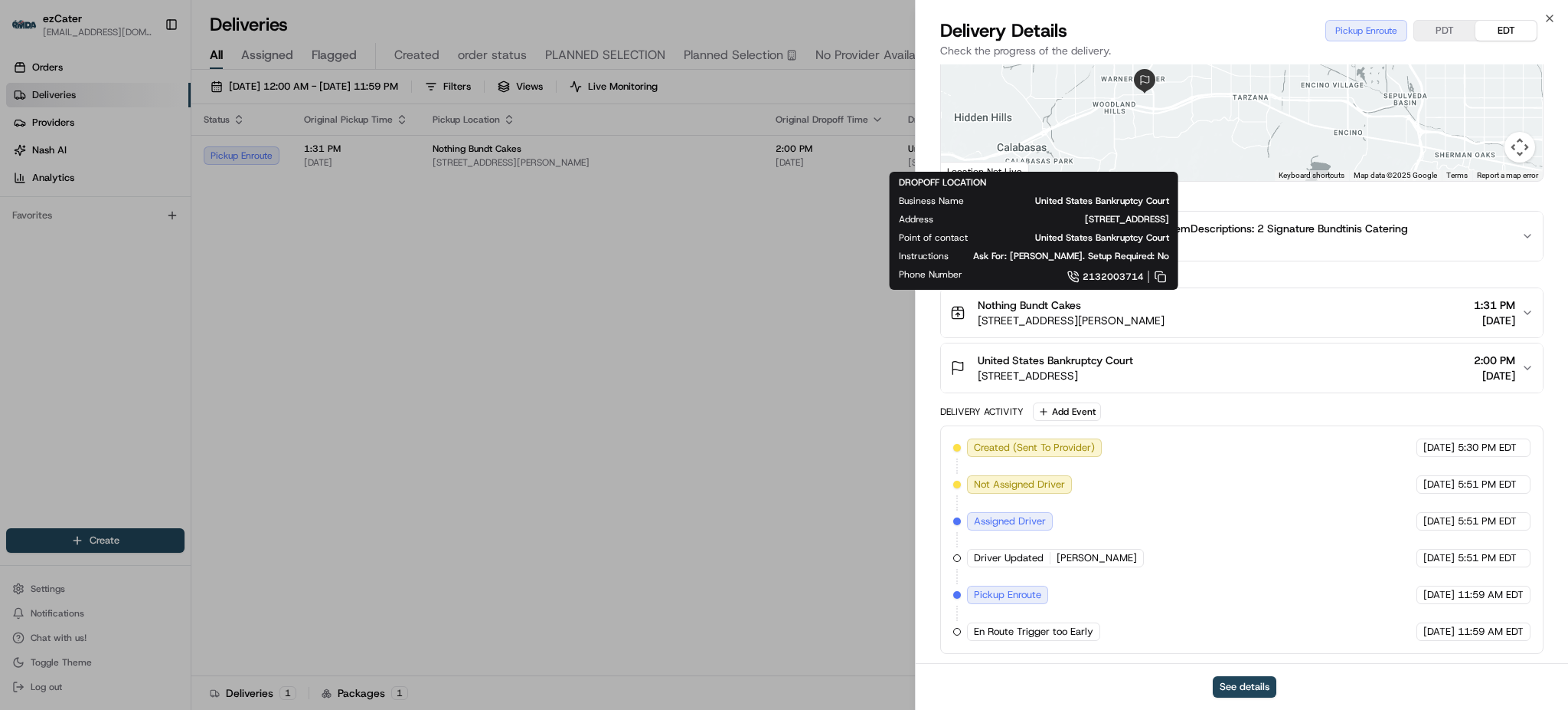
click at [1230, 398] on div "Package Details order number: XC062M, ItemCount: 2, itemDescriptions: 2 Signatu…" at bounding box center [1242, 423] width 603 height 459
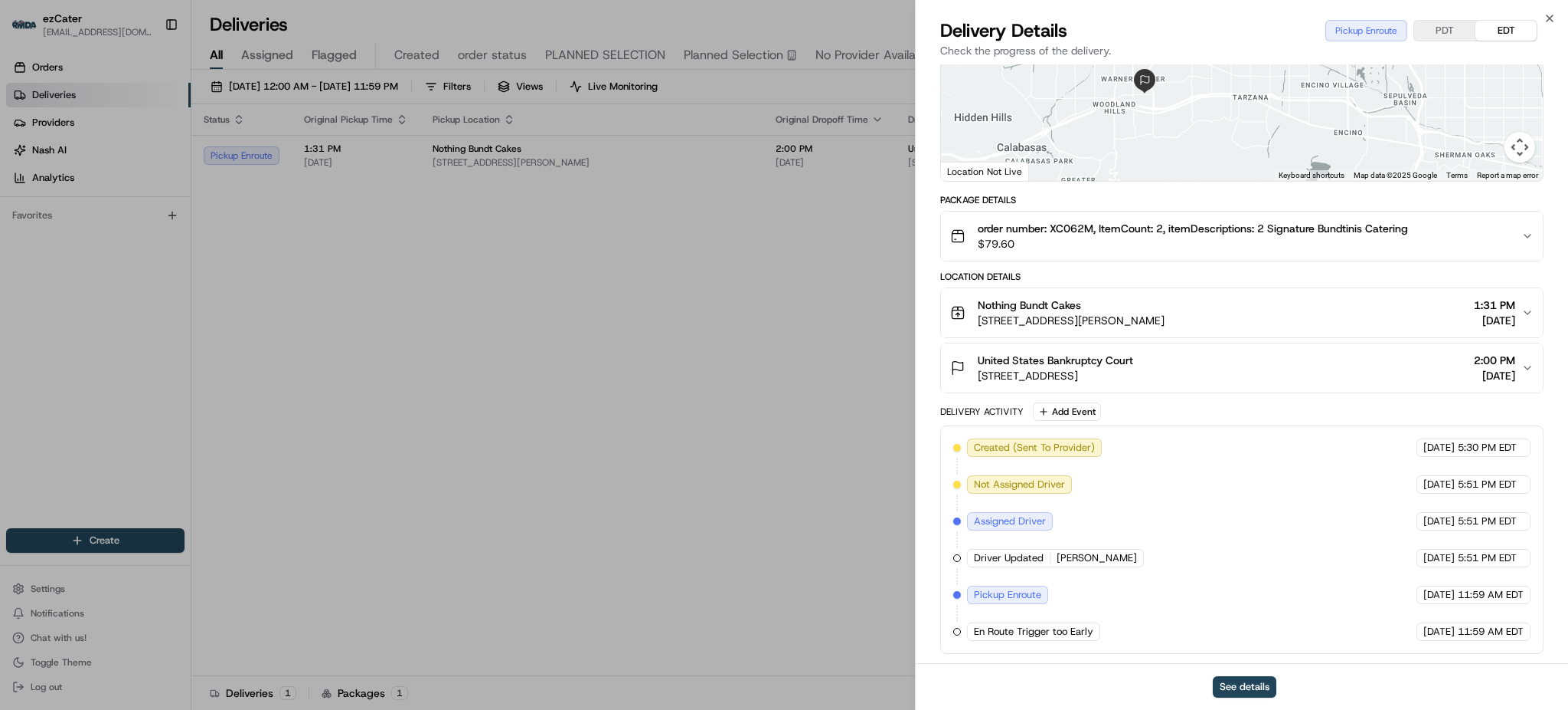
click at [1134, 365] on div "United States Bankruptcy Court" at bounding box center [1055, 360] width 155 height 16
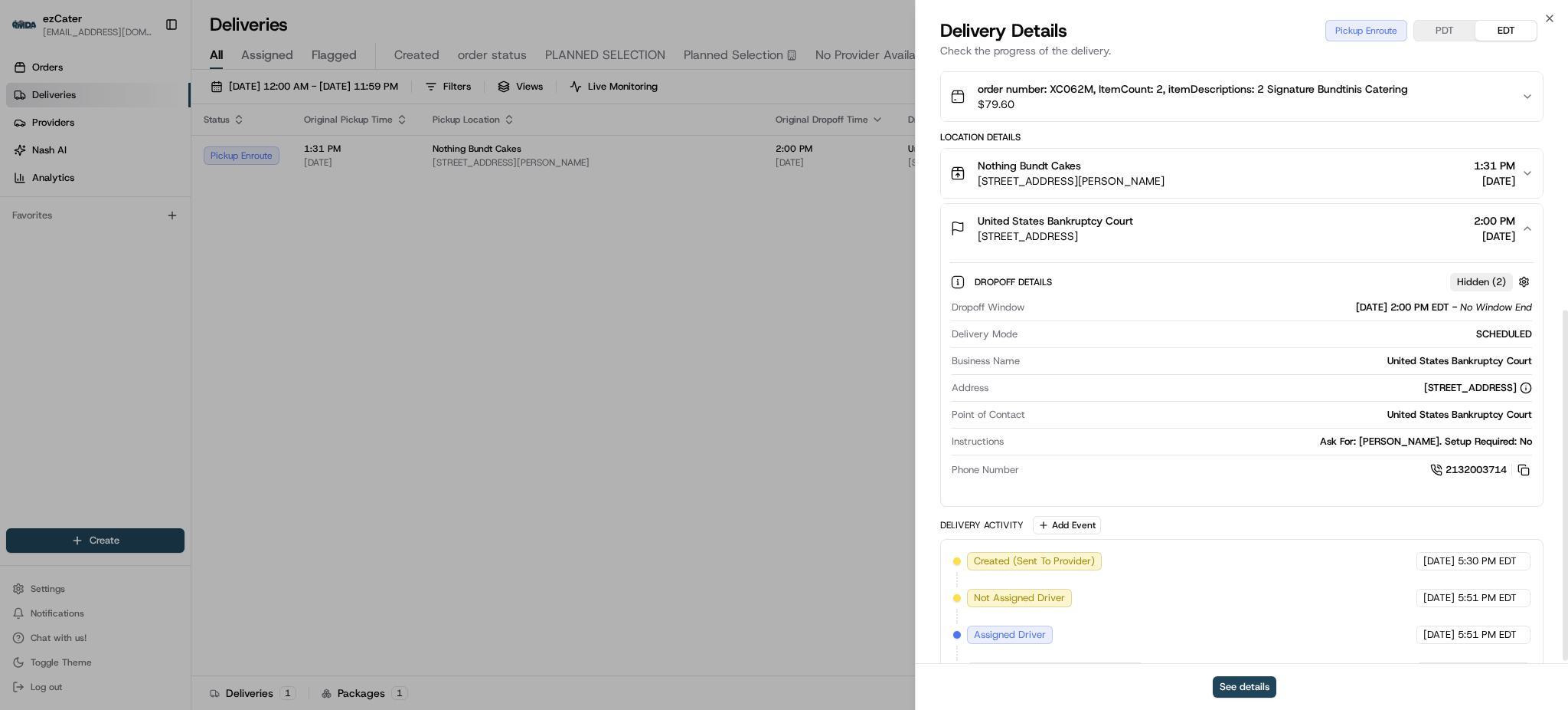
scroll to position [425, 0]
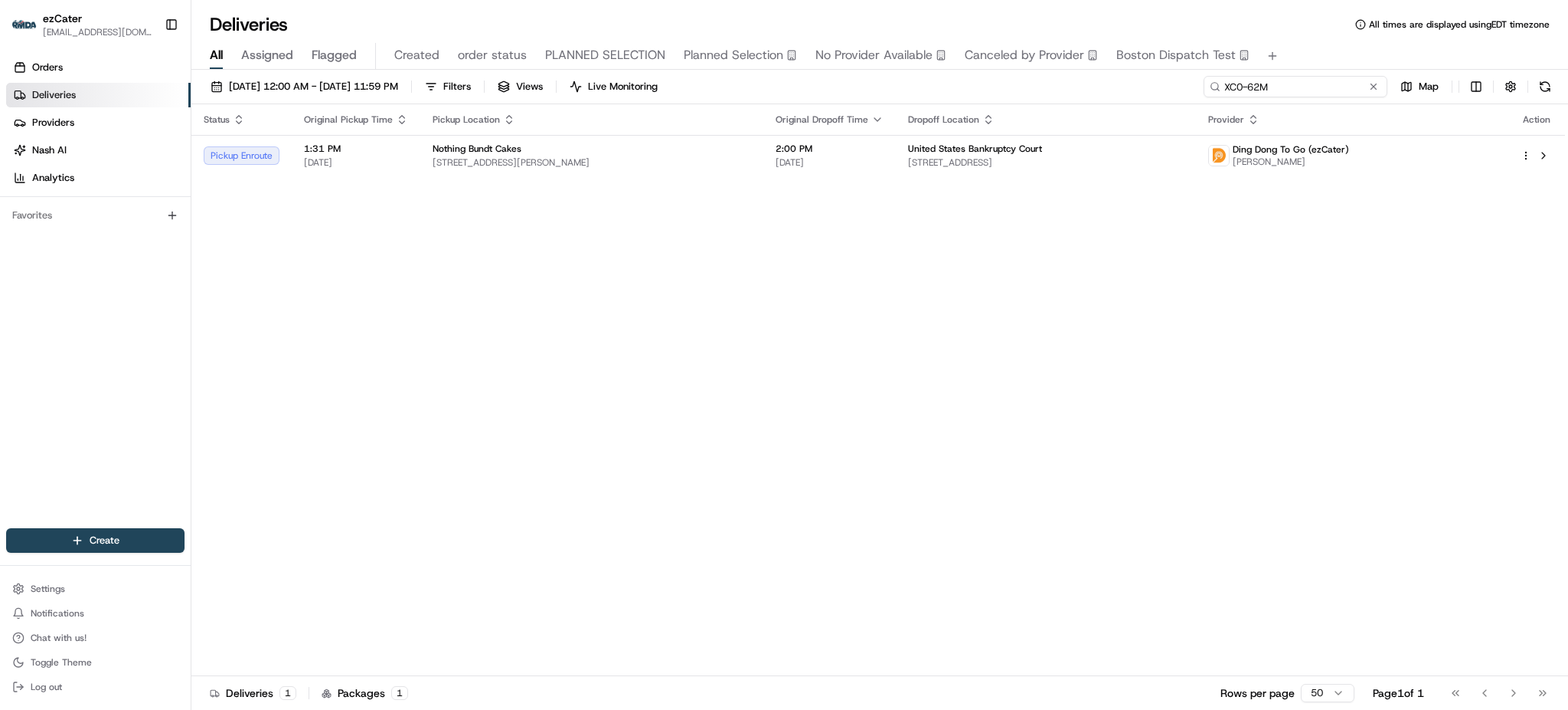
click at [1312, 81] on input "XC0-62M" at bounding box center [1295, 86] width 184 height 21
paste input "Q2R-4GZ"
click at [1316, 50] on div "All Assigned Flagged Created order status PLANNED SELECTION Planned Selection N…" at bounding box center [880, 55] width 1377 height 27
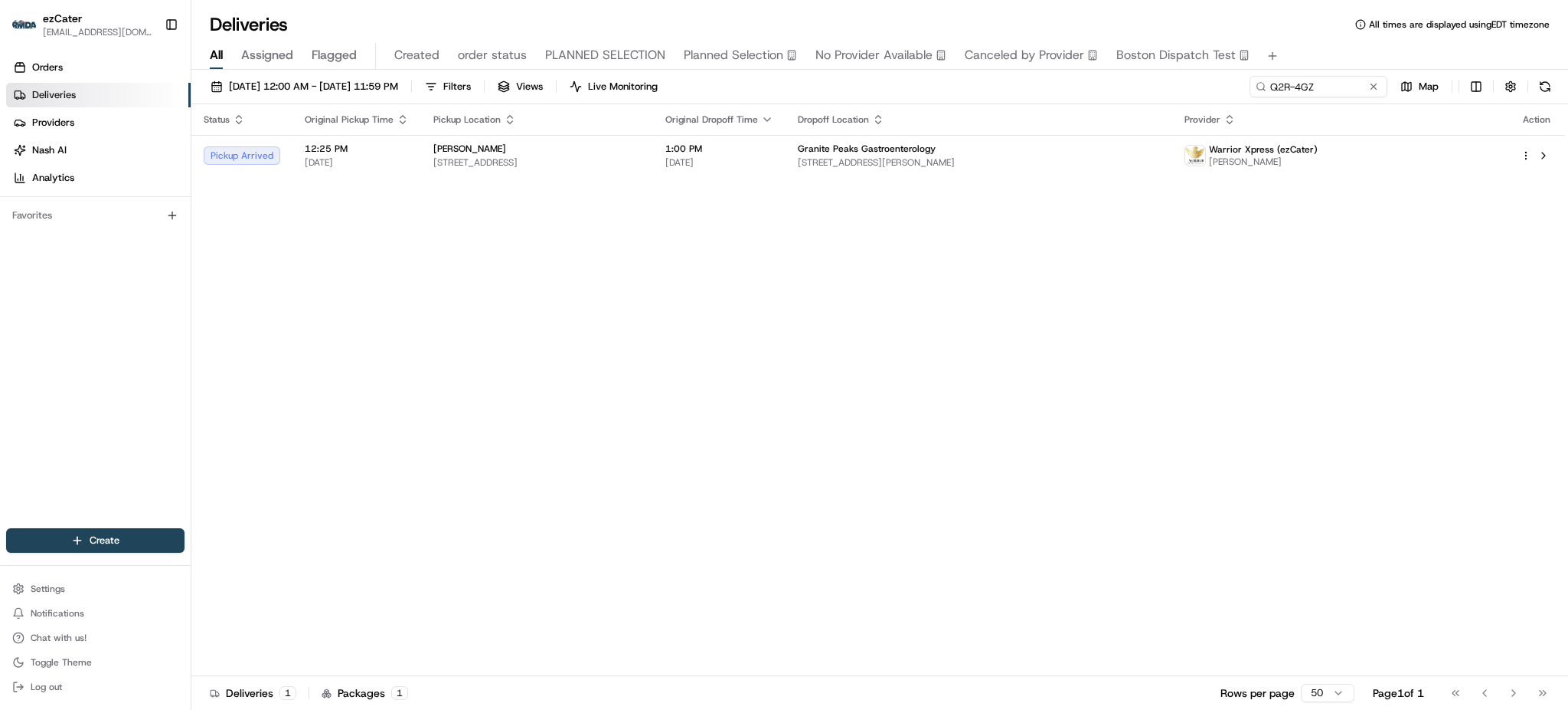
click at [1167, 243] on div "Status Original Pickup Time Pickup Location Original Dropoff Time Dropoff Locat…" at bounding box center [878, 390] width 1374 height 571
click at [773, 151] on span "1:00 PM" at bounding box center [719, 148] width 108 height 12
click at [976, 159] on span "[STREET_ADDRESS][PERSON_NAME]" at bounding box center [979, 162] width 362 height 12
click at [1343, 83] on input "Q2R-4GZ" at bounding box center [1295, 86] width 184 height 21
paste input "AU4UET"
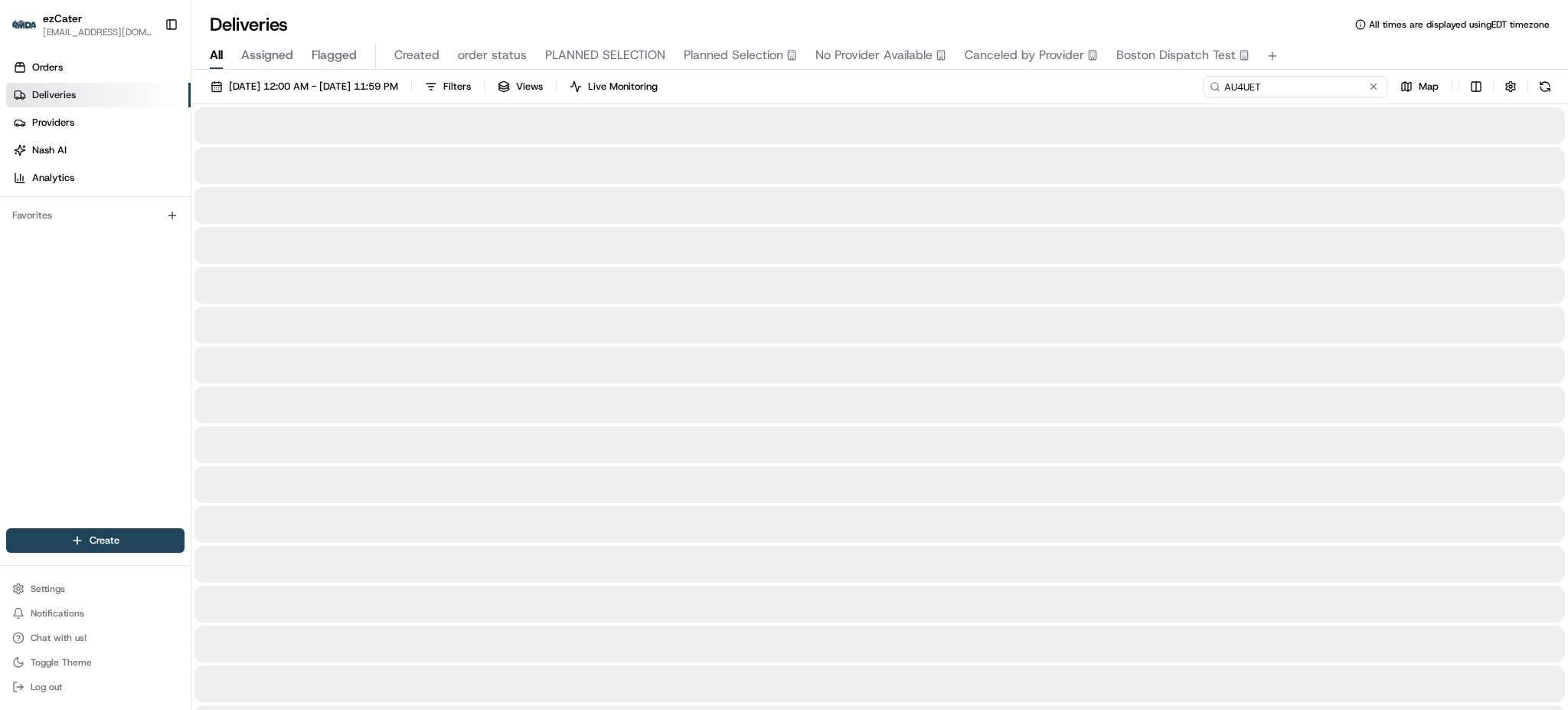
type input "AU4UET"
click at [1174, 92] on div "[DATE] 12:00 AM - [DATE] 11:59 PM Filters Views Live Monitoring AU4UET Map" at bounding box center [880, 90] width 1377 height 29
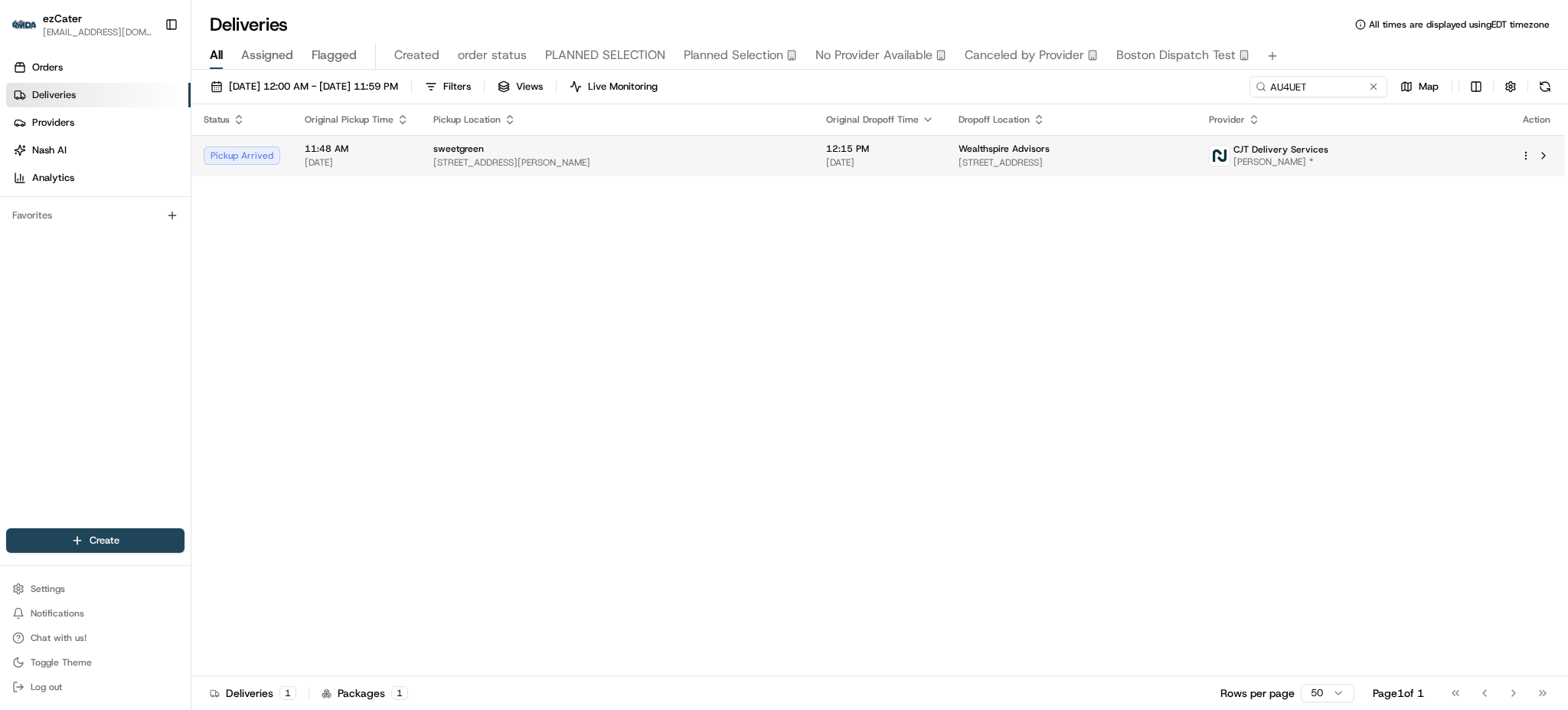
click at [1138, 165] on span "[STREET_ADDRESS]" at bounding box center [1072, 162] width 226 height 12
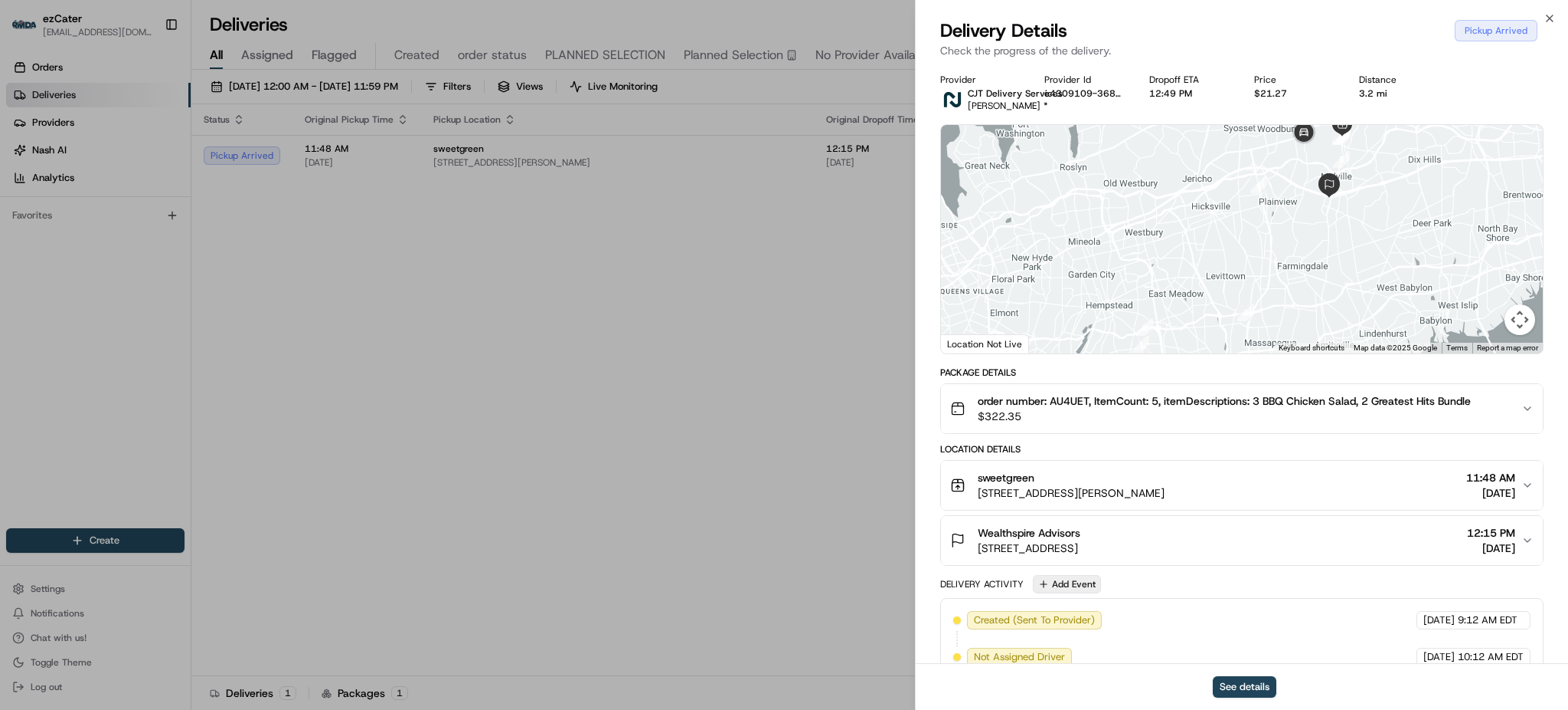
click at [1071, 581] on button "Add Event" at bounding box center [1067, 584] width 68 height 18
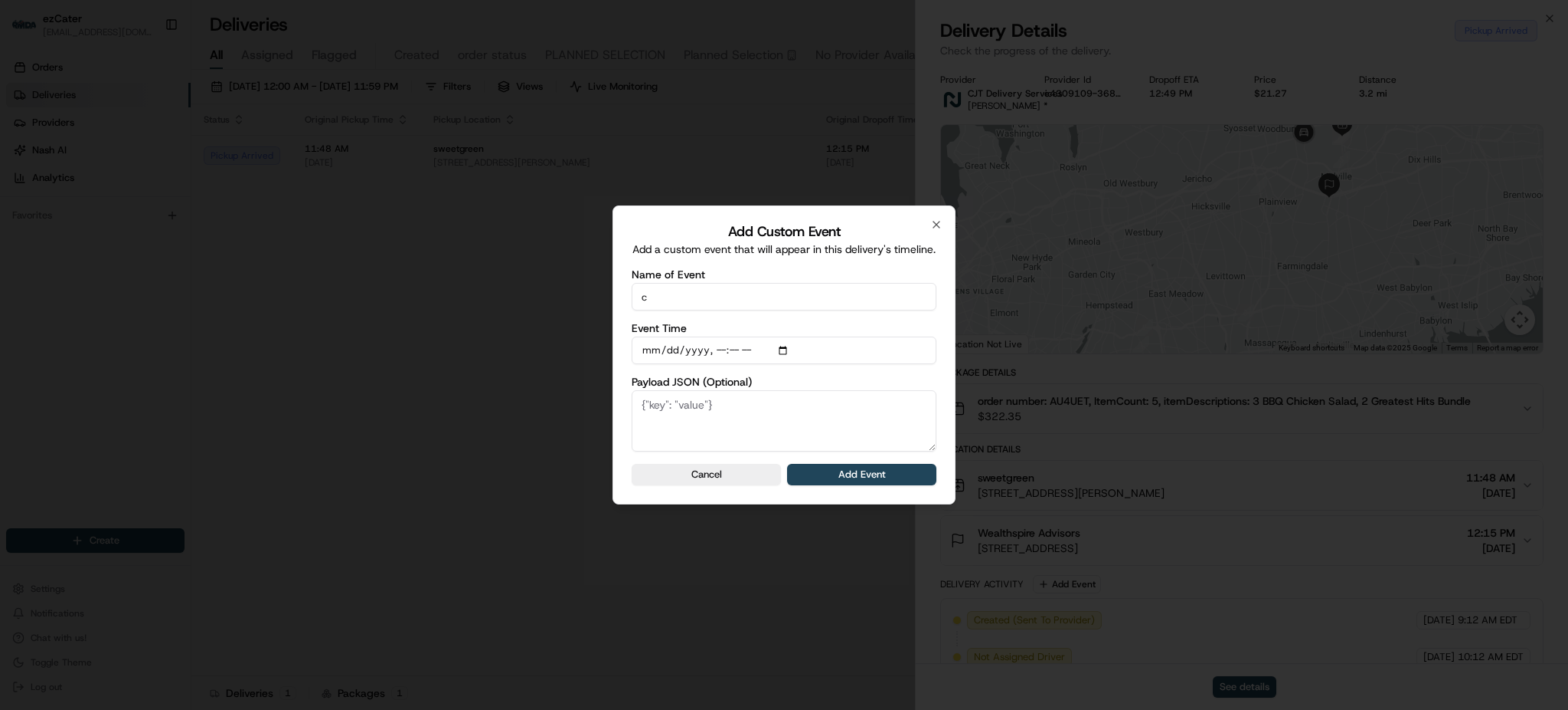
type input "CP is not ready"
click at [848, 483] on button "Add Event" at bounding box center [862, 473] width 150 height 21
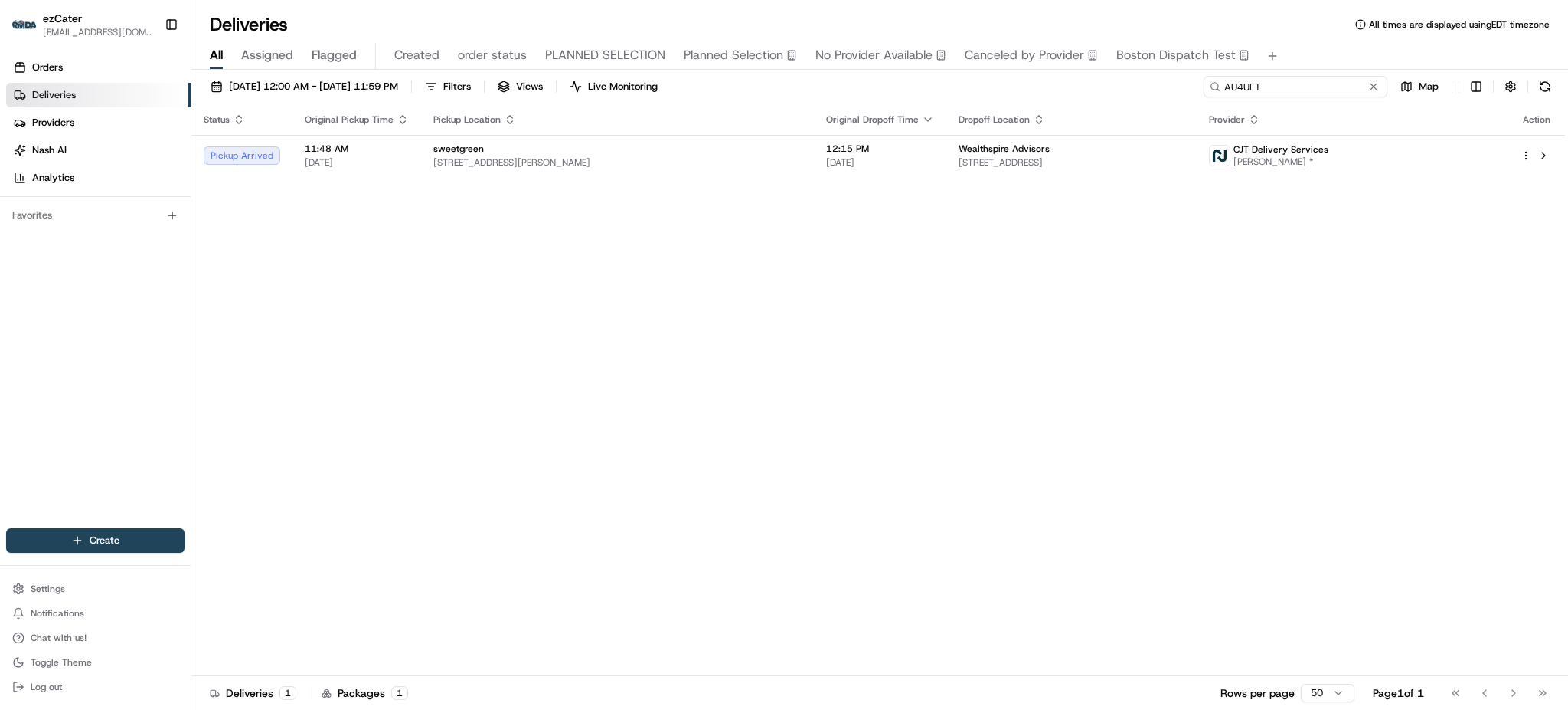
click at [1299, 85] on input "AU4UET" at bounding box center [1295, 86] width 184 height 21
paste input "Q2R-4GZ"
click at [1306, 43] on div "All Assigned Flagged Created order status PLANNED SELECTION Planned Selection N…" at bounding box center [880, 55] width 1377 height 27
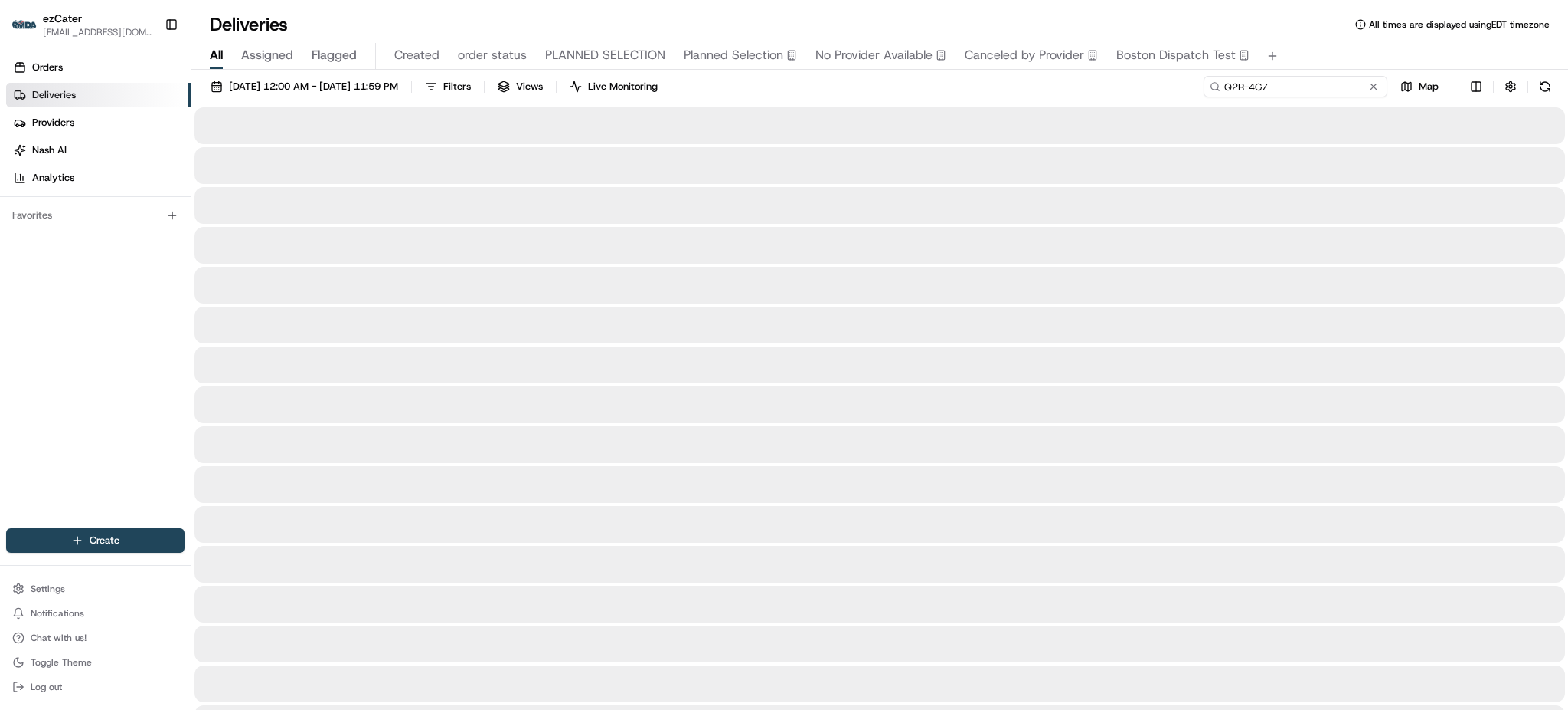
click at [1325, 80] on input "Q2R-4GZ" at bounding box center [1295, 86] width 184 height 21
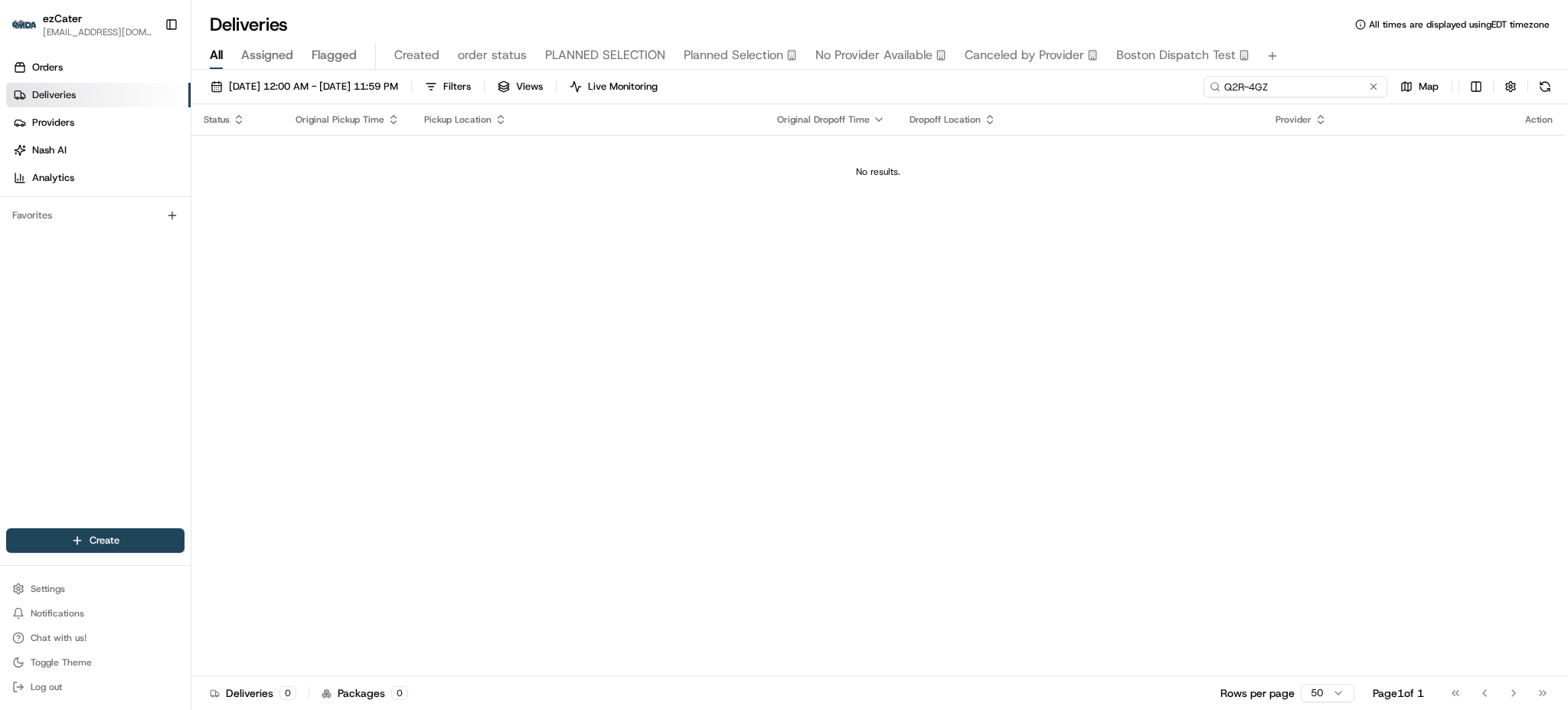
type input "Q2R-4GZ"
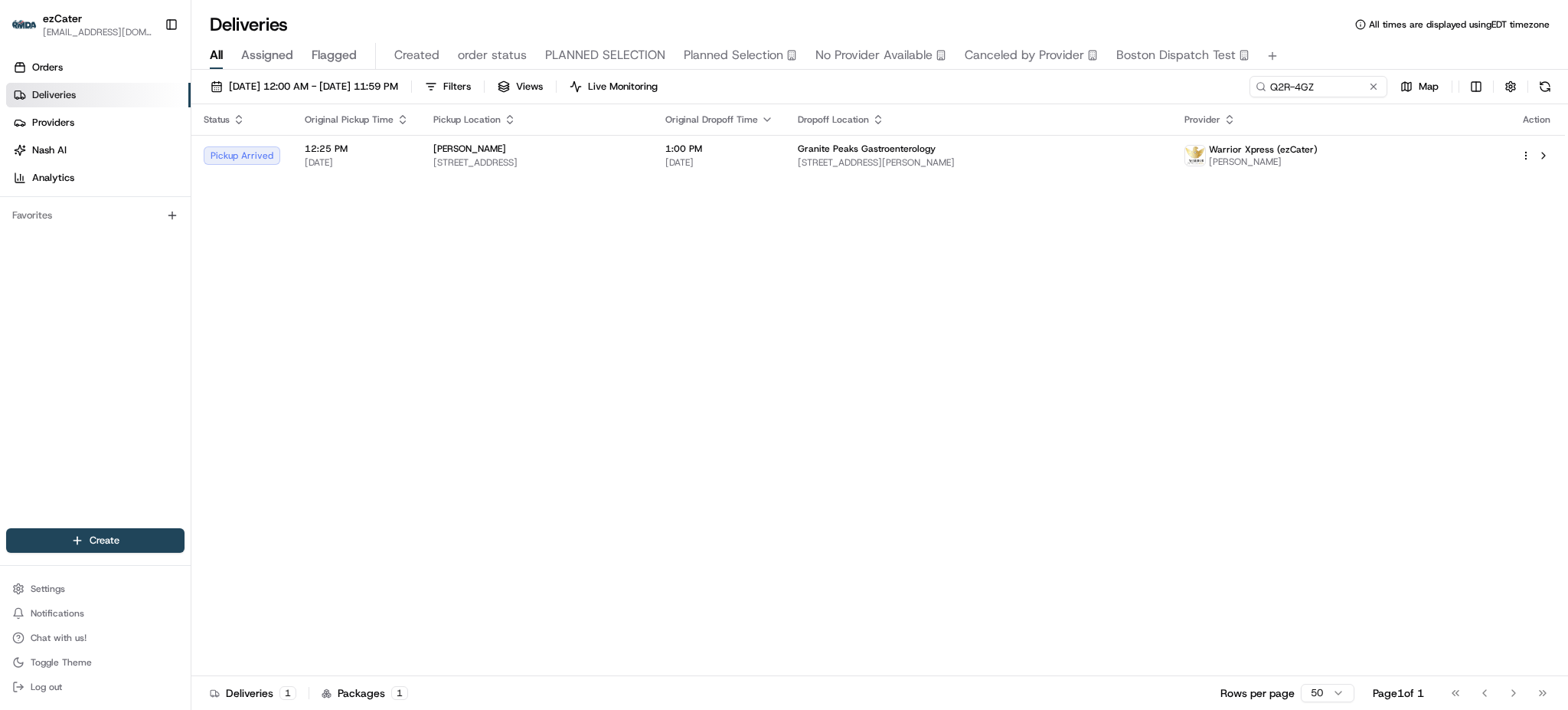
click at [1512, 342] on div "Status Original Pickup Time Pickup Location Original Dropoff Time Dropoff Locat…" at bounding box center [878, 390] width 1374 height 571
click at [944, 373] on div "Status Original Pickup Time Pickup Location Original Dropoff Time Dropoff Locat…" at bounding box center [878, 390] width 1374 height 571
click at [1549, 80] on button at bounding box center [1545, 86] width 21 height 21
click at [775, 86] on div "[DATE] 12:00 AM - [DATE] 11:59 PM Filters Views Live Monitoring Q2R-4GZ Map" at bounding box center [880, 90] width 1377 height 29
click at [1144, 161] on span "[STREET_ADDRESS][PERSON_NAME]" at bounding box center [979, 162] width 362 height 12
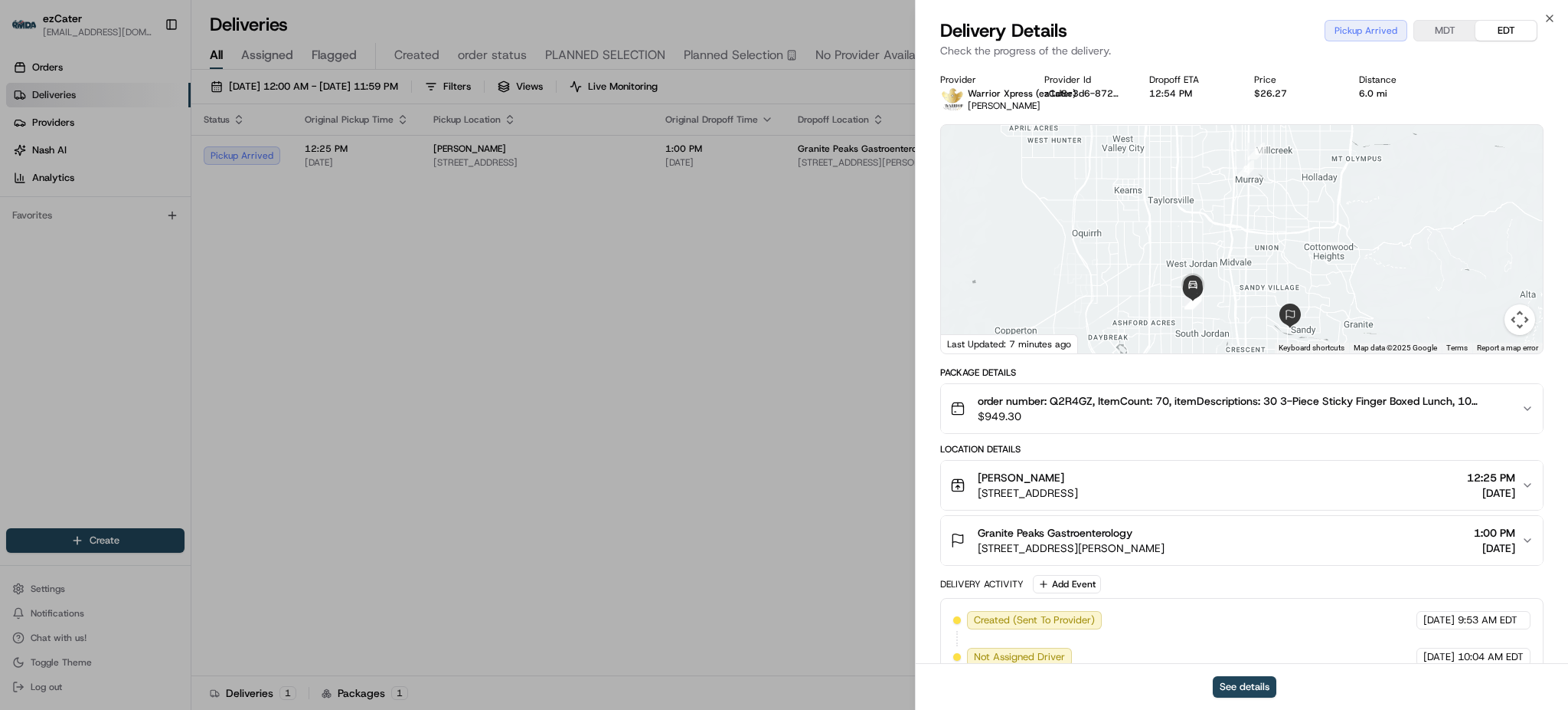
scroll to position [102, 0]
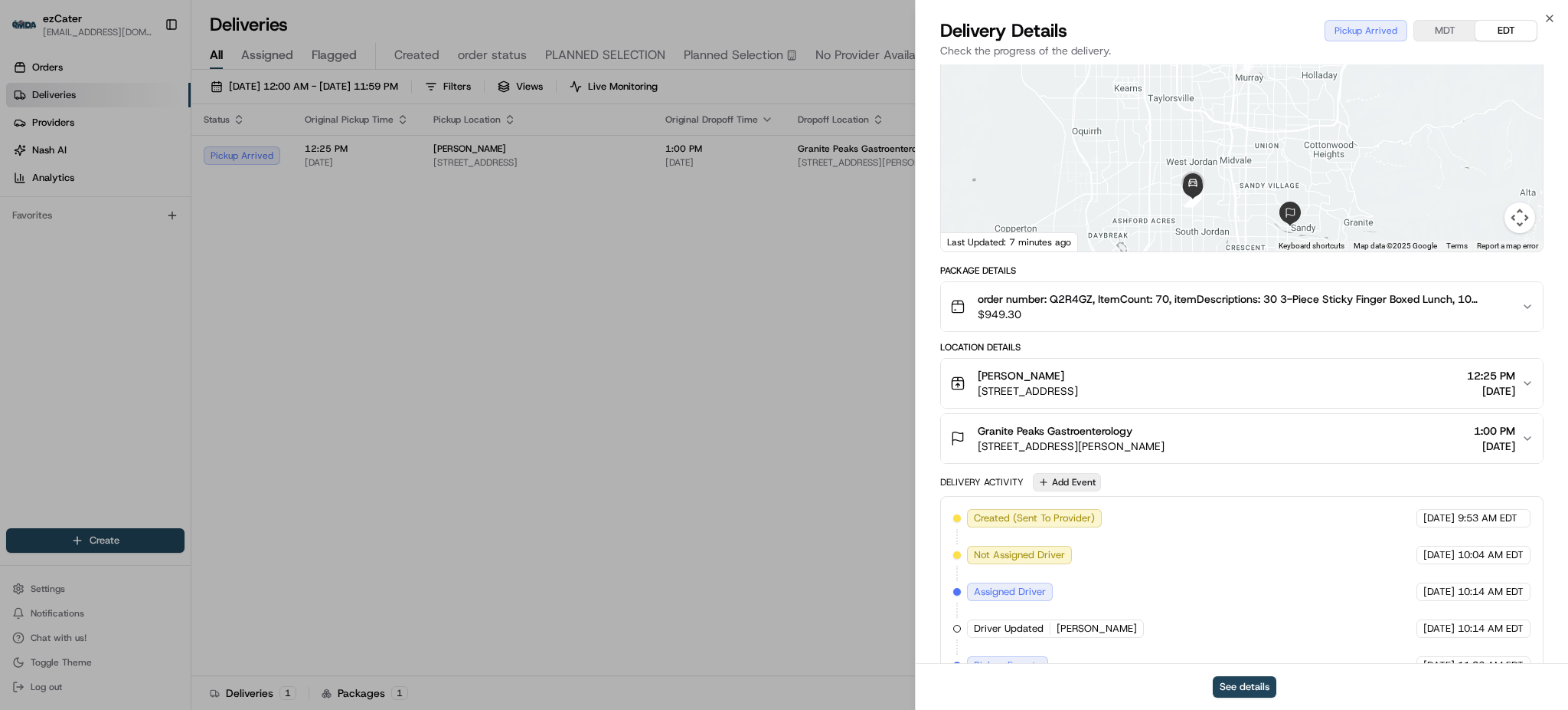
click at [1075, 482] on button "Add Event" at bounding box center [1067, 482] width 68 height 18
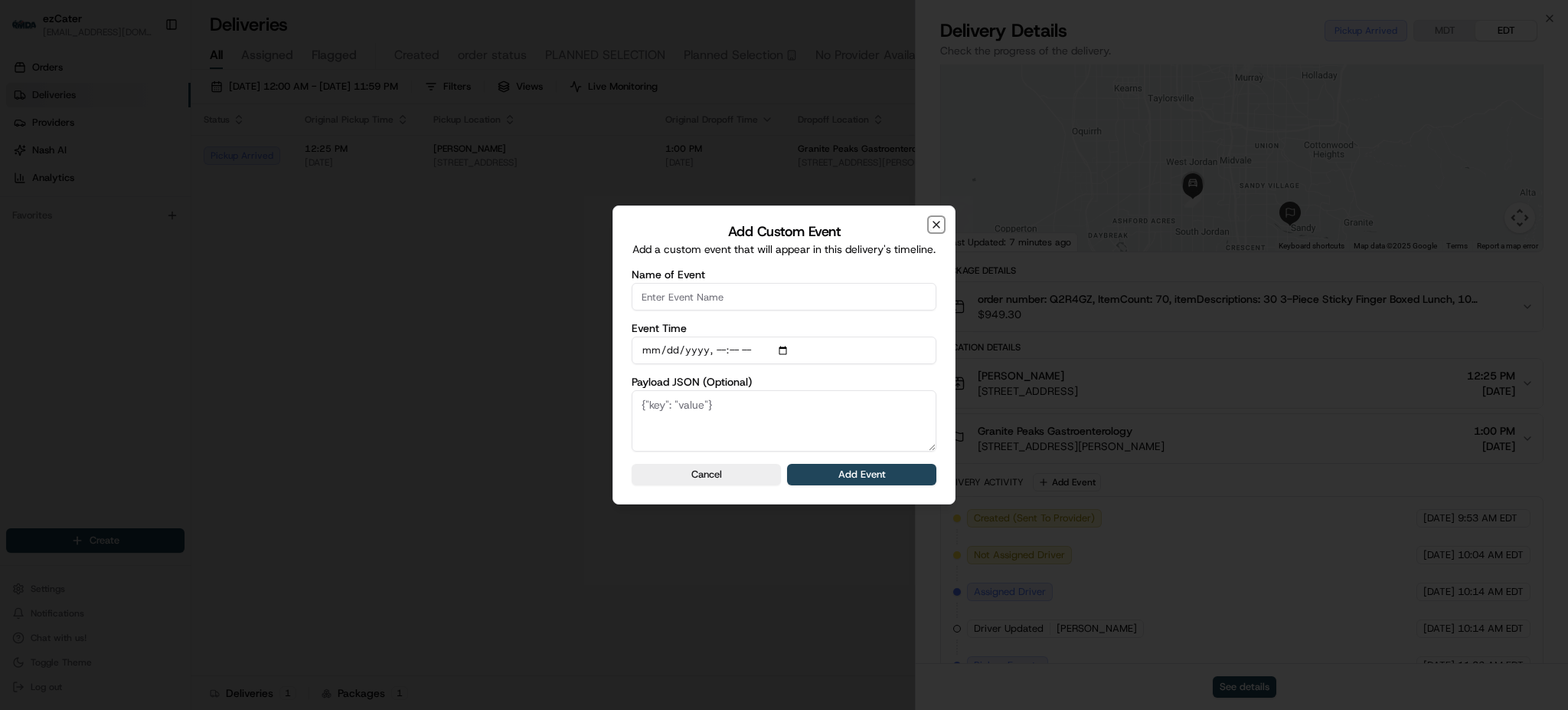
click at [939, 228] on icon "button" at bounding box center [936, 224] width 12 height 12
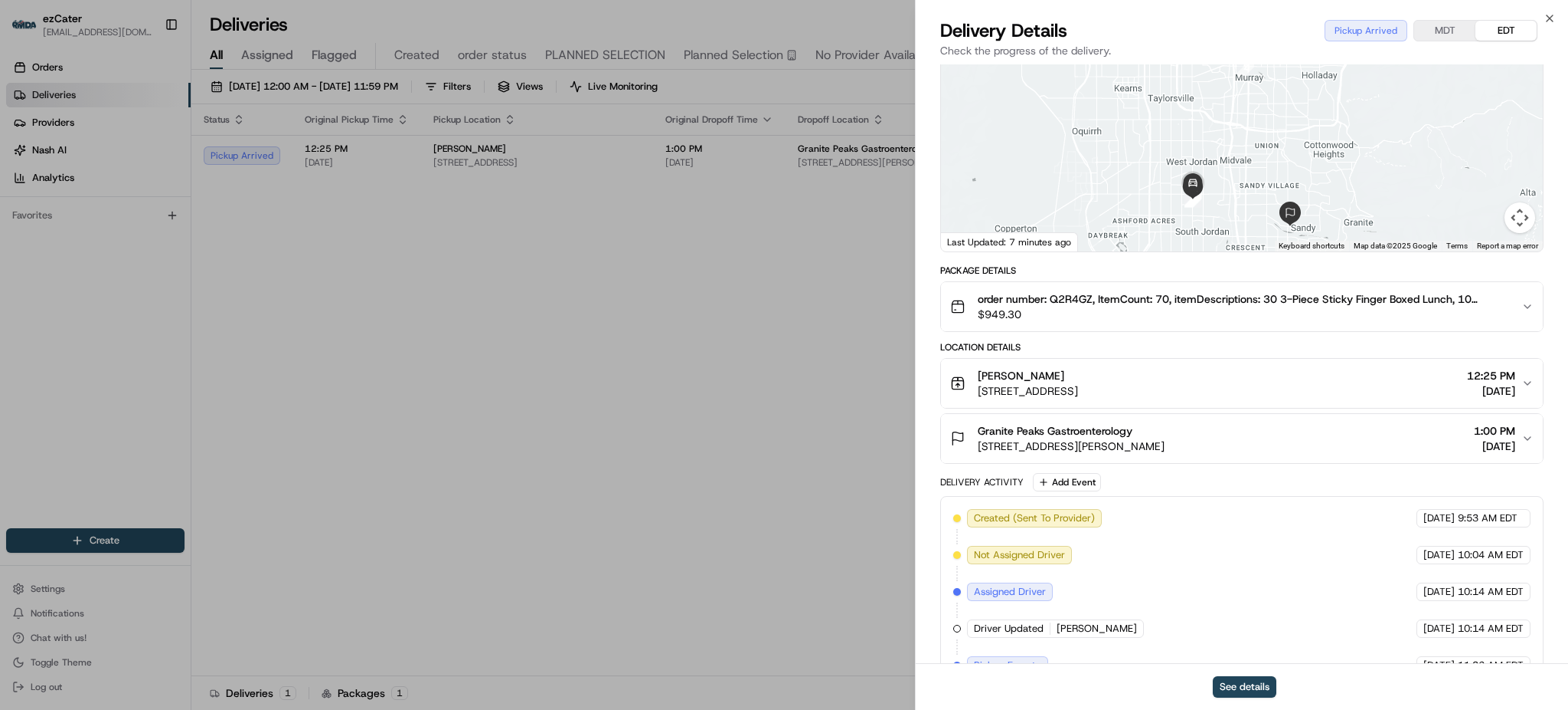
click at [1385, 315] on span "$949.30" at bounding box center [1243, 314] width 531 height 16
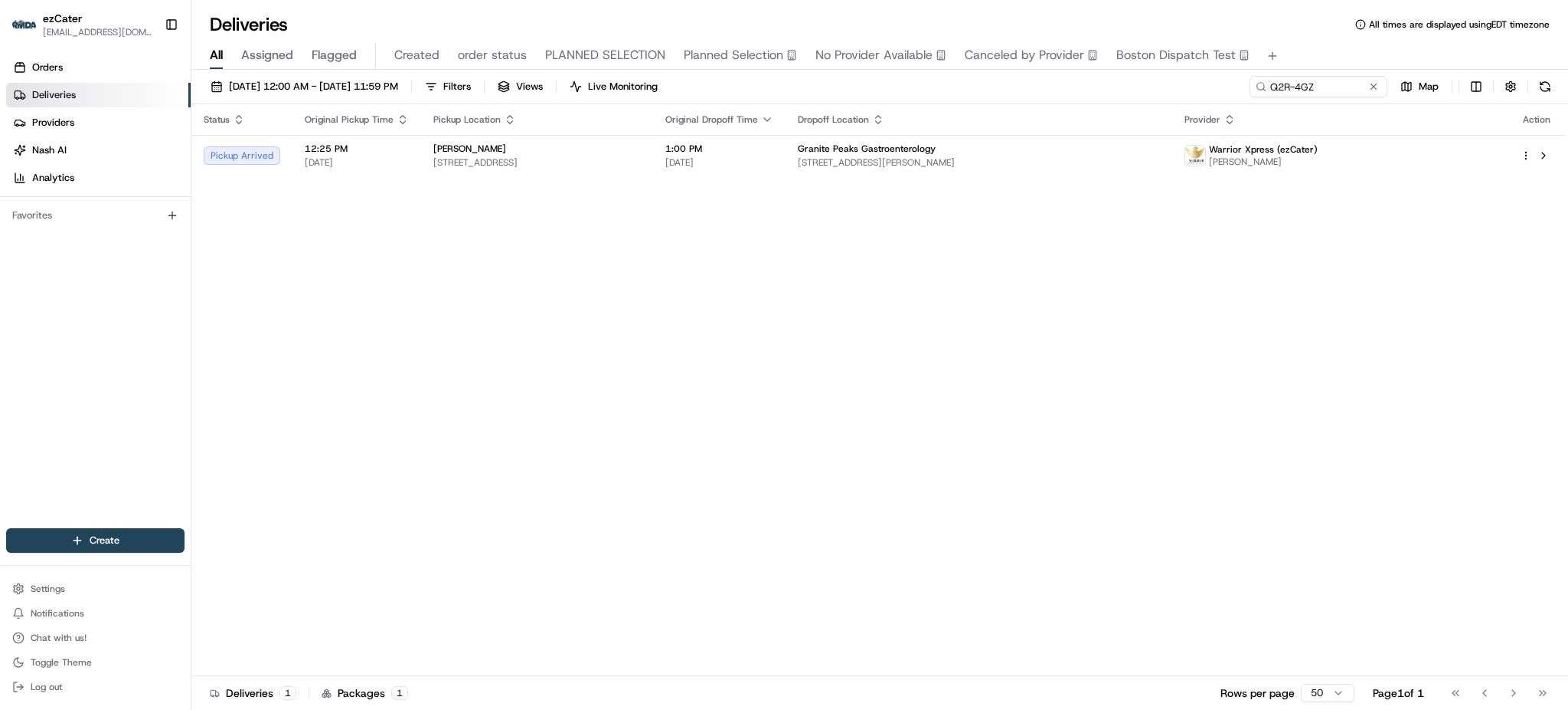
click at [1095, 186] on div "Status Original Pickup Time Pickup Location Original Dropoff Time Dropoff Locat…" at bounding box center [878, 390] width 1374 height 571
click at [1091, 154] on div "Granite Peaks Gastroenterology" at bounding box center [979, 148] width 362 height 12
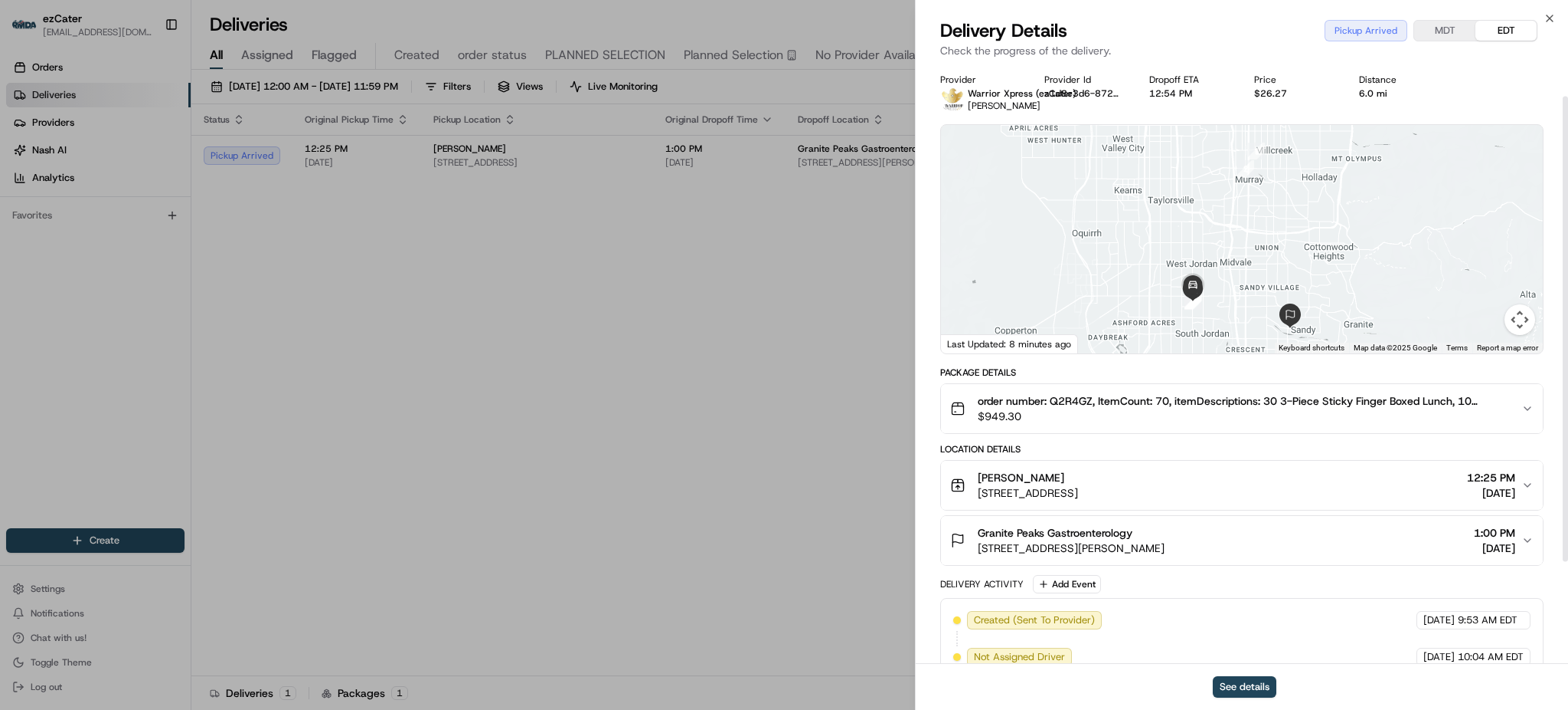
scroll to position [172, 0]
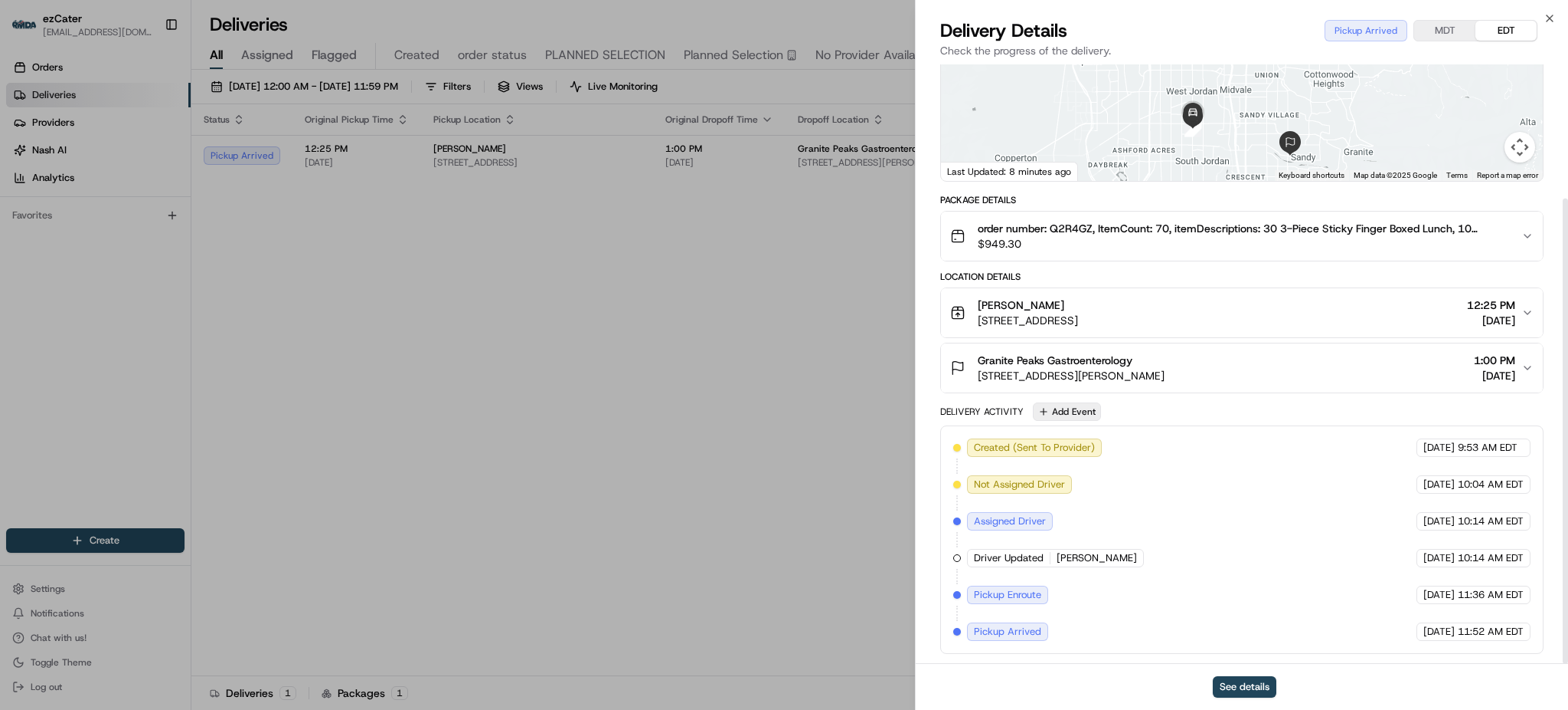
click at [1082, 410] on button "Add Event" at bounding box center [1067, 411] width 68 height 18
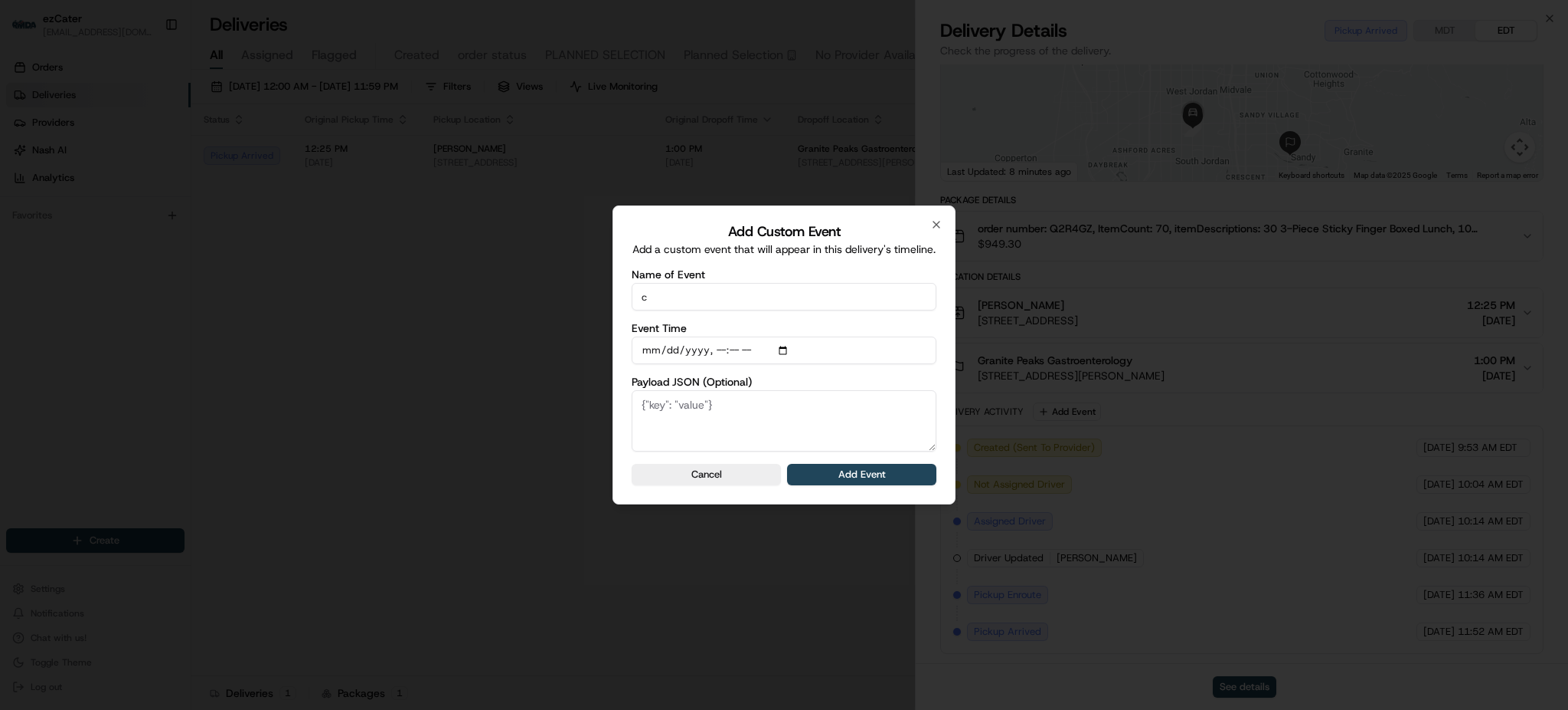
type input "CP is not ready"
click at [839, 477] on button "Add Event" at bounding box center [862, 473] width 150 height 21
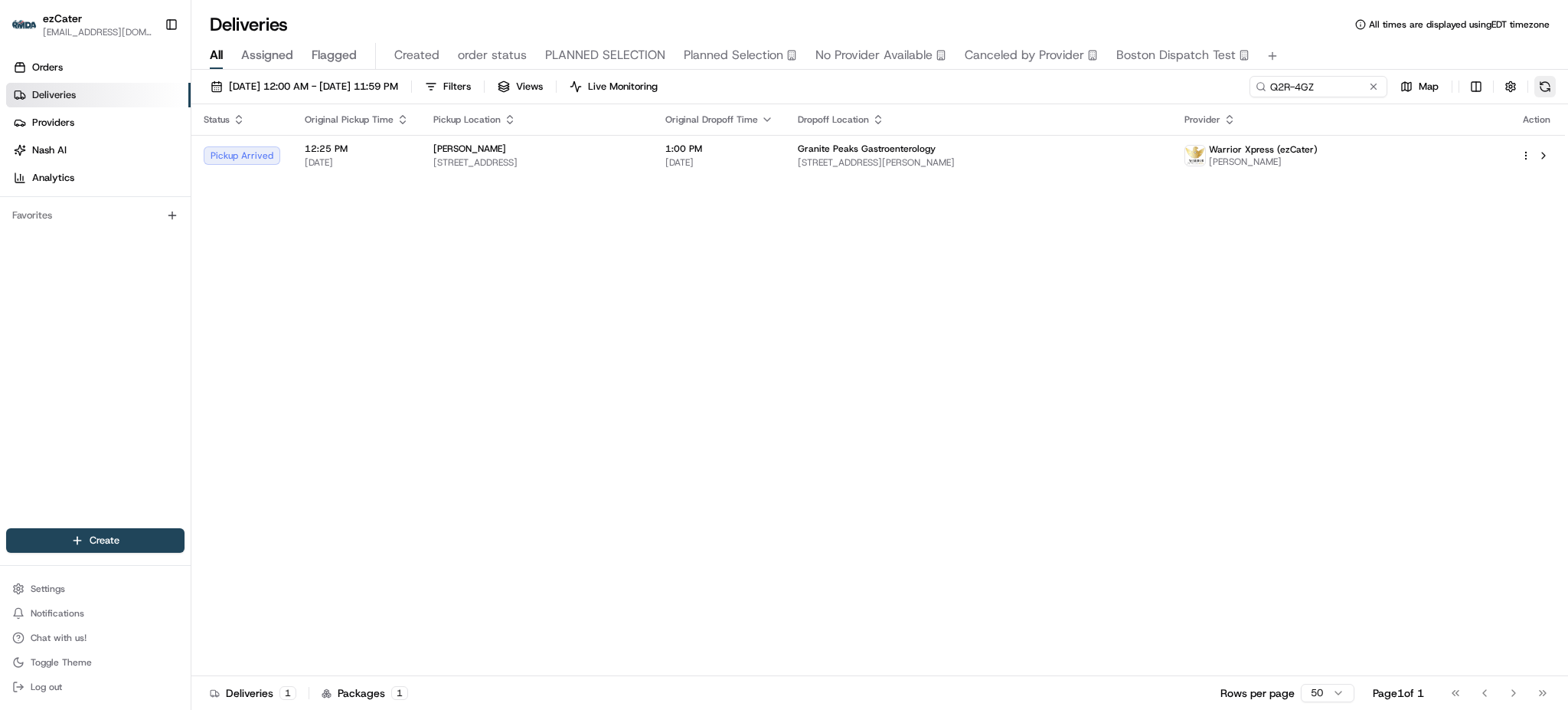
click at [1546, 83] on button at bounding box center [1545, 86] width 21 height 21
click at [653, 176] on td "[PERSON_NAME] [STREET_ADDRESS]" at bounding box center [537, 155] width 232 height 42
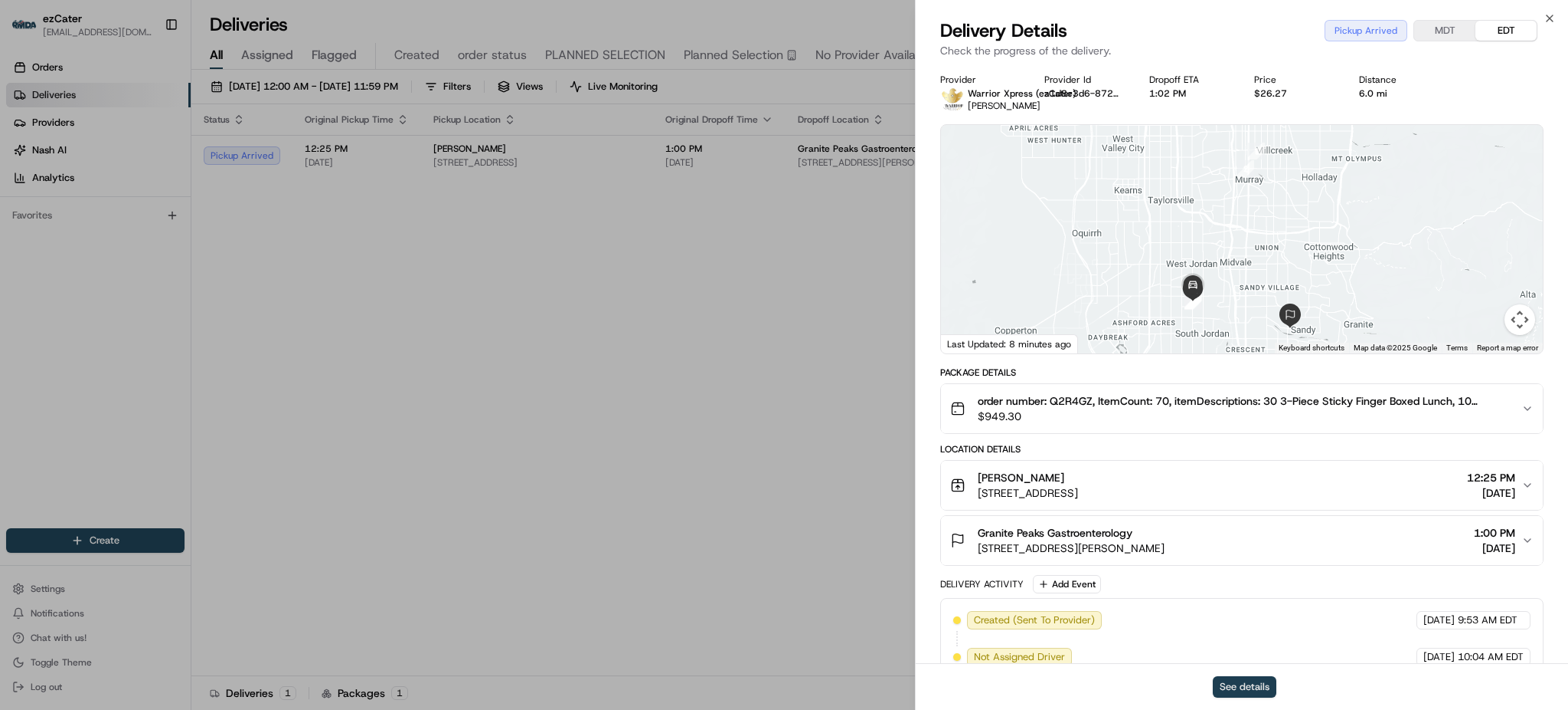
click at [1271, 684] on button "See details" at bounding box center [1245, 686] width 64 height 21
click at [1338, 426] on button "order number: Q2R4GZ, ItemCount: 70, itemDescriptions: 30 3-Piece Sticky Finger…" at bounding box center [1242, 408] width 602 height 49
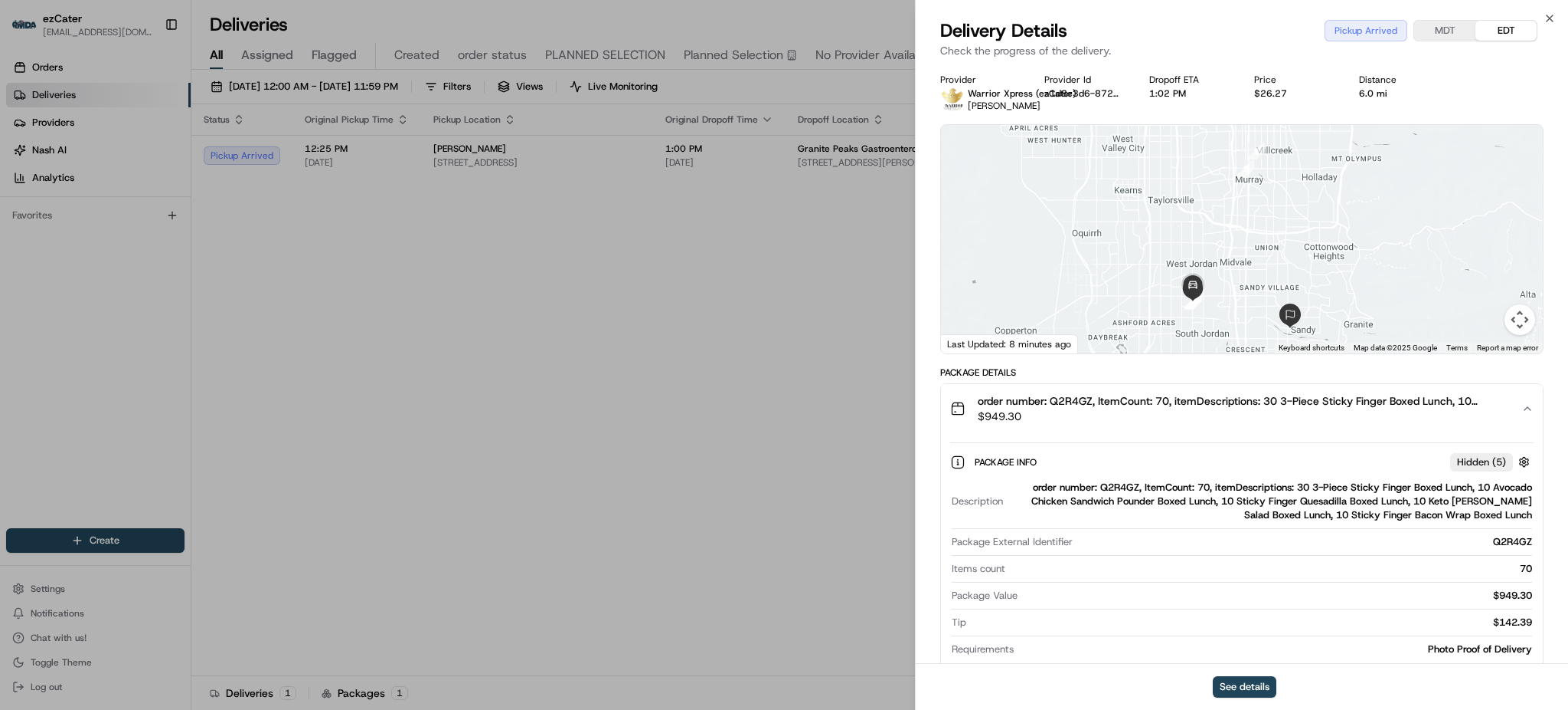
click at [1338, 426] on button "order number: Q2R4GZ, ItemCount: 70, itemDescriptions: 30 3-Piece Sticky Finger…" at bounding box center [1242, 408] width 602 height 49
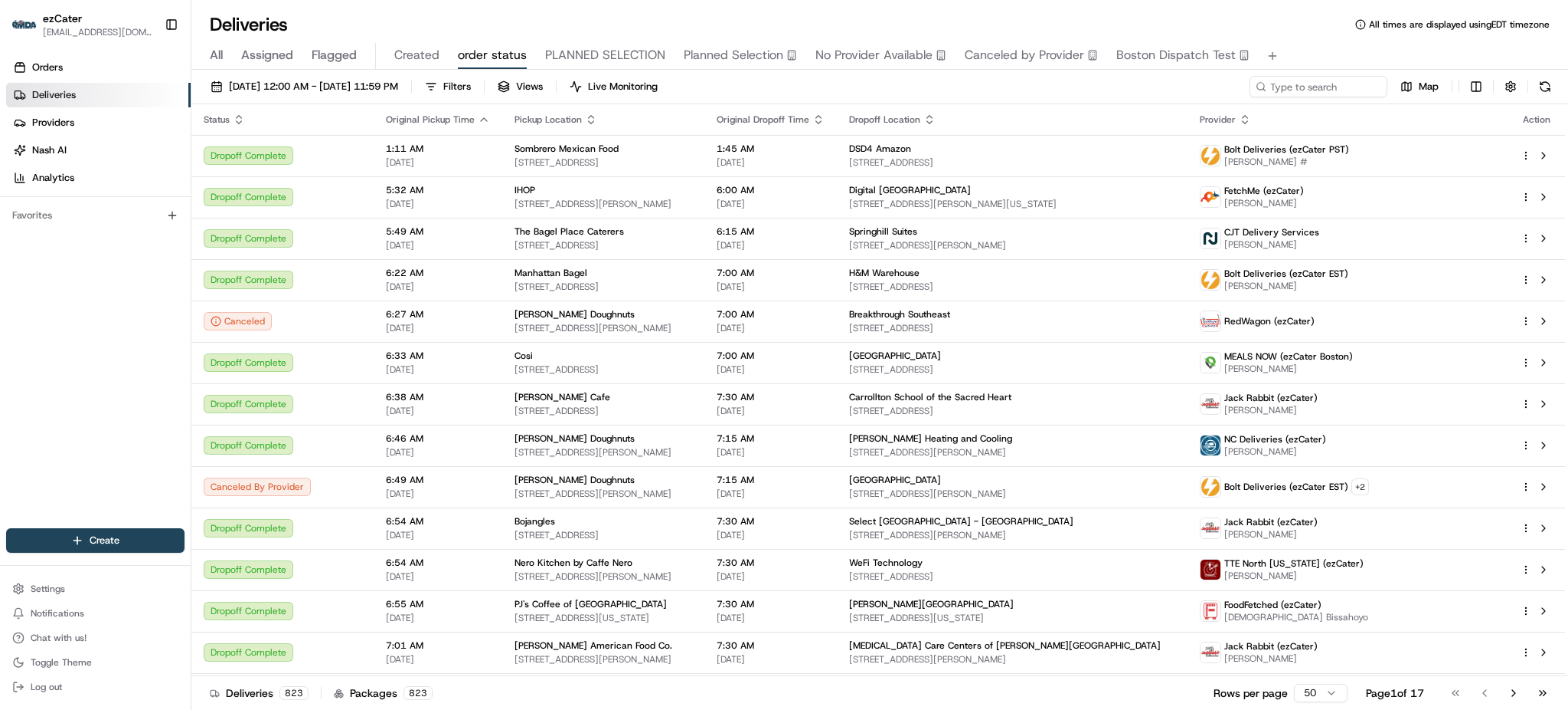
click at [1306, 12] on div "Deliveries All times are displayed using EDT timezone" at bounding box center [880, 24] width 1377 height 25
click at [1340, 96] on input at bounding box center [1295, 86] width 184 height 21
click at [1338, 87] on input at bounding box center [1295, 86] width 184 height 21
paste input "A0MY0F"
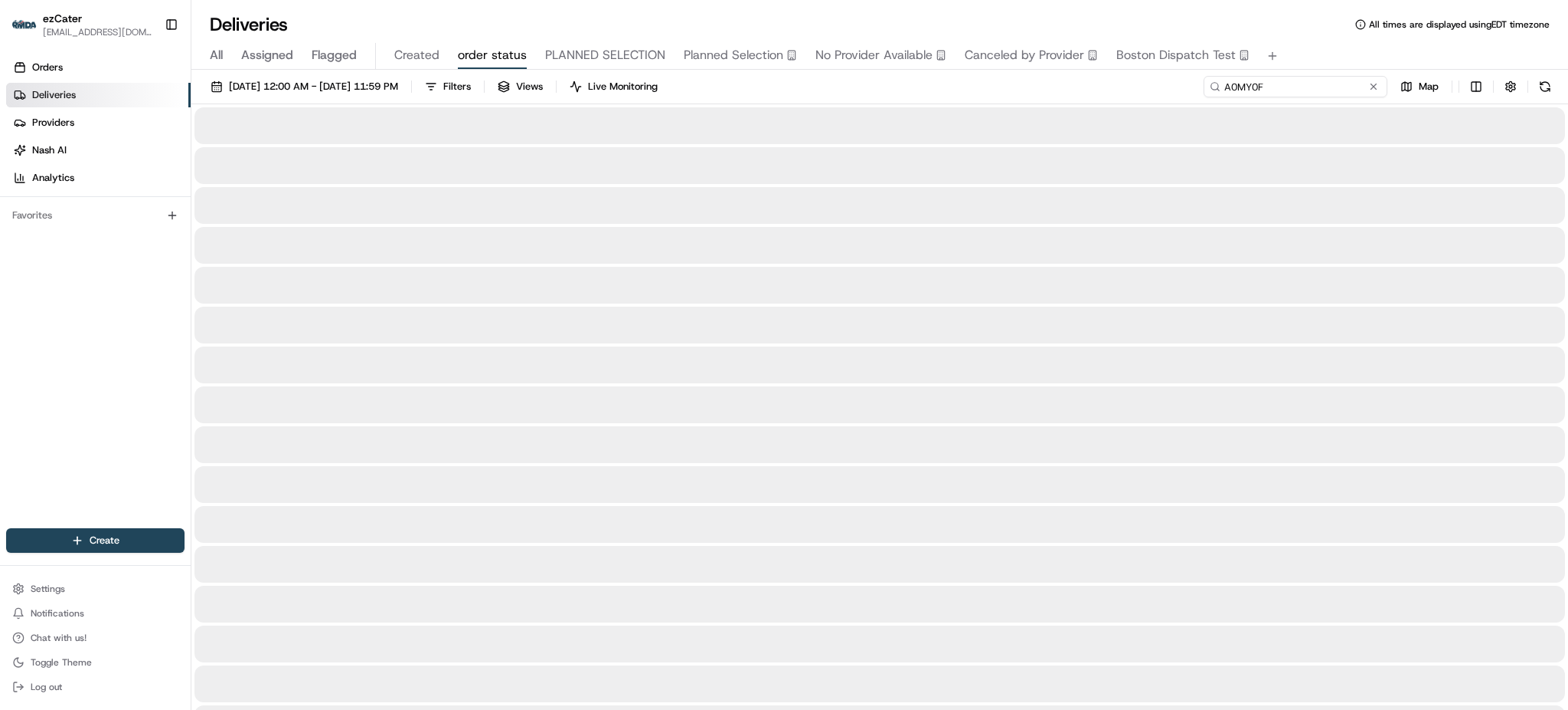
type input "A0MY0F"
click at [1341, 62] on div "All Assigned Flagged Created order status PLANNED SELECTION Planned Selection N…" at bounding box center [880, 55] width 1377 height 27
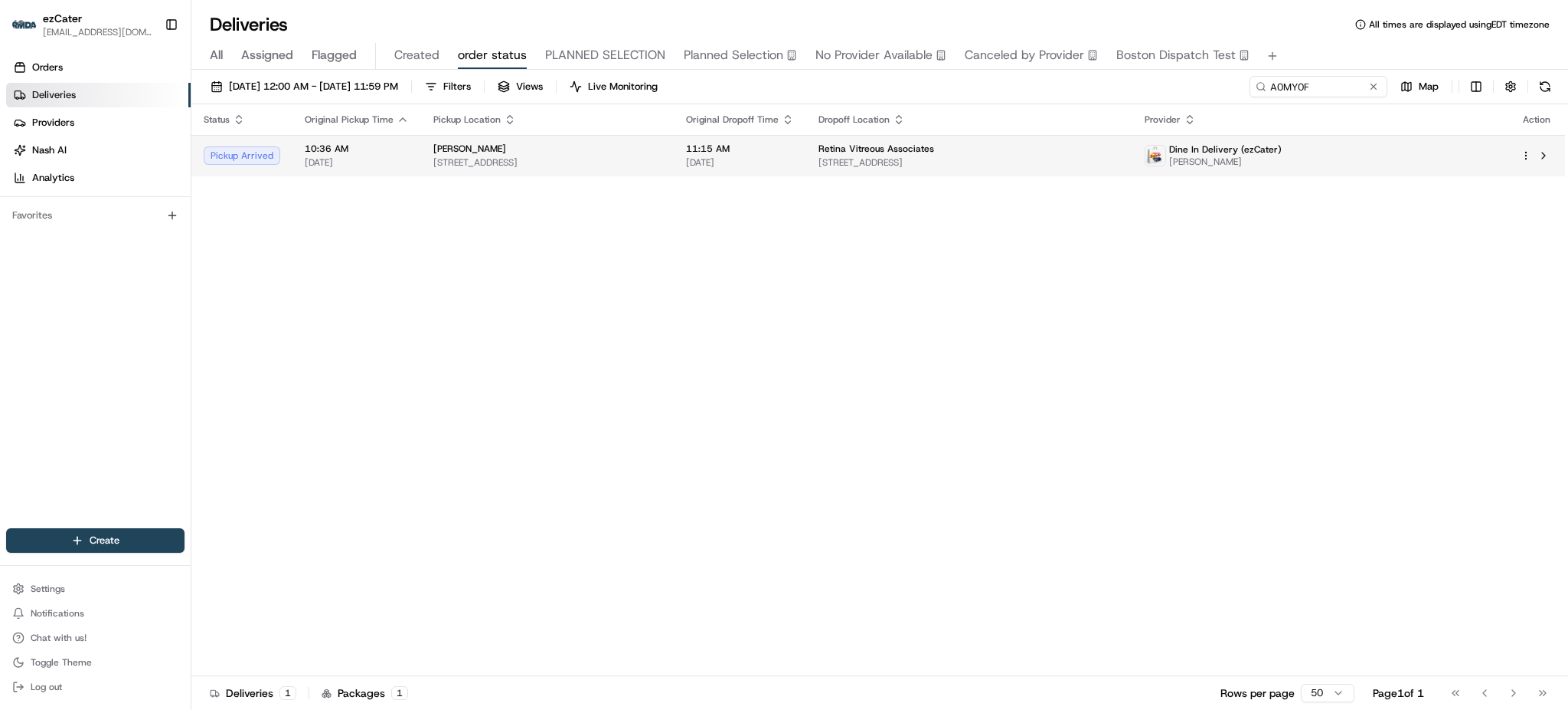
click at [510, 139] on td "[PERSON_NAME] [STREET_ADDRESS]" at bounding box center [548, 155] width 253 height 42
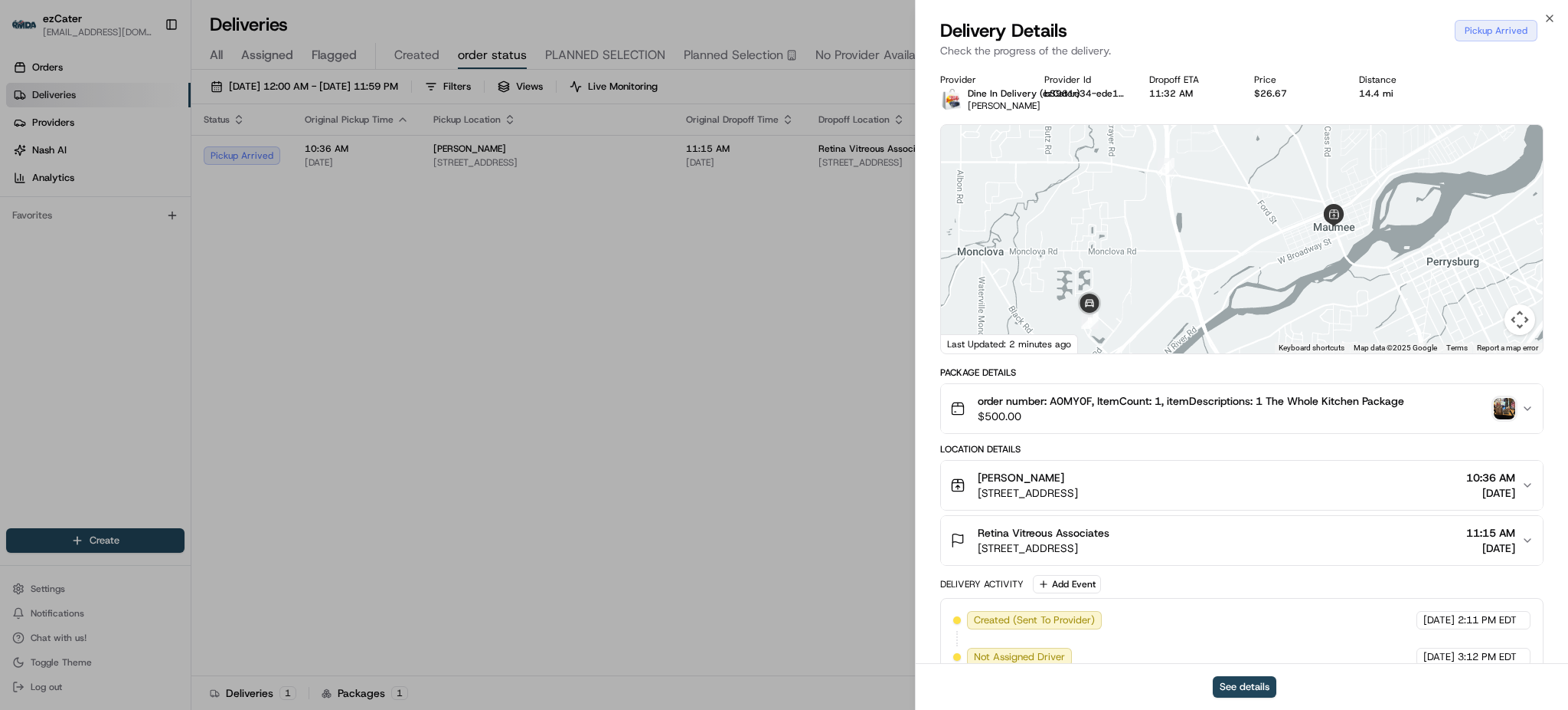
drag, startPoint x: 1216, startPoint y: 308, endPoint x: 1278, endPoint y: 195, distance: 128.9
click at [1276, 198] on div at bounding box center [1242, 239] width 602 height 228
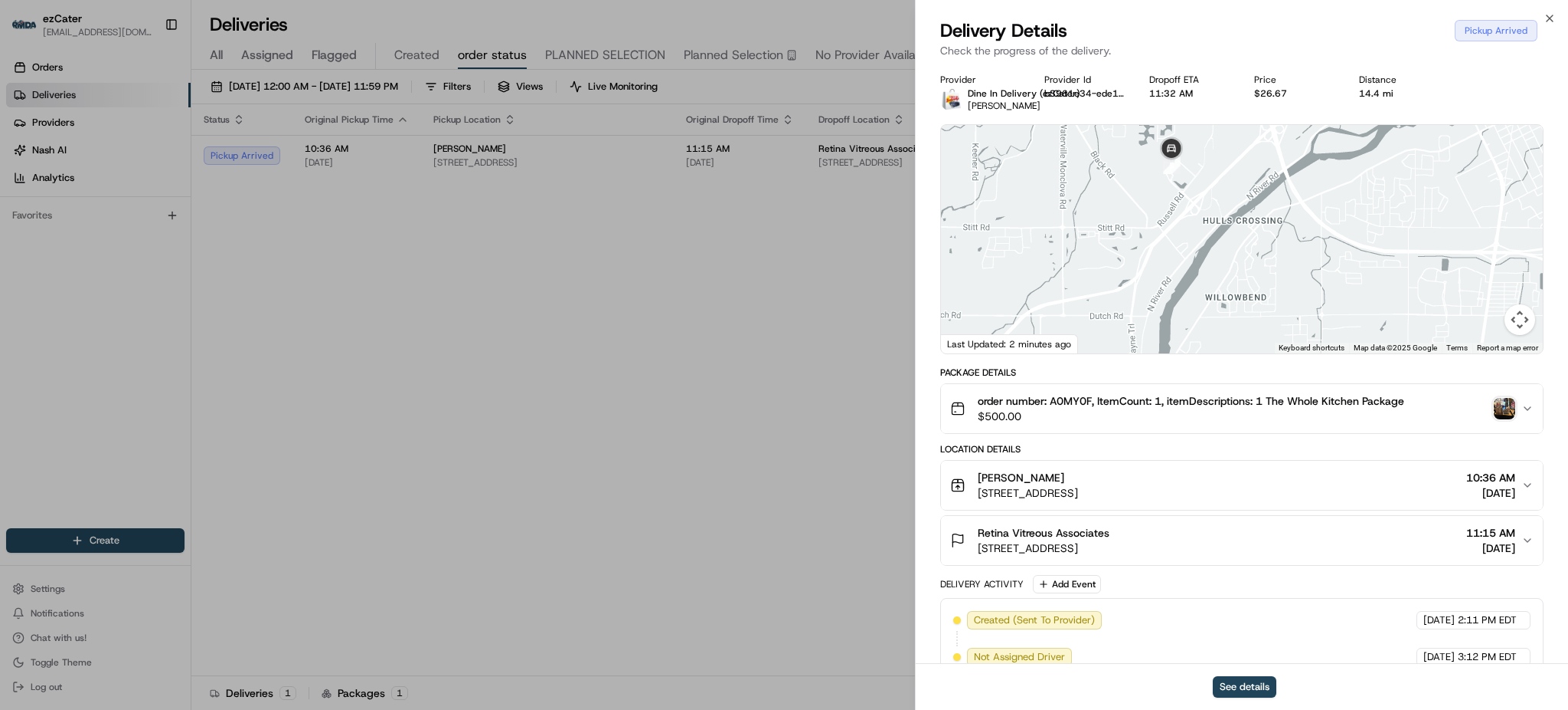
click at [1202, 463] on button "[PERSON_NAME] [STREET_ADDRESS] 10:36 AM [DATE]" at bounding box center [1242, 484] width 602 height 49
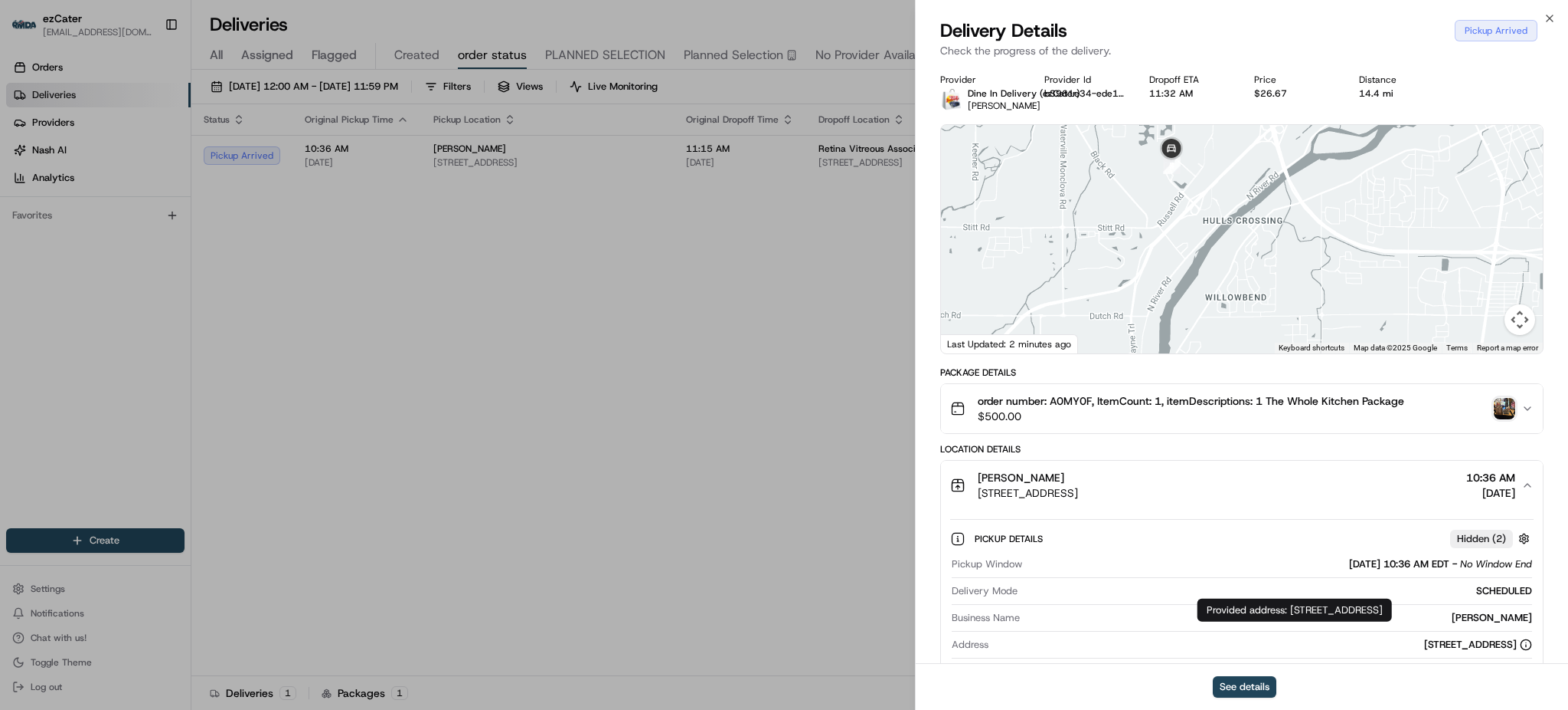
click at [1343, 612] on div "Provided address: 2300 Village Dr, West Bldg. #140, Maumee, OH, 43537 Provided …" at bounding box center [1295, 609] width 195 height 23
copy div "Provided address: [STREET_ADDRESS]"
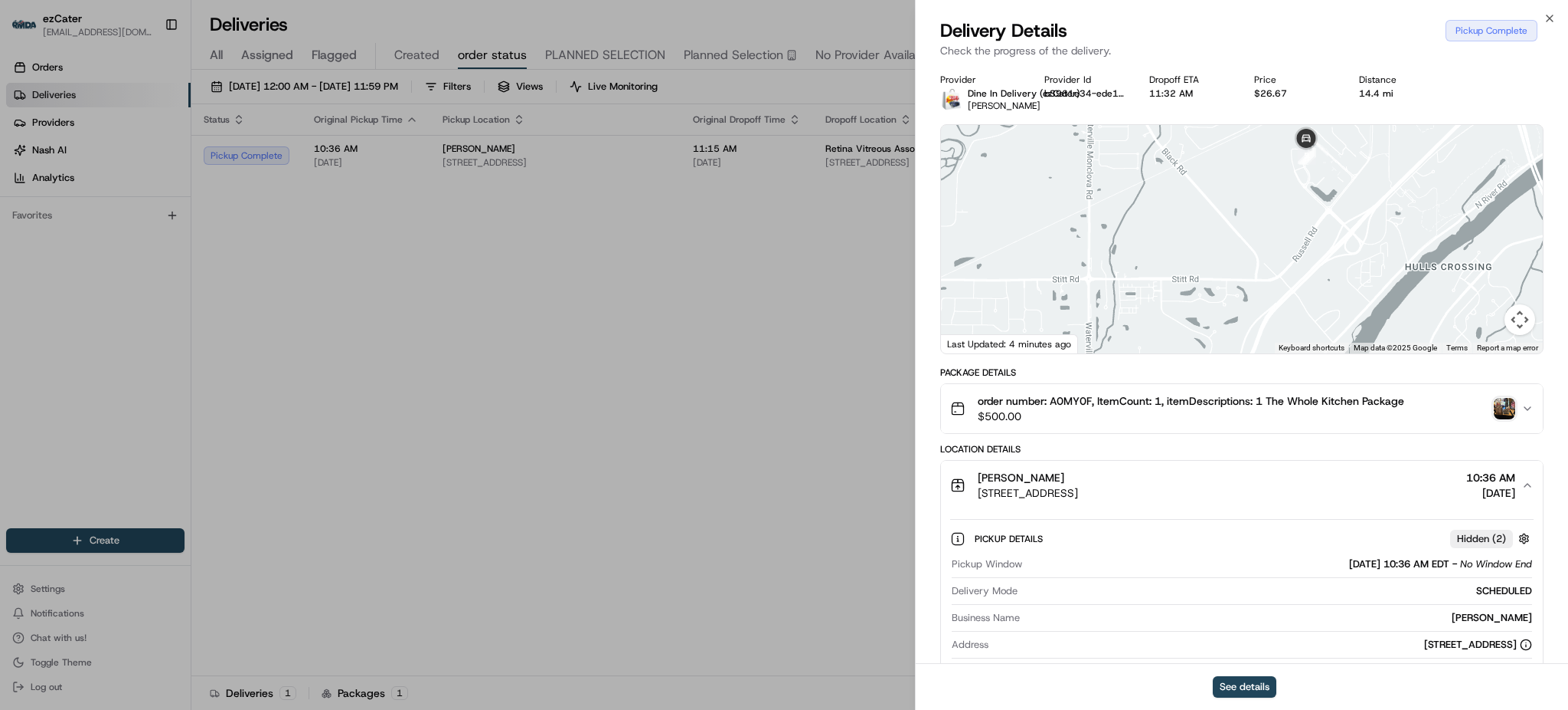
click at [1069, 406] on span "order number: A0MY0F, ItemCount: 1, itemDescriptions: 1 The Whole Kitchen Packa…" at bounding box center [1191, 400] width 427 height 16
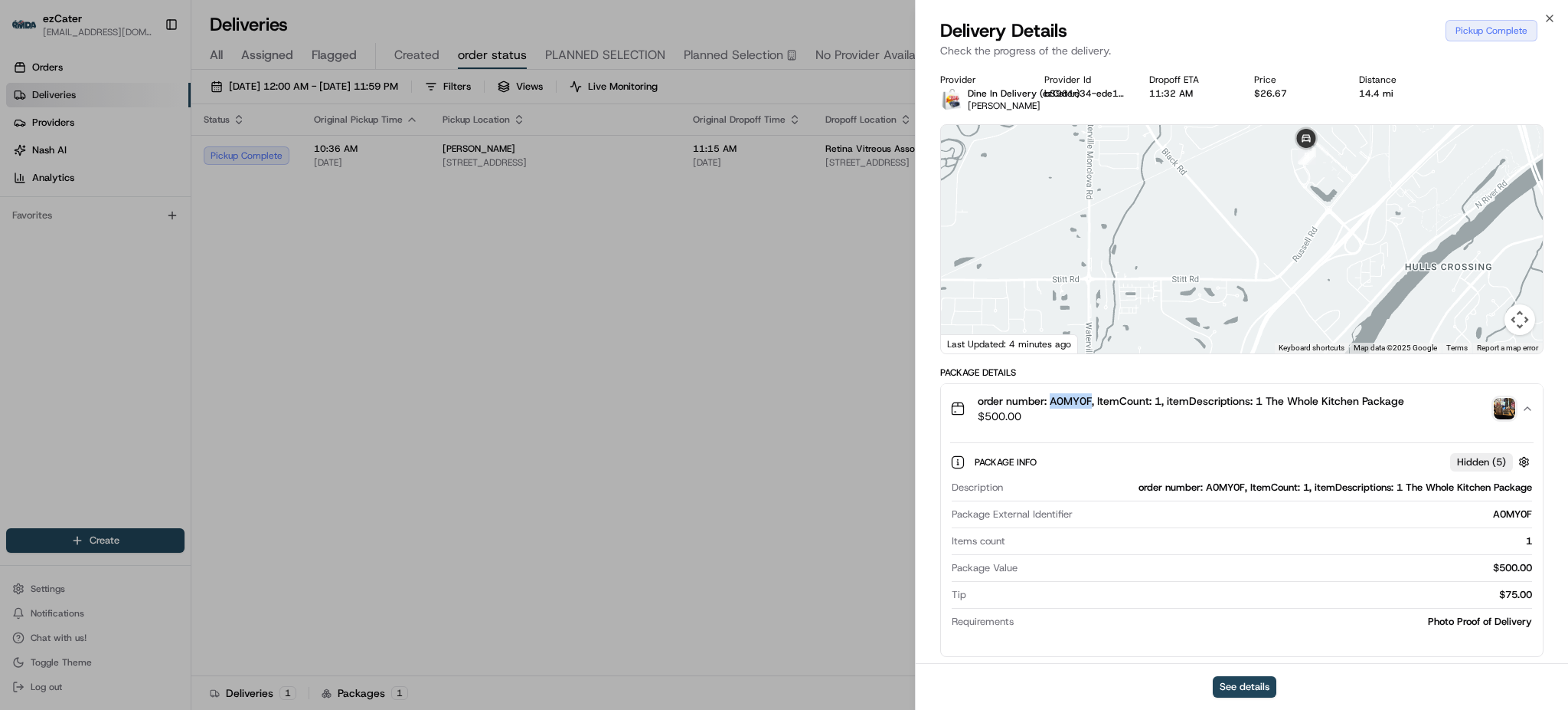
click at [1069, 406] on span "order number: A0MY0F, ItemCount: 1, itemDescriptions: 1 The Whole Kitchen Packa…" at bounding box center [1191, 400] width 427 height 16
copy span "A0MY0F"
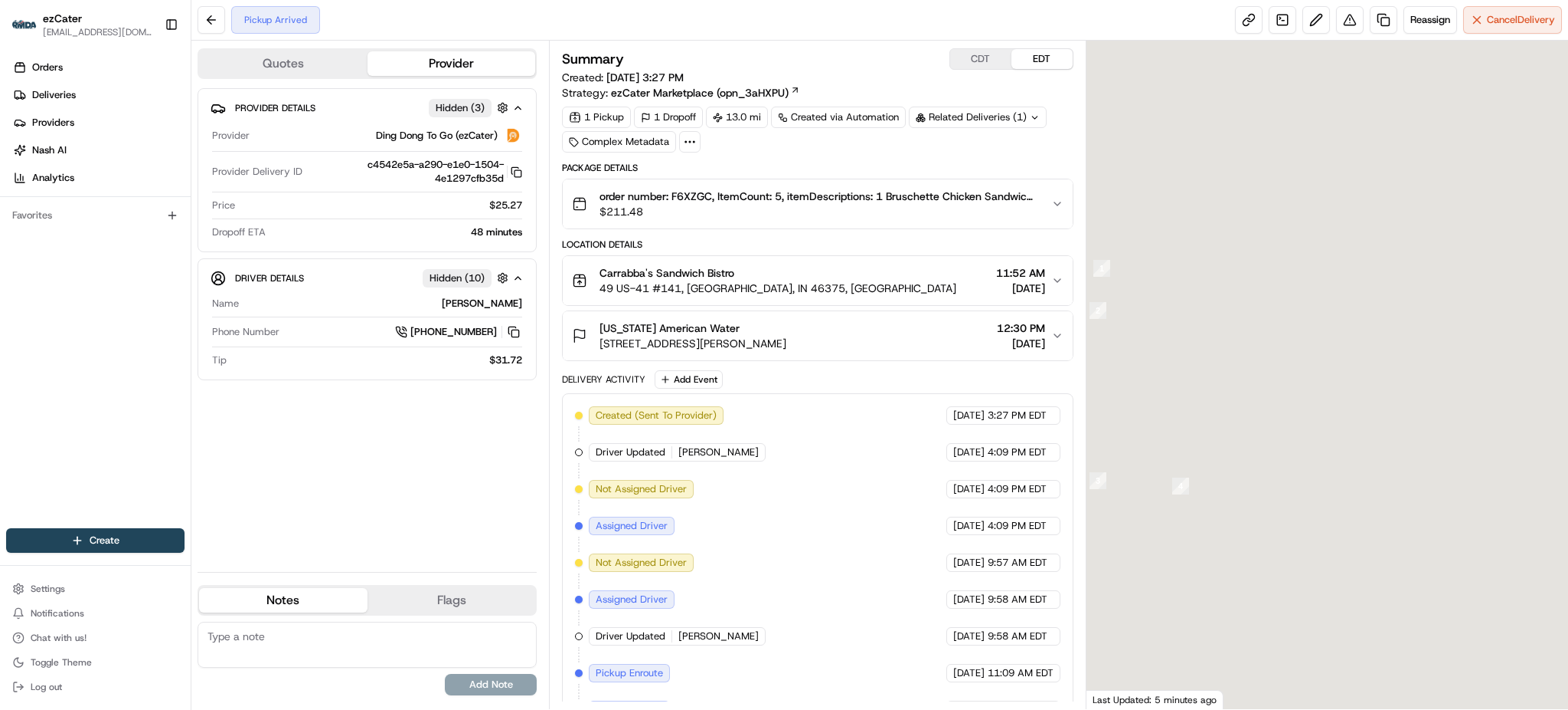
click at [930, 153] on div "Summary CDT EDT Created: 08/15/2025 3:27 PM Strategy: ezCater Marketplace (opn_…" at bounding box center [817, 389] width 511 height 683
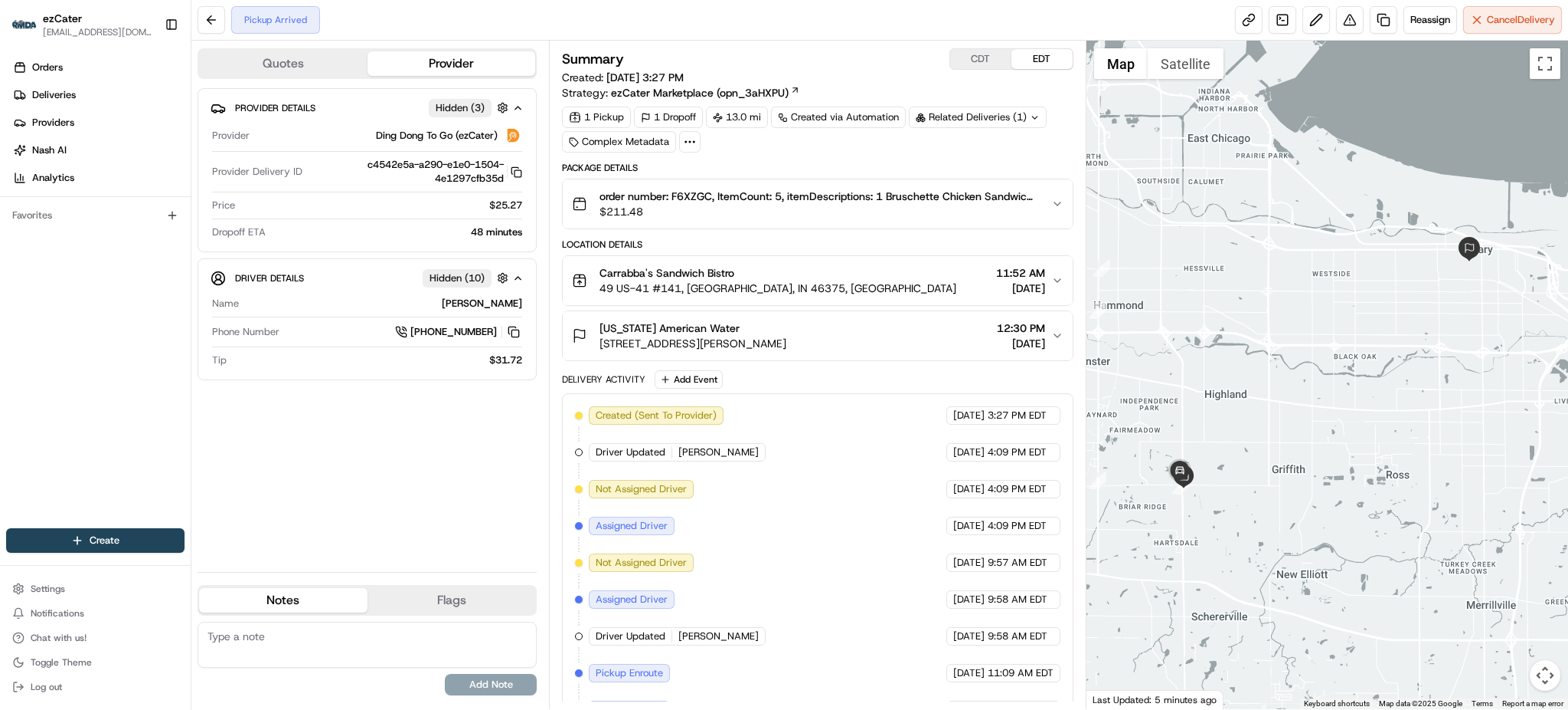
click at [968, 56] on button "CDT" at bounding box center [981, 59] width 61 height 20
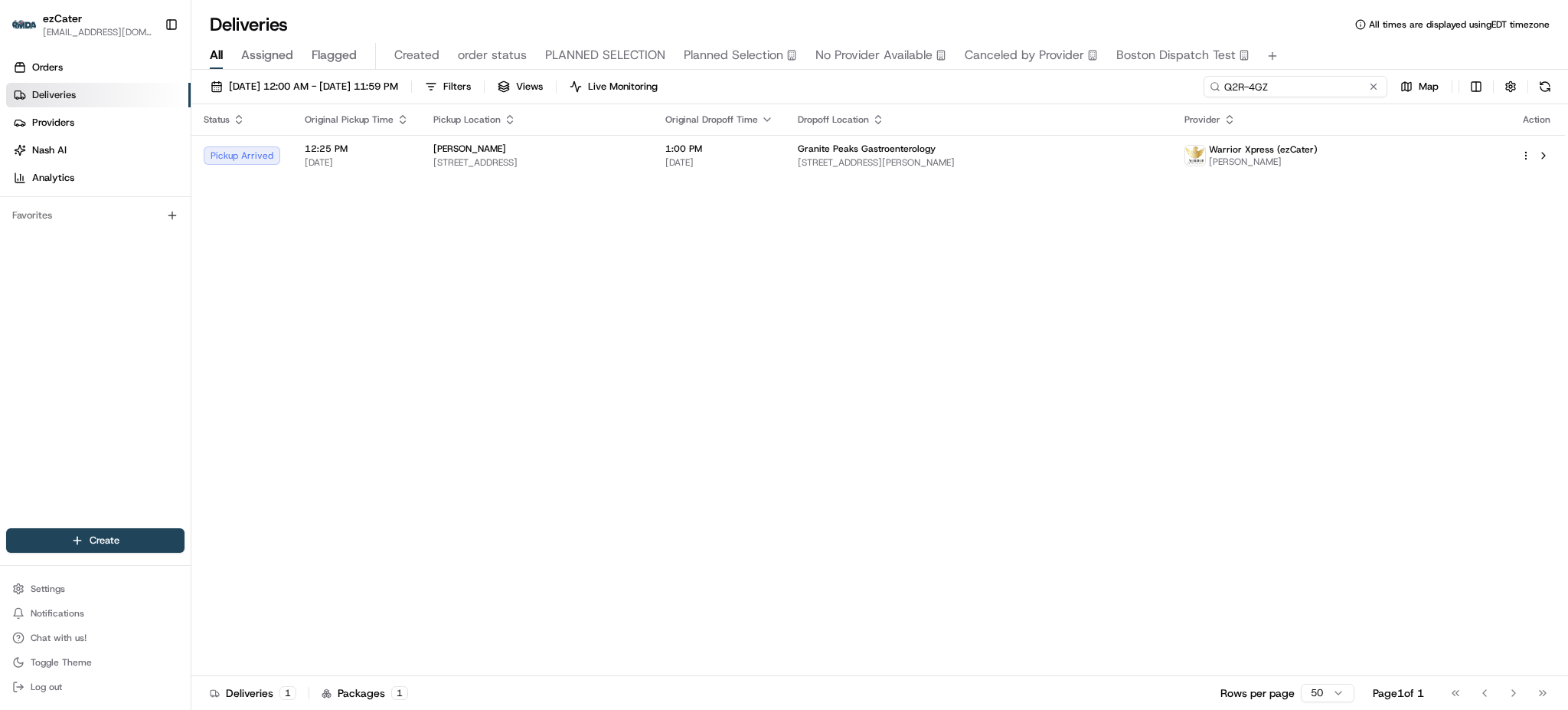
click at [1331, 83] on input "Q2R-4GZ" at bounding box center [1295, 86] width 184 height 21
paste input "CYKMQ7"
click at [950, 87] on div "08/18/2025 12:00 AM - 08/18/2025 11:59 PM Filters Views Live Monitoring CYKMQ7 …" at bounding box center [880, 90] width 1377 height 29
click at [1329, 76] on input "CYKMQ7" at bounding box center [1295, 86] width 184 height 21
paste input "XC0-62M"
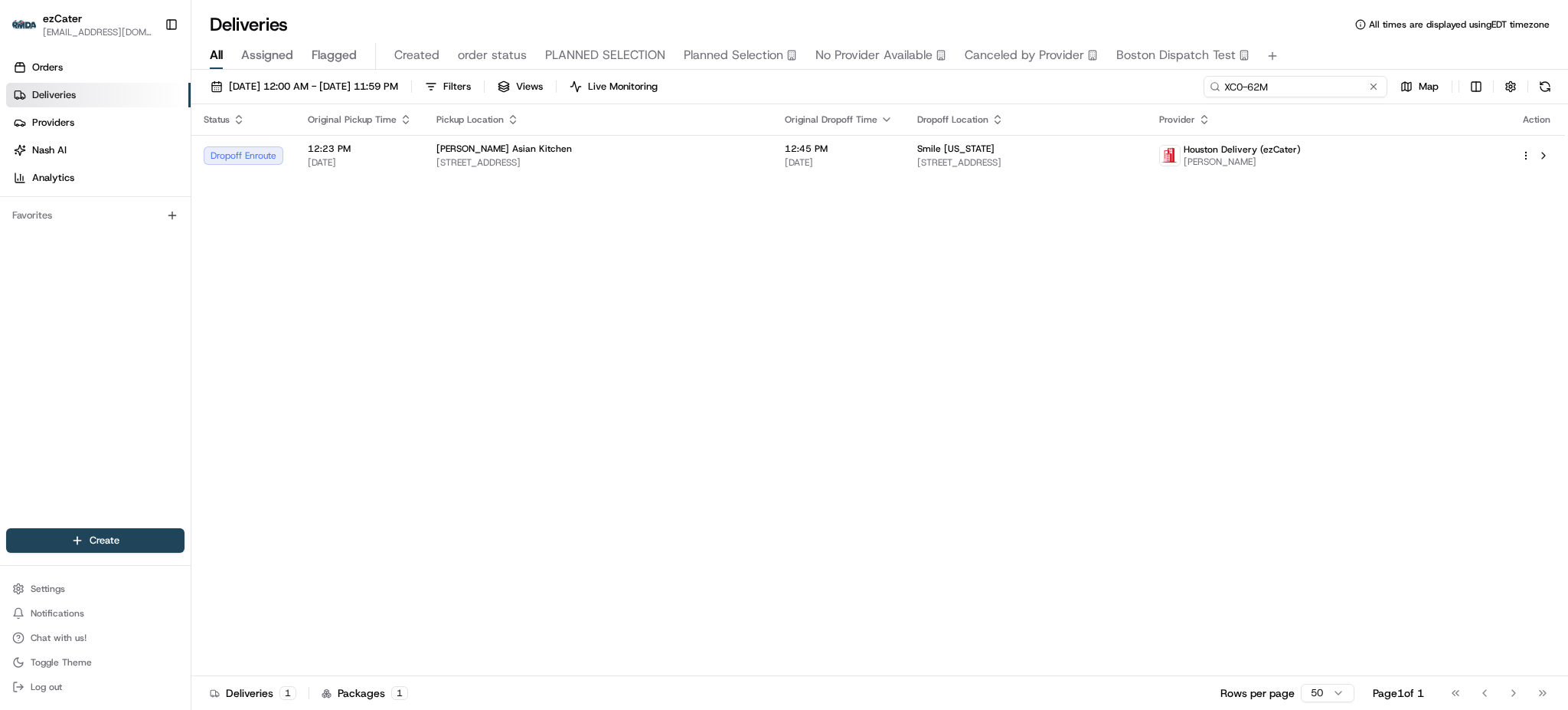
click at [1329, 76] on input "XC0-62M" at bounding box center [1295, 86] width 184 height 21
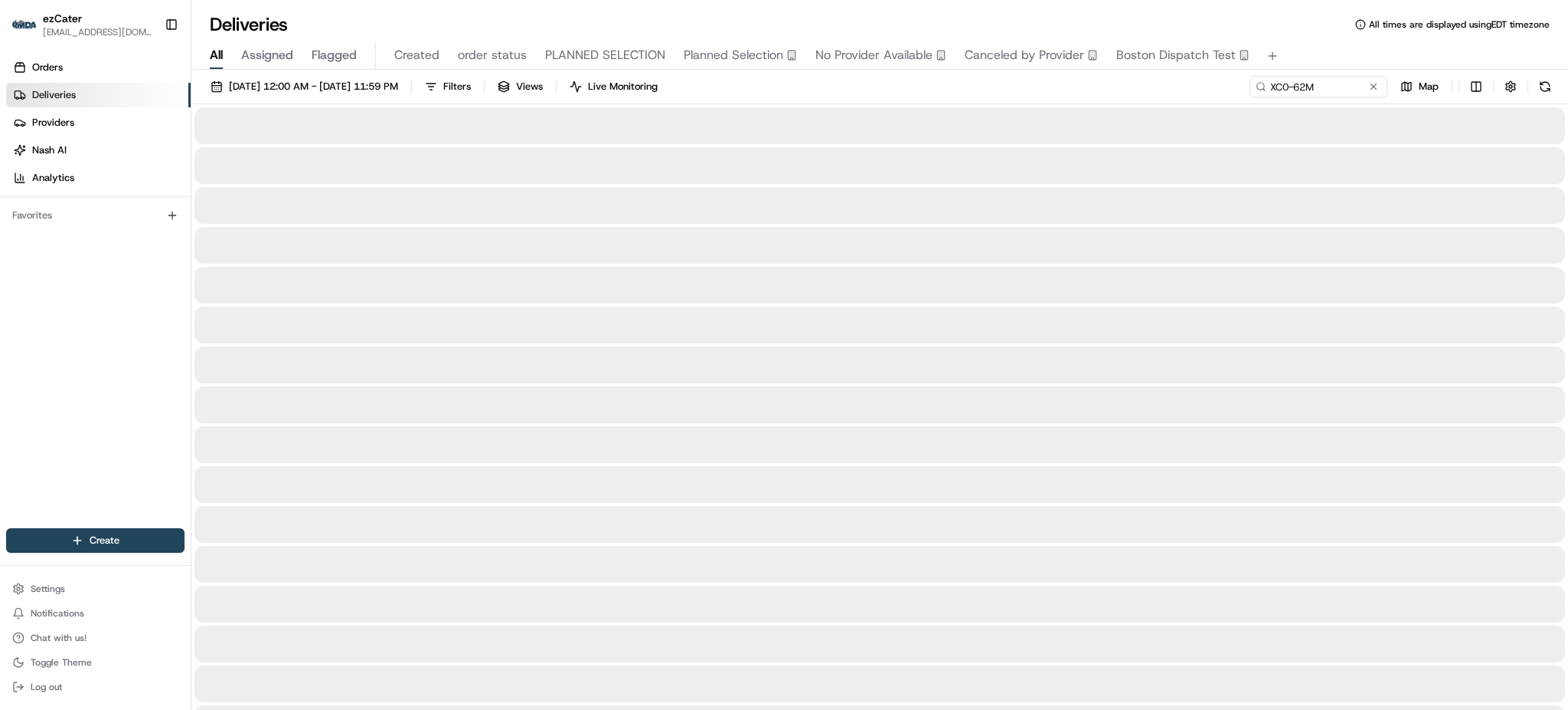
click at [1327, 59] on div "All Assigned Flagged Created order status PLANNED SELECTION Planned Selection N…" at bounding box center [880, 55] width 1377 height 27
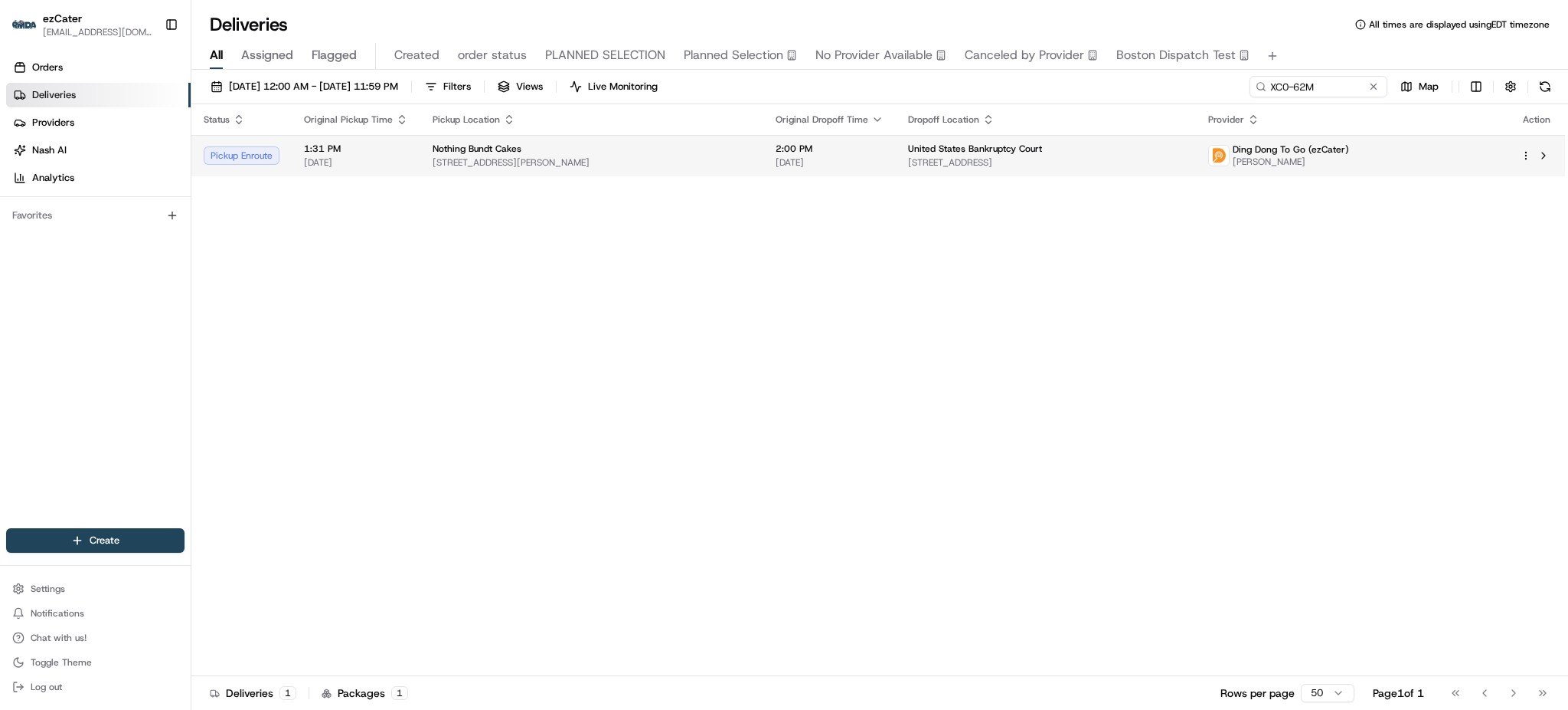
click at [996, 165] on span "[STREET_ADDRESS]" at bounding box center [1046, 162] width 275 height 12
click at [1348, 92] on input "XC0-62M" at bounding box center [1295, 86] width 184 height 21
paste input "MCUJCV"
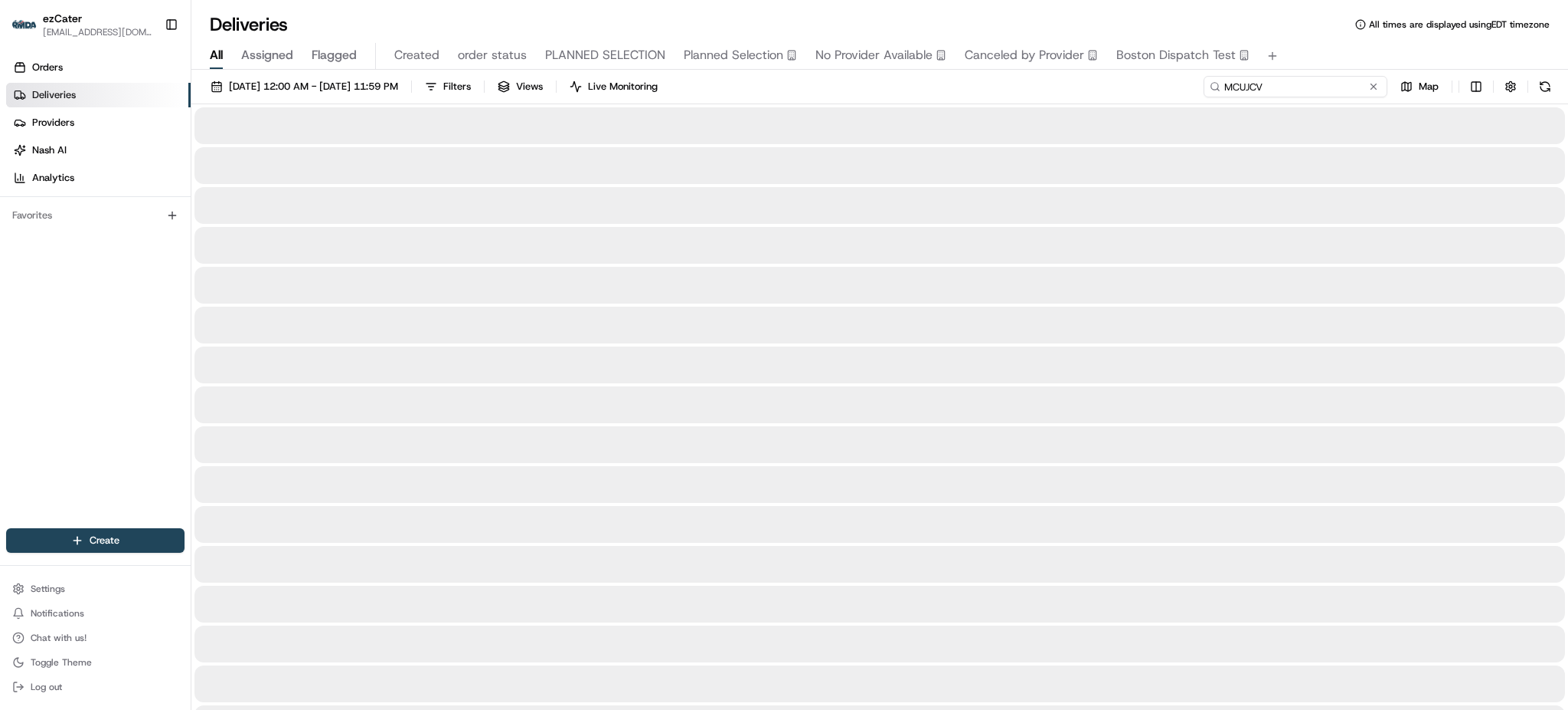
type input "MCUJCV"
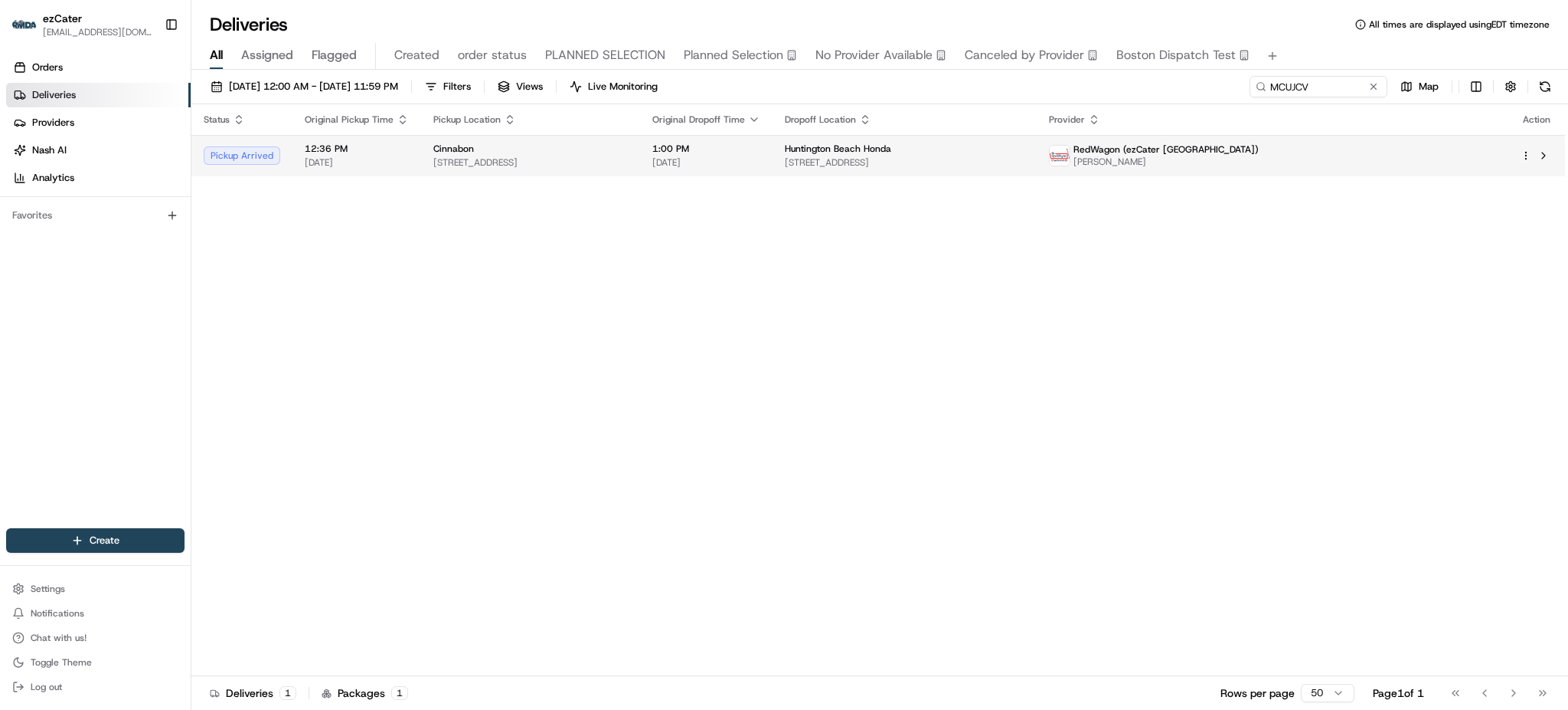
click at [1024, 149] on div "Huntington Beach Honda" at bounding box center [905, 148] width 239 height 12
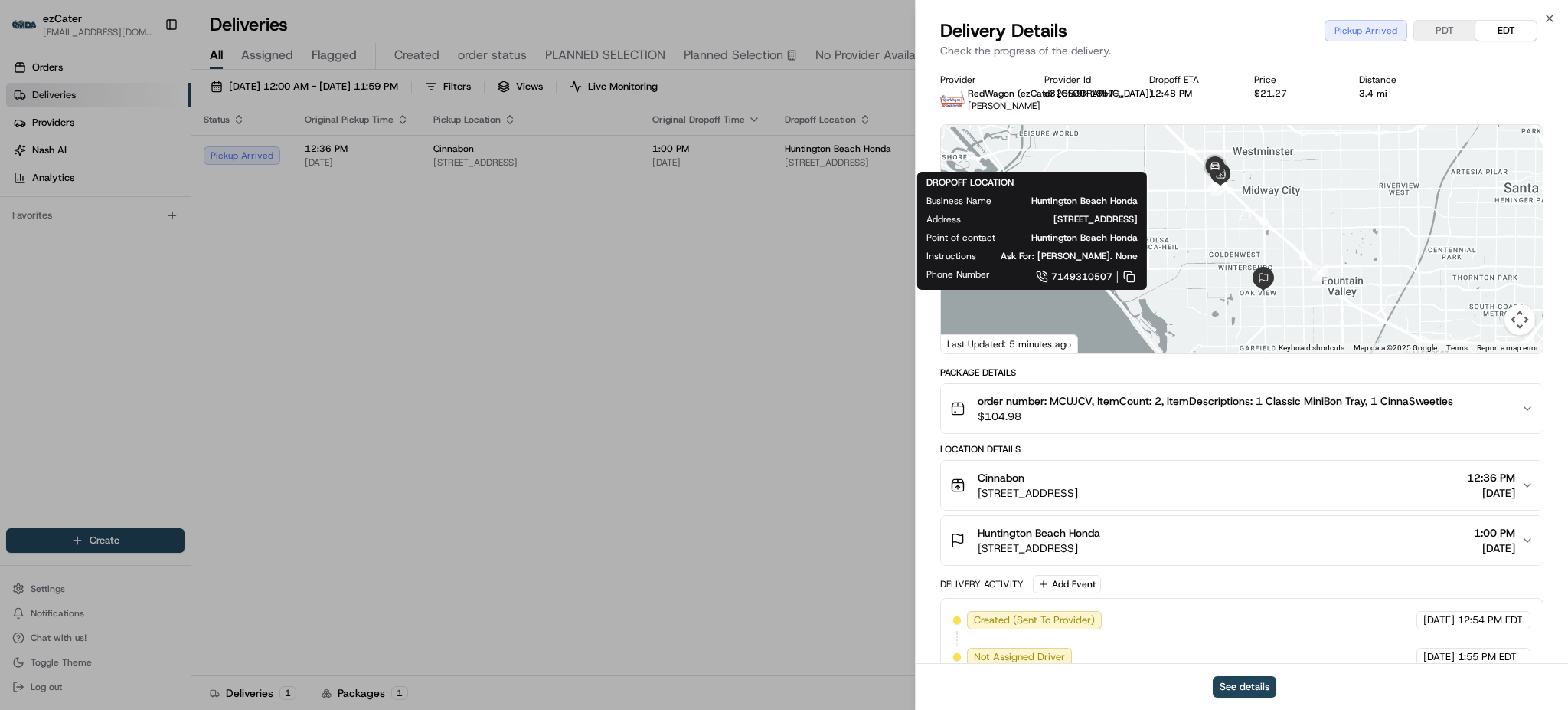
click at [1078, 480] on div "Cinnabon" at bounding box center [1027, 477] width 101 height 16
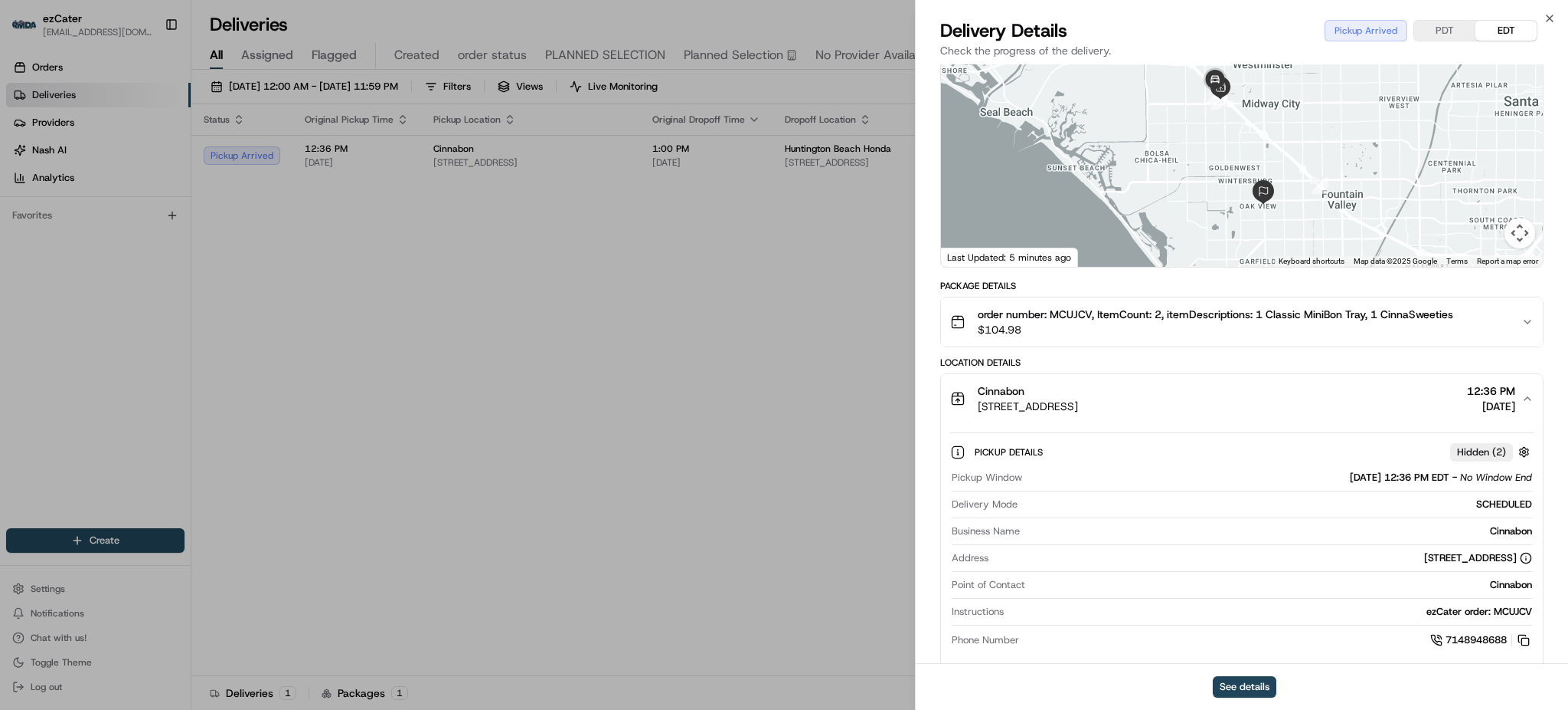
scroll to position [307, 0]
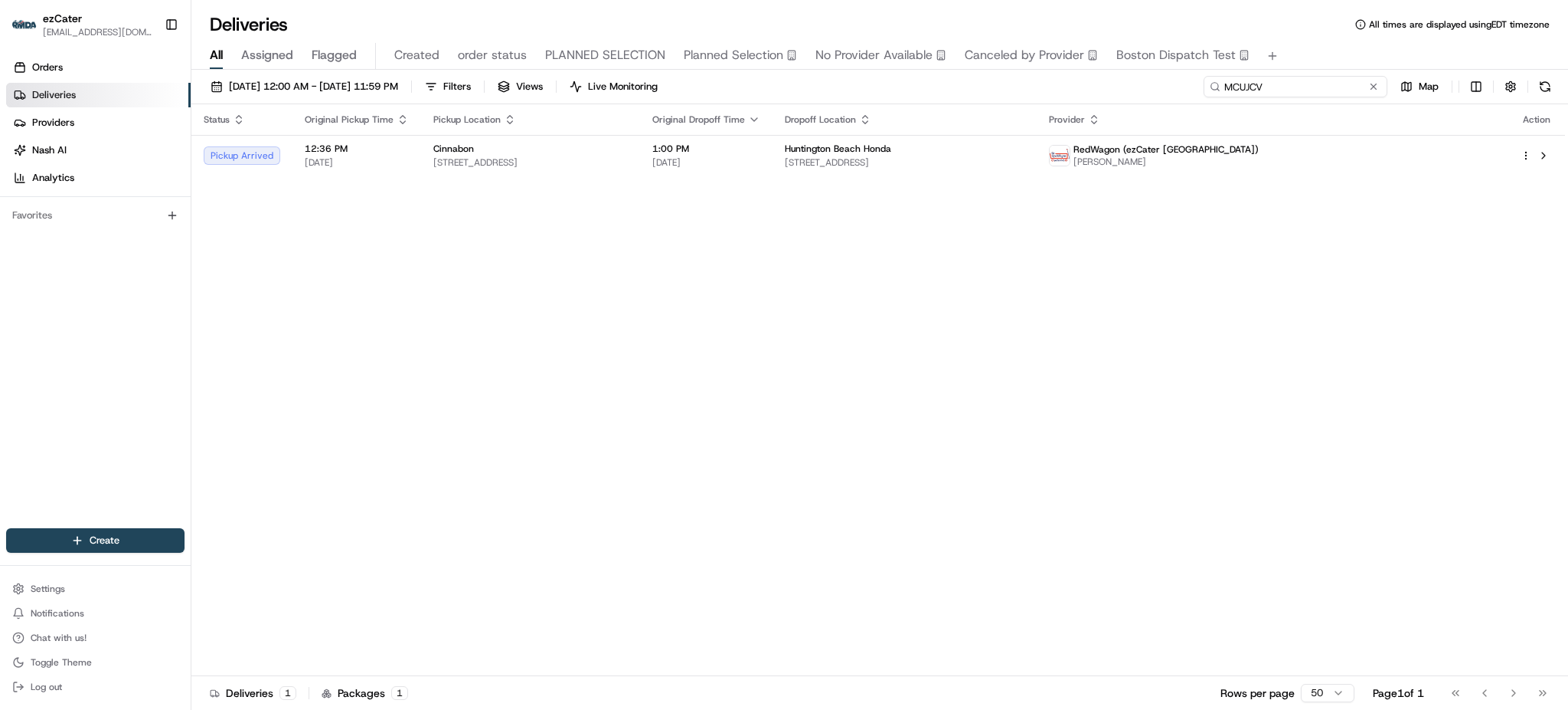
click at [1287, 87] on input "MCUJCV" at bounding box center [1295, 86] width 184 height 21
paste input "9A9AG1"
click at [1306, 47] on div "All Assigned Flagged Created order status PLANNED SELECTION Planned Selection N…" at bounding box center [880, 55] width 1377 height 27
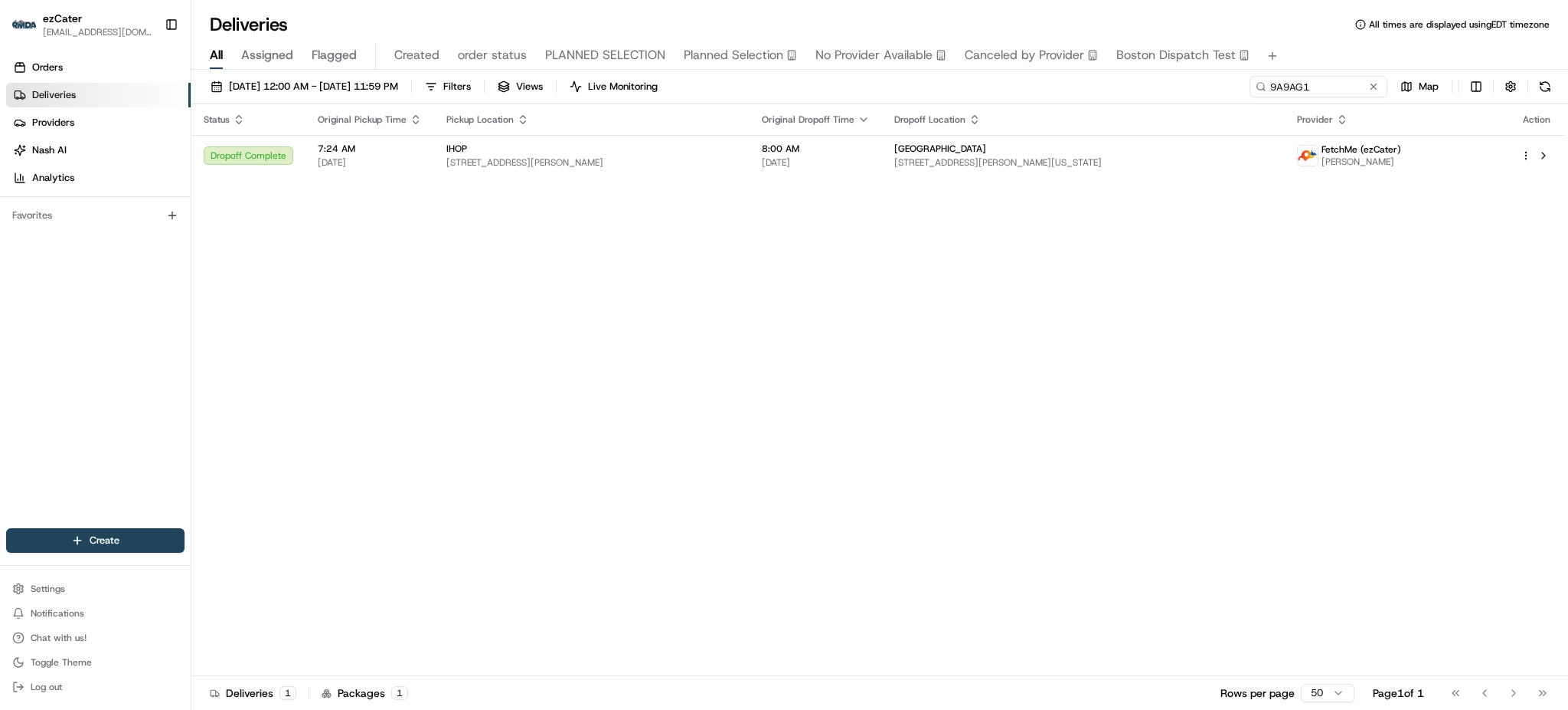
click at [1110, 89] on div "08/18/2025 12:00 AM - 08/18/2025 11:59 PM Filters Views Live Monitoring 9A9AG1 …" at bounding box center [880, 90] width 1377 height 29
click at [1031, 163] on span "[STREET_ADDRESS][PERSON_NAME][US_STATE]" at bounding box center [1083, 162] width 378 height 12
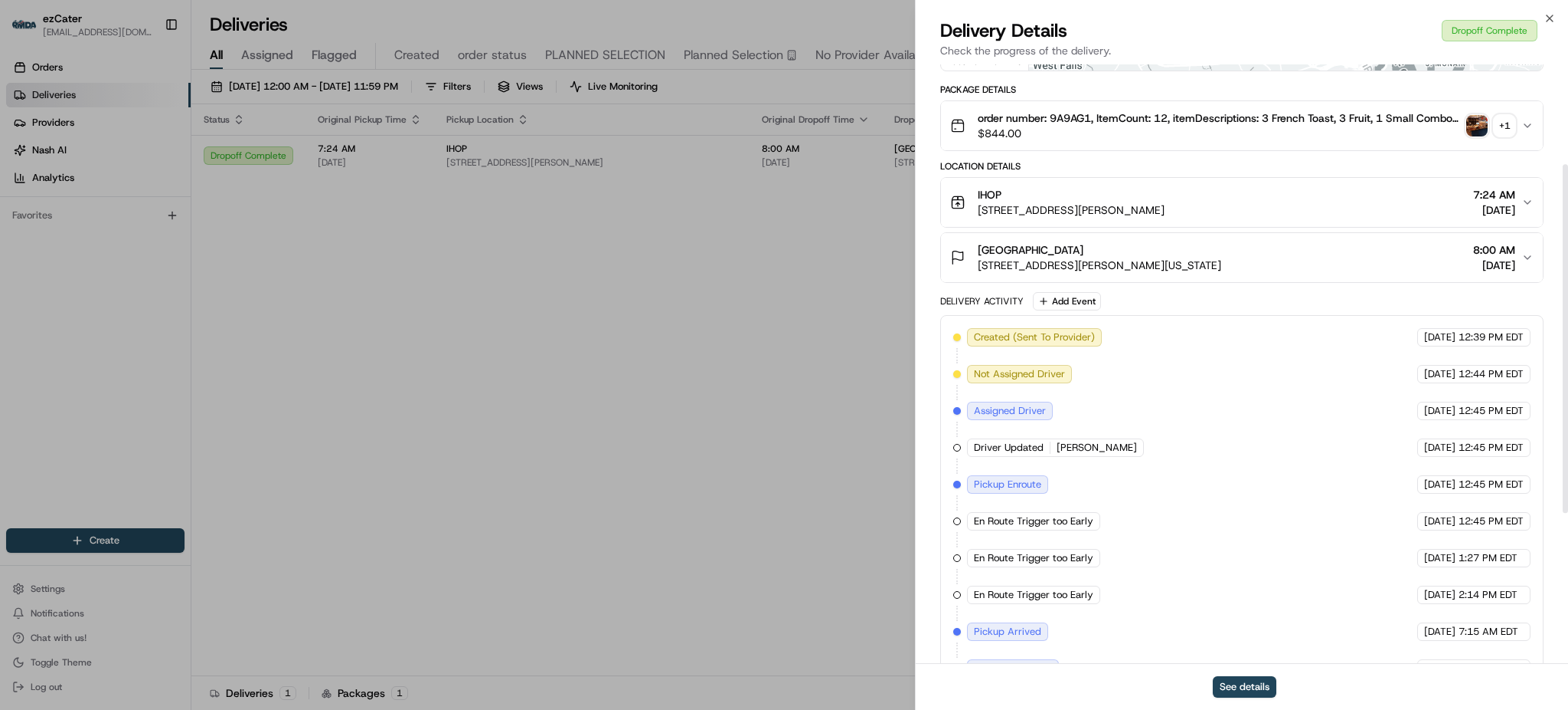
scroll to position [431, 0]
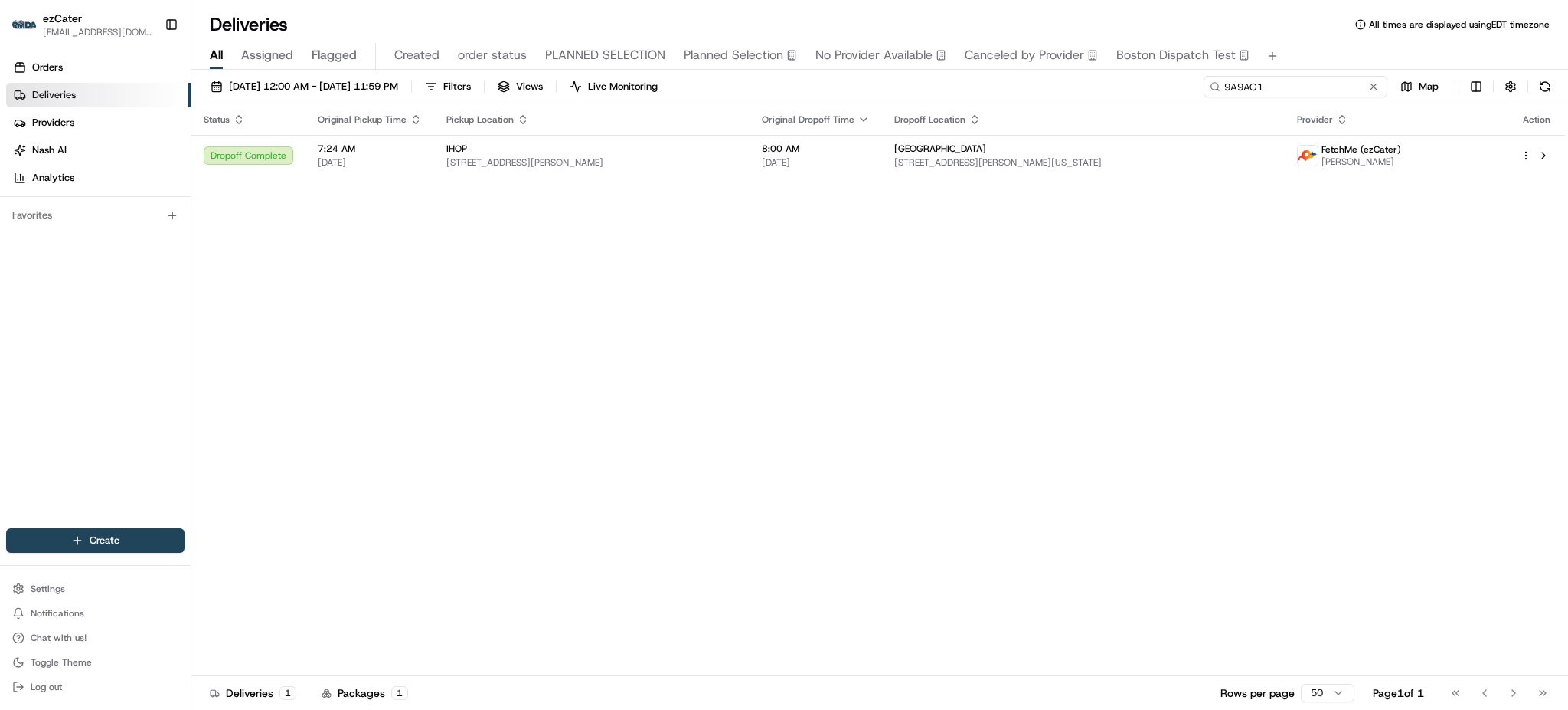
click at [1319, 85] on input "9A9AG1" at bounding box center [1295, 86] width 184 height 21
paste input "AVFFQW"
click at [1318, 51] on div "All Assigned Flagged Created order status PLANNED SELECTION Planned Selection N…" at bounding box center [880, 55] width 1377 height 27
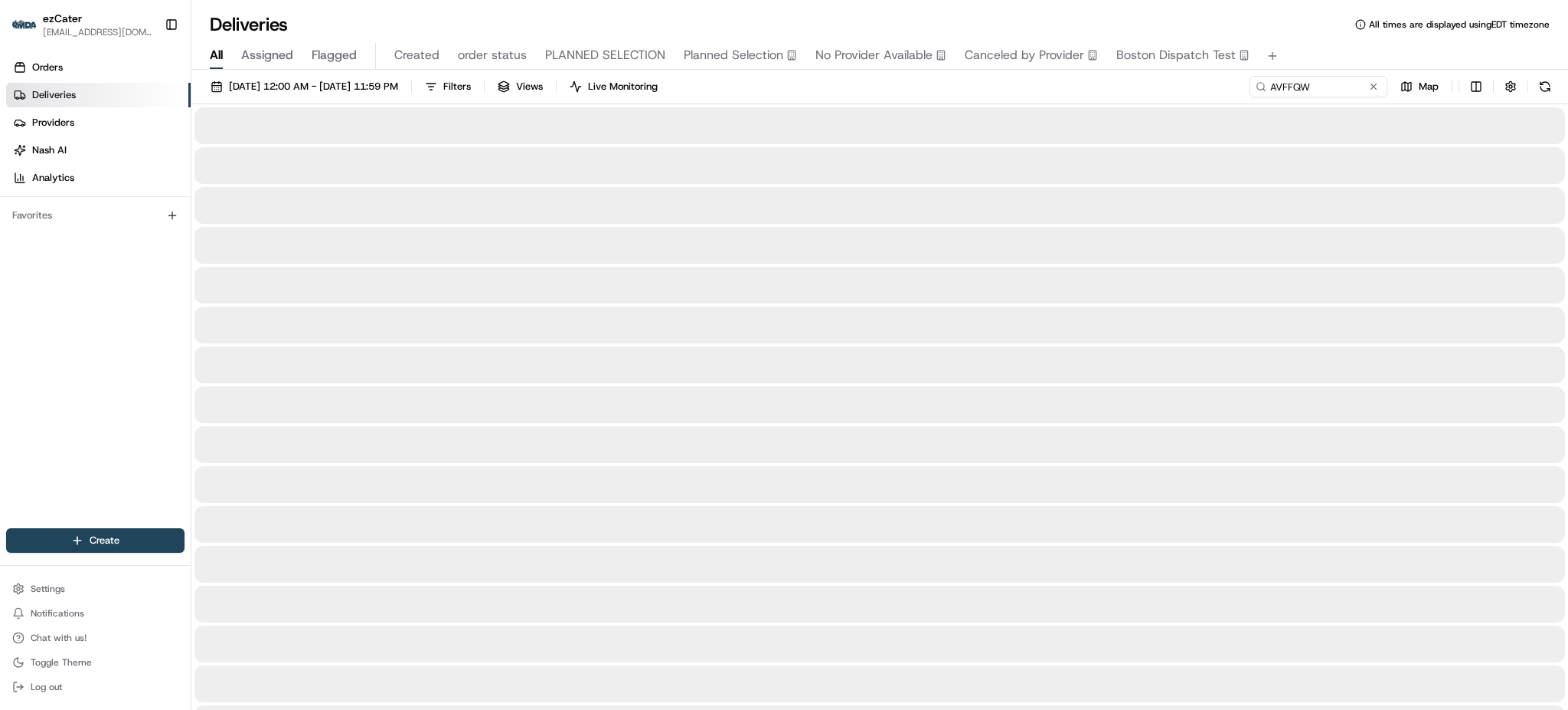
click at [1083, 92] on div "[DATE] 12:00 AM - [DATE] 11:59 PM Filters Views Live Monitoring AVFFQW Map" at bounding box center [880, 90] width 1377 height 29
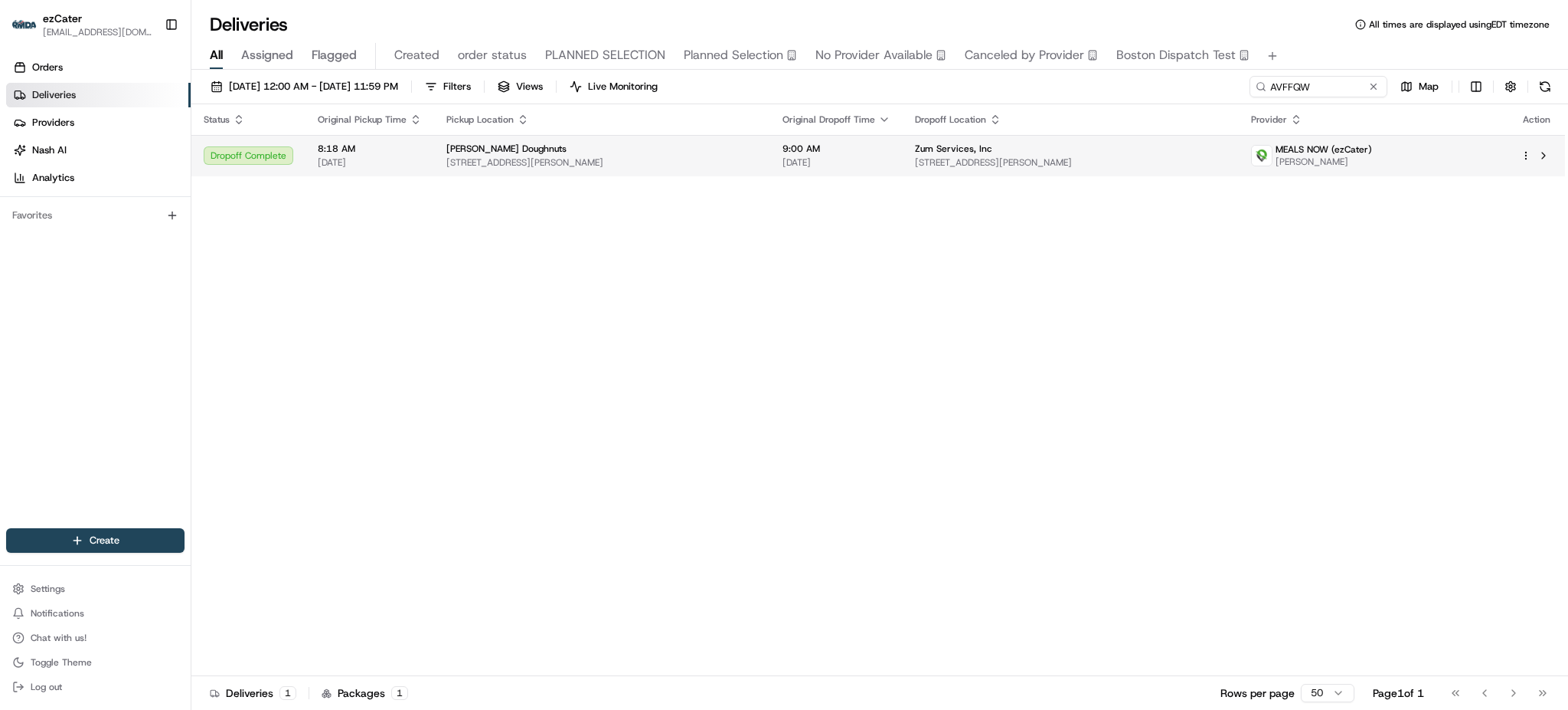
click at [970, 141] on td "Zum Services, Inc [STREET_ADDRESS][PERSON_NAME]" at bounding box center [1071, 155] width 336 height 42
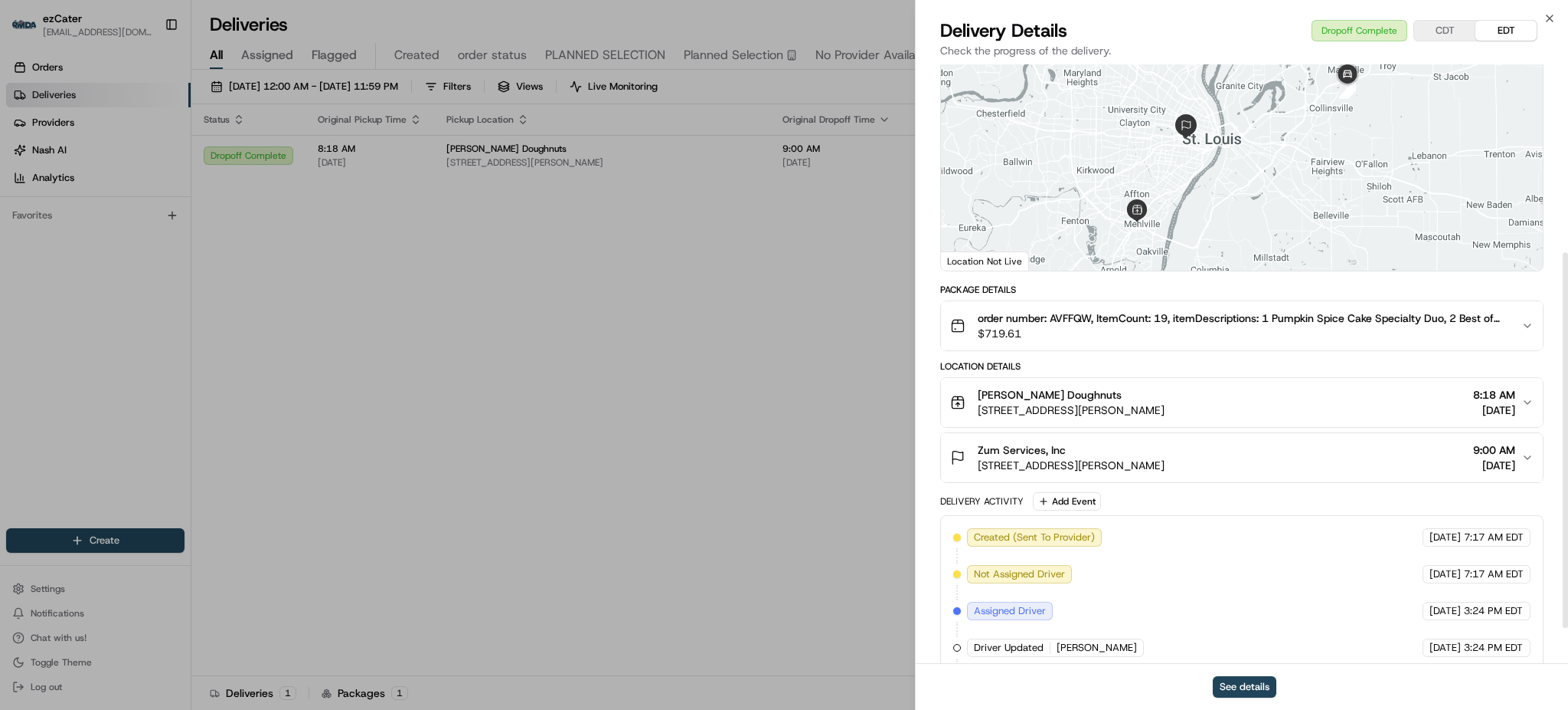
scroll to position [357, 0]
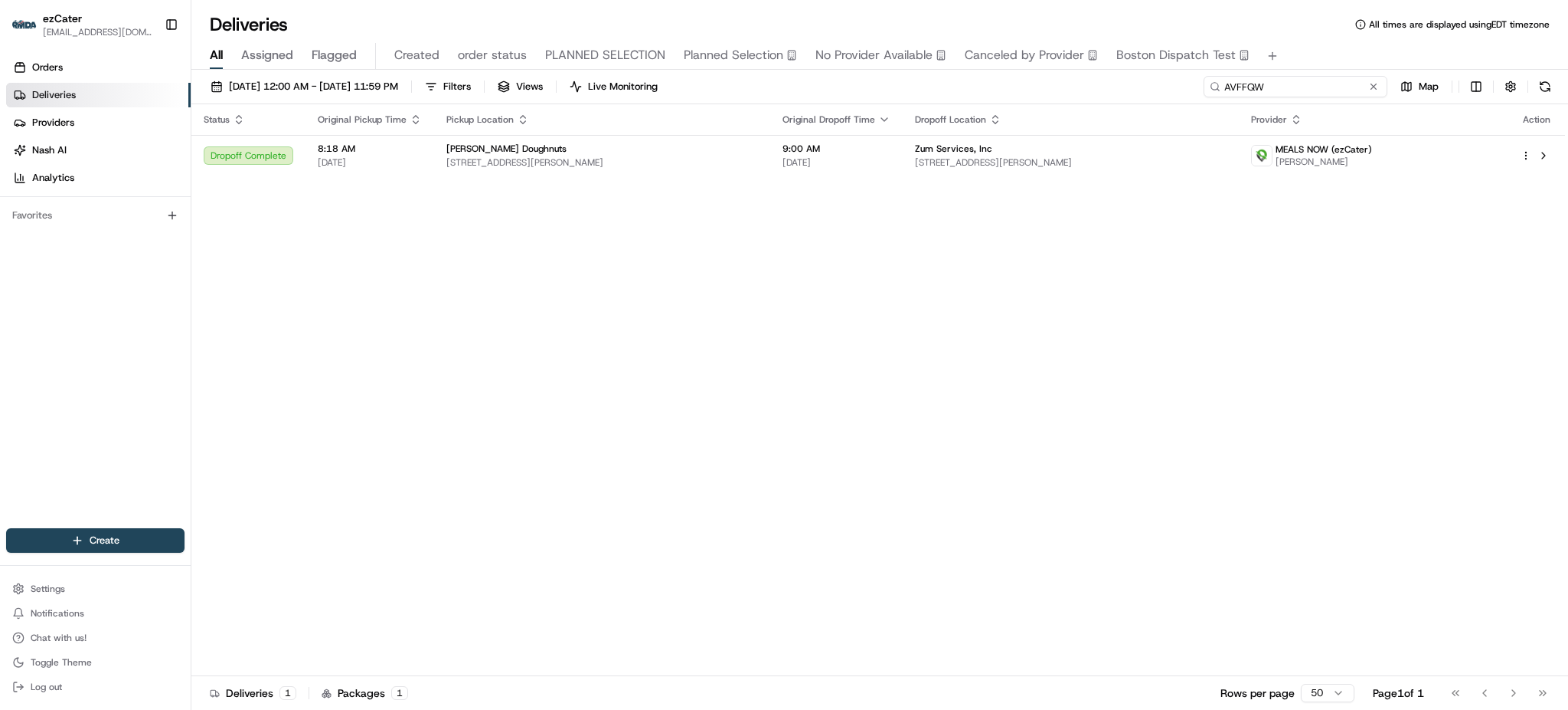
click at [1300, 86] on input "AVFFQW" at bounding box center [1295, 86] width 184 height 21
paste input "REL-ETVCAM"
click at [1305, 41] on div "All Assigned Flagged Created order status PLANNED SELECTION Planned Selection N…" at bounding box center [880, 54] width 1377 height 33
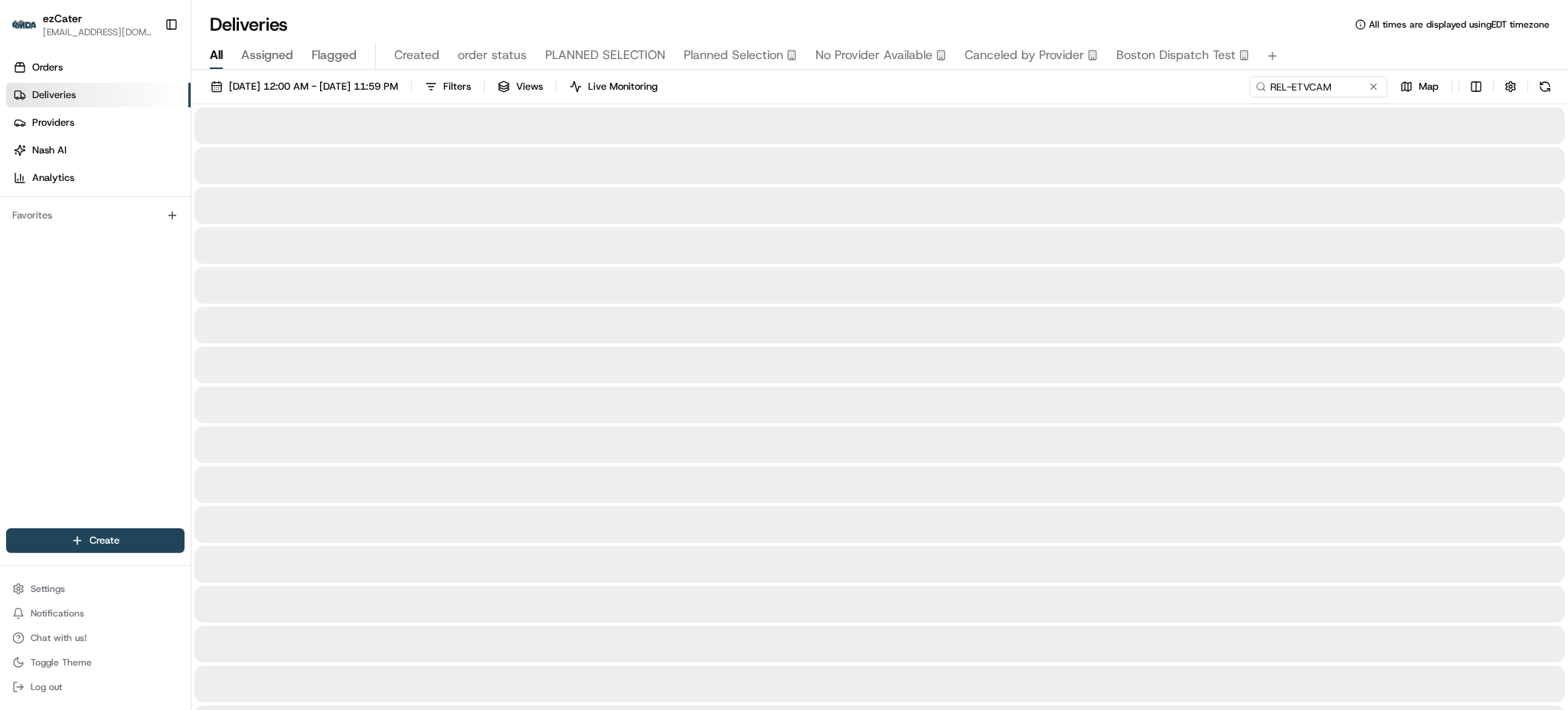
click at [1051, 83] on div "[DATE] 12:00 AM - [DATE] 11:59 PM Filters Views Live Monitoring REL-ETVCAM Map" at bounding box center [880, 90] width 1377 height 29
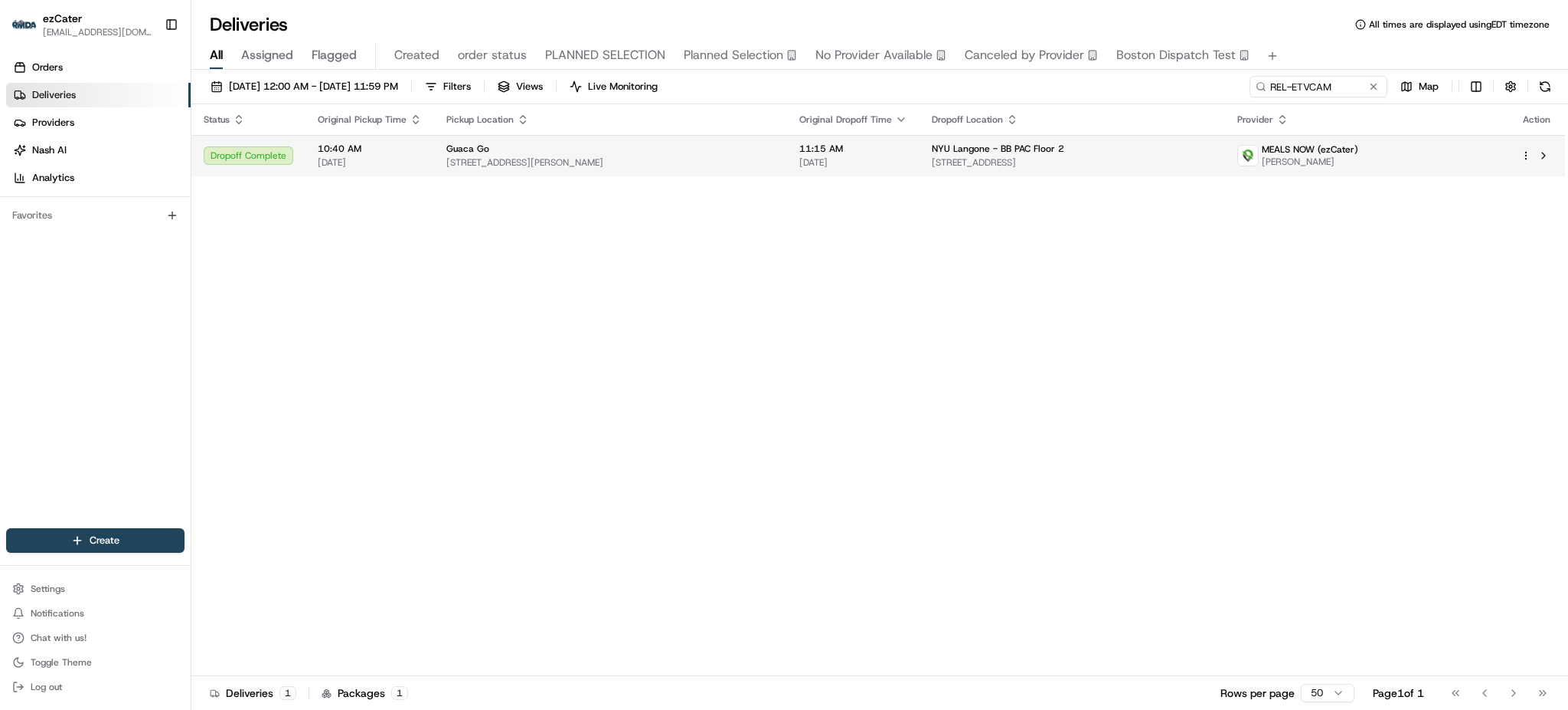
click at [978, 145] on span "NYU Langone - BB PAC Floor 2" at bounding box center [998, 148] width 132 height 12
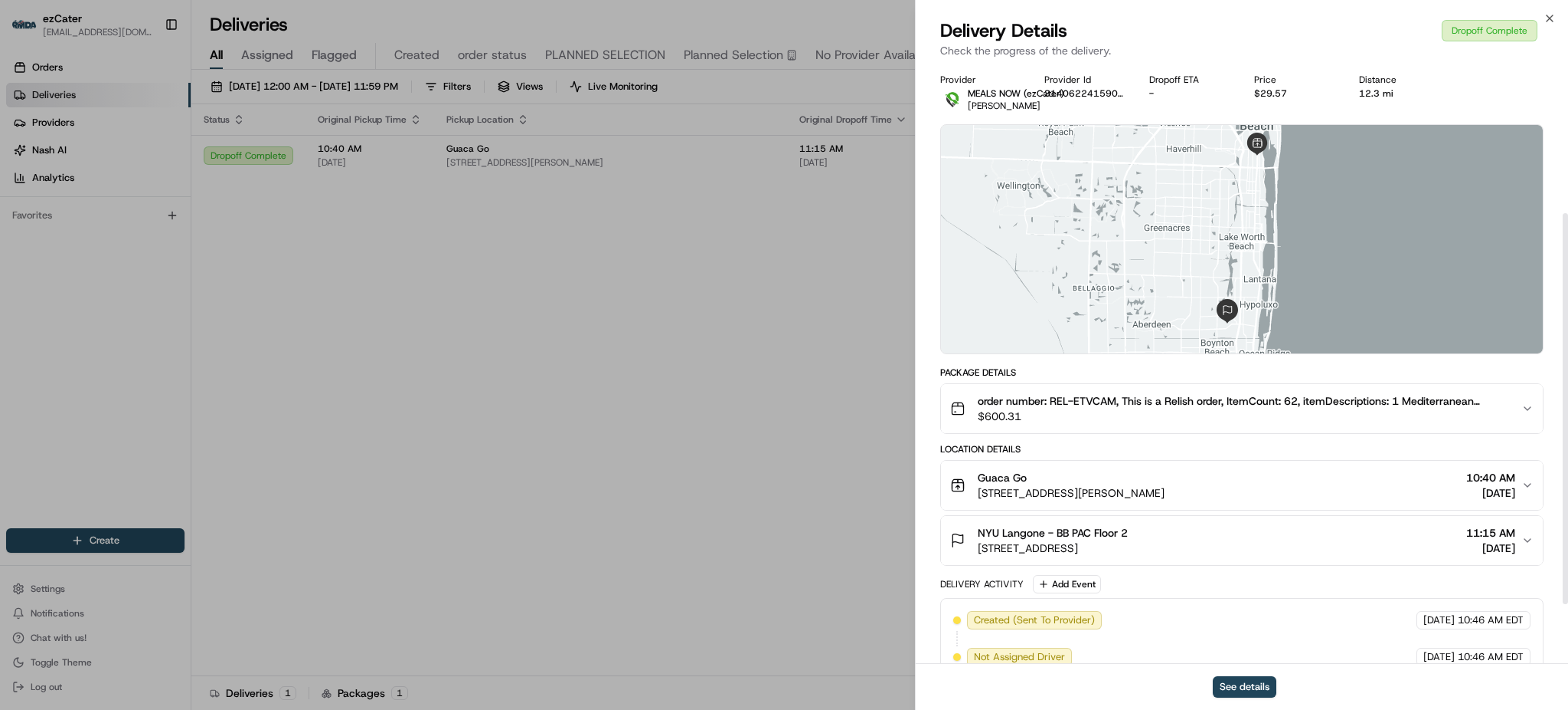
scroll to position [320, 0]
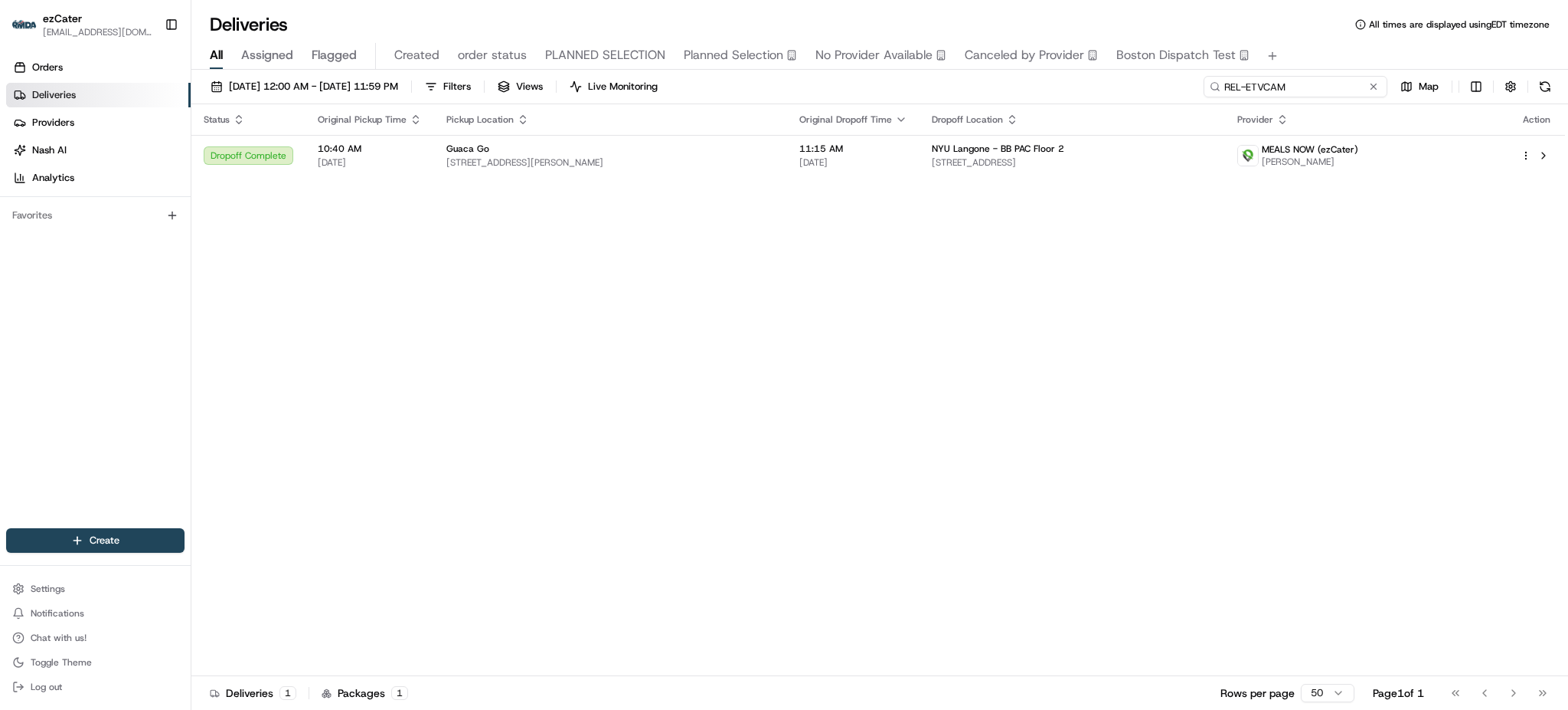
click at [1324, 96] on input "REL-ETVCAM" at bounding box center [1295, 86] width 184 height 21
paste input "JJ6EHJ"
click at [1326, 44] on div "All Assigned Flagged Created order status PLANNED SELECTION Planned Selection N…" at bounding box center [880, 55] width 1377 height 27
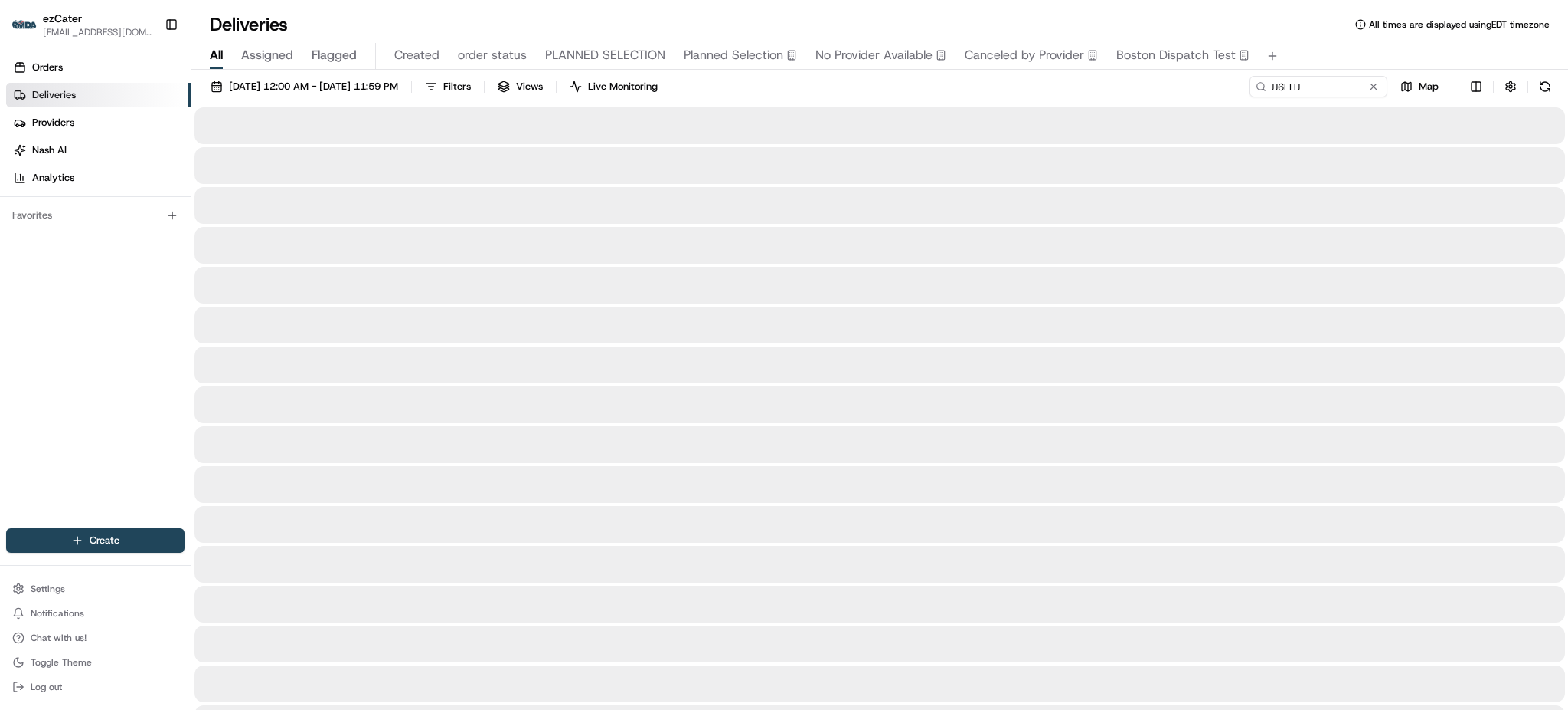
click at [1134, 83] on div "[DATE] 12:00 AM - [DATE] 11:59 PM Filters Views Live Monitoring JJ6EHJ Map" at bounding box center [880, 90] width 1377 height 29
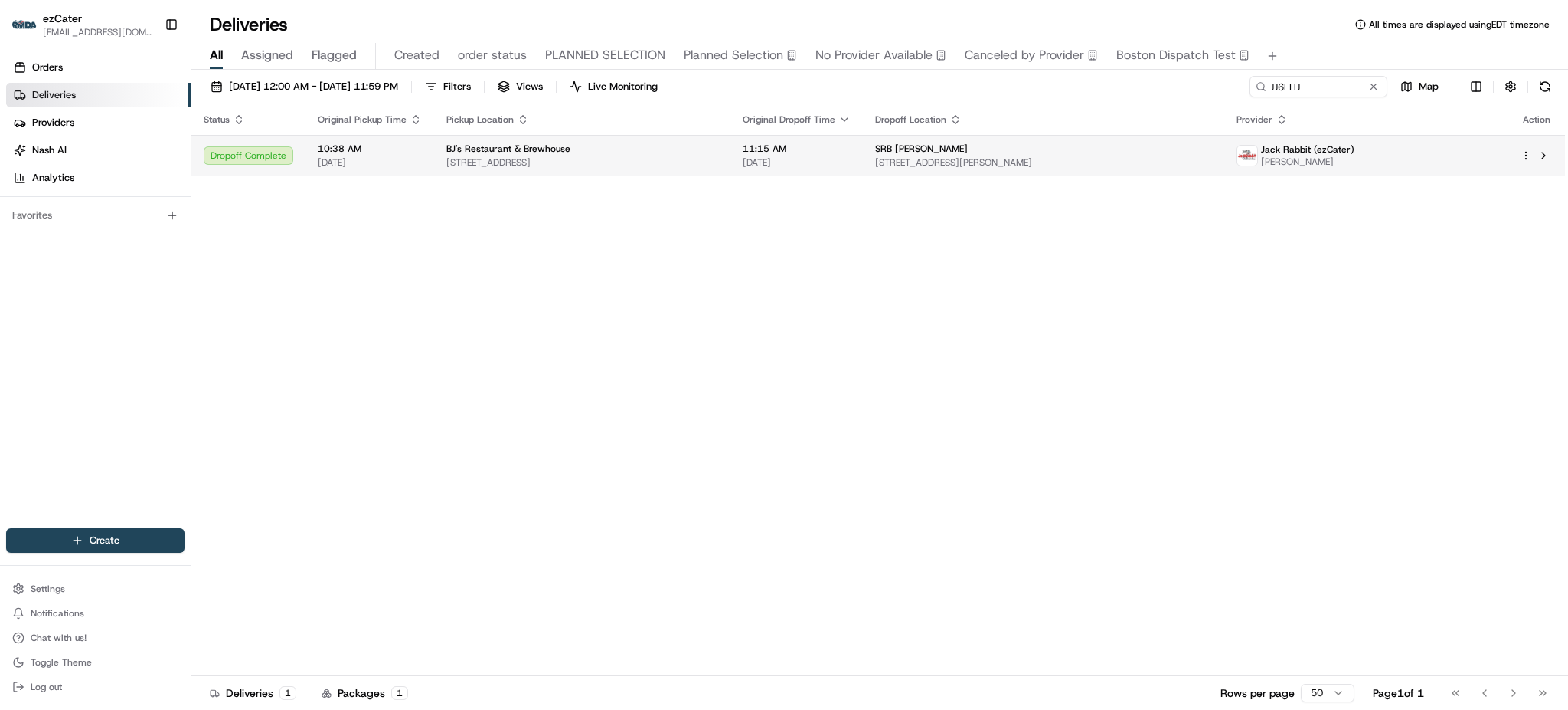
click at [1086, 151] on div "SRB [PERSON_NAME]" at bounding box center [1043, 148] width 337 height 12
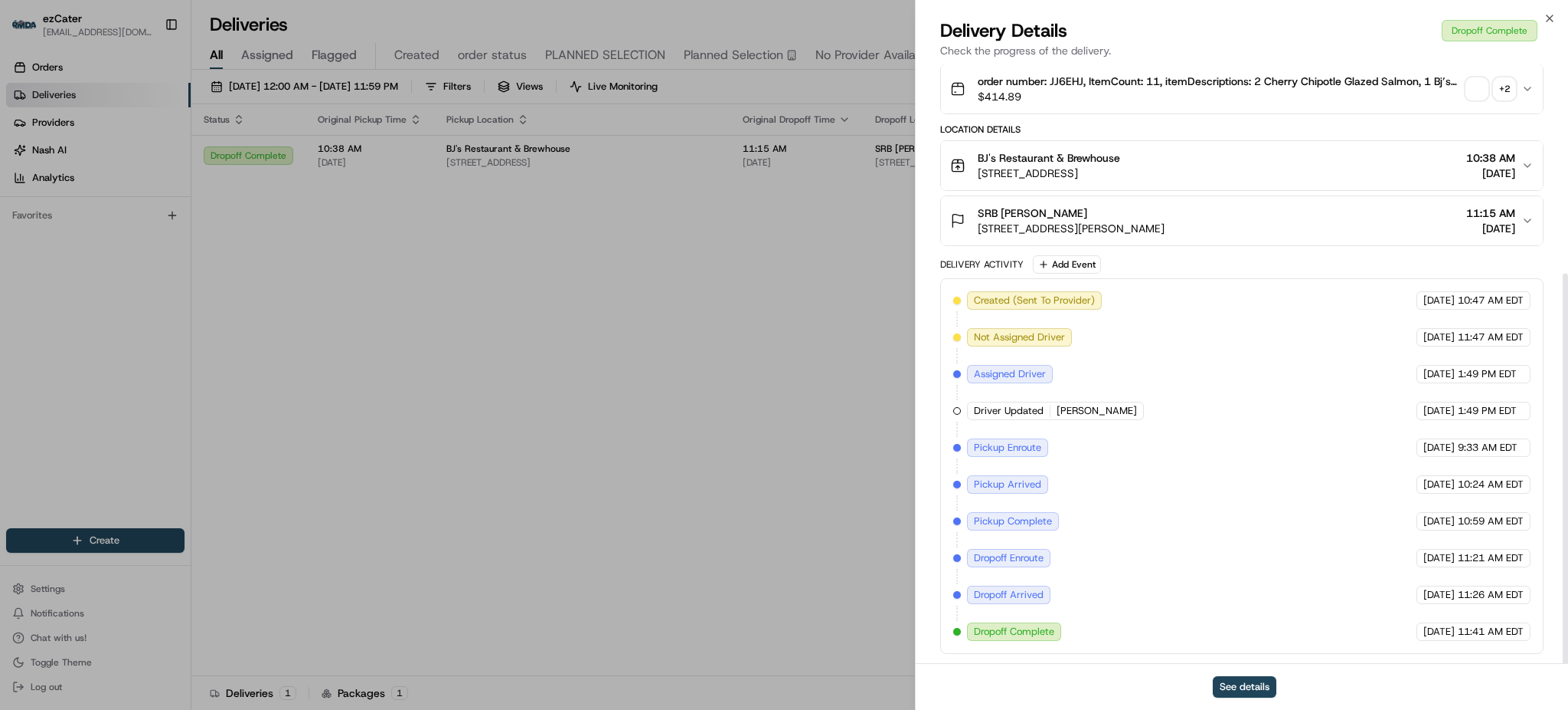
scroll to position [320, 0]
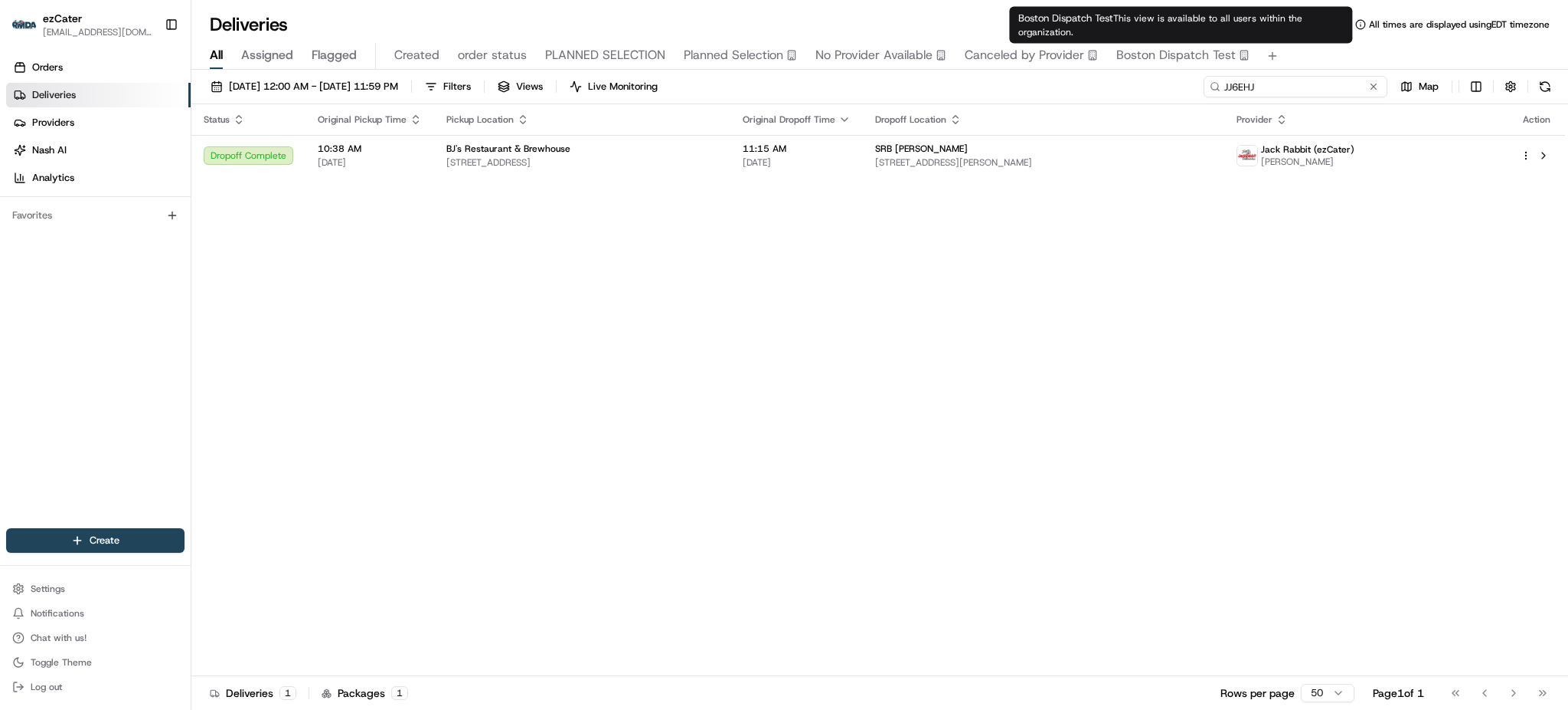
click at [1353, 94] on input "JJ6EHJ" at bounding box center [1295, 86] width 184 height 21
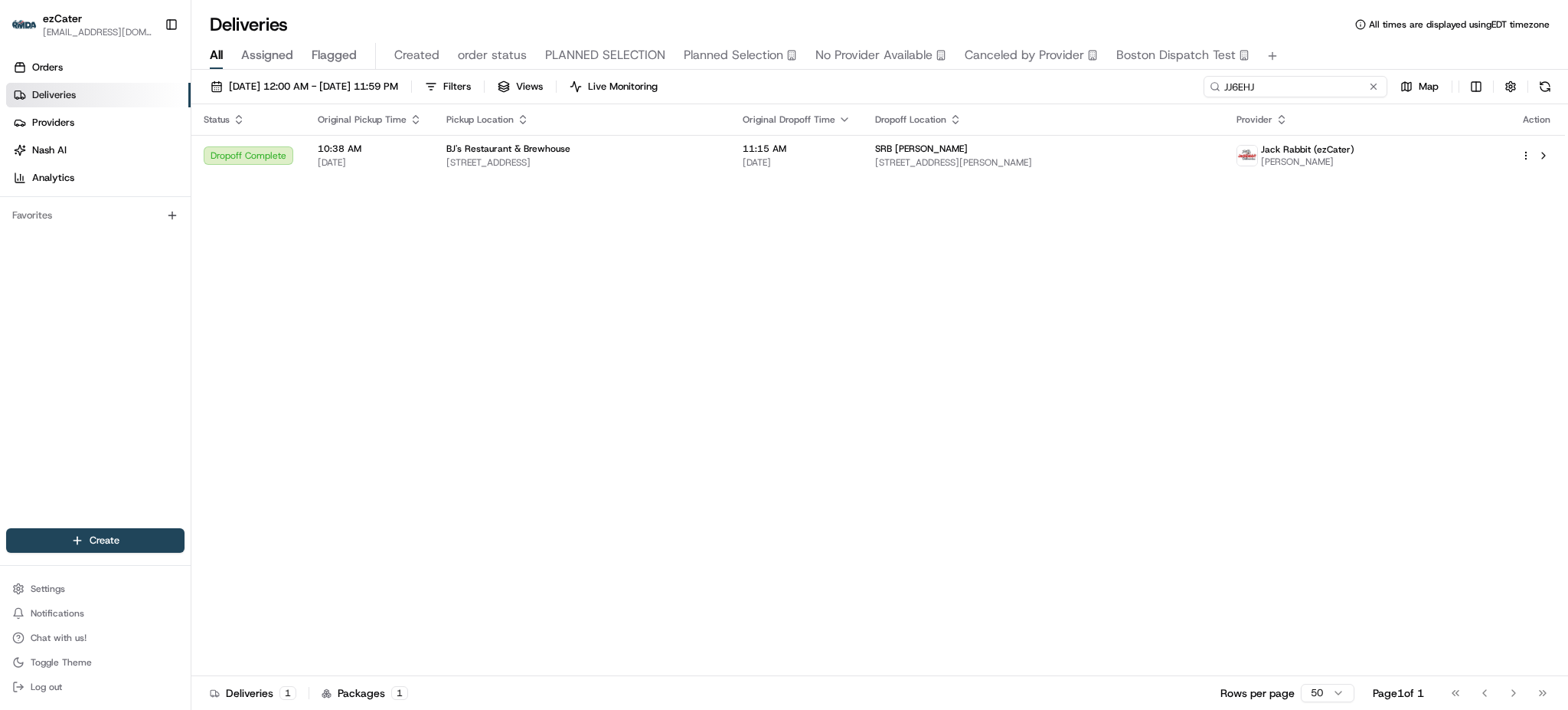
paste input "GUZ783"
click at [1332, 41] on div "All Assigned Flagged Created order status PLANNED SELECTION Planned Selection N…" at bounding box center [880, 54] width 1377 height 33
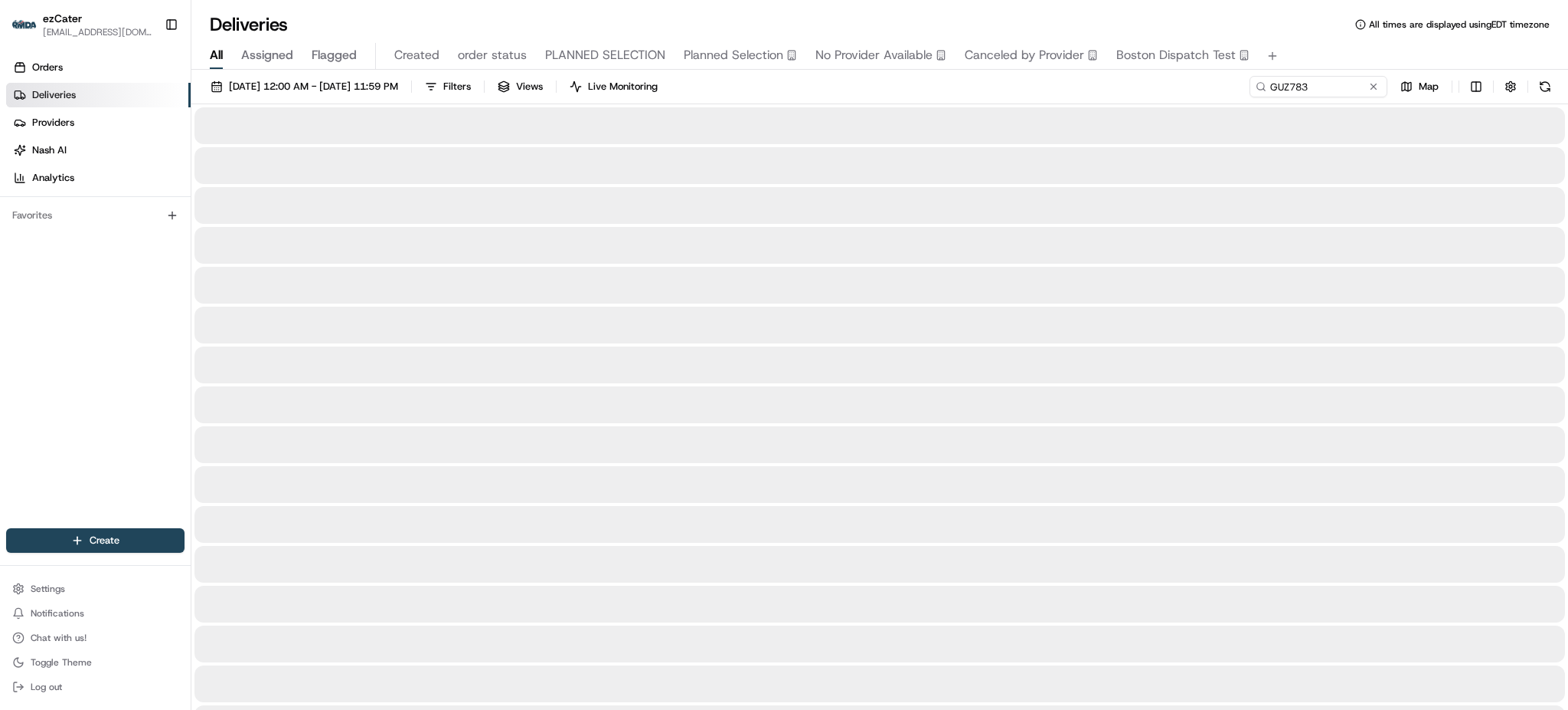
click at [1060, 89] on div "08/18/2025 12:00 AM - 08/18/2025 11:59 PM Filters Views Live Monitoring GUZ783 …" at bounding box center [880, 90] width 1377 height 29
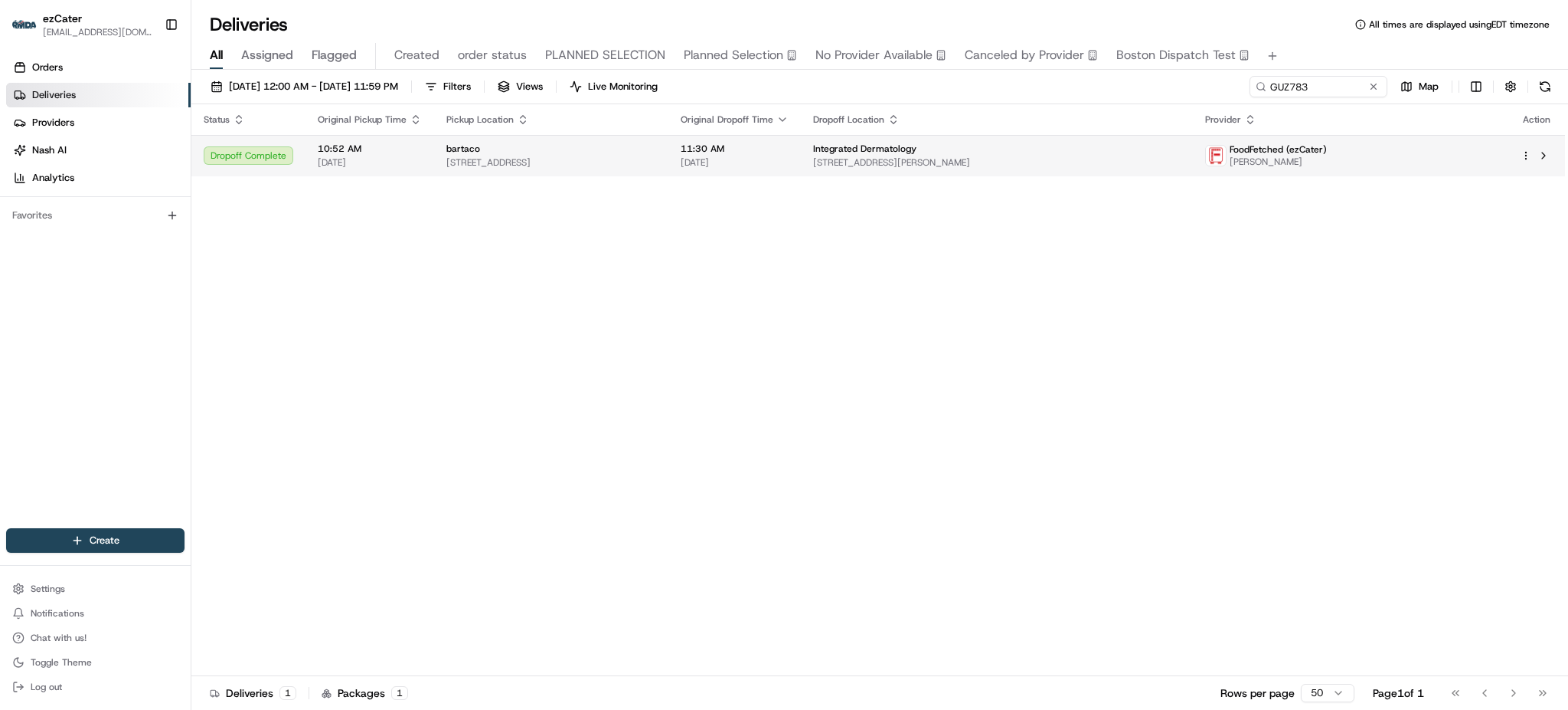
click at [1032, 160] on span "[STREET_ADDRESS][PERSON_NAME]" at bounding box center [996, 162] width 367 height 12
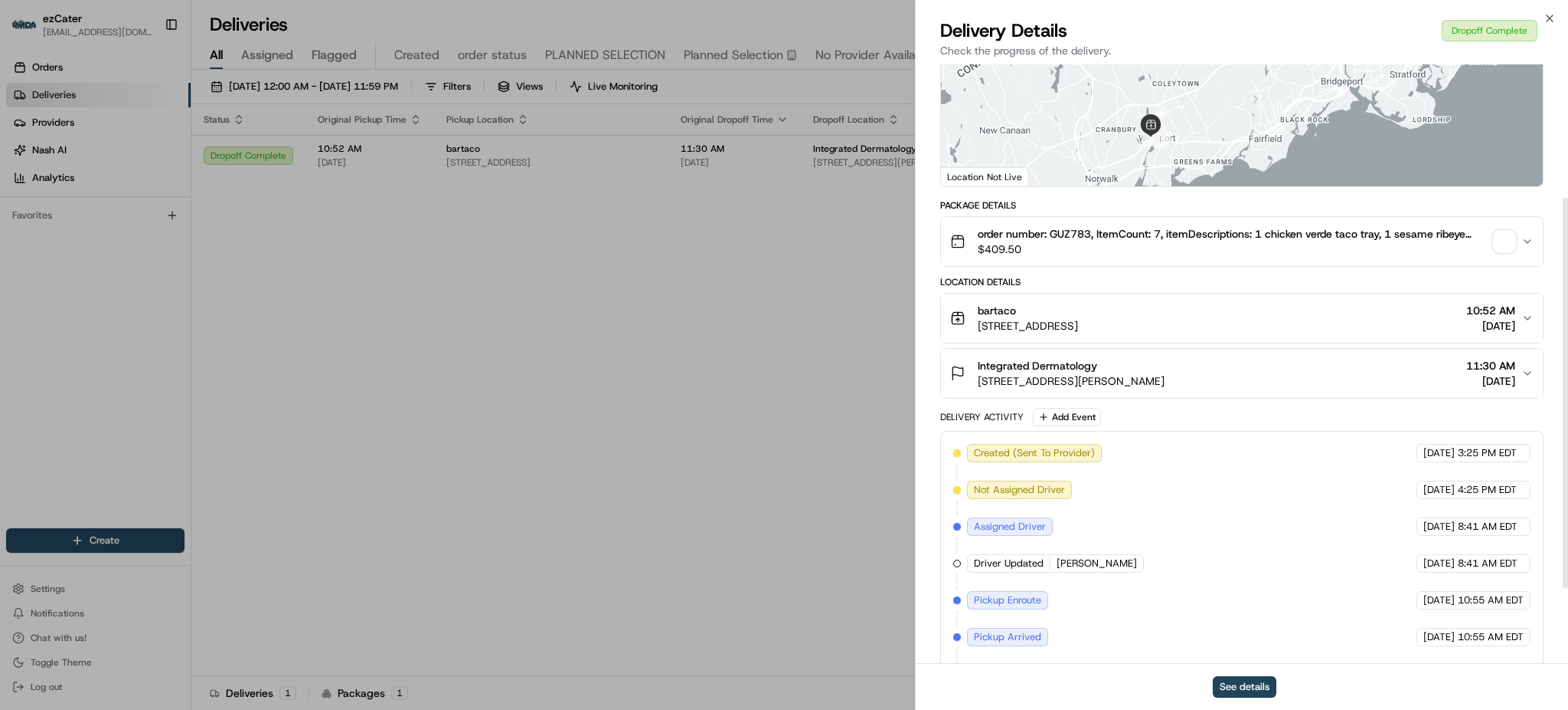
scroll to position [320, 0]
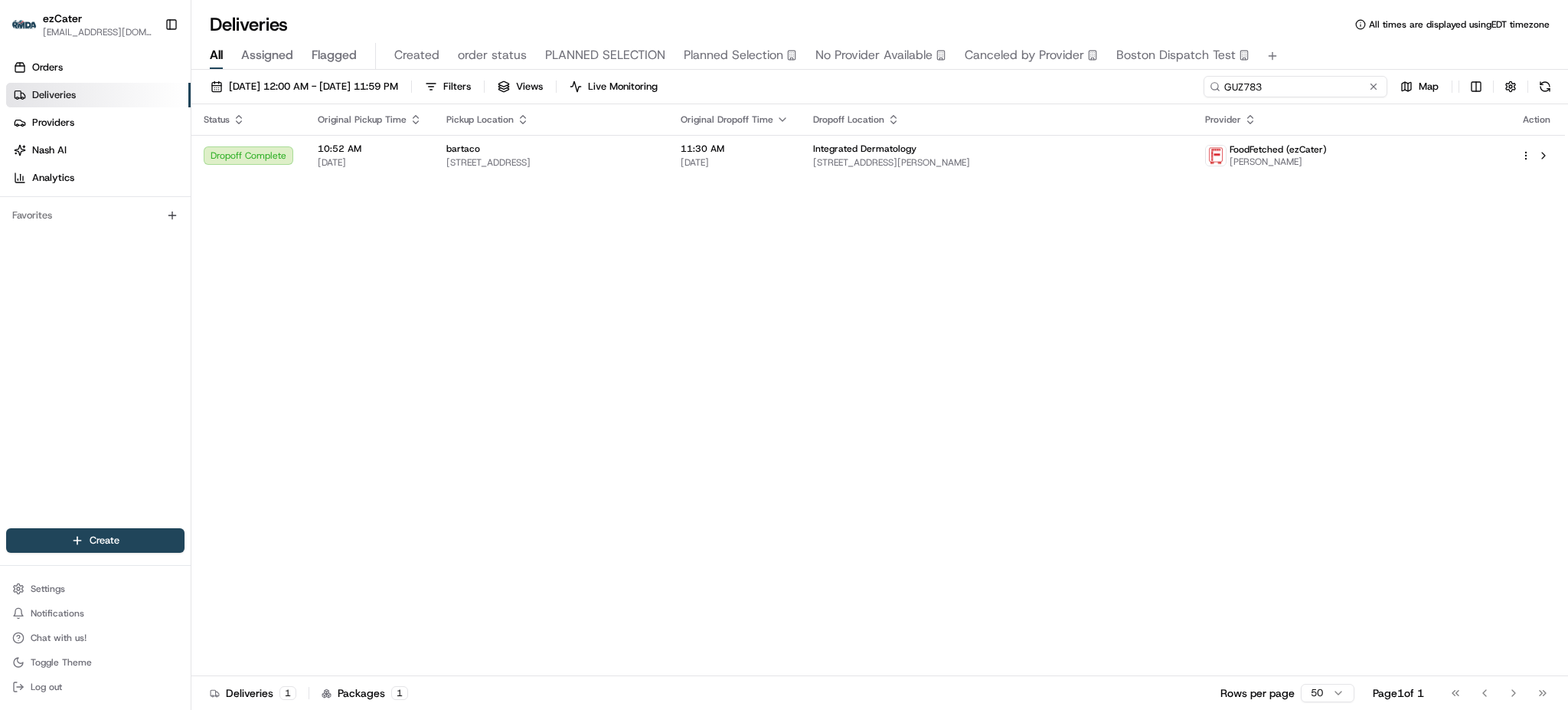
click at [1358, 79] on input "GUZ783" at bounding box center [1295, 86] width 184 height 21
paste input "TV7EVU"
click at [1340, 55] on div "All Assigned Flagged Created order status PLANNED SELECTION Planned Selection N…" at bounding box center [880, 55] width 1377 height 27
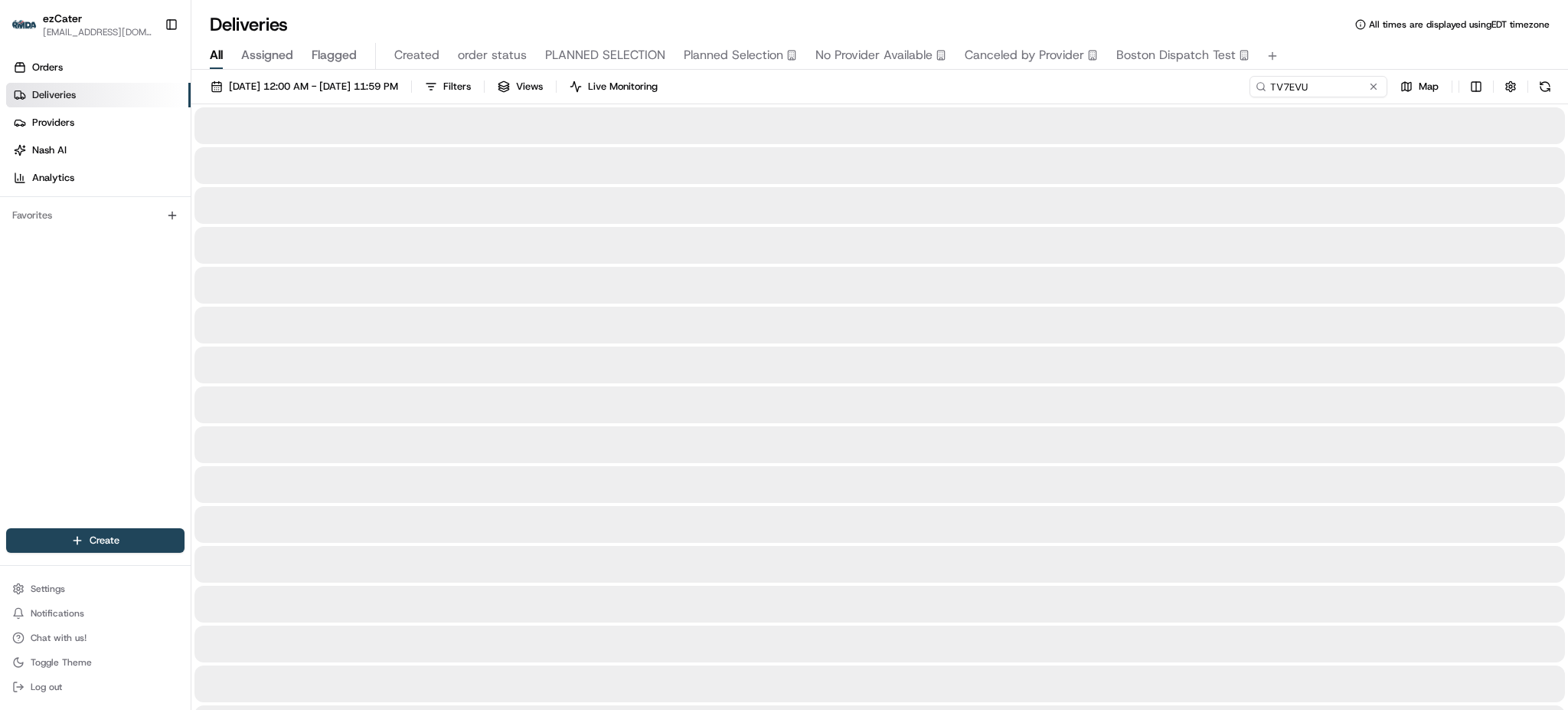
click at [1143, 95] on div "08/18/2025 12:00 AM - 08/18/2025 11:59 PM Filters Views Live Monitoring TV7EVU …" at bounding box center [880, 90] width 1377 height 29
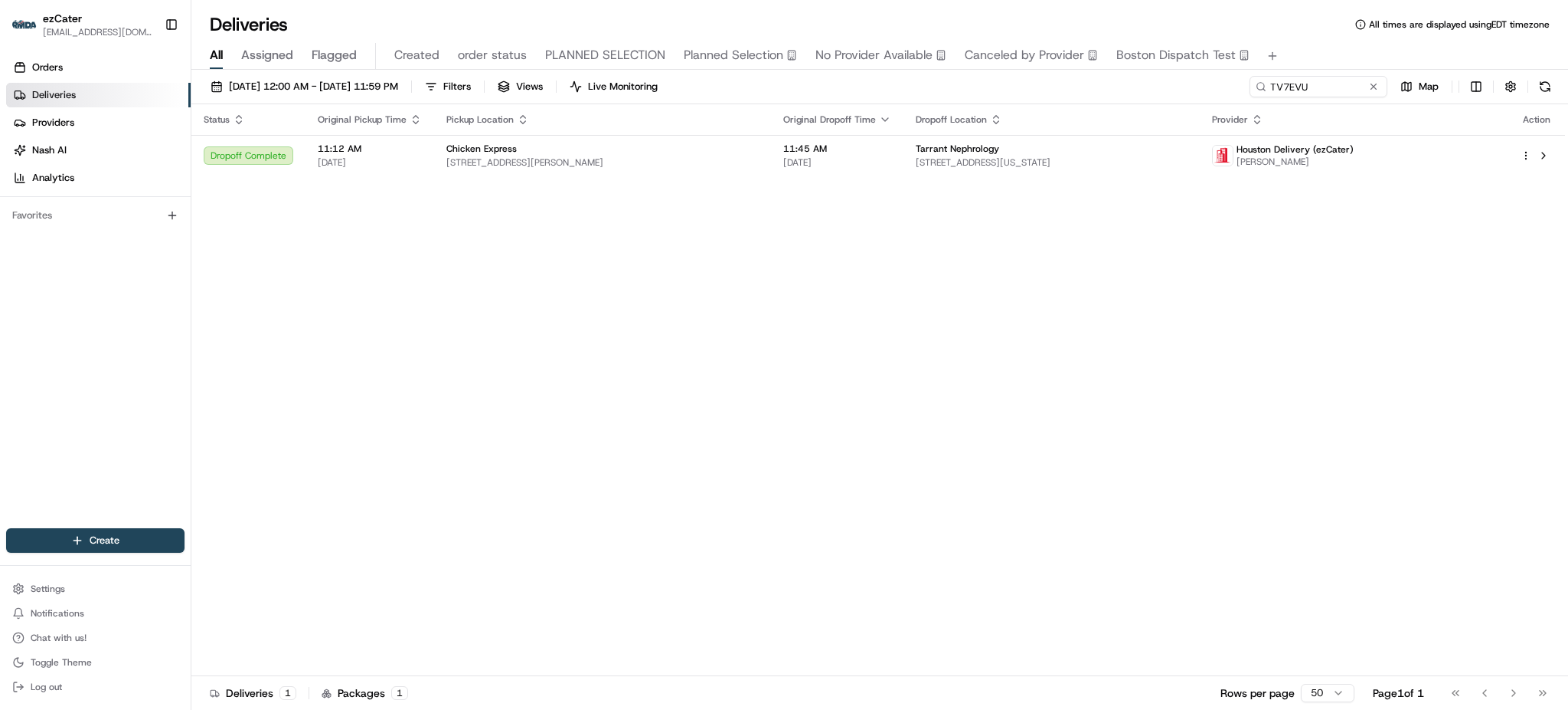
click at [1066, 153] on div "Tarrant Nephrology" at bounding box center [1051, 148] width 271 height 12
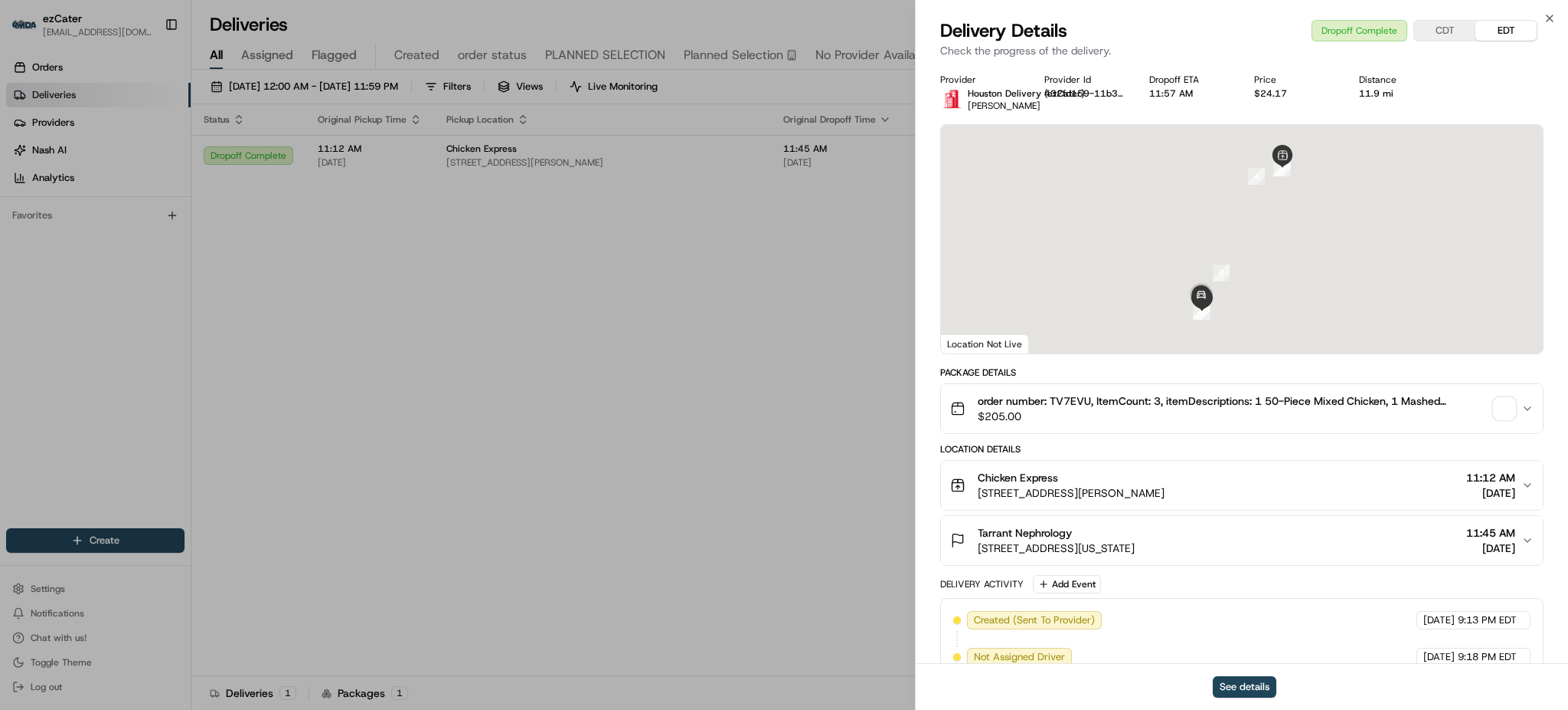
scroll to position [320, 0]
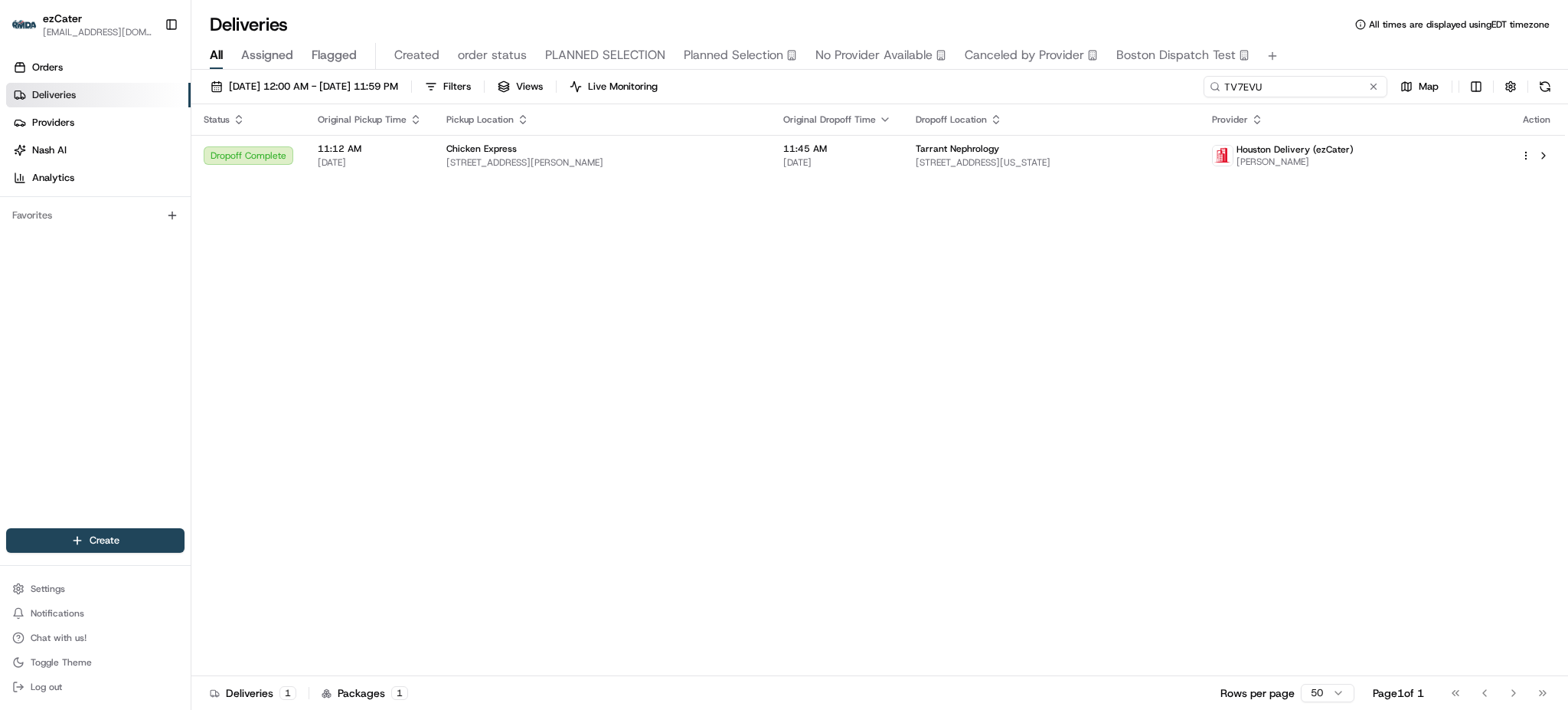
click at [1334, 80] on input "TV7EVU" at bounding box center [1295, 86] width 184 height 21
paste input "6KQFTZ"
click at [1326, 45] on div "All Assigned Flagged Created order status PLANNED SELECTION Planned Selection N…" at bounding box center [880, 55] width 1377 height 27
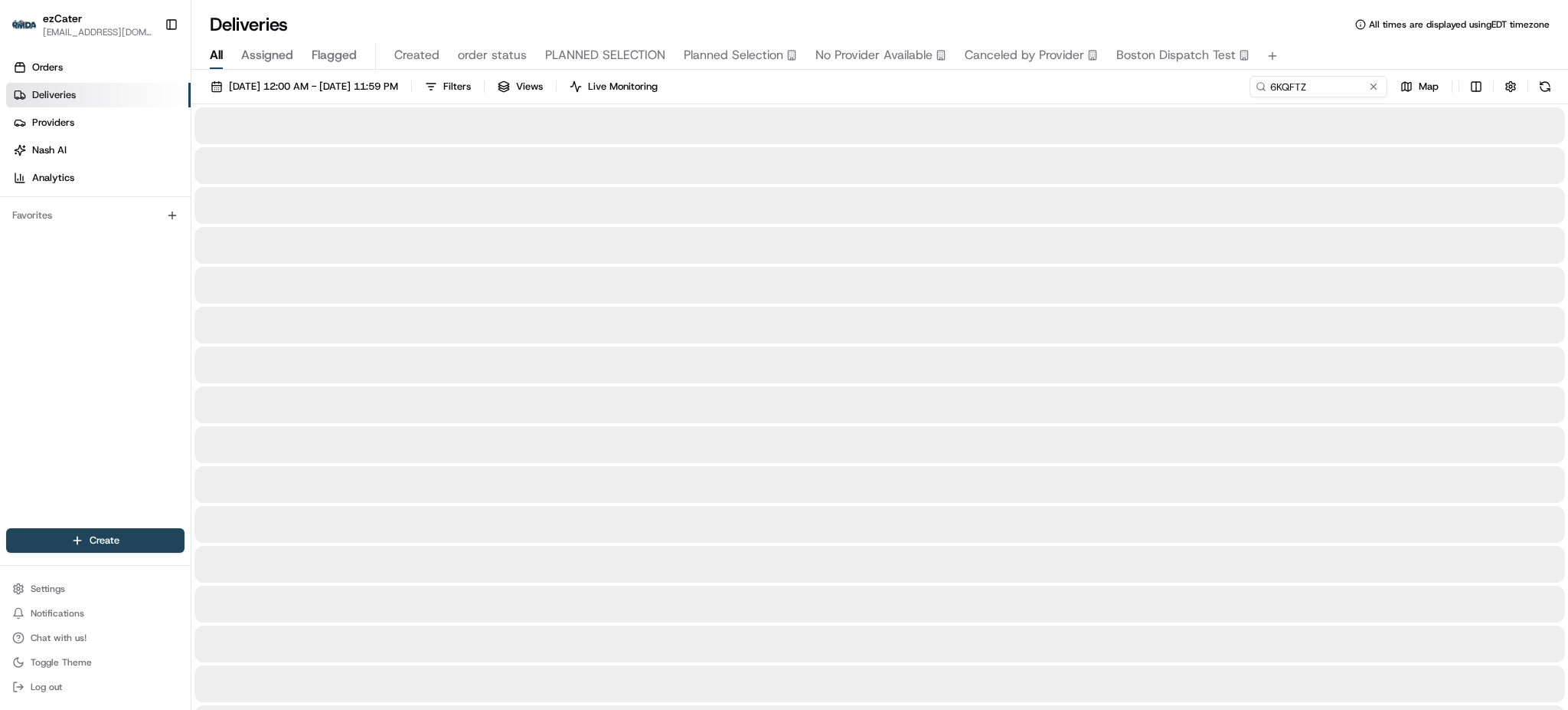
click at [1012, 98] on div "[DATE] 12:00 AM - [DATE] 11:59 PM Filters Views Live Monitoring 6KQFTZ Map" at bounding box center [880, 90] width 1377 height 29
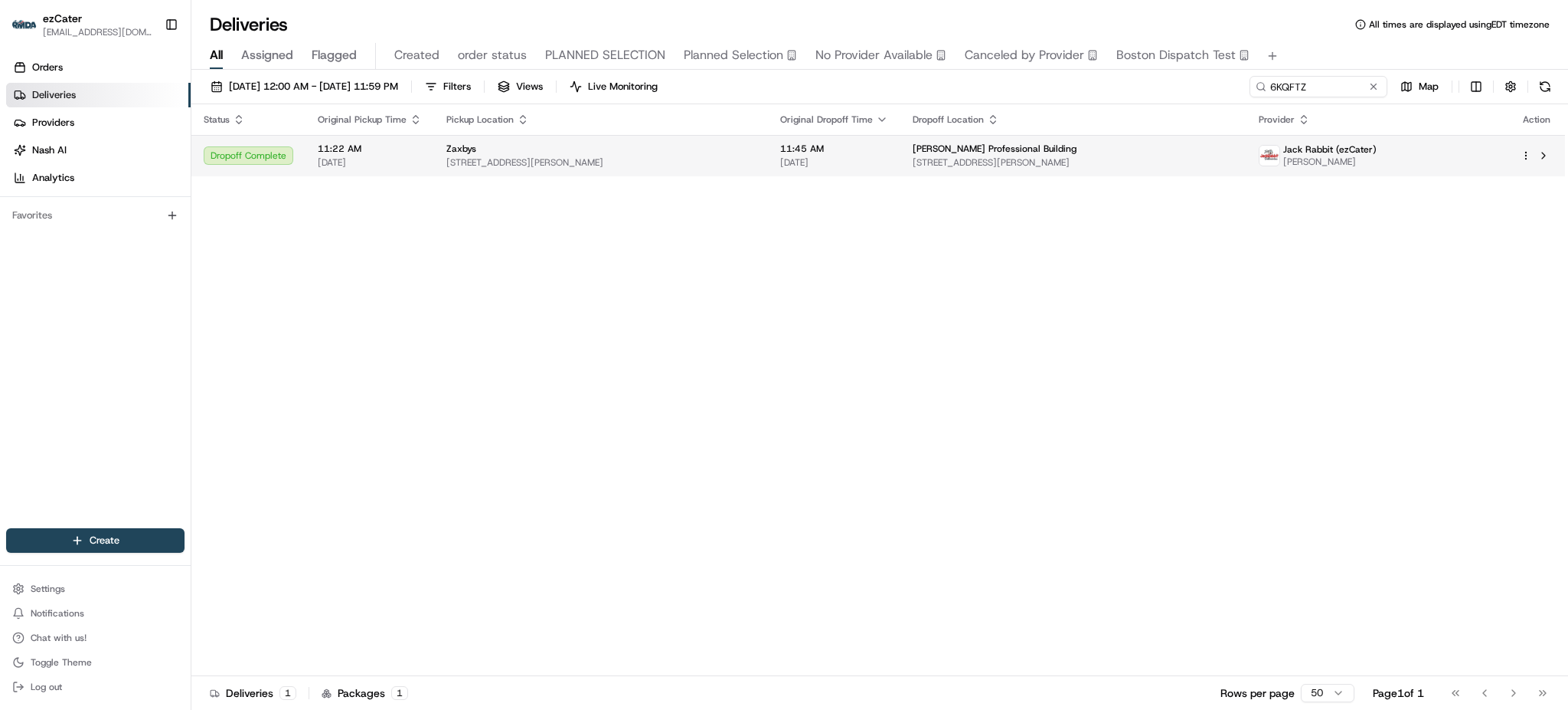
click at [929, 147] on span "[PERSON_NAME] Professional Building" at bounding box center [994, 148] width 164 height 12
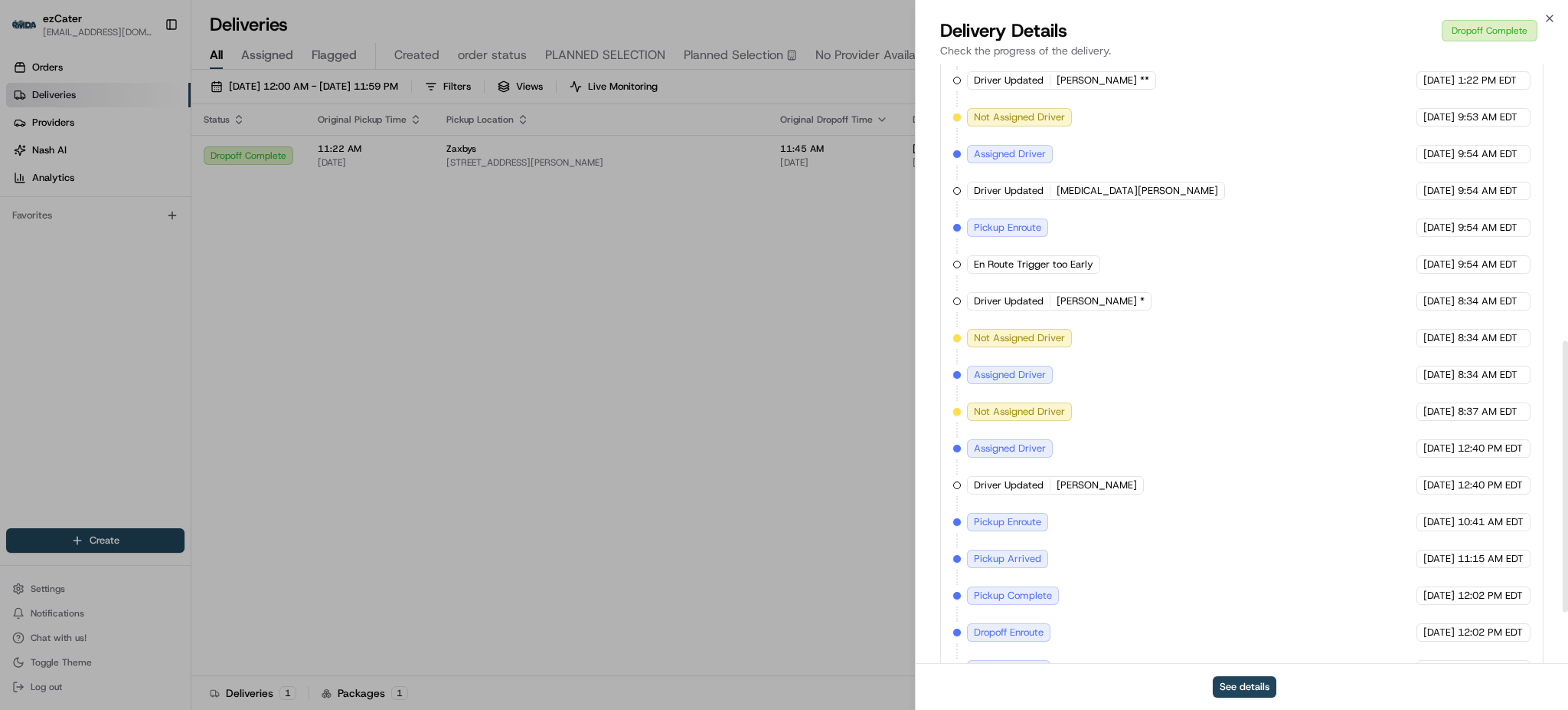
scroll to position [419, 0]
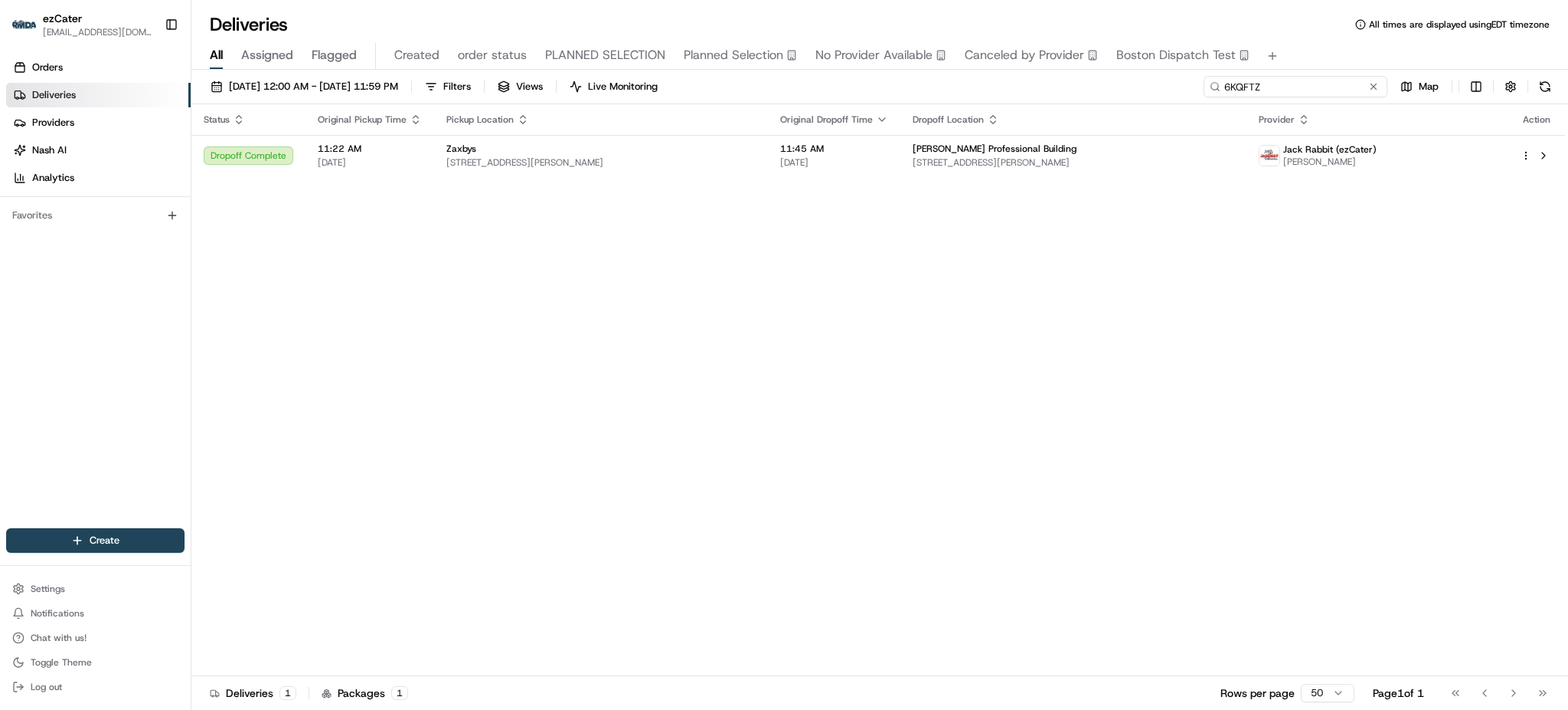
click at [1335, 85] on input "6KQFTZ" at bounding box center [1295, 86] width 184 height 21
paste input "Q754HW"
click at [1321, 37] on div "All Assigned Flagged Created order status PLANNED SELECTION Planned Selection N…" at bounding box center [880, 54] width 1377 height 33
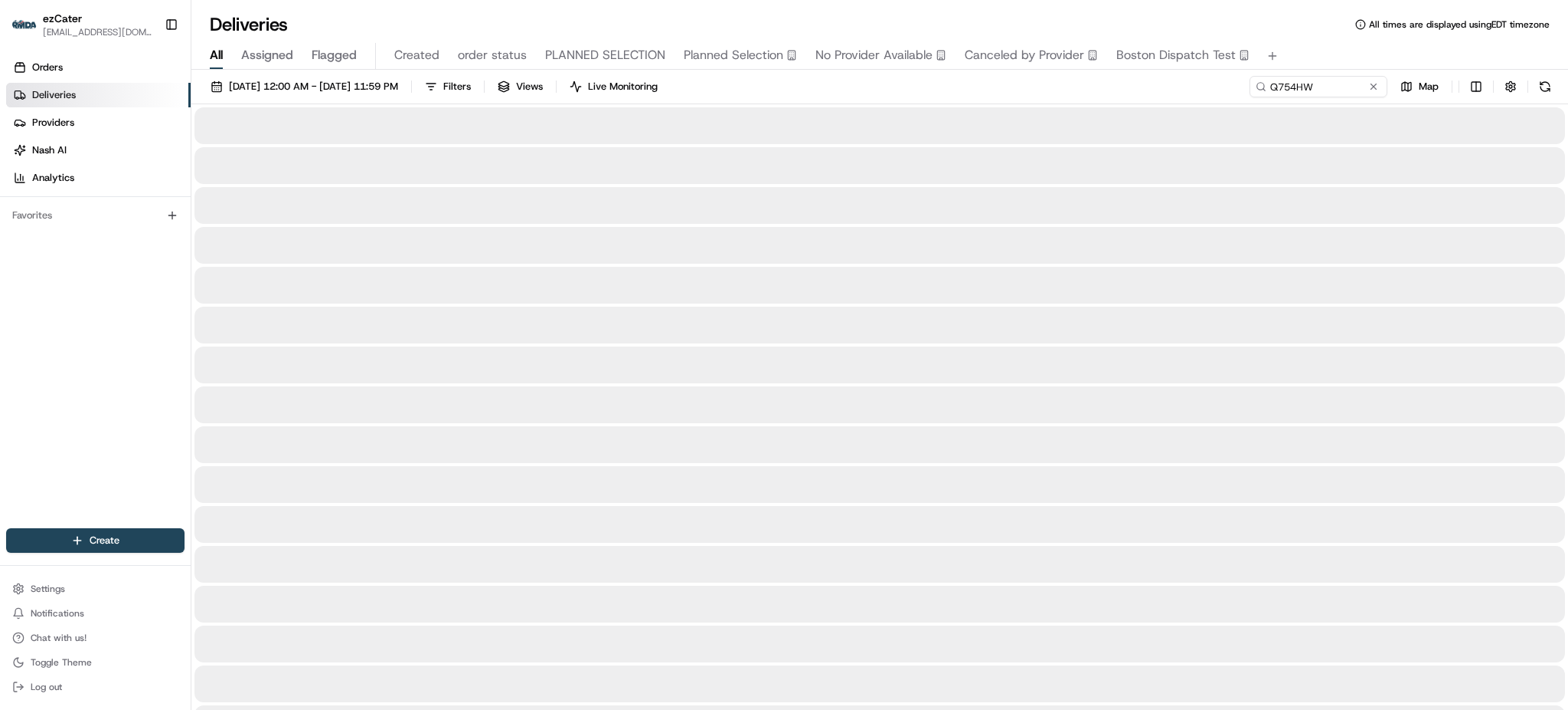
click at [1135, 87] on div "08/18/2025 12:00 AM - 08/18/2025 11:59 PM Filters Views Live Monitoring Q754HW …" at bounding box center [880, 90] width 1377 height 29
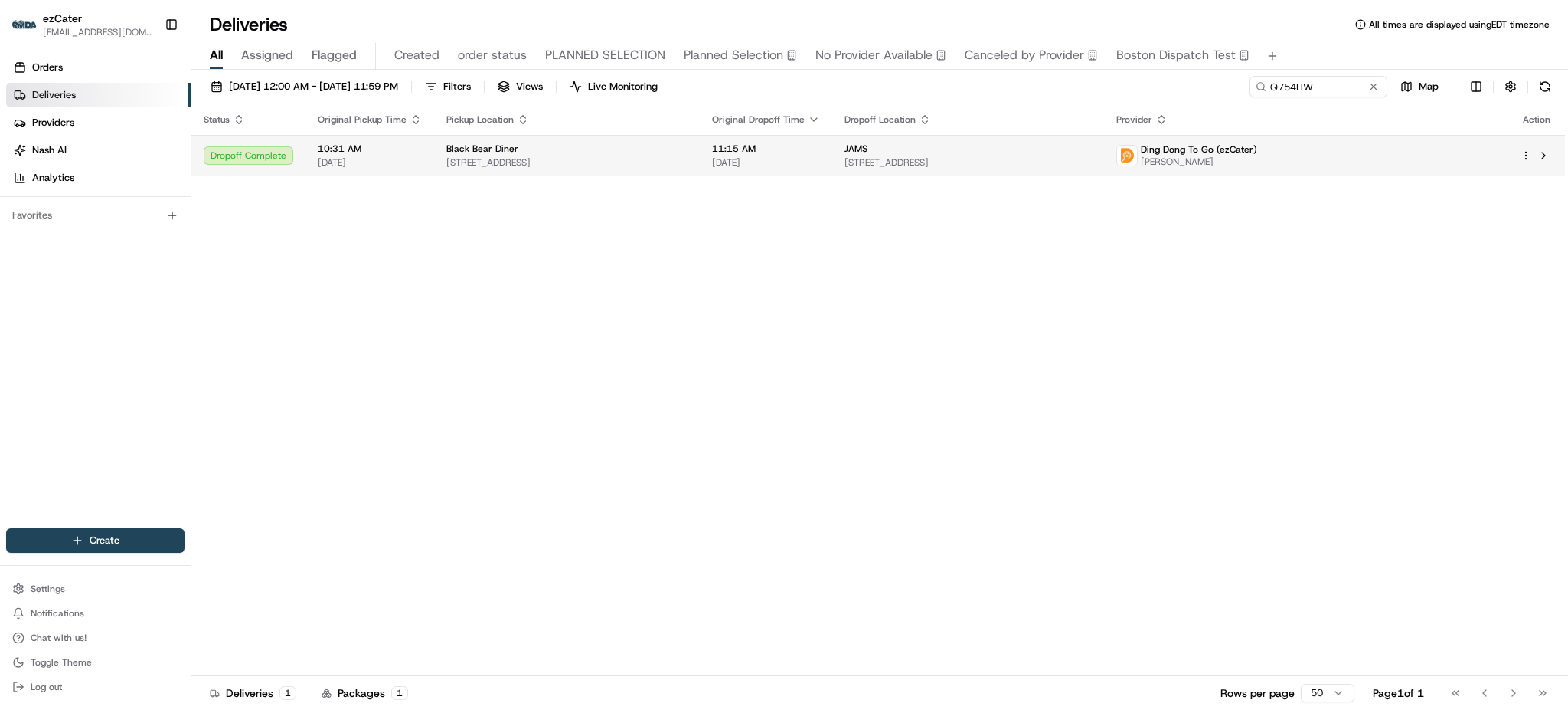
click at [952, 147] on div "JAMS" at bounding box center [968, 148] width 248 height 12
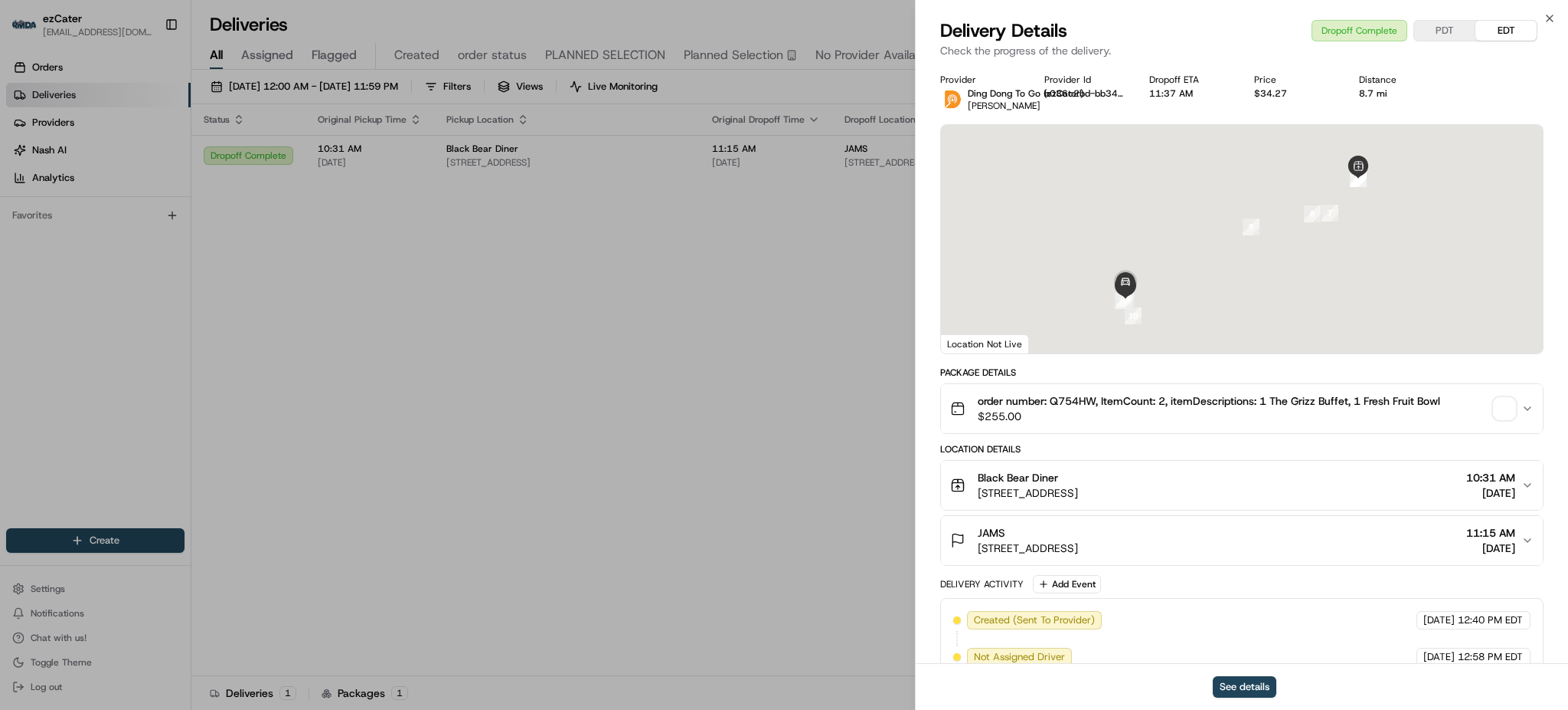
scroll to position [320, 0]
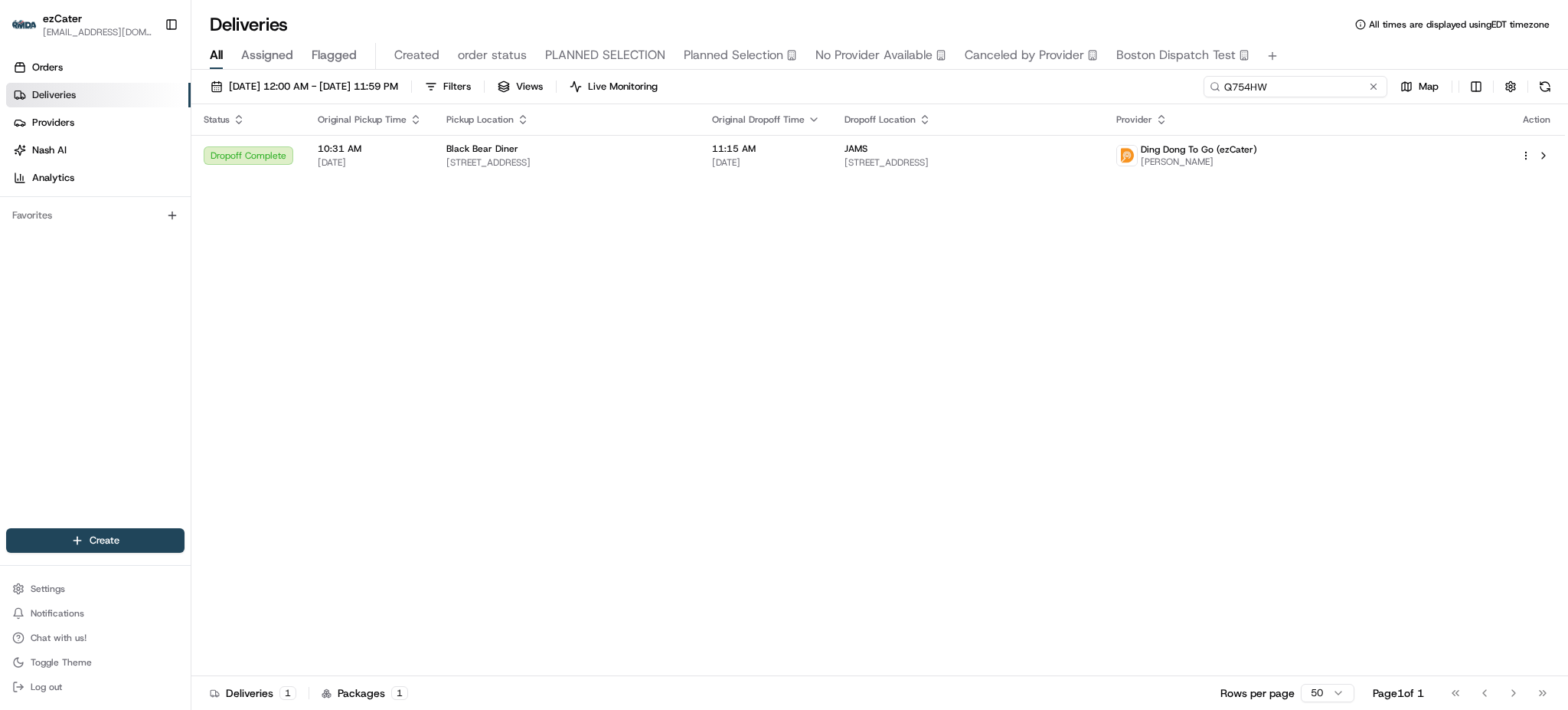
click at [1335, 82] on input "Q754HW" at bounding box center [1295, 86] width 184 height 21
paste input "REL-HWV96M"
click at [1323, 38] on div "All Assigned Flagged Created order status PLANNED SELECTION Planned Selection N…" at bounding box center [880, 54] width 1377 height 33
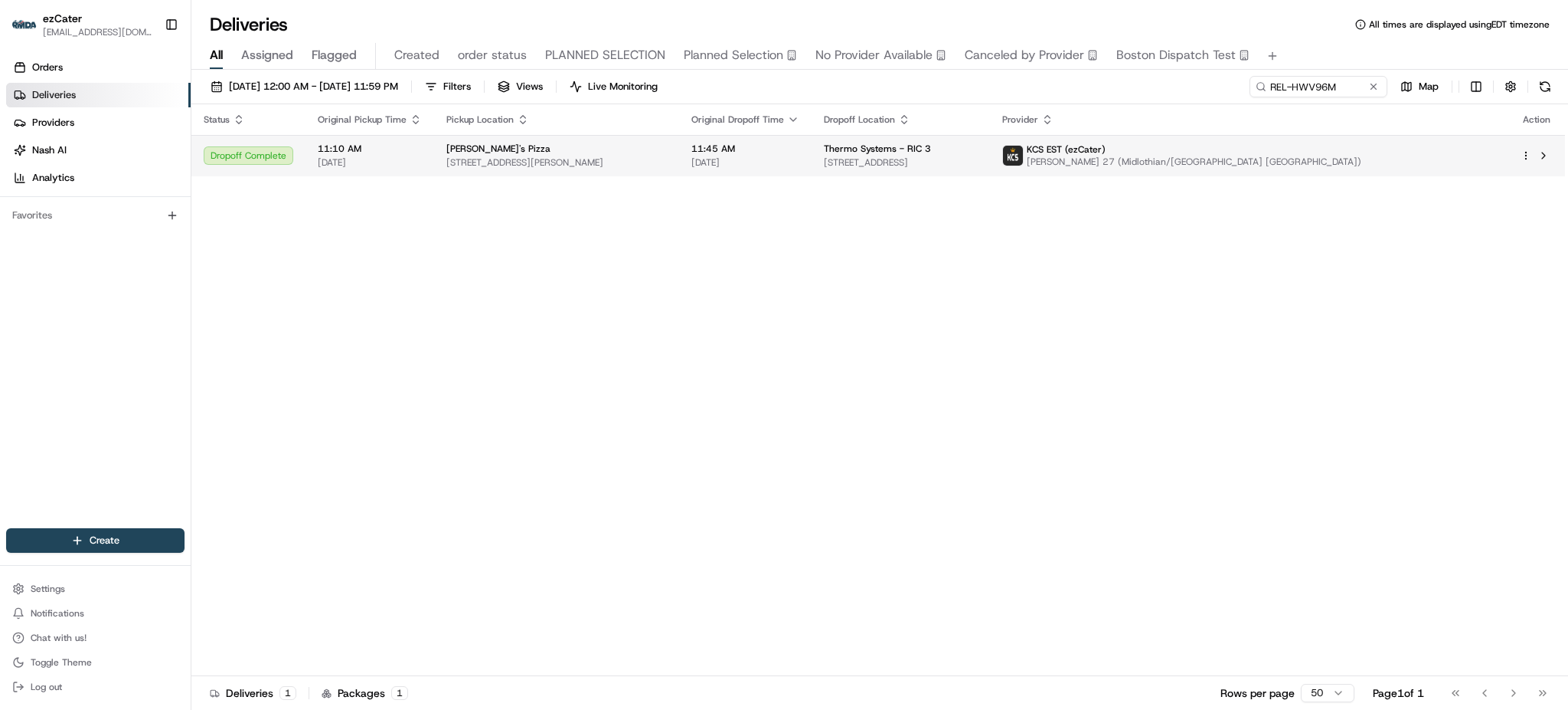
click at [978, 165] on span "[STREET_ADDRESS]" at bounding box center [901, 162] width 153 height 12
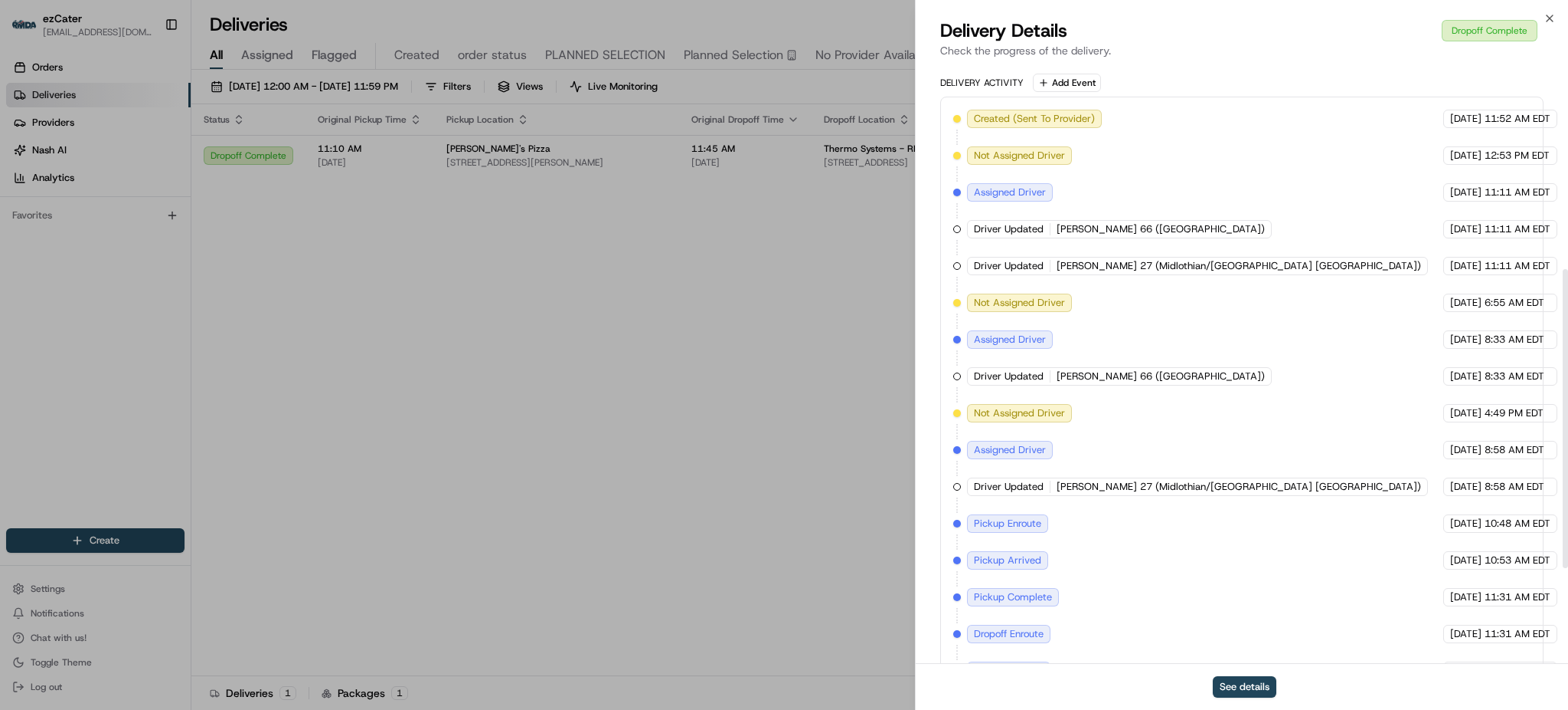
scroll to position [603, 0]
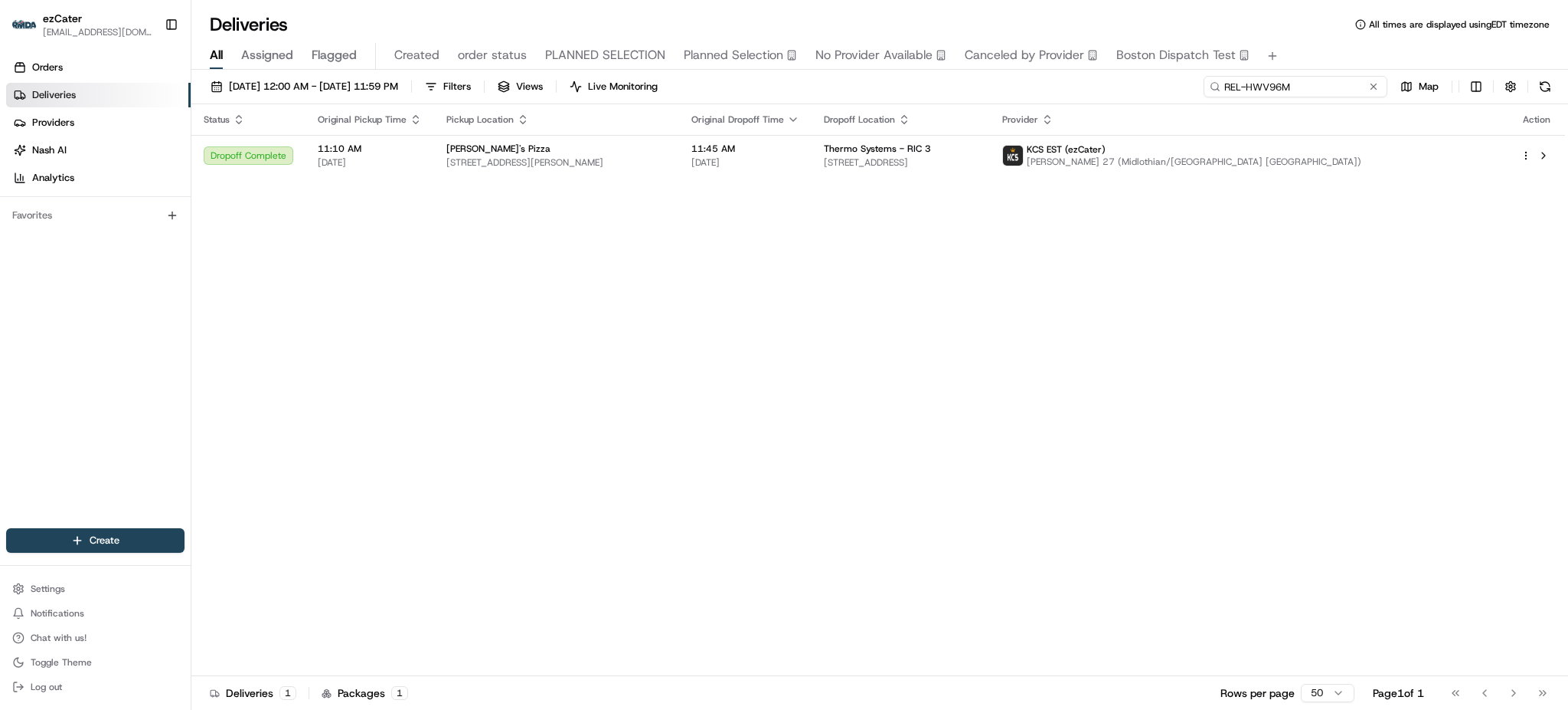
click at [1327, 91] on input "REL-HWV96M" at bounding box center [1295, 86] width 184 height 21
paste input "QV7AT"
click at [1325, 59] on div "All Assigned Flagged Created order status PLANNED SELECTION Planned Selection N…" at bounding box center [880, 55] width 1377 height 27
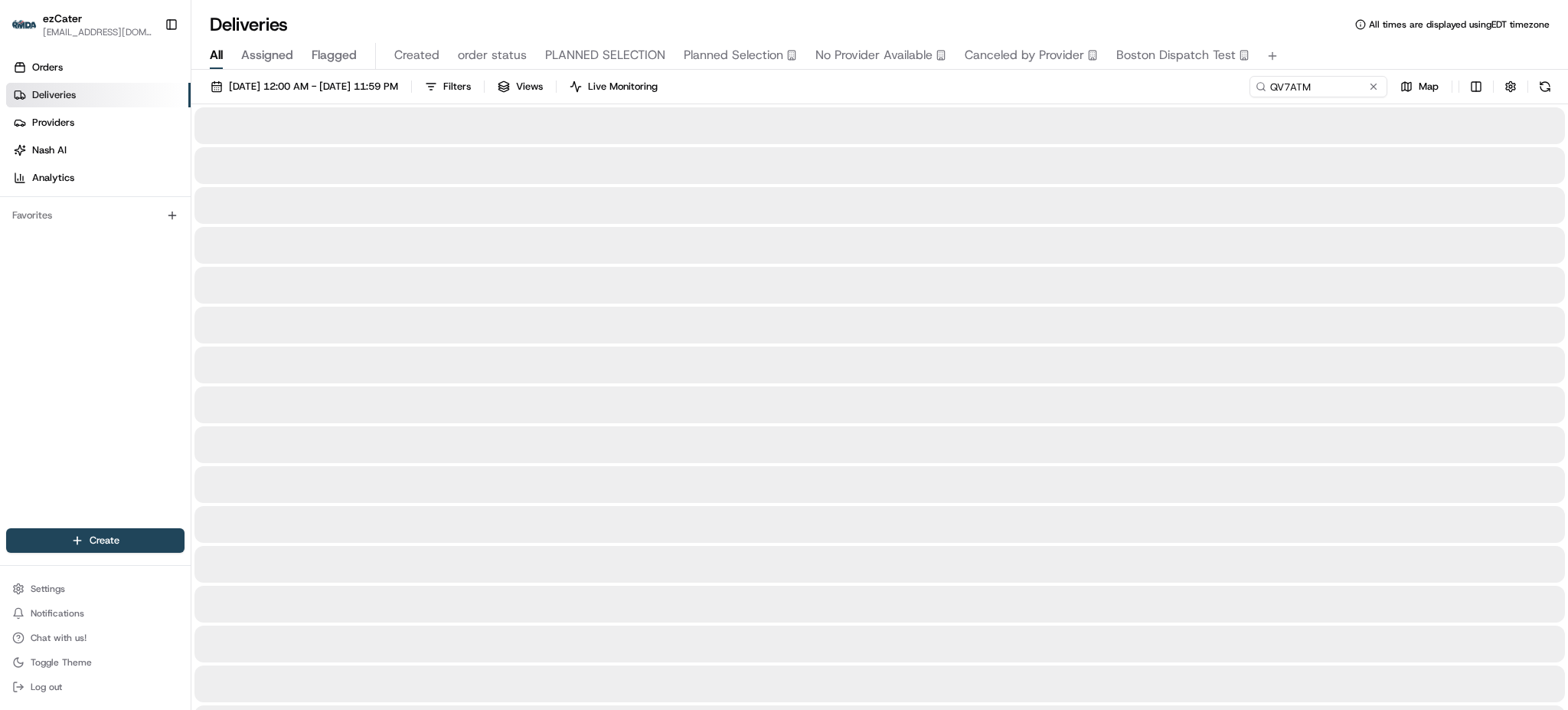
click at [1311, 31] on div "Deliveries All times are displayed using EDT timezone" at bounding box center [880, 24] width 1377 height 25
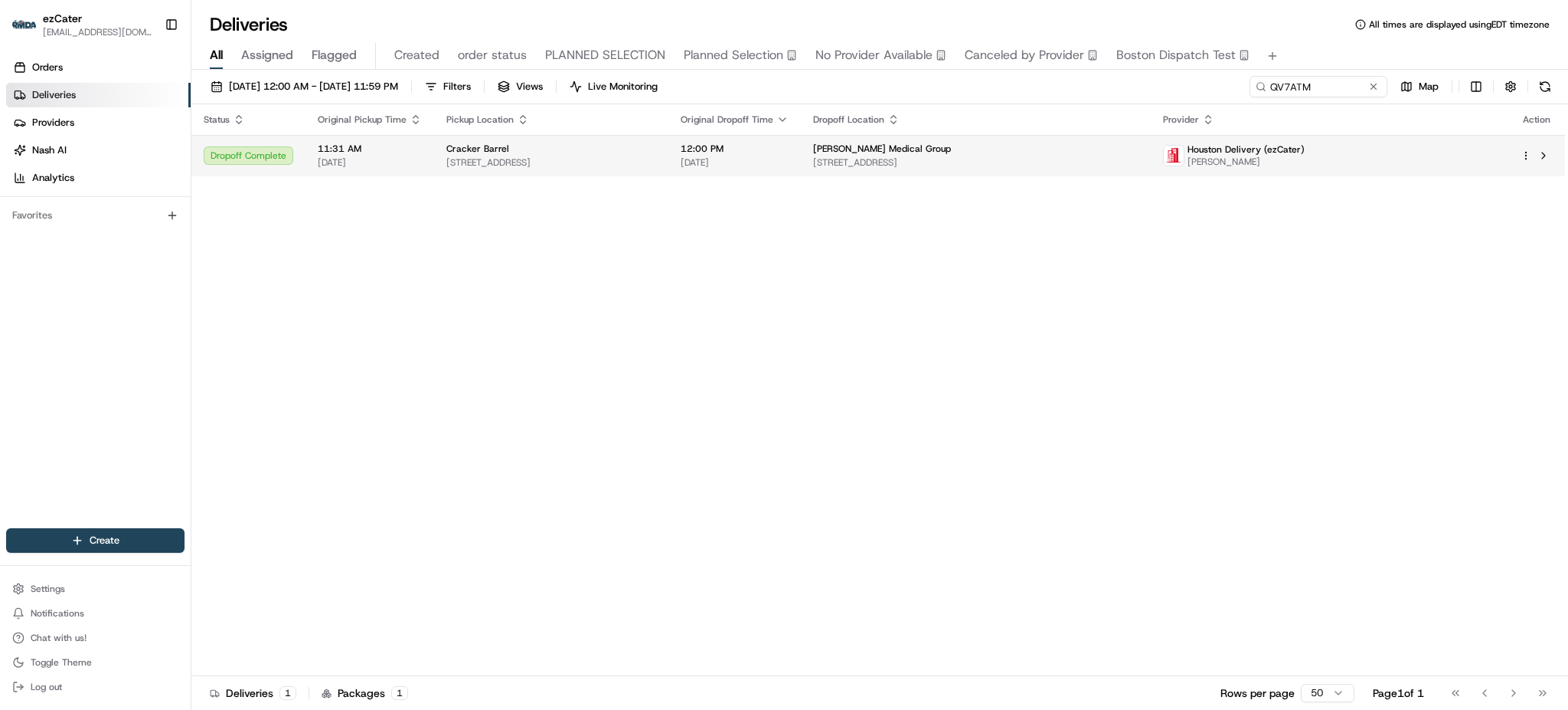
click at [669, 159] on td "Cracker Barrel 3327 SE Military Dr, San Antonio, TX 78223, USA" at bounding box center [552, 155] width 235 height 42
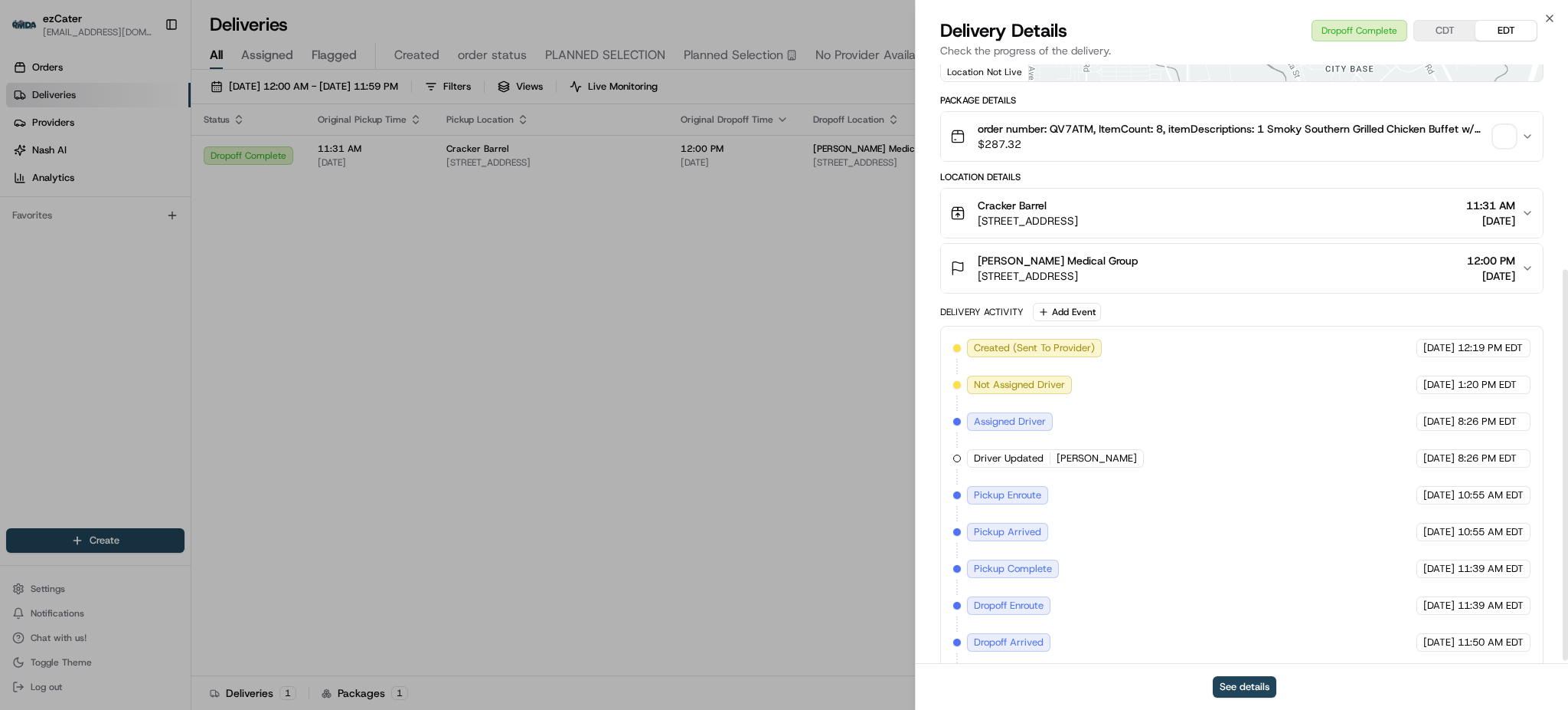
scroll to position [320, 0]
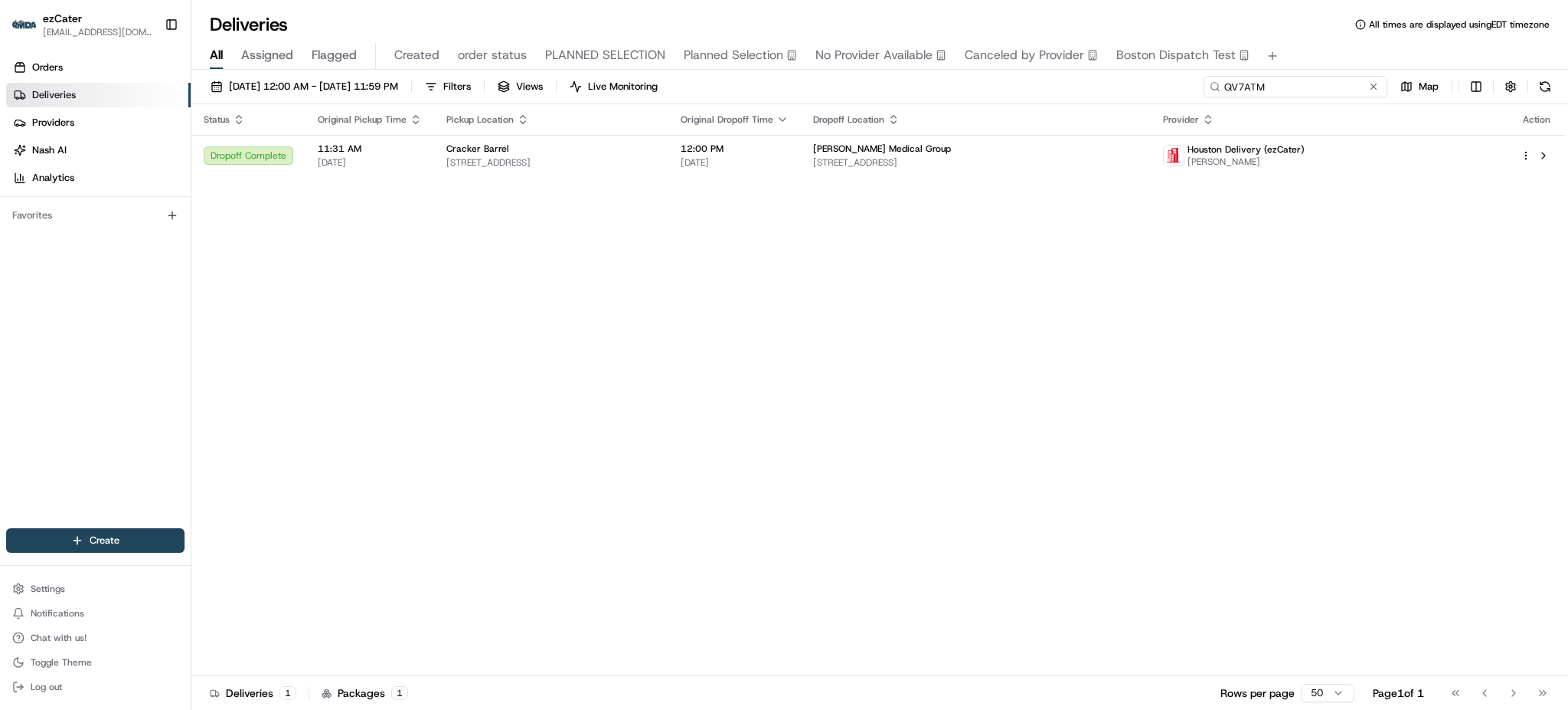
click at [1363, 86] on input "QV7ATM" at bounding box center [1295, 86] width 184 height 21
paste input "5GY2PT"
click at [1341, 47] on div "All Assigned Flagged Created order status PLANNED SELECTION Planned Selection N…" at bounding box center [880, 55] width 1377 height 27
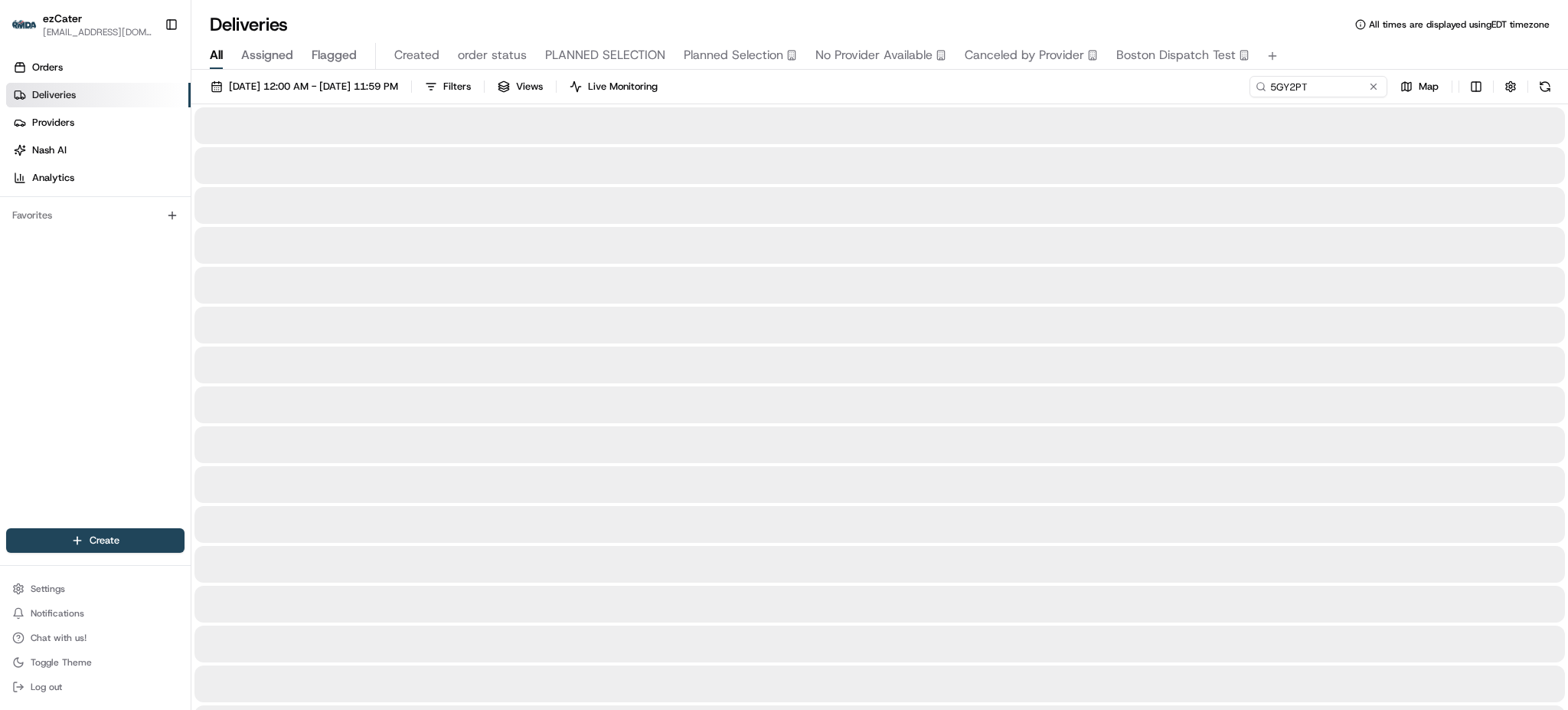
click at [1320, 53] on div "All Assigned Flagged Created order status PLANNED SELECTION Planned Selection N…" at bounding box center [880, 55] width 1377 height 27
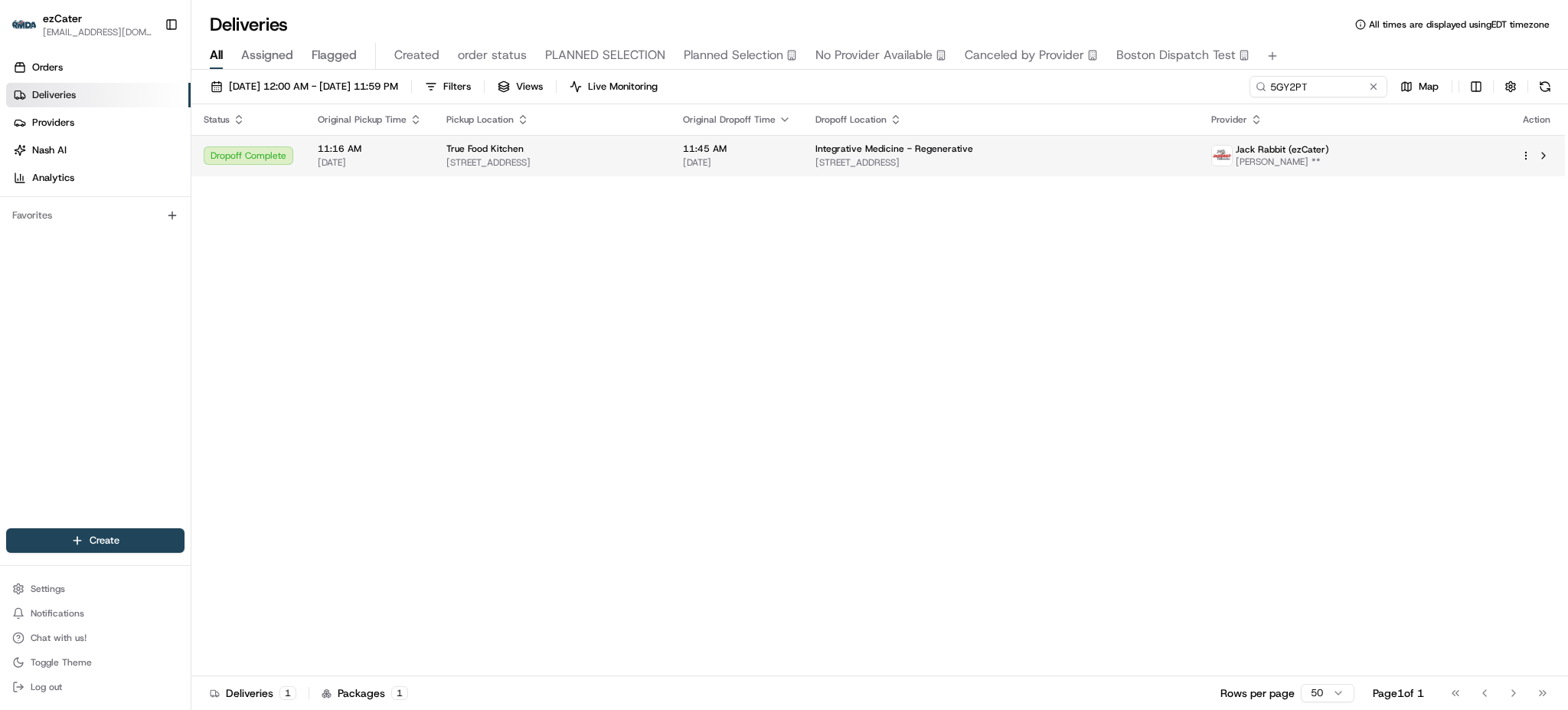
click at [1063, 159] on span "[STREET_ADDRESS]" at bounding box center [1002, 162] width 371 height 12
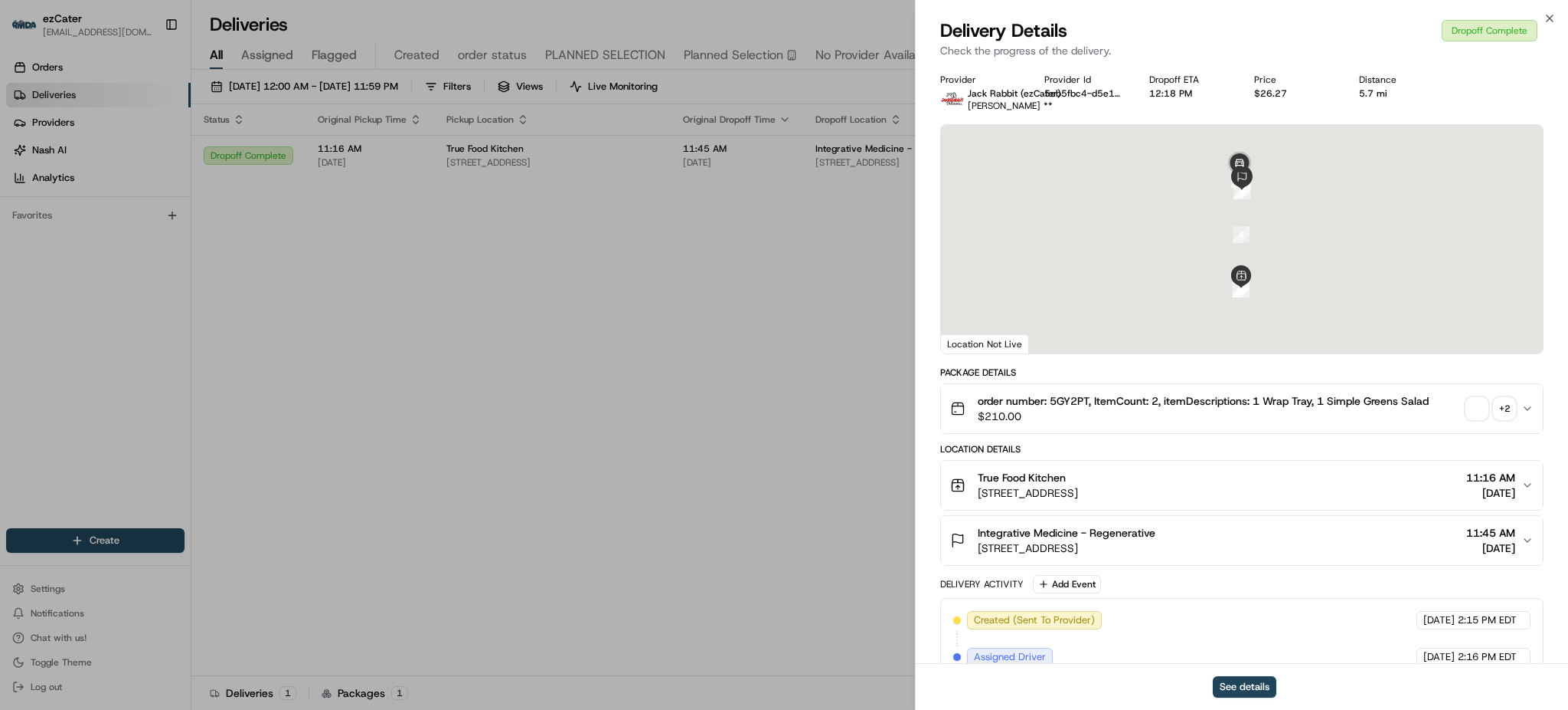
scroll to position [504, 0]
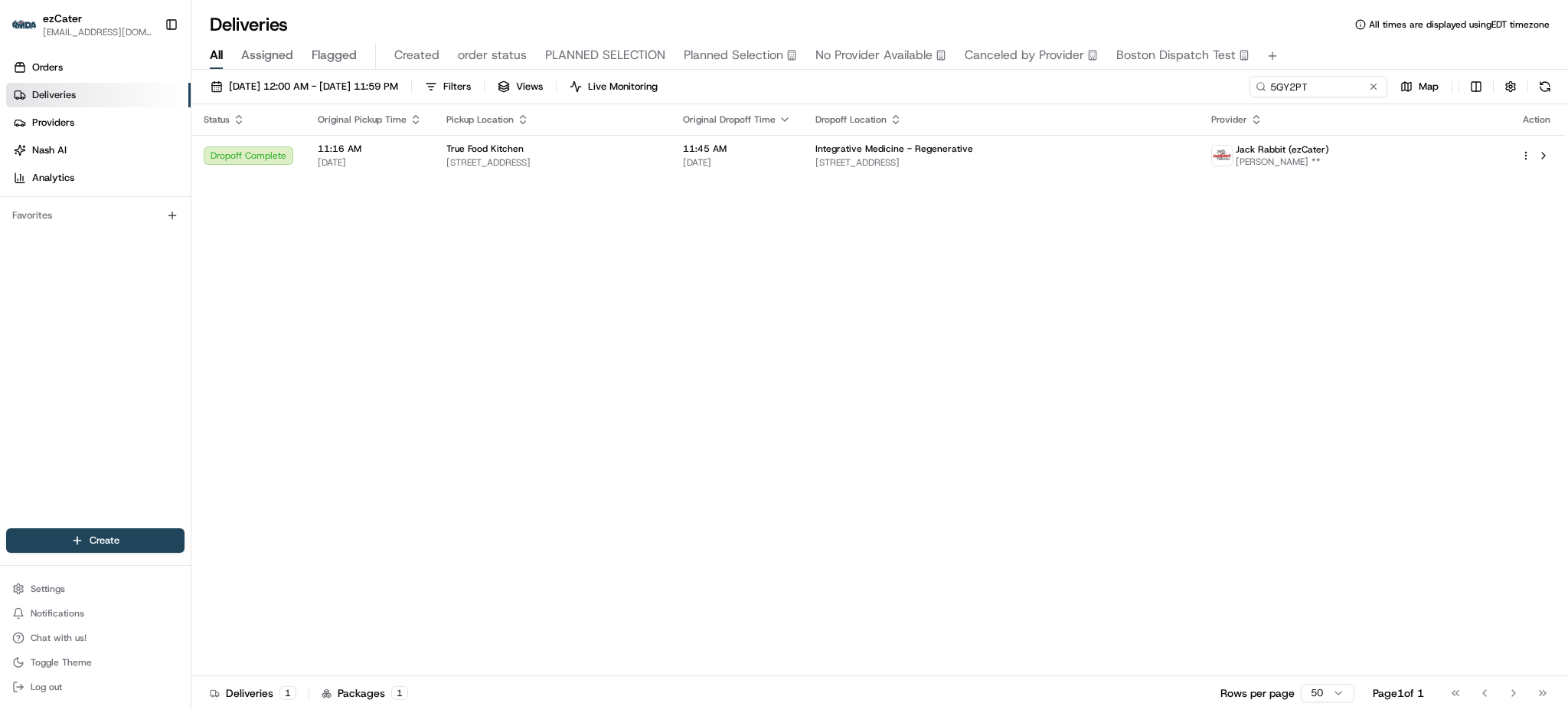
click at [1330, 74] on div "08/18/2025 12:00 AM - 08/18/2025 11:59 PM Filters Views Live Monitoring 5GY2PT …" at bounding box center [880, 390] width 1377 height 643
click at [1329, 78] on input "5GY2PT" at bounding box center [1295, 86] width 184 height 21
paste input "6XF7E3"
click at [1317, 42] on div "All Assigned Flagged Created order status PLANNED SELECTION Planned Selection N…" at bounding box center [880, 54] width 1377 height 33
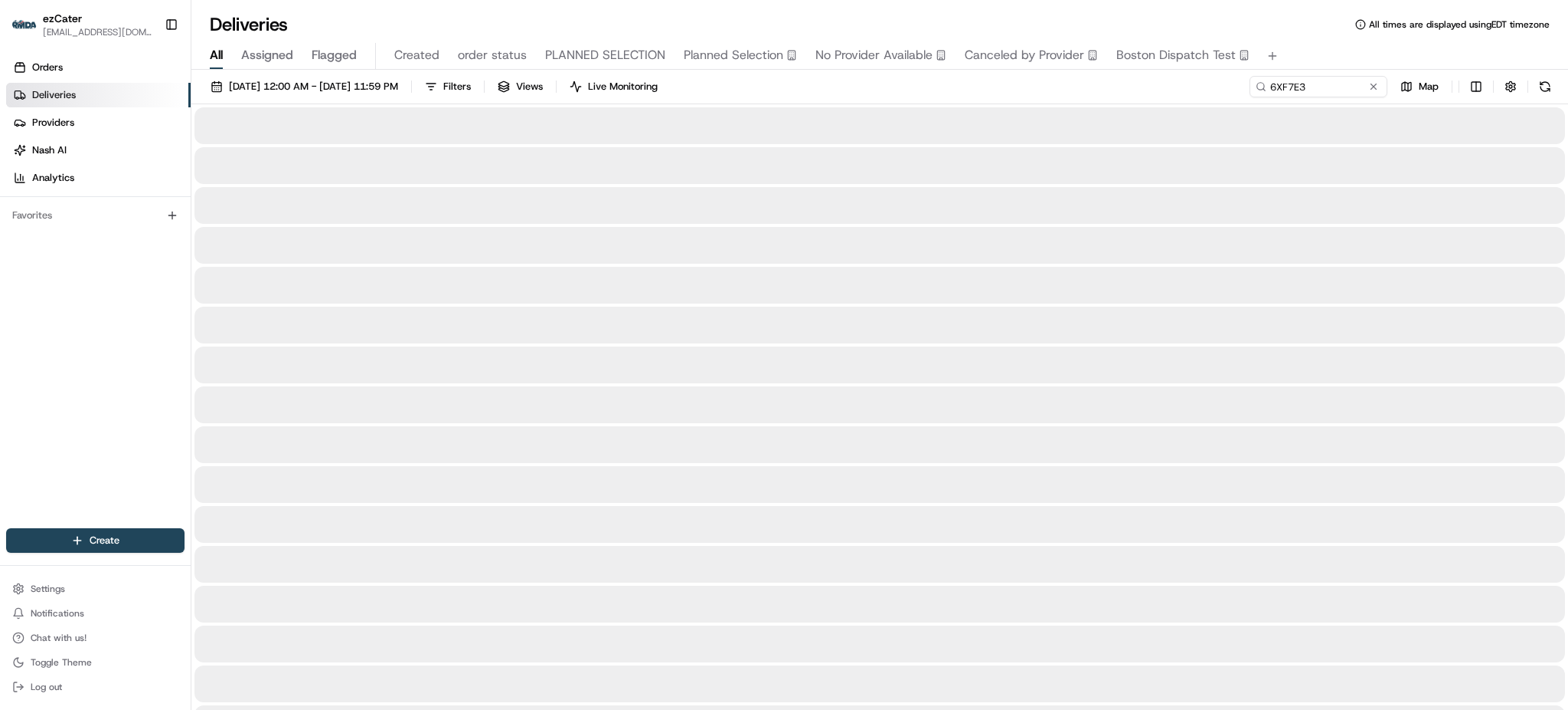
click at [1291, 43] on div "All Assigned Flagged Created order status PLANNED SELECTION Planned Selection N…" at bounding box center [880, 55] width 1377 height 27
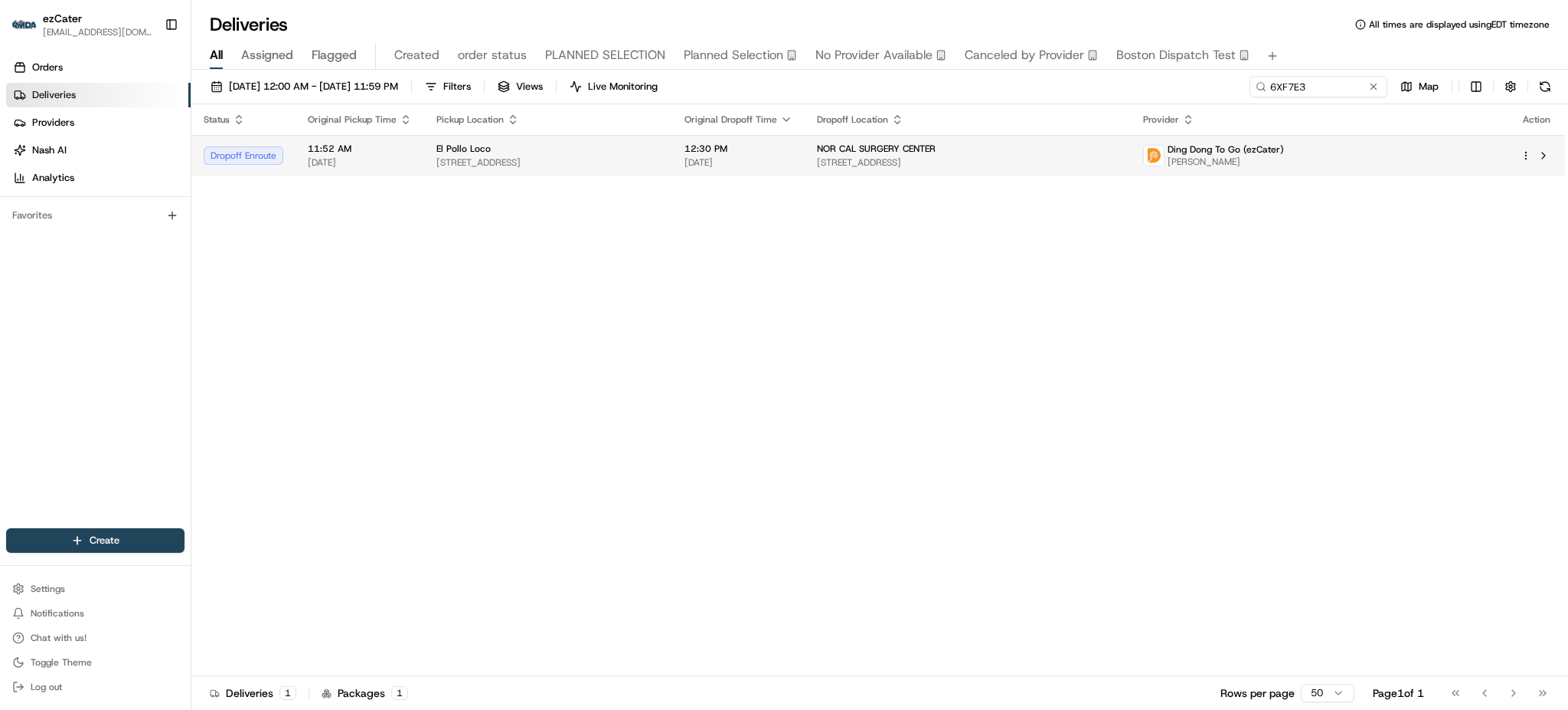
click at [1119, 165] on span "[STREET_ADDRESS]" at bounding box center [967, 162] width 302 height 12
click at [1344, 82] on input "6XF7E3" at bounding box center [1295, 86] width 184 height 21
paste input "CYKMQ7"
click at [1314, 47] on div "All Assigned Flagged Created order status PLANNED SELECTION Planned Selection N…" at bounding box center [880, 55] width 1377 height 27
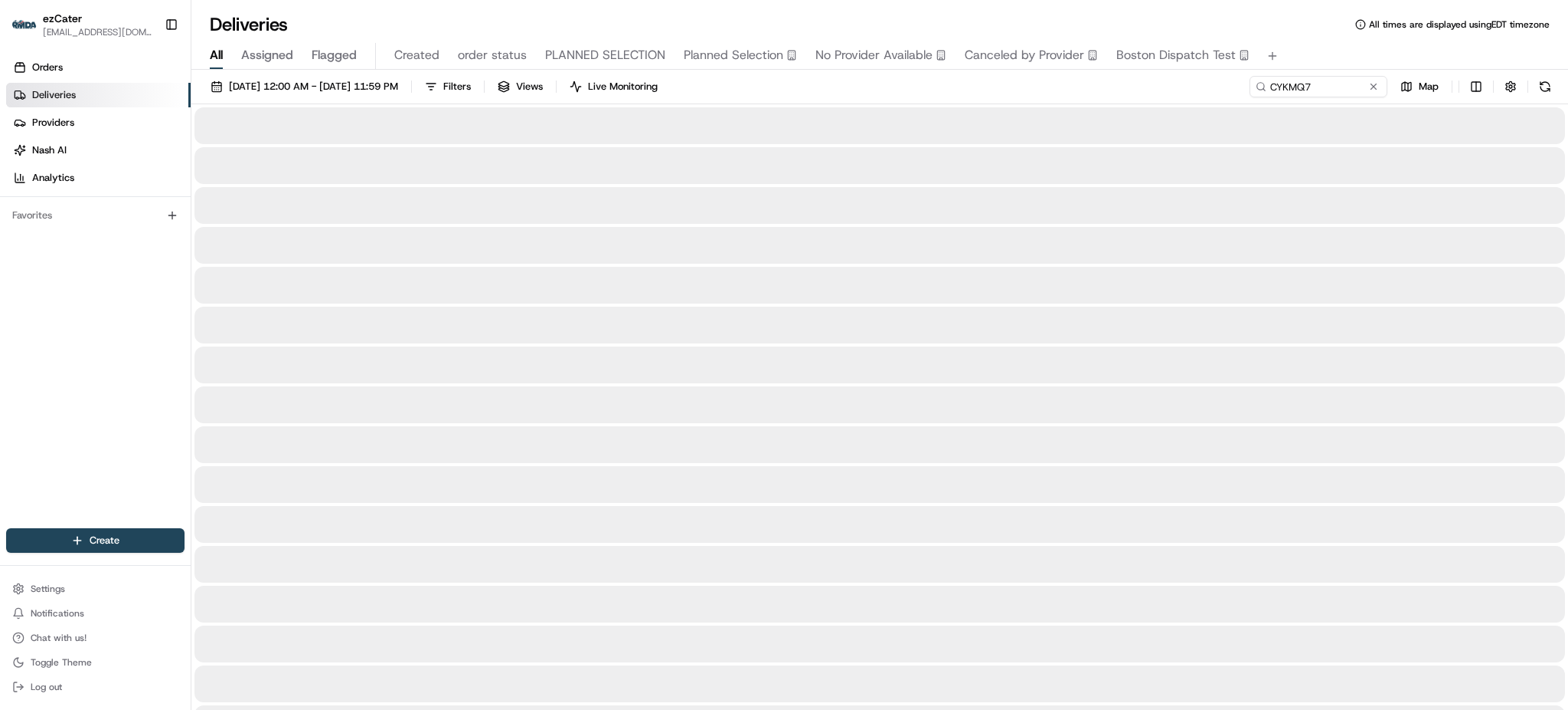
click at [1181, 90] on div "08/18/2025 12:00 AM - 08/18/2025 11:59 PM Filters Views Live Monitoring CYKMQ7 …" at bounding box center [880, 90] width 1377 height 29
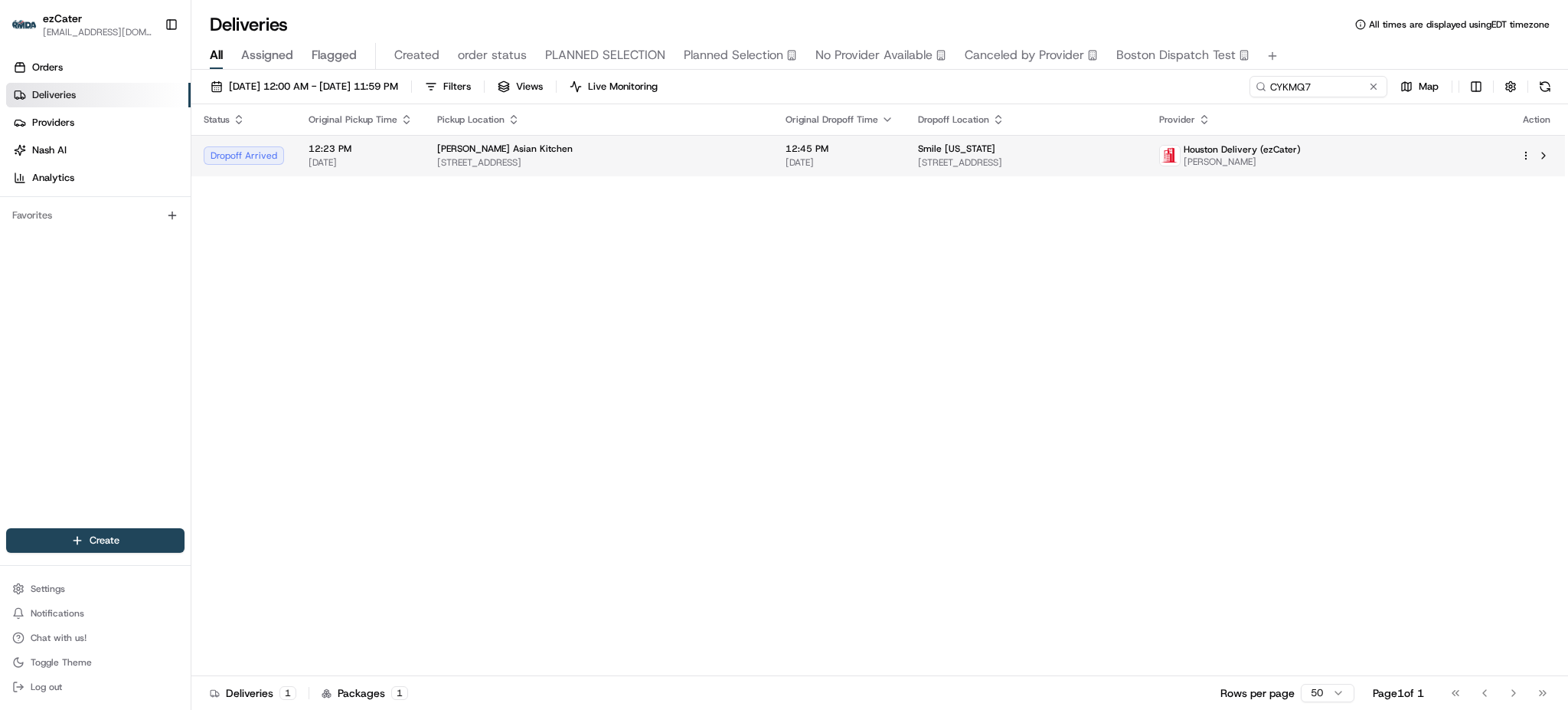
click at [690, 165] on span "16101 Kensington Dr, Sugar Land, TX 77479, USA" at bounding box center [599, 162] width 324 height 12
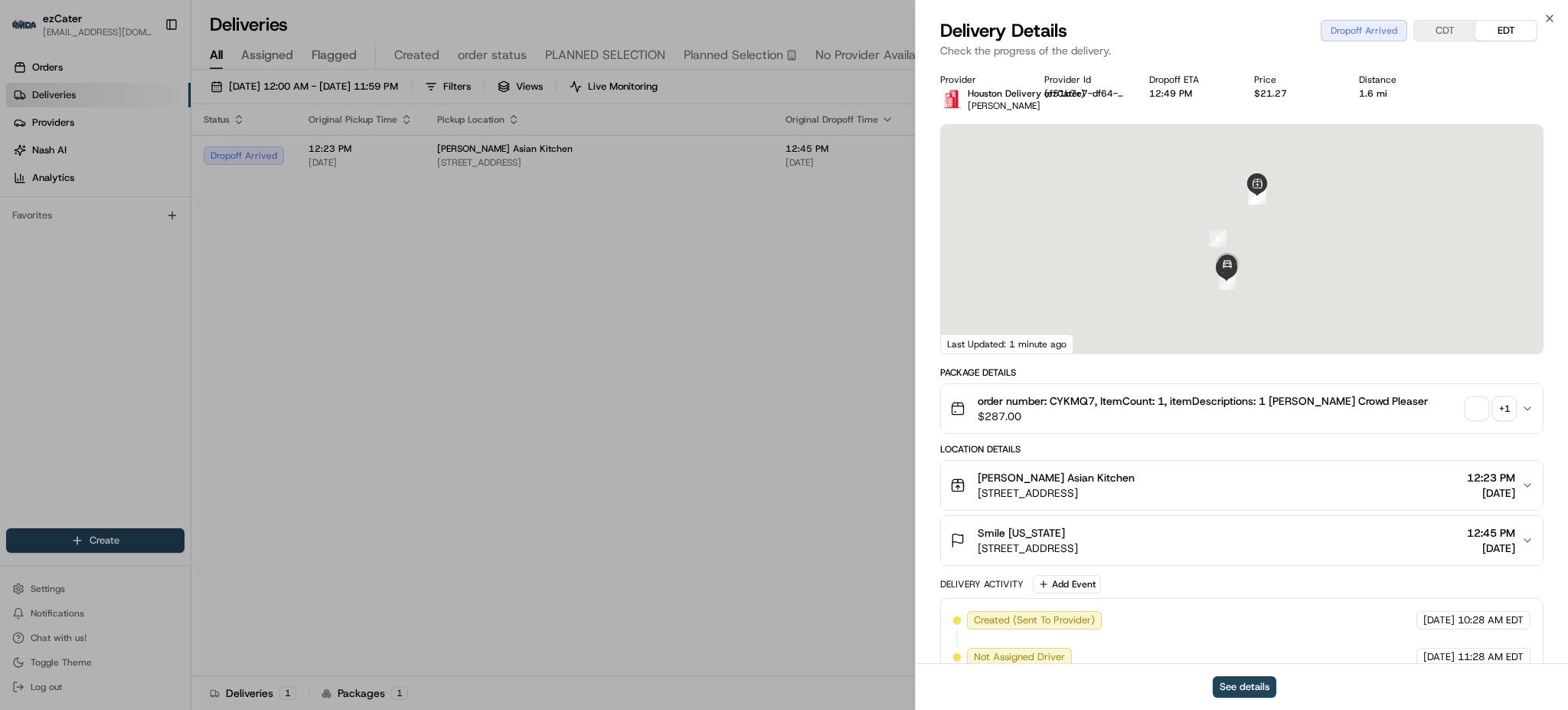
scroll to position [284, 0]
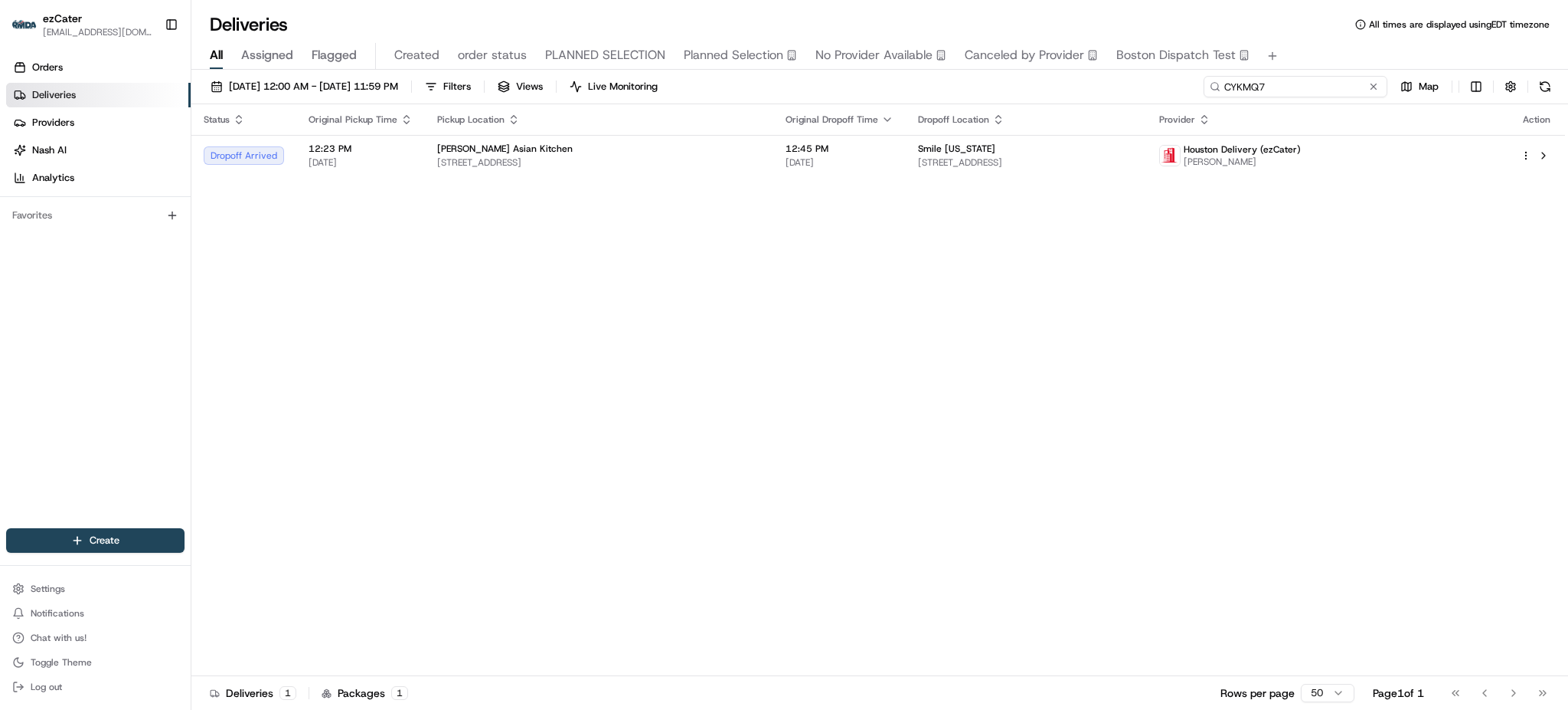
click at [1297, 91] on input "CYKMQ7" at bounding box center [1295, 86] width 184 height 21
paste input "MCUJCV"
click at [1301, 58] on div "All Assigned Flagged Created order status PLANNED SELECTION Planned Selection N…" at bounding box center [880, 55] width 1377 height 27
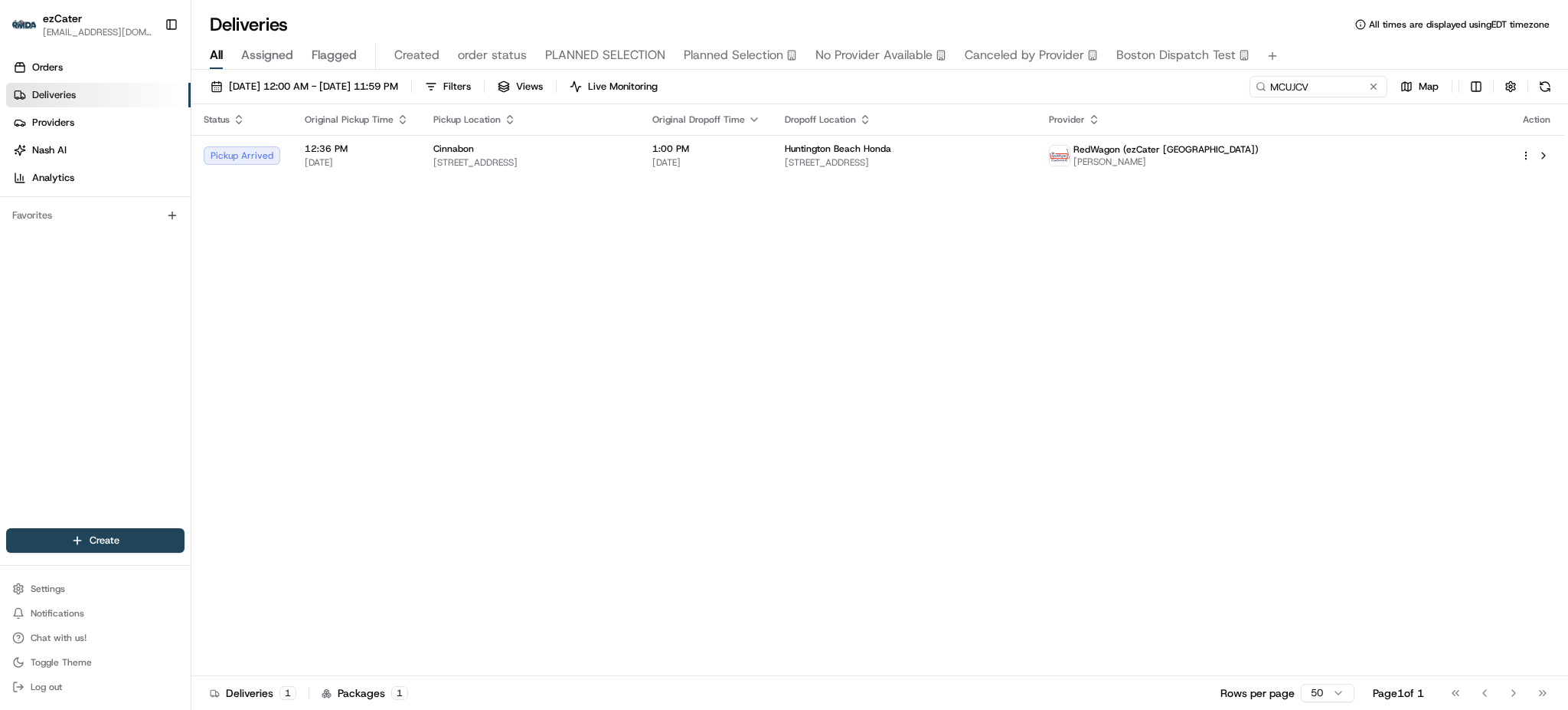
click at [540, 607] on div "Status Original Pickup Time Pickup Location Original Dropoff Time Dropoff Locat…" at bounding box center [878, 390] width 1374 height 571
click at [1316, 84] on input "MCUJCV" at bounding box center [1295, 86] width 184 height 21
paste input "CYKMQ7"
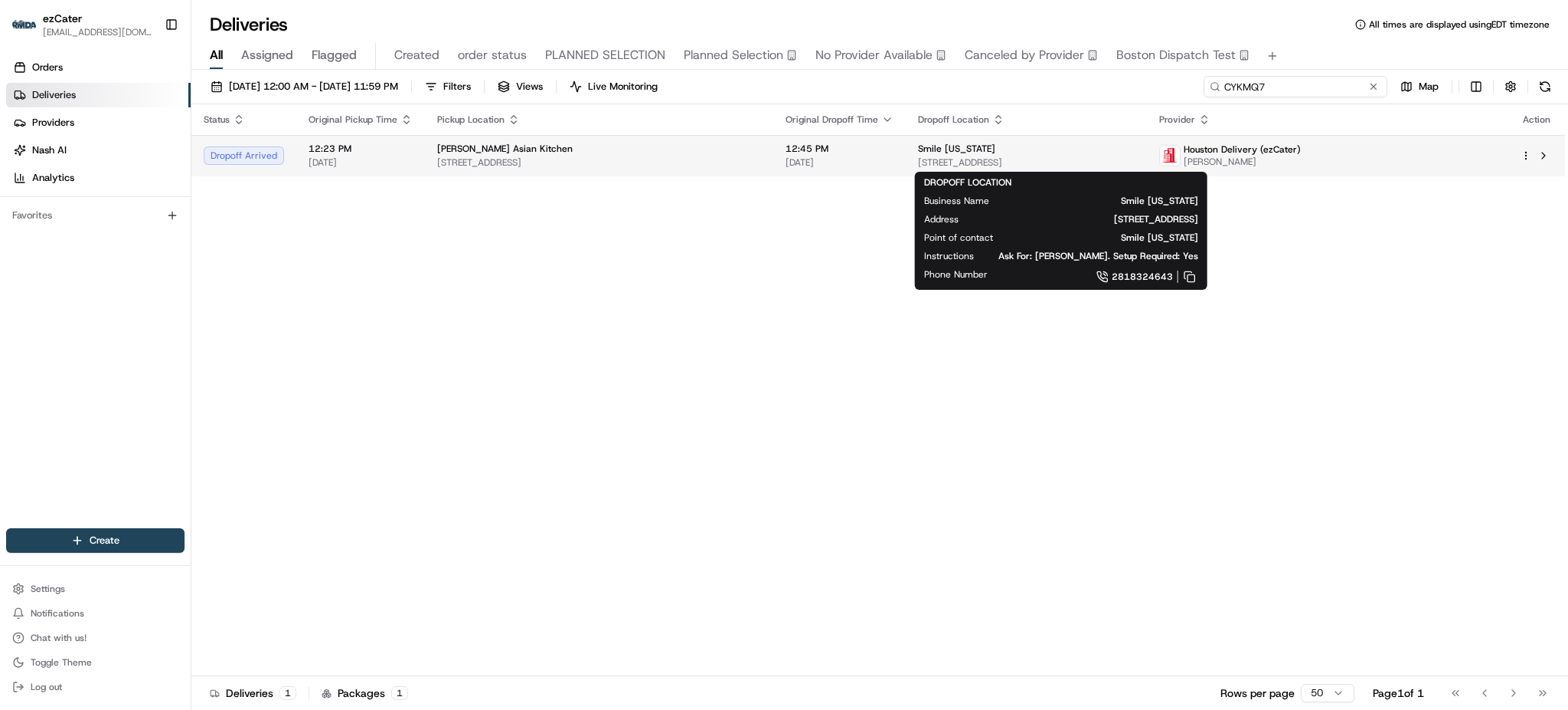
type input "CYKMQ7"
click at [1135, 154] on div "Smile Texas 4665 Sweetwater Blvd 450 450, Sugar Land, TX 77479, USA" at bounding box center [1027, 155] width 217 height 26
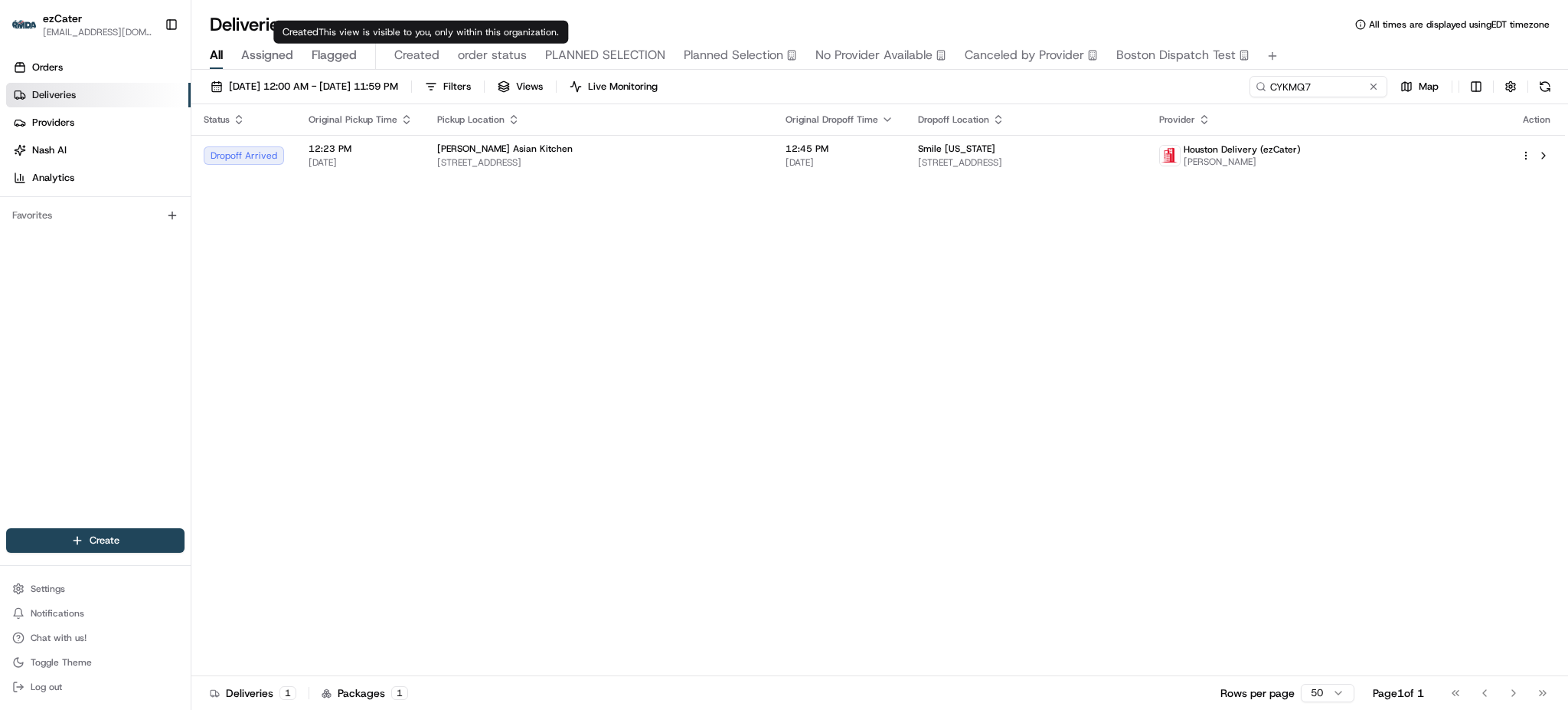
click at [474, 49] on span "order status" at bounding box center [492, 55] width 69 height 18
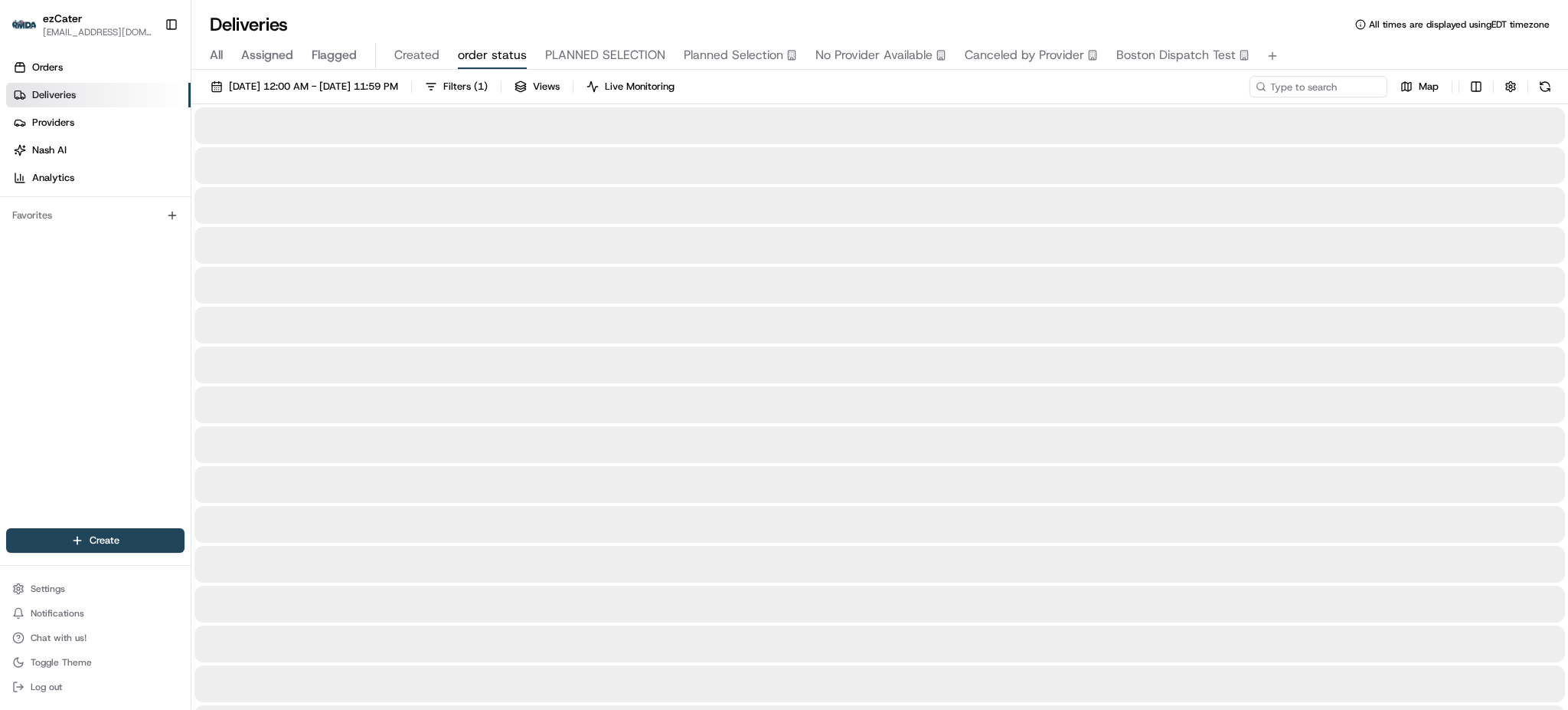
click at [842, 84] on div "08/18/2025 12:00 AM - 08/18/2025 11:59 PM Filters ( 1 ) Views Live Monitoring M…" at bounding box center [880, 90] width 1377 height 29
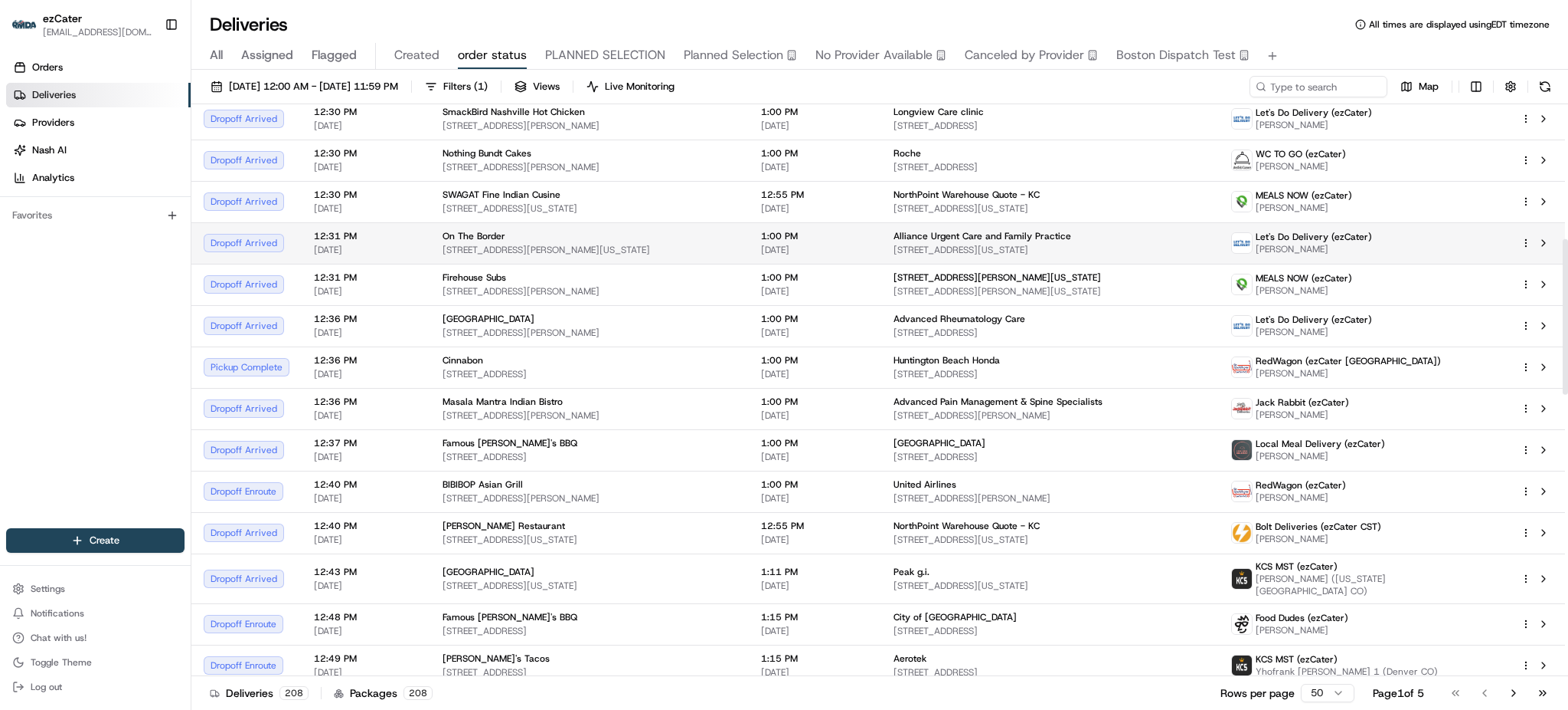
scroll to position [411, 0]
